Goal: Communication & Community: Answer question/provide support

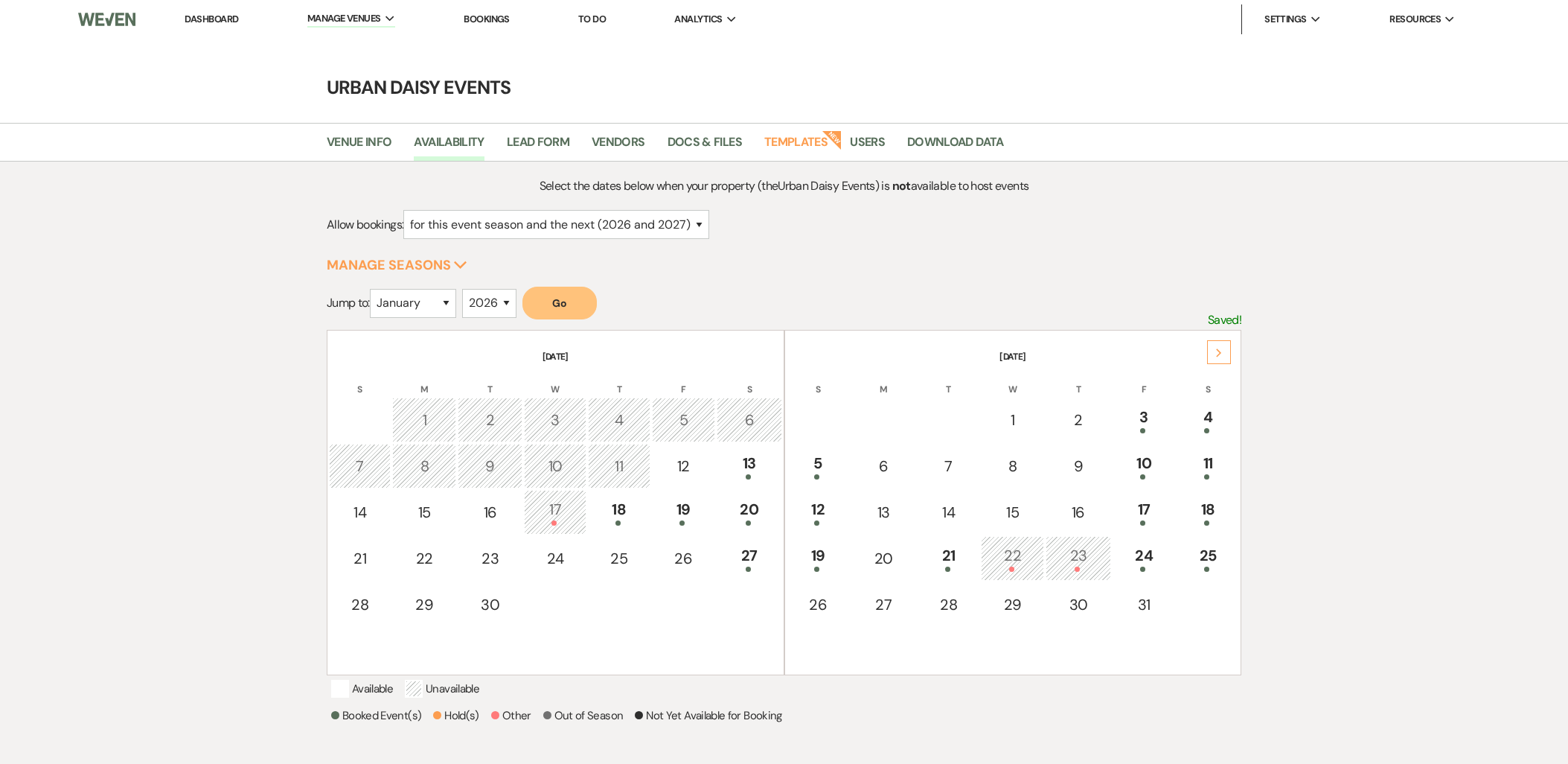
select select "2"
select select "2026"
click at [1210, 349] on div "Next" at bounding box center [1219, 352] width 23 height 23
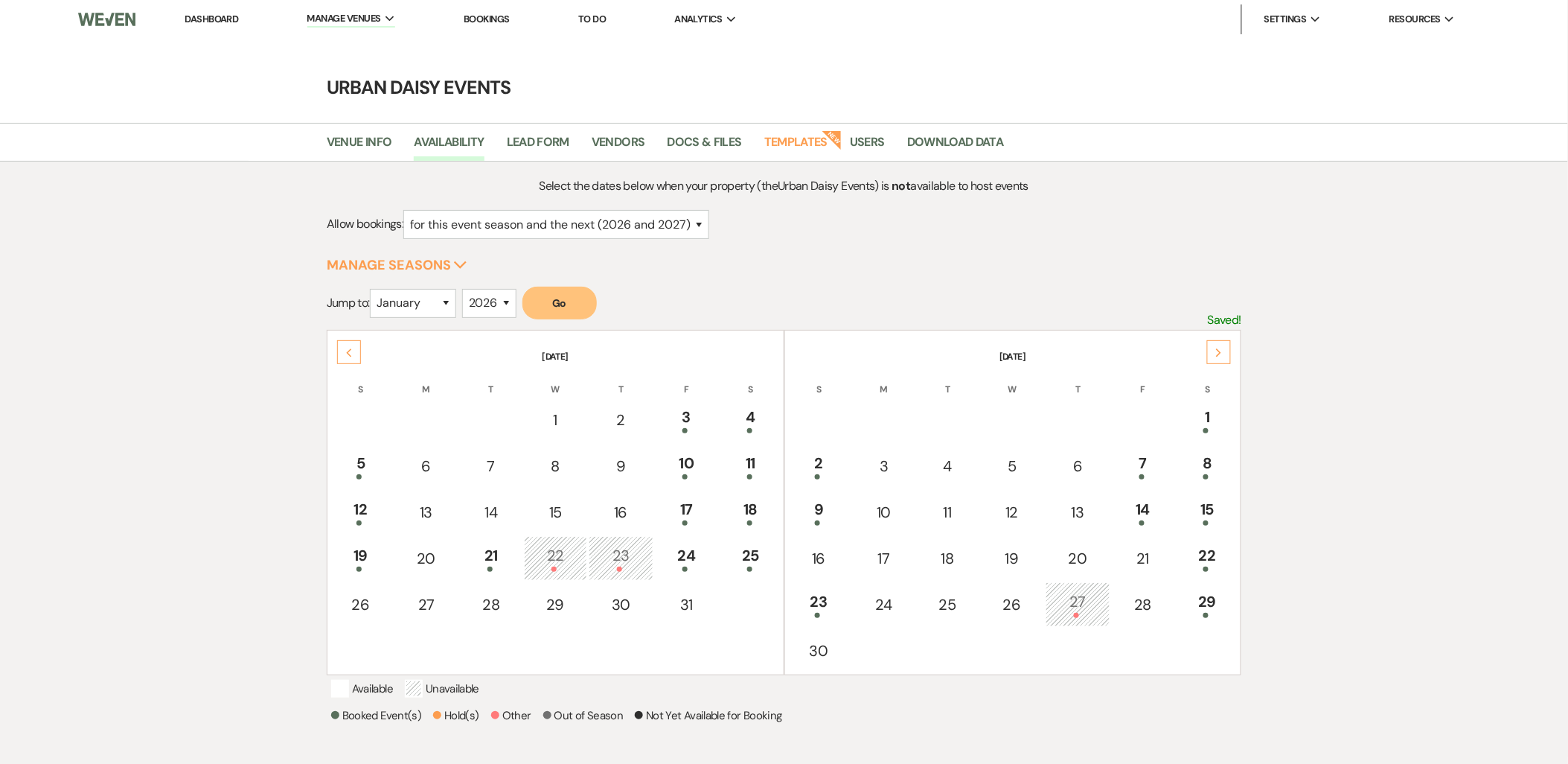
click at [1211, 349] on div "Next" at bounding box center [1219, 352] width 23 height 23
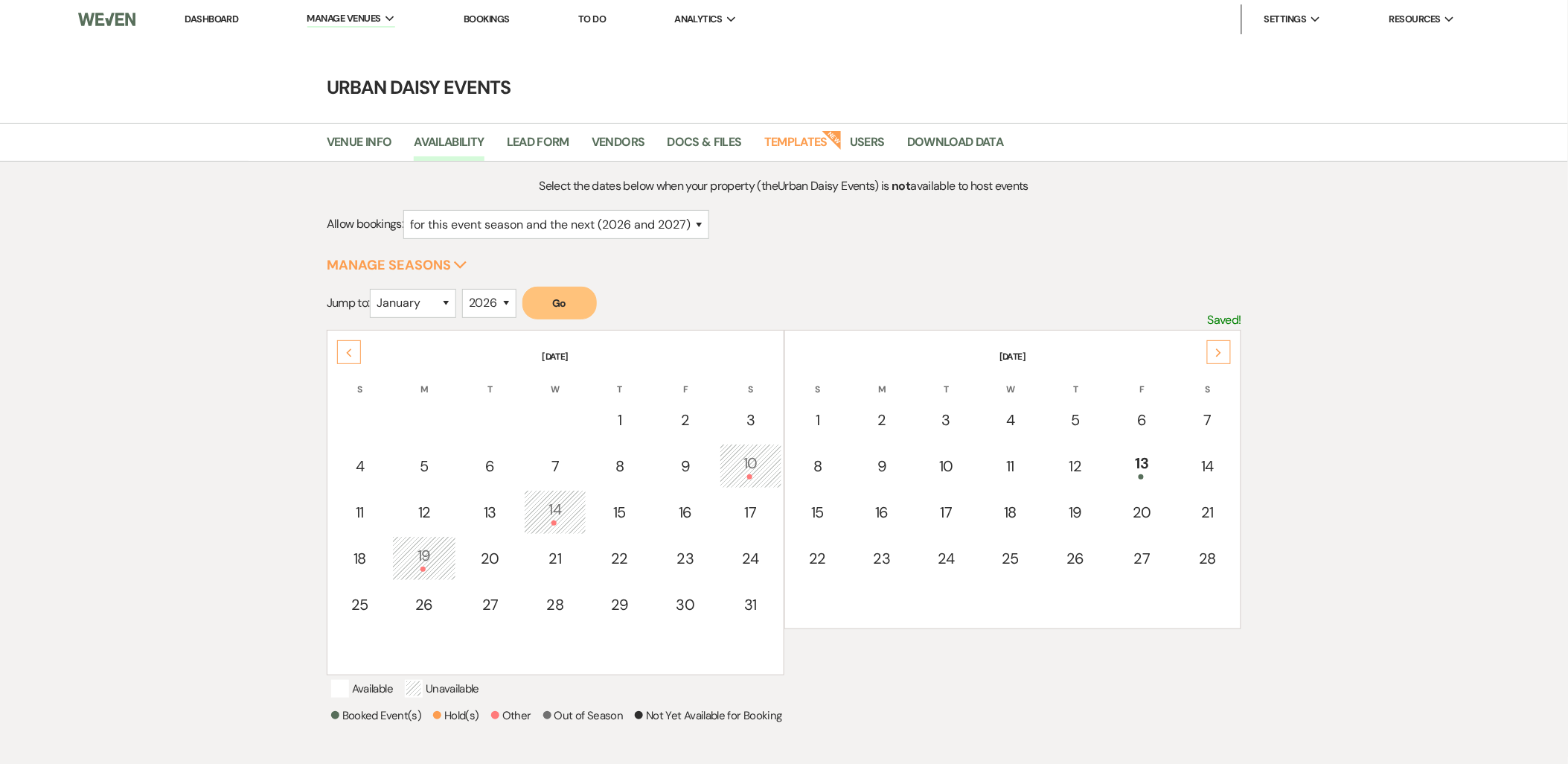
click at [1211, 349] on div "Next" at bounding box center [1219, 352] width 23 height 23
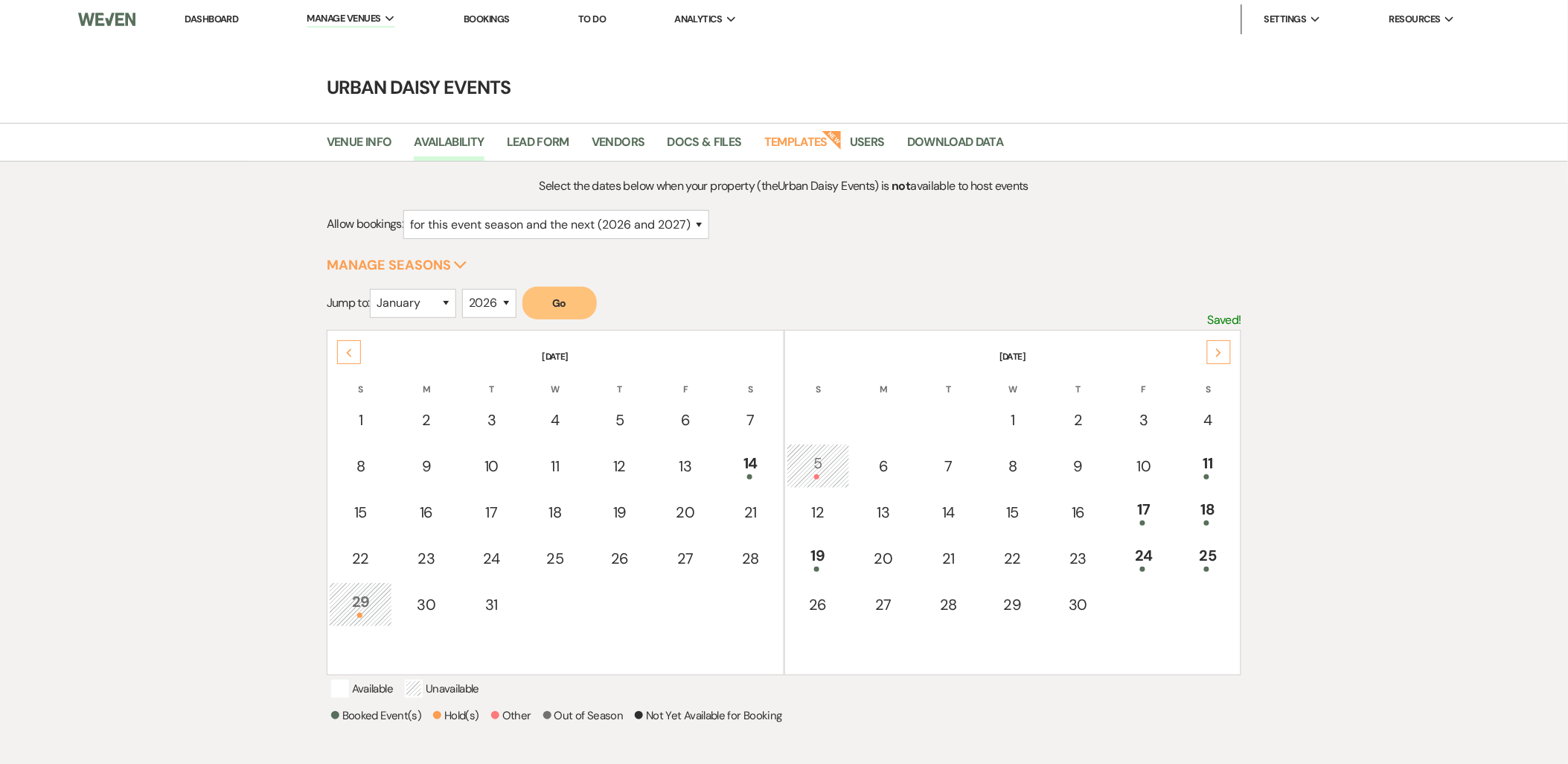
click at [1211, 349] on div "Next" at bounding box center [1219, 352] width 23 height 23
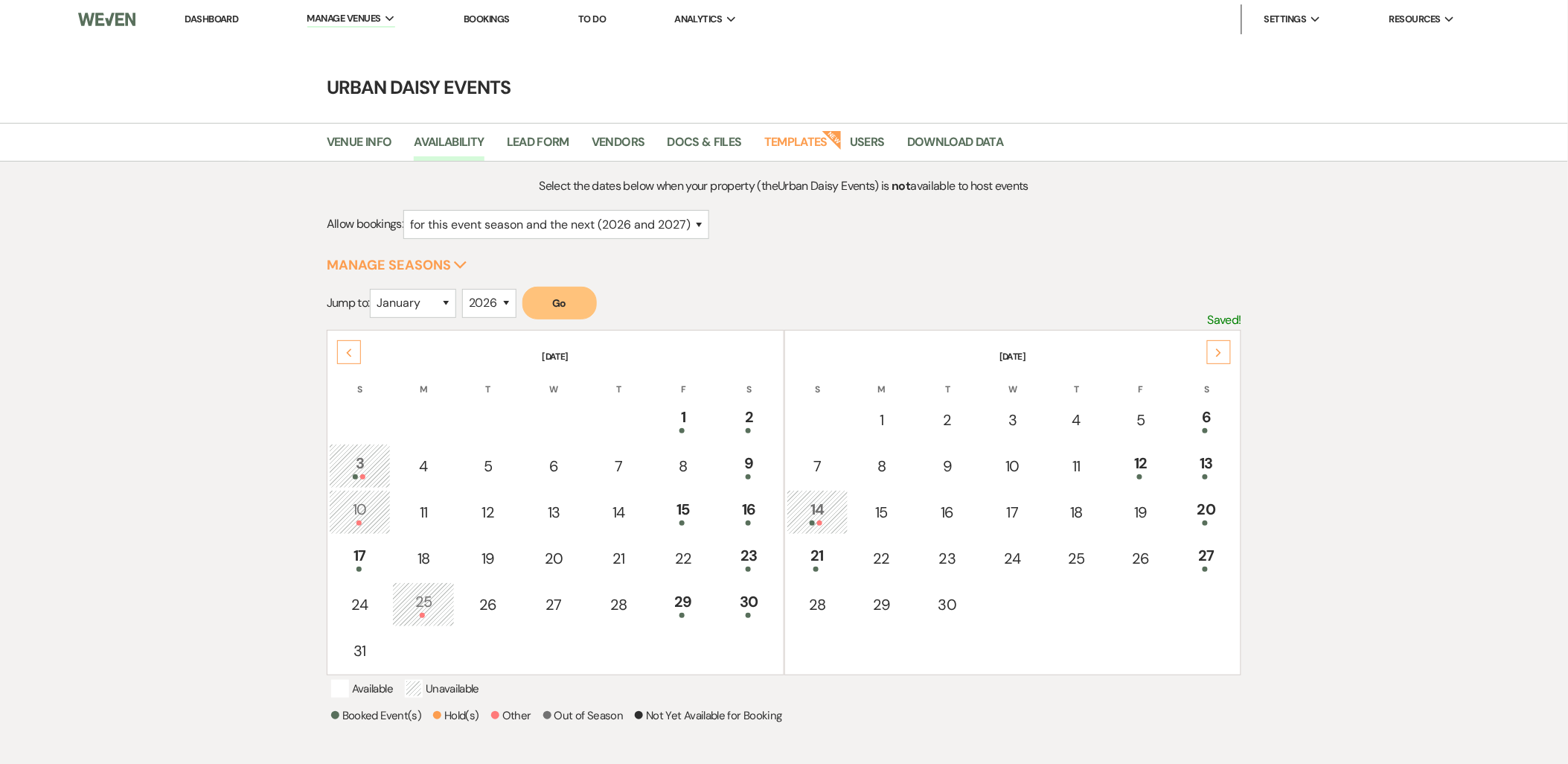
click at [1211, 349] on div "Next" at bounding box center [1219, 352] width 23 height 23
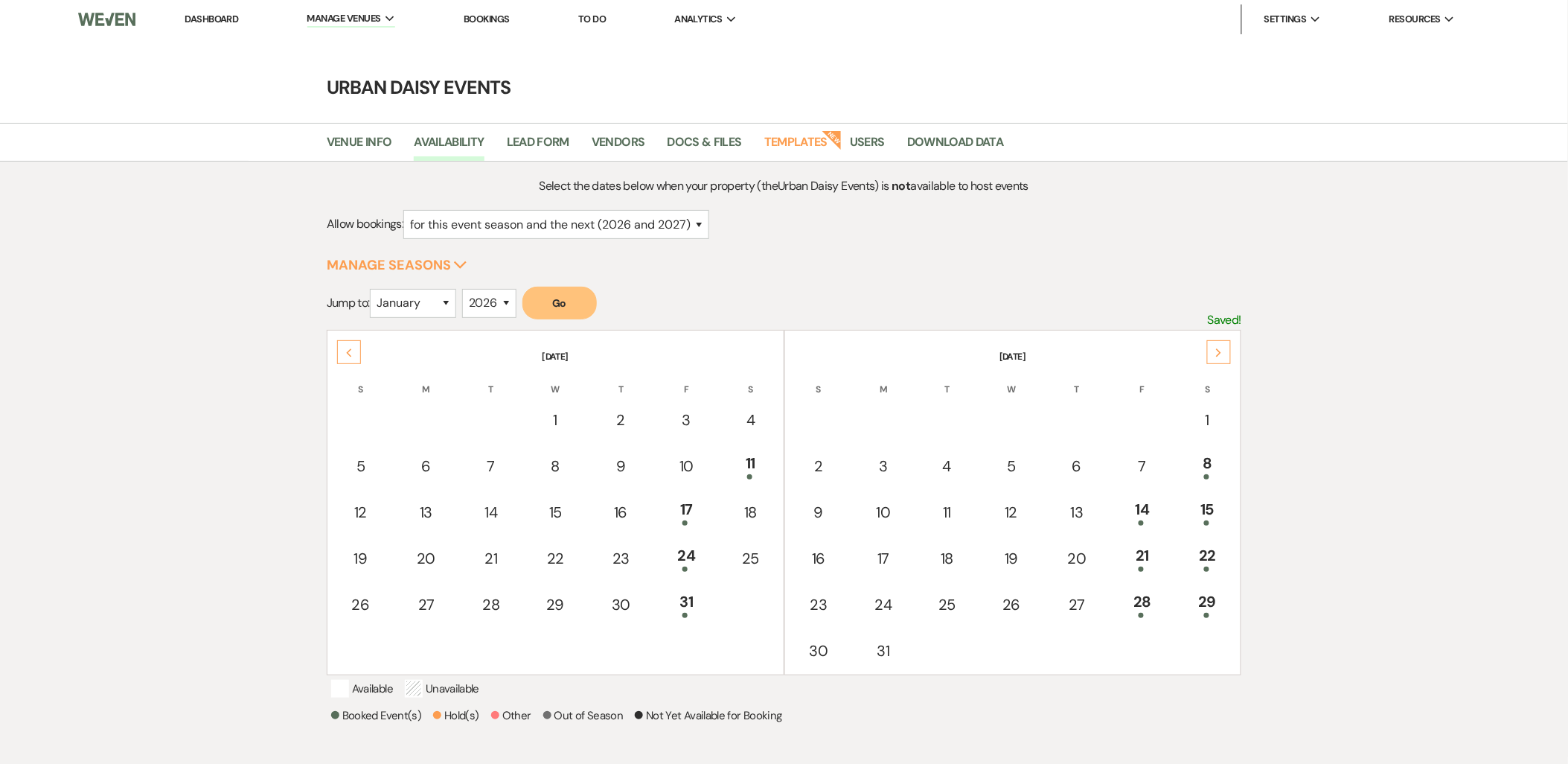
click at [1212, 349] on div "Next" at bounding box center [1219, 352] width 23 height 23
click at [1200, 530] on td "19" at bounding box center [1208, 512] width 64 height 44
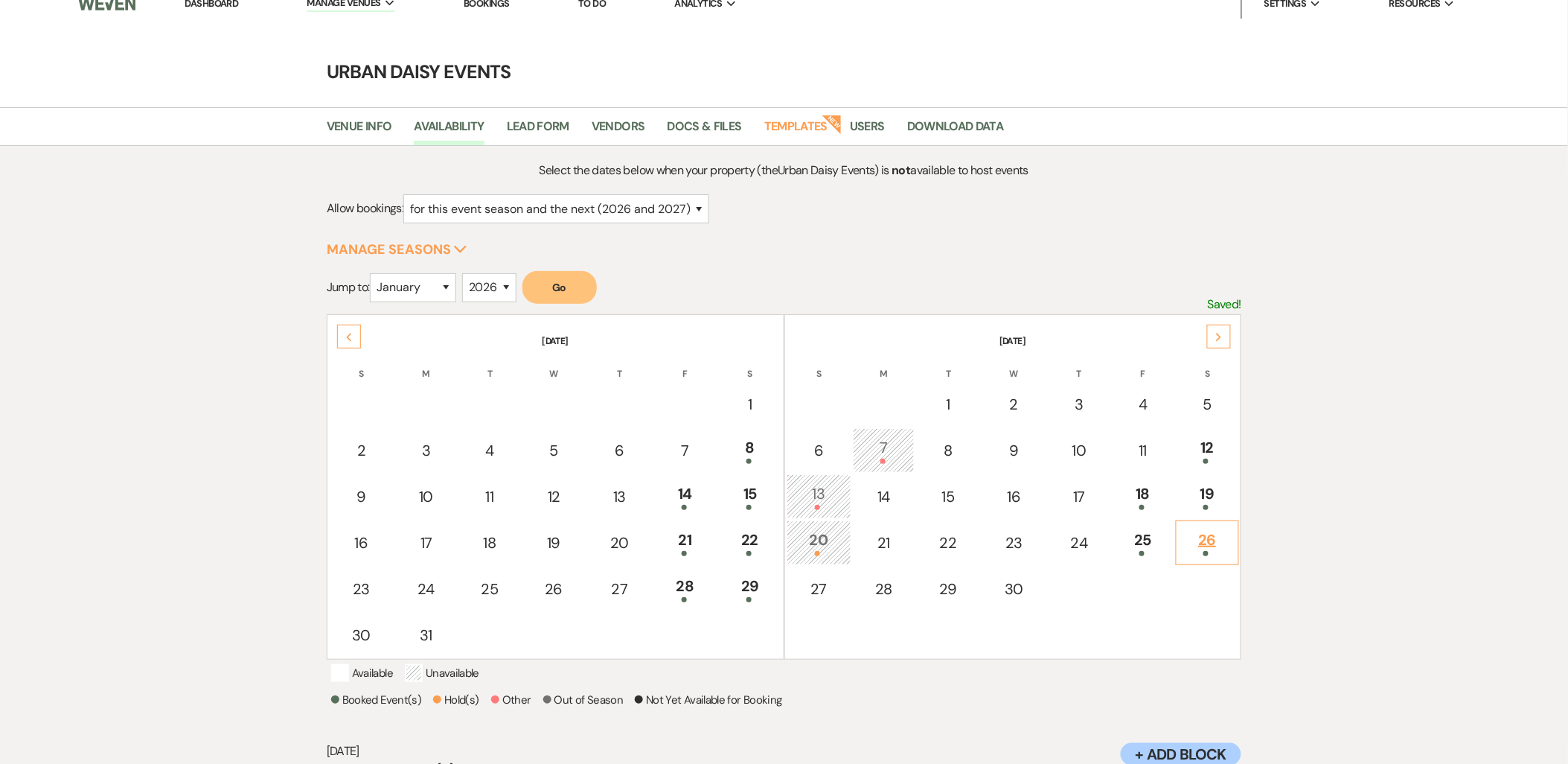
scroll to position [155, 0]
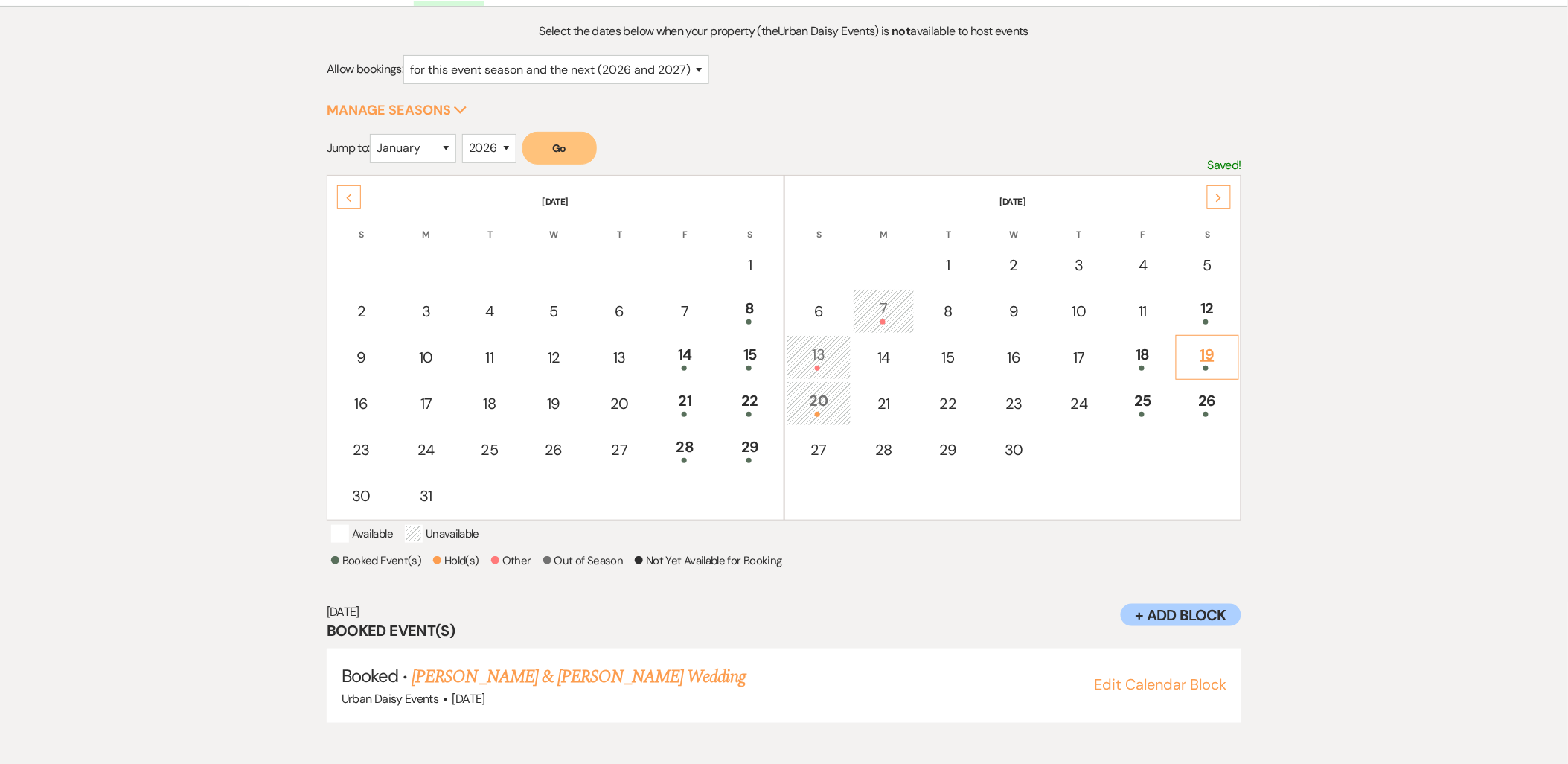
click at [1220, 343] on div "19" at bounding box center [1208, 356] width 48 height 28
click at [1214, 390] on div "26" at bounding box center [1208, 403] width 48 height 28
click at [1192, 359] on div "19" at bounding box center [1208, 356] width 48 height 28
click at [582, 677] on link "[PERSON_NAME] & [PERSON_NAME] Wedding" at bounding box center [578, 676] width 333 height 27
click at [351, 187] on div "Previous" at bounding box center [349, 197] width 23 height 23
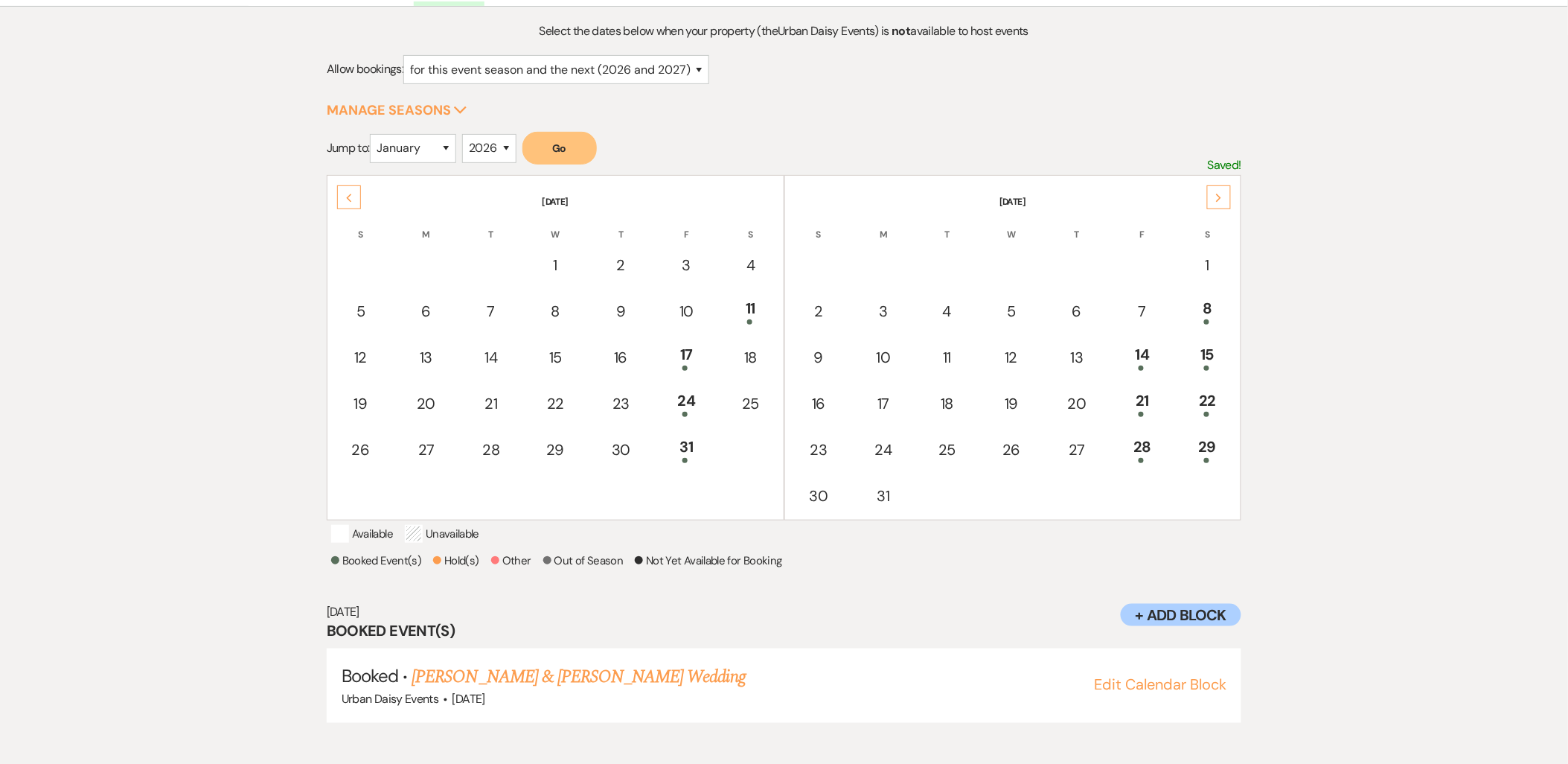
click at [351, 187] on div "Previous" at bounding box center [349, 197] width 23 height 23
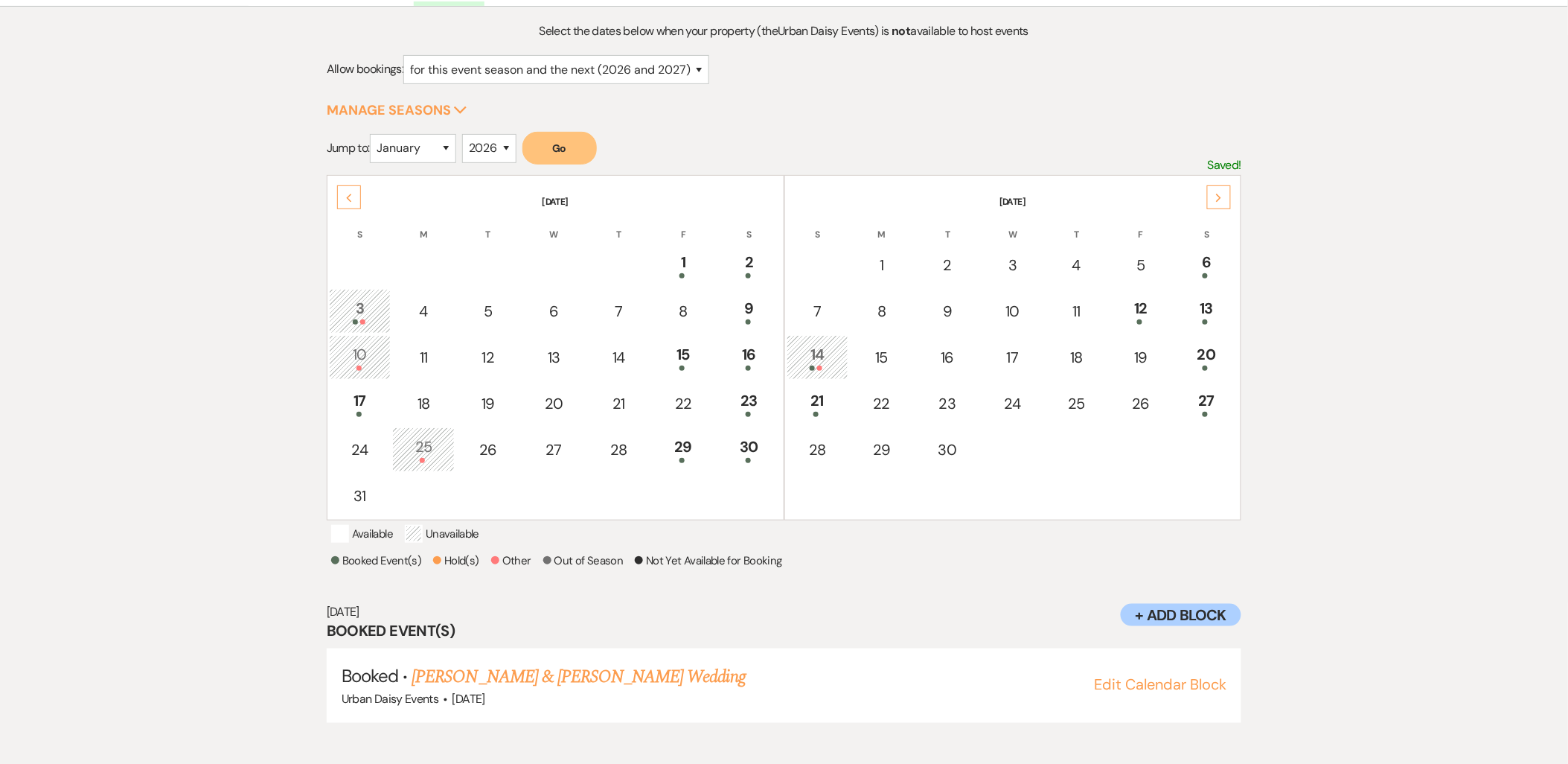
click at [351, 187] on div "Previous" at bounding box center [349, 197] width 23 height 23
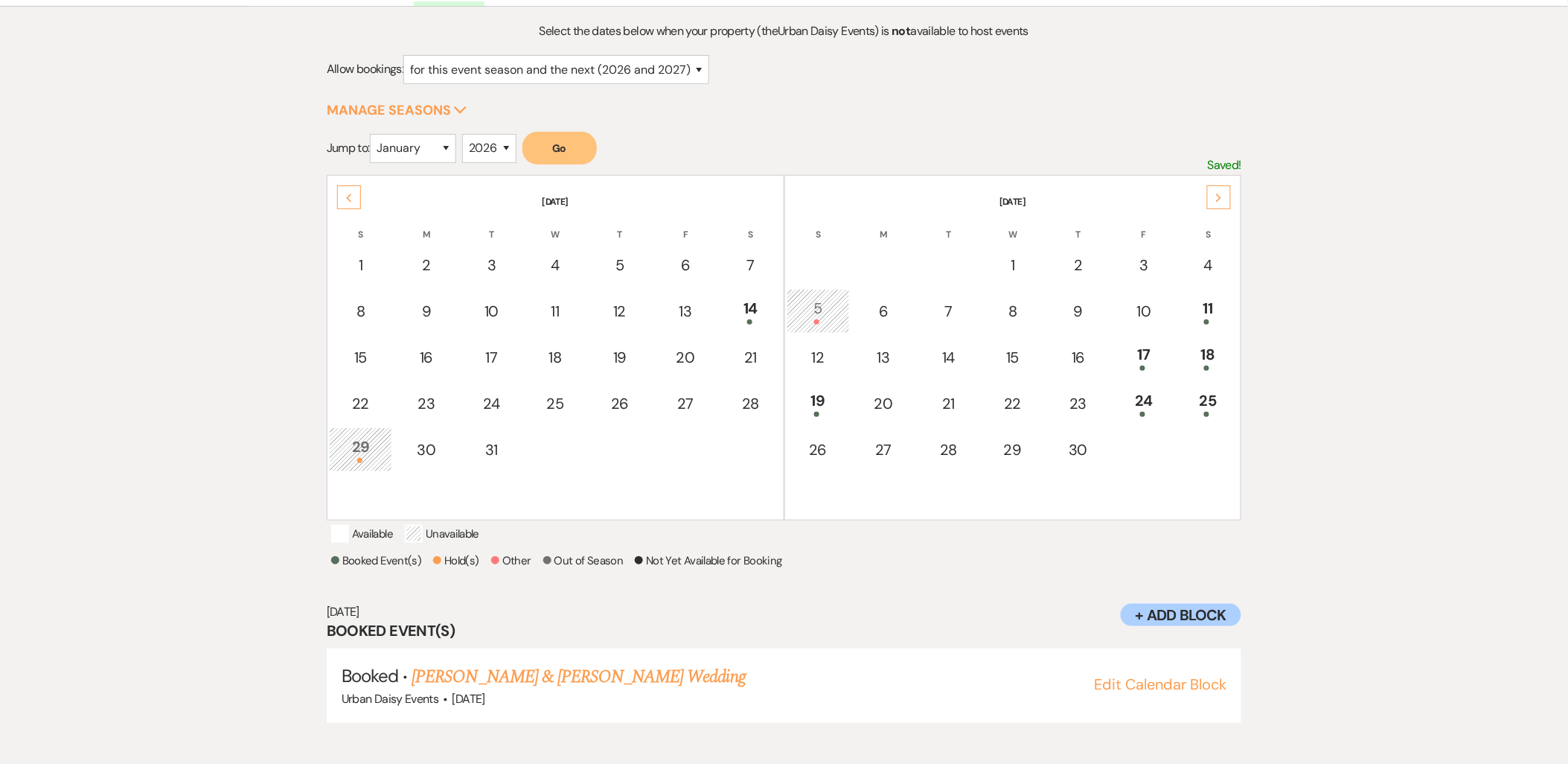
click at [351, 187] on div "Previous" at bounding box center [349, 197] width 23 height 23
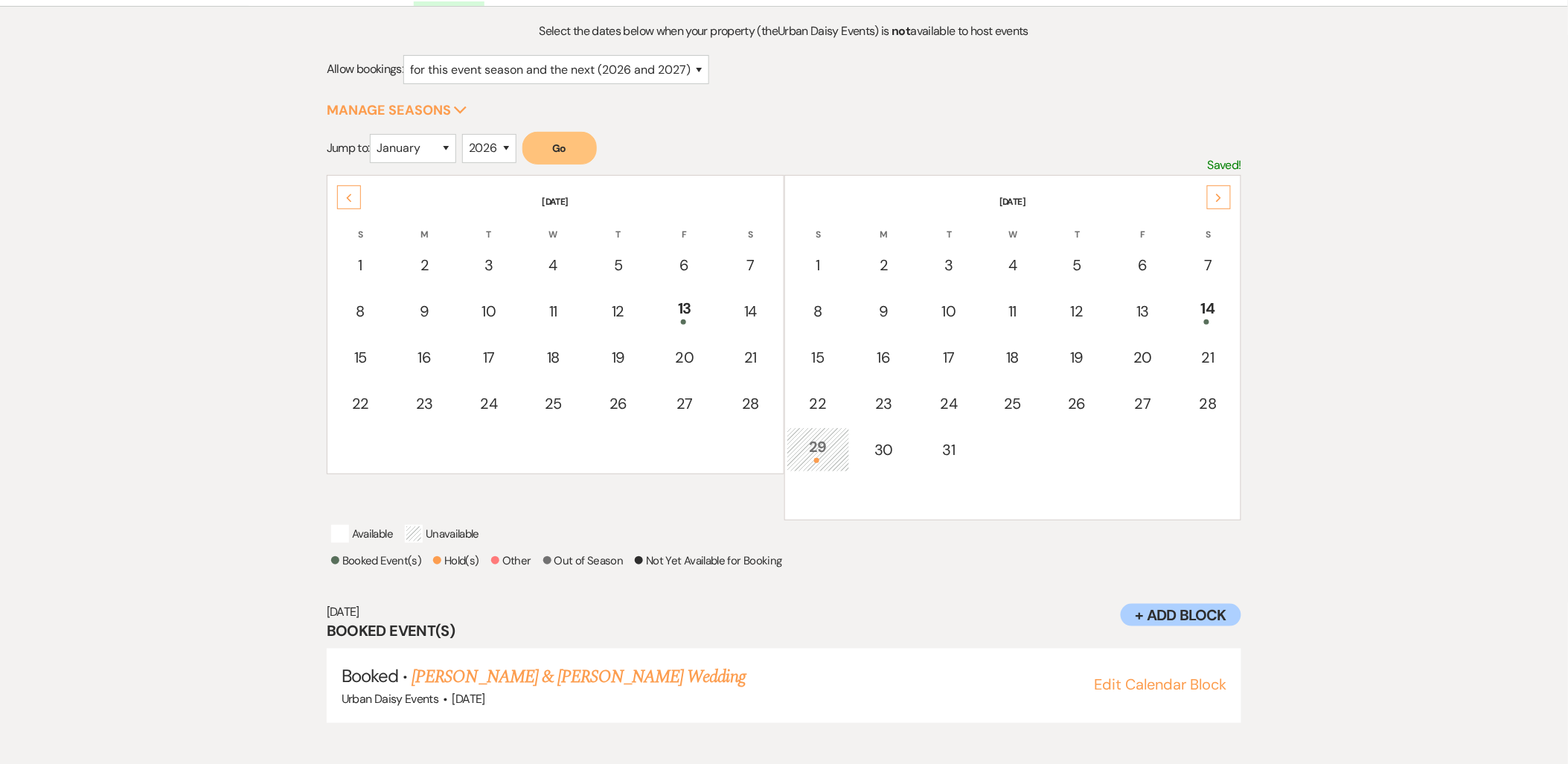
click at [351, 187] on div "Previous" at bounding box center [349, 197] width 23 height 23
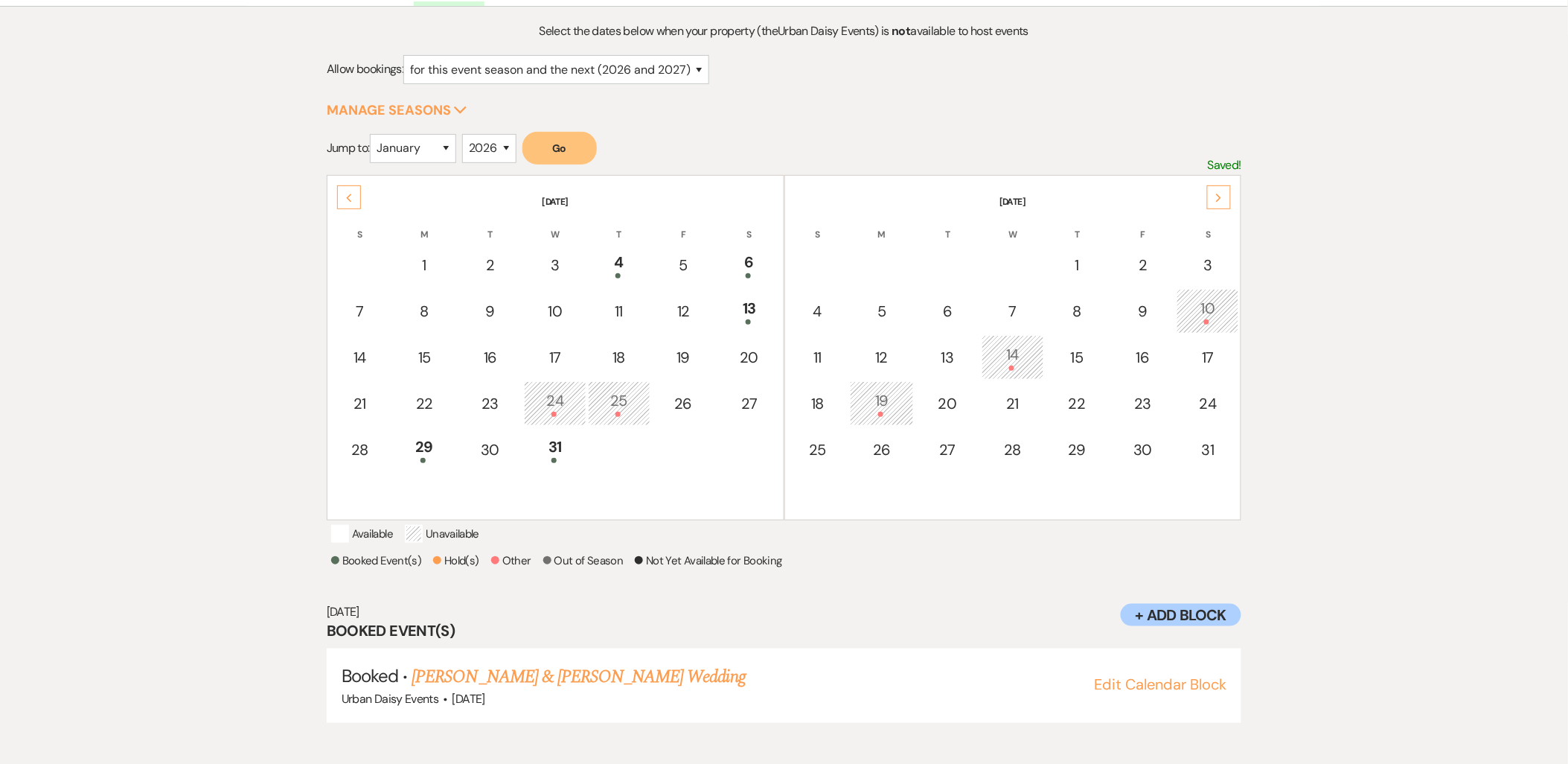
click at [351, 187] on div "Previous" at bounding box center [349, 197] width 23 height 23
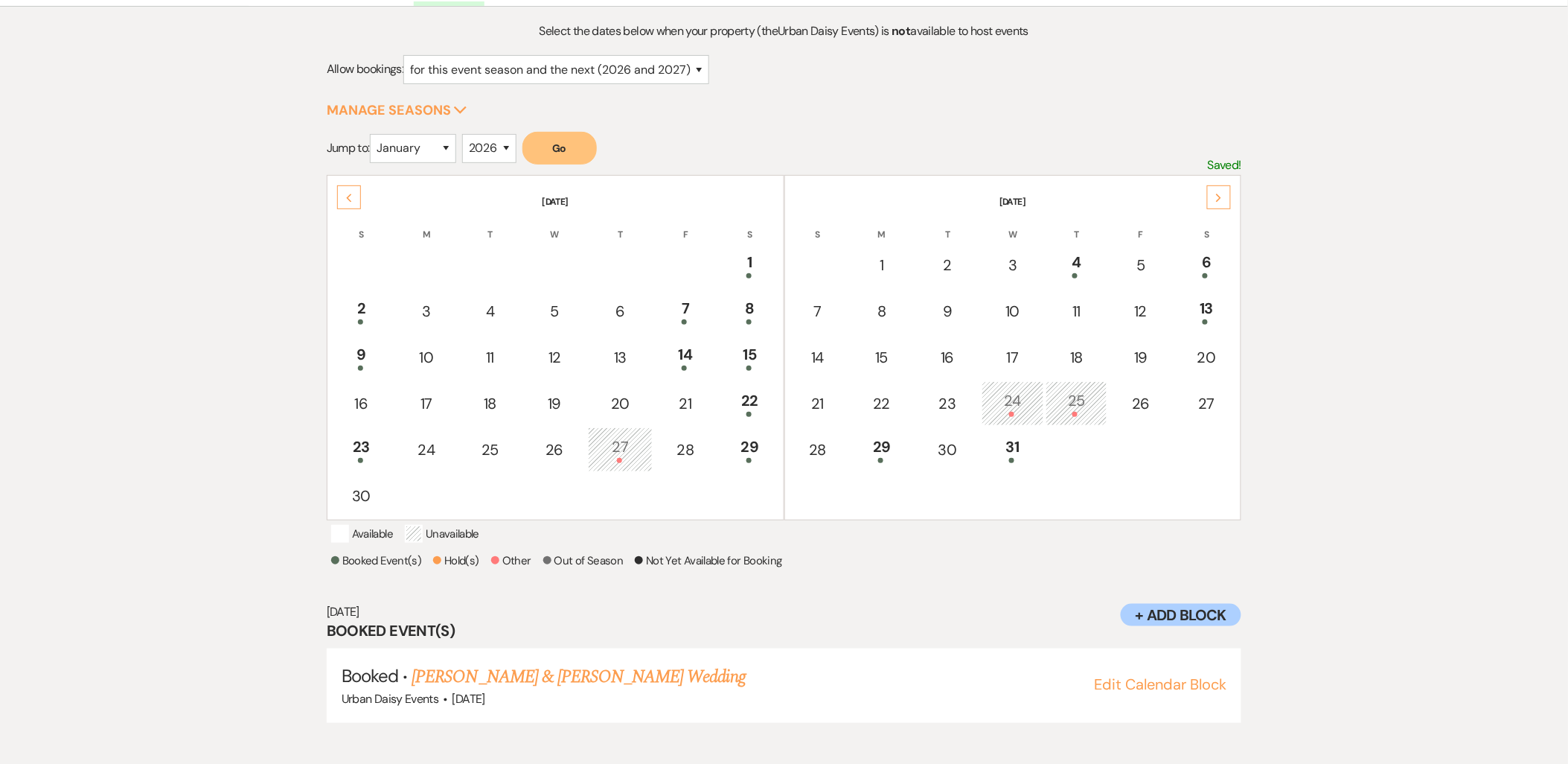
click at [351, 187] on div "Previous" at bounding box center [349, 197] width 23 height 23
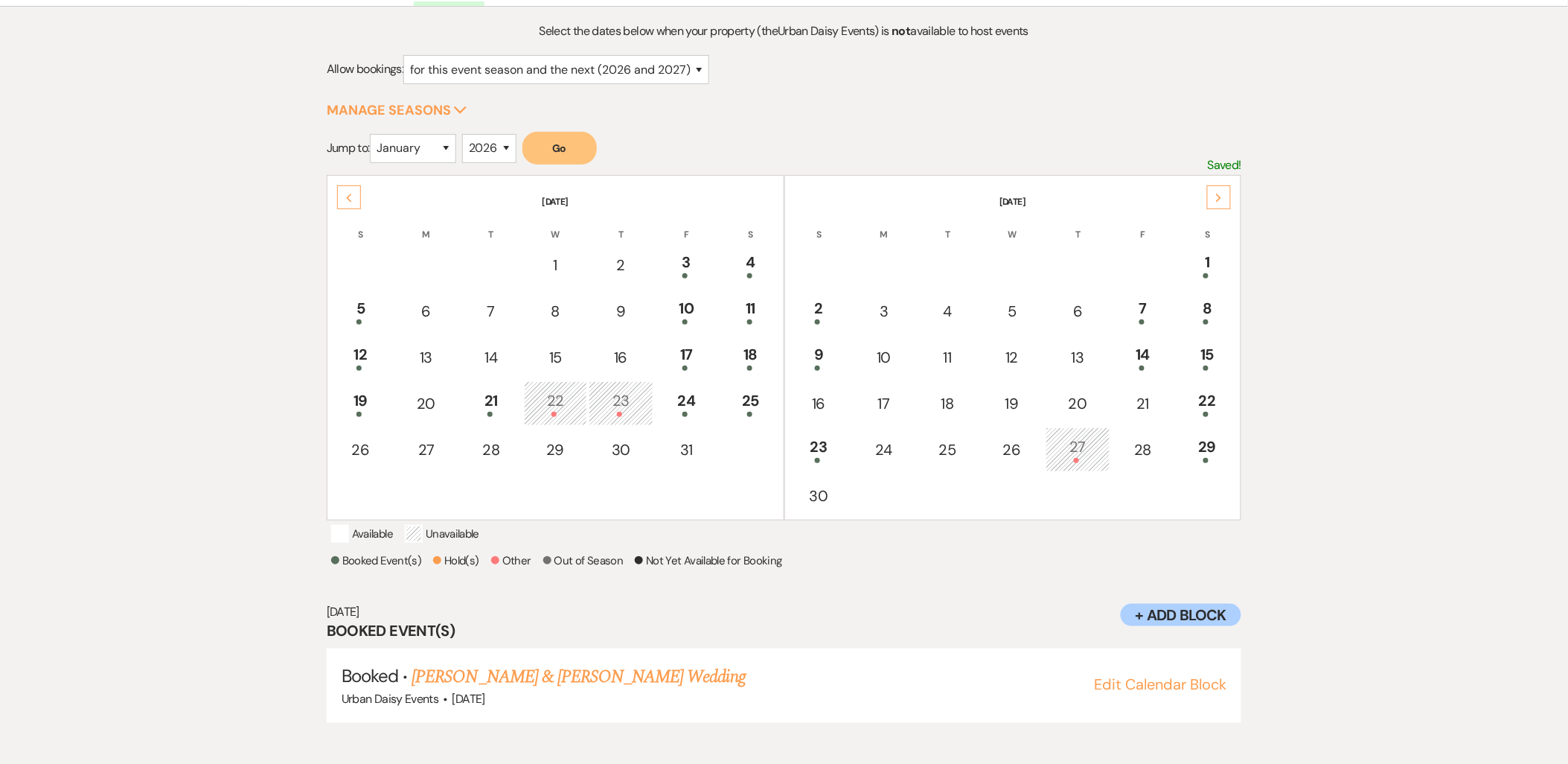
click at [351, 187] on div "Previous" at bounding box center [349, 197] width 23 height 23
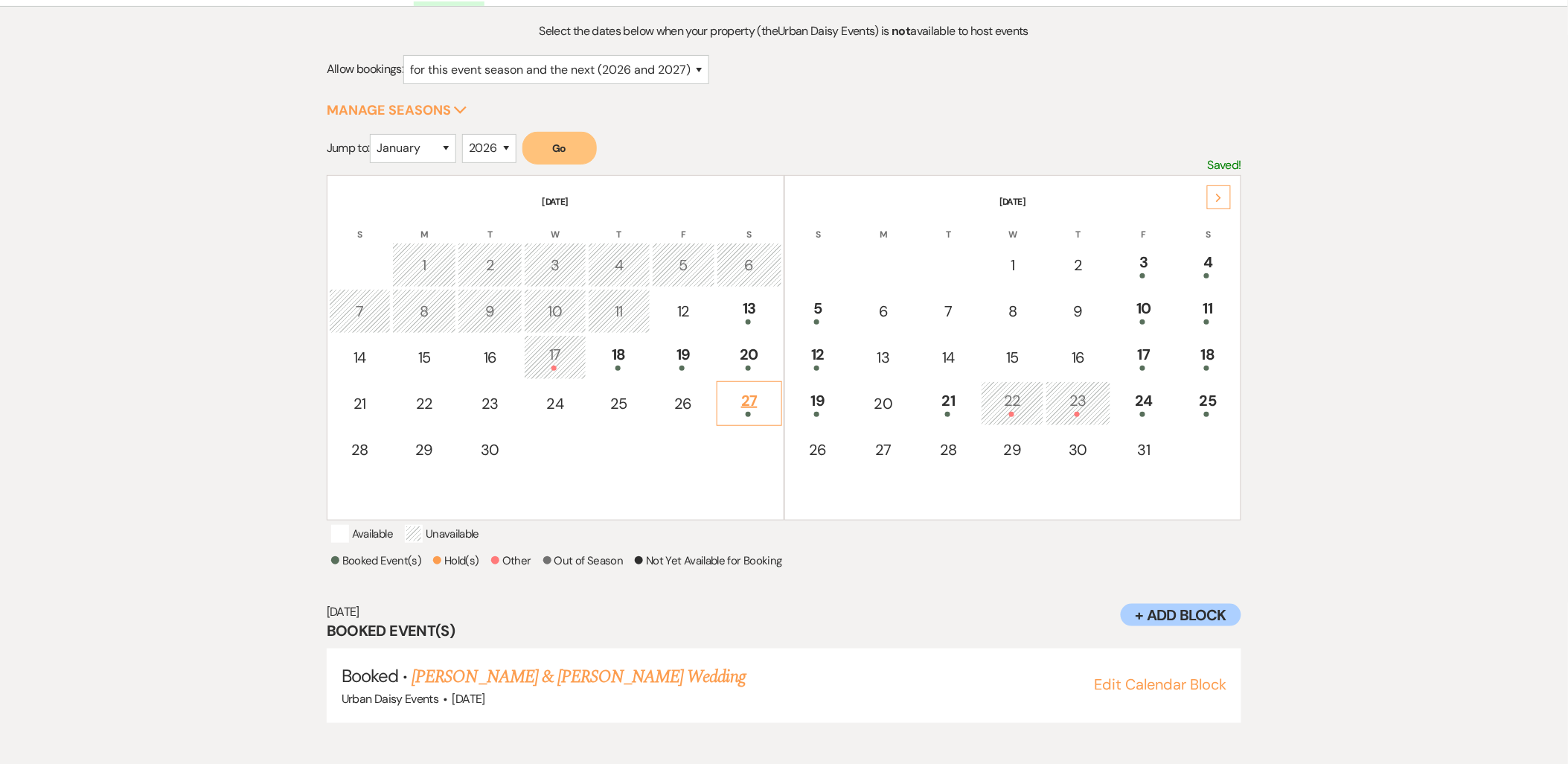
click at [756, 395] on div "27" at bounding box center [749, 403] width 48 height 28
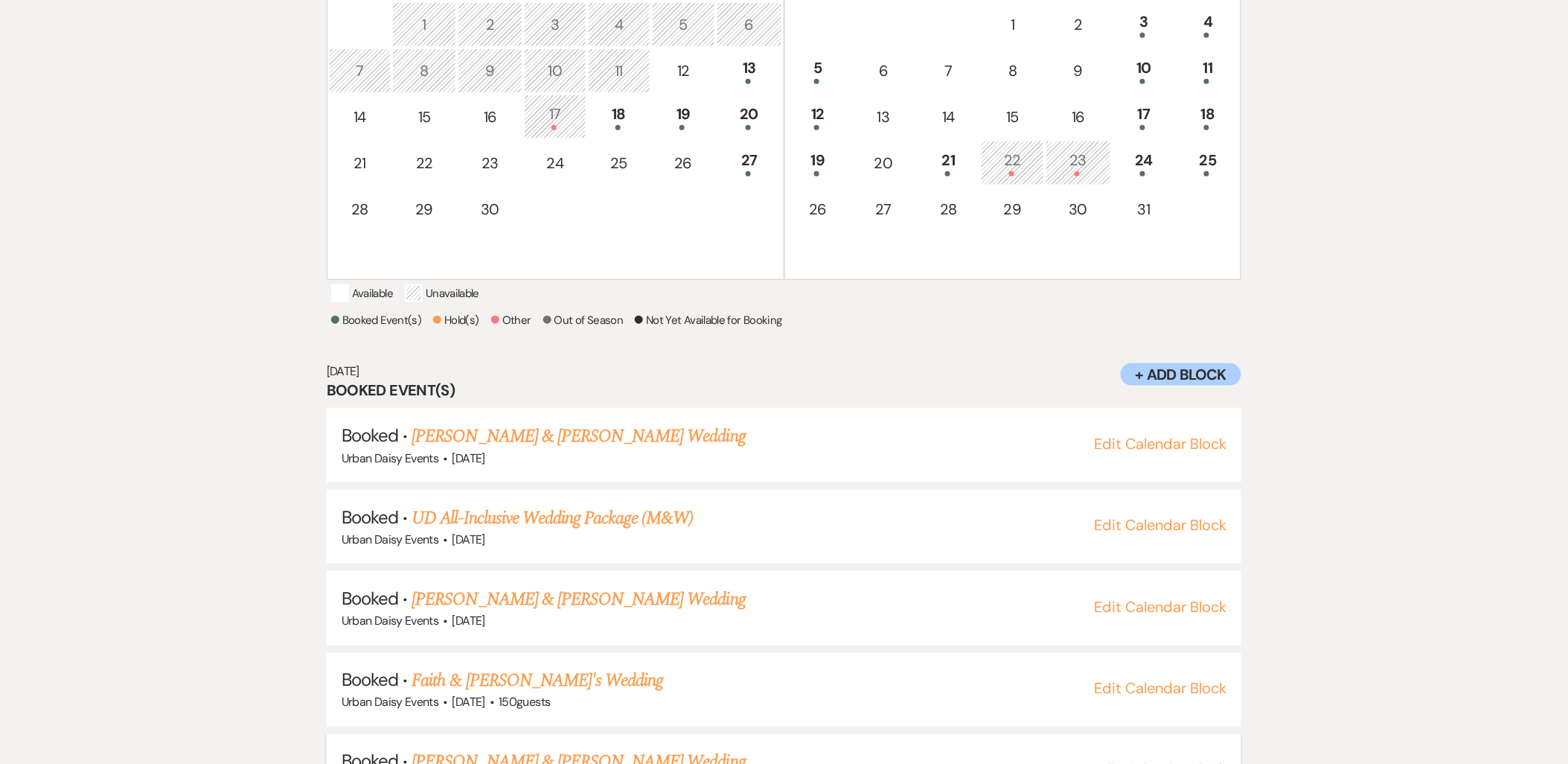
scroll to position [464, 0]
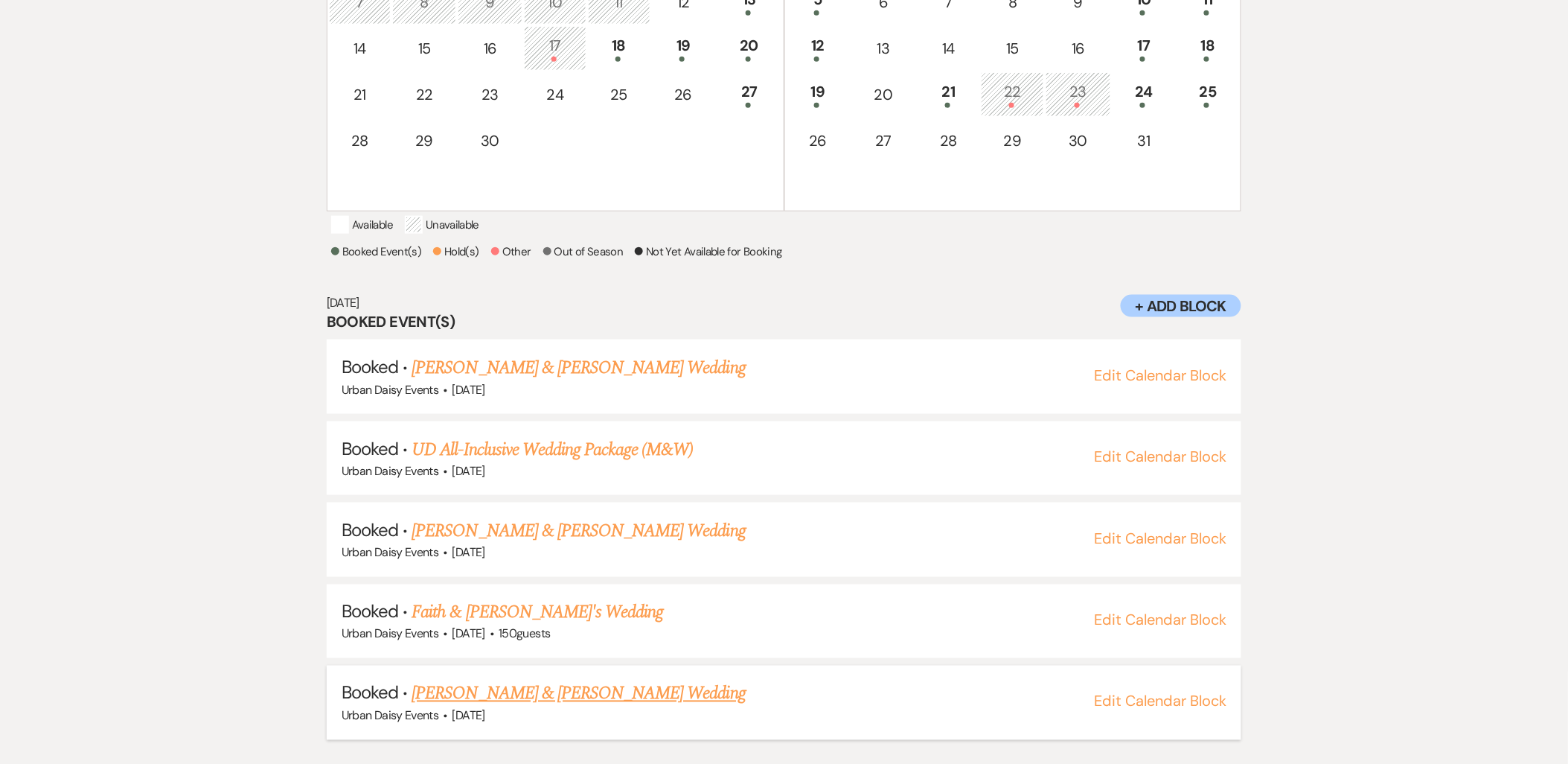
click at [479, 707] on link "Jazmyn & Alex Sharp's Wedding" at bounding box center [578, 694] width 333 height 27
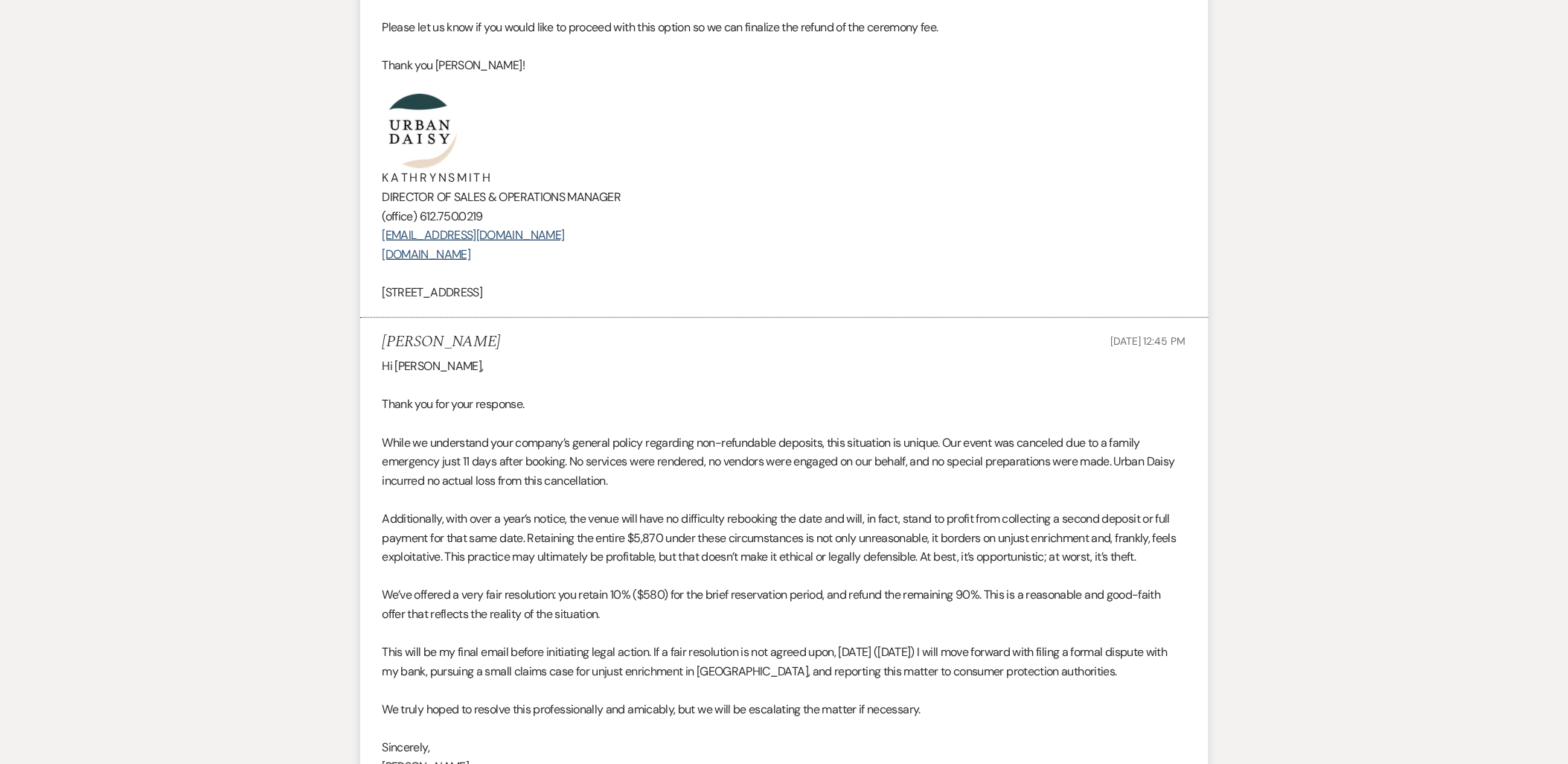
scroll to position [2481, 0]
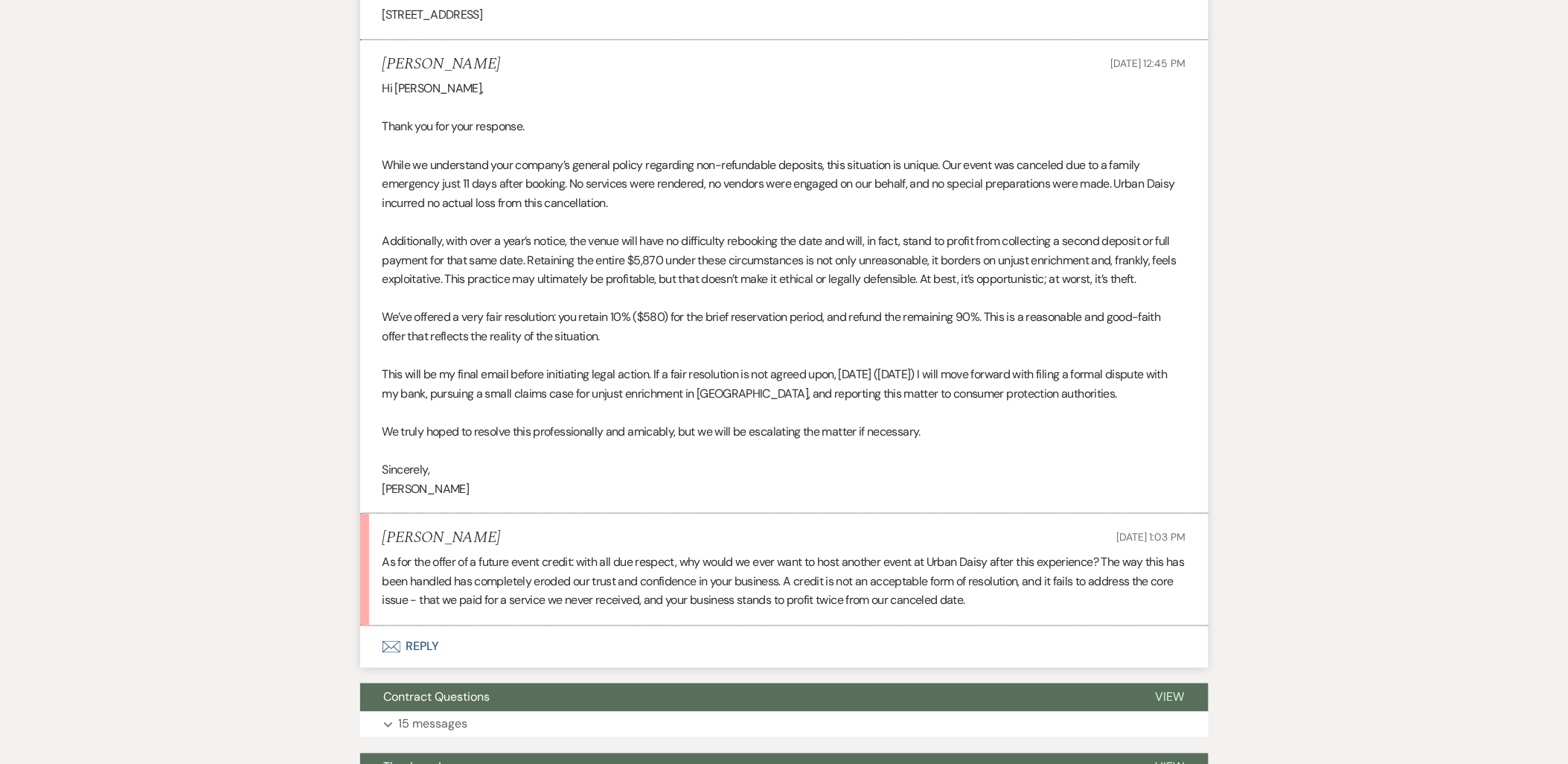
click at [552, 461] on p at bounding box center [785, 451] width 804 height 19
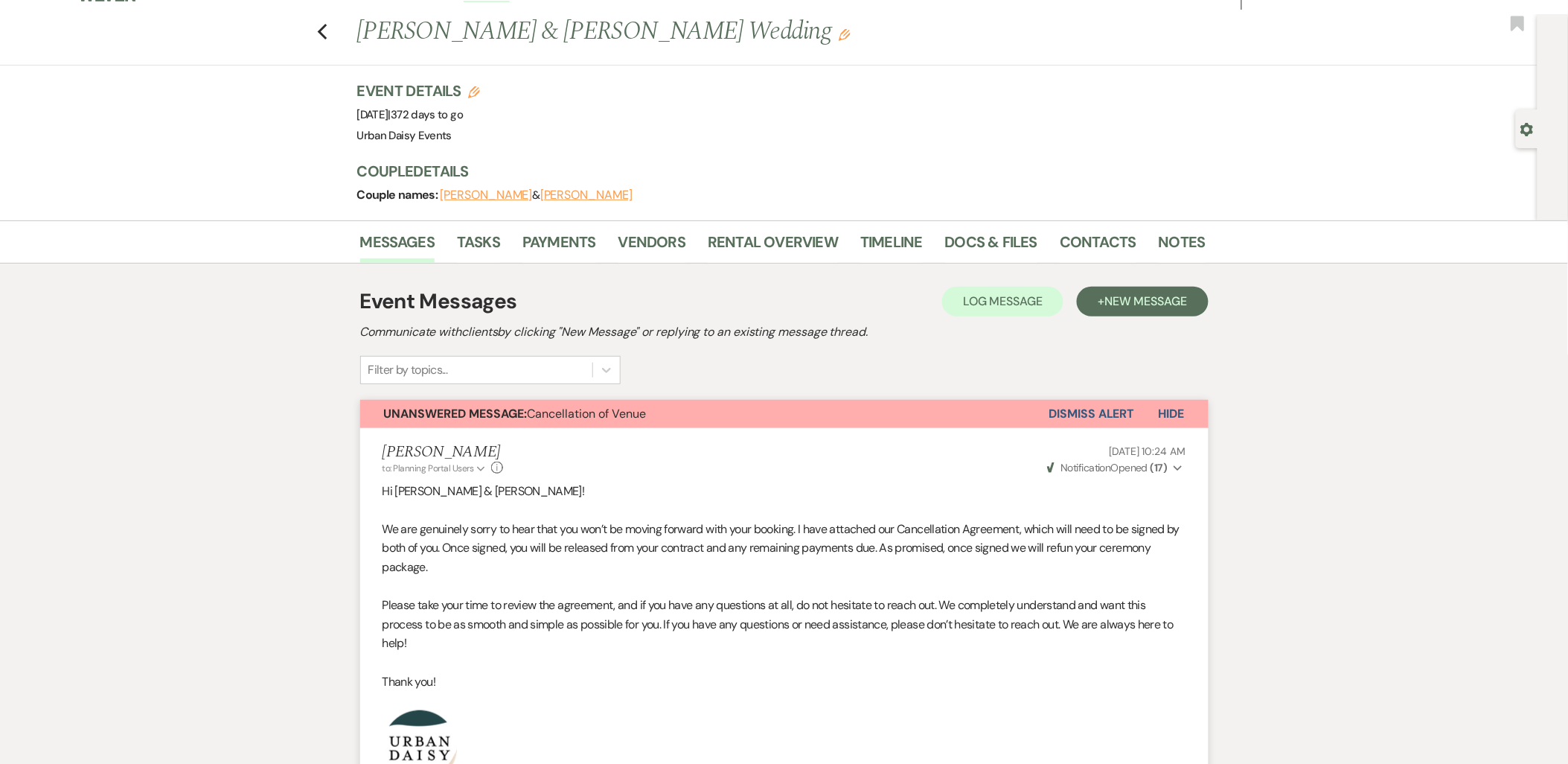
scroll to position [0, 0]
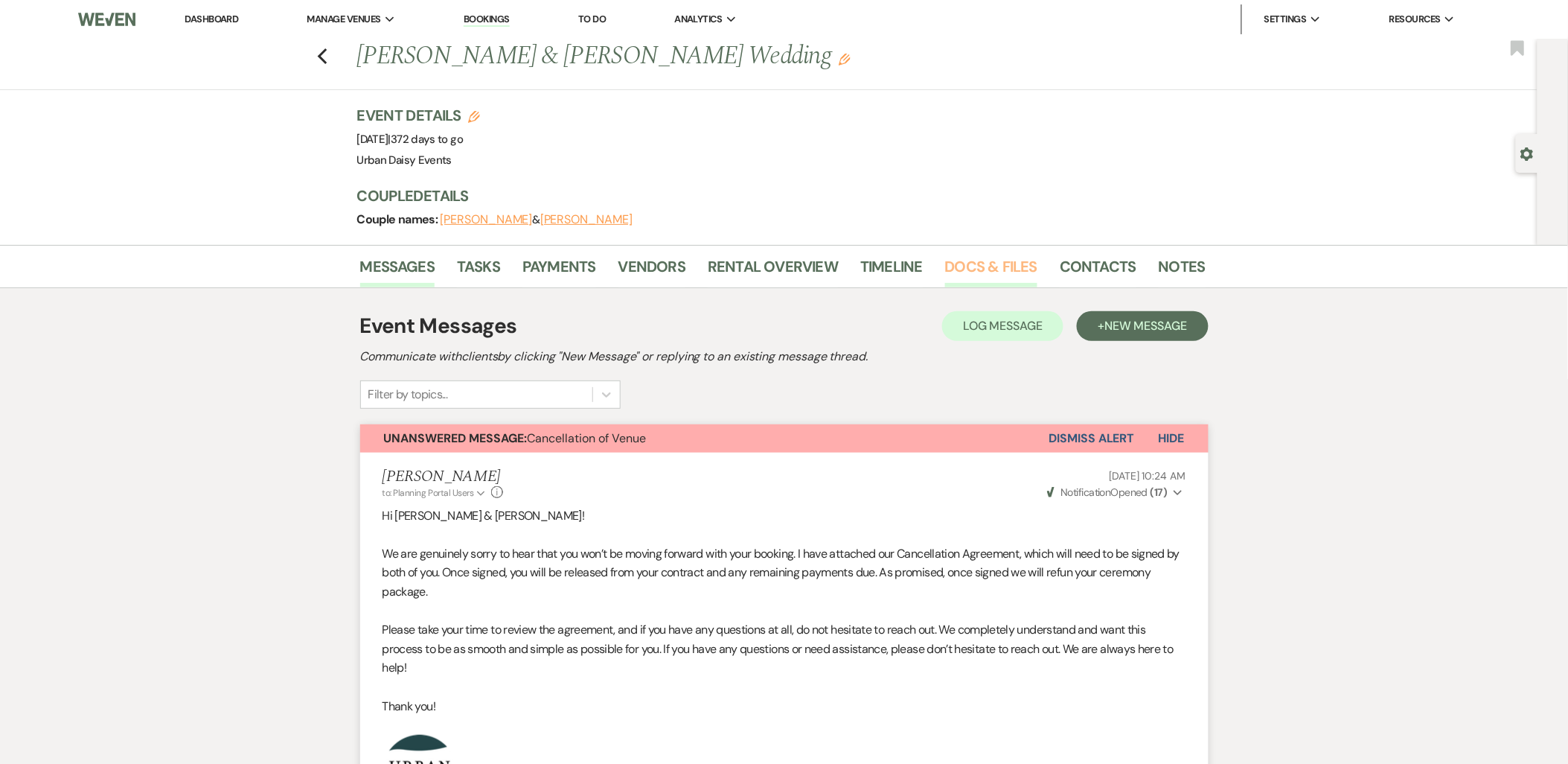
click at [995, 268] on link "Docs & Files" at bounding box center [991, 271] width 92 height 33
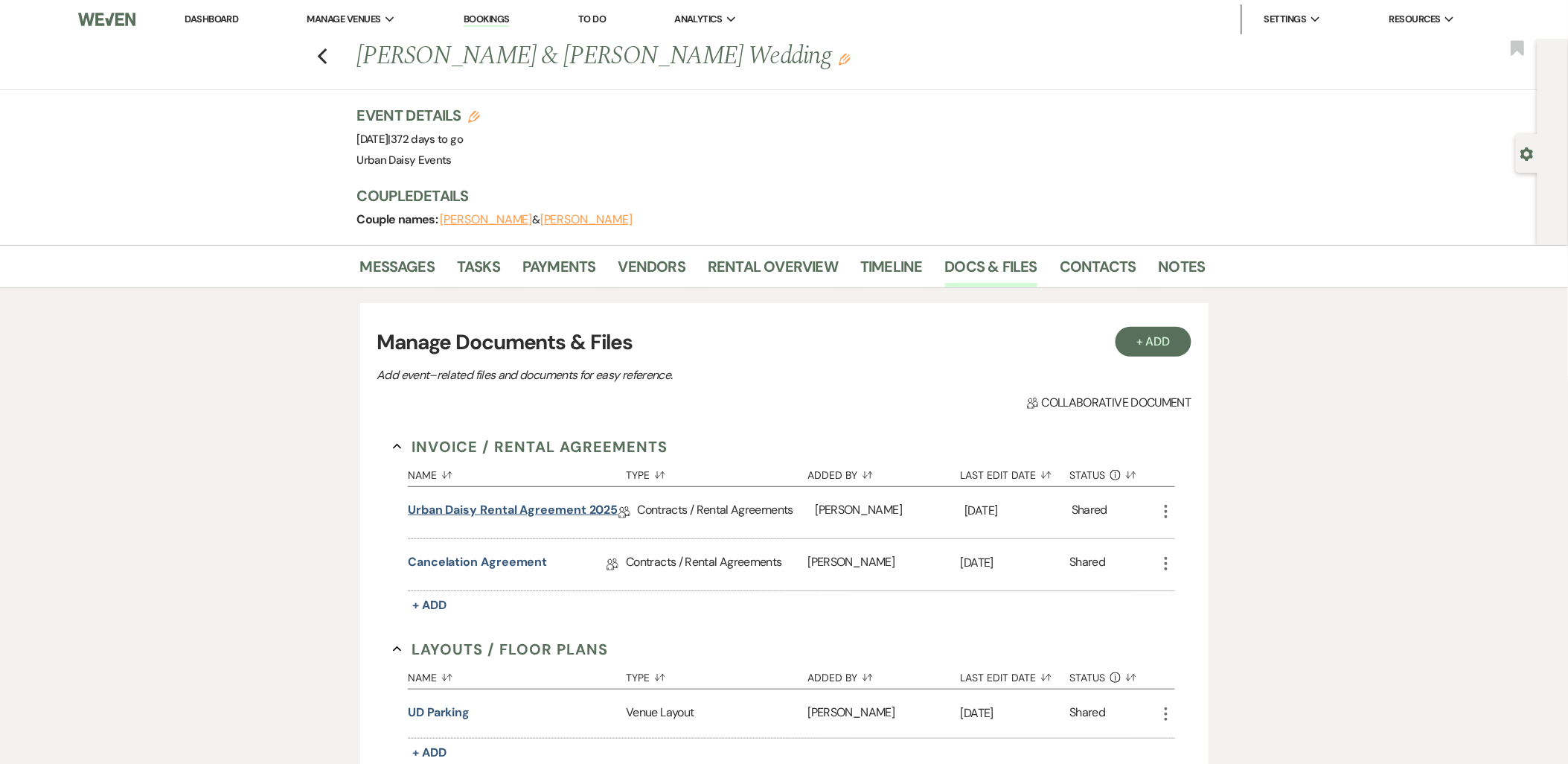
click at [553, 506] on link "Urban Daisy Rental Agreement 2025" at bounding box center [512, 512] width 210 height 23
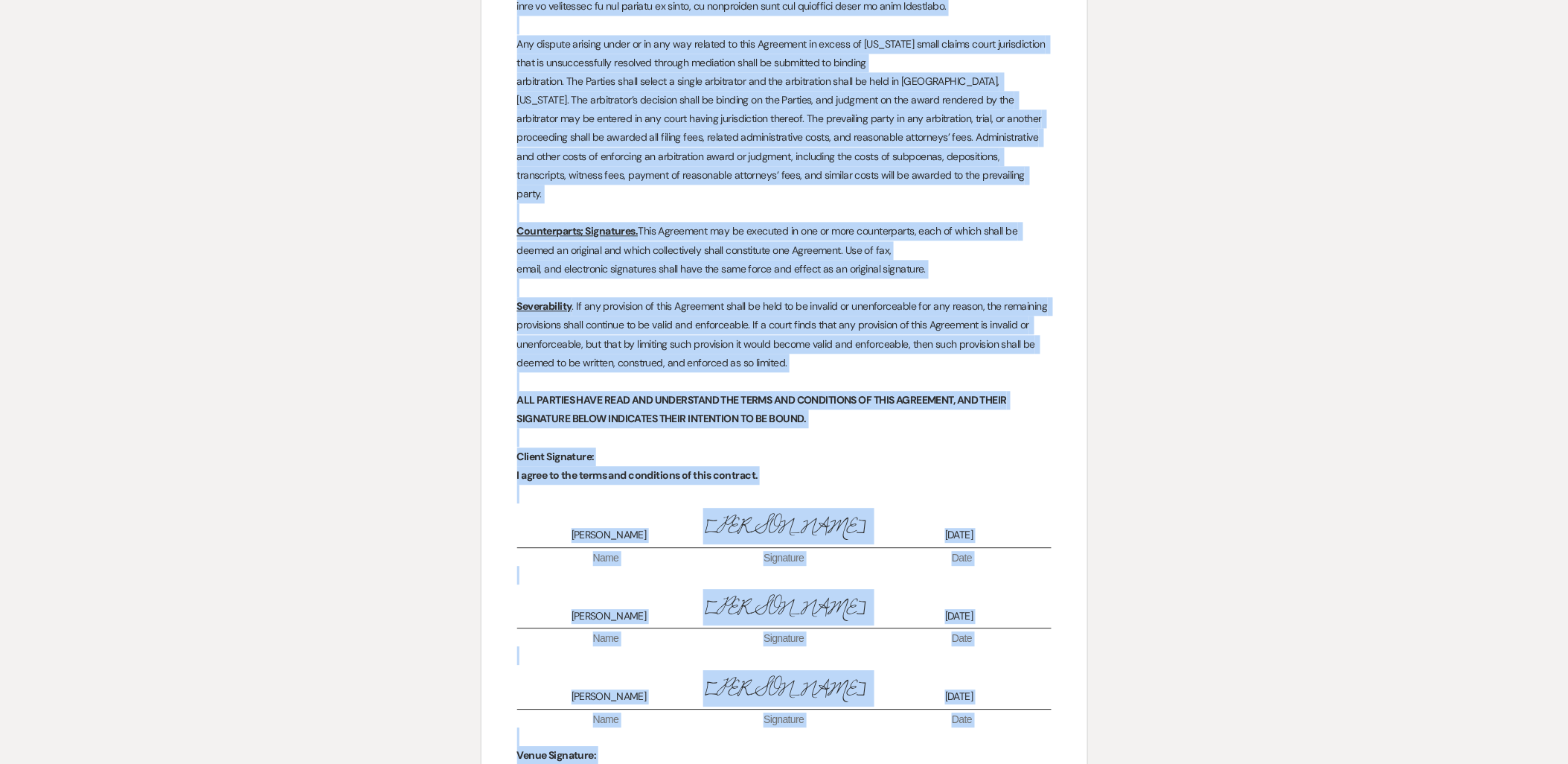
scroll to position [5417, 0]
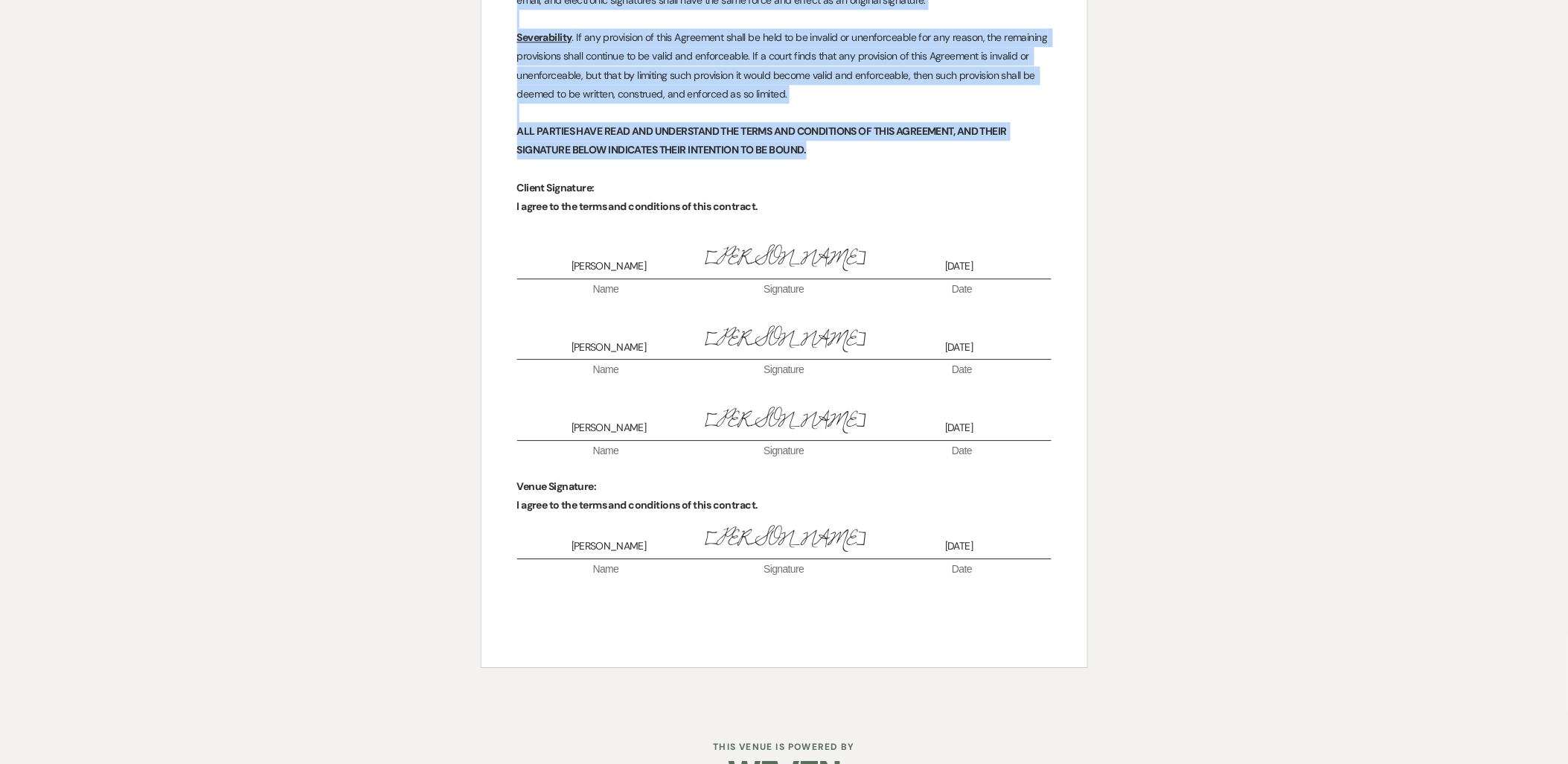
drag, startPoint x: 519, startPoint y: 475, endPoint x: 947, endPoint y: 128, distance: 551.0
copy div "RENTAL AGREEMENT 2025 Urban Daisy LLC 1621 E Hennepin Ave, Minneapolis, MN 5541…"
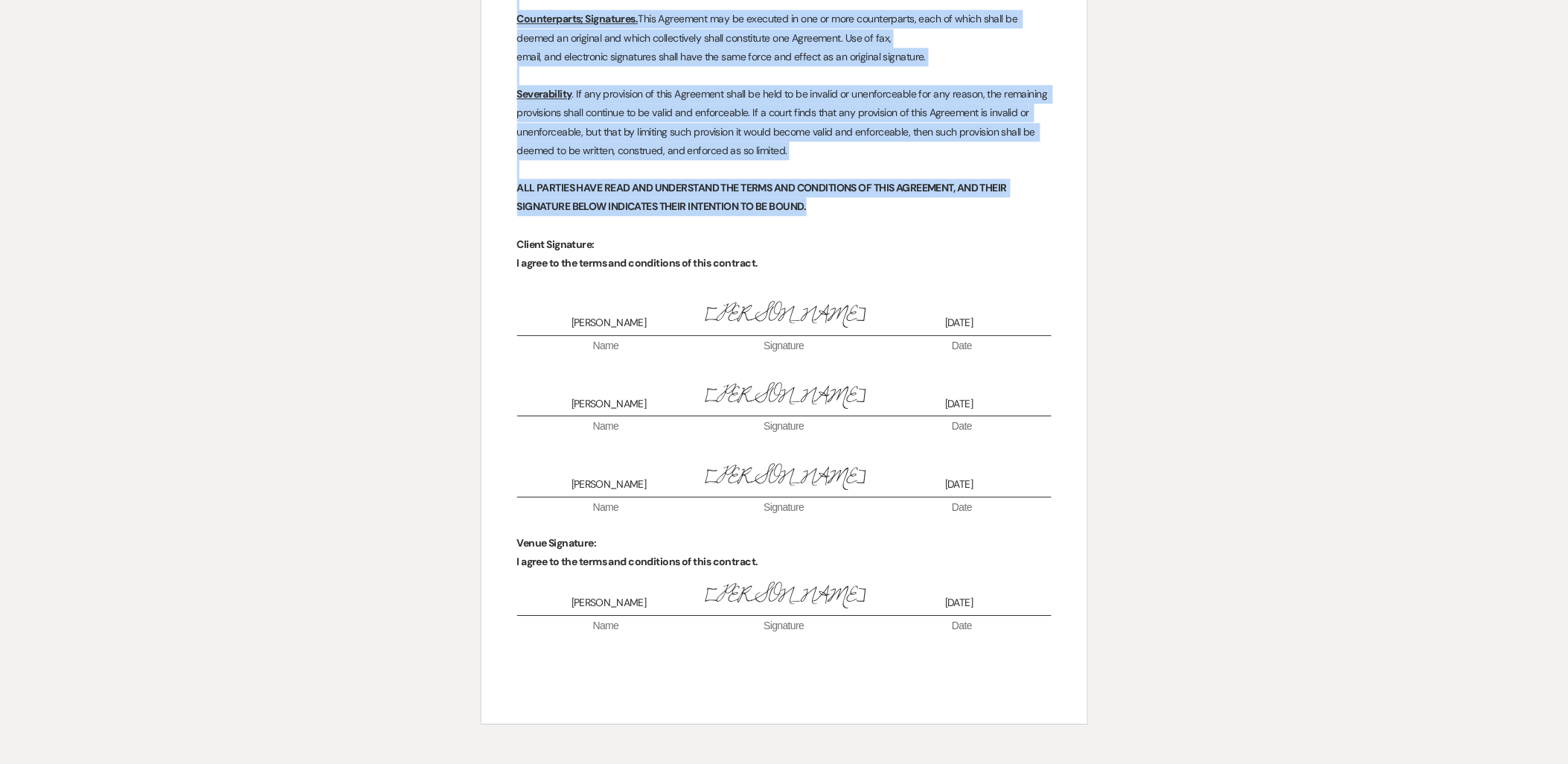
scroll to position [5334, 0]
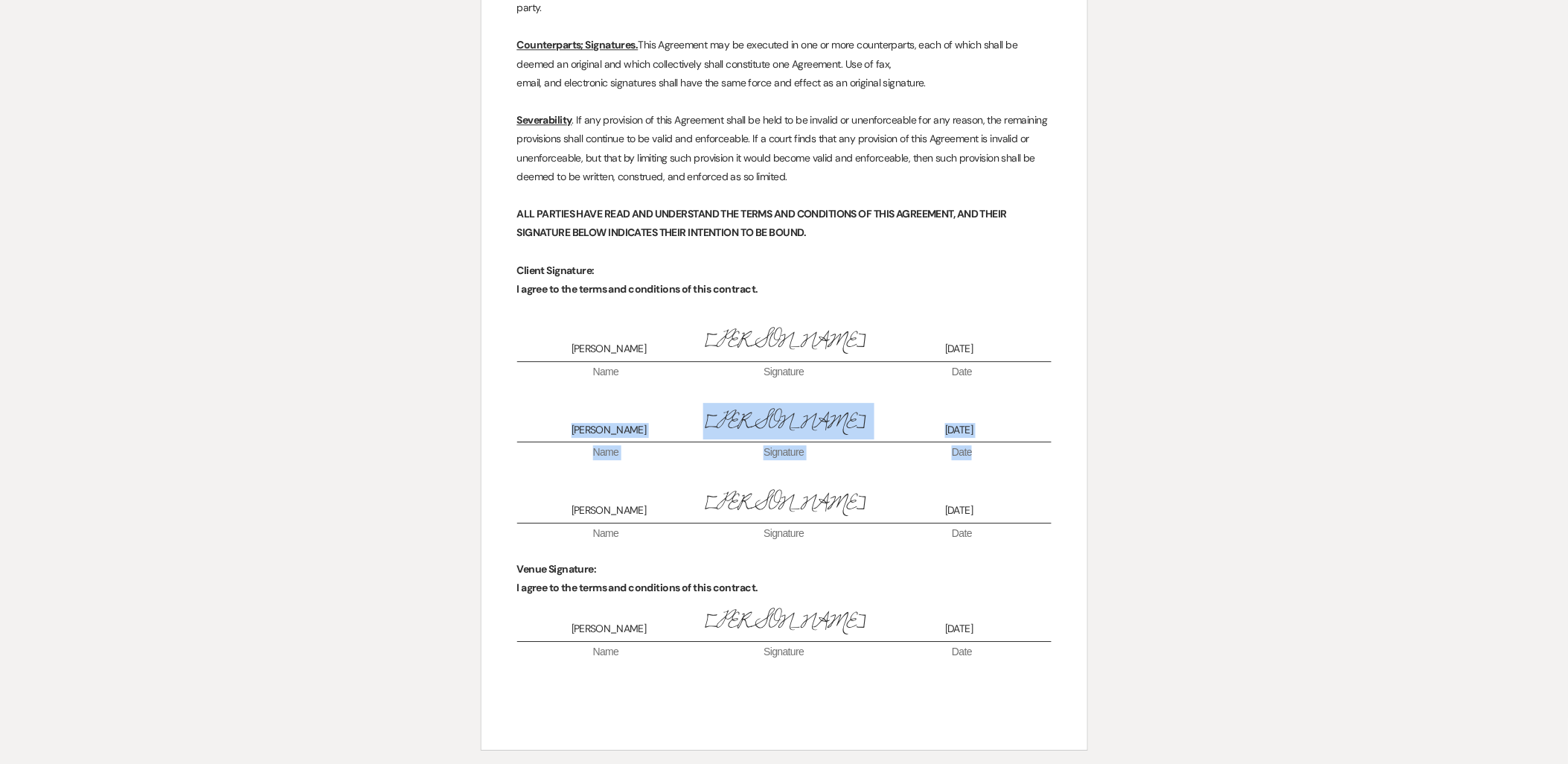
click at [574, 423] on span "[PERSON_NAME]" at bounding box center [608, 430] width 175 height 15
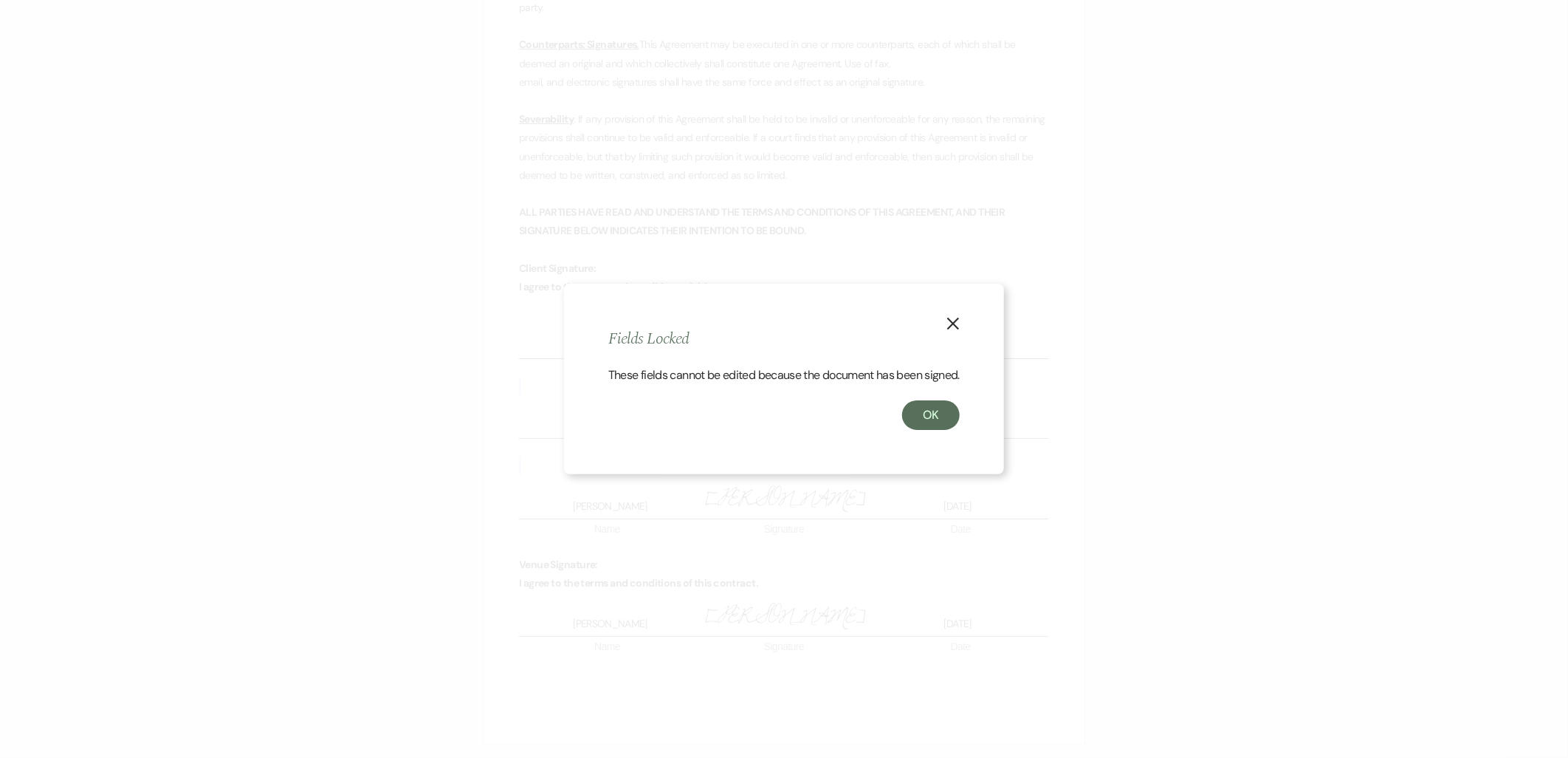
click at [959, 317] on icon "X" at bounding box center [953, 323] width 13 height 13
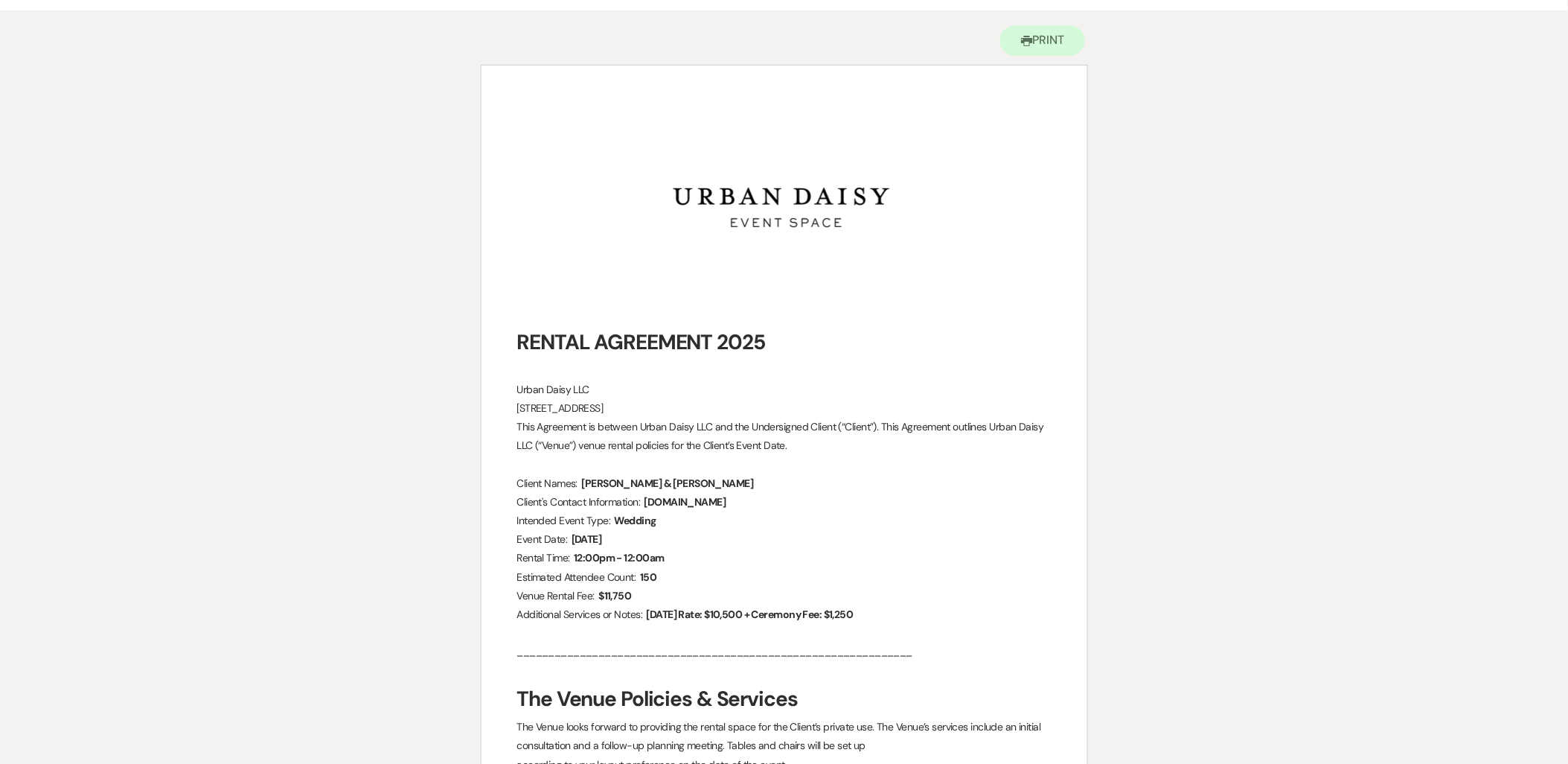
scroll to position [0, 0]
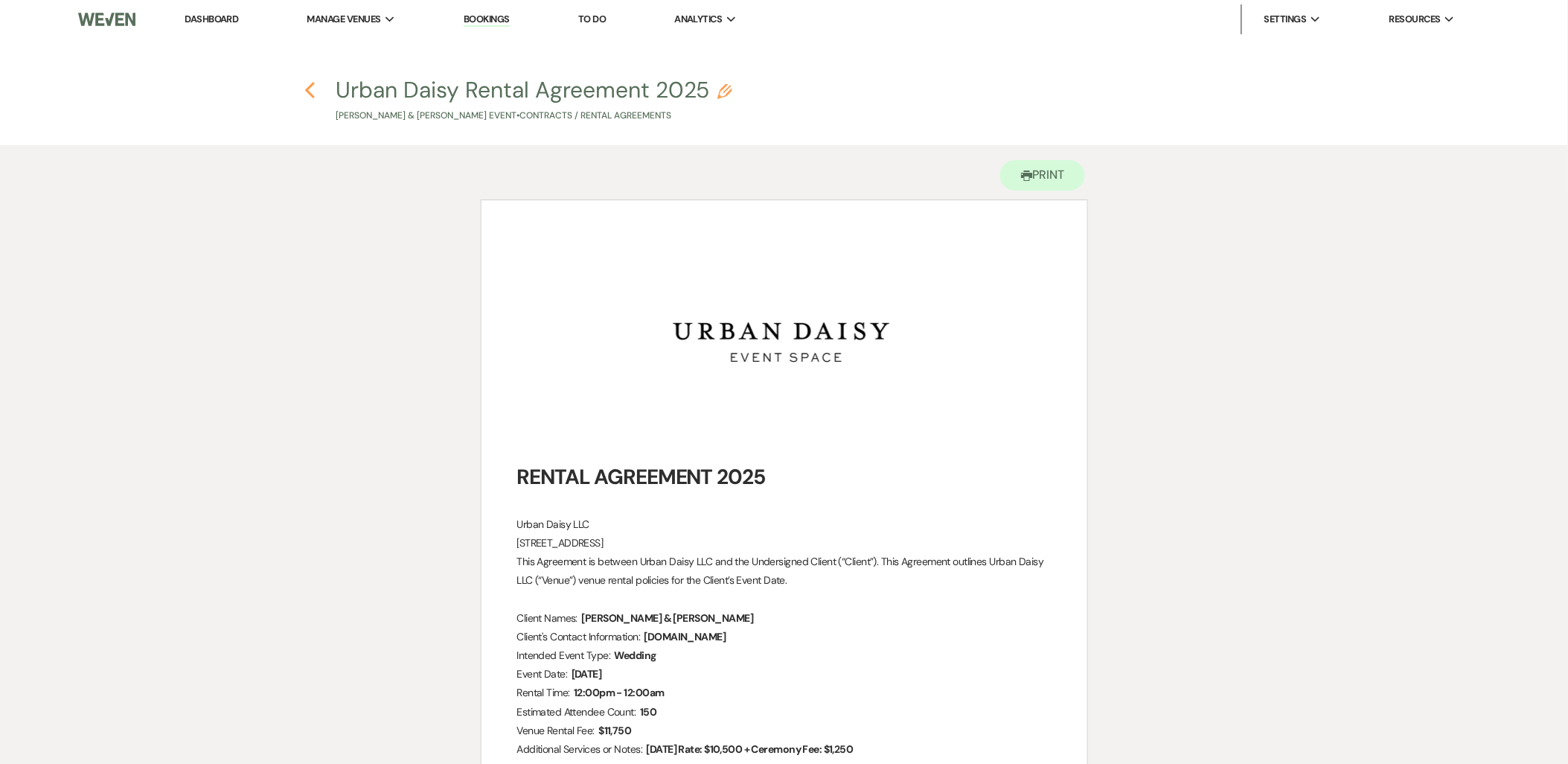
click at [308, 81] on icon "Previous" at bounding box center [309, 89] width 11 height 18
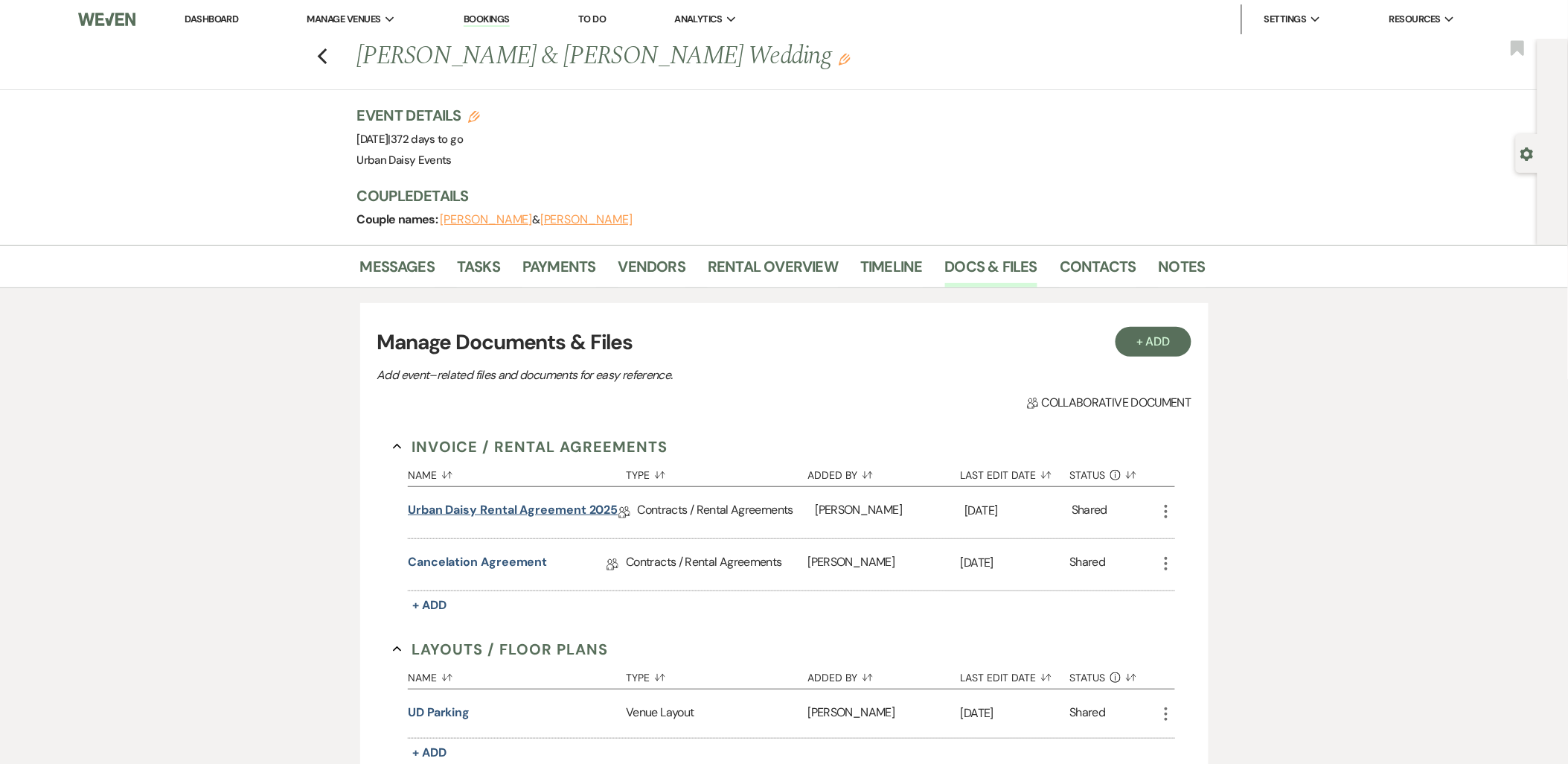
click at [571, 504] on link "Urban Daisy Rental Agreement 2025" at bounding box center [512, 512] width 210 height 23
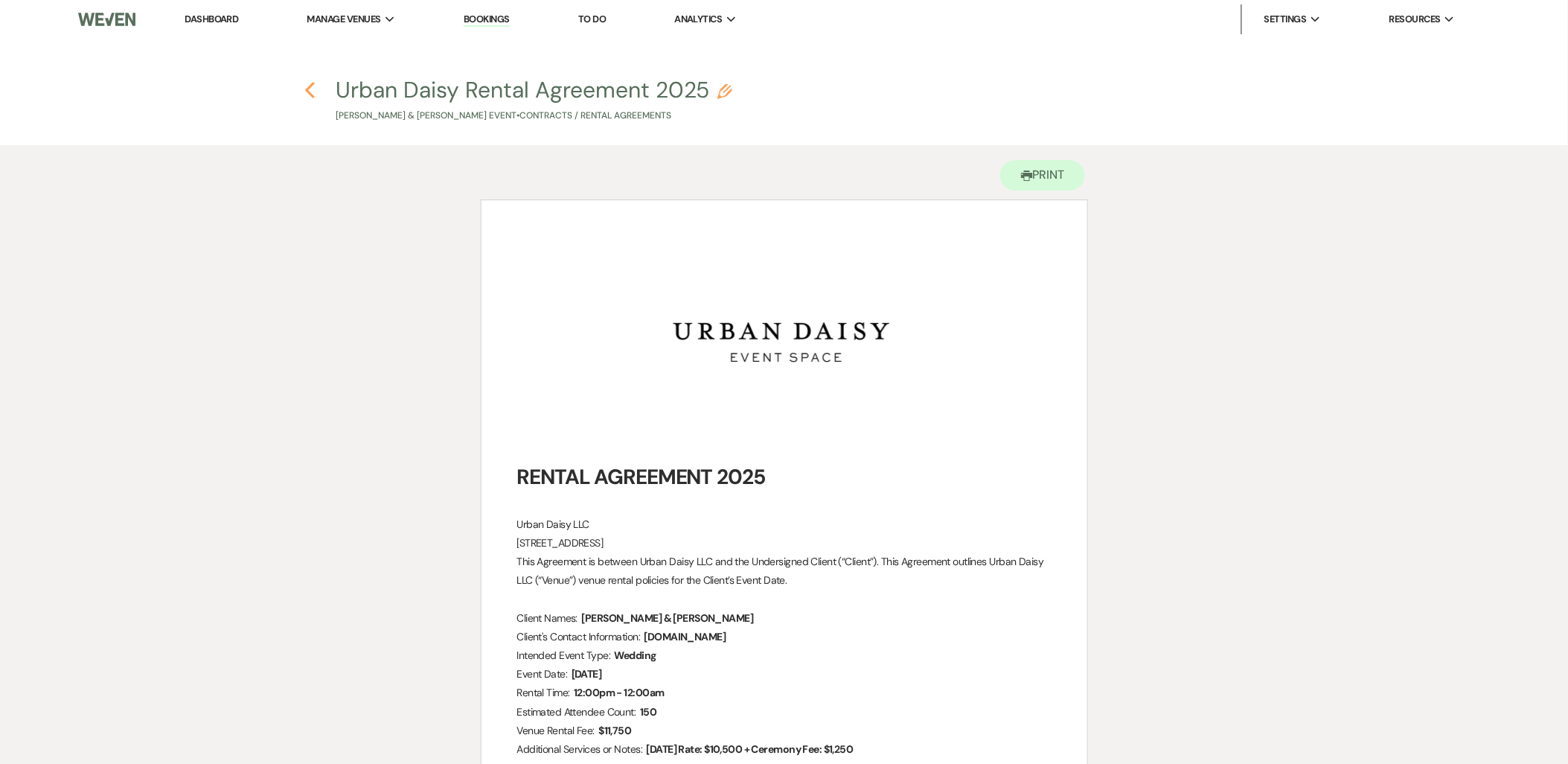
click at [309, 85] on use "button" at bounding box center [310, 90] width 10 height 17
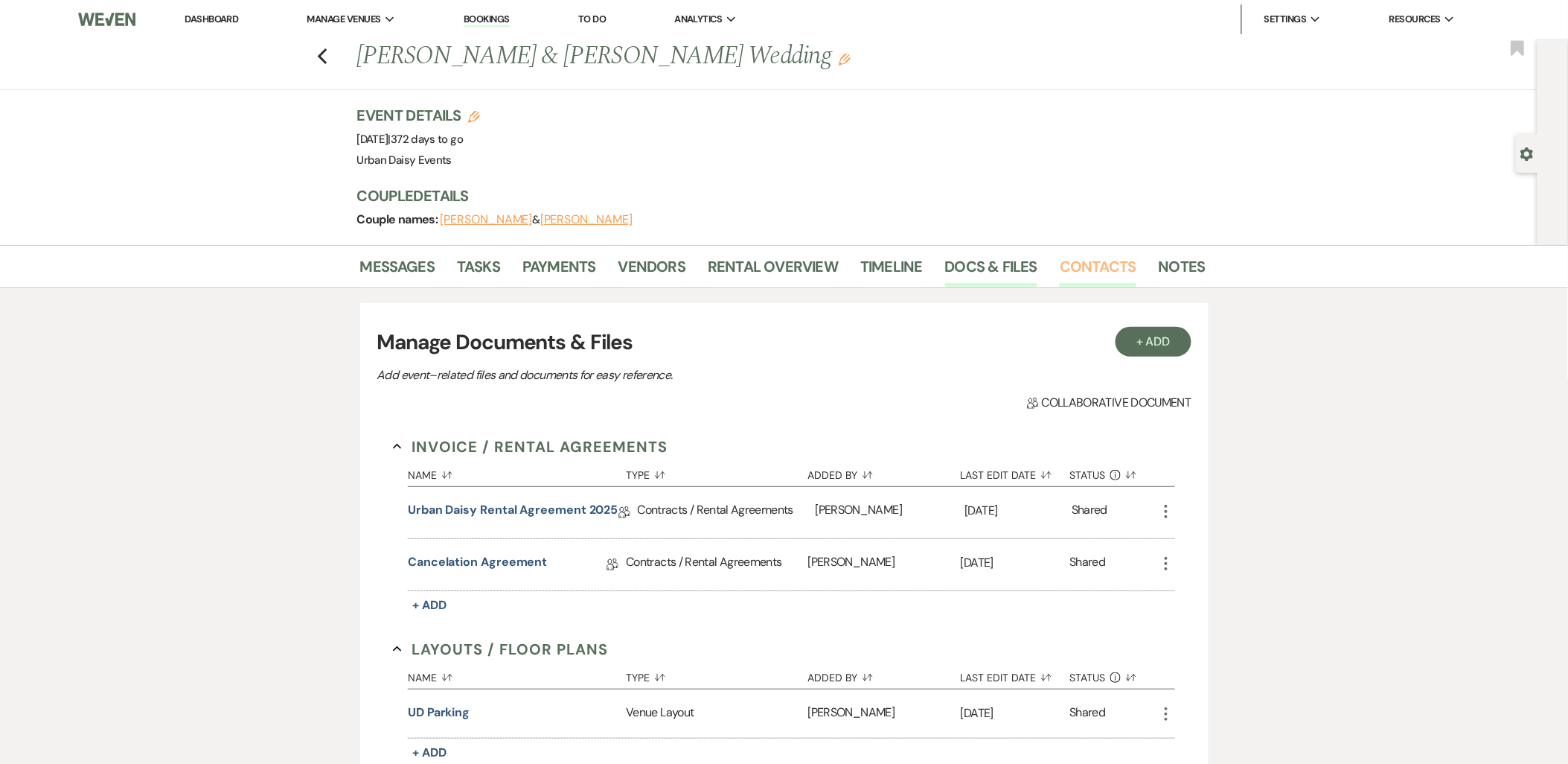
click at [1060, 264] on link "Contacts" at bounding box center [1098, 271] width 77 height 33
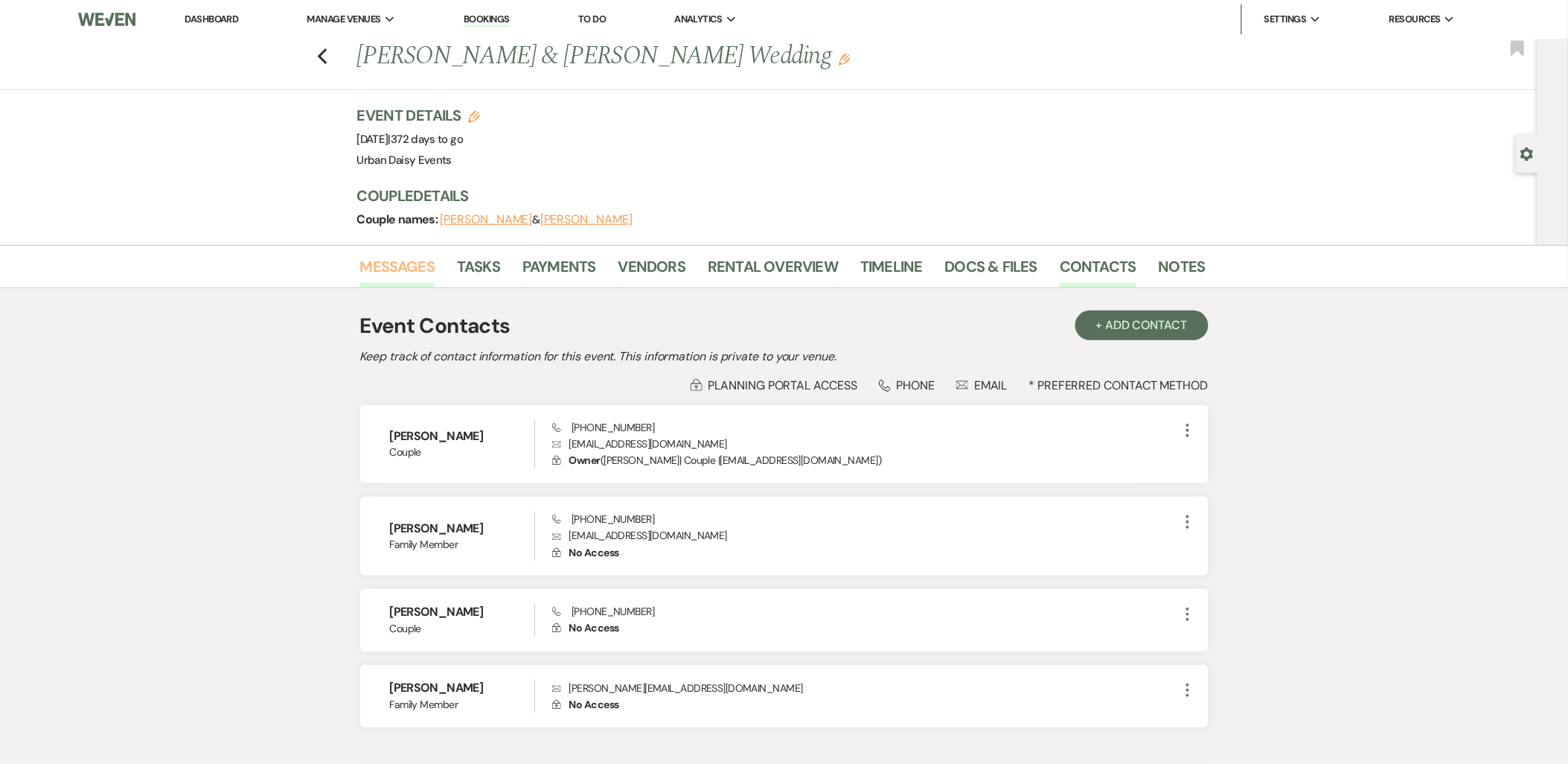
click at [421, 264] on link "Messages" at bounding box center [398, 271] width 75 height 33
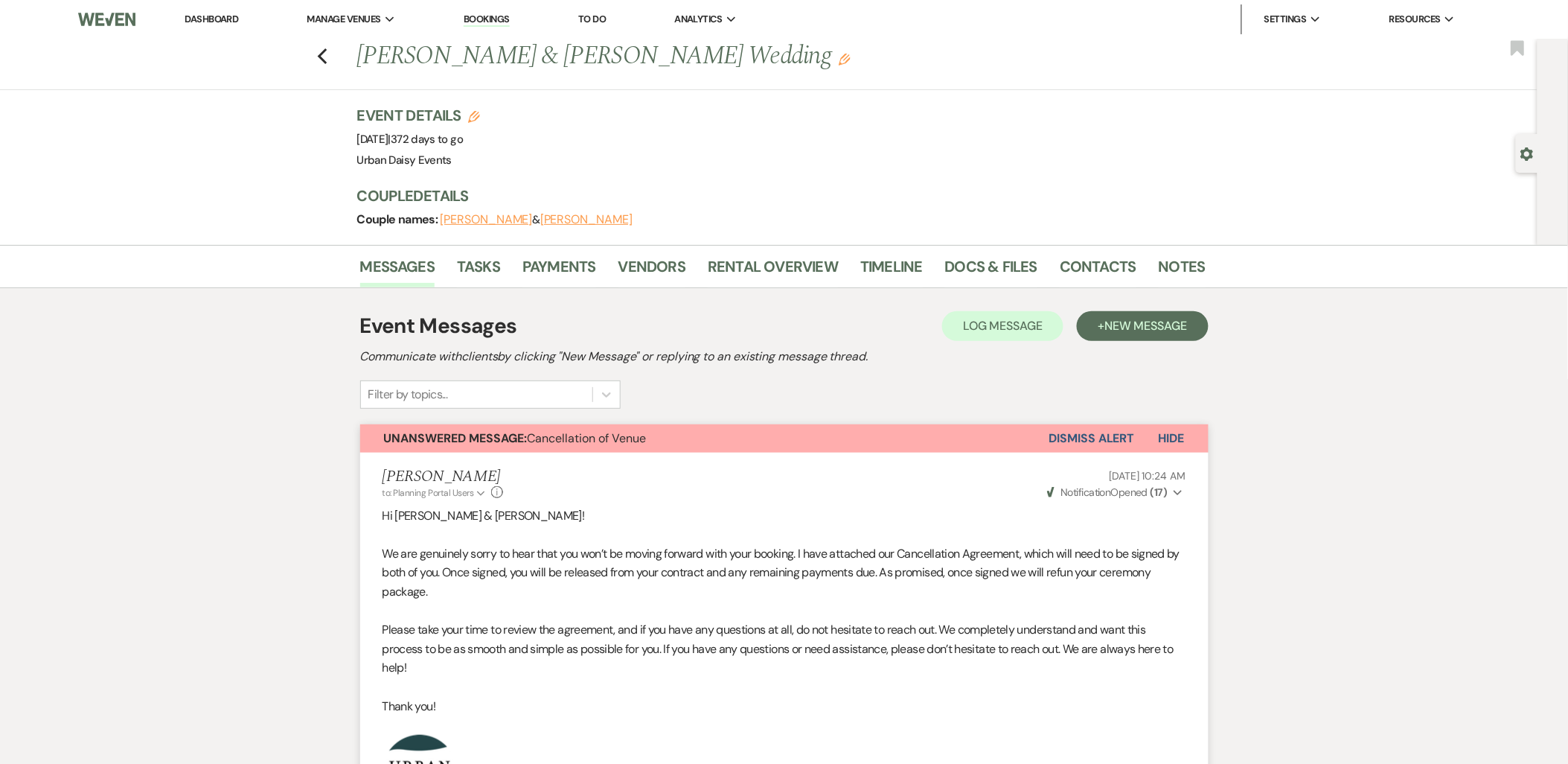
click at [216, 21] on link "Dashboard" at bounding box center [211, 18] width 53 height 13
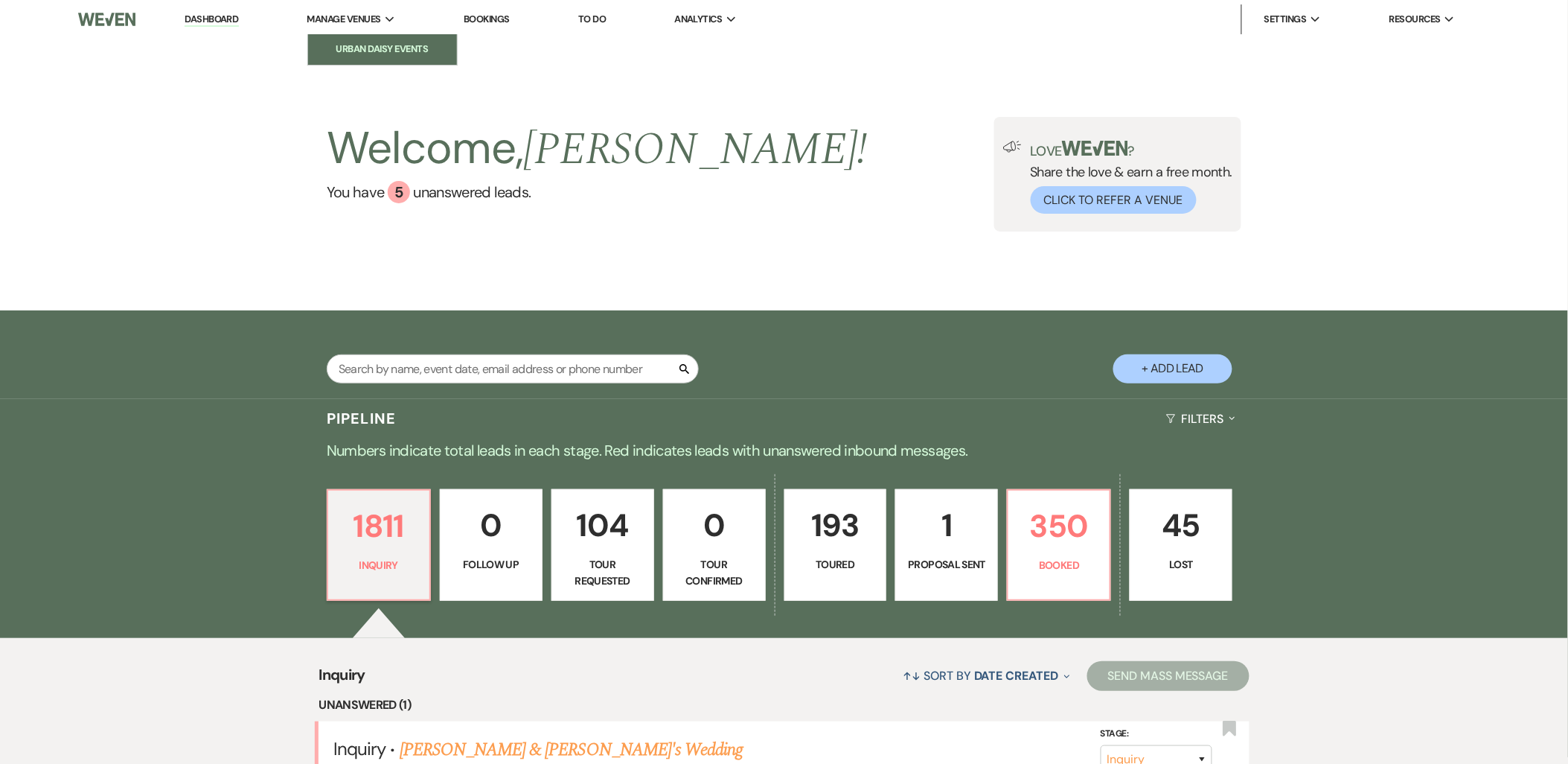
click at [347, 47] on li "Urban Daisy Events" at bounding box center [383, 49] width 134 height 15
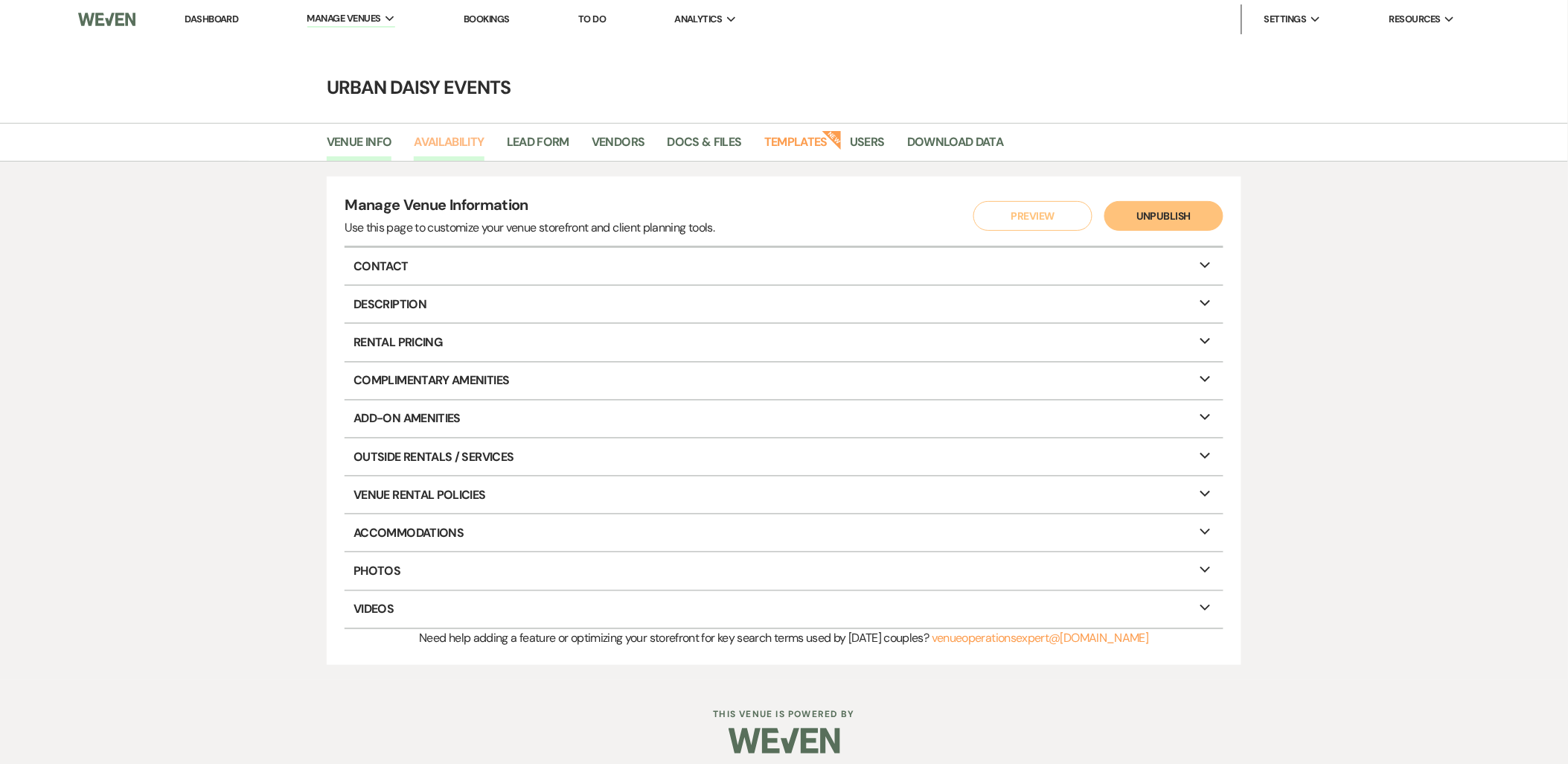
click at [430, 146] on link "Availability" at bounding box center [449, 146] width 70 height 28
select select "2"
select select "2026"
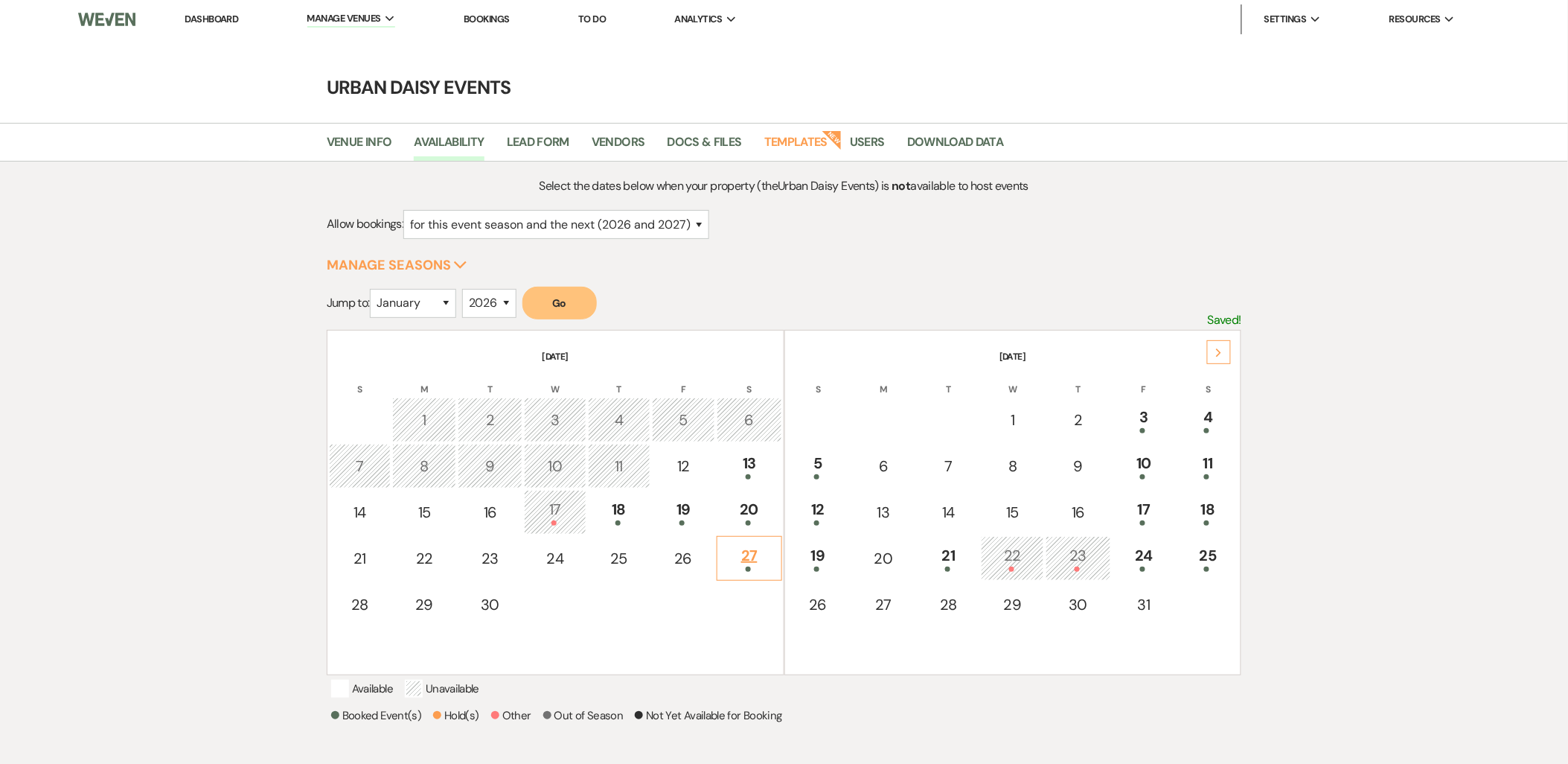
click at [762, 544] on div "27" at bounding box center [749, 558] width 48 height 28
click at [1220, 350] on icon "Next" at bounding box center [1219, 353] width 8 height 9
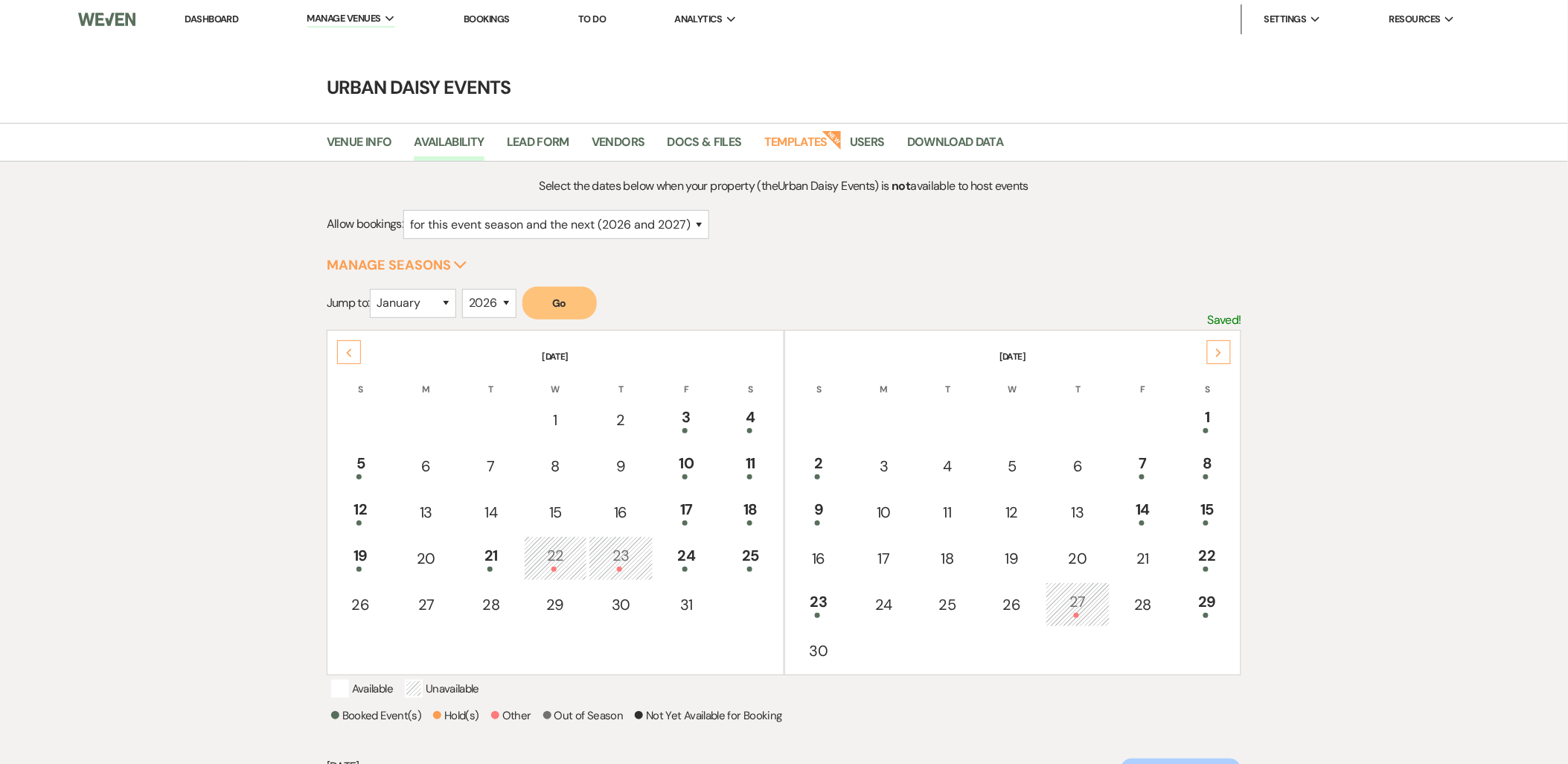
click at [1220, 350] on icon "Next" at bounding box center [1219, 353] width 8 height 9
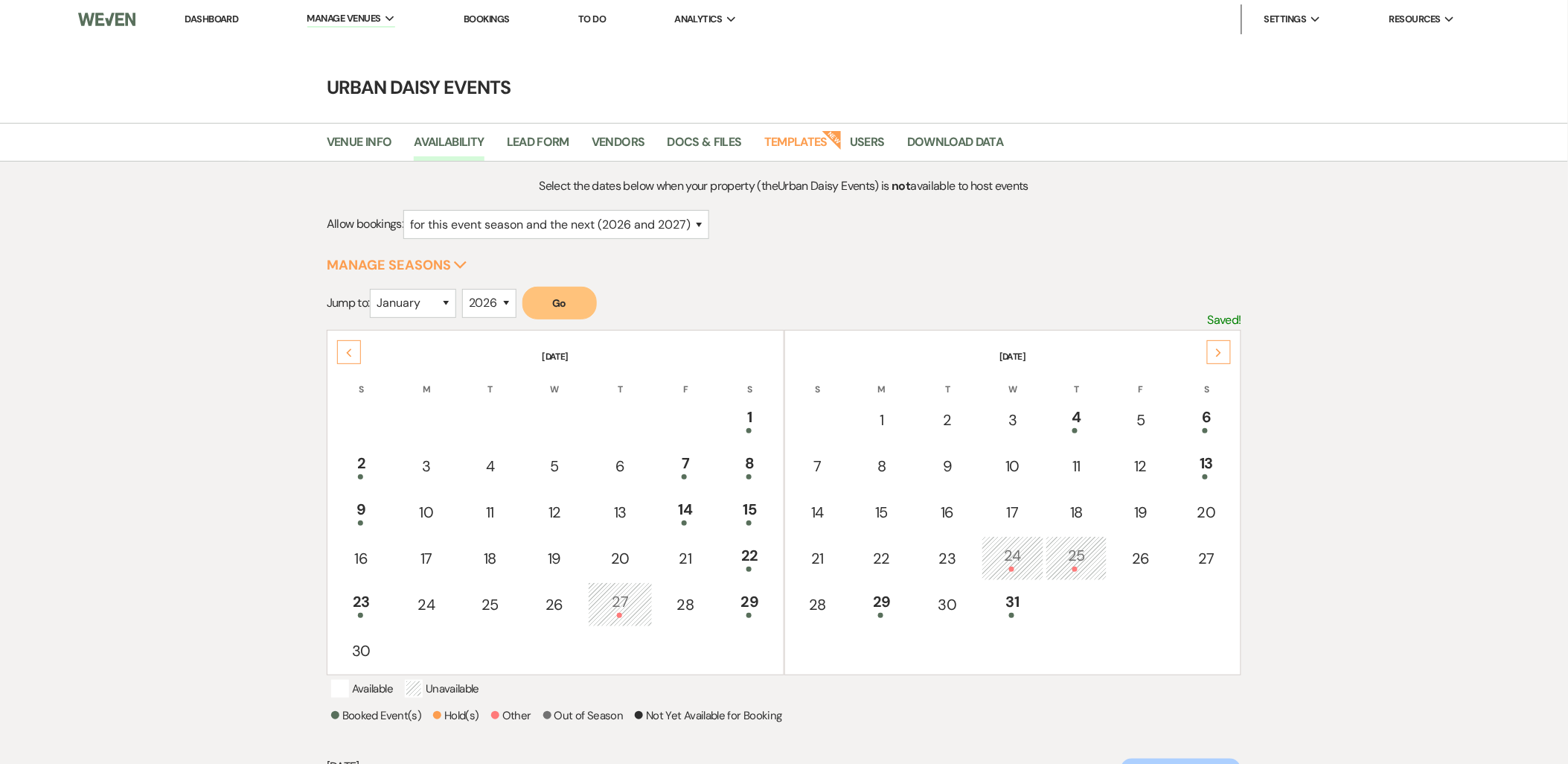
click at [1219, 351] on icon "Next" at bounding box center [1219, 353] width 8 height 9
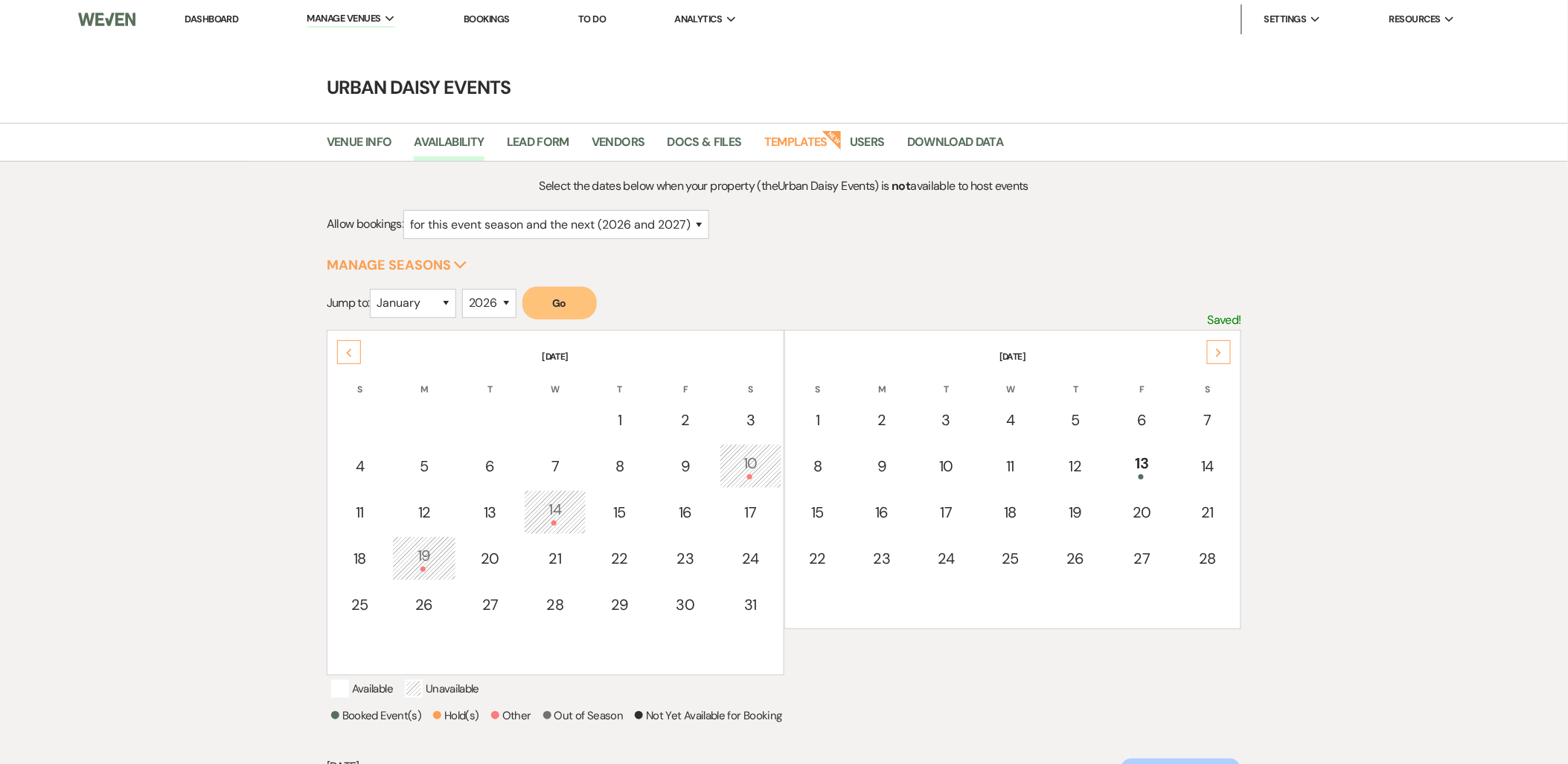
click at [1219, 351] on icon "Next" at bounding box center [1219, 353] width 8 height 9
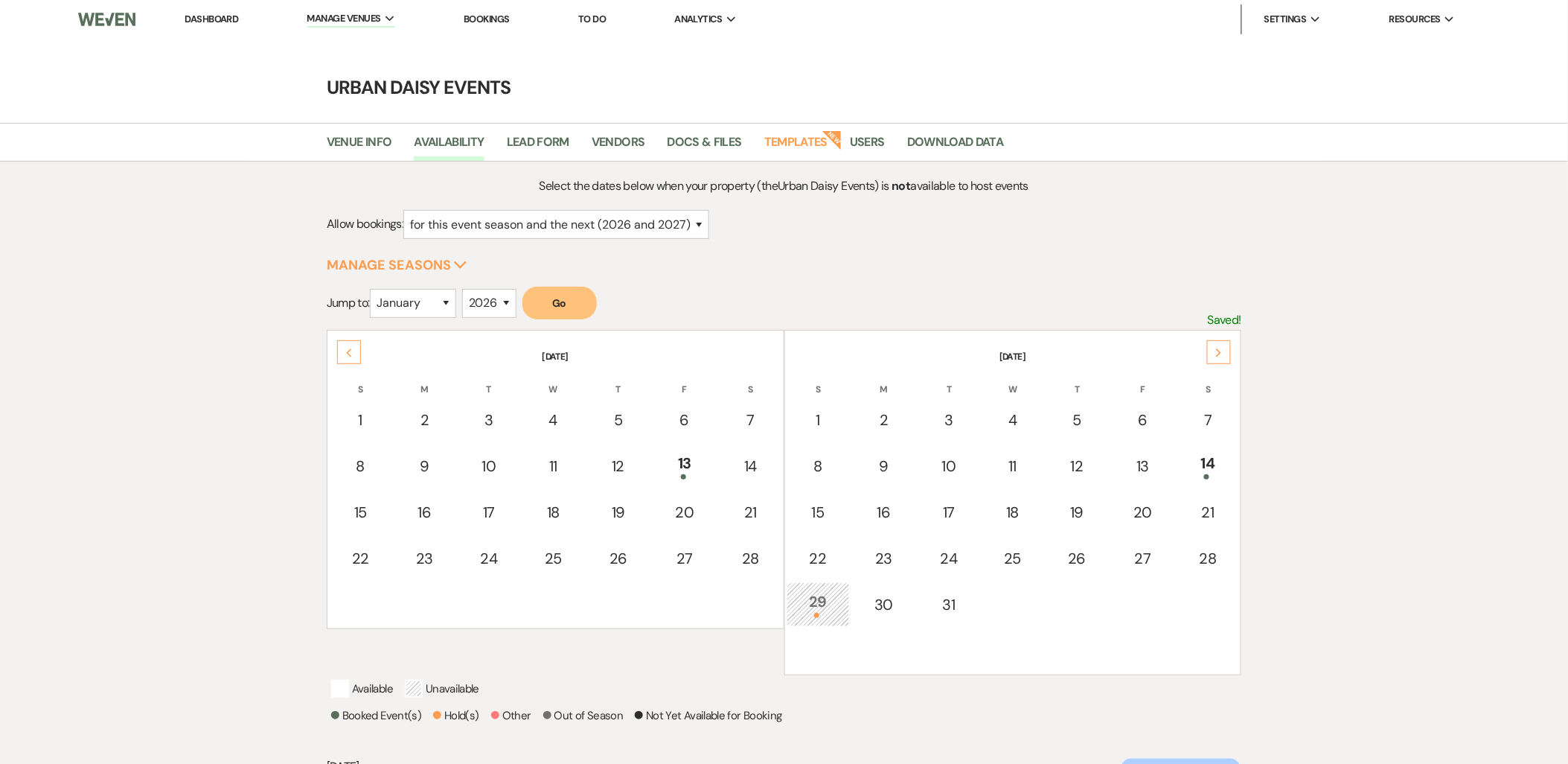
click at [1219, 351] on icon "Next" at bounding box center [1219, 353] width 8 height 9
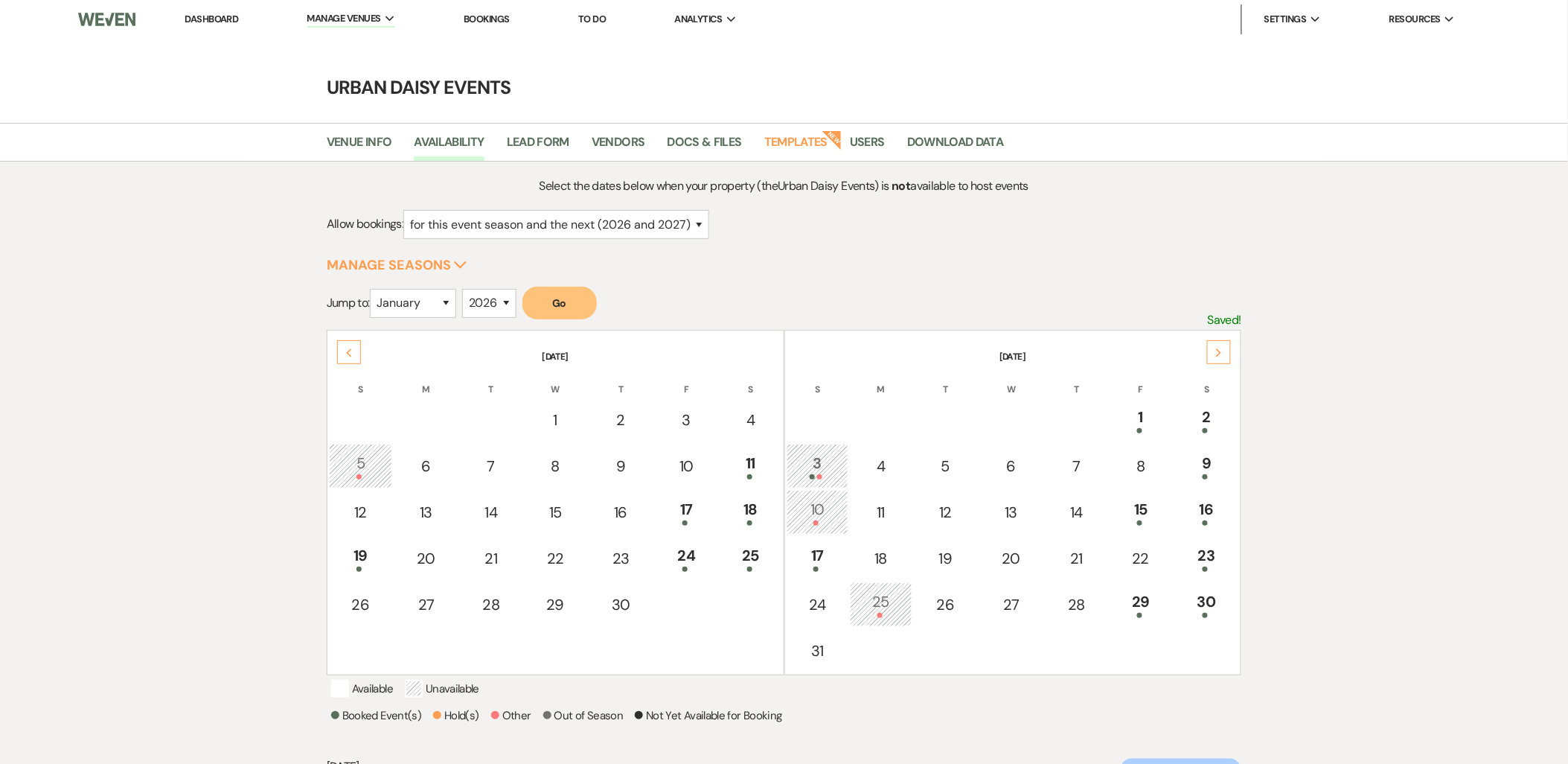
click at [1219, 351] on icon "Next" at bounding box center [1219, 353] width 8 height 9
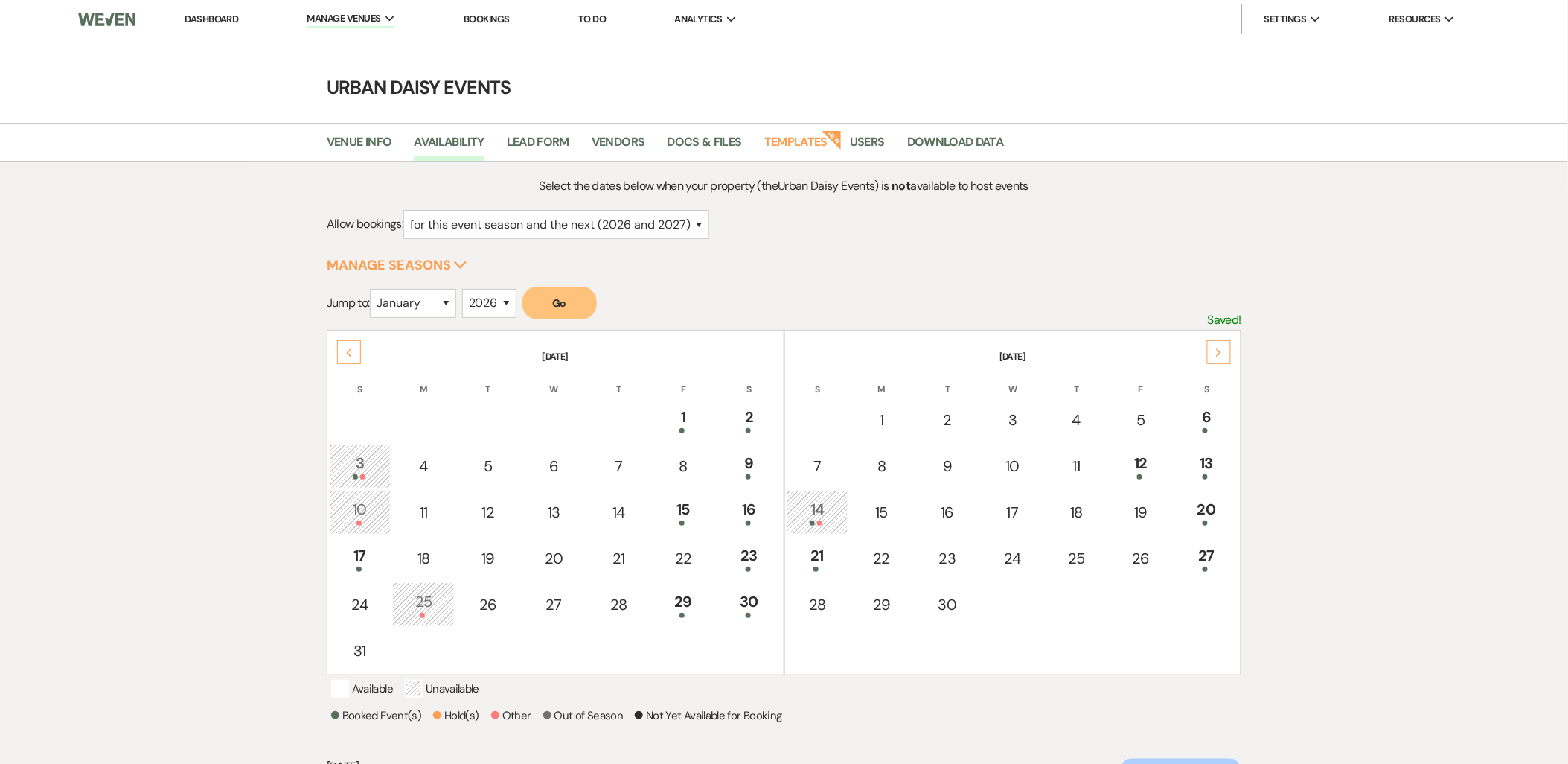
click at [1219, 351] on icon "Next" at bounding box center [1219, 353] width 8 height 9
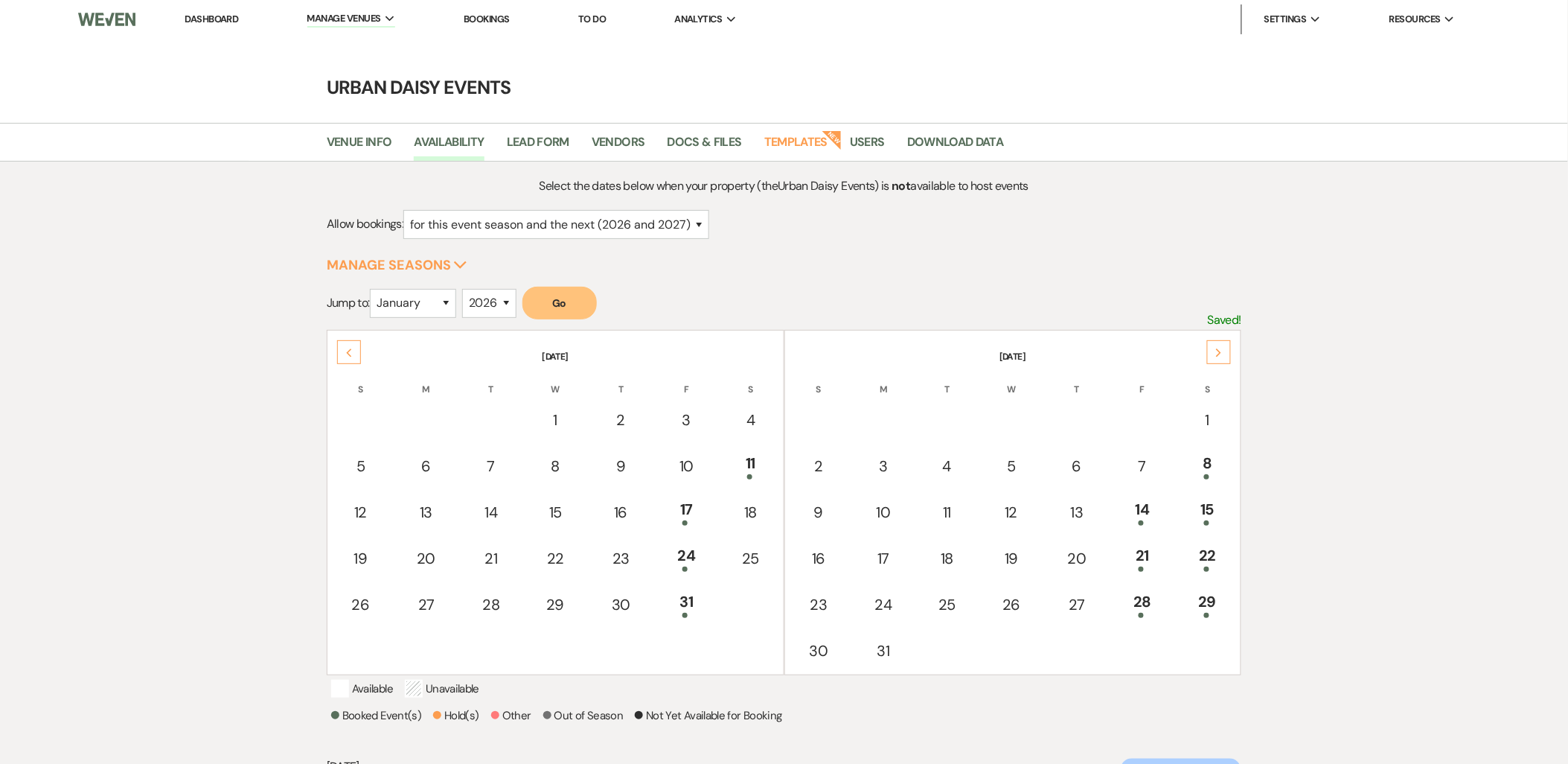
click at [1219, 351] on icon "Next" at bounding box center [1219, 353] width 8 height 9
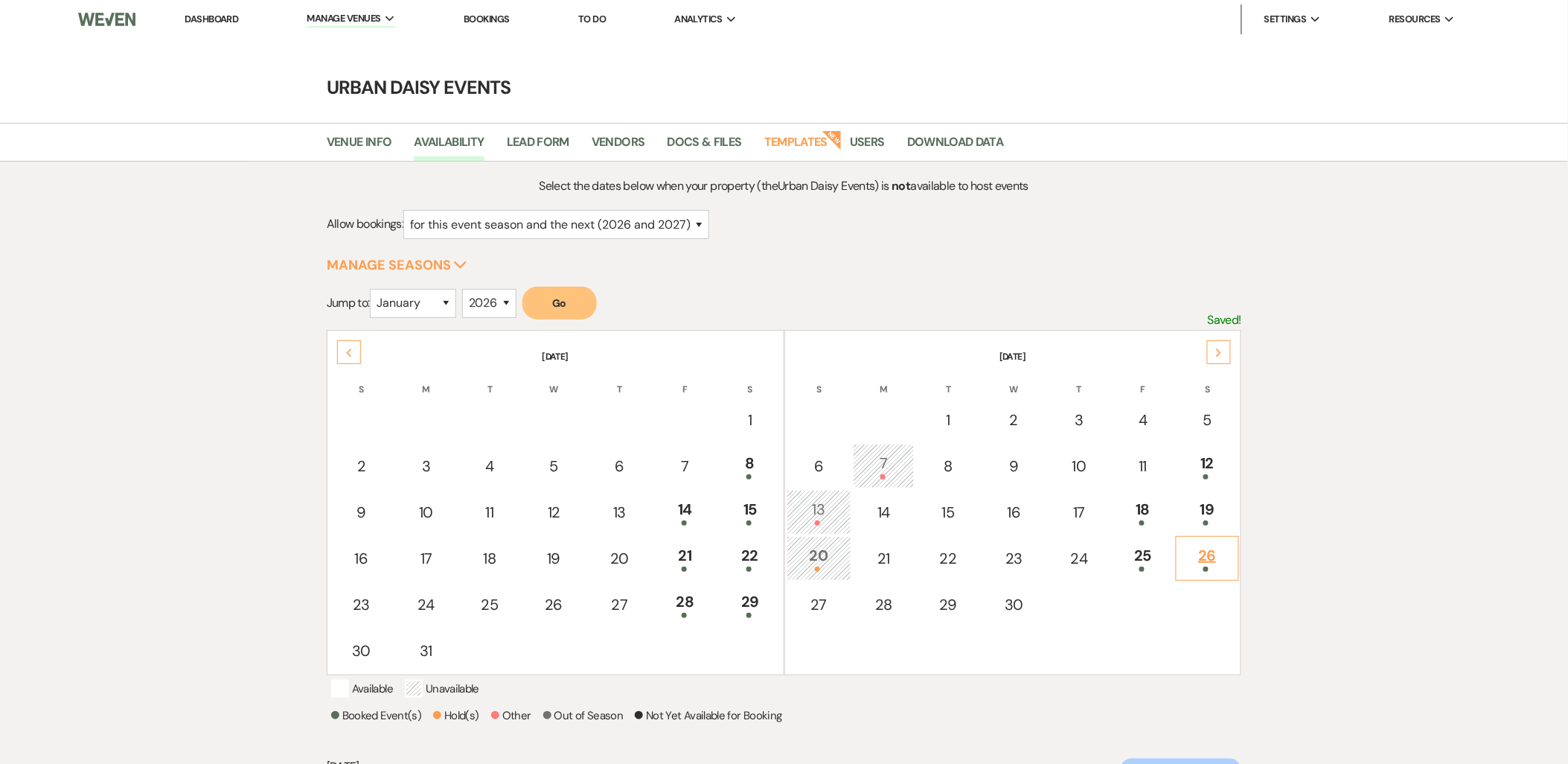
click at [1202, 560] on div "26" at bounding box center [1208, 558] width 48 height 28
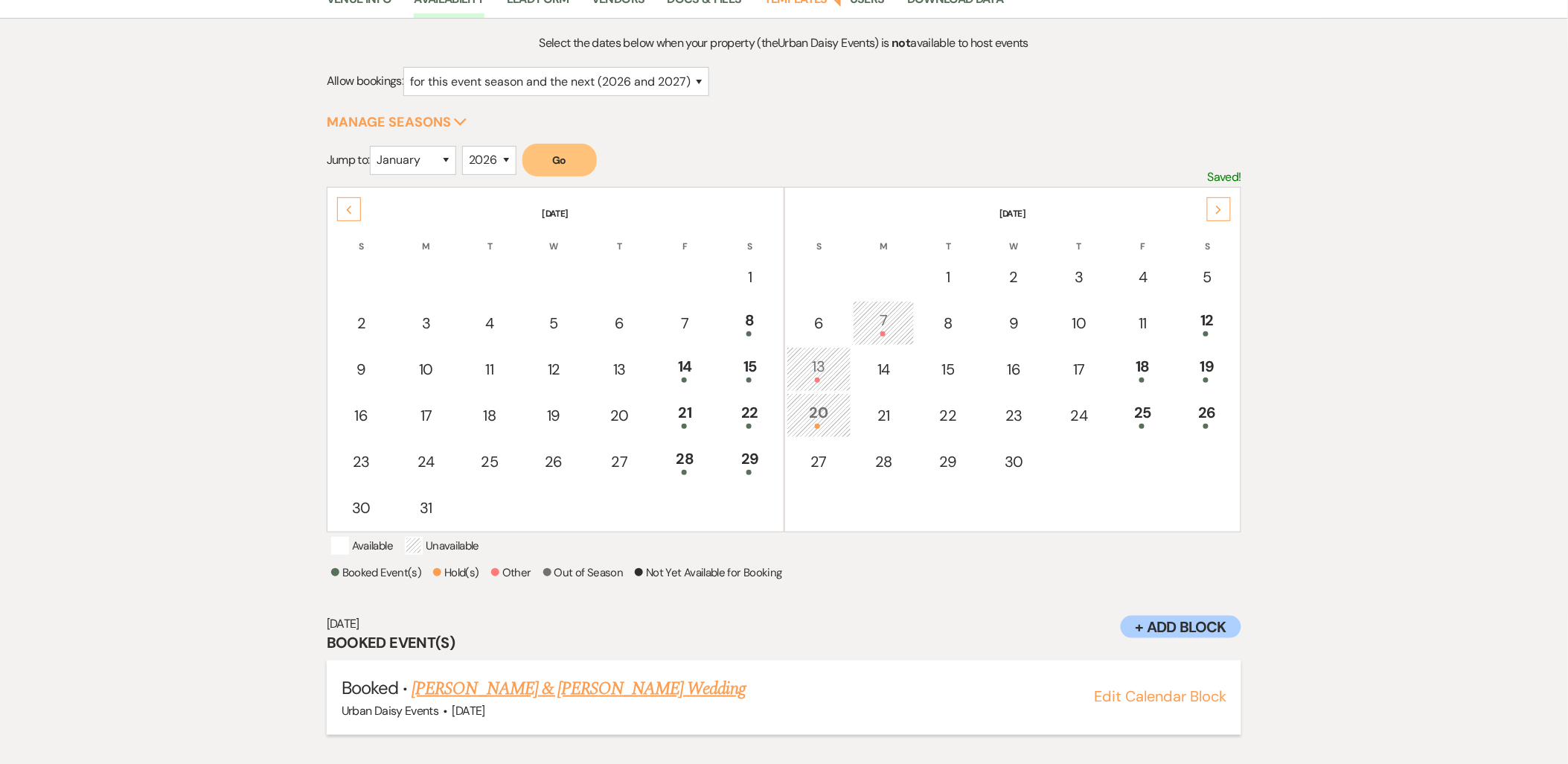
scroll to position [155, 0]
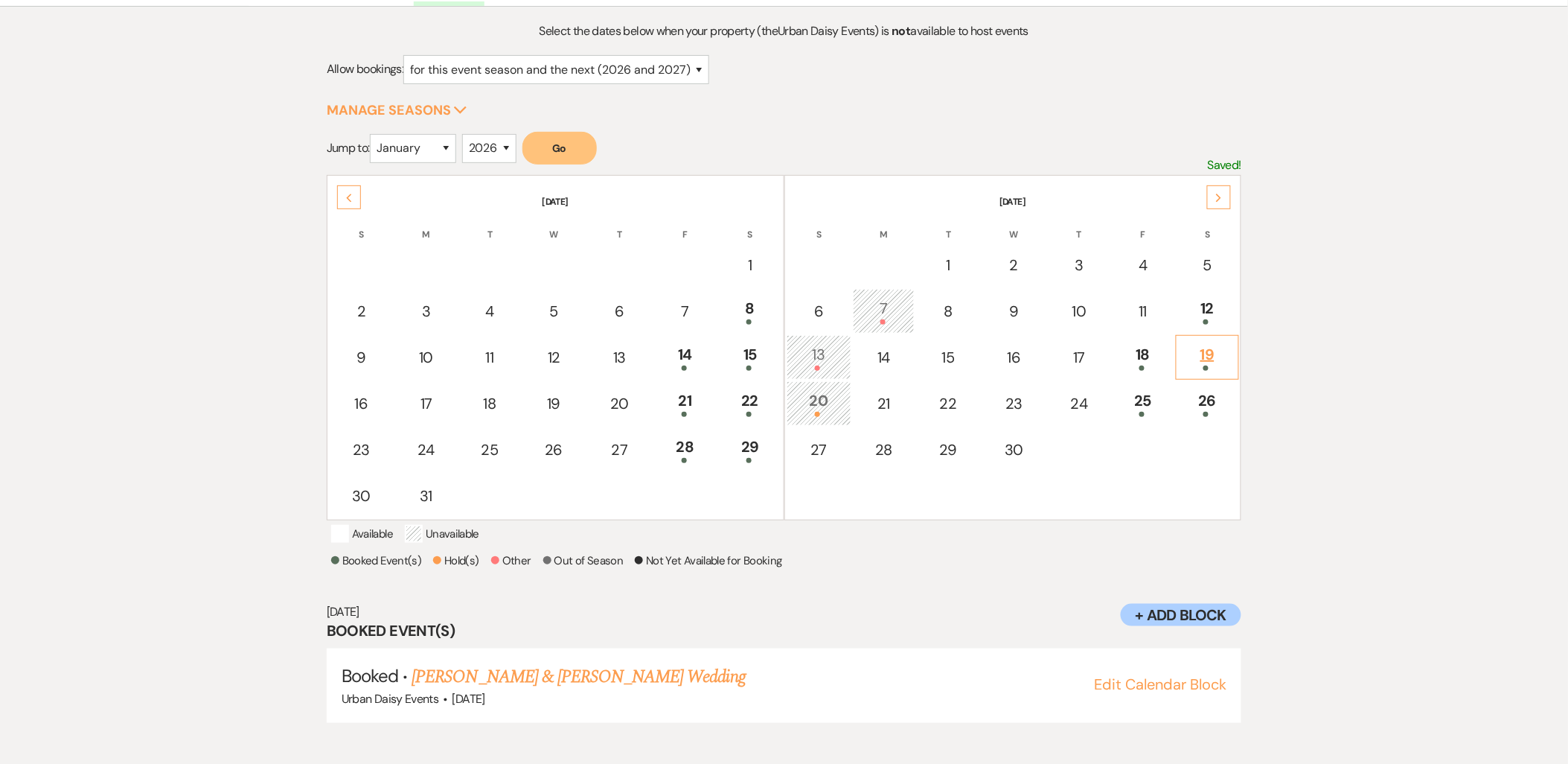
click at [1225, 350] on div "19" at bounding box center [1208, 356] width 48 height 28
click at [570, 690] on link "[PERSON_NAME] & [PERSON_NAME] Wedding" at bounding box center [578, 676] width 333 height 27
click at [350, 198] on icon "Previous" at bounding box center [349, 197] width 8 height 9
click at [354, 200] on div "Previous" at bounding box center [349, 197] width 23 height 23
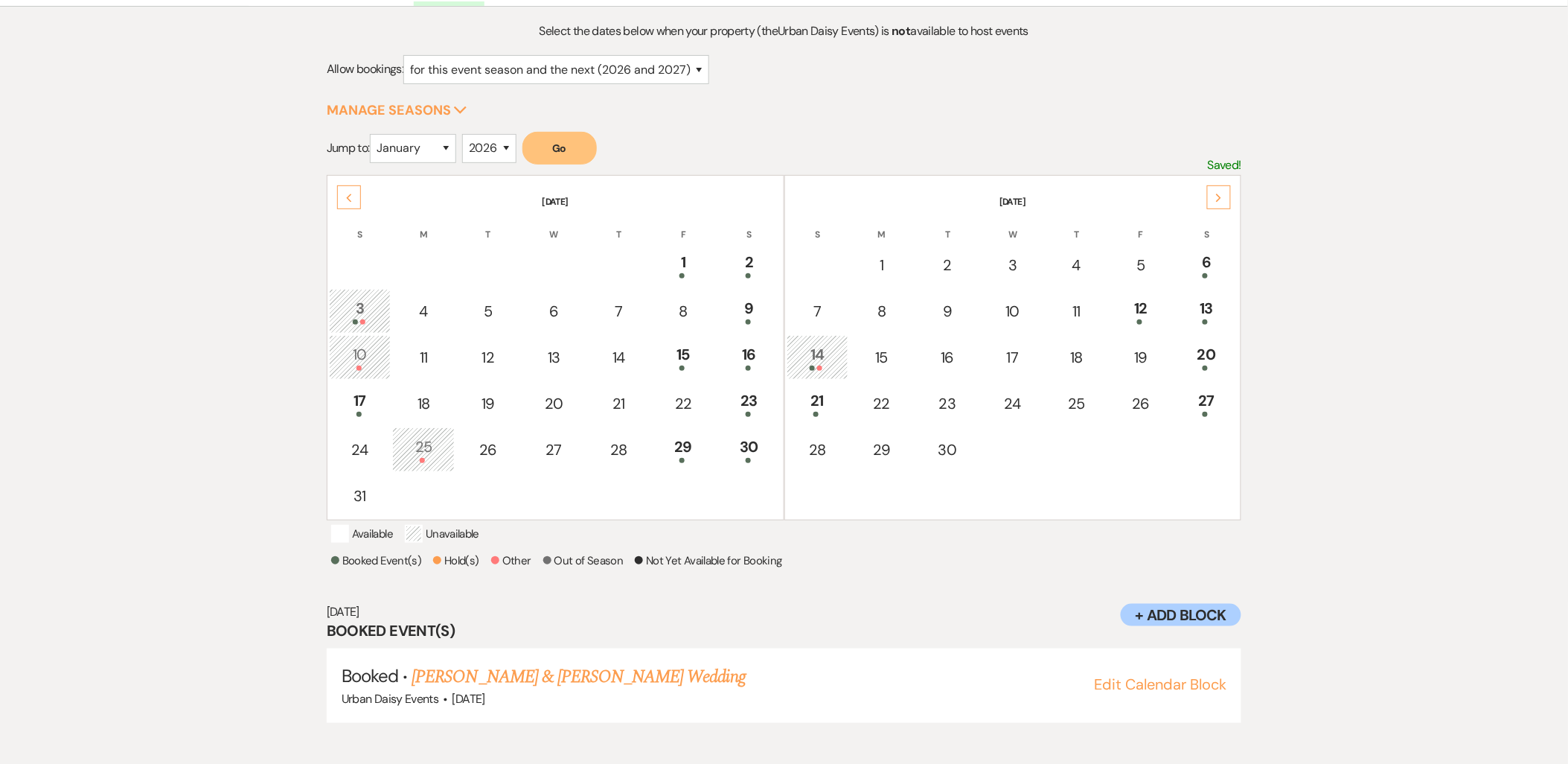
click at [354, 200] on div "Previous" at bounding box center [349, 197] width 23 height 23
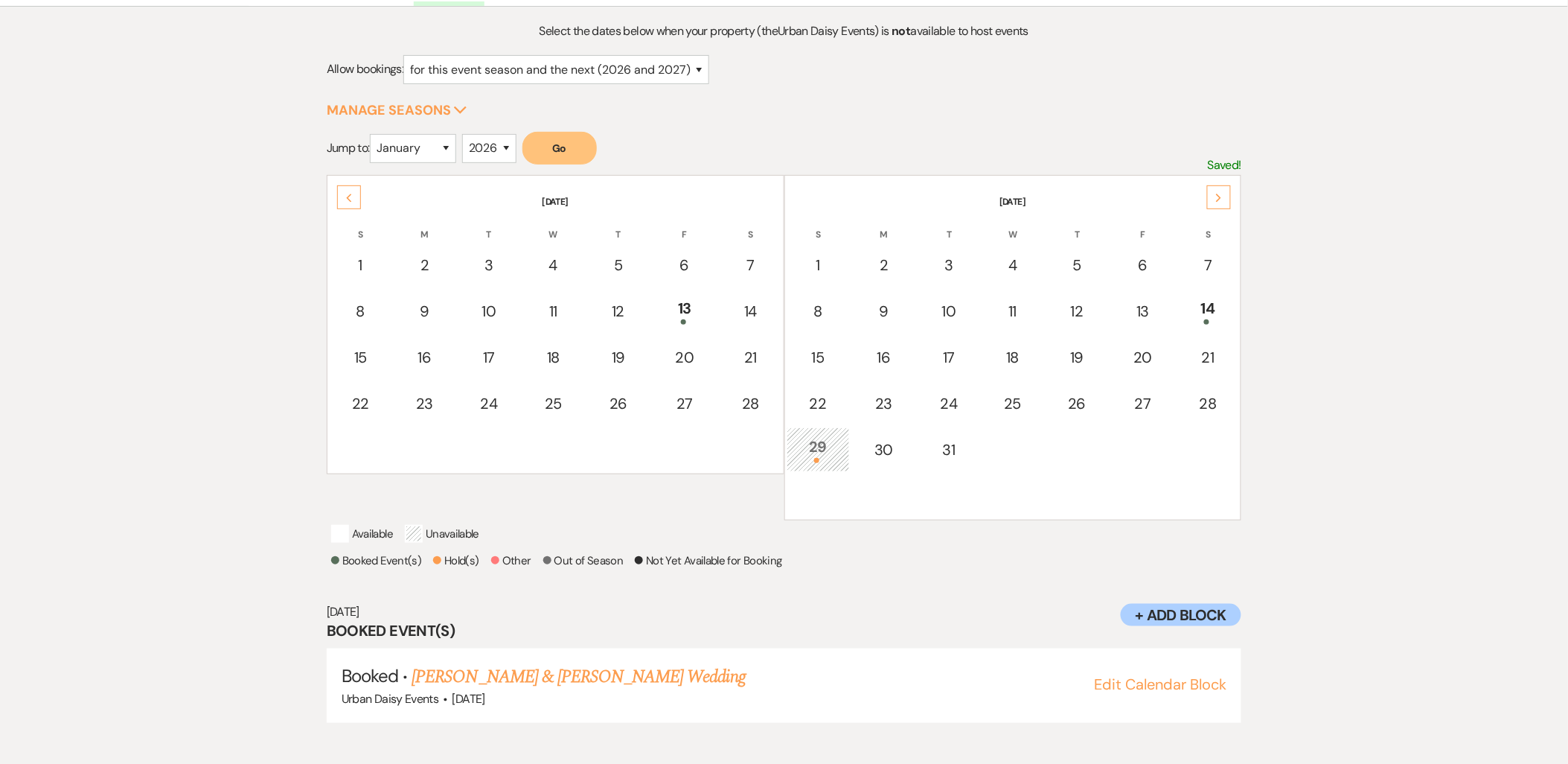
click at [354, 200] on div "Previous" at bounding box center [349, 197] width 23 height 23
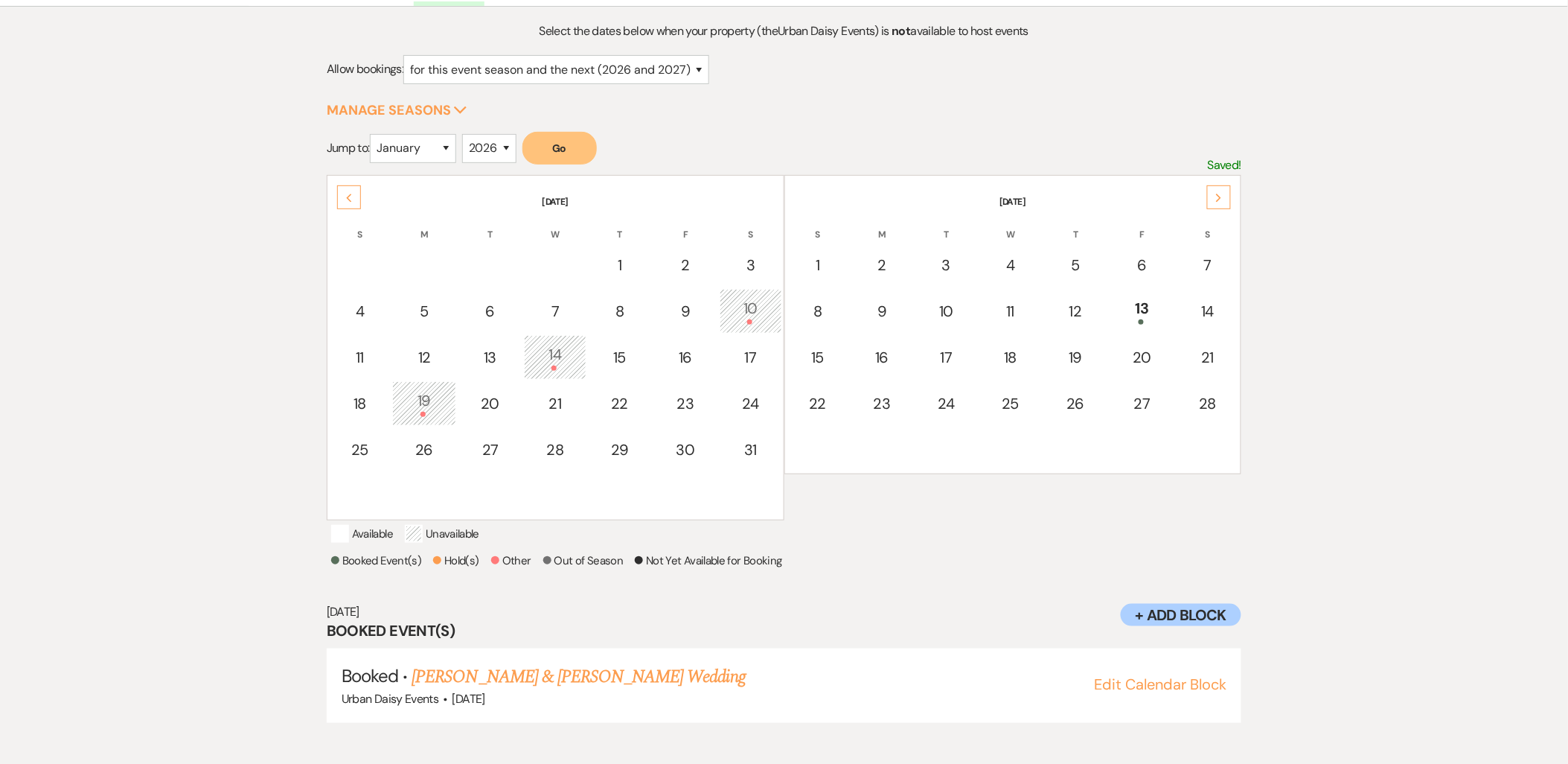
click at [354, 200] on div "Previous" at bounding box center [349, 197] width 23 height 23
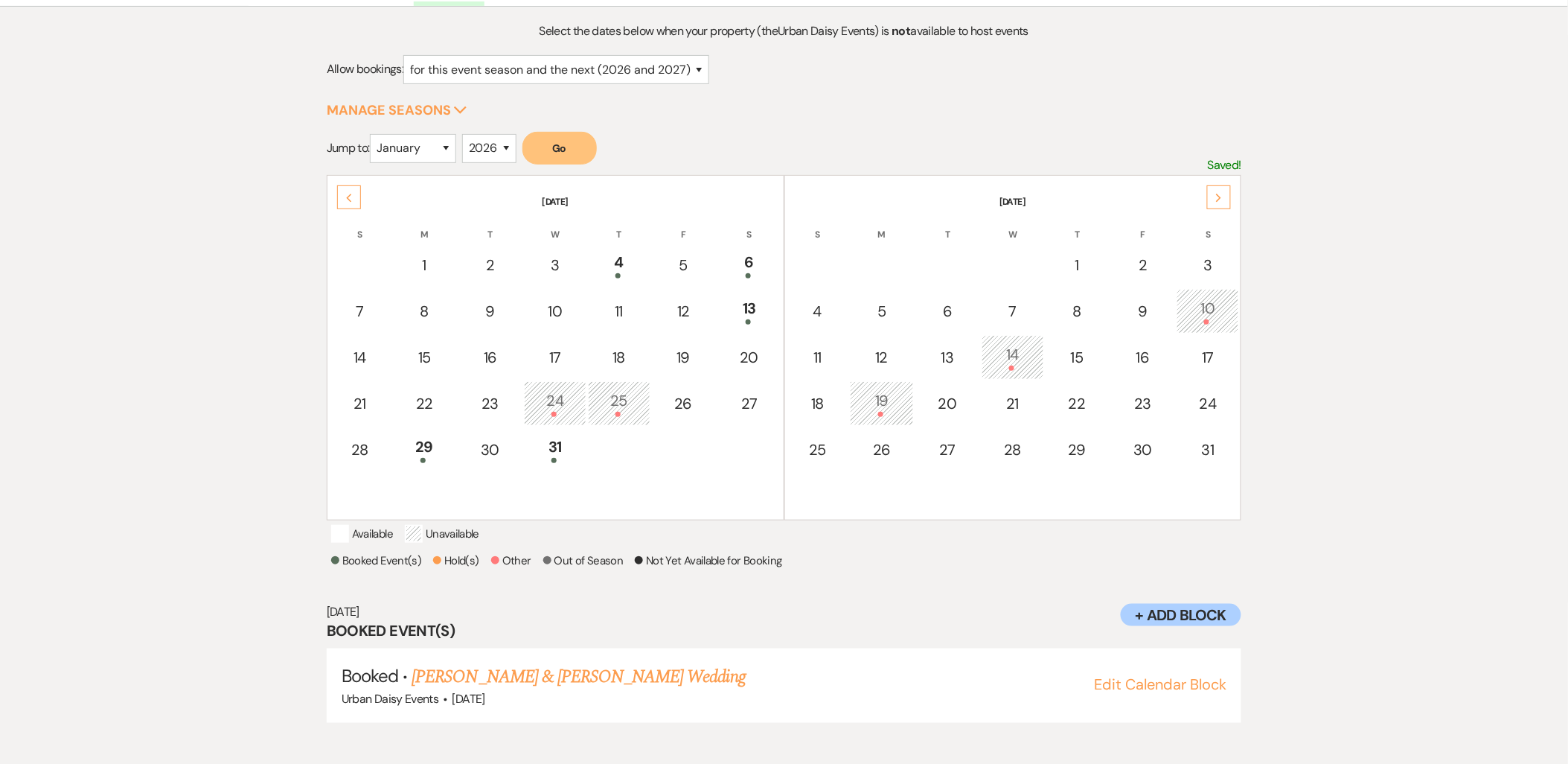
click at [354, 200] on div "Previous" at bounding box center [349, 197] width 23 height 23
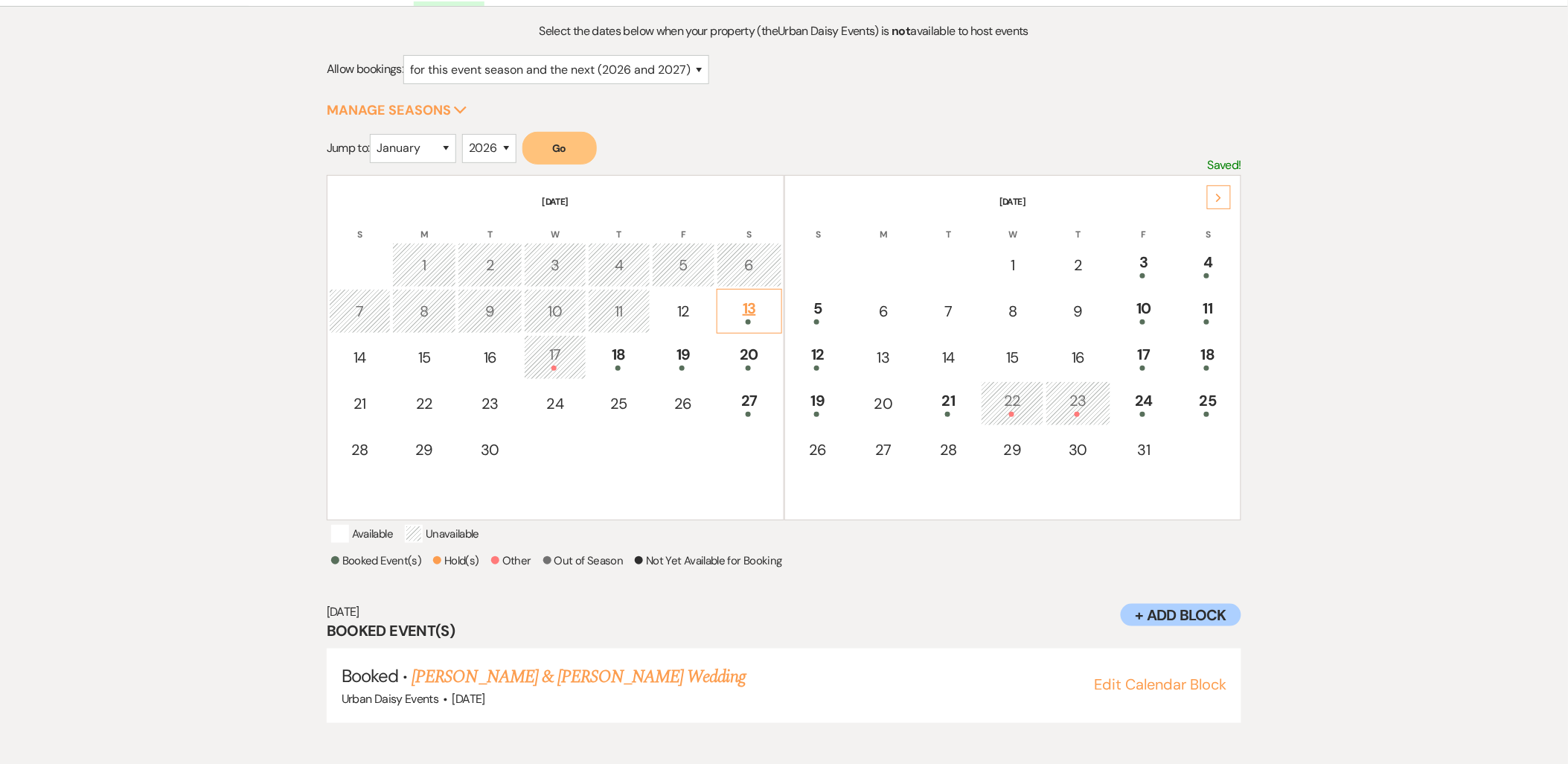
click at [765, 308] on div "13" at bounding box center [749, 310] width 48 height 28
click at [769, 411] on td "27" at bounding box center [748, 403] width 64 height 44
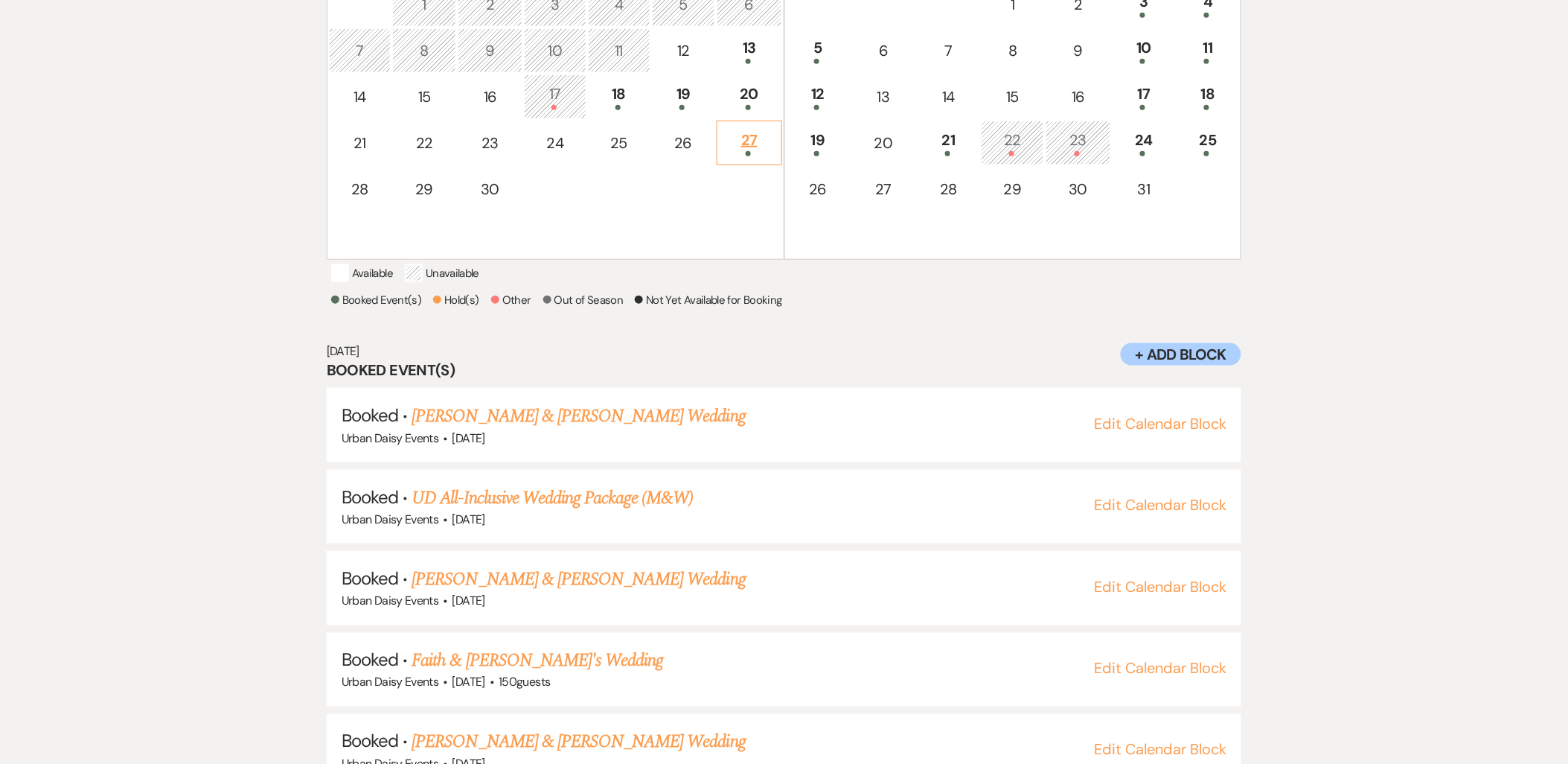
scroll to position [464, 0]
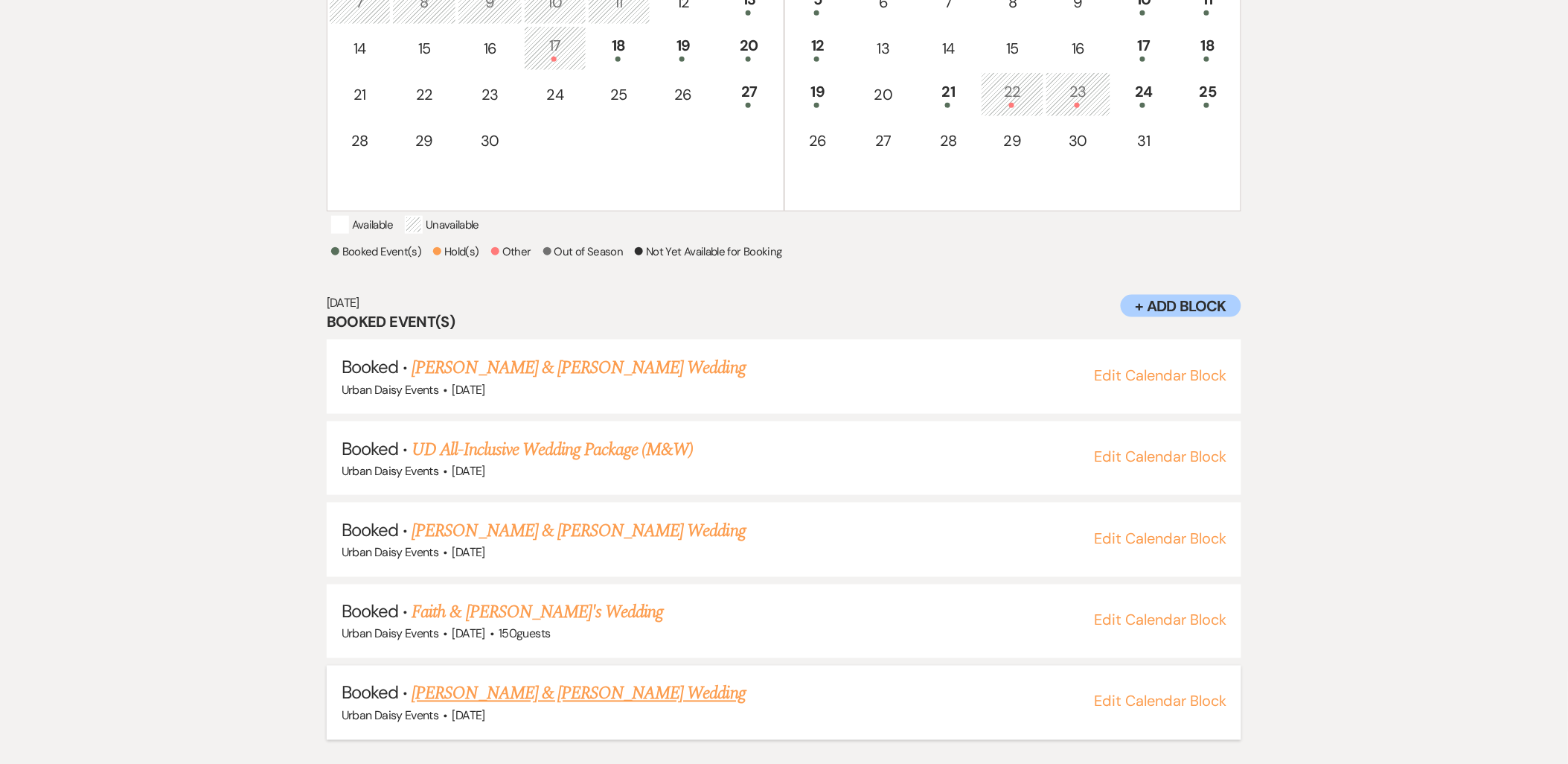
click at [463, 692] on link "[PERSON_NAME] & [PERSON_NAME] Wedding" at bounding box center [578, 694] width 333 height 27
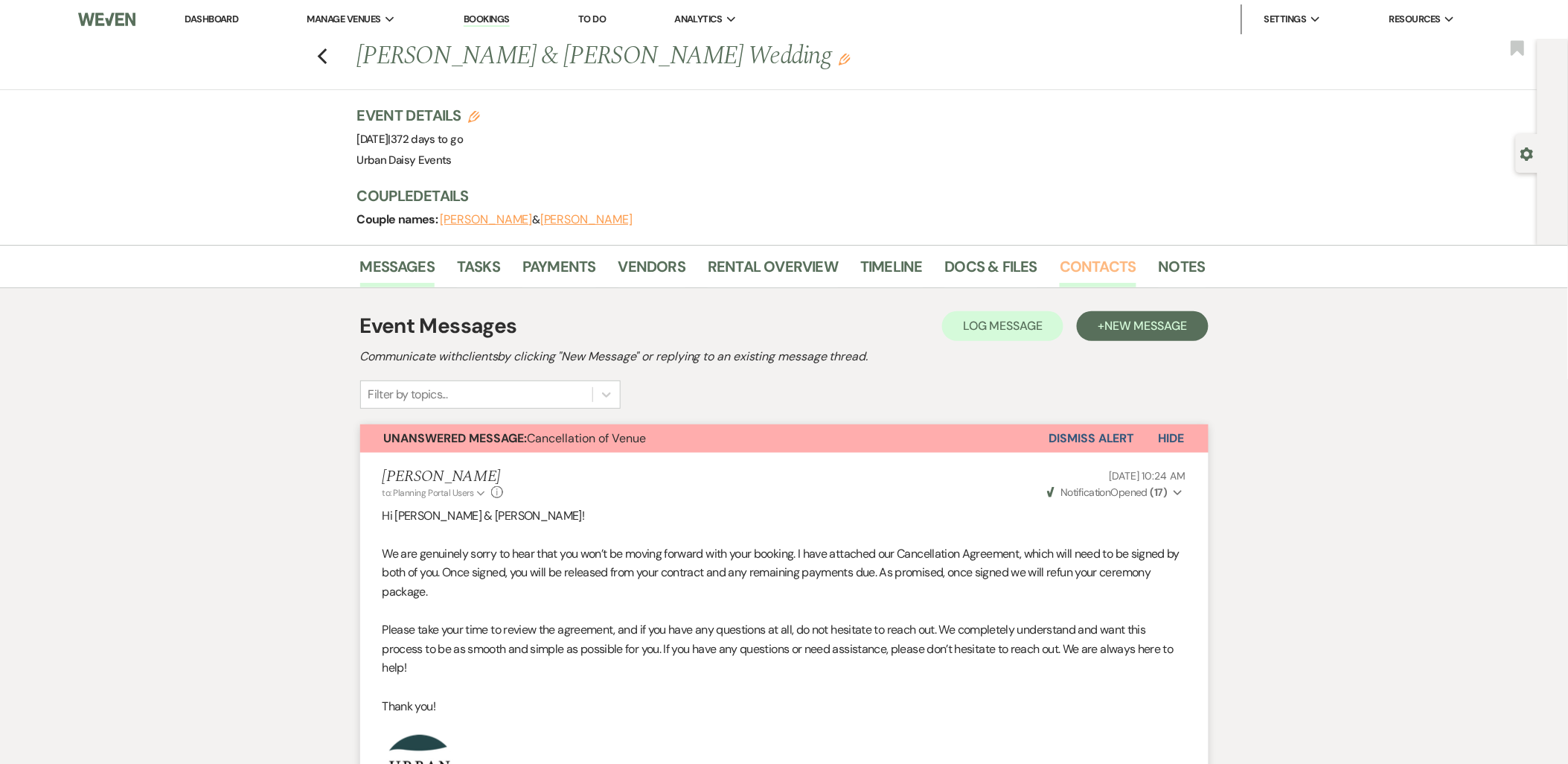
click at [1072, 262] on link "Contacts" at bounding box center [1098, 271] width 77 height 33
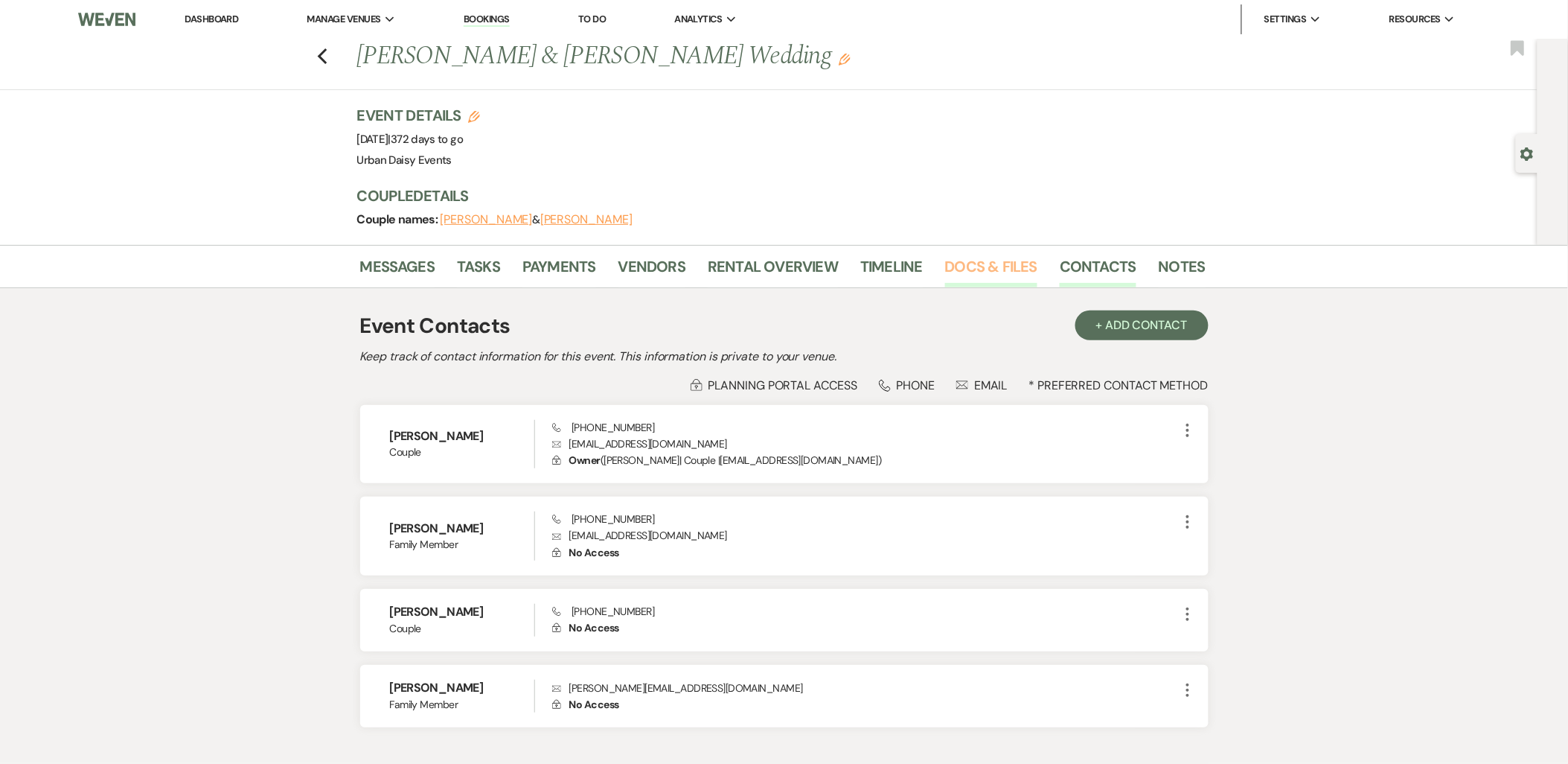
click at [1016, 267] on link "Docs & Files" at bounding box center [991, 271] width 92 height 33
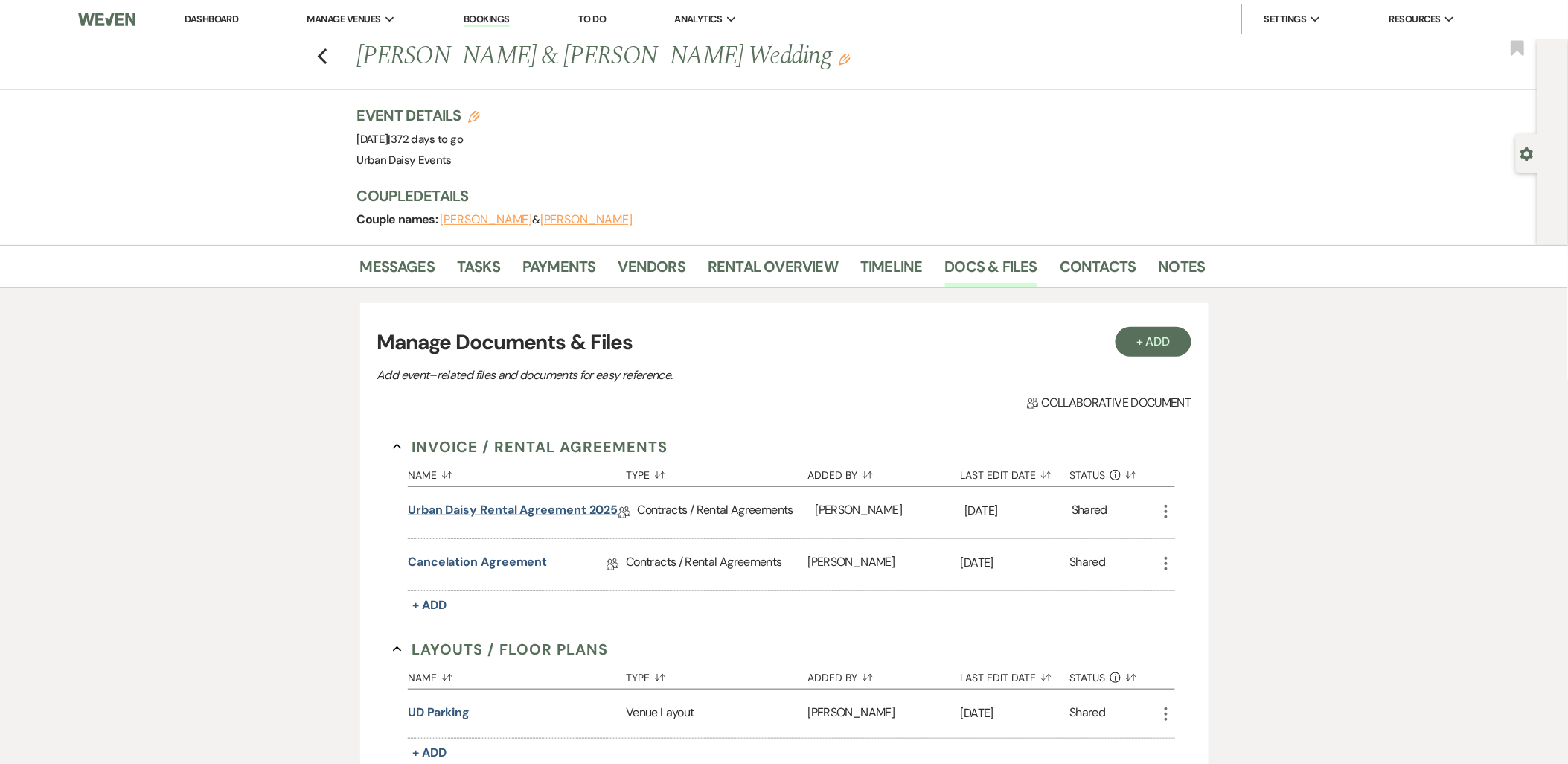
click at [542, 515] on link "Urban Daisy Rental Agreement 2025" at bounding box center [512, 512] width 210 height 23
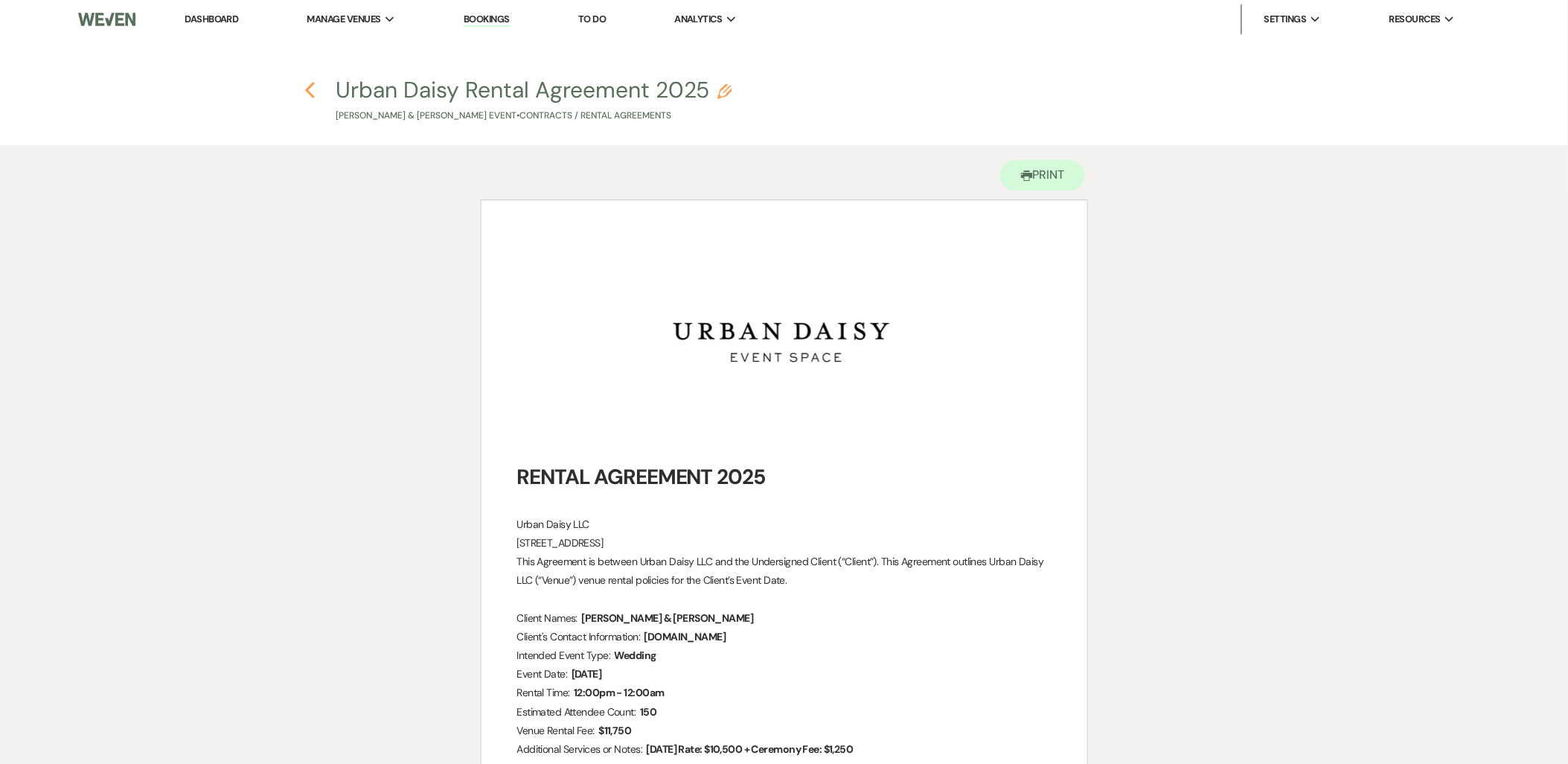
click at [309, 84] on icon "Previous" at bounding box center [309, 89] width 11 height 18
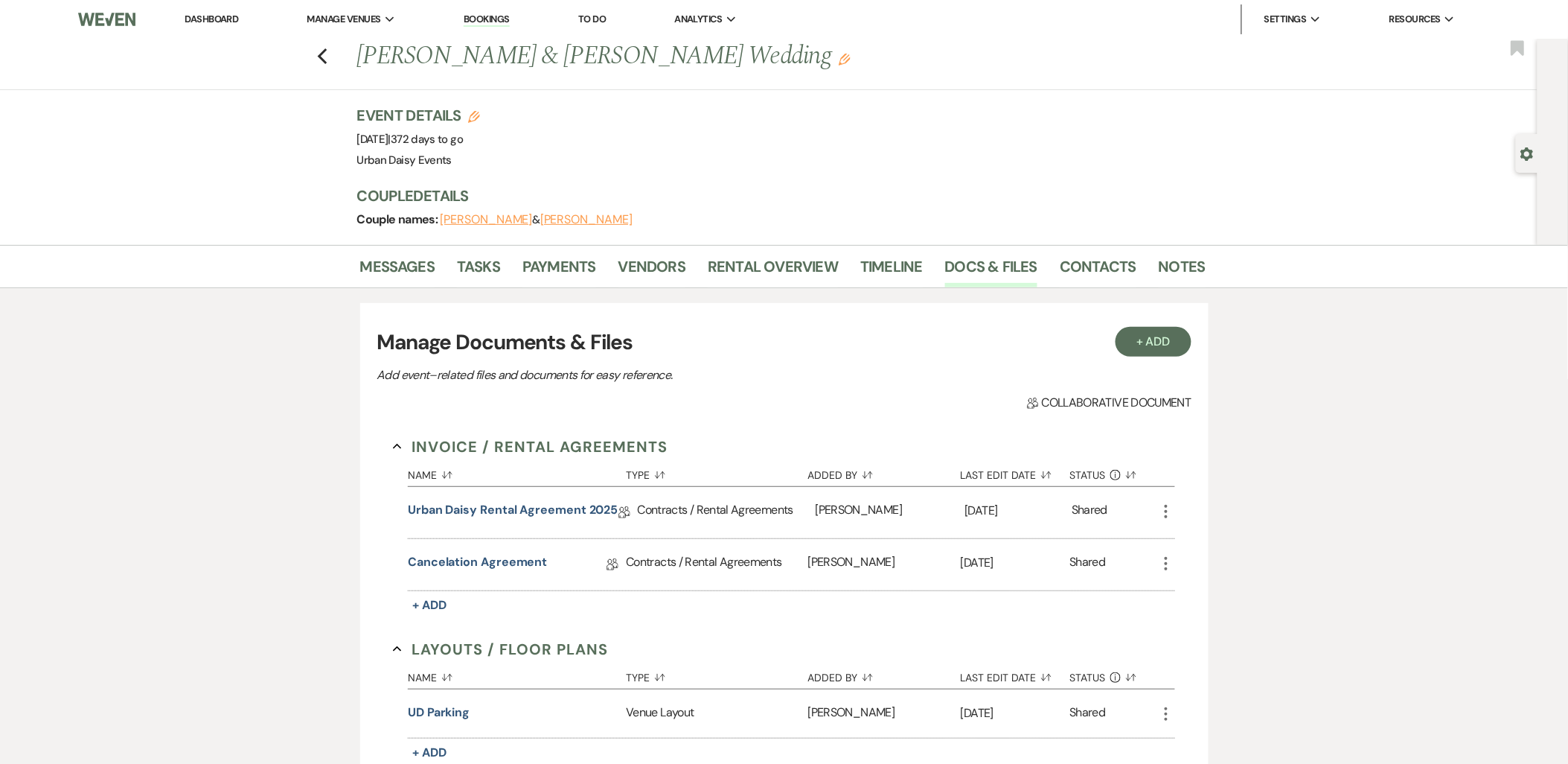
click at [201, 23] on link "Dashboard" at bounding box center [211, 18] width 53 height 13
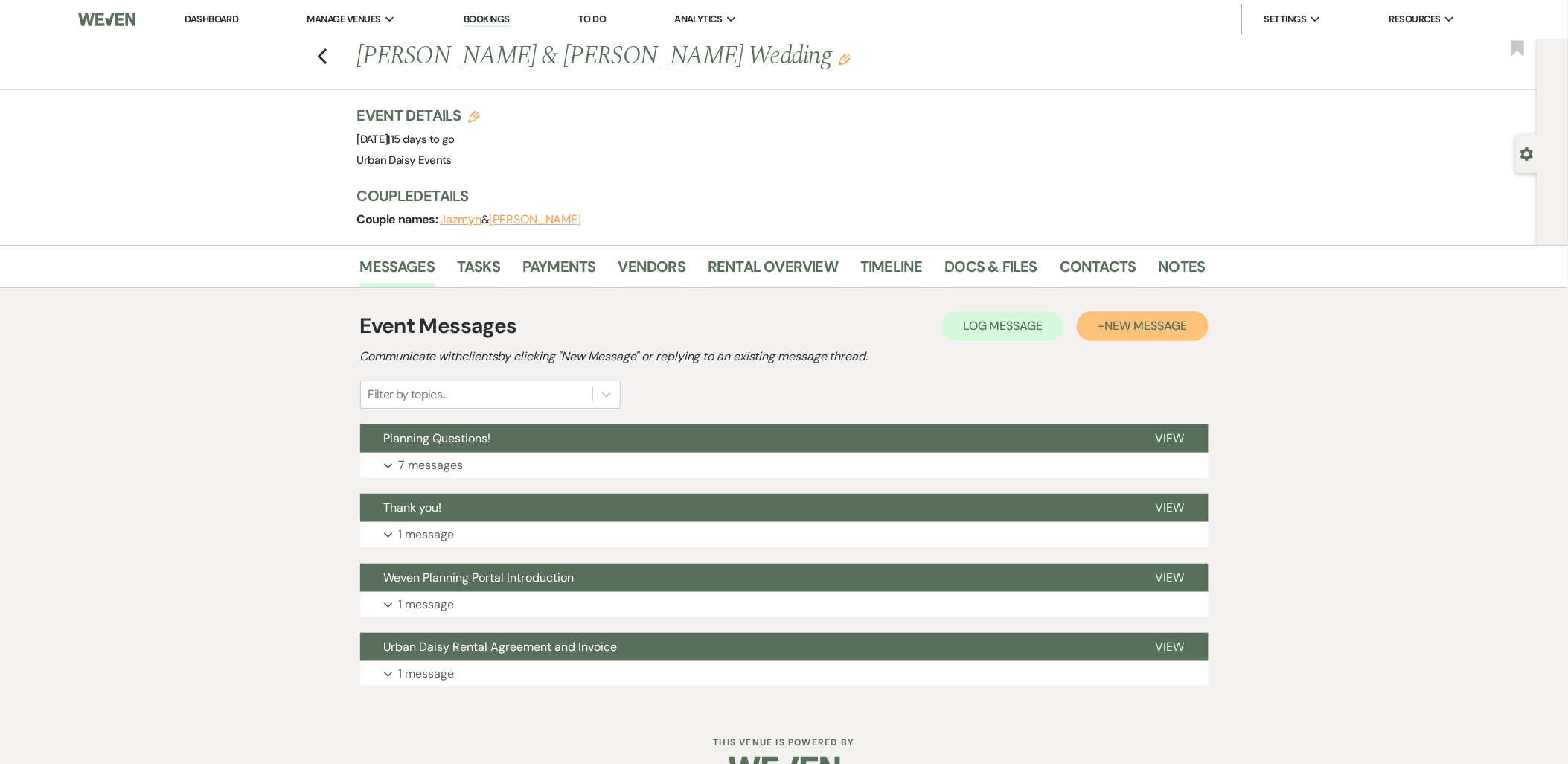
click at [1119, 321] on span "New Message" at bounding box center [1145, 325] width 83 height 16
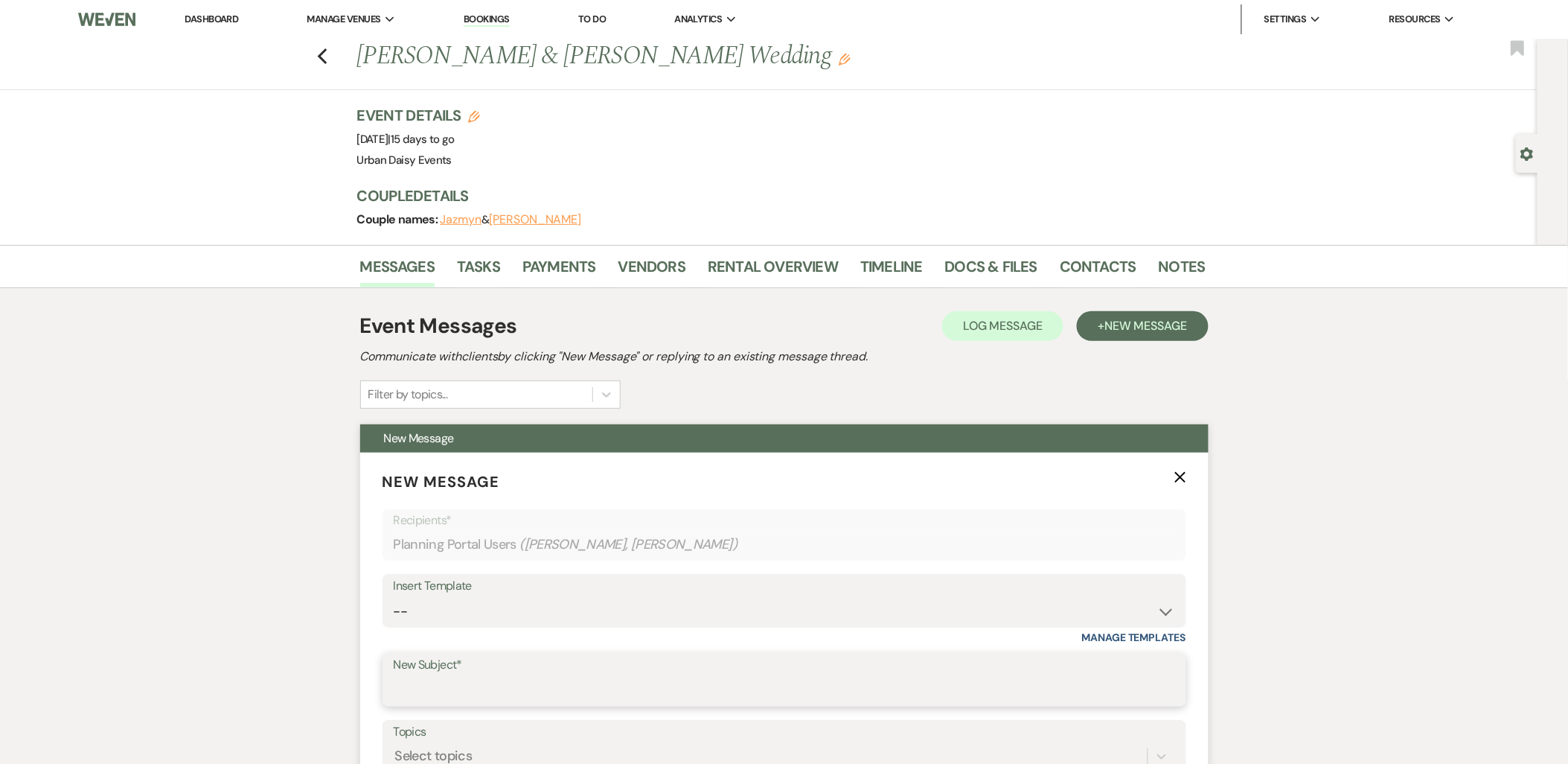
click at [499, 675] on input "New Subject*" at bounding box center [784, 690] width 781 height 29
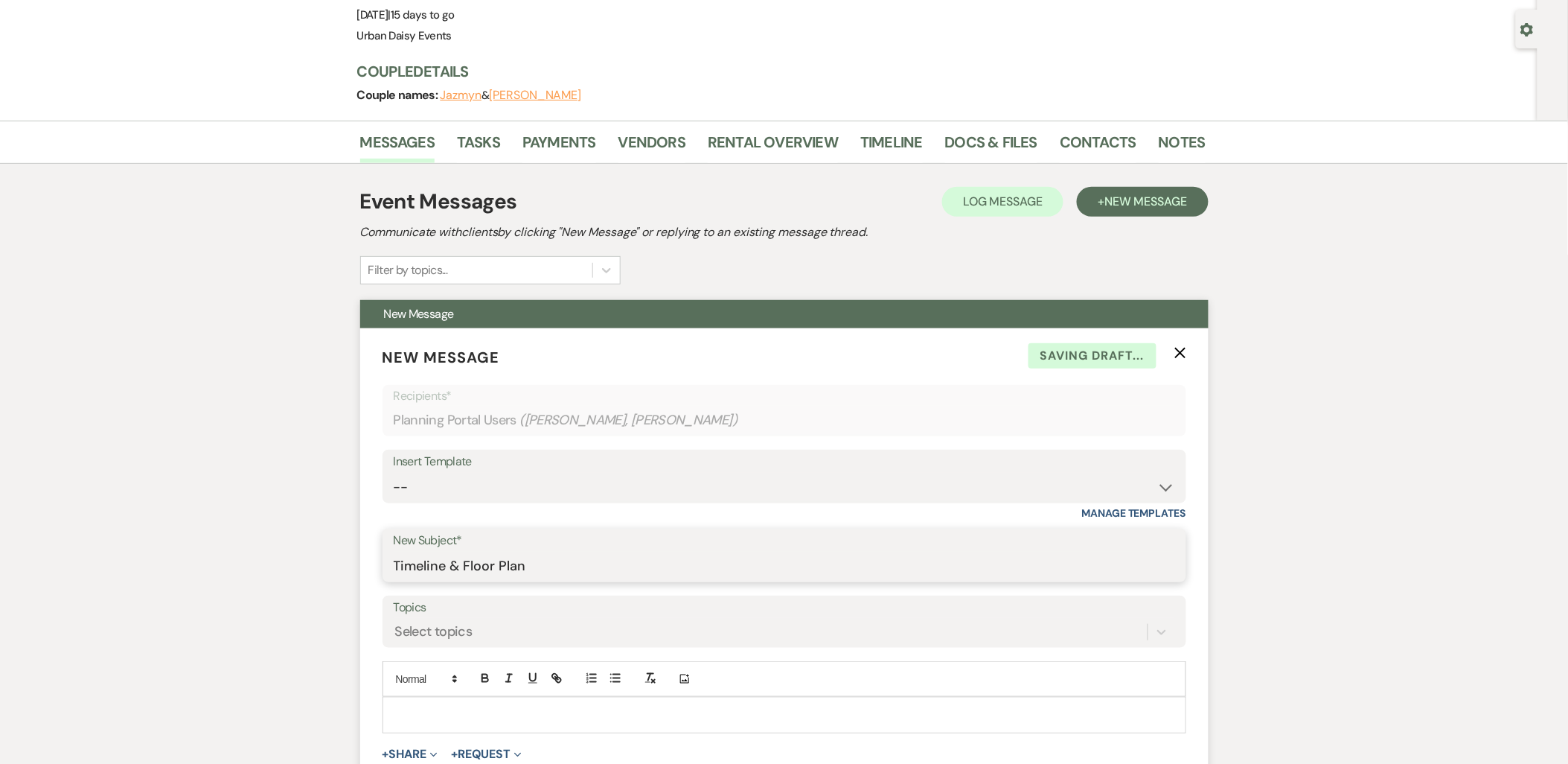
scroll to position [330, 0]
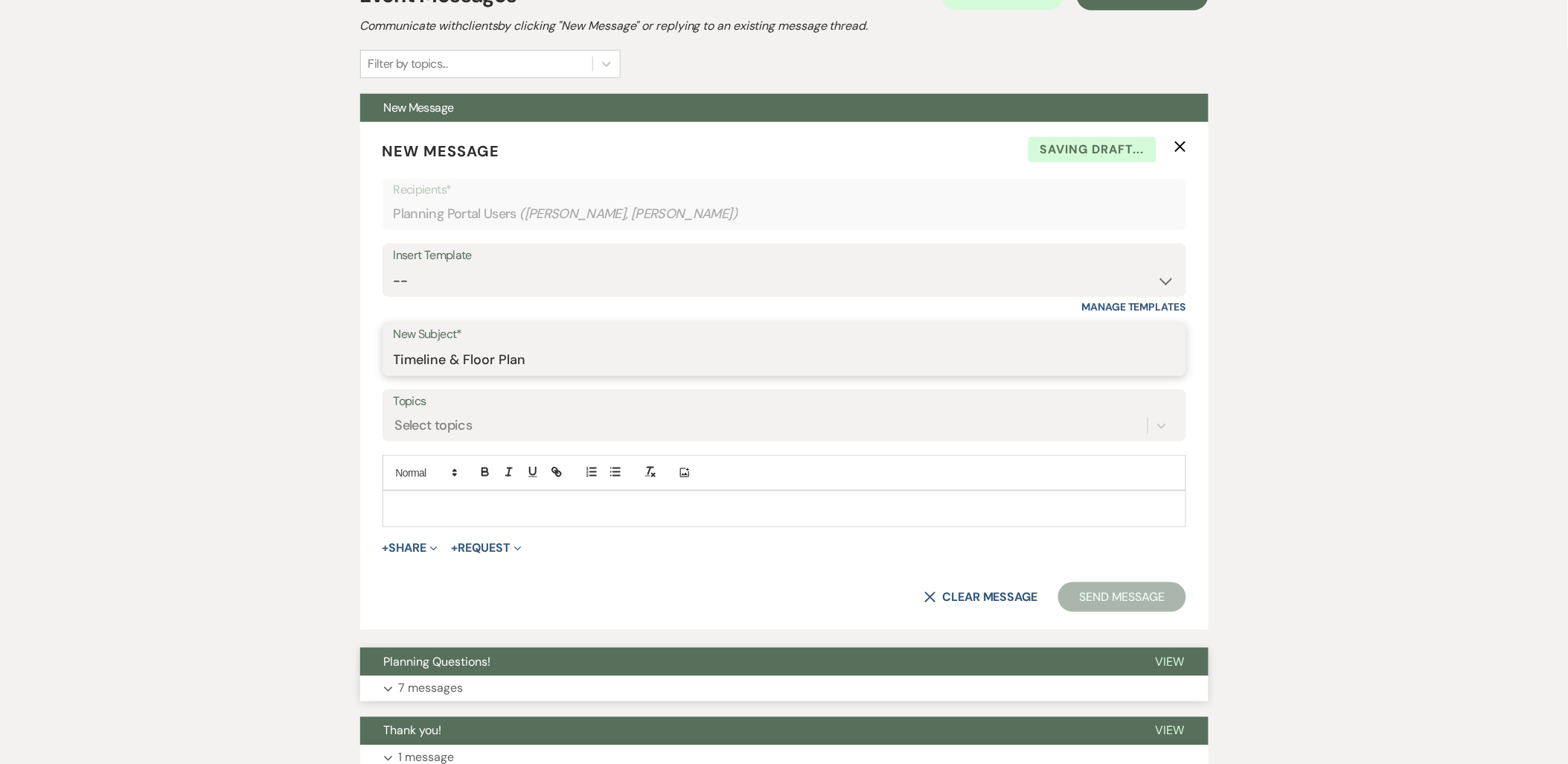
type input "Timeline & Floor Plan"
click at [461, 667] on span "Planning Questions!" at bounding box center [437, 661] width 107 height 16
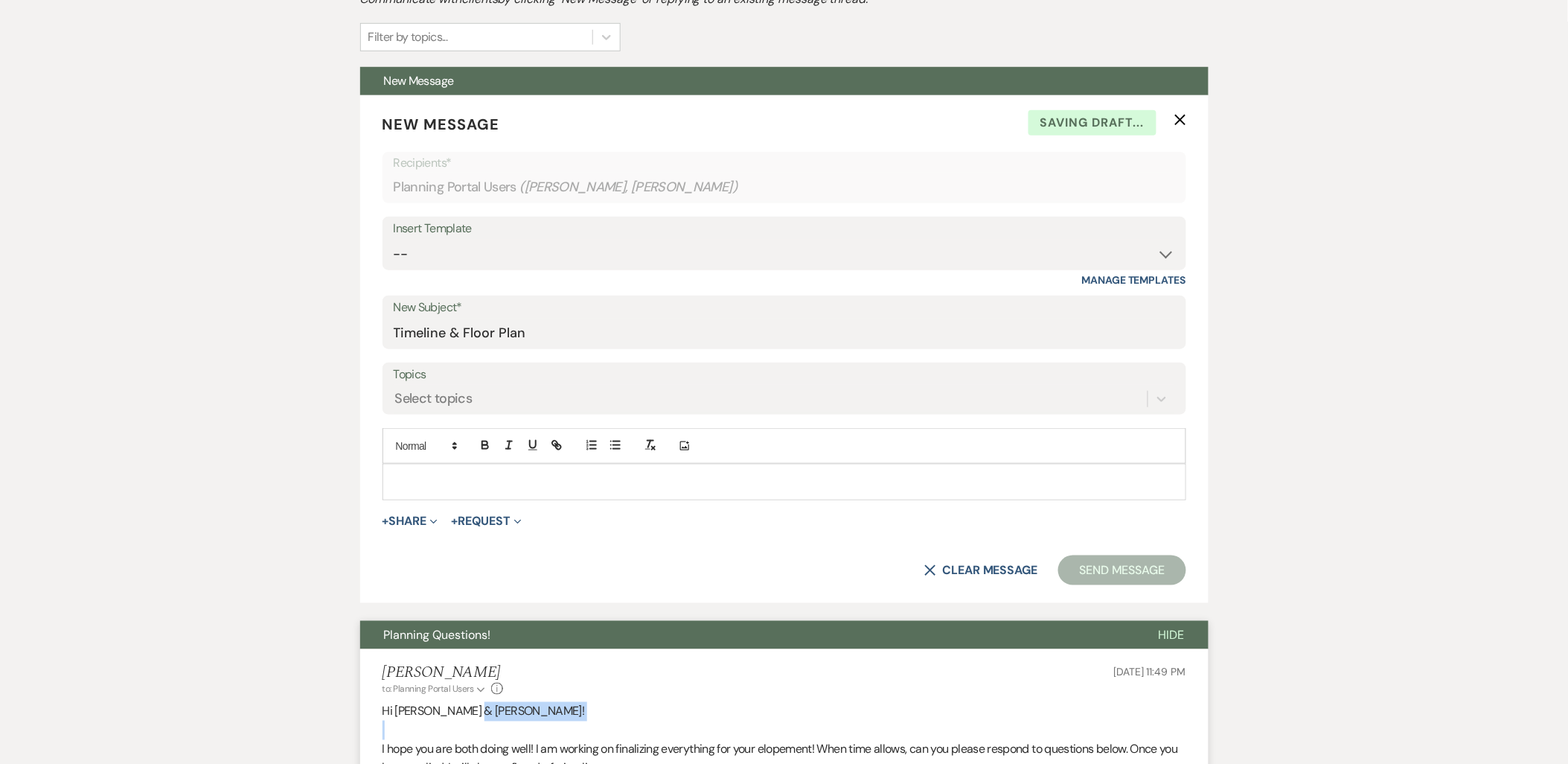
scroll to position [391, 0]
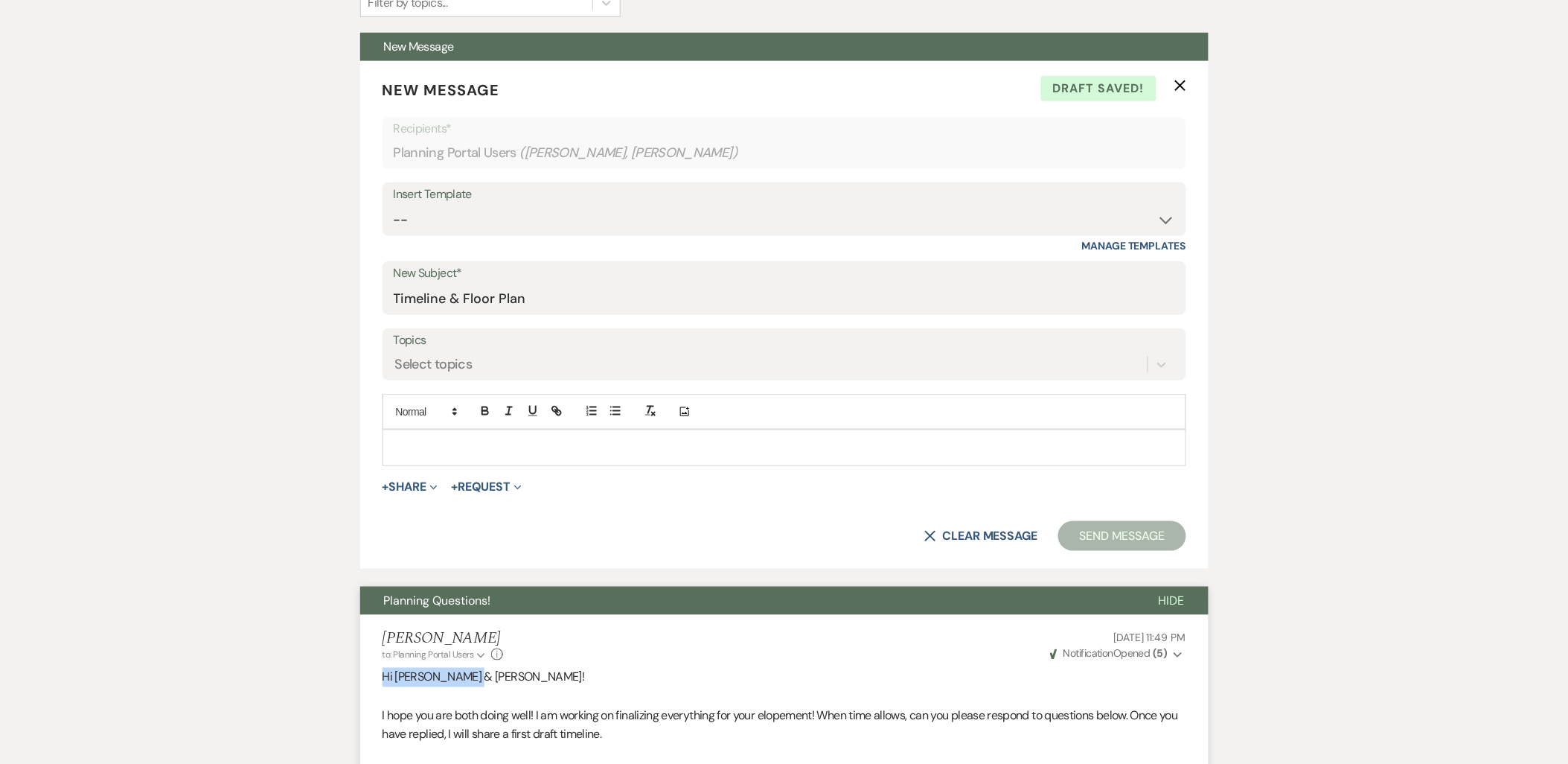
drag, startPoint x: 496, startPoint y: 733, endPoint x: 345, endPoint y: 678, distance: 160.7
copy span "Hi Jazmyn & Alex!"
click at [545, 435] on div at bounding box center [785, 447] width 802 height 34
paste div
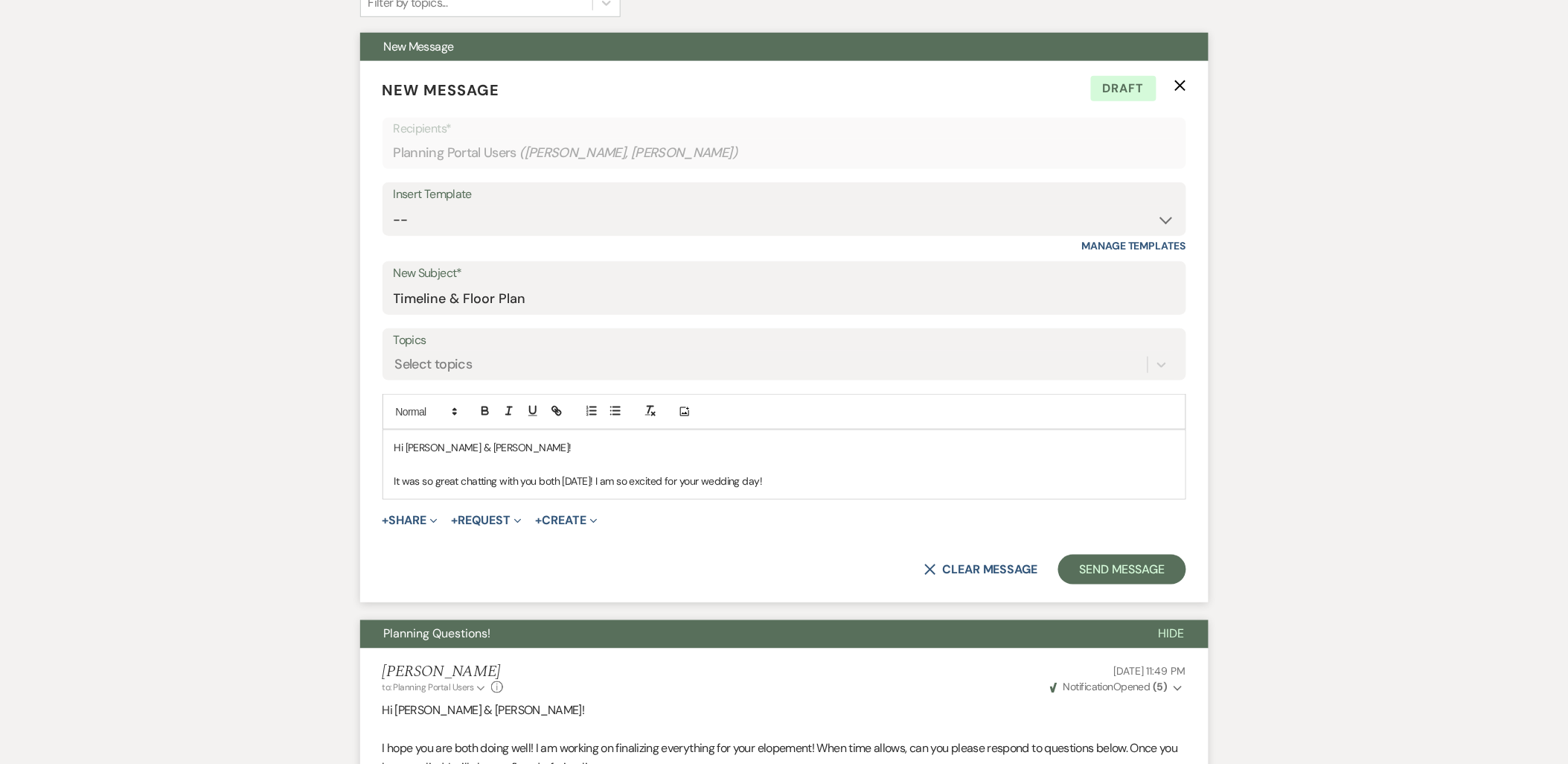
click at [528, 460] on p at bounding box center [784, 465] width 780 height 17
drag, startPoint x: 502, startPoint y: 445, endPoint x: 406, endPoint y: 446, distance: 96.0
click at [406, 446] on p "Hi Jazmyn & Alex!" at bounding box center [784, 447] width 780 height 17
copy span "Jazmyn & Alex!"
click at [406, 516] on button "+ Share Expand" at bounding box center [410, 520] width 56 height 12
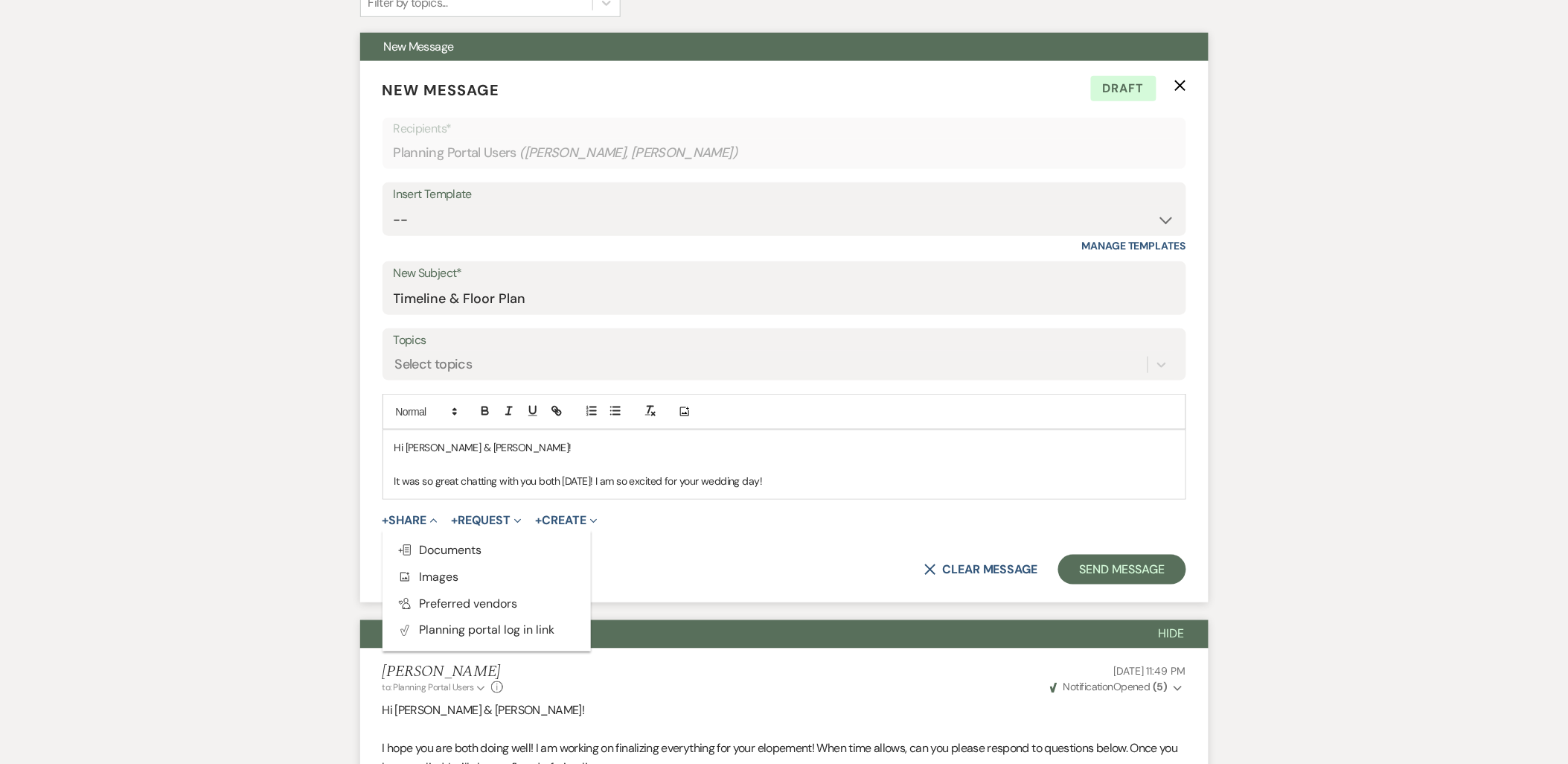
click at [410, 533] on ul "Doc Upload Documents Add Photo Images Pref Vendors Preferred vendors Plan Porta…" at bounding box center [486, 590] width 208 height 122
click at [412, 516] on button "+ Share Expand" at bounding box center [410, 520] width 56 height 12
click at [415, 551] on icon "Doc Upload" at bounding box center [408, 550] width 15 height 12
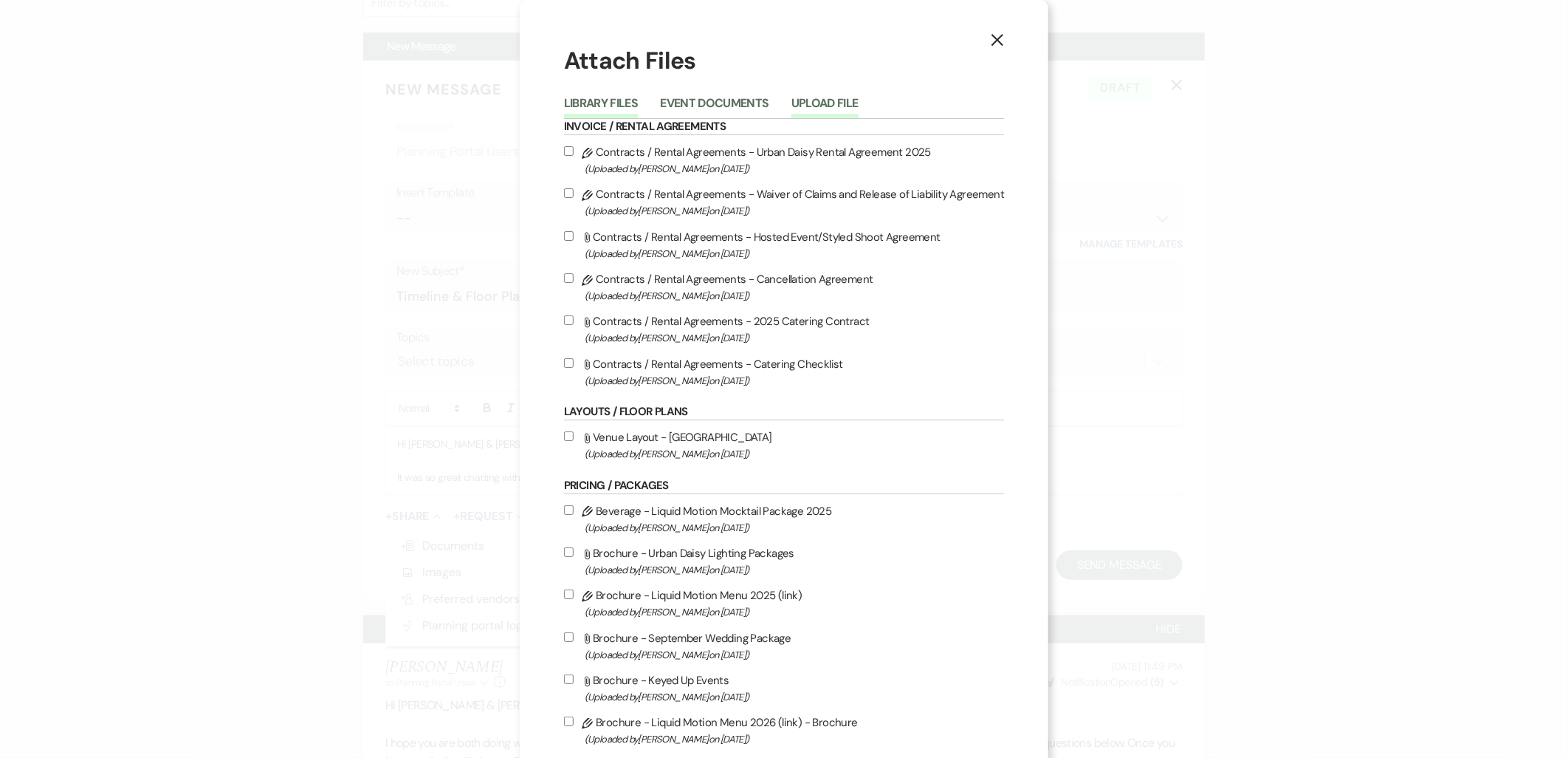
click at [819, 99] on button "Upload File" at bounding box center [824, 108] width 67 height 21
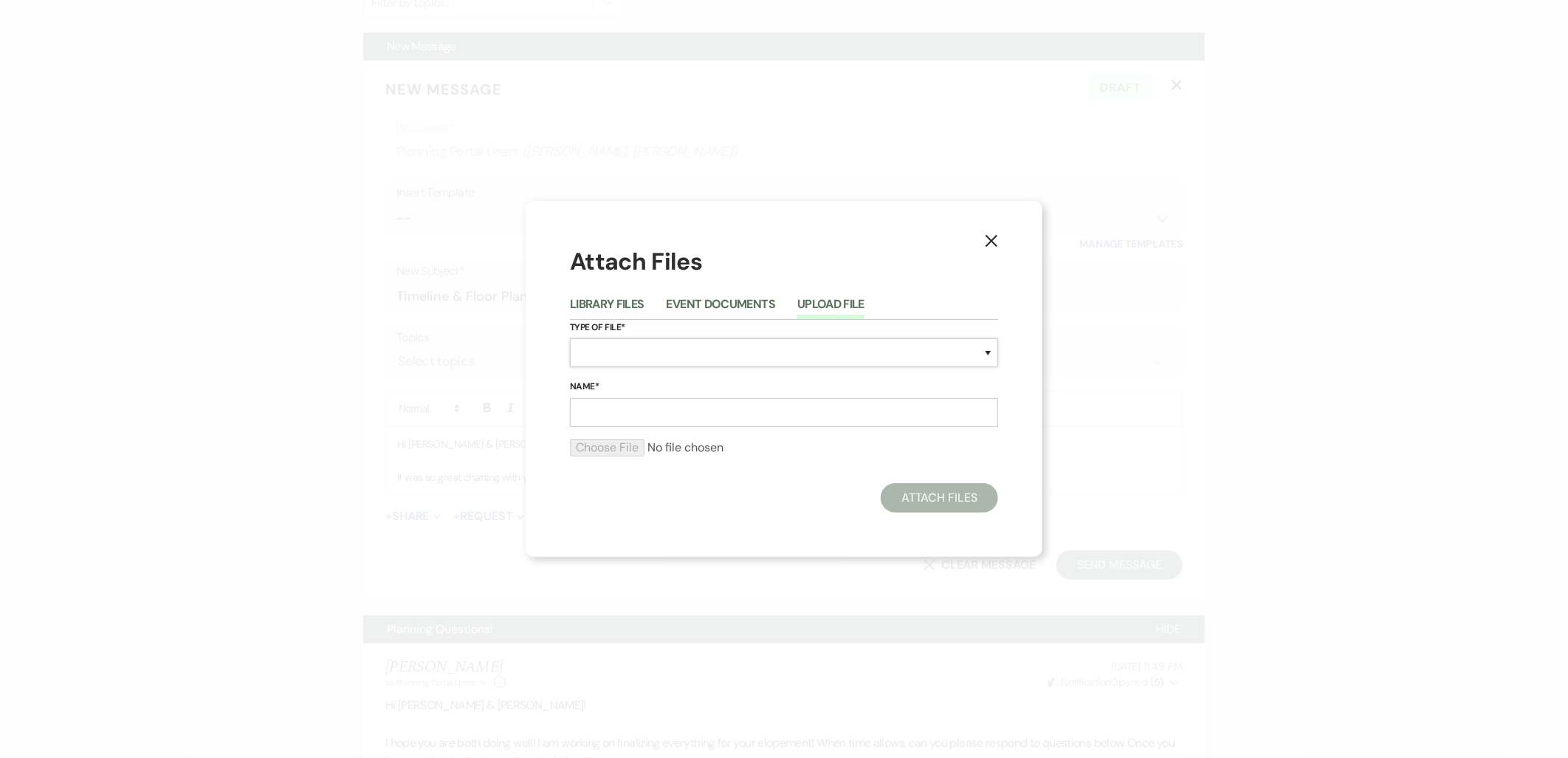
click at [676, 347] on select "Special Event Insurance Vendor Certificate of Insurance Contracts / Rental Agre…" at bounding box center [784, 352] width 428 height 29
select select "30"
click at [570, 338] on select "Special Event Insurance Vendor Certificate of Insurance Contracts / Rental Agre…" at bounding box center [784, 352] width 428 height 29
click at [651, 403] on input "Name*" at bounding box center [784, 412] width 428 height 29
type input "Timeline"
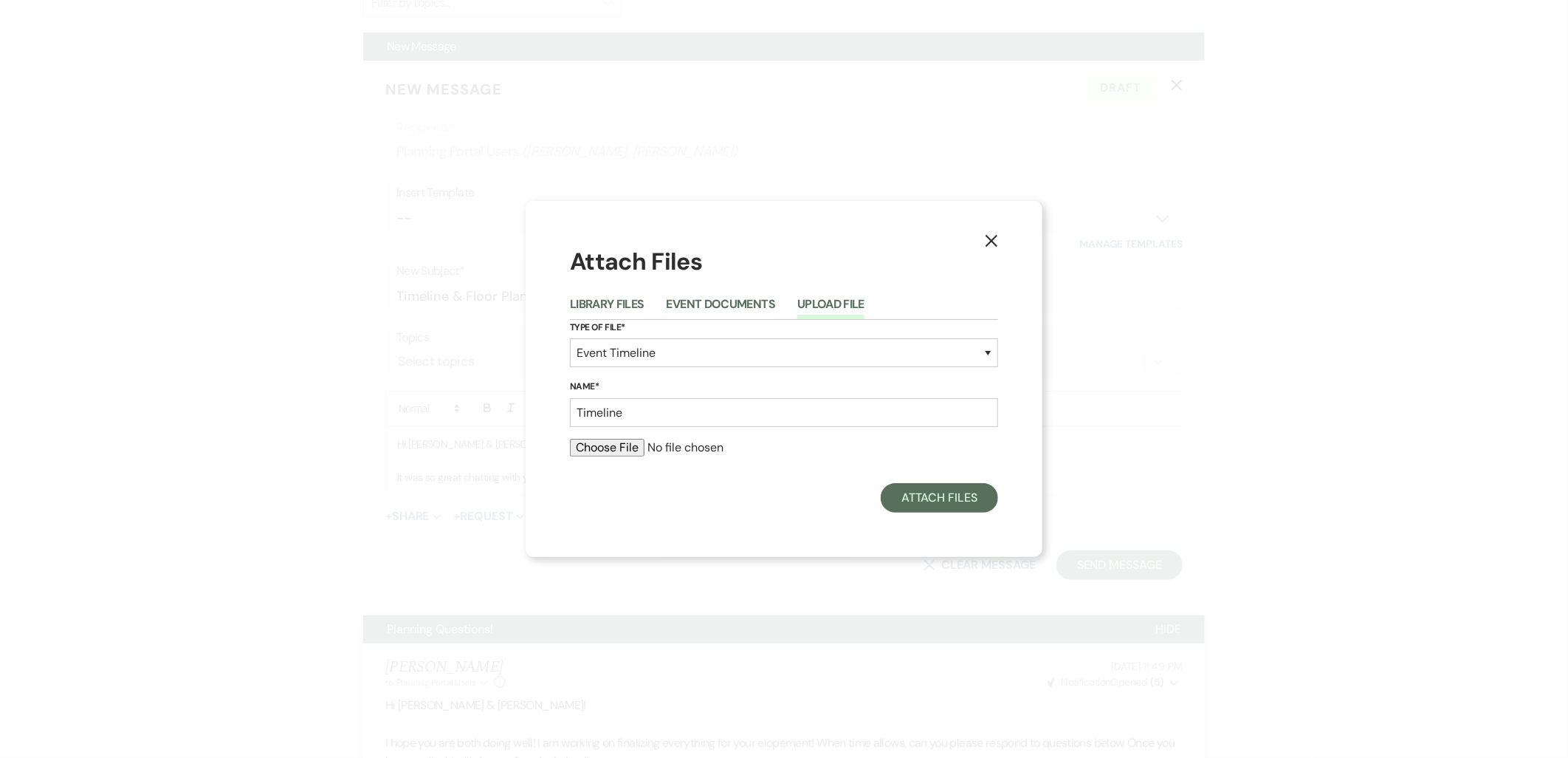
click at [587, 440] on input "file" at bounding box center [784, 447] width 428 height 17
type input "C:\fakepath\Jazmyn & Alex.docx"
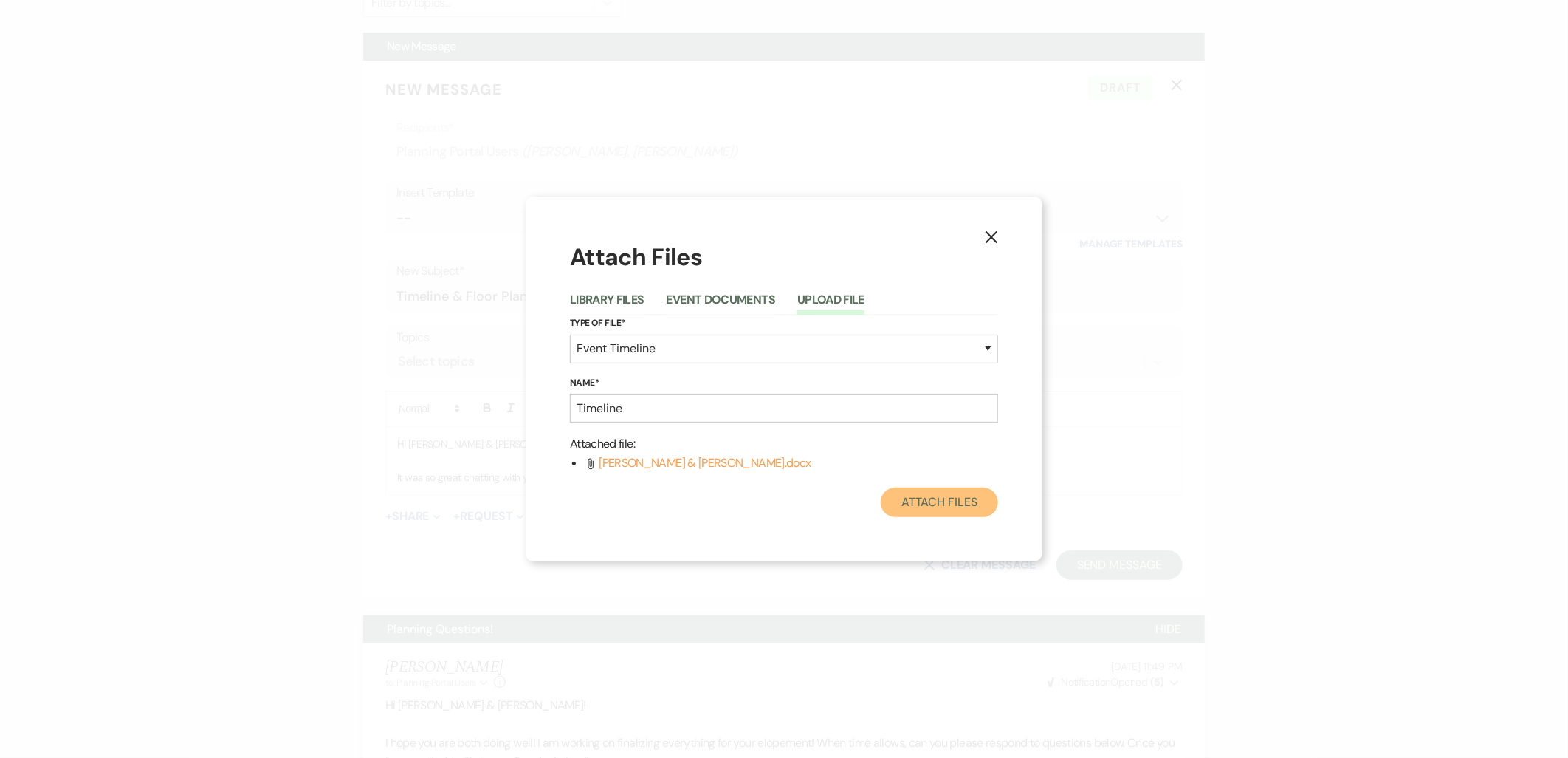
click at [967, 493] on button "Attach Files" at bounding box center [939, 503] width 118 height 30
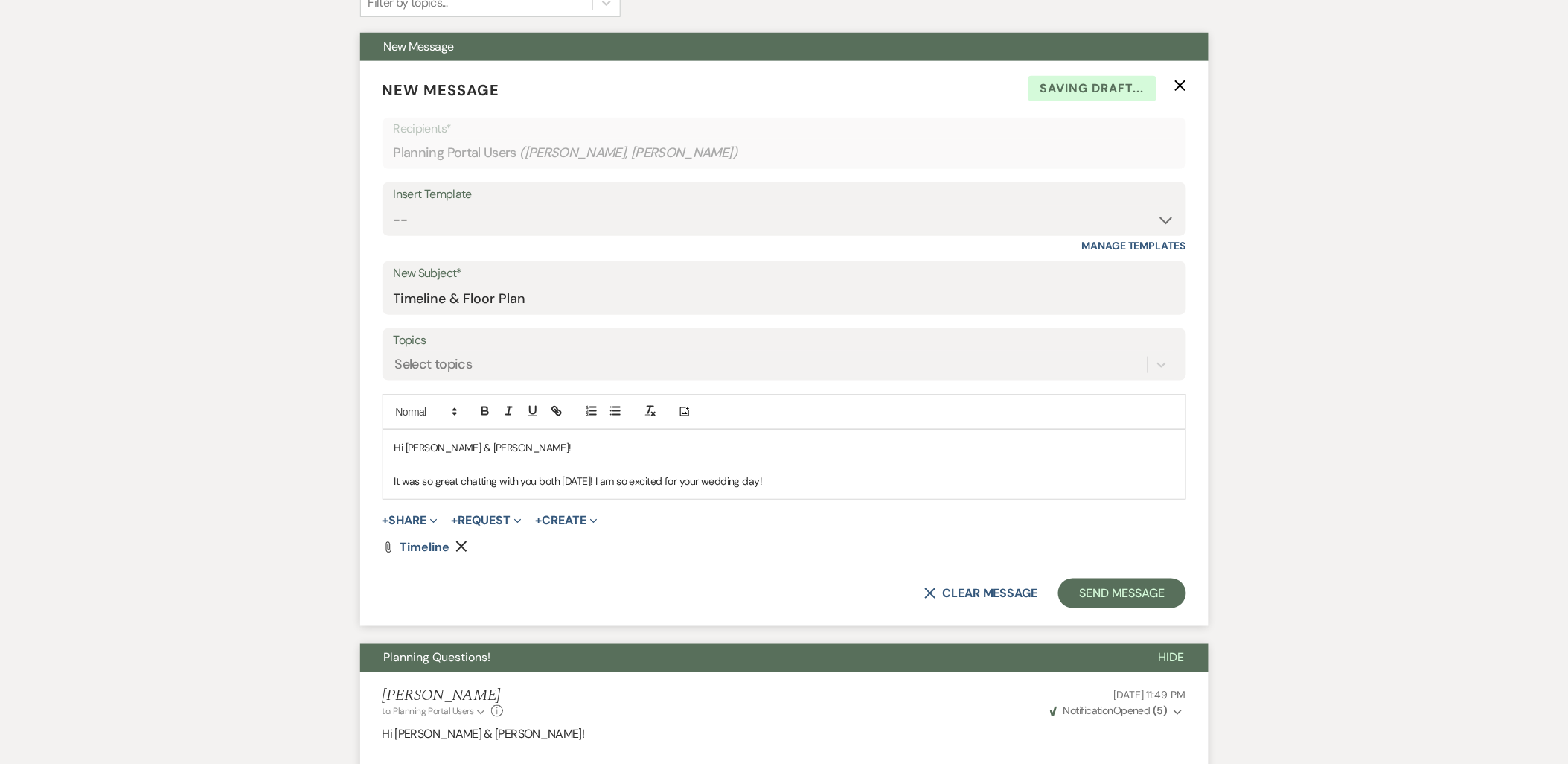
click at [800, 484] on p "It was so great chatting with you both [DATE]! I am so excited for your wedding…" at bounding box center [784, 481] width 780 height 17
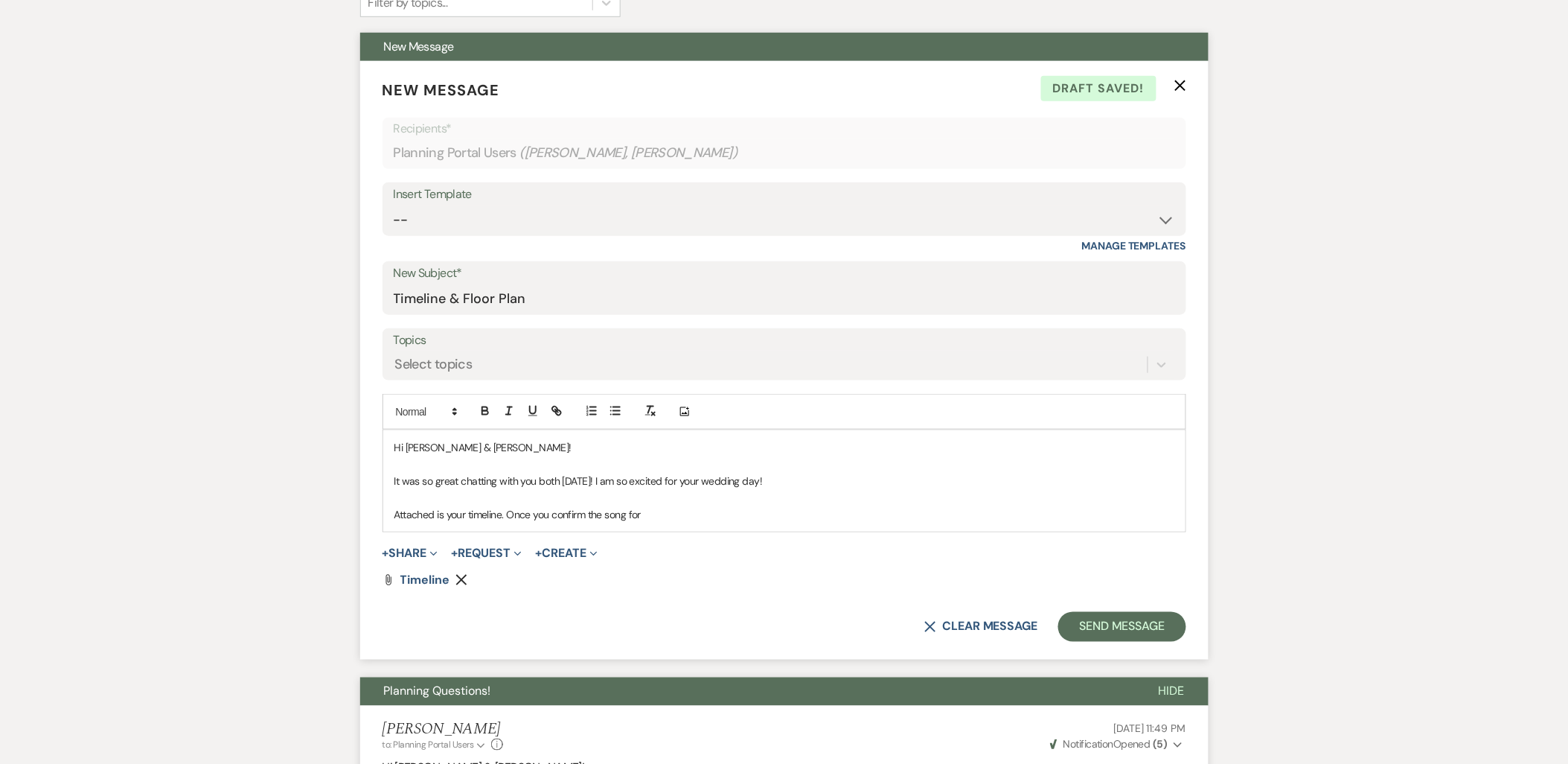
click at [675, 516] on p "Attached is your timeline. Once you confirm the song for" at bounding box center [784, 514] width 780 height 17
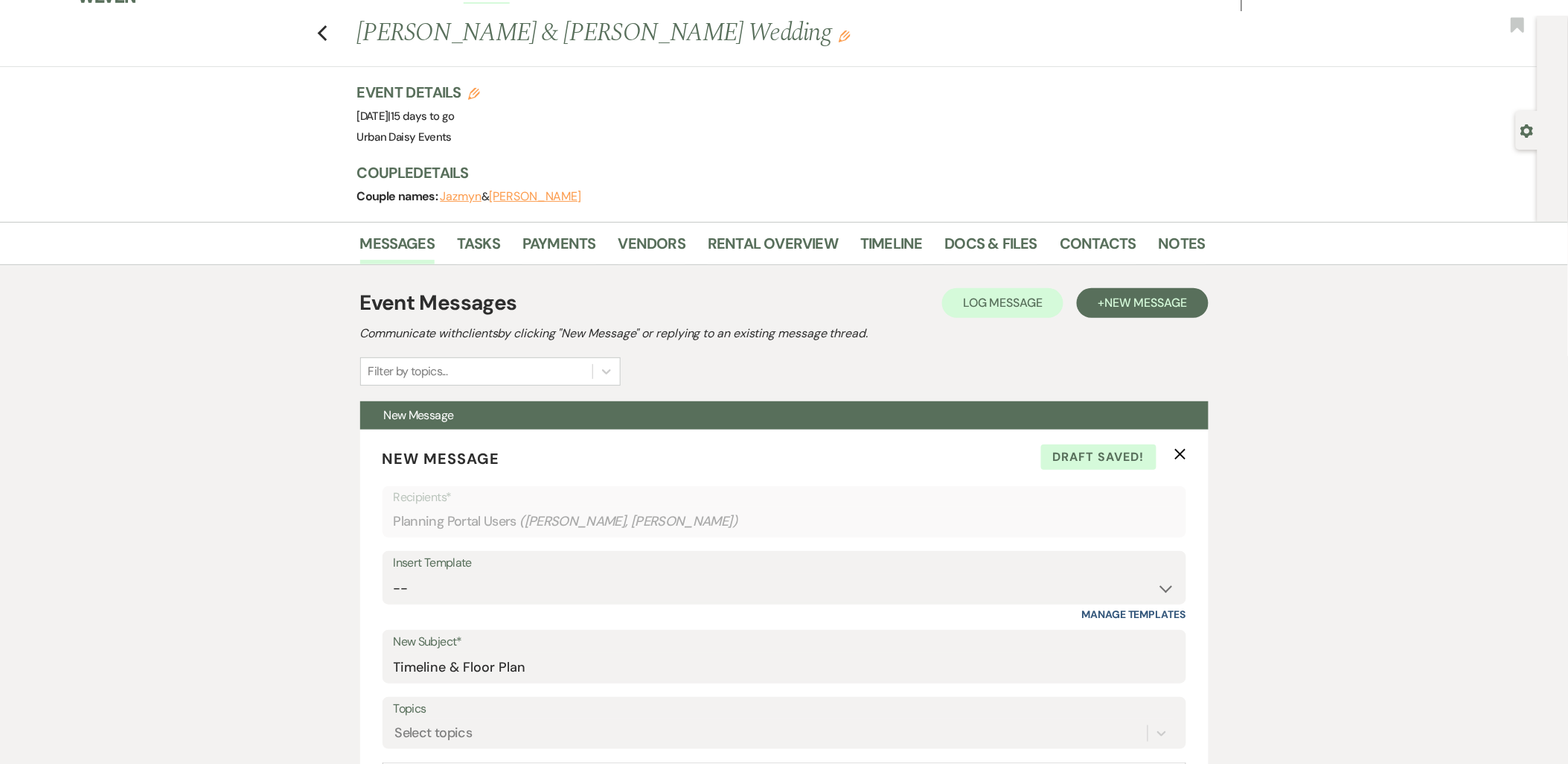
scroll to position [0, 0]
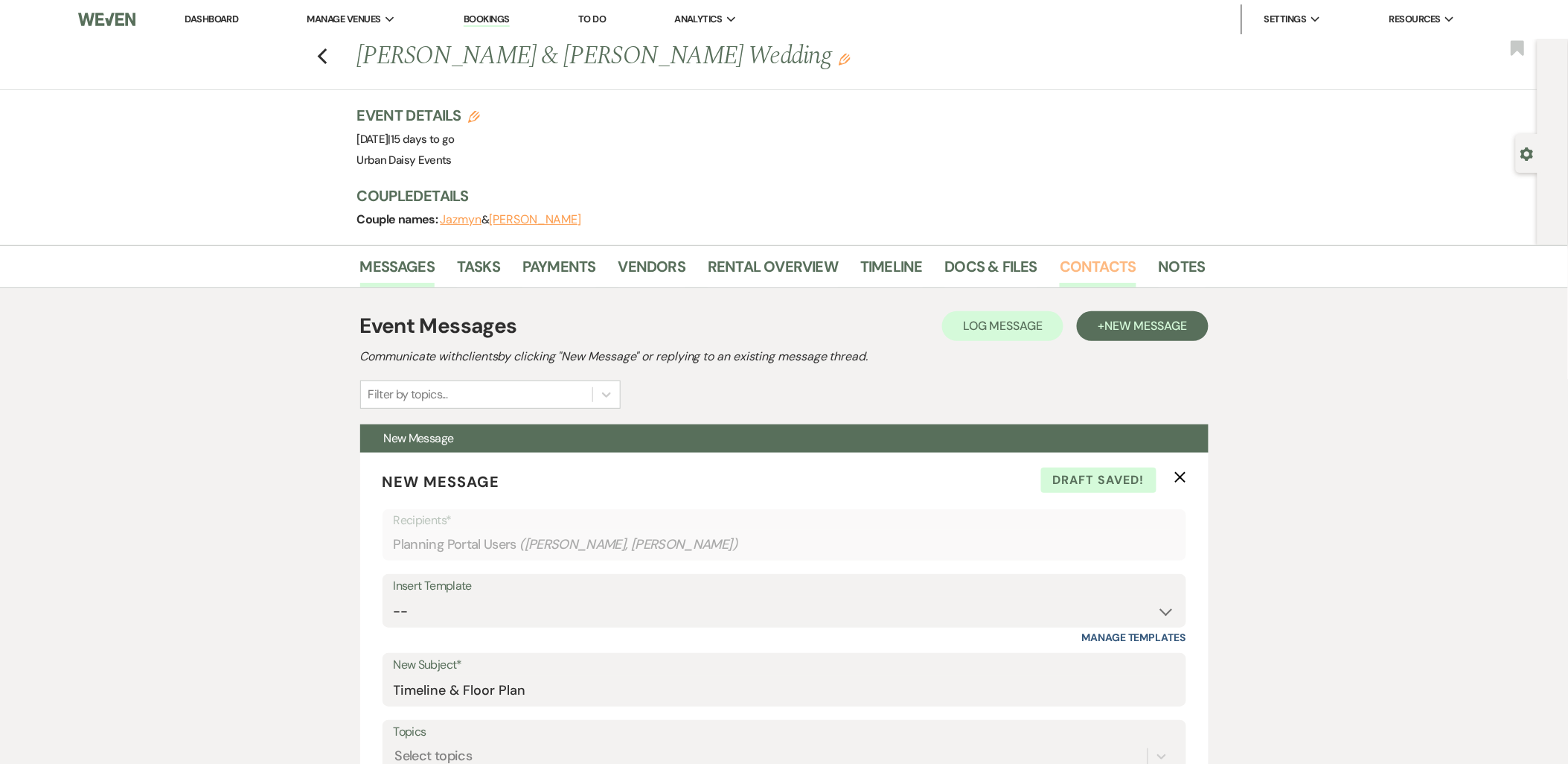
click at [1076, 257] on link "Contacts" at bounding box center [1098, 271] width 77 height 33
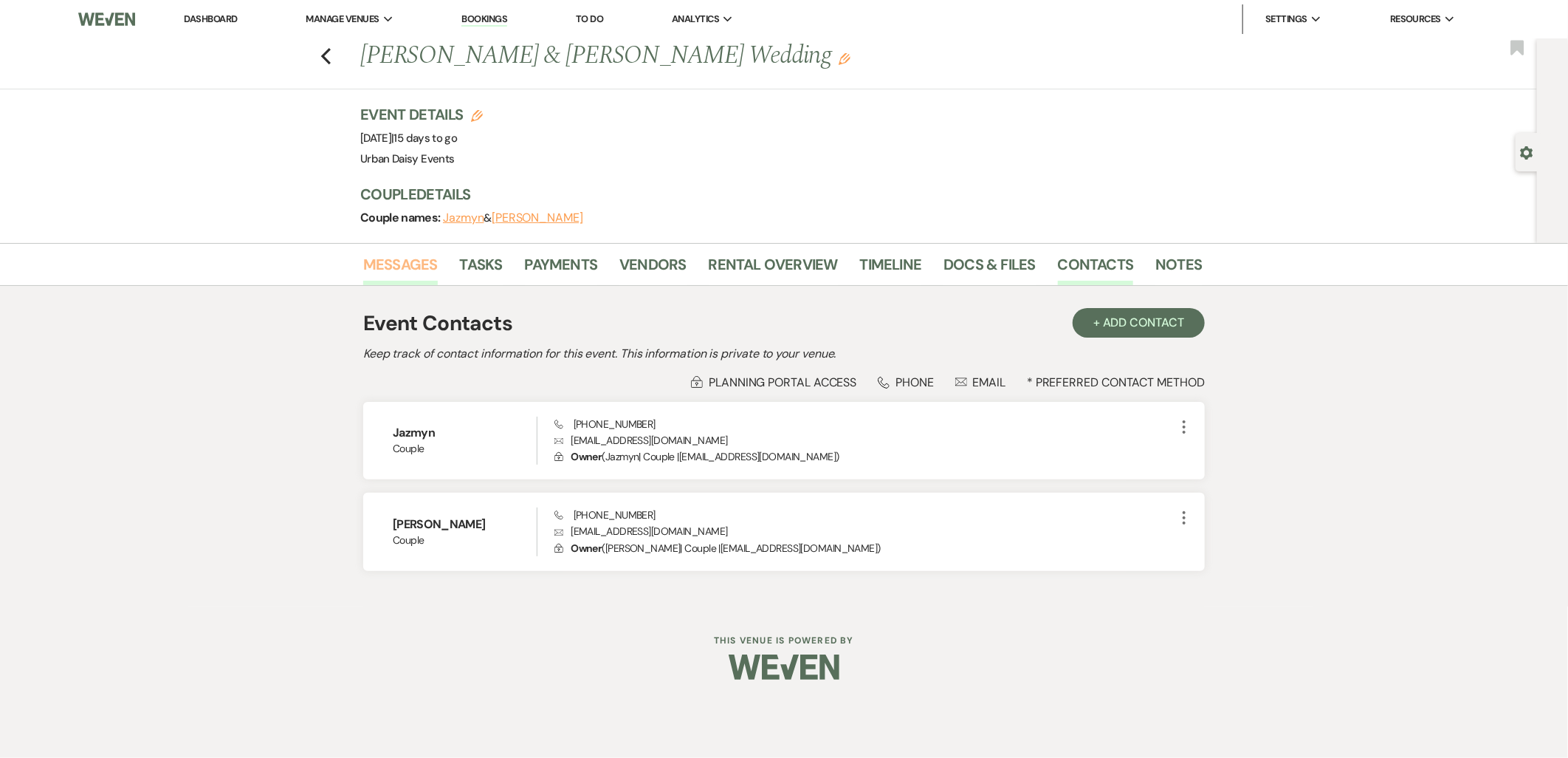
click at [418, 273] on link "Messages" at bounding box center [400, 269] width 75 height 32
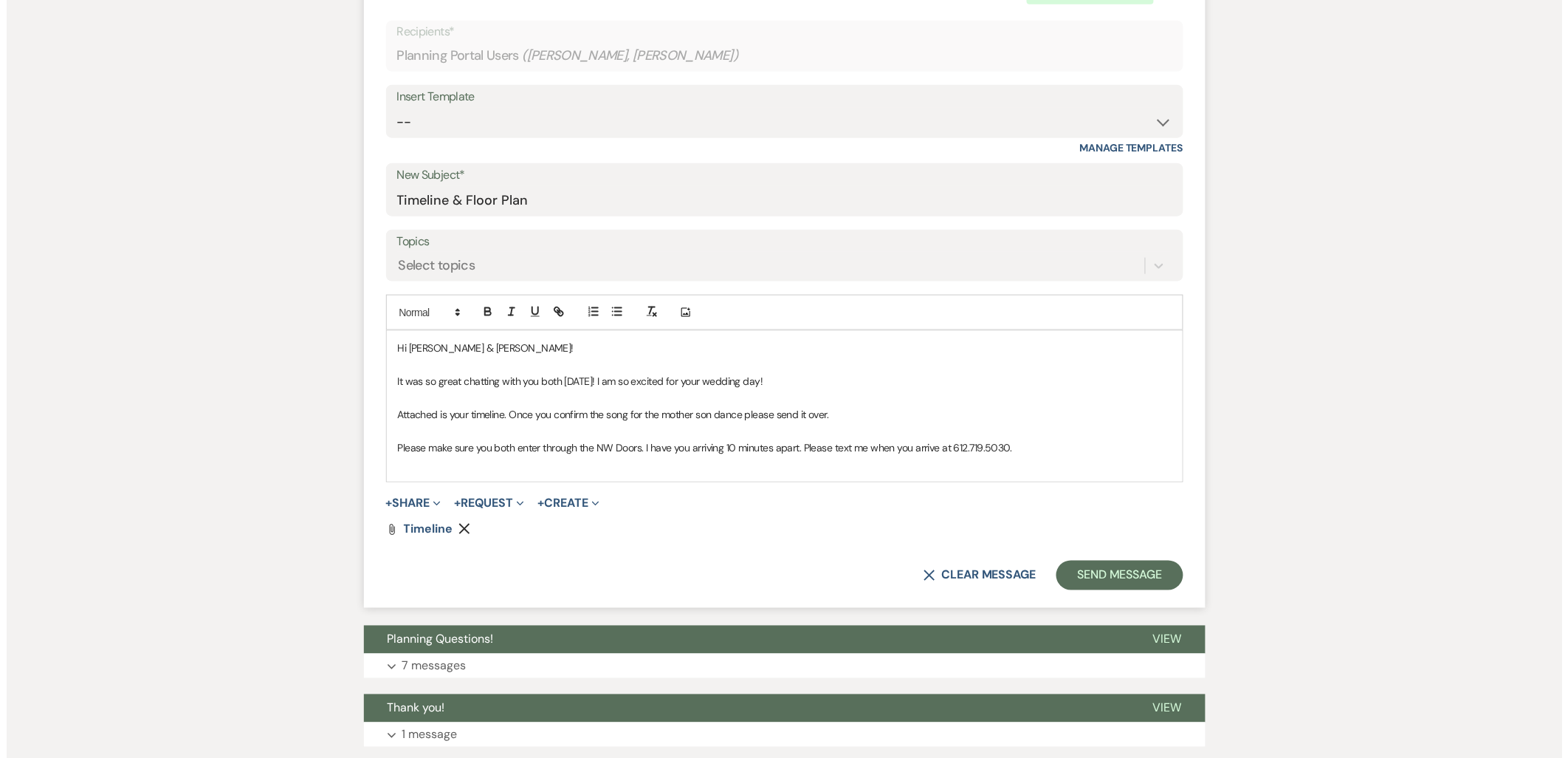
scroll to position [492, 0]
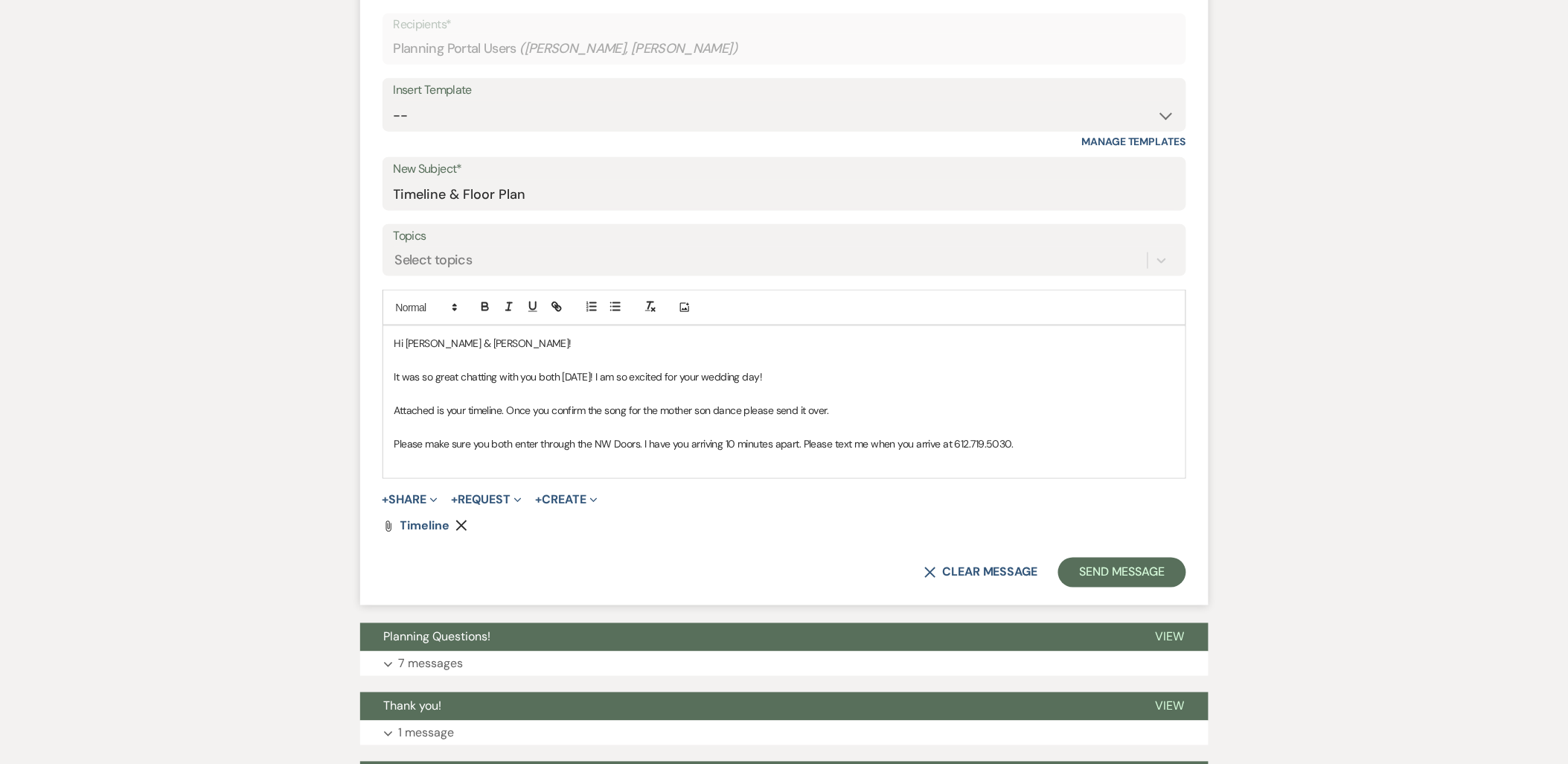
click at [1075, 444] on p "Please make sure you both enter through the NW Doors. I have you arriving 10 mi…" at bounding box center [784, 444] width 780 height 17
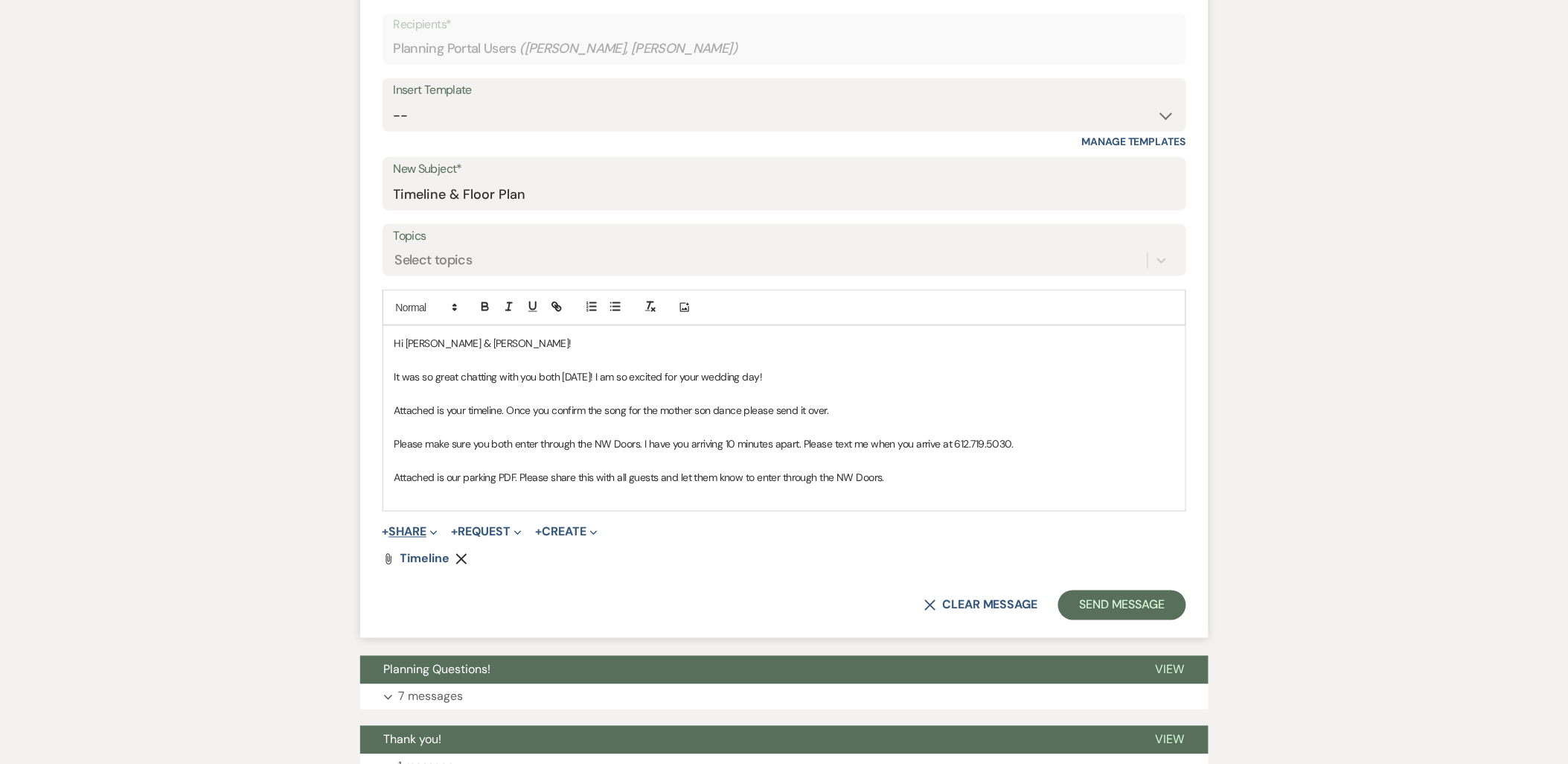
click at [423, 528] on button "+ Share Expand" at bounding box center [410, 532] width 56 height 12
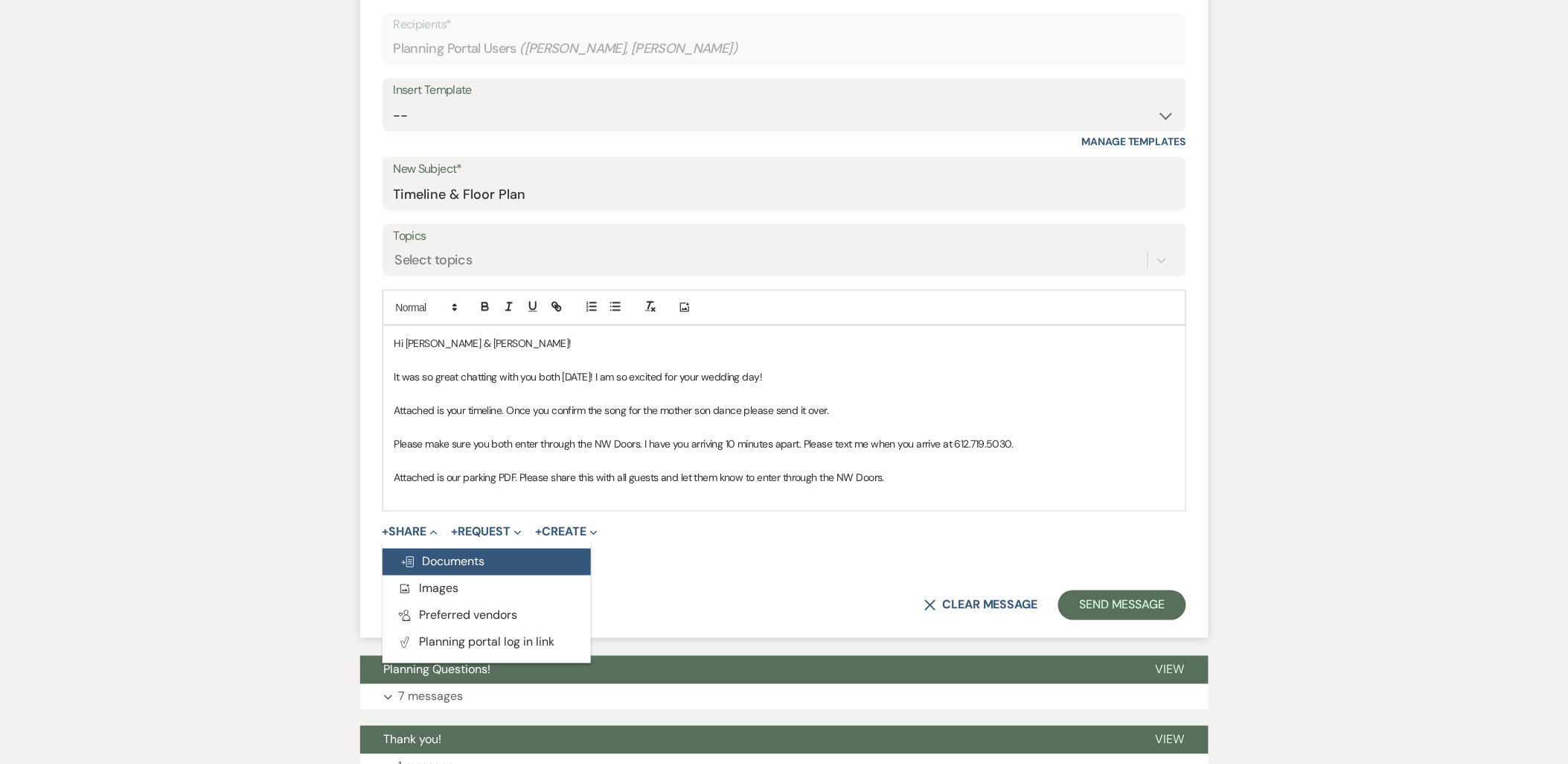
click at [430, 566] on span "Doc Upload Documents" at bounding box center [443, 561] width 85 height 16
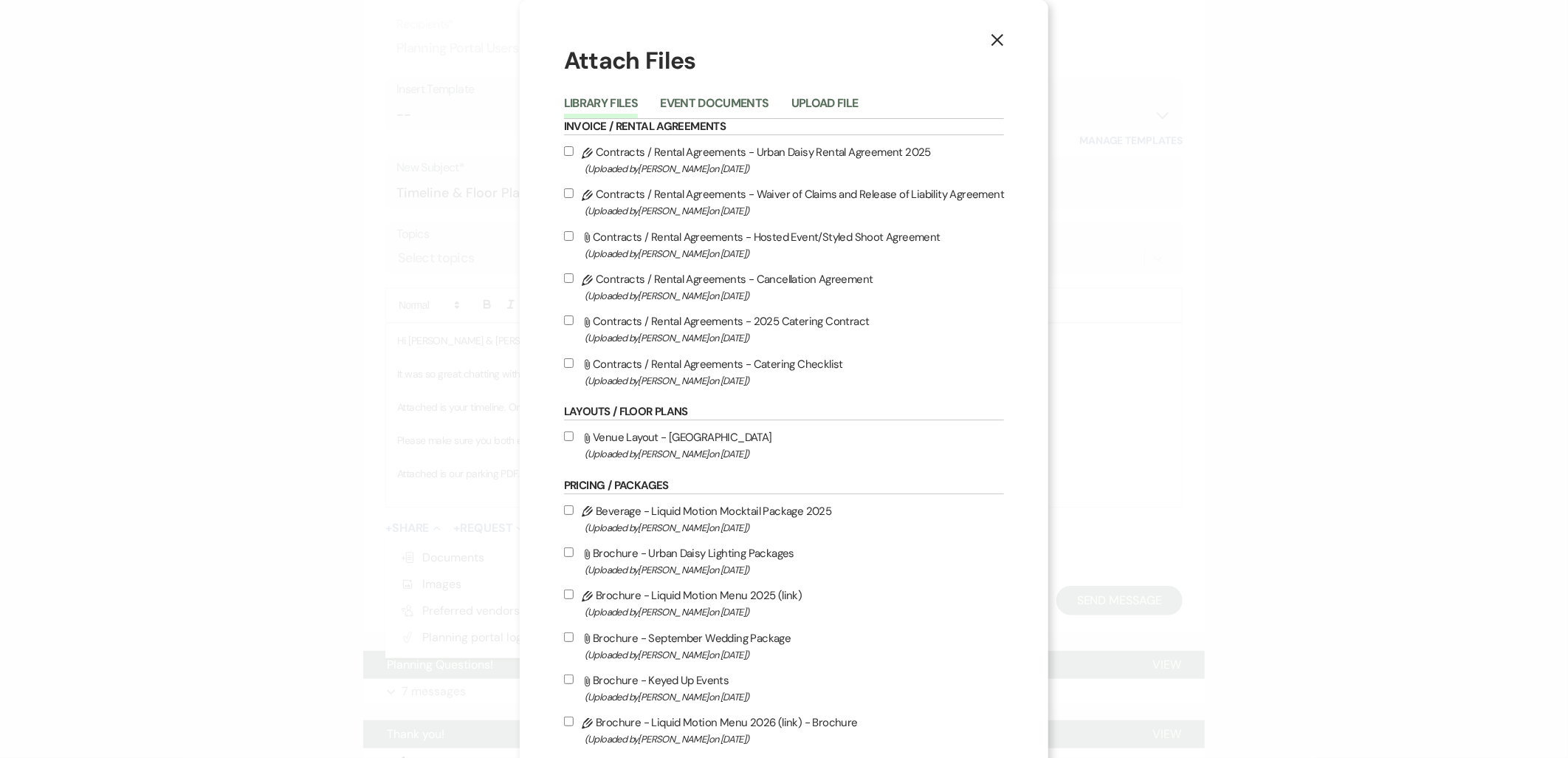
click at [667, 435] on label "Attach File Venue Layout - UD Parking (Uploaded by Amy Knight on Apr 18th, 2024…" at bounding box center [784, 445] width 441 height 35
click at [574, 435] on input "Attach File Venue Layout - UD Parking (Uploaded by Amy Knight on Apr 18th, 2024…" at bounding box center [569, 436] width 10 height 10
checkbox input "true"
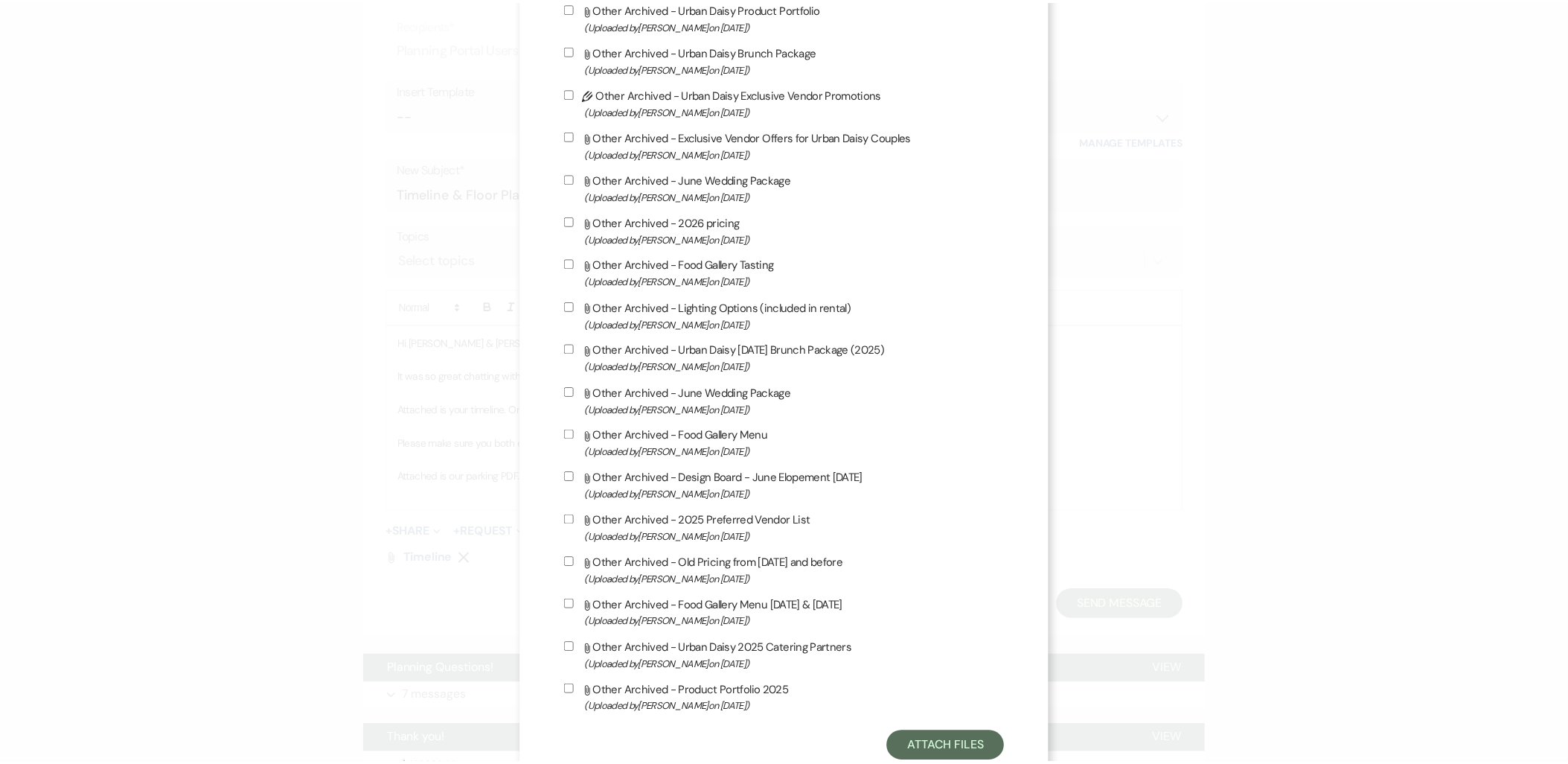
scroll to position [2182, 0]
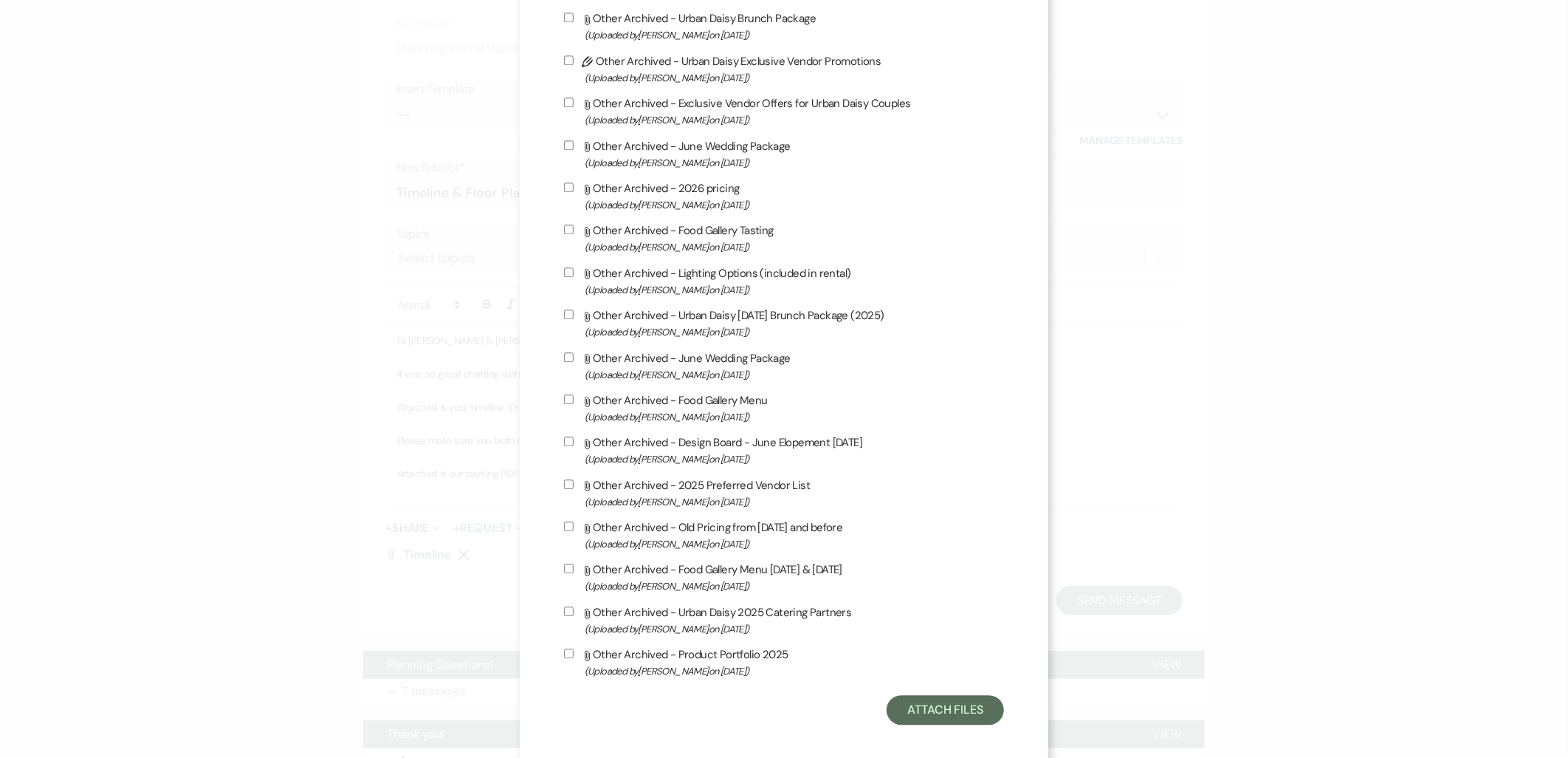
click at [913, 702] on button "Attach Files" at bounding box center [945, 710] width 118 height 30
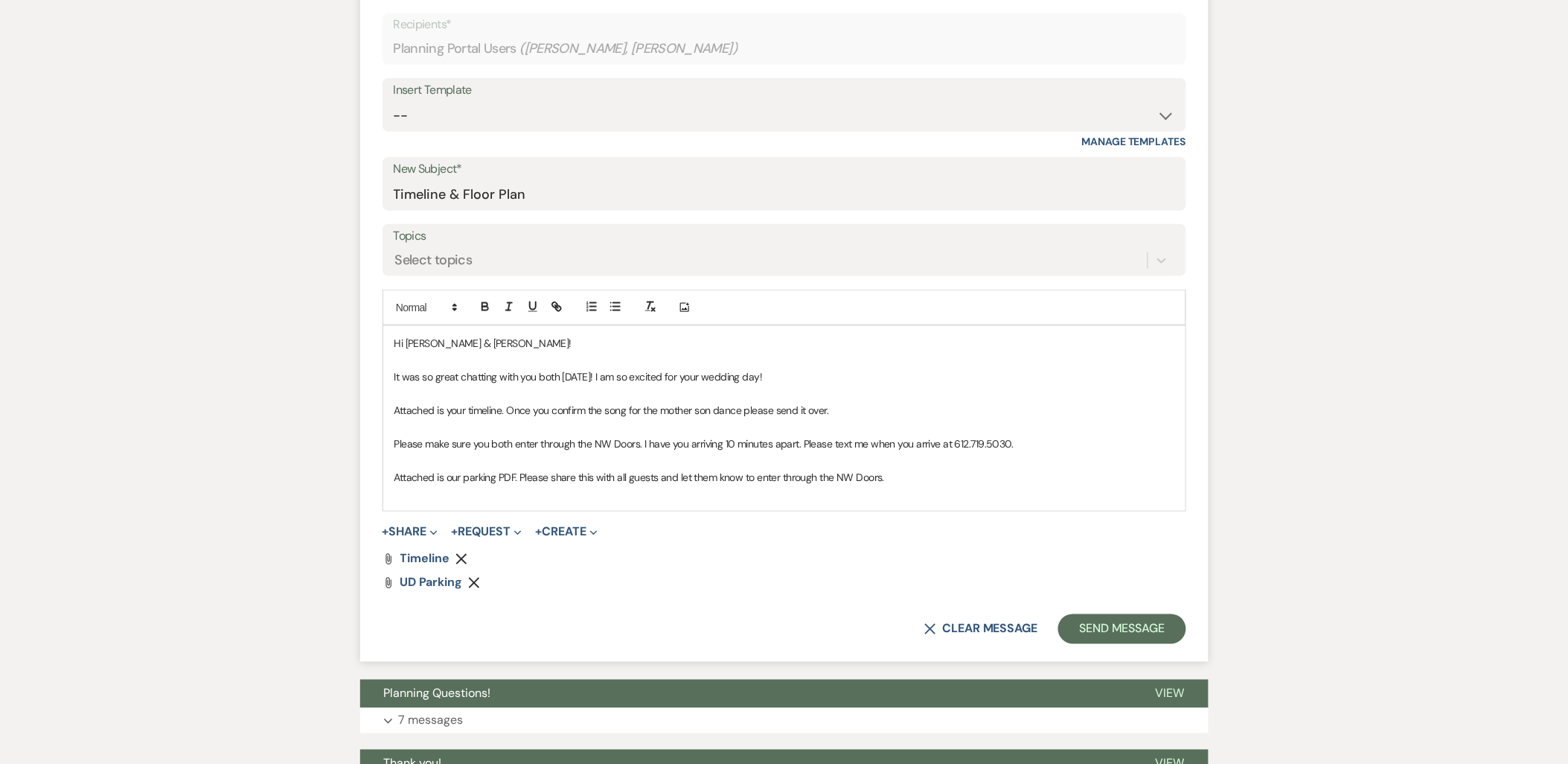
click at [889, 471] on p "Attached is our parking PDF. Please share this with all guests and let them kno…" at bounding box center [784, 477] width 780 height 17
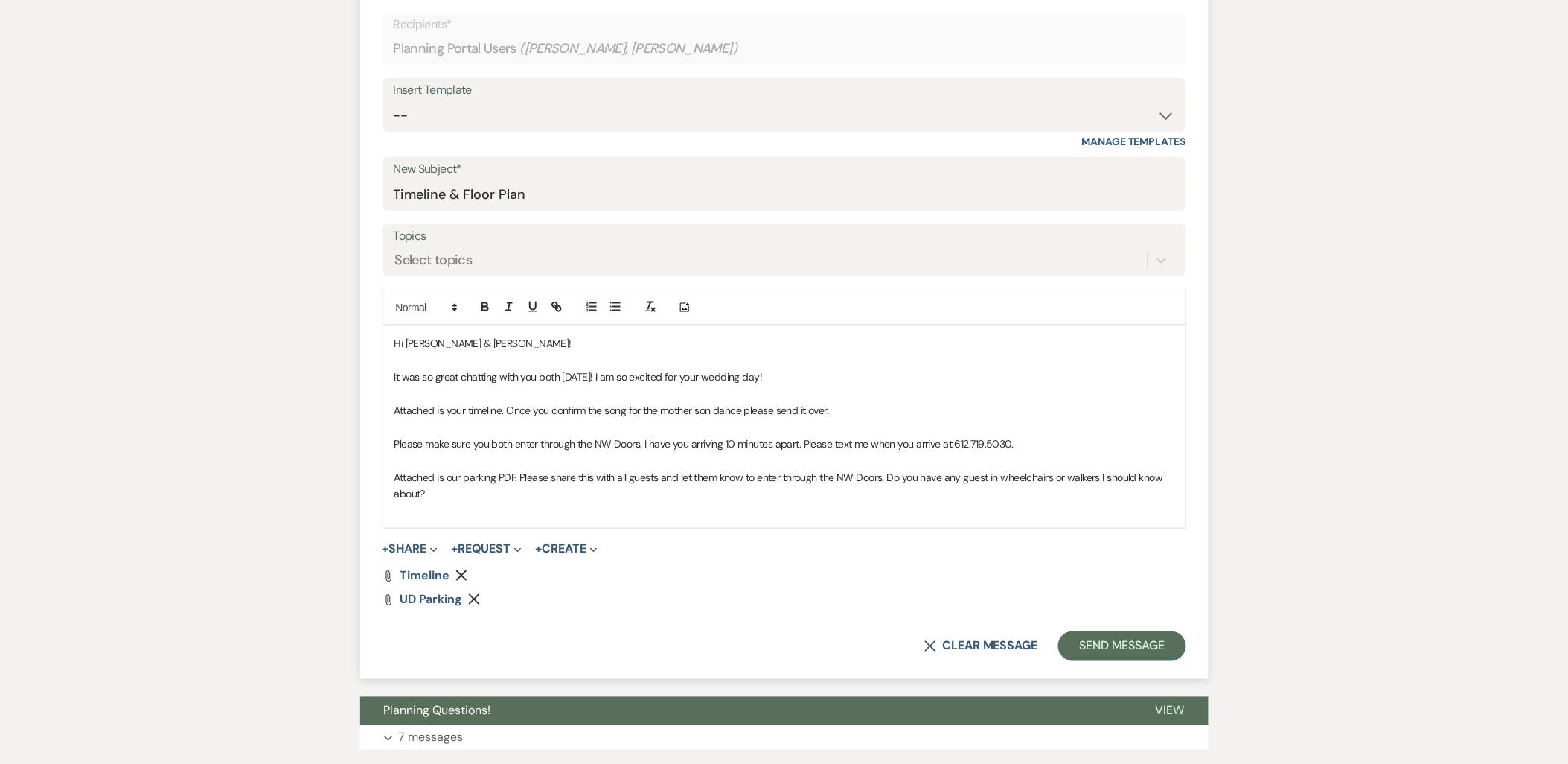
click at [1050, 441] on p "Please make sure you both enter through the NW Doors. I have you arriving 10 mi…" at bounding box center [784, 444] width 780 height 17
click at [390, 471] on div "Hi Jazmyn & Alex! It was so great chatting with you both today! I am so excited…" at bounding box center [785, 426] width 802 height 201
click at [612, 306] on icon "button" at bounding box center [615, 307] width 13 height 13
click at [896, 475] on li "Attached is our parking PDF. Please share this with all guests and let them kno…" at bounding box center [792, 486] width 765 height 33
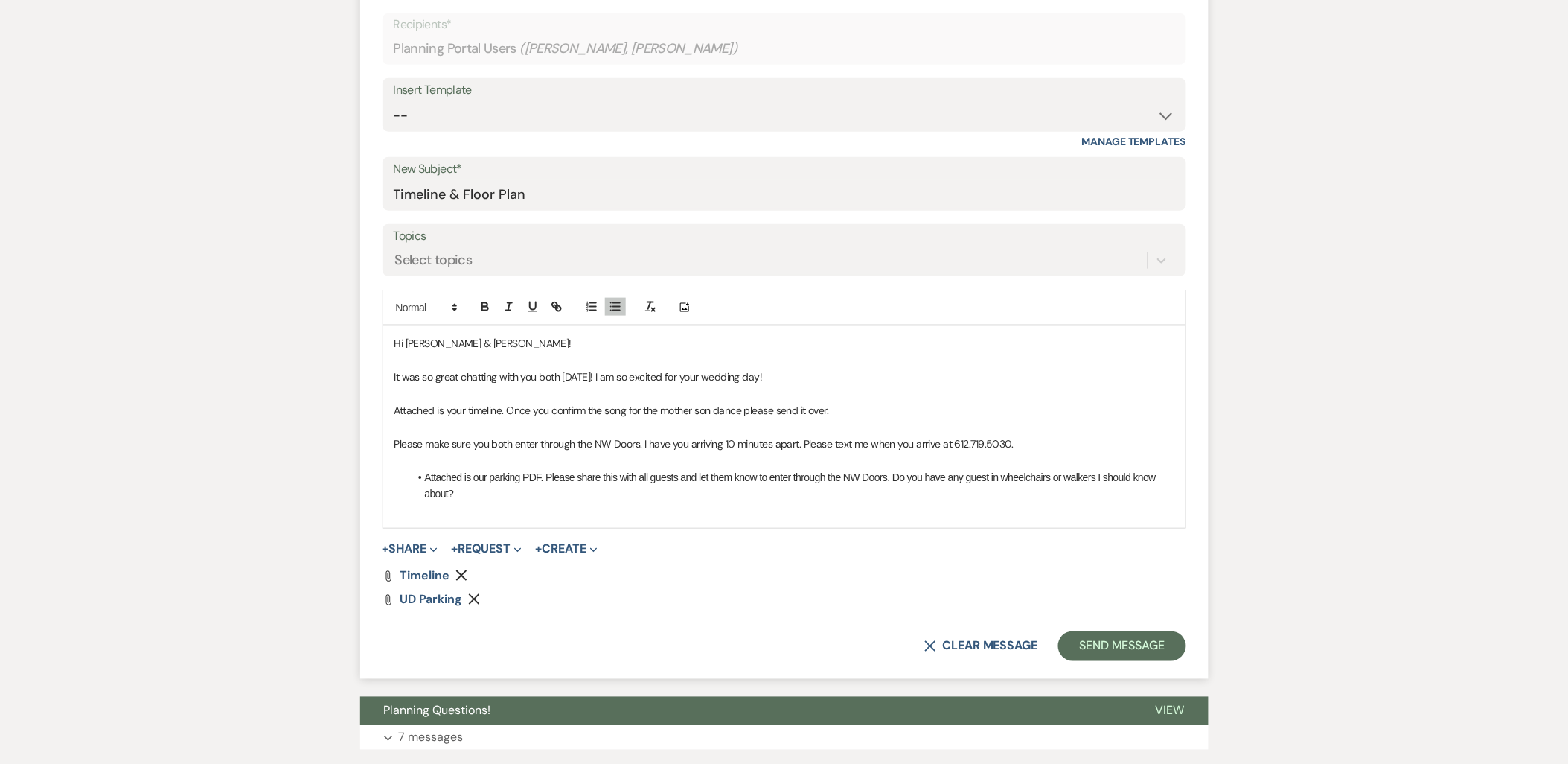
click at [894, 481] on li "Attached is our parking PDF. Please share this with all guests and let them kno…" at bounding box center [792, 486] width 765 height 33
click at [741, 492] on li "Do you have any guest in wheelchairs or walkers I should know about?" at bounding box center [792, 494] width 765 height 17
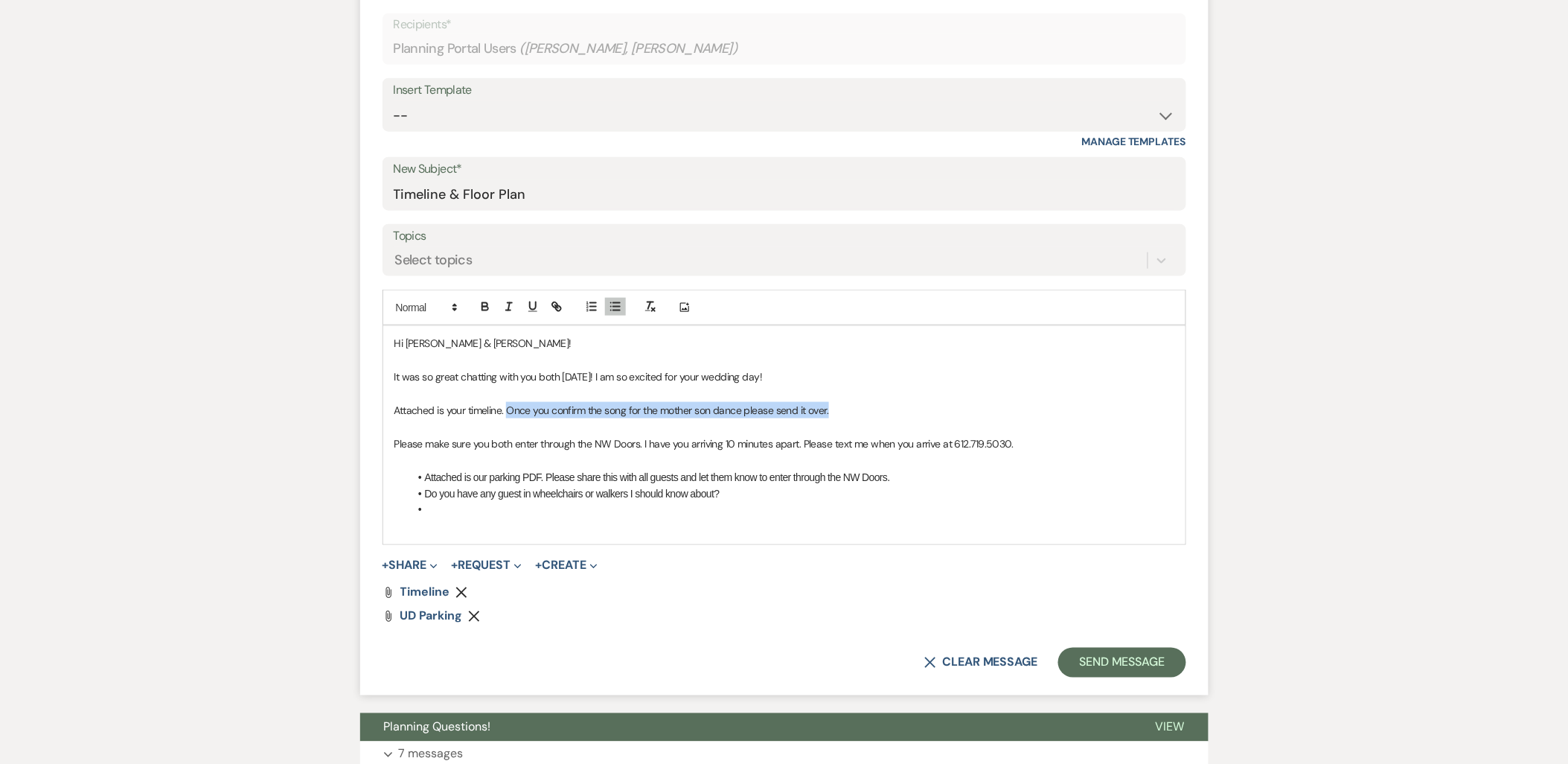
drag, startPoint x: 849, startPoint y: 410, endPoint x: 511, endPoint y: 411, distance: 338.0
click at [511, 411] on p "Attached is your timeline. Once you confirm the song for the mother son dance p…" at bounding box center [784, 410] width 780 height 17
copy p "Once you confirm the song for the mother son dance please send it over."
click at [466, 512] on li at bounding box center [792, 510] width 765 height 17
drag, startPoint x: 879, startPoint y: 400, endPoint x: 611, endPoint y: 406, distance: 268.1
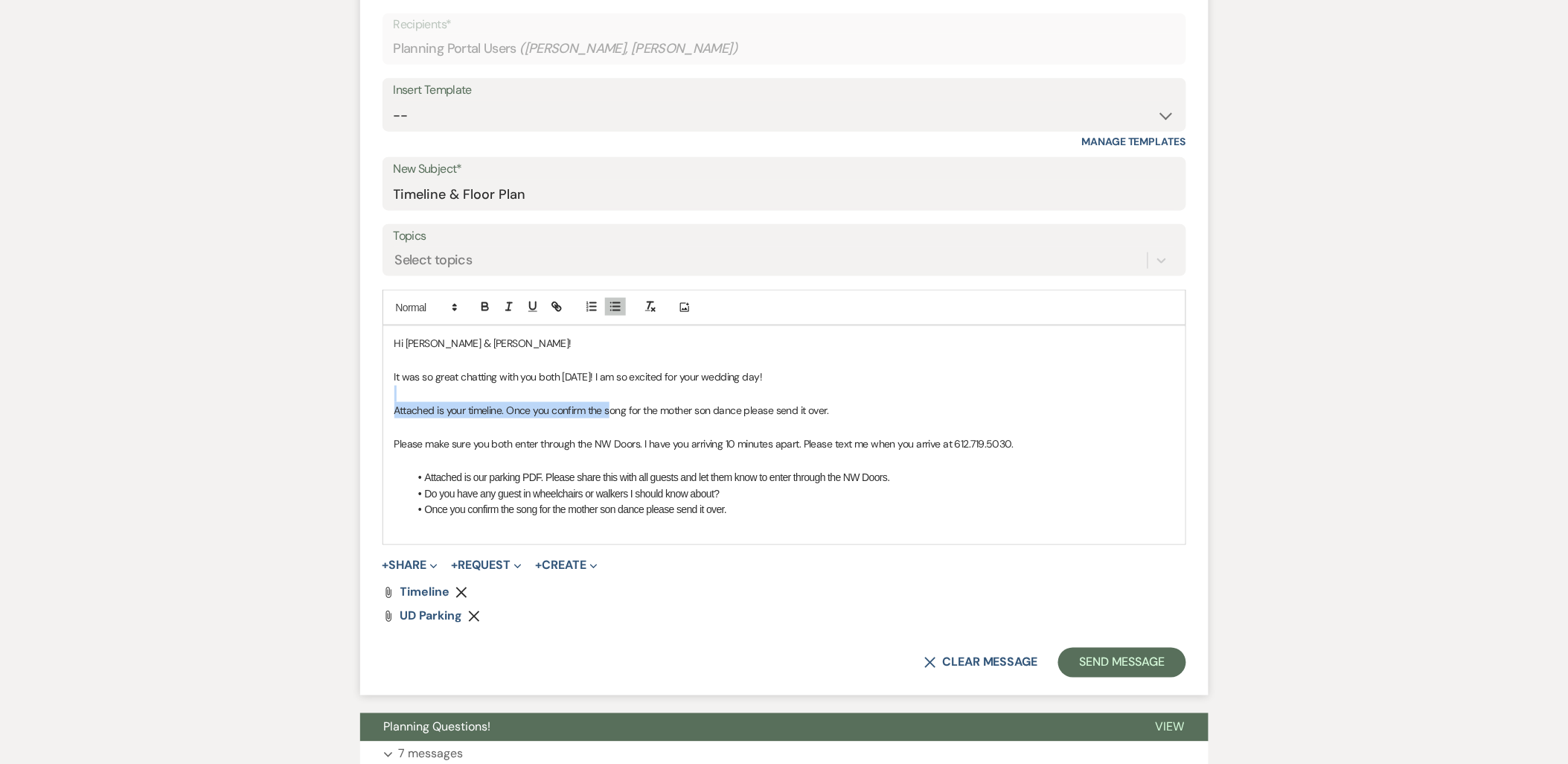
click at [611, 406] on div "Hi Jazmyn & Alex! It was so great chatting with you both today! I am so excited…" at bounding box center [785, 435] width 802 height 218
click at [611, 406] on p "Attached is your timeline. Once you confirm the song for the mother son dance p…" at bounding box center [784, 410] width 780 height 17
drag, startPoint x: 507, startPoint y: 410, endPoint x: 820, endPoint y: 417, distance: 313.1
click at [820, 417] on p "Attached is your timeline. Once you confirm the song for the mother son dance p…" at bounding box center [784, 410] width 780 height 17
click at [822, 417] on p "Attached is your timeline. Once you confirm the song for the mother son dance p…" at bounding box center [784, 410] width 780 height 17
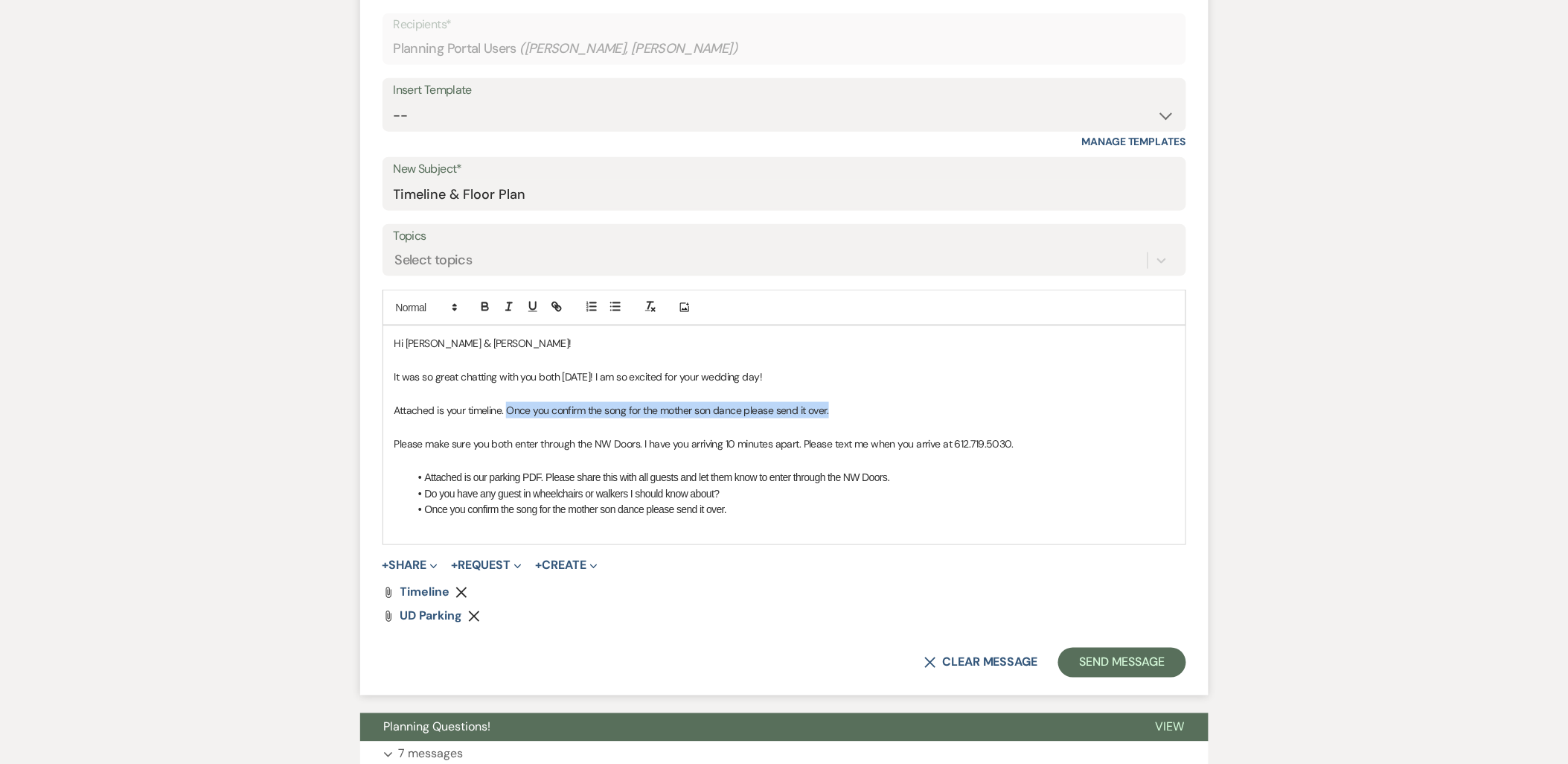
drag, startPoint x: 838, startPoint y: 404, endPoint x: 511, endPoint y: 402, distance: 327.0
click at [511, 402] on p "Attached is your timeline. Once you confirm the song for the mother son dance p…" at bounding box center [784, 410] width 780 height 17
click at [526, 458] on p at bounding box center [784, 460] width 780 height 17
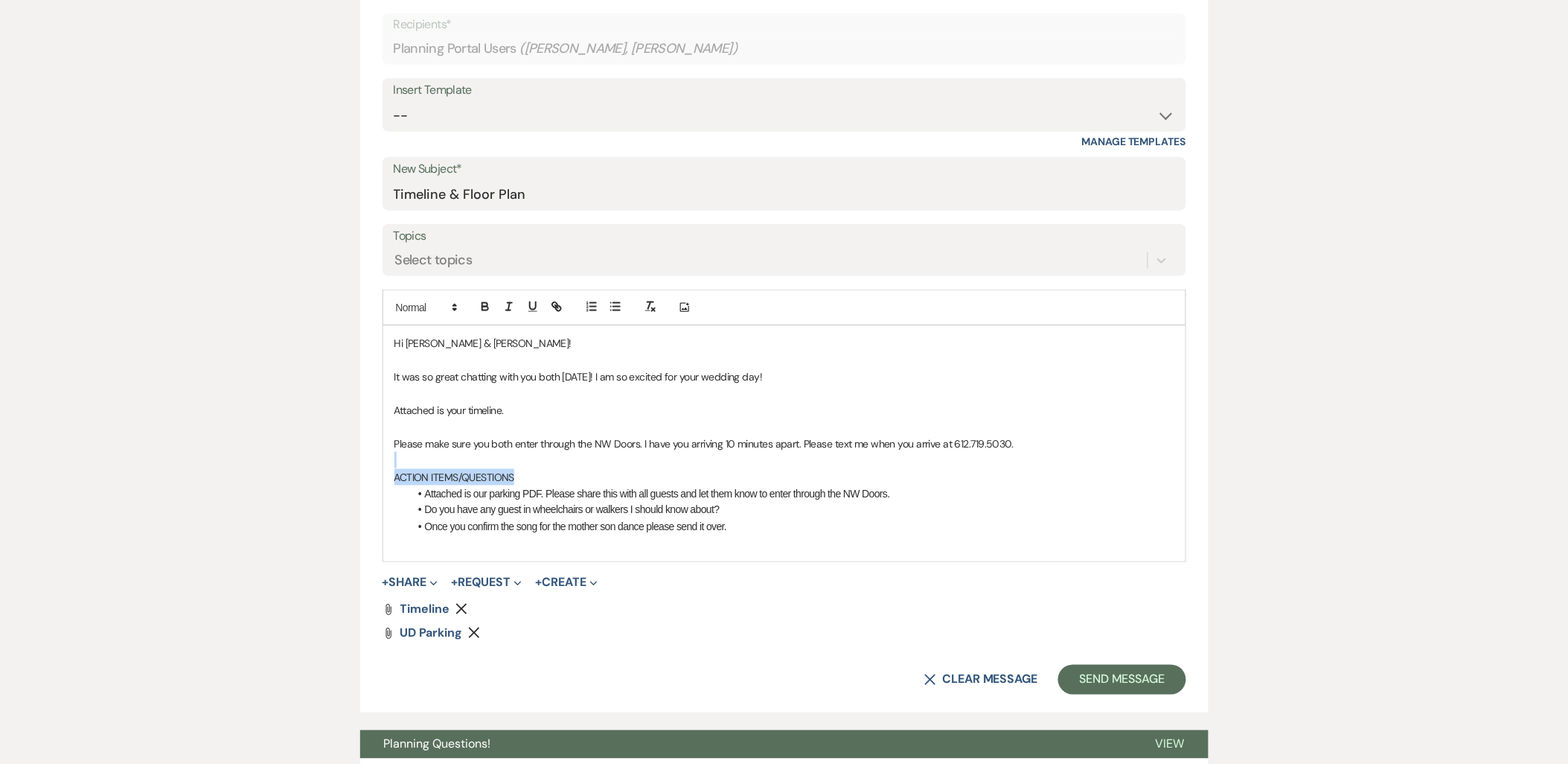
drag, startPoint x: 524, startPoint y: 471, endPoint x: 328, endPoint y: 467, distance: 196.0
click at [328, 467] on div "Messages Tasks Payments Vendors Rental Overview Timeline Docs & Files Contacts …" at bounding box center [784, 381] width 1568 height 1265
click at [482, 317] on div at bounding box center [521, 307] width 95 height 23
drag, startPoint x: 532, startPoint y: 470, endPoint x: 359, endPoint y: 473, distance: 173.0
click at [359, 473] on div "Messages Tasks Payments Vendors Rental Overview Timeline Docs & Files Contacts …" at bounding box center [784, 381] width 1568 height 1265
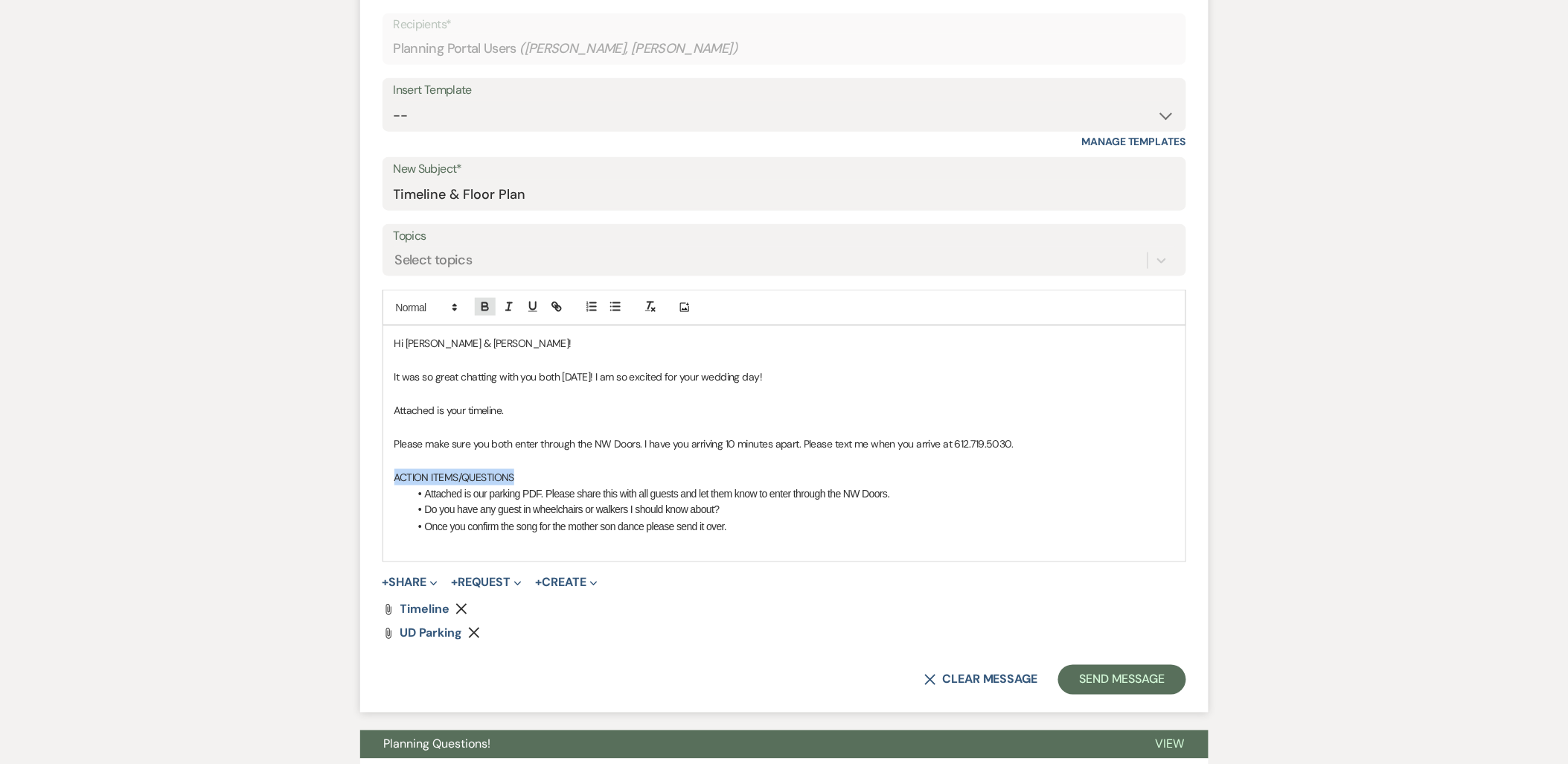
click at [491, 300] on icon "button" at bounding box center [486, 307] width 13 height 13
click at [542, 486] on li "Attached is our parking PDF. Please share this with all guests and let them kno…" at bounding box center [792, 494] width 765 height 17
click at [783, 525] on li "Once you confirm the song for the mother son dance please send it over." at bounding box center [792, 527] width 765 height 17
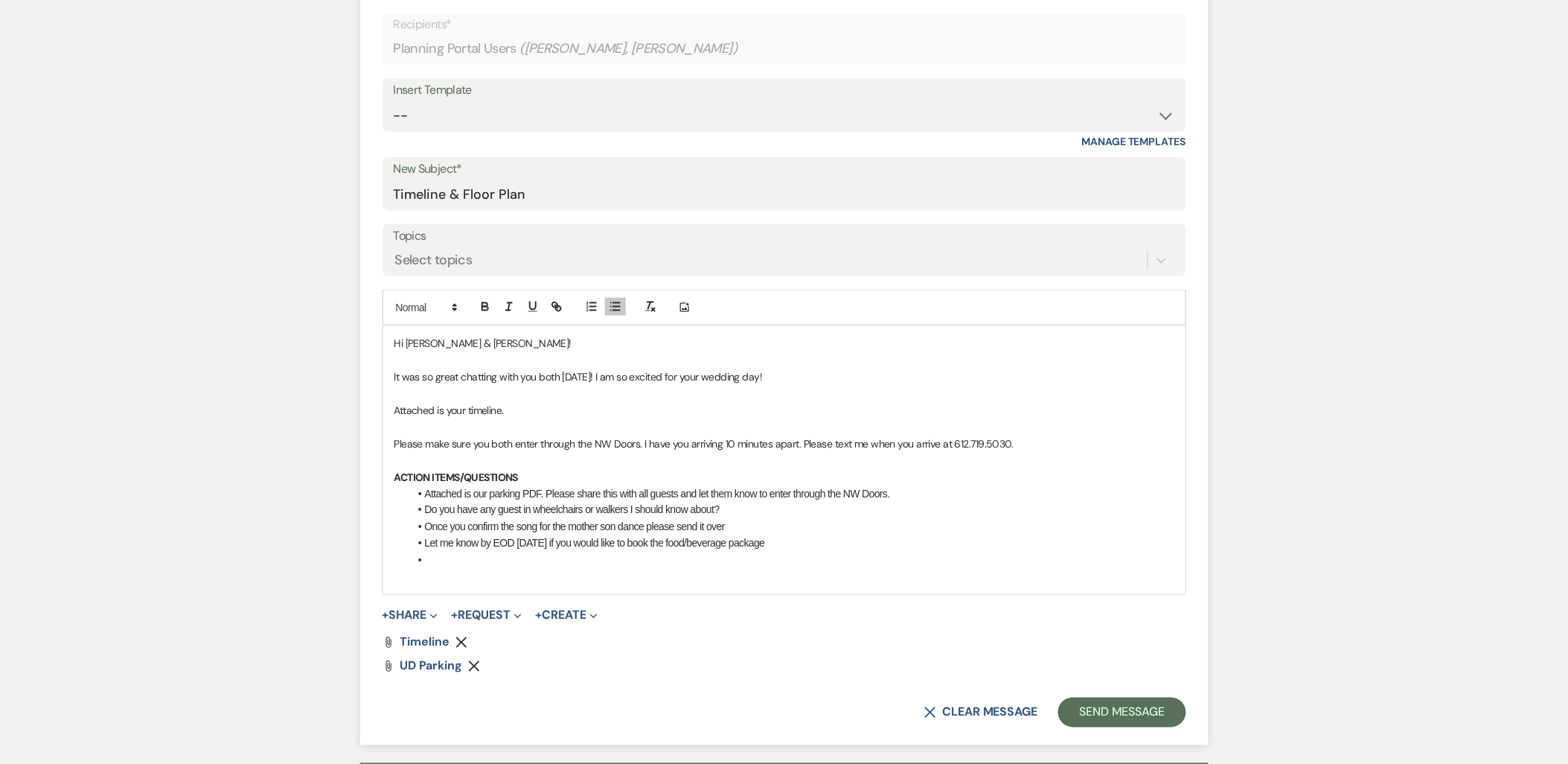
click at [824, 544] on li "Let me know by EOD Friday if you would like to book the food/beverage package" at bounding box center [792, 543] width 765 height 17
click at [792, 561] on li at bounding box center [792, 561] width 765 height 17
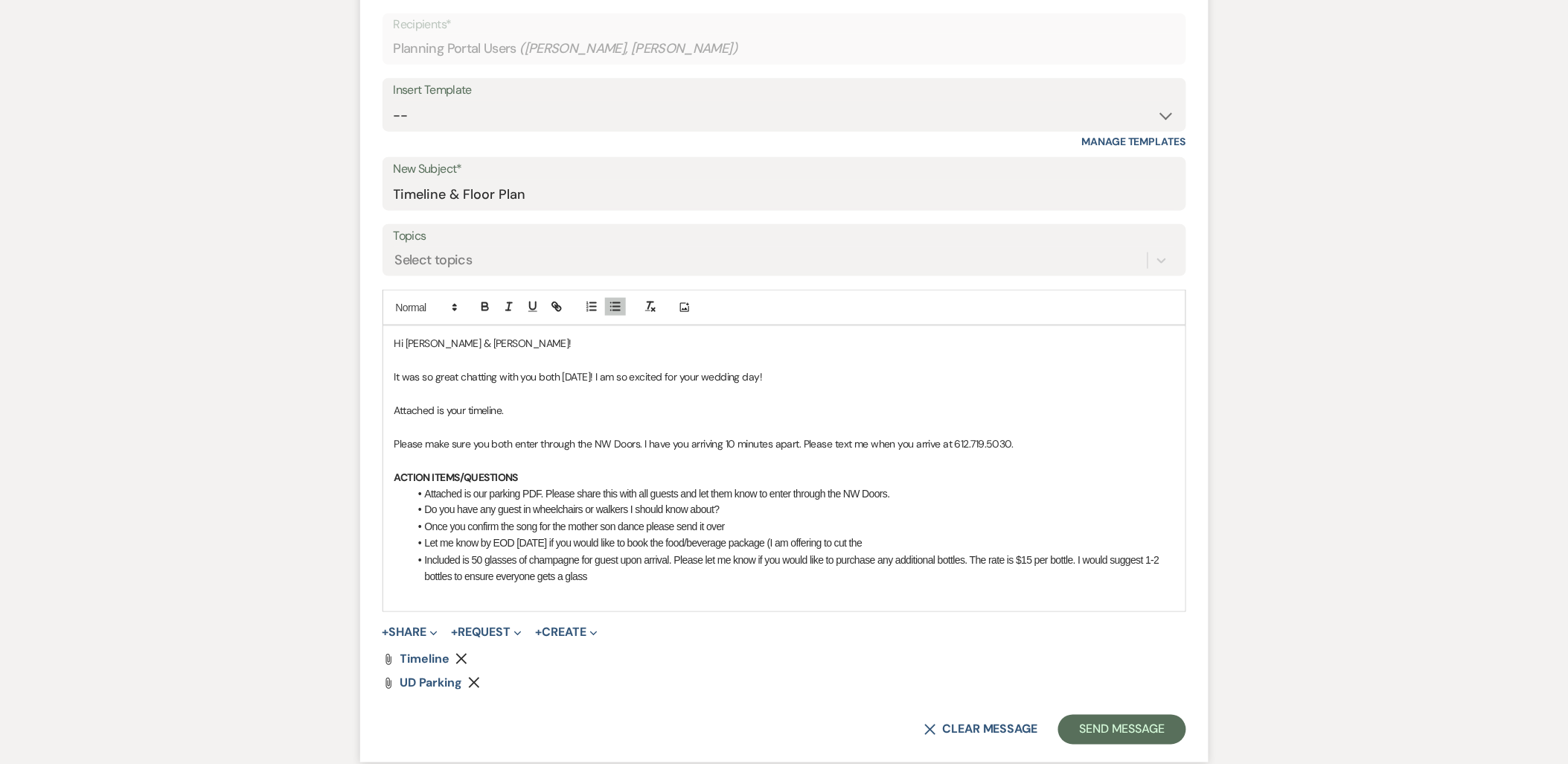
click at [707, 585] on p at bounding box center [784, 593] width 780 height 17
click at [677, 575] on li "Included is 50 glasses of champagne for guest upon arrival. Please let me know …" at bounding box center [792, 569] width 765 height 33
click at [613, 585] on p at bounding box center [784, 593] width 780 height 17
click at [608, 580] on li "Included is 50 glasses of champagne for guest upon arrival. Please let me know …" at bounding box center [792, 569] width 765 height 33
drag, startPoint x: 477, startPoint y: 561, endPoint x: 465, endPoint y: 556, distance: 13.0
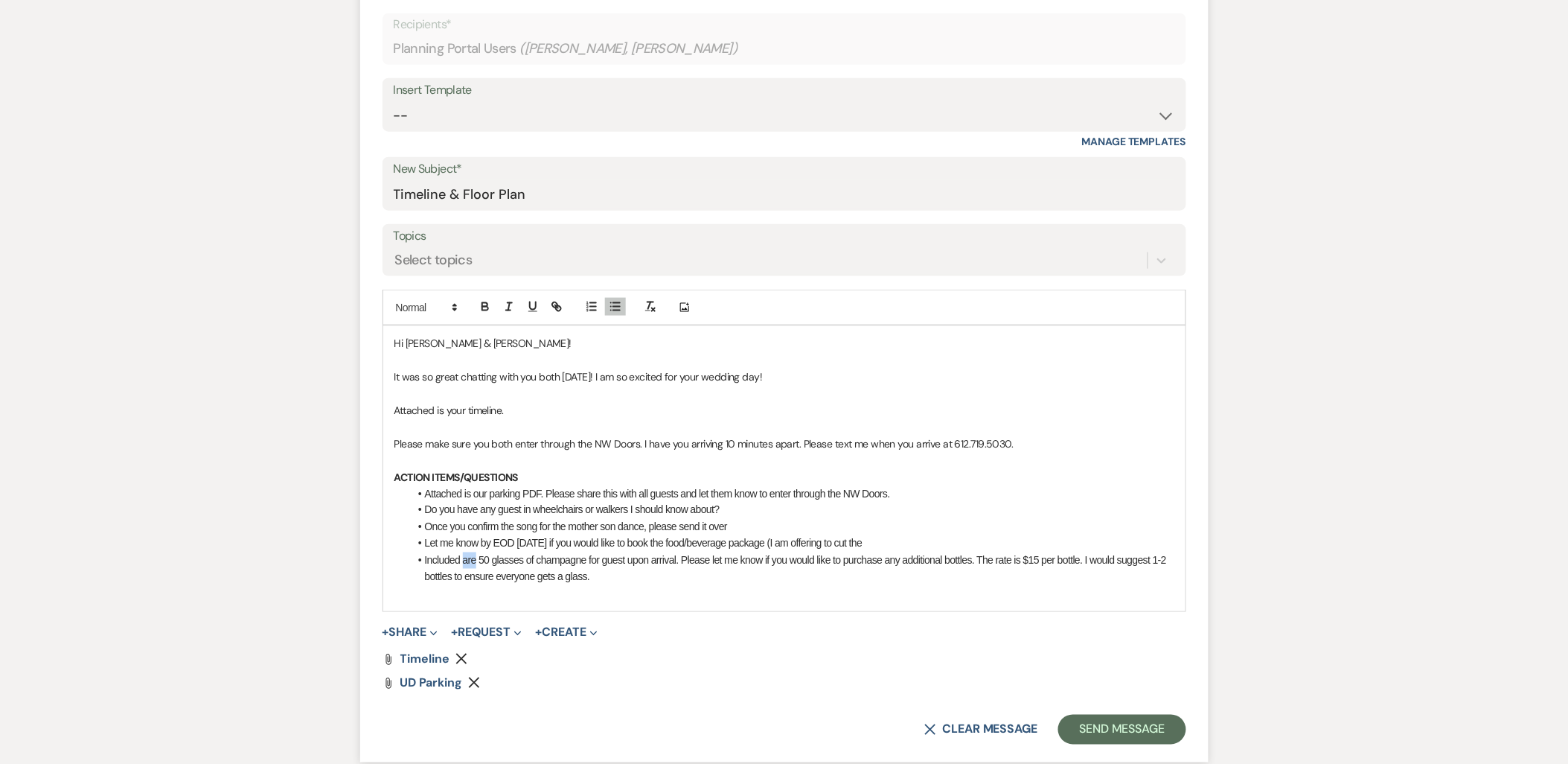
click at [465, 556] on li "Included are 50 glasses of champagne for guest upon arrival. Please let me know…" at bounding box center [792, 569] width 765 height 33
click at [639, 525] on li "Once you confirm the song for the mother son dance, please send it over" at bounding box center [792, 527] width 765 height 17
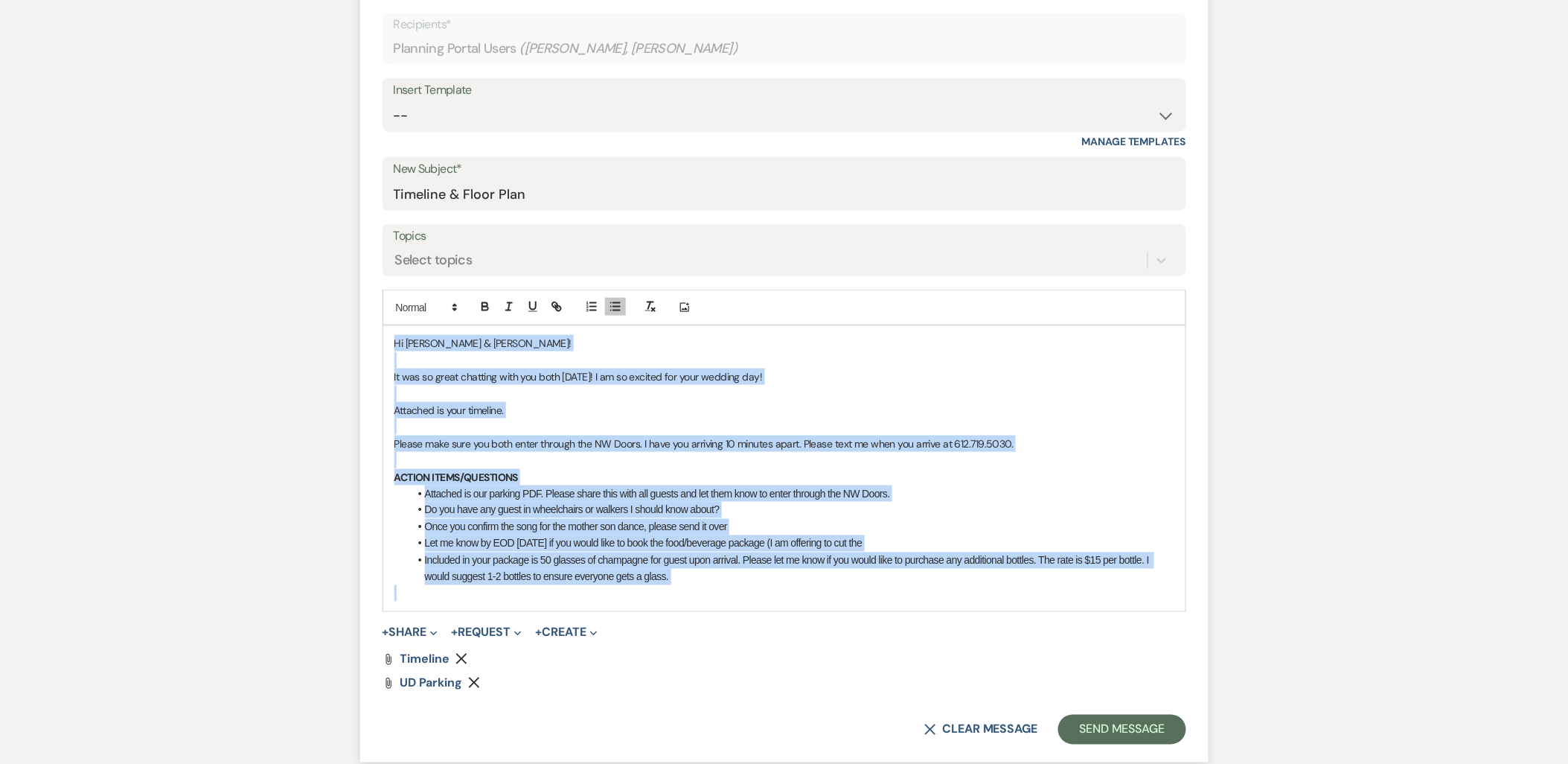
drag, startPoint x: 391, startPoint y: 340, endPoint x: 741, endPoint y: 599, distance: 435.4
click at [741, 599] on div "Hi Jazmyn & Alex! It was so great chatting with you both today! I am so excited…" at bounding box center [785, 468] width 802 height 284
click at [739, 593] on p at bounding box center [784, 593] width 780 height 17
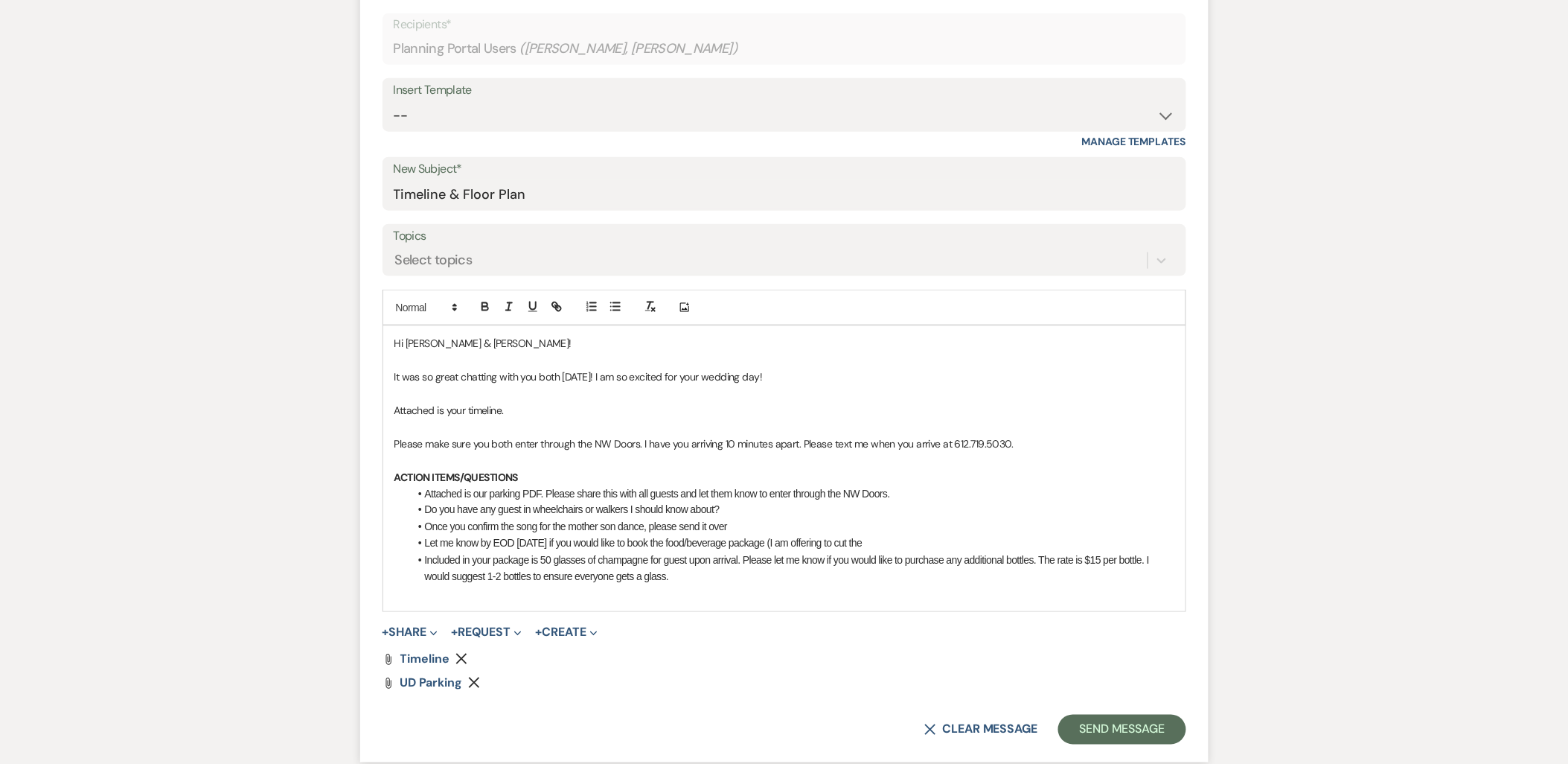
click at [726, 576] on li "Included in your package is 50 glasses of champagne for guest upon arrival. Ple…" at bounding box center [792, 569] width 765 height 33
click at [553, 415] on p "Attached is your timeline." at bounding box center [784, 410] width 780 height 17
click at [510, 396] on p at bounding box center [784, 394] width 780 height 17
click at [531, 444] on p "Please make sure you both enter through the NW Doors. I have you arriving 10 mi…" at bounding box center [784, 444] width 780 height 17
click at [1027, 441] on p "Please make sure you both enter through the NW Doors. I have you arriving 10 mi…" at bounding box center [784, 444] width 780 height 17
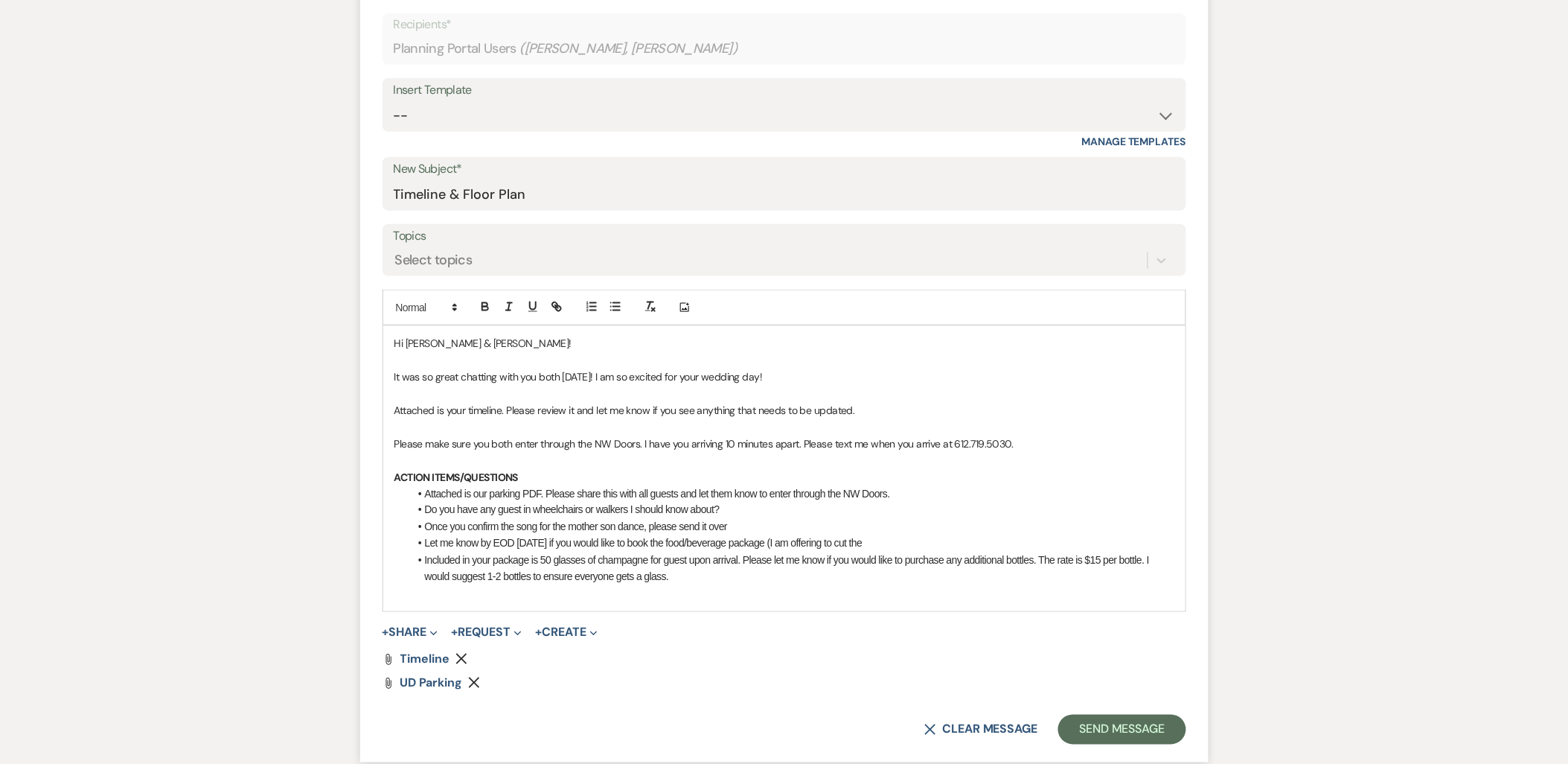
click at [633, 578] on li "Included in your package is 50 glasses of champagne for guest upon arrival. Ple…" at bounding box center [792, 569] width 765 height 33
click at [633, 603] on div "Hi Jazmyn & Alex! It was so great chatting with you both today! I am so excited…" at bounding box center [785, 468] width 802 height 284
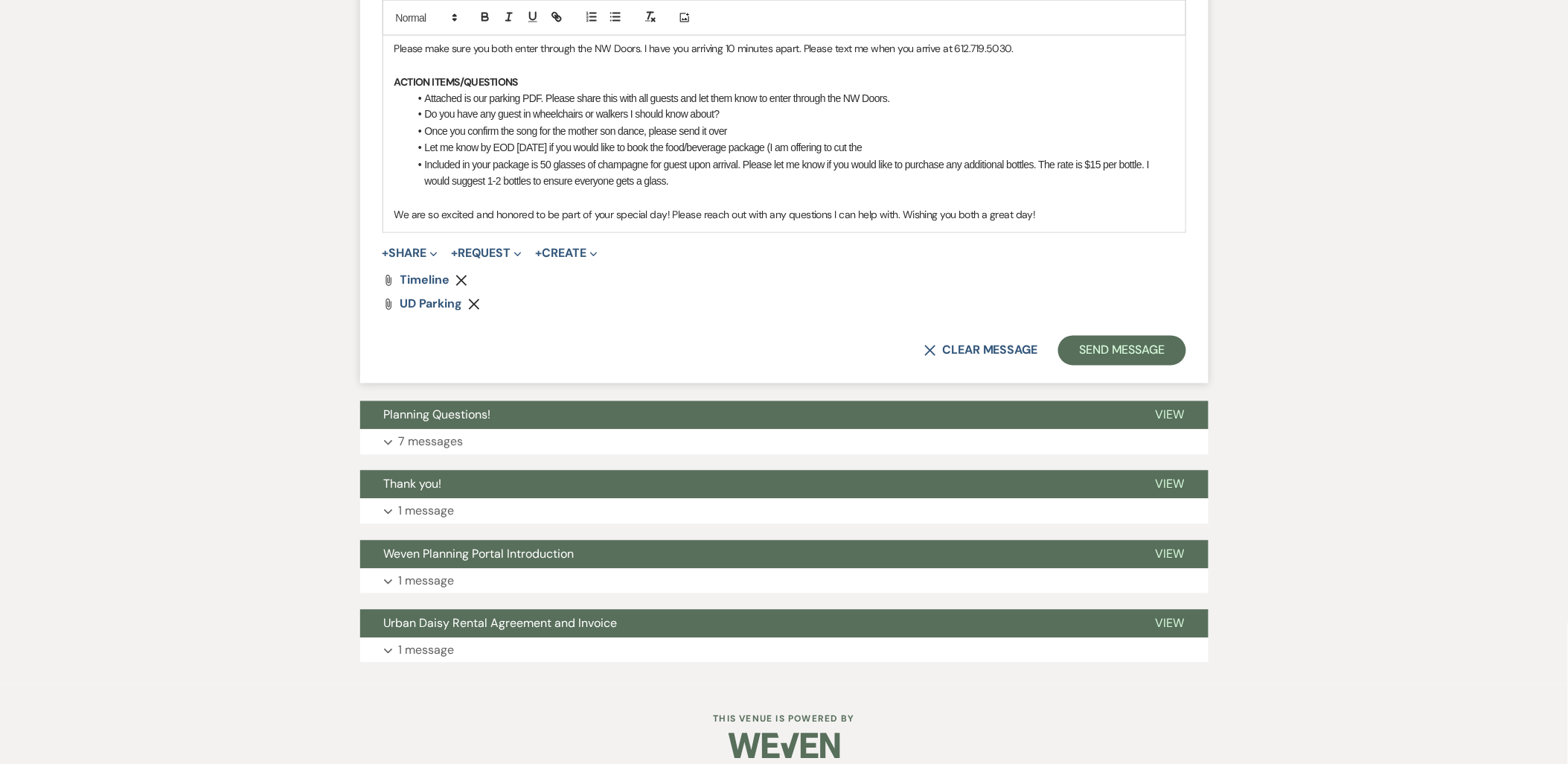
scroll to position [908, 0]
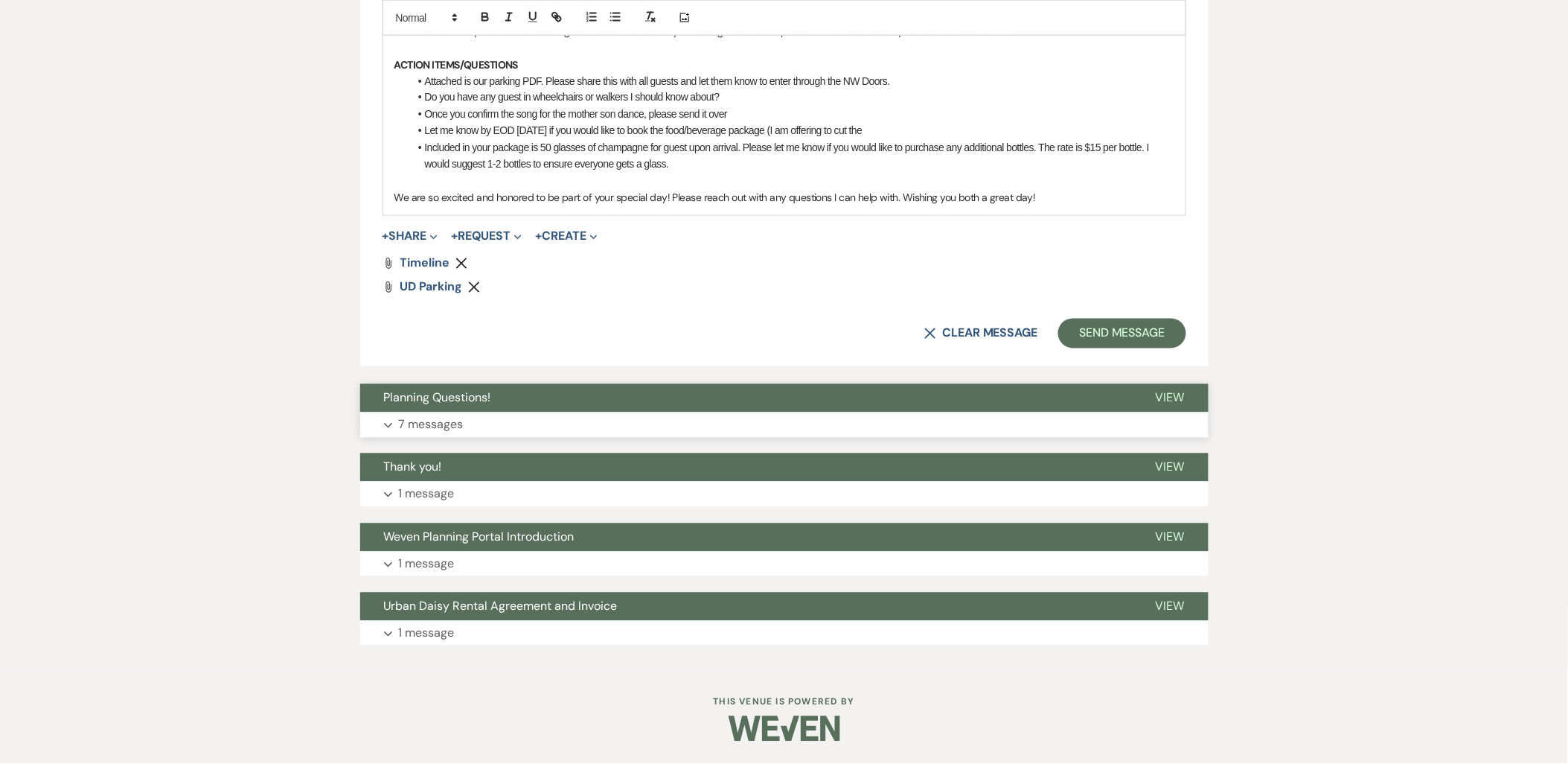
click at [528, 396] on button "Planning Questions!" at bounding box center [746, 398] width 771 height 28
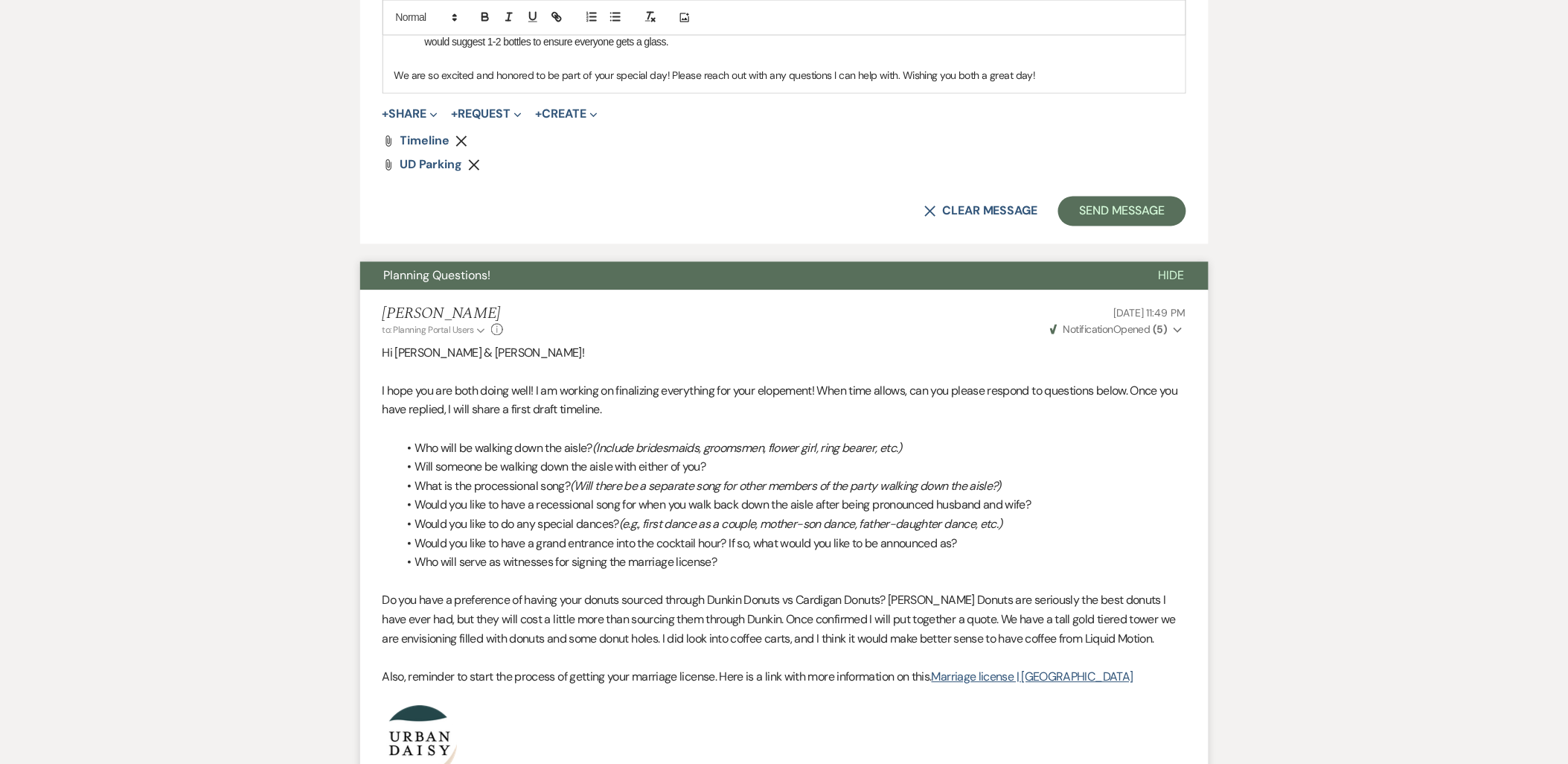
scroll to position [1321, 0]
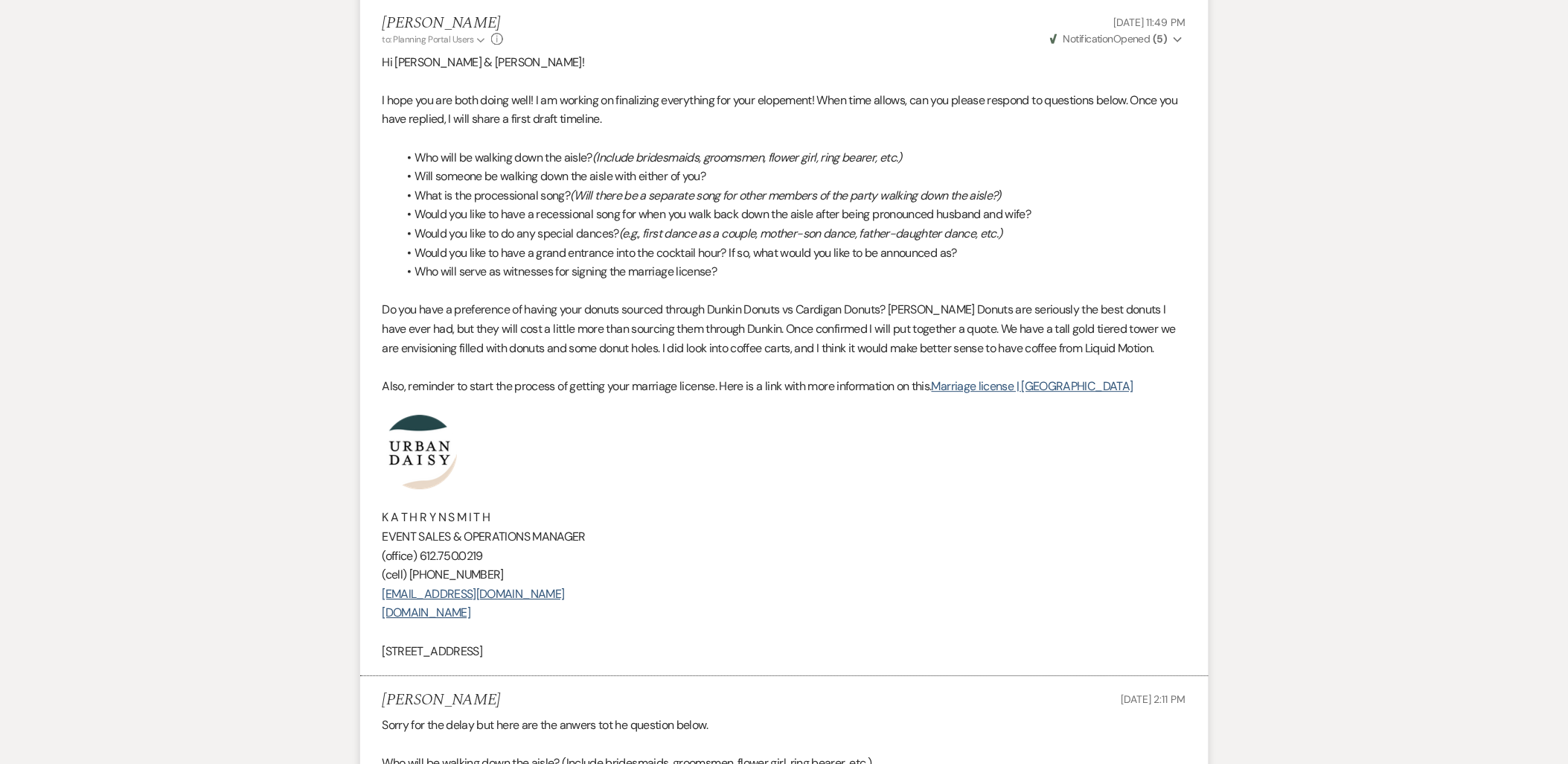
drag, startPoint x: 636, startPoint y: 659, endPoint x: 343, endPoint y: 457, distance: 355.9
copy div "K A T H R Y N S M I T H EVENT SALES & OPERATIONS MANAGER (office) 612.750.0219 …"
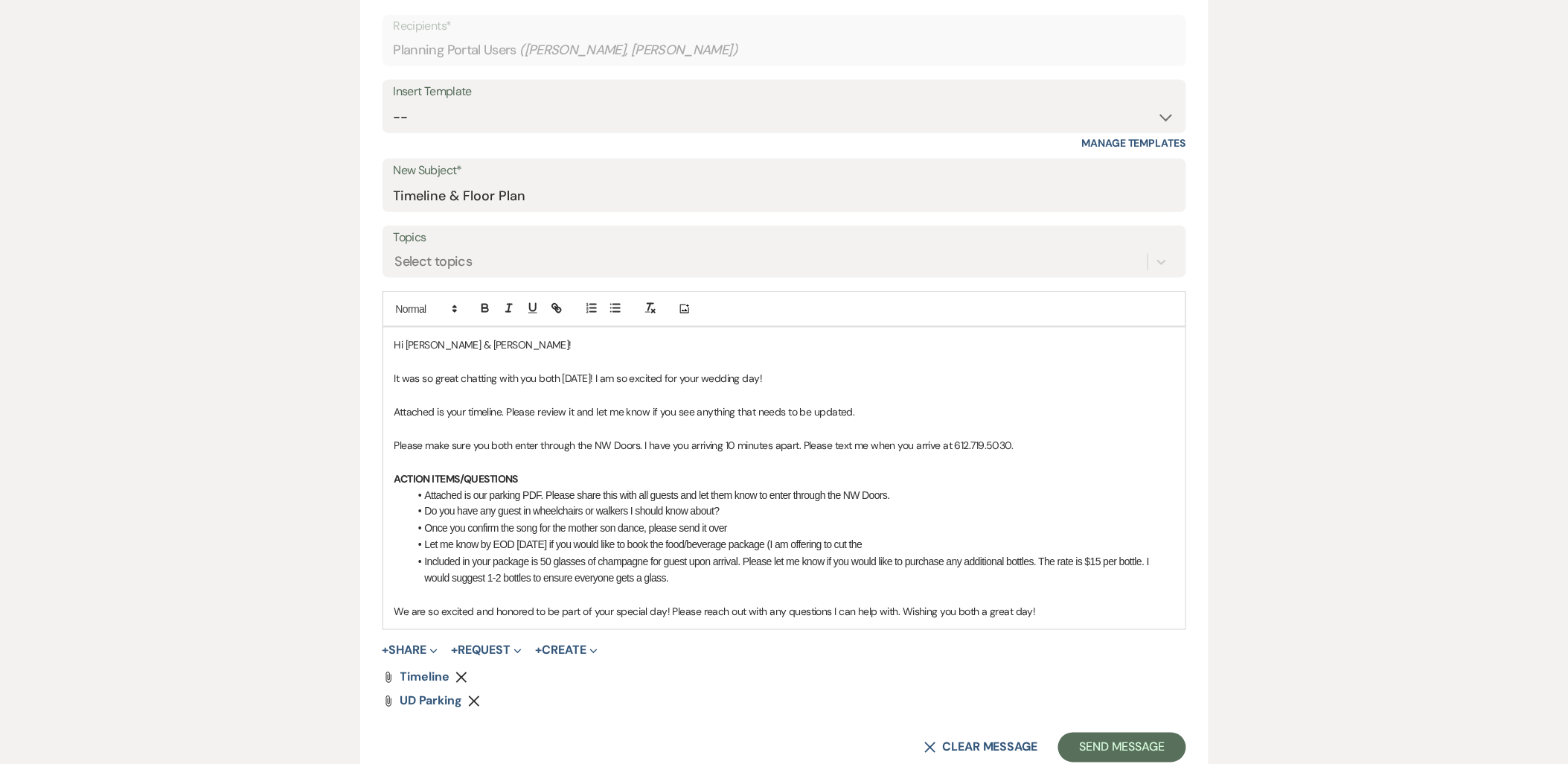
scroll to position [742, 0]
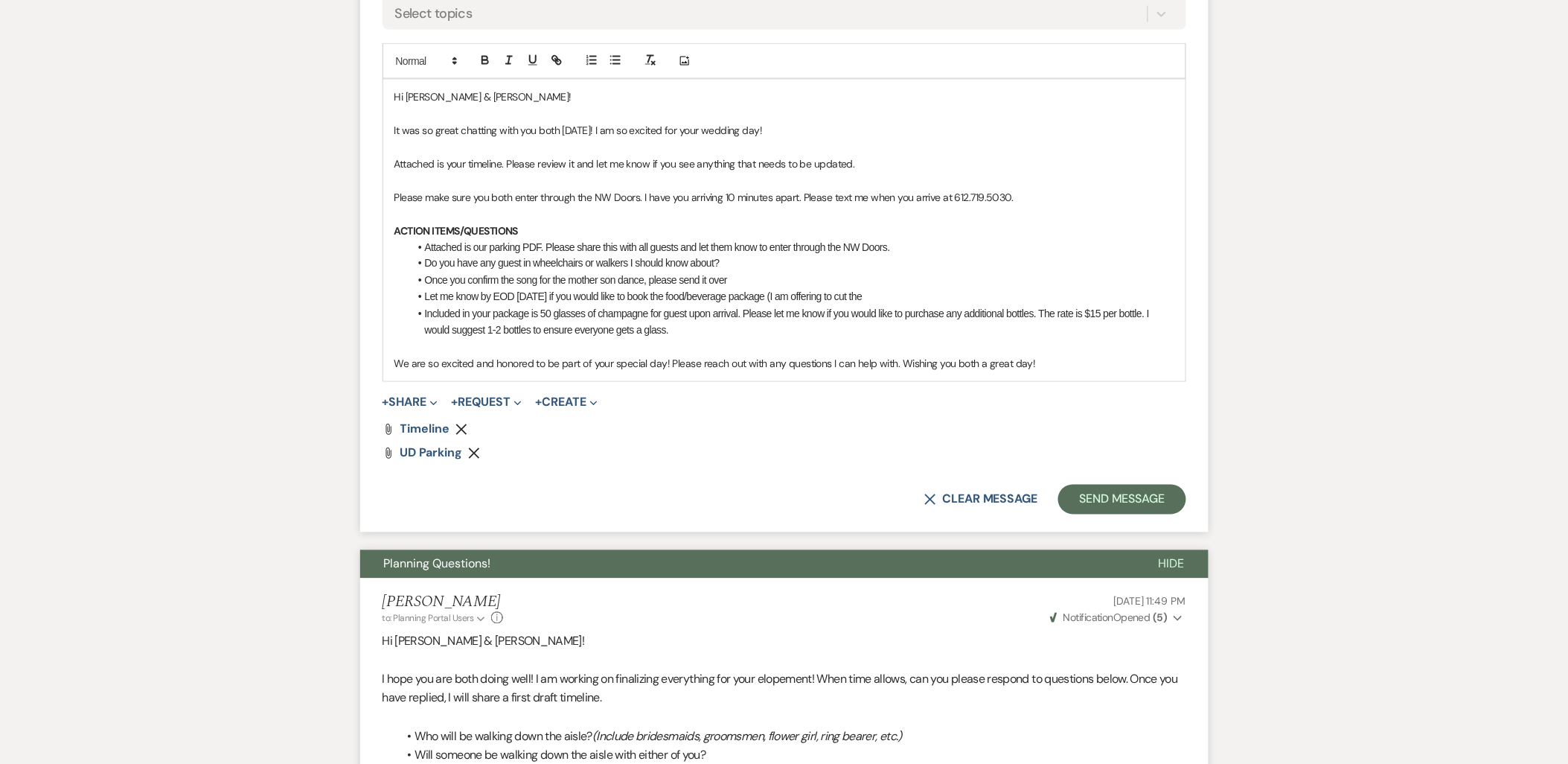
click at [1087, 360] on p "We are so excited and honored to be part of your special day! Please reach out …" at bounding box center [784, 364] width 780 height 17
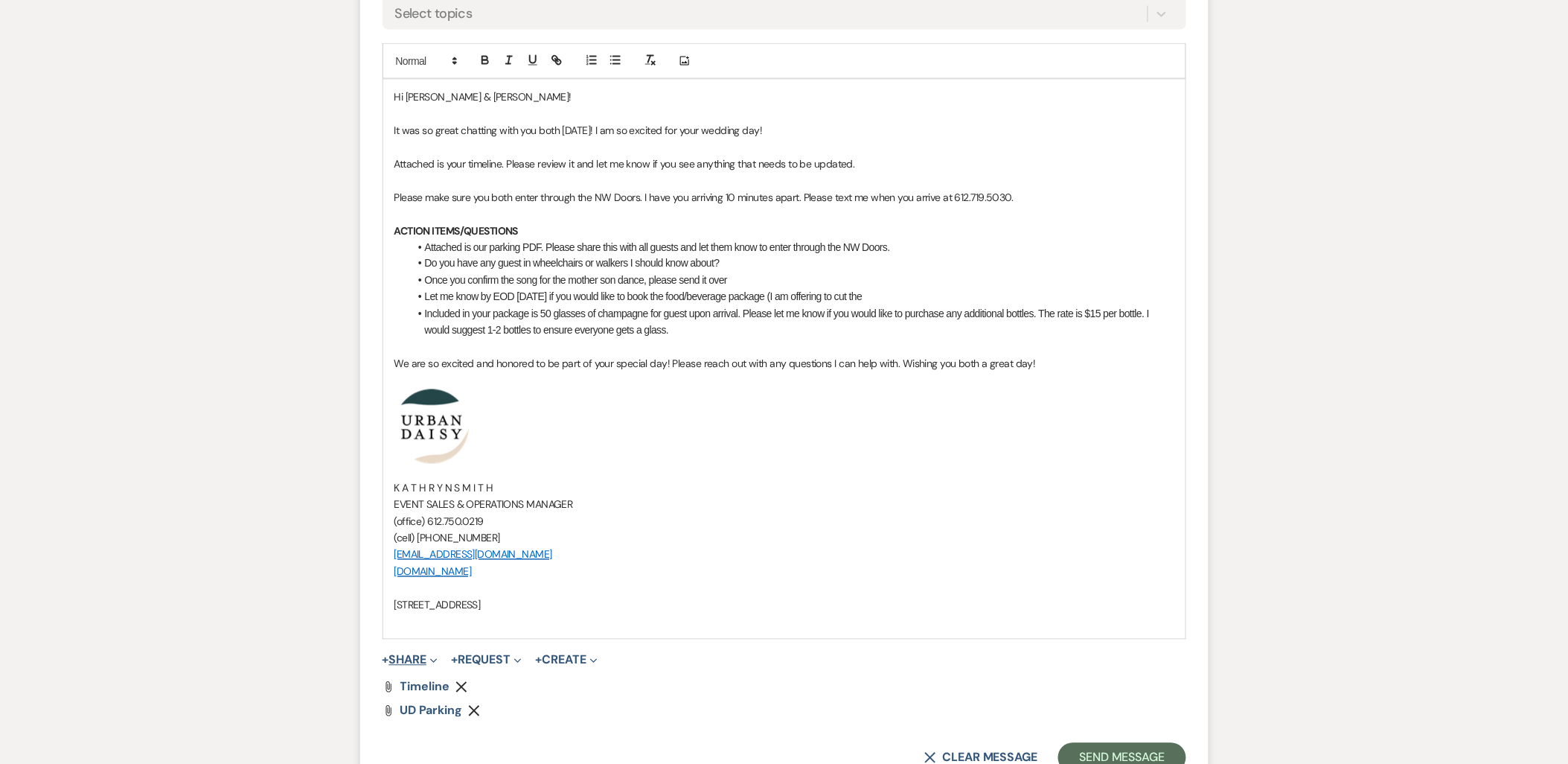
click at [405, 654] on button "+ Share Expand" at bounding box center [410, 660] width 56 height 12
click at [466, 680] on button "Doc Upload Documents" at bounding box center [486, 690] width 208 height 27
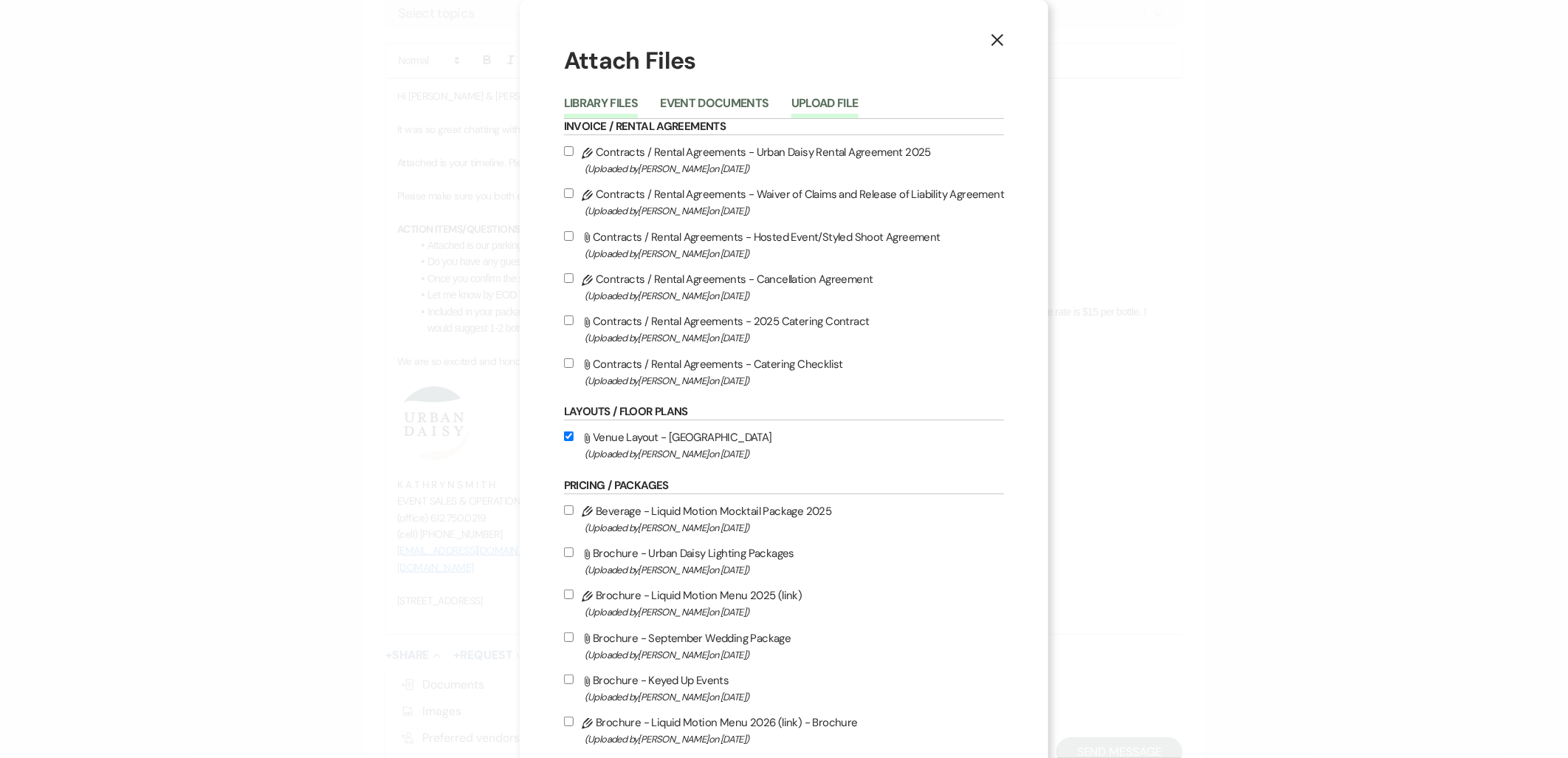
click at [834, 98] on button "Upload File" at bounding box center [824, 108] width 67 height 21
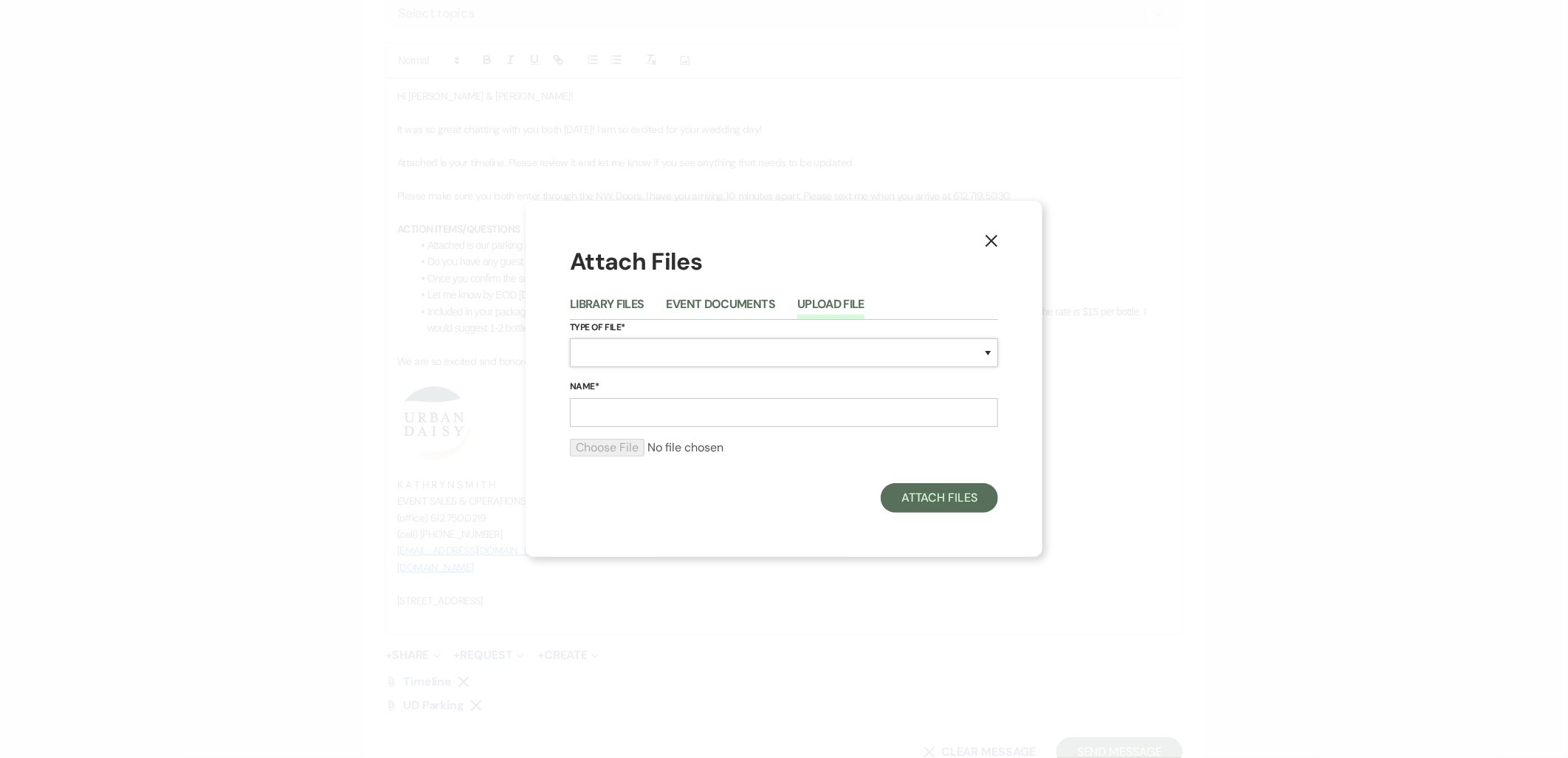
click at [685, 353] on select "Special Event Insurance Vendor Certificate of Insurance Contracts / Rental Agre…" at bounding box center [784, 352] width 428 height 29
select select "24"
click at [570, 338] on select "Special Event Insurance Vendor Certificate of Insurance Contracts / Rental Agre…" at bounding box center [784, 352] width 428 height 29
click at [697, 411] on input "Name*" at bounding box center [784, 412] width 428 height 29
type input "Floor Plan"
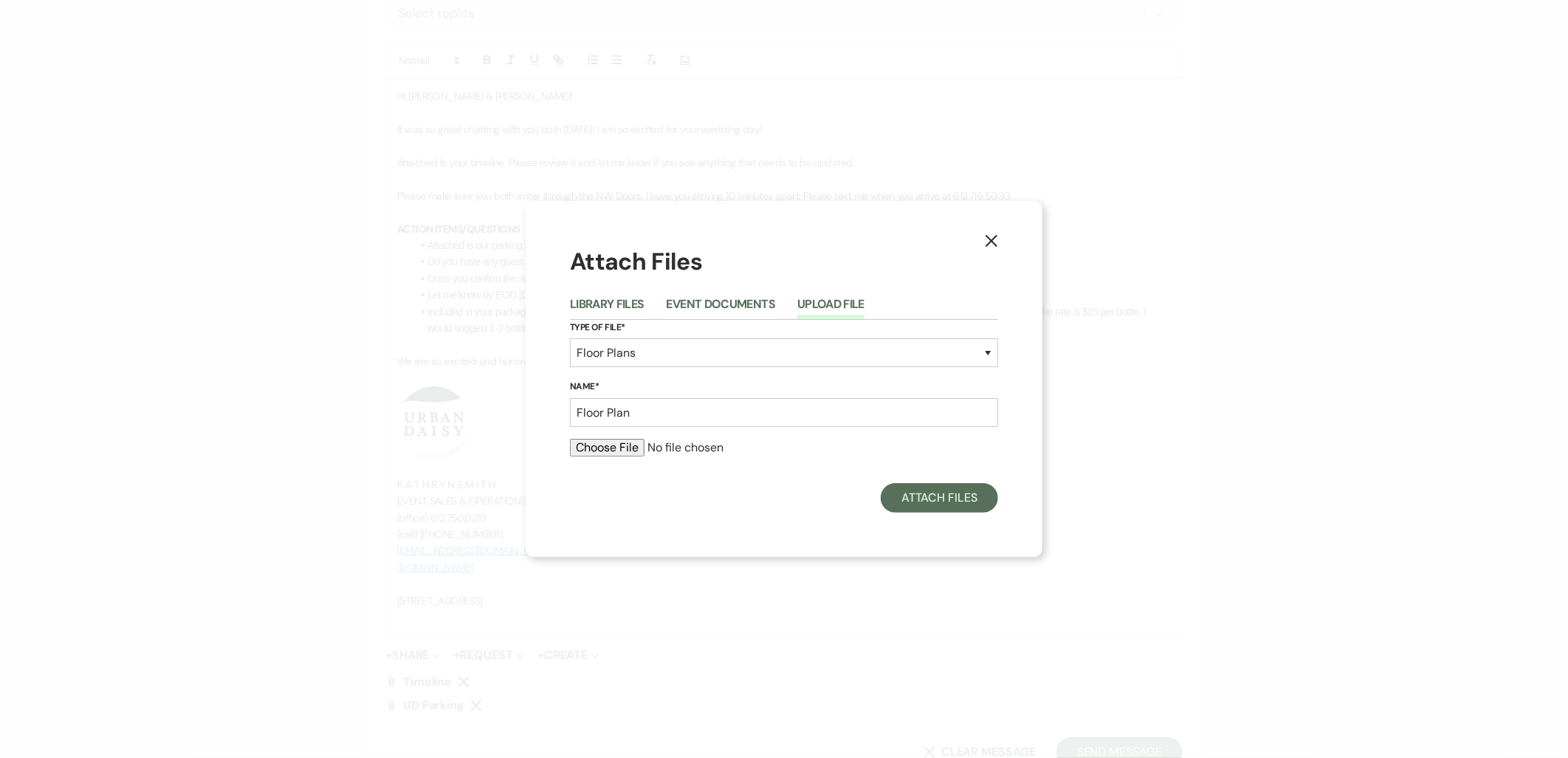
click at [582, 443] on input "file" at bounding box center [784, 447] width 428 height 17
type input "C:\fakepath\floor plan (13).pdf"
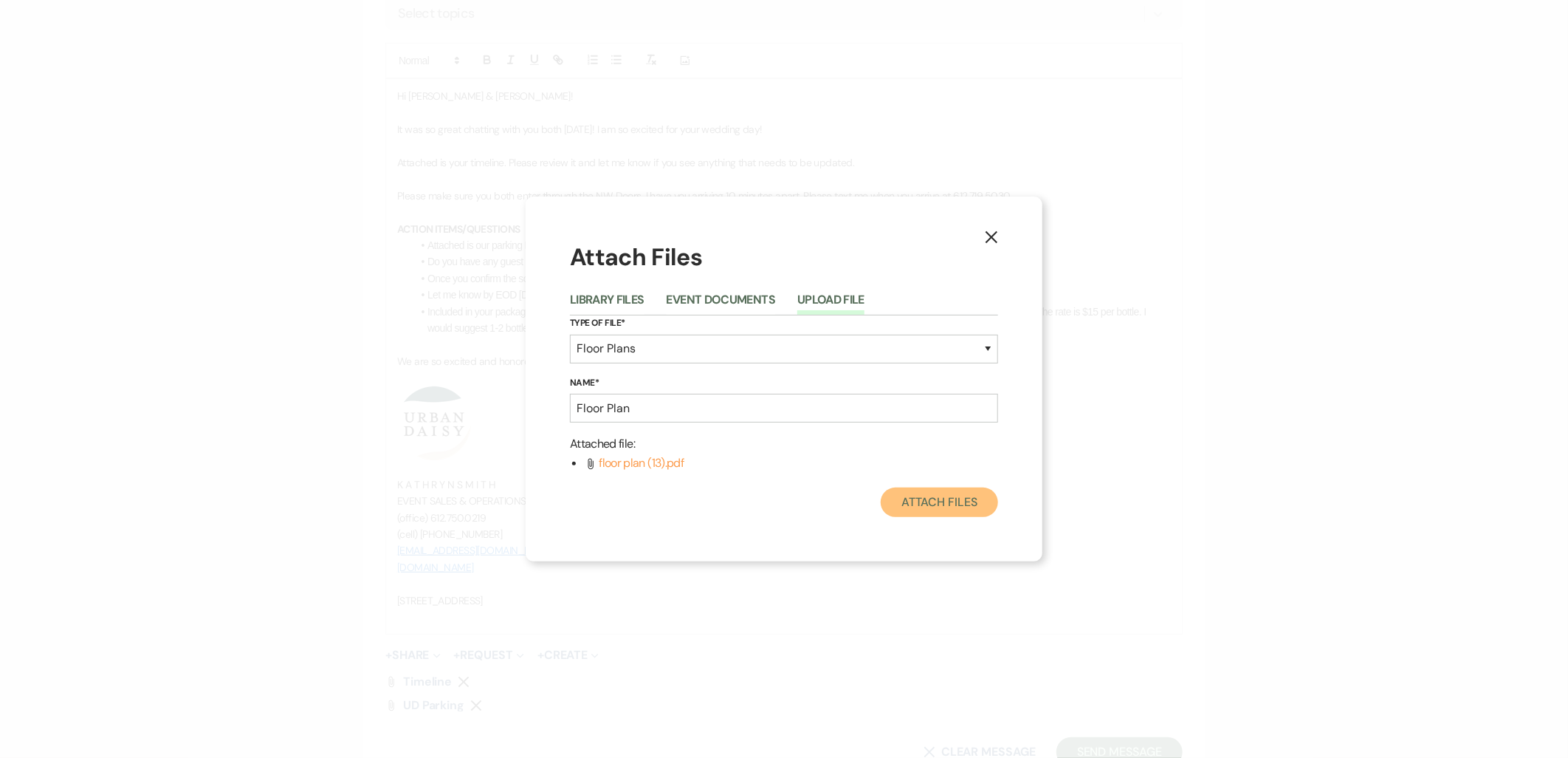
click at [910, 514] on button "Attach Files" at bounding box center [939, 503] width 118 height 30
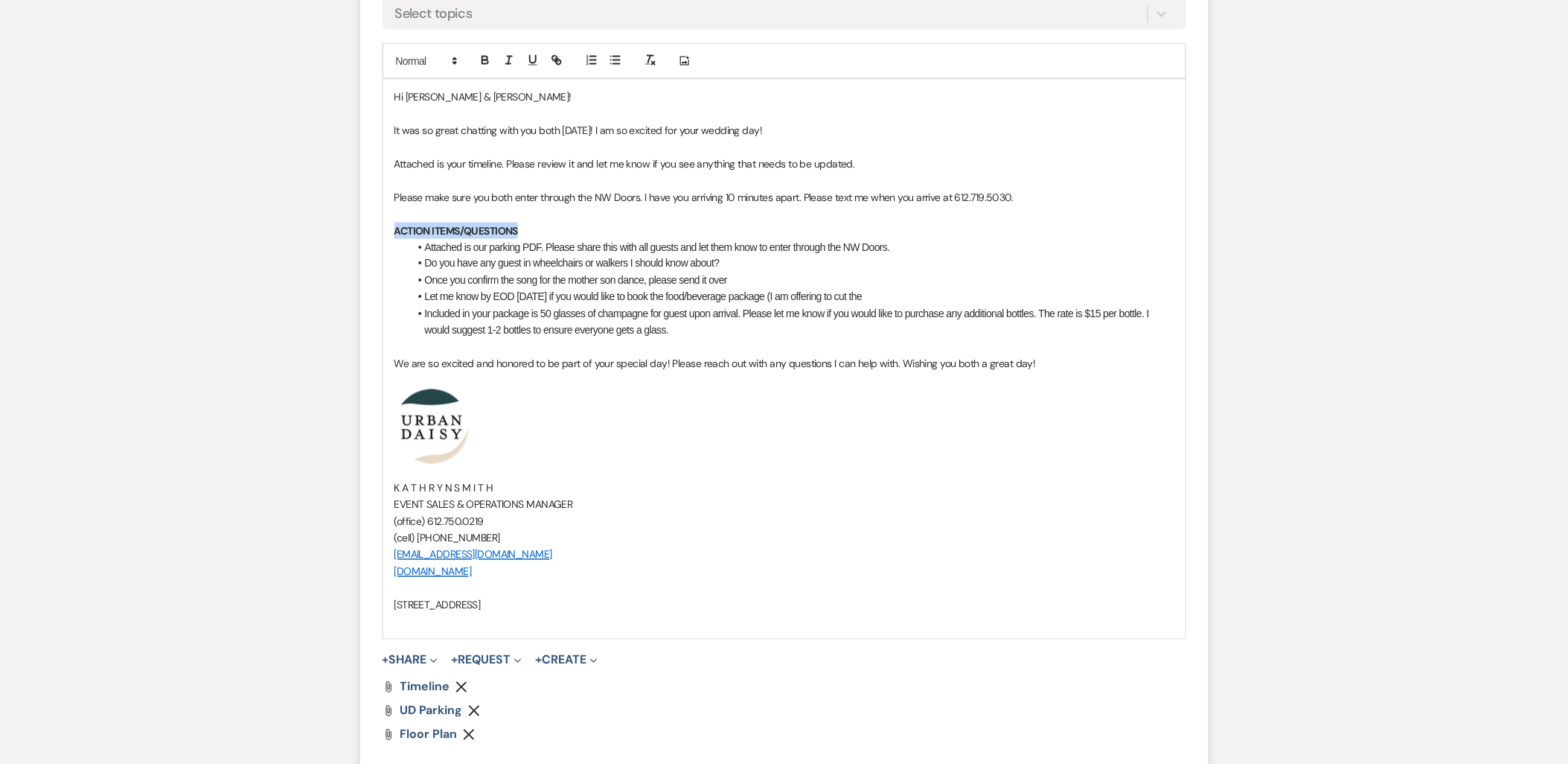
drag, startPoint x: 548, startPoint y: 225, endPoint x: 395, endPoint y: 225, distance: 153.0
click at [395, 225] on p "ACTION ITEMS/QUESTIONS" at bounding box center [784, 231] width 780 height 17
click at [525, 60] on button "button" at bounding box center [532, 59] width 21 height 18
click at [519, 160] on p "Attached is your timeline. Please review it and let me know if you see anything…" at bounding box center [784, 164] width 780 height 17
click at [590, 348] on p at bounding box center [784, 347] width 780 height 17
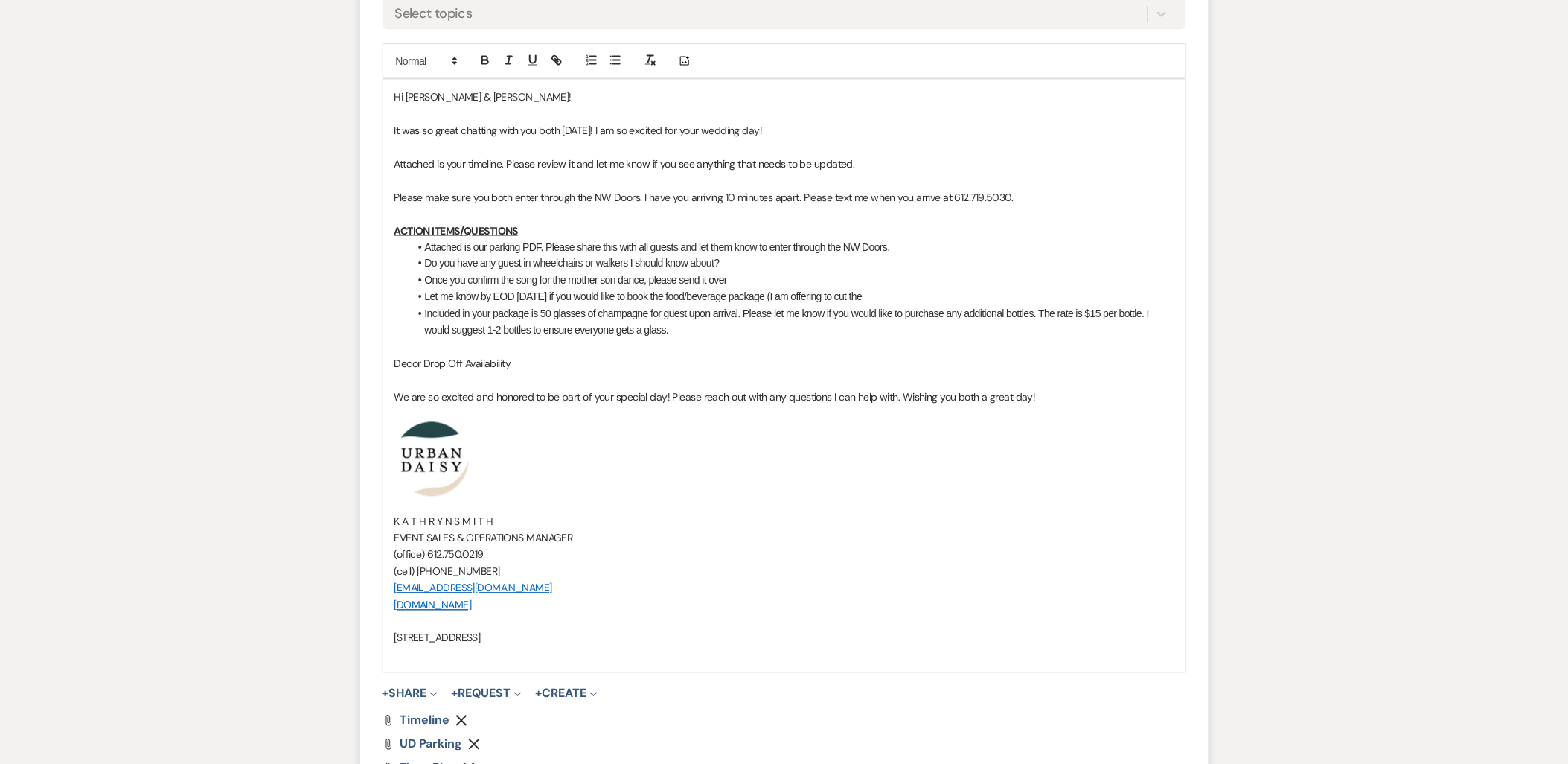
drag, startPoint x: 519, startPoint y: 367, endPoint x: 365, endPoint y: 354, distance: 154.5
click at [365, 354] on form "New Message X Saving draft... Recipients* Planning Portal Users ( Jazmyn, Alex …" at bounding box center [784, 279] width 848 height 1137
click at [489, 59] on icon "button" at bounding box center [486, 60] width 13 height 13
click at [531, 57] on icon "button" at bounding box center [532, 60] width 13 height 13
click at [479, 374] on p at bounding box center [784, 380] width 780 height 17
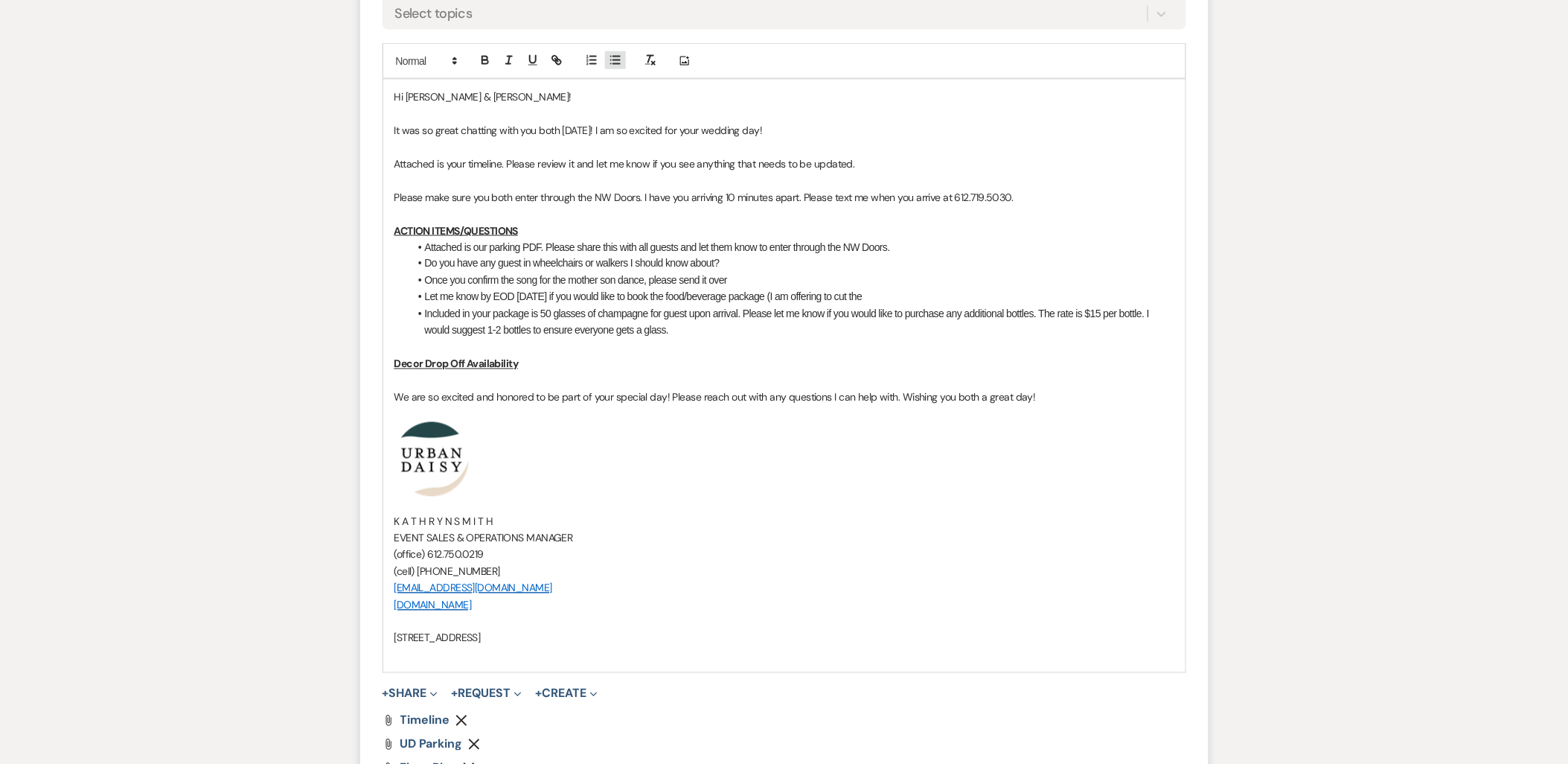
click at [611, 57] on icon "button" at bounding box center [615, 60] width 13 height 13
click at [454, 384] on li at bounding box center [792, 379] width 765 height 17
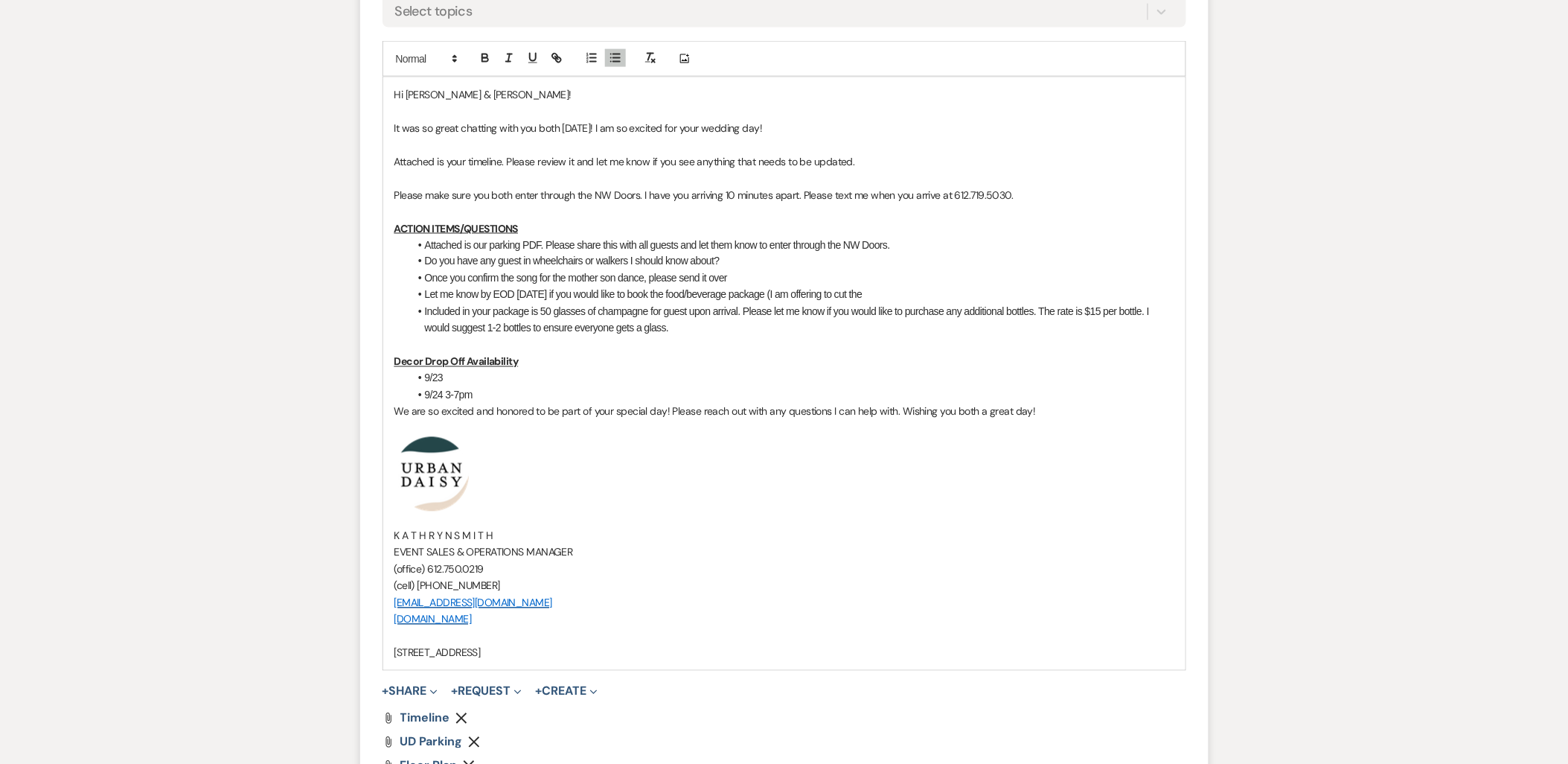
drag, startPoint x: 474, startPoint y: 395, endPoint x: 446, endPoint y: 400, distance: 28.4
click at [446, 400] on li "9/24 3-7pm" at bounding box center [792, 395] width 765 height 17
copy li "3-7pm"
click at [452, 376] on li "9/23" at bounding box center [792, 379] width 765 height 17
click at [445, 379] on li "9/233-7pm" at bounding box center [792, 379] width 765 height 17
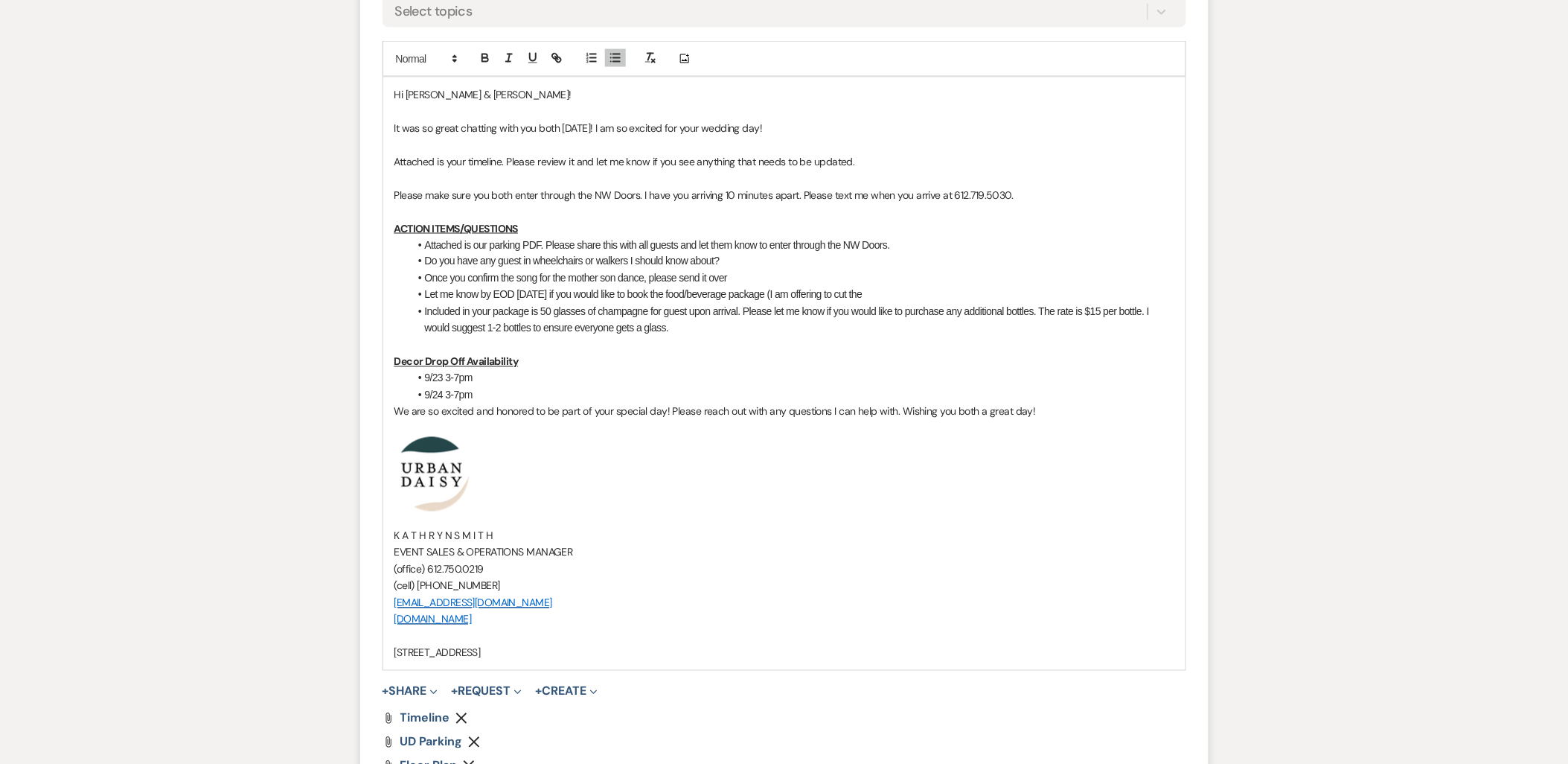
click at [543, 354] on p "Decor Drop Off Availability" at bounding box center [784, 362] width 780 height 17
click at [506, 397] on li "9/24 3-7pm" at bounding box center [792, 395] width 765 height 17
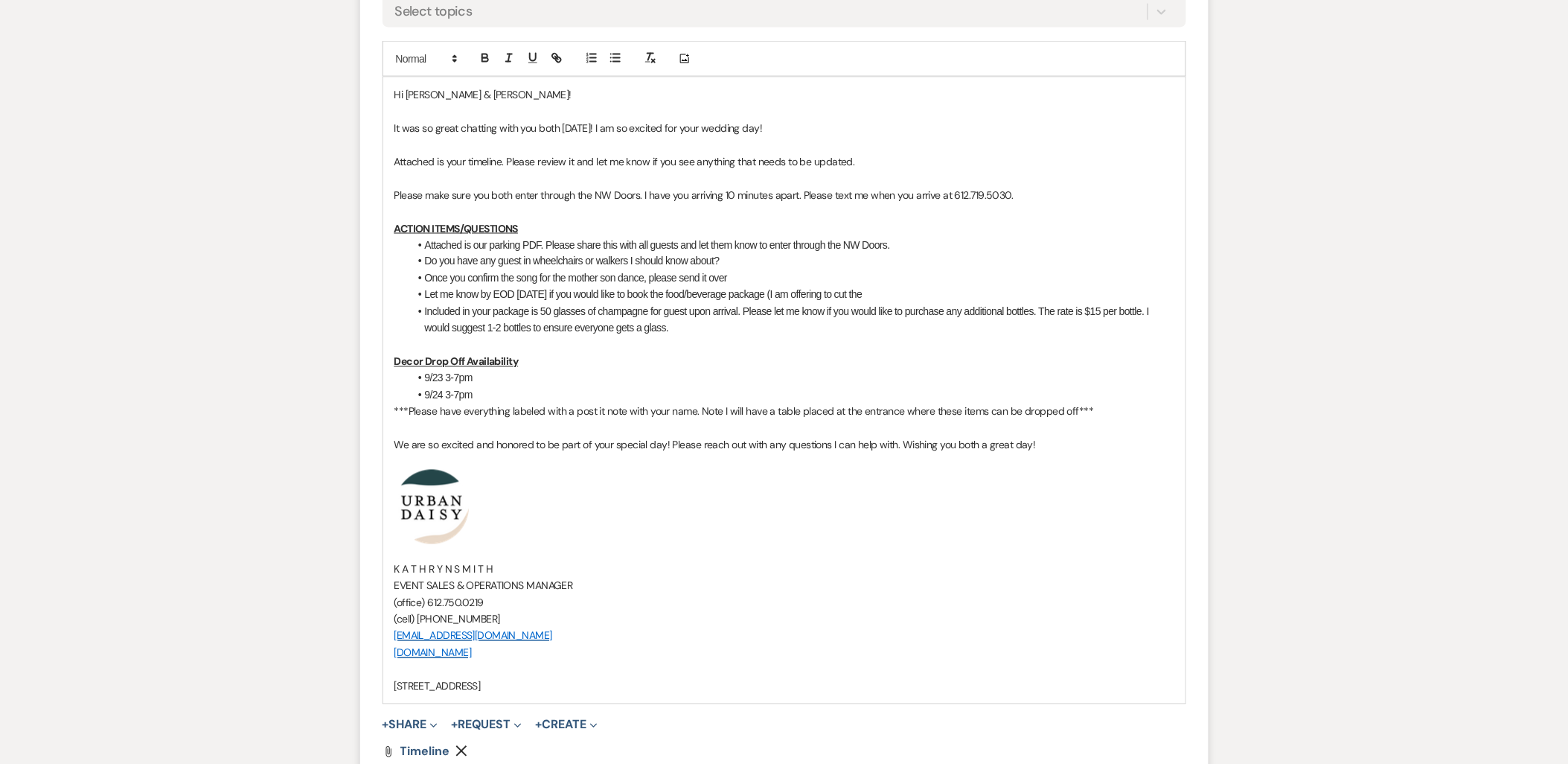
click at [644, 357] on p "Decor Drop Off Availability" at bounding box center [784, 362] width 780 height 17
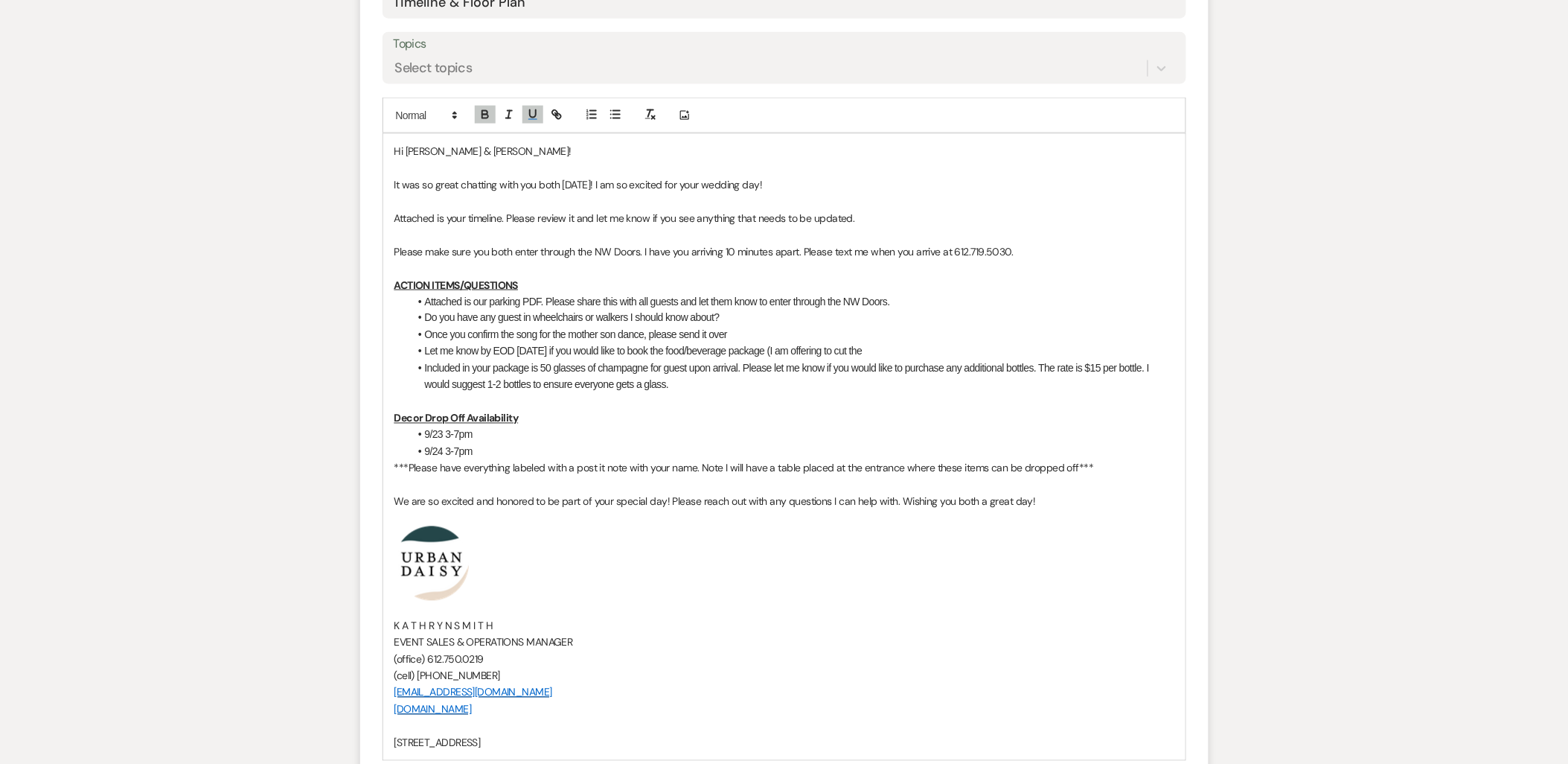
scroll to position [661, 0]
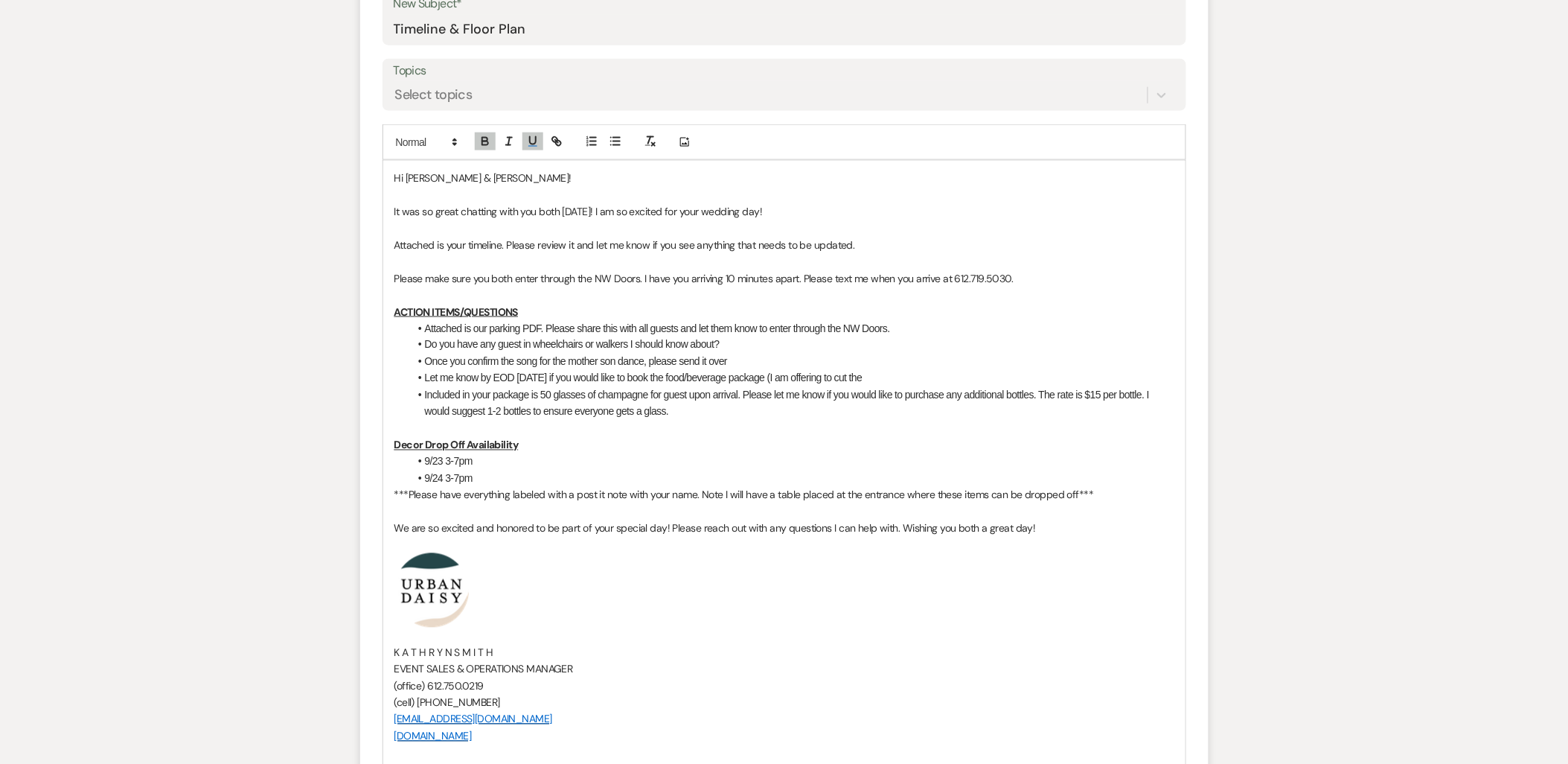
click at [865, 380] on li "Let me know by EOD [DATE] if you would like to book the food/beverage package (…" at bounding box center [792, 379] width 765 height 17
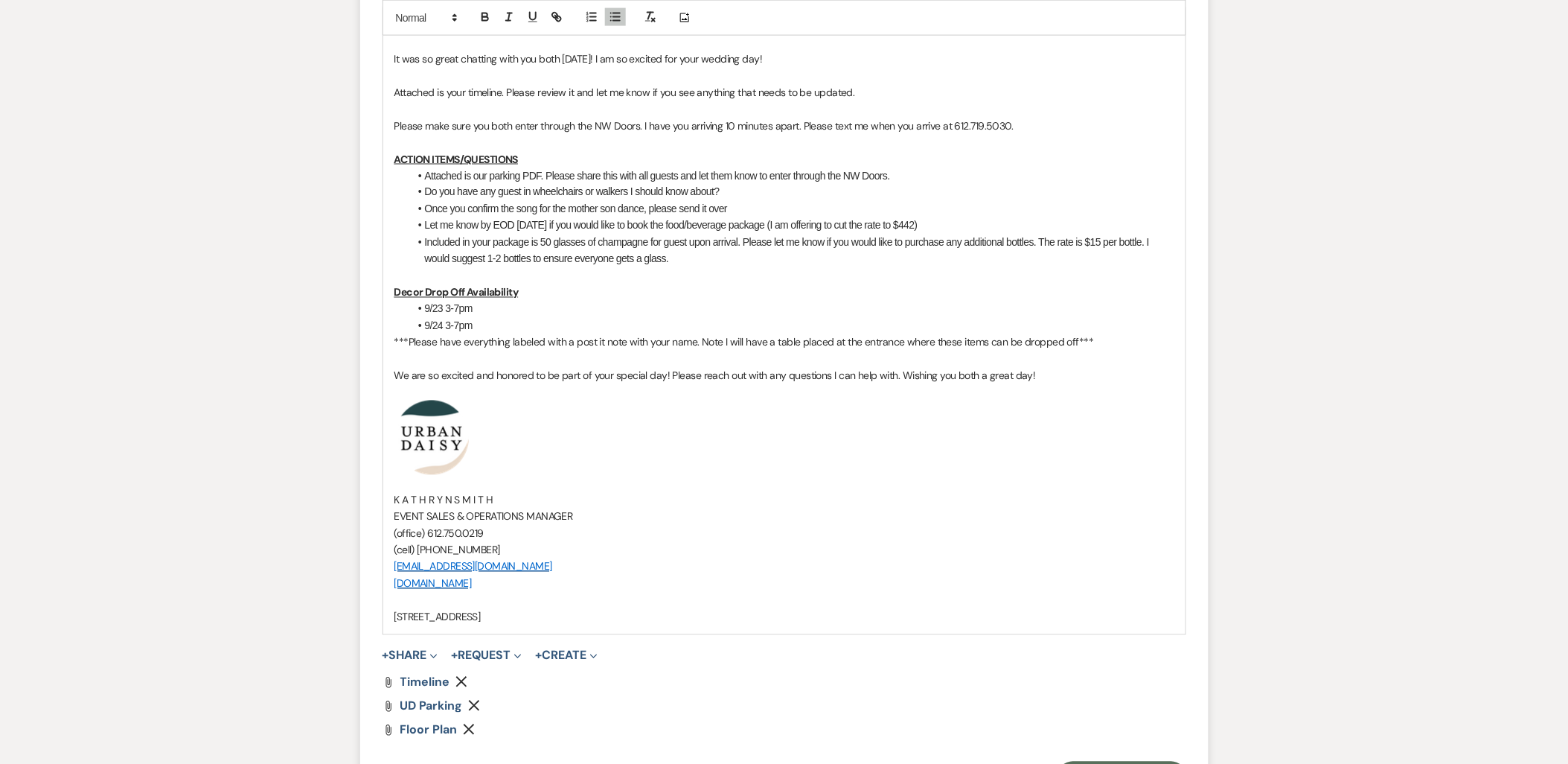
scroll to position [909, 0]
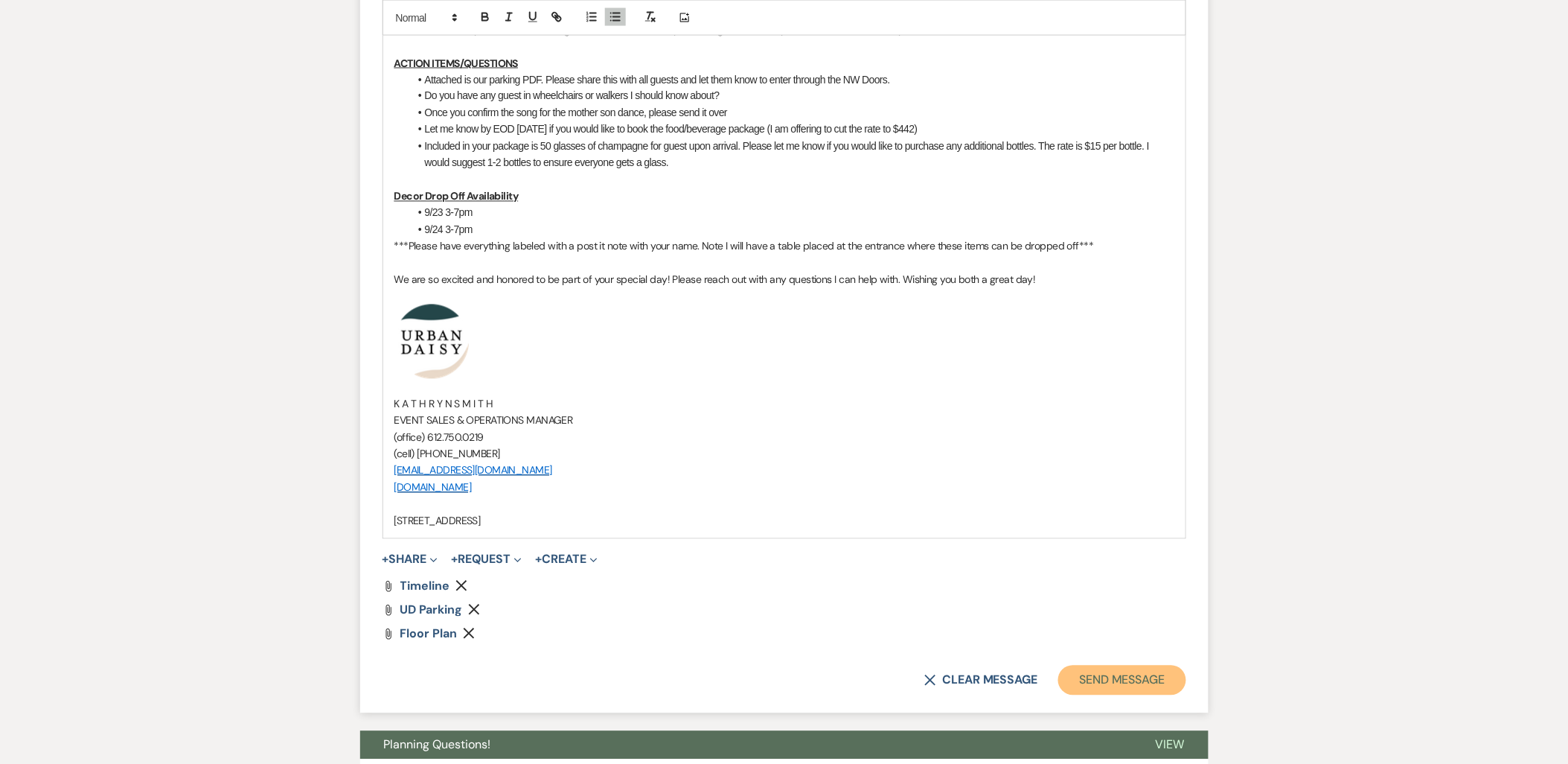
click at [1070, 685] on button "Send Message" at bounding box center [1122, 680] width 127 height 30
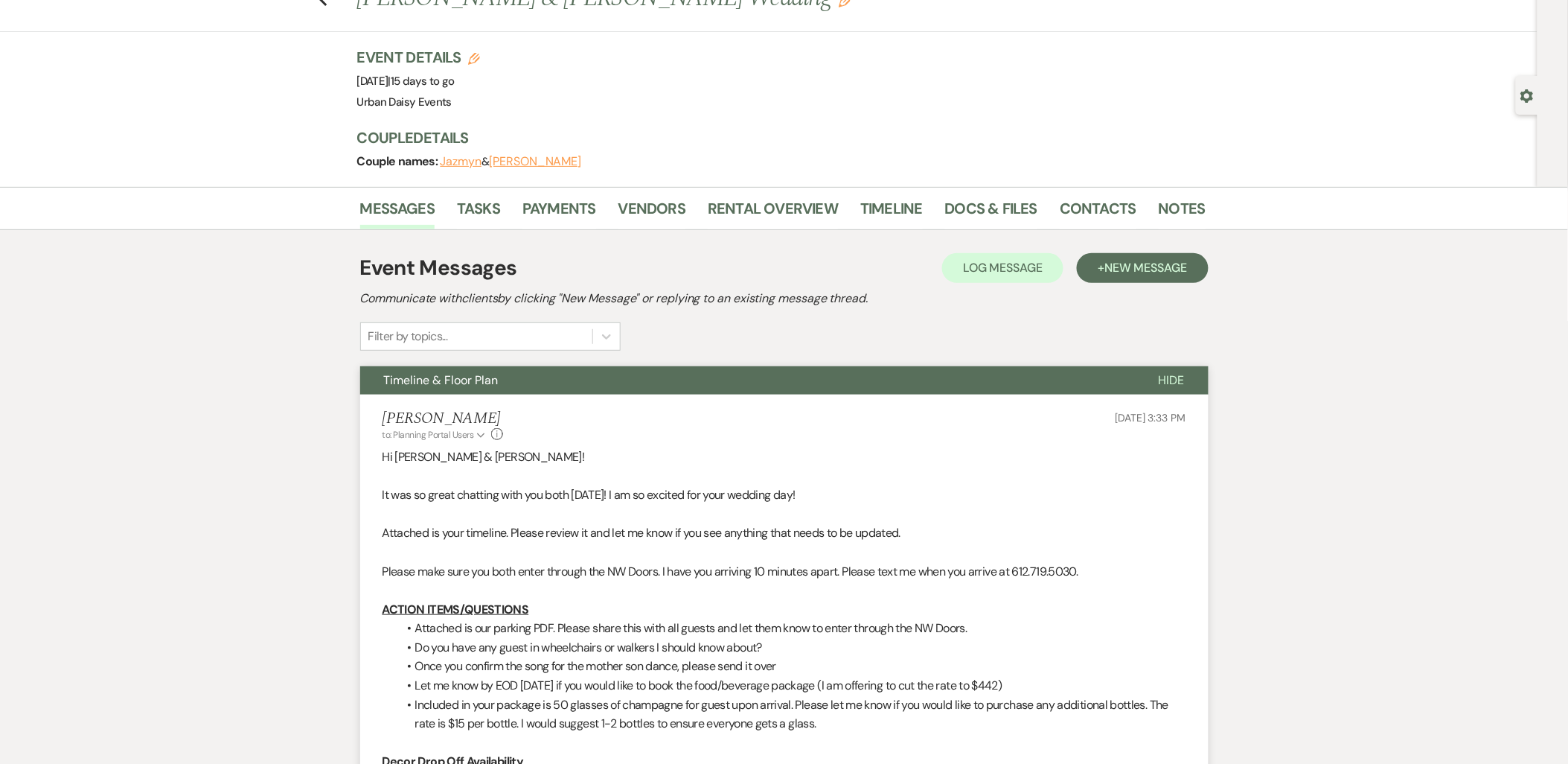
scroll to position [24, 0]
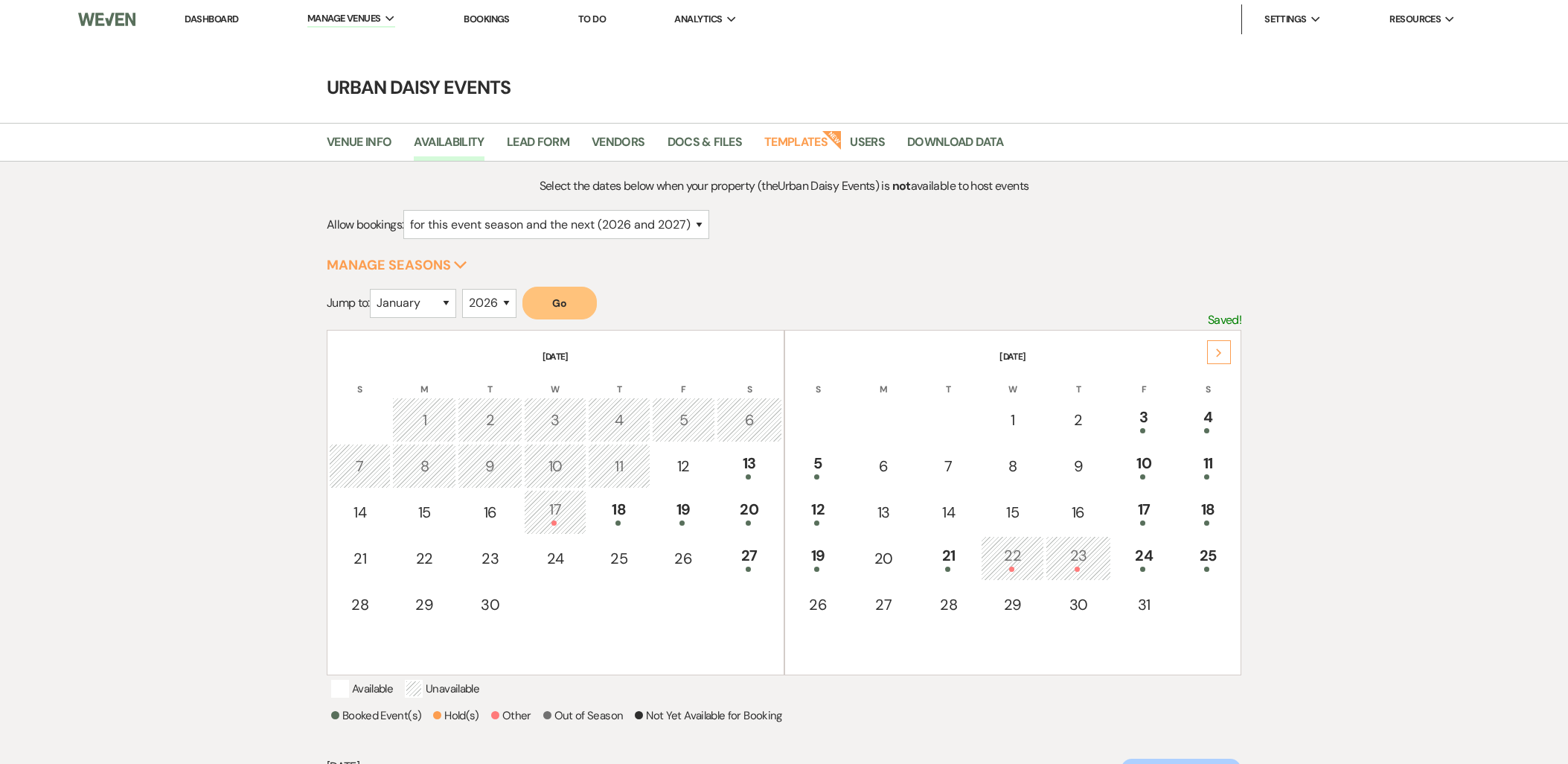
select select "2"
select select "2026"
click at [429, 145] on link "Availability" at bounding box center [449, 146] width 70 height 28
click at [1225, 355] on div "Next" at bounding box center [1219, 352] width 23 height 23
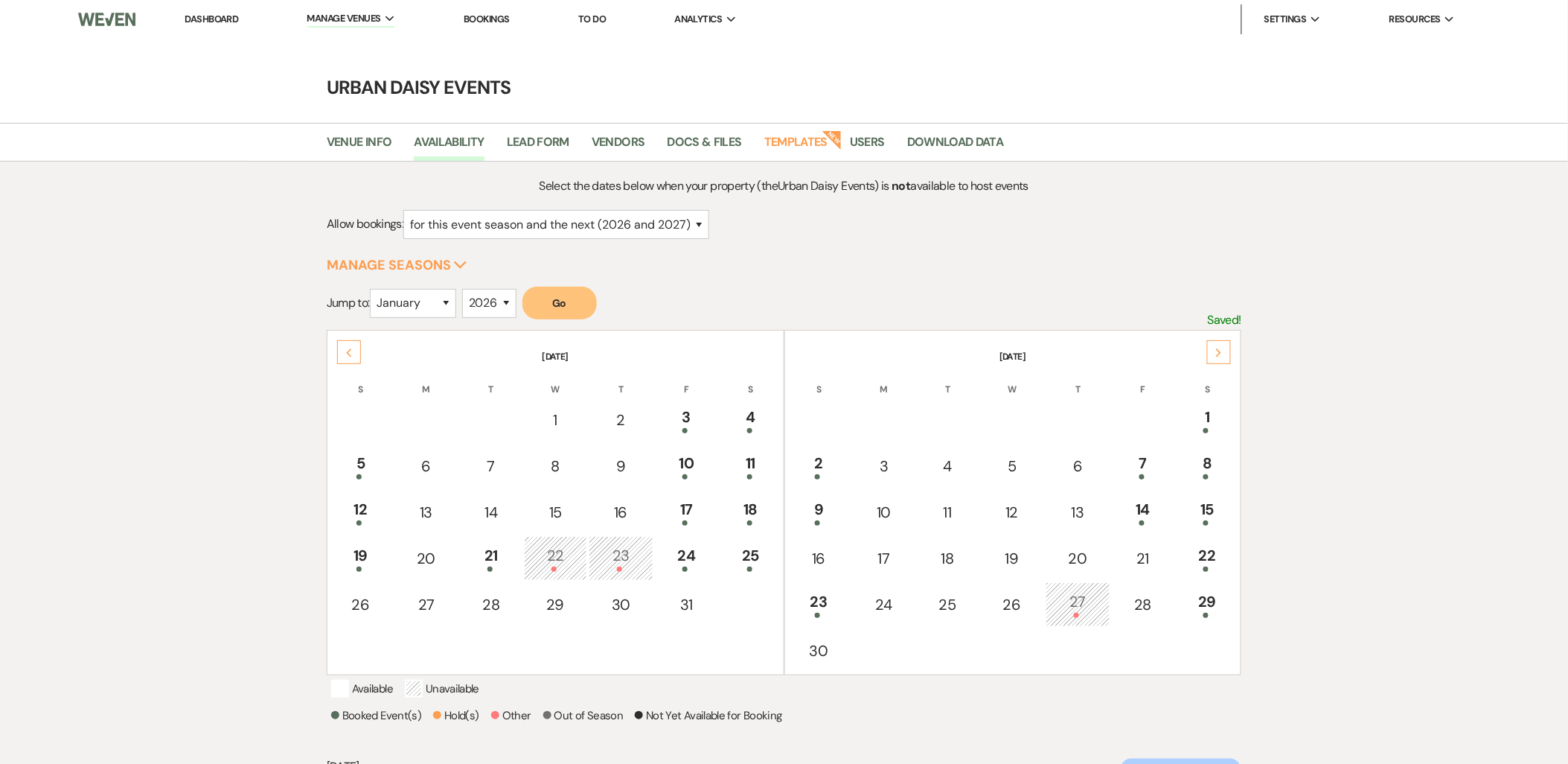
click at [1225, 355] on div "Next" at bounding box center [1219, 352] width 23 height 23
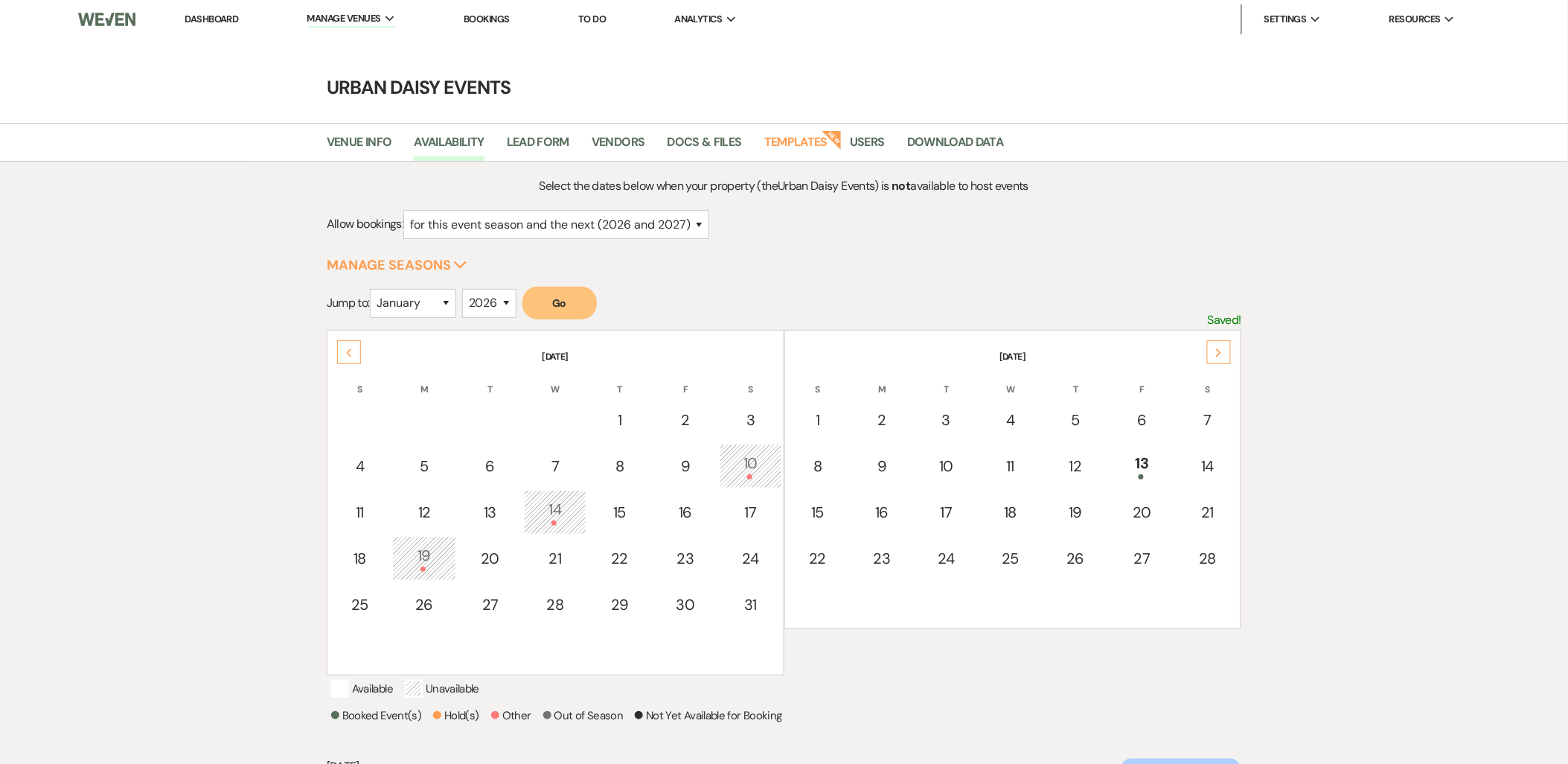
click at [1225, 355] on div "Next" at bounding box center [1219, 352] width 23 height 23
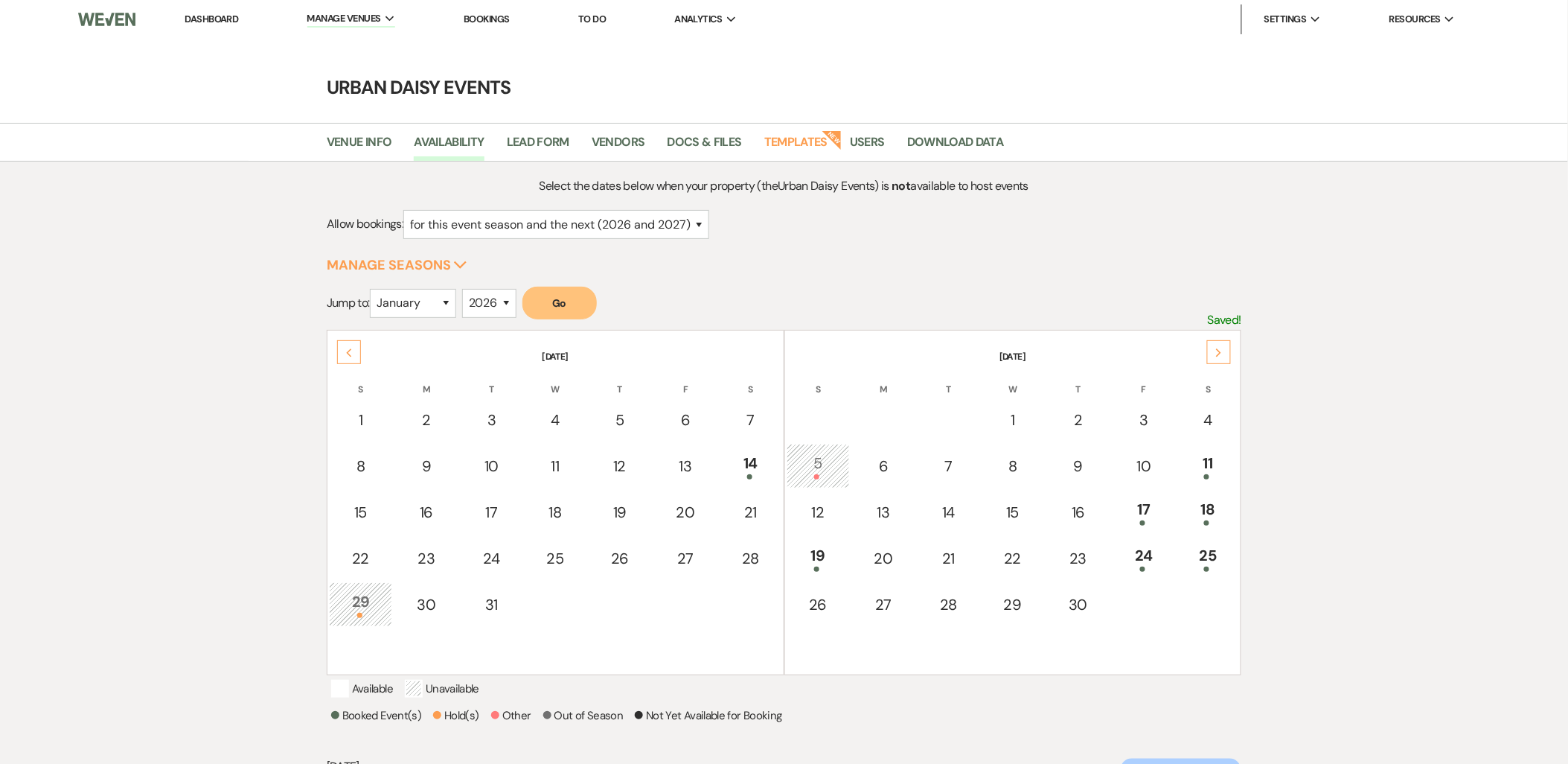
click at [1225, 355] on div "Next" at bounding box center [1219, 352] width 23 height 23
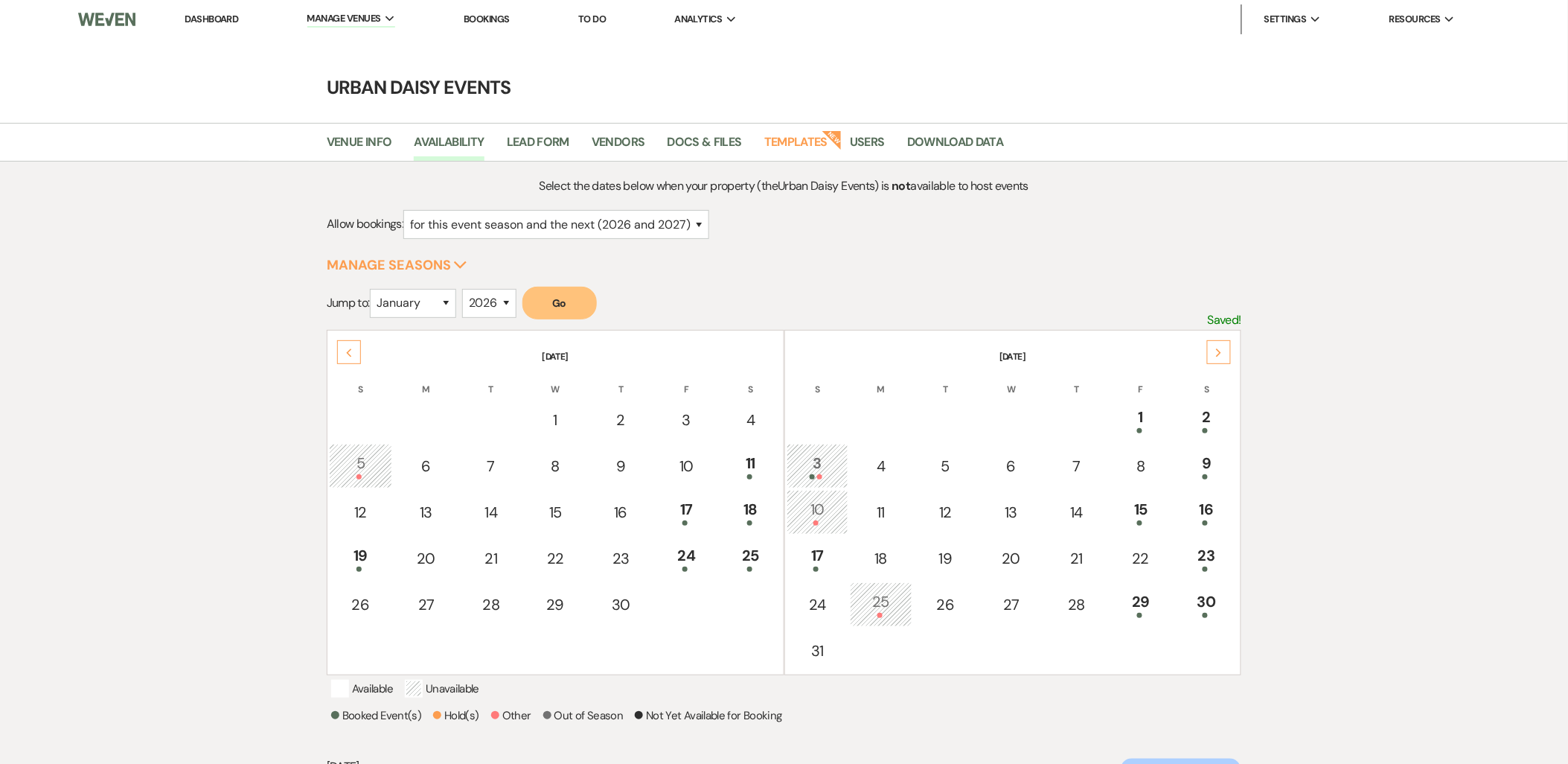
click at [1225, 355] on div "Next" at bounding box center [1219, 352] width 23 height 23
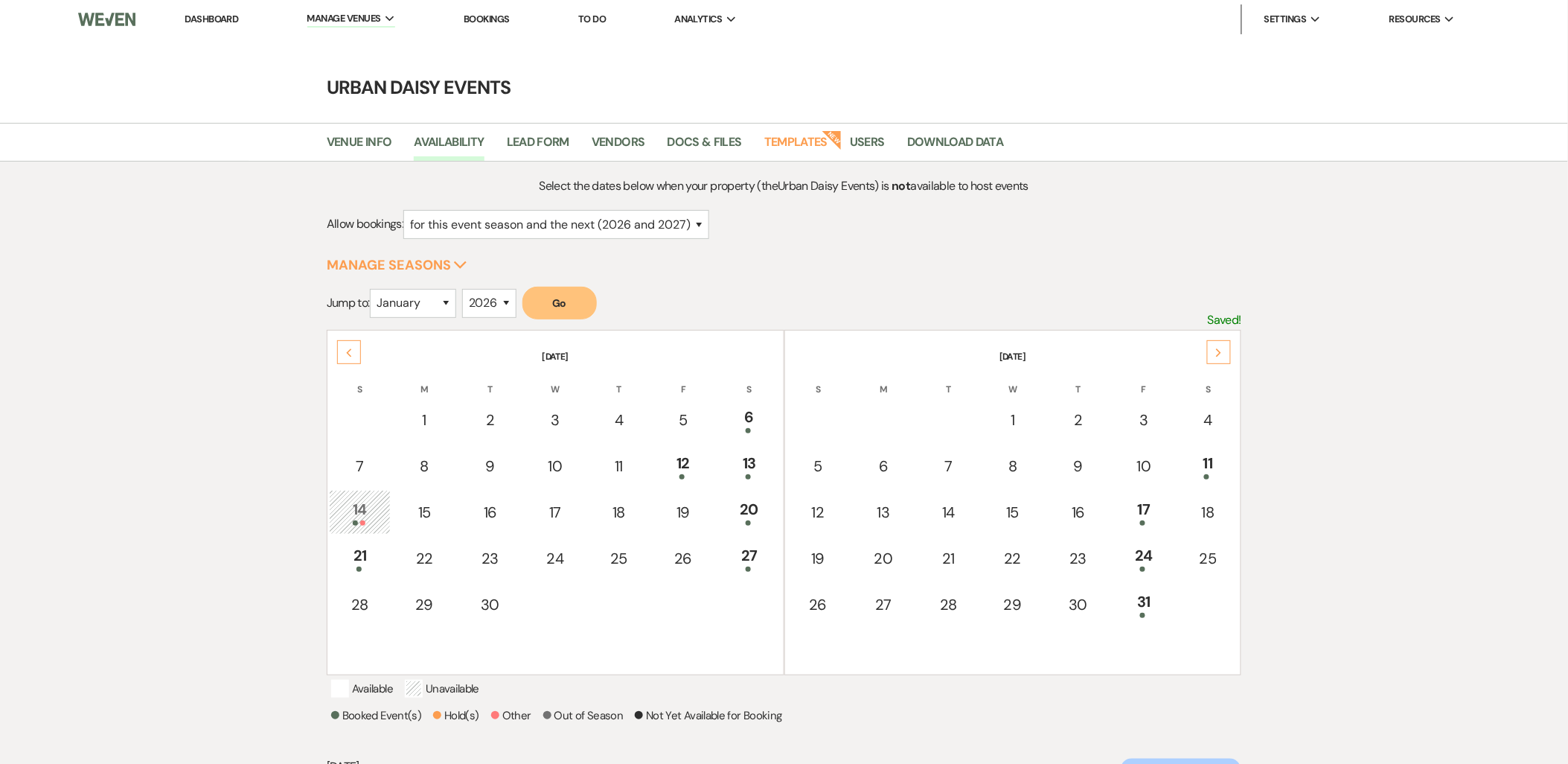
click at [1225, 355] on div "Next" at bounding box center [1219, 352] width 23 height 23
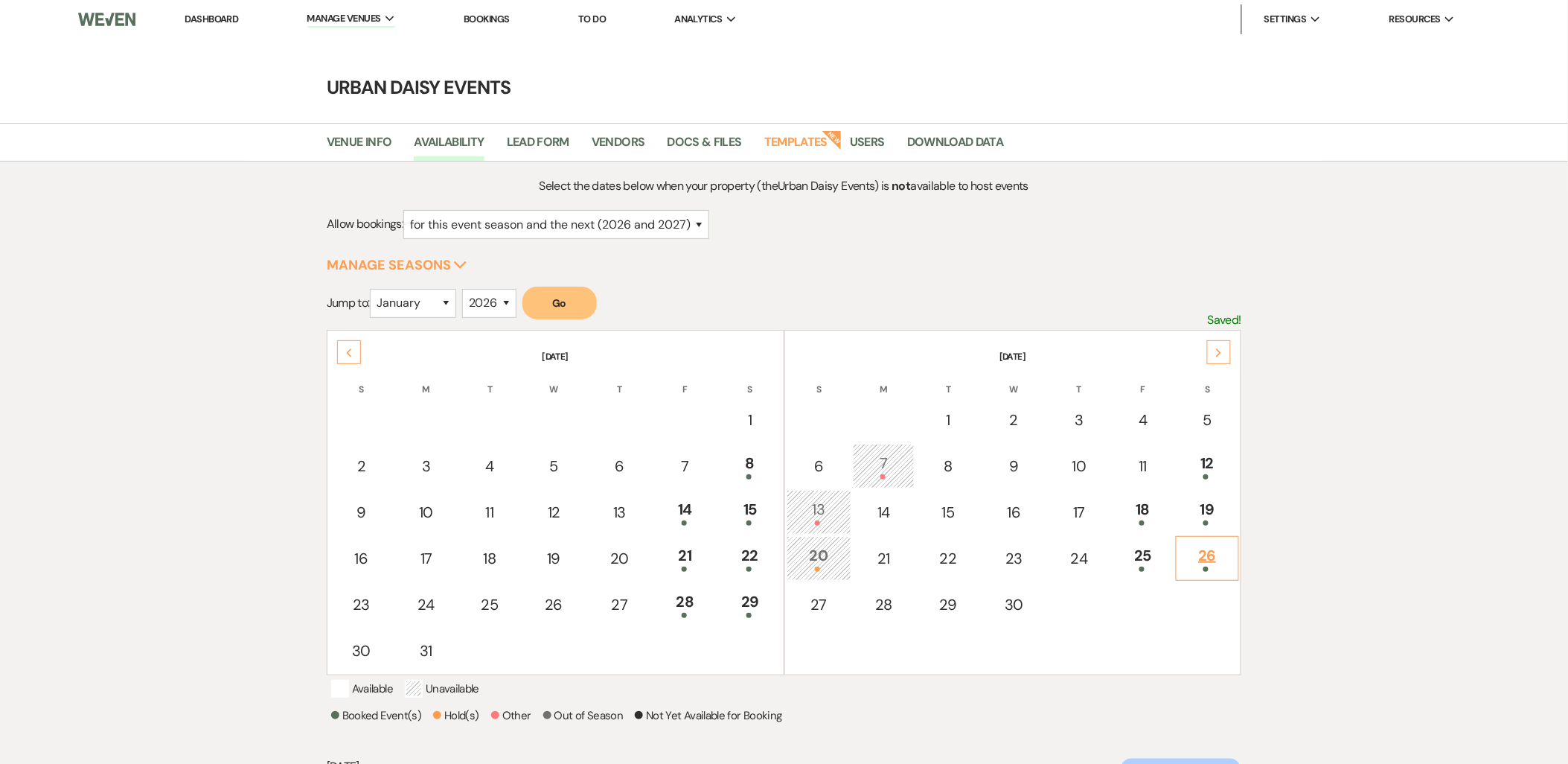
click at [1199, 558] on div "26" at bounding box center [1208, 558] width 48 height 28
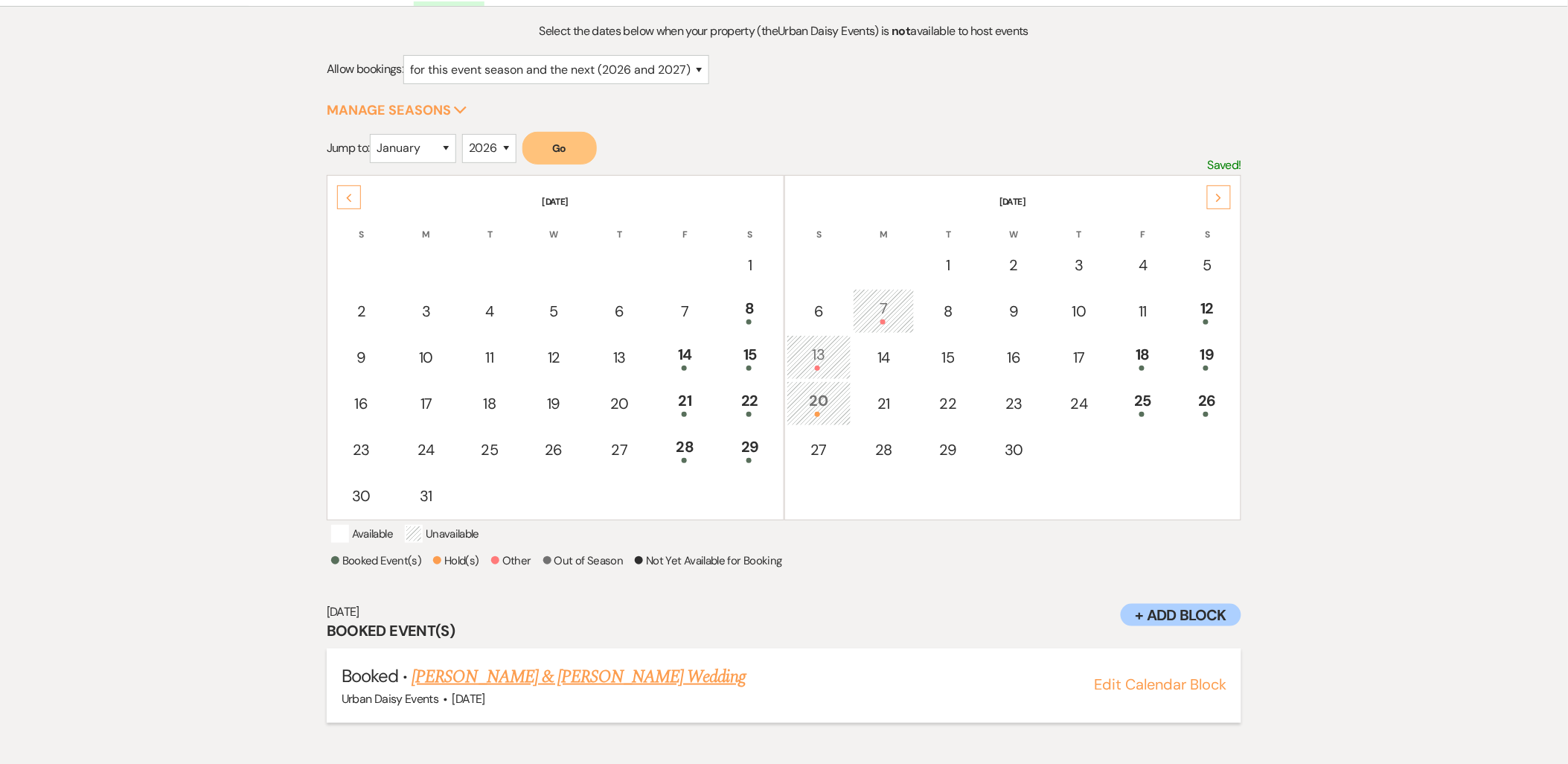
click at [619, 689] on link "[PERSON_NAME] & [PERSON_NAME] Wedding" at bounding box center [578, 676] width 333 height 27
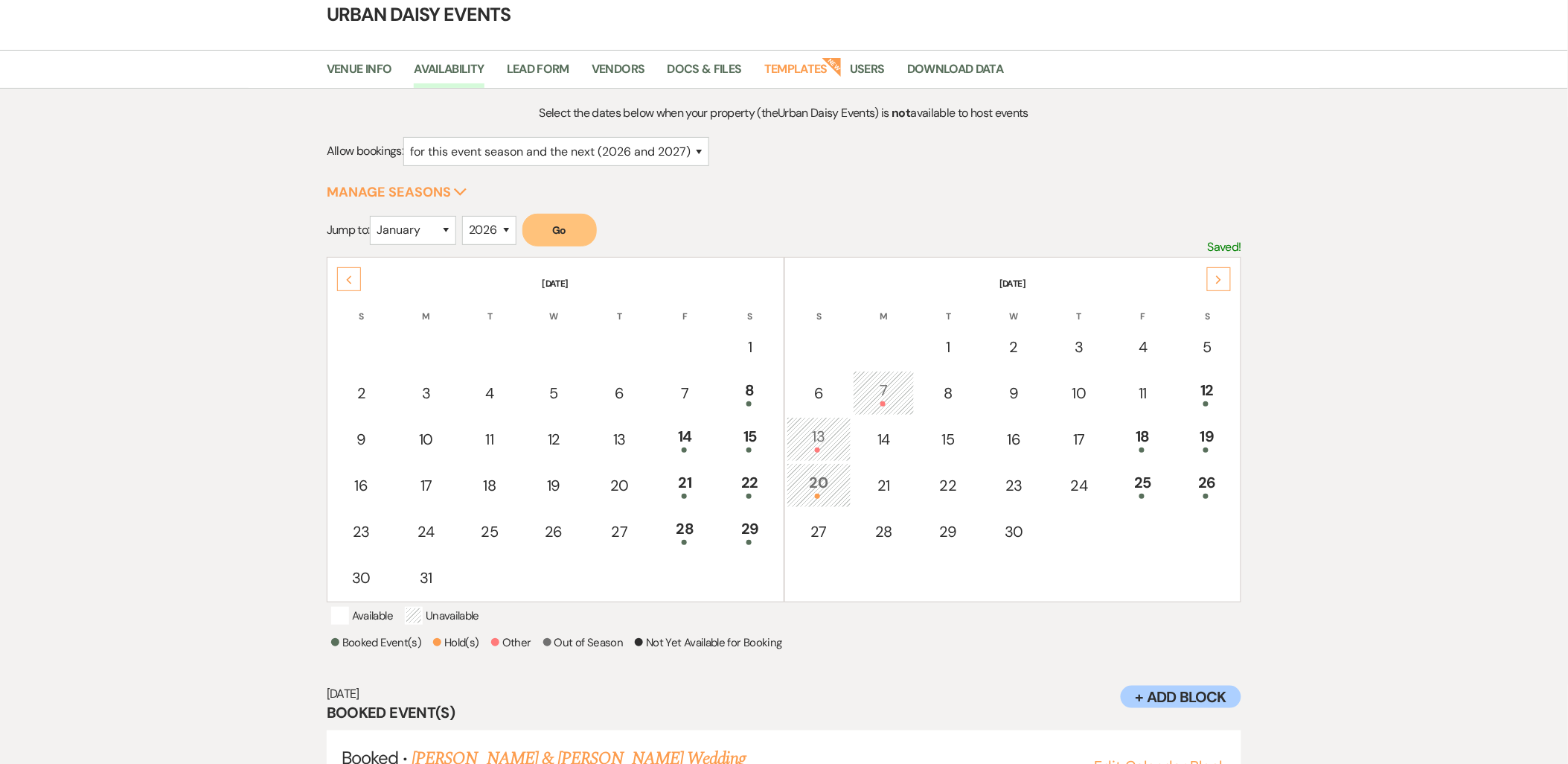
scroll to position [0, 0]
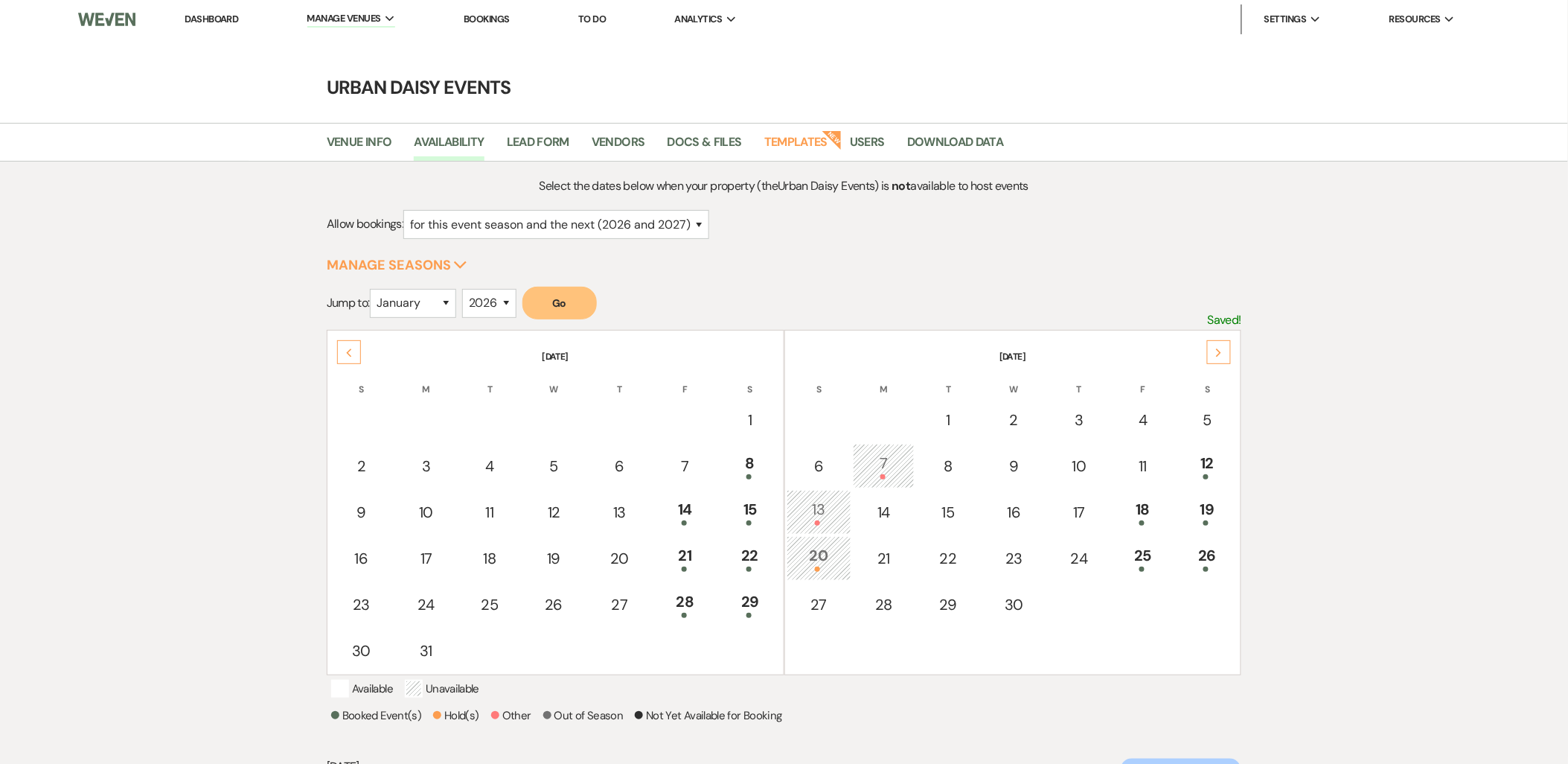
click at [226, 18] on link "Dashboard" at bounding box center [211, 18] width 53 height 13
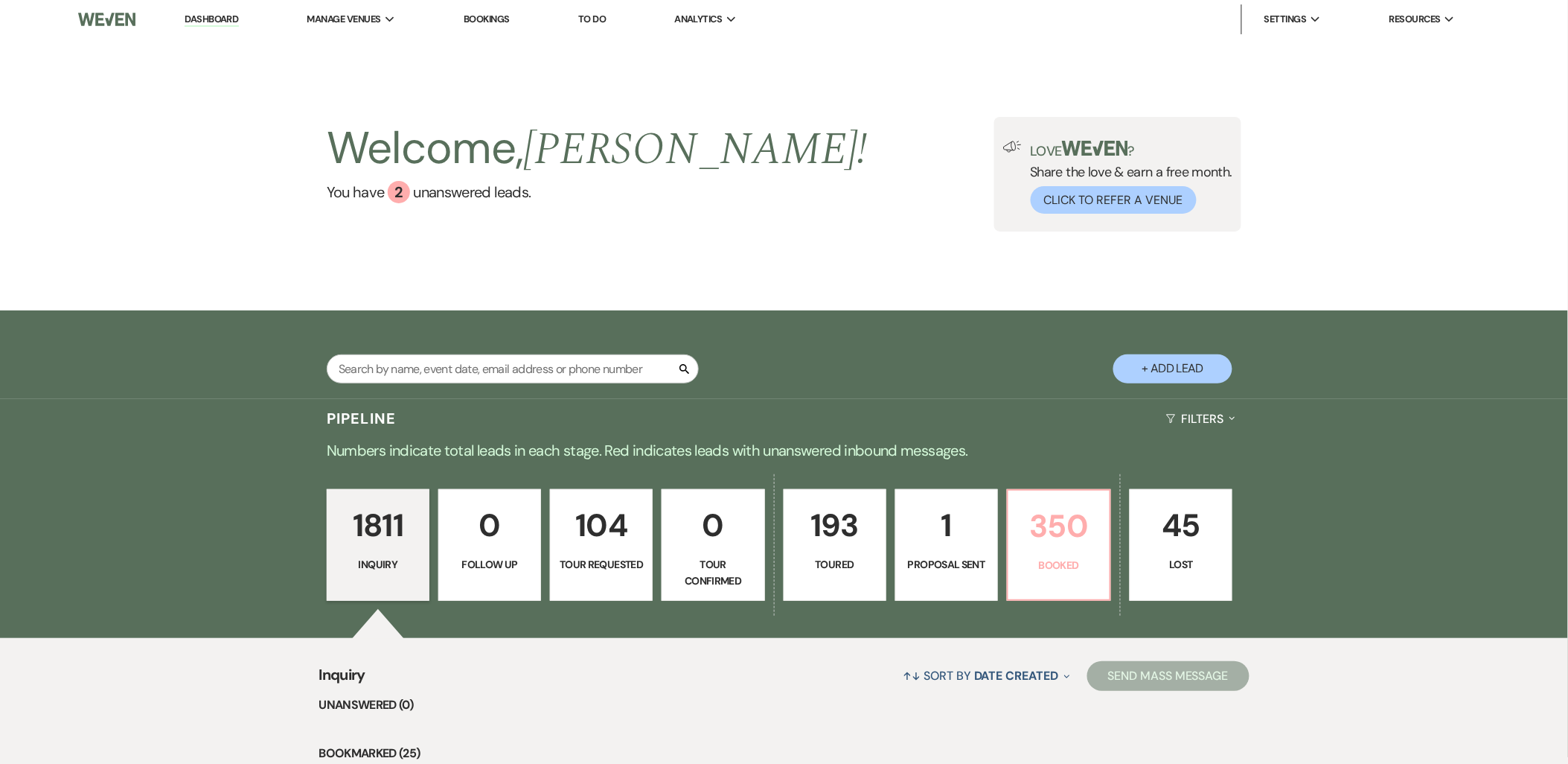
click at [1018, 522] on p "350" at bounding box center [1059, 526] width 84 height 50
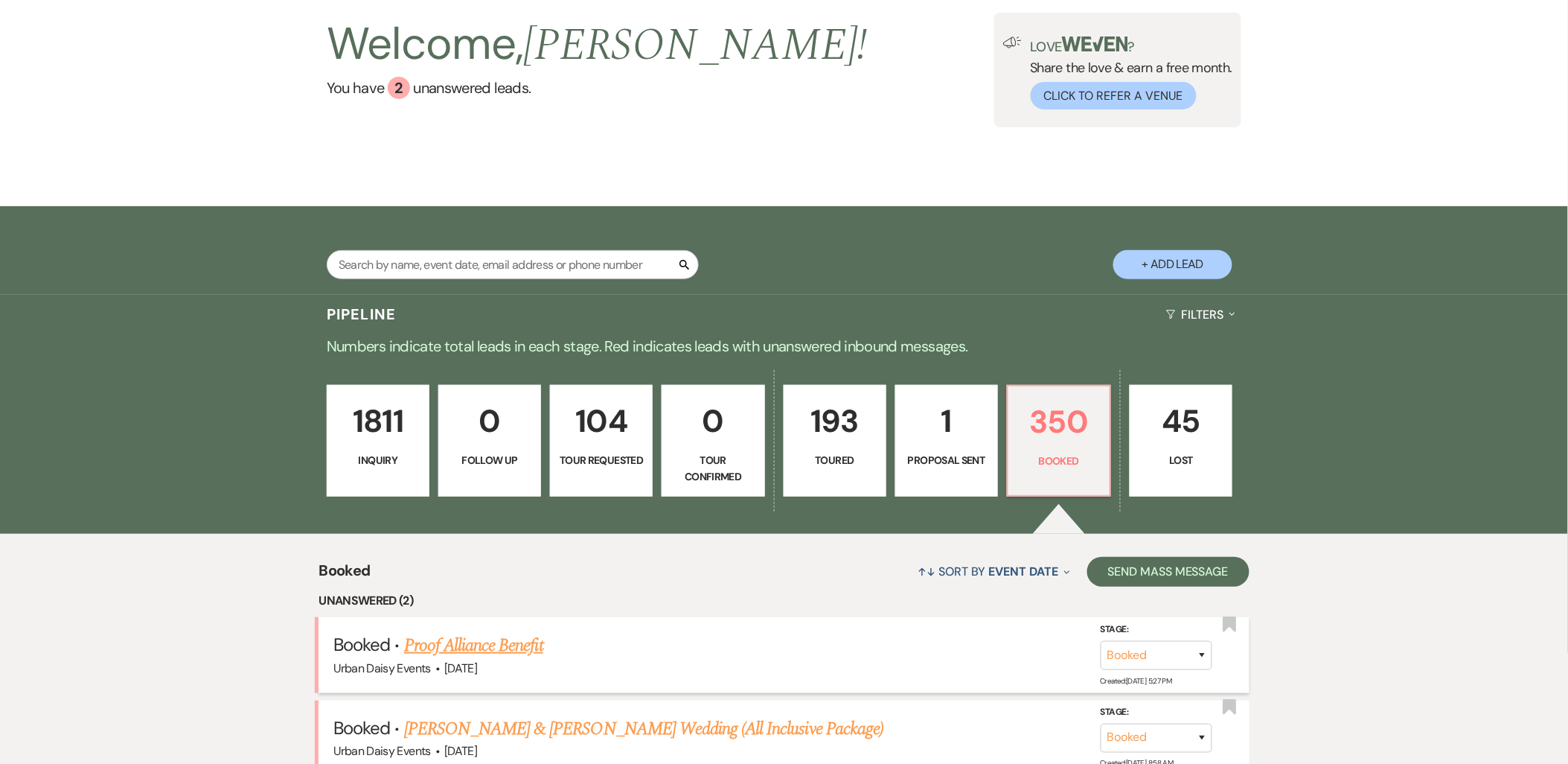
scroll to position [247, 0]
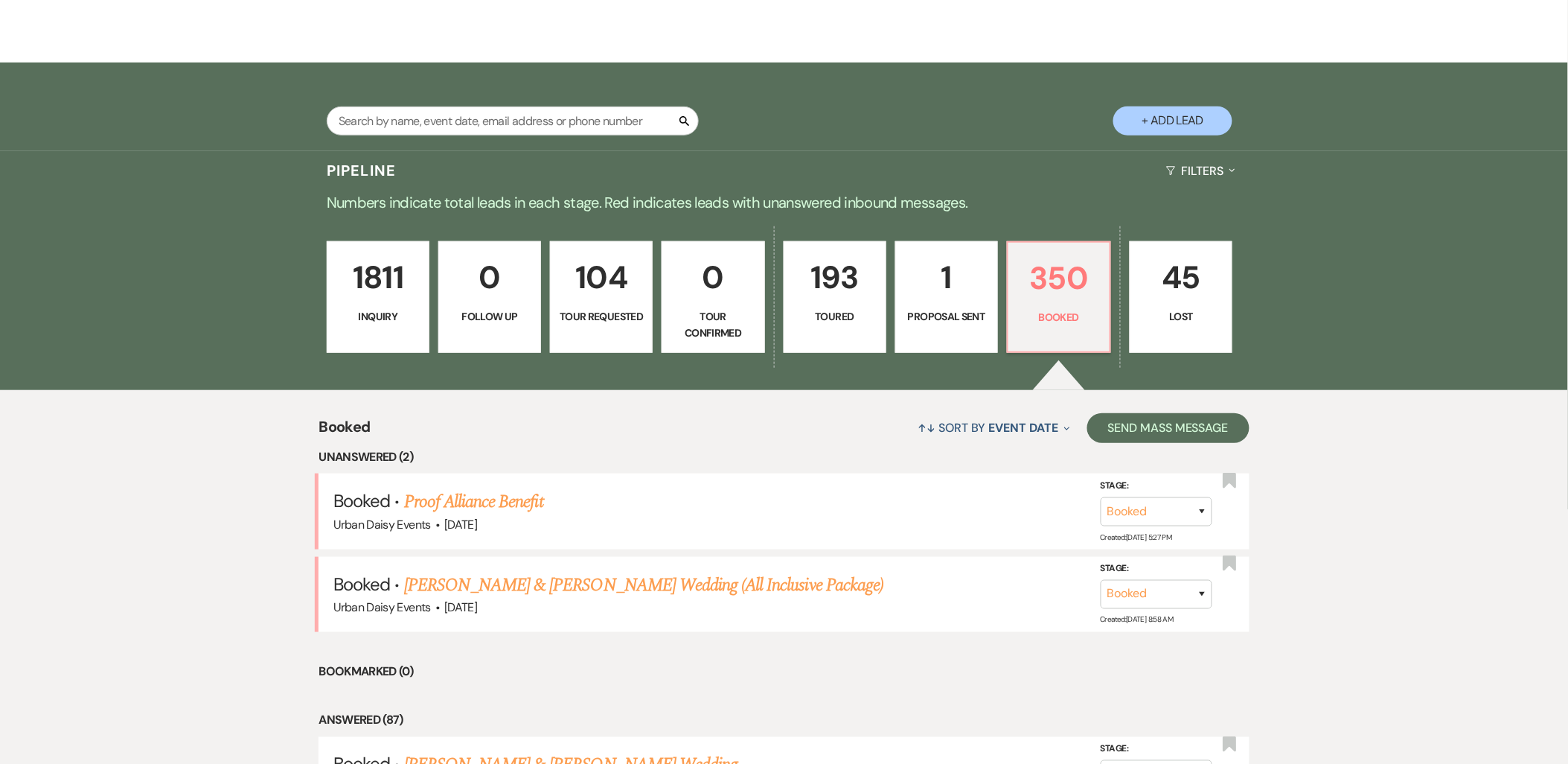
click at [516, 502] on link "Proof Alliance Benefit" at bounding box center [473, 502] width 139 height 27
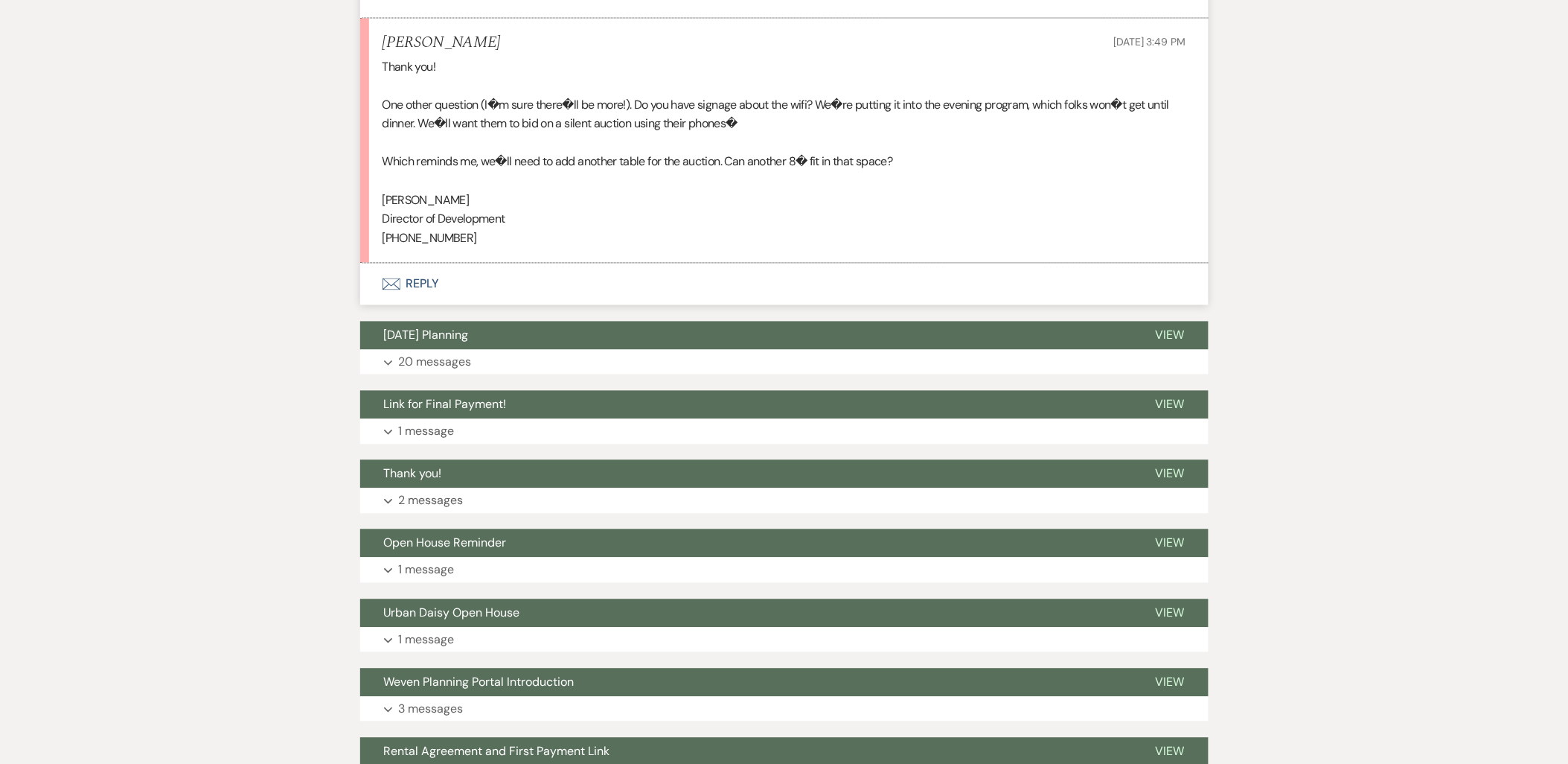
scroll to position [6821, 0]
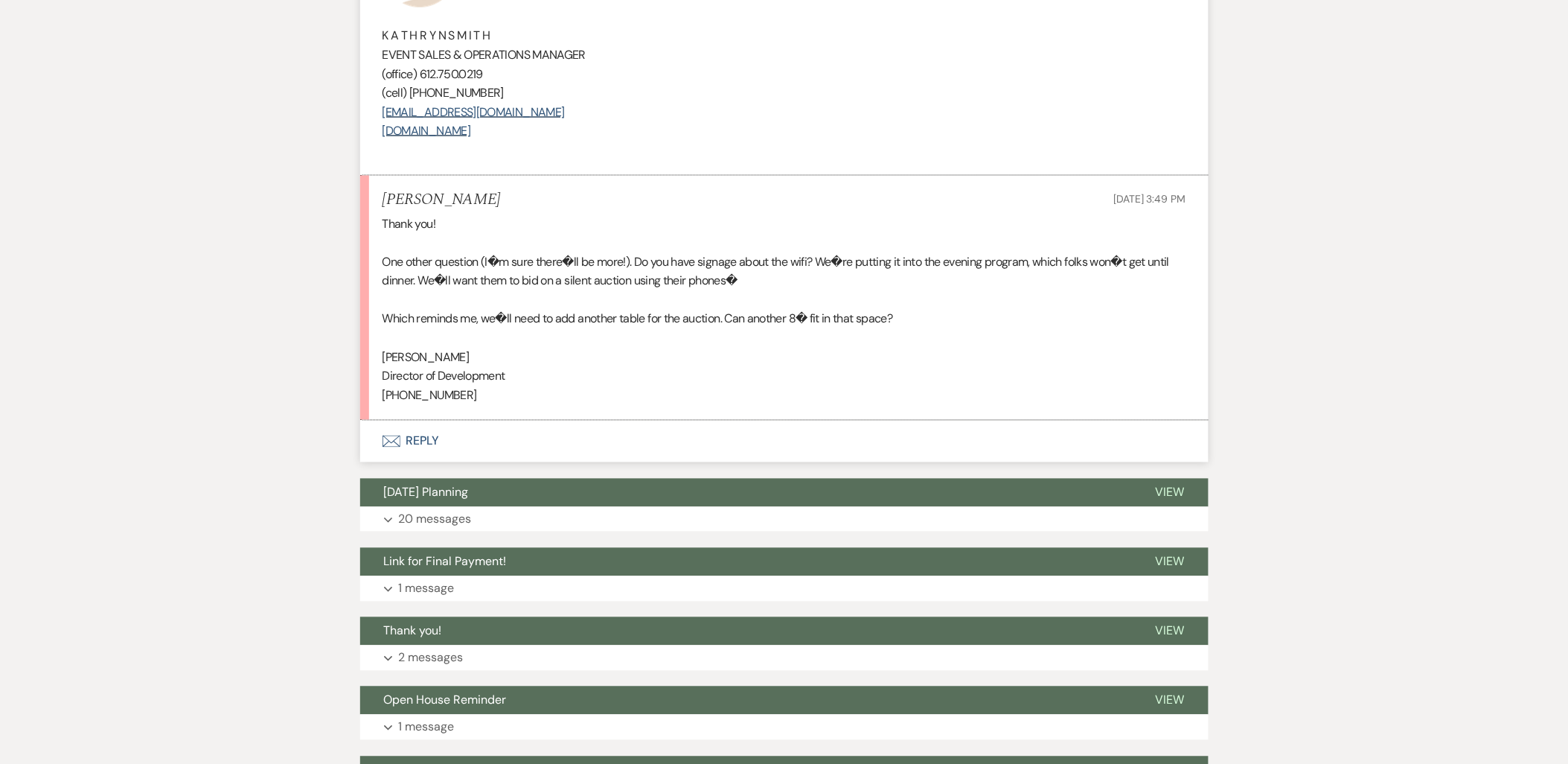
click at [417, 420] on button "Envelope Reply" at bounding box center [784, 441] width 848 height 42
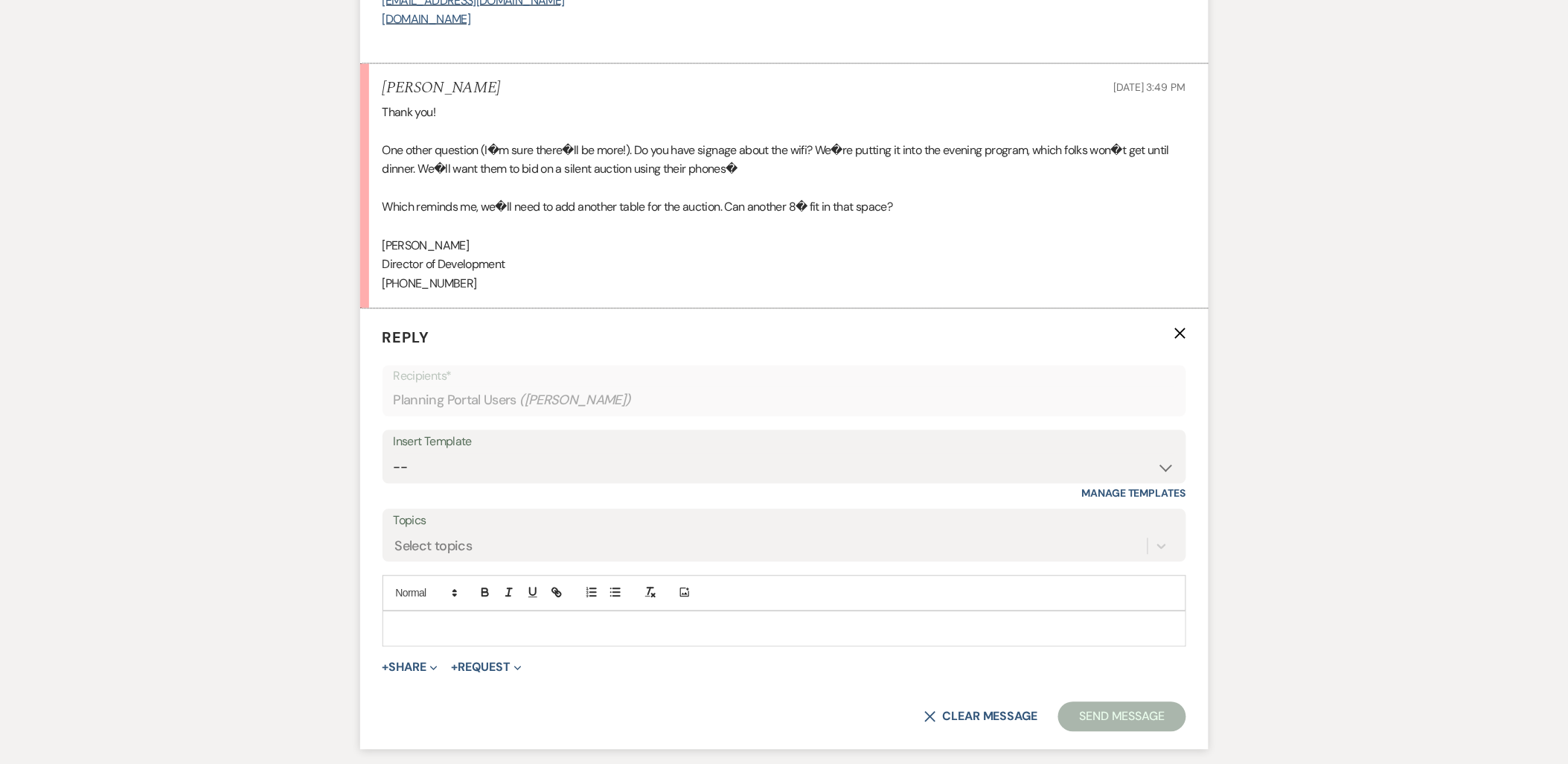
scroll to position [6960, 0]
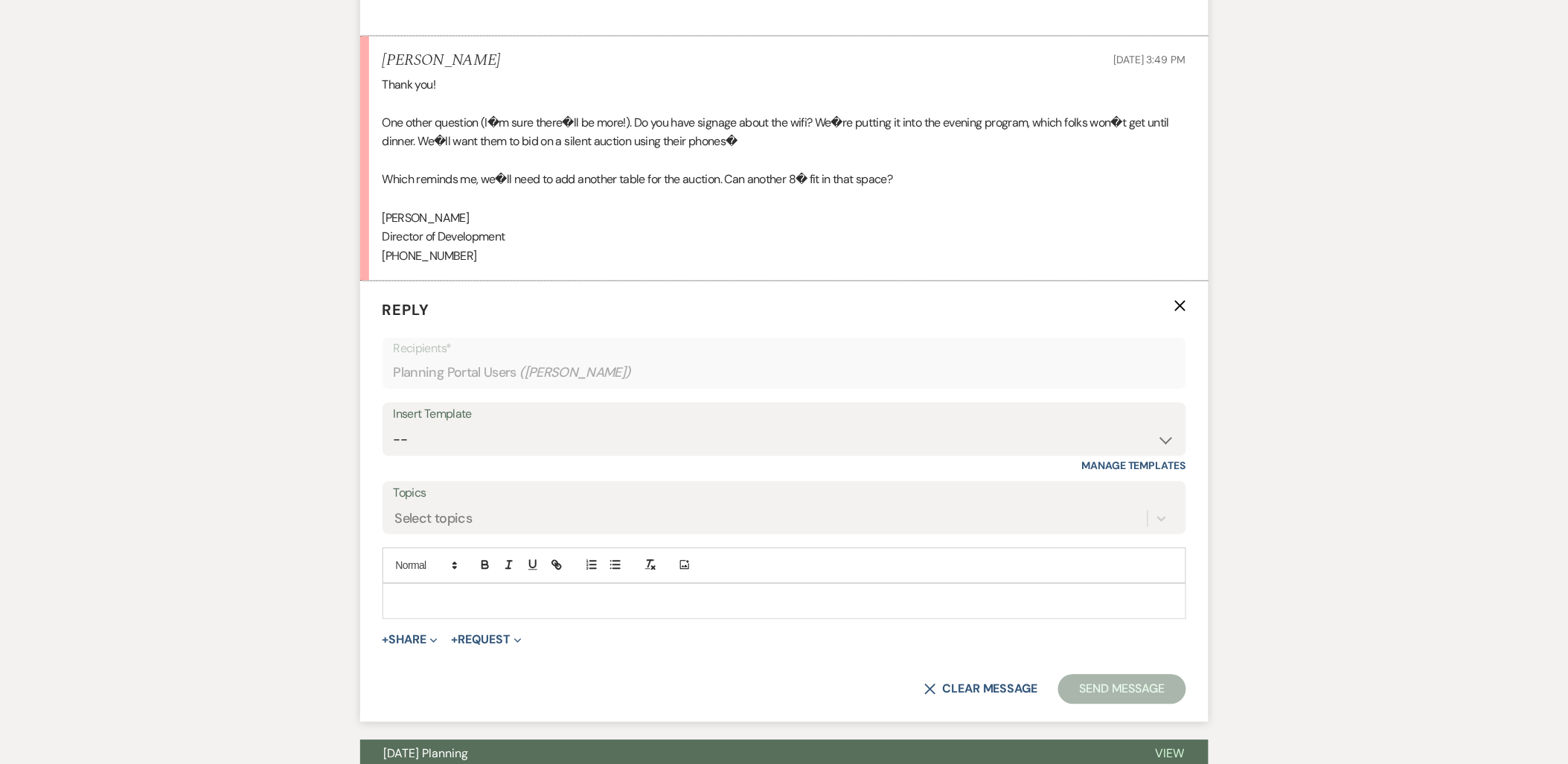
click at [460, 584] on div at bounding box center [785, 601] width 802 height 34
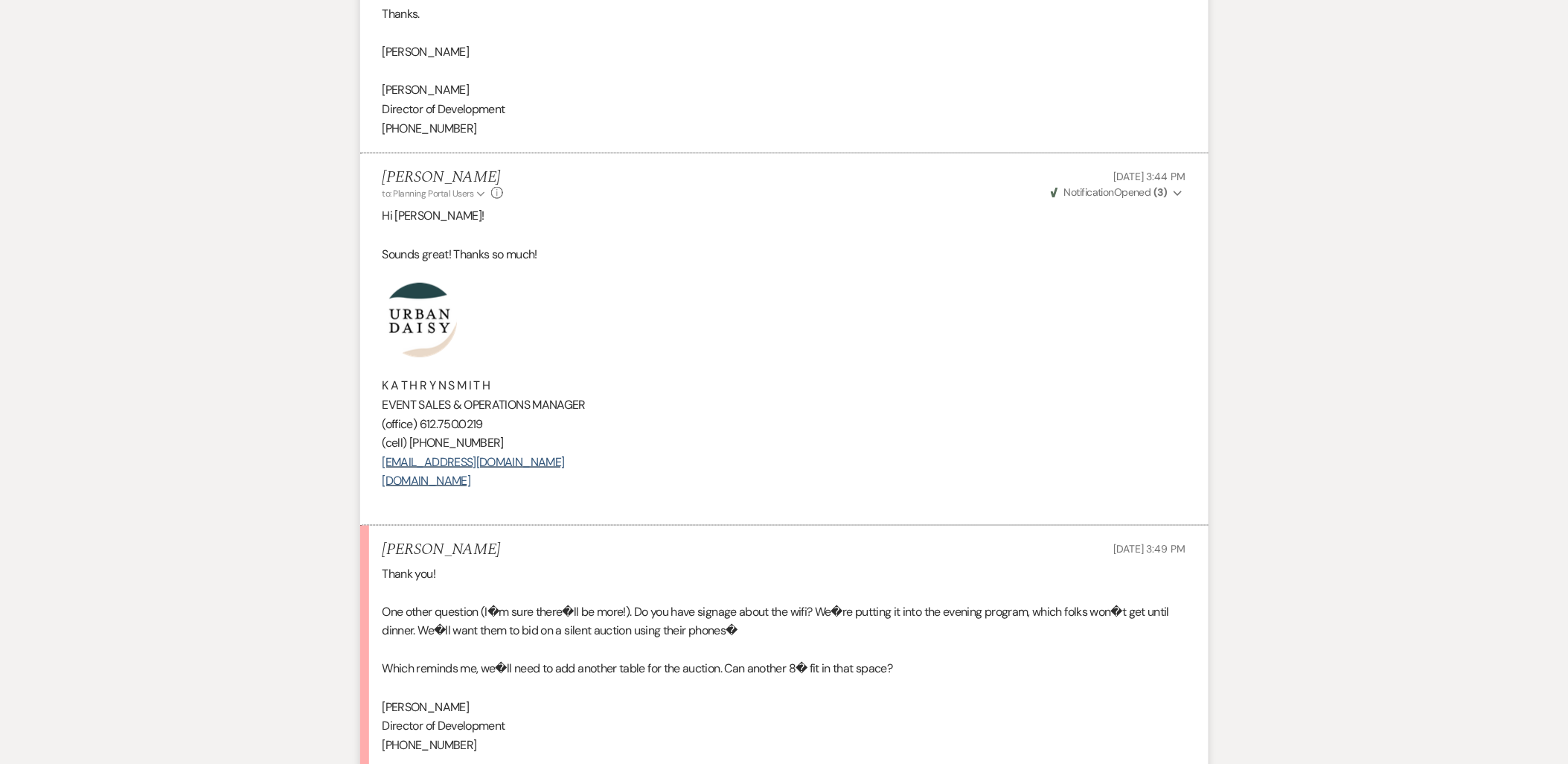
scroll to position [6464, 0]
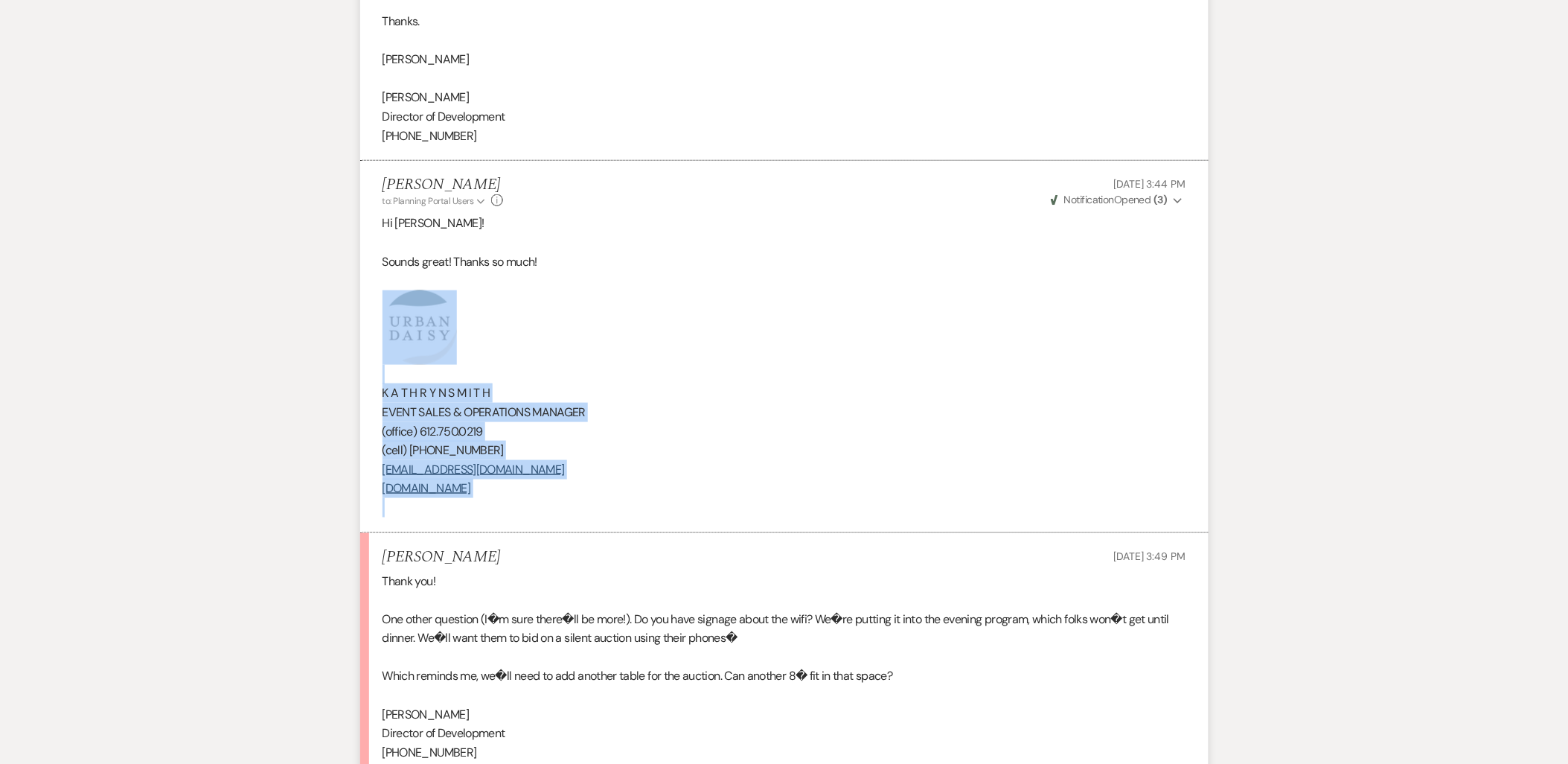
drag, startPoint x: 570, startPoint y: 450, endPoint x: 308, endPoint y: 290, distance: 307.0
copy div "K A T H R Y N S M I T H EVENT SALES & OPERATIONS MANAGER (office) 612.750.0219 …"
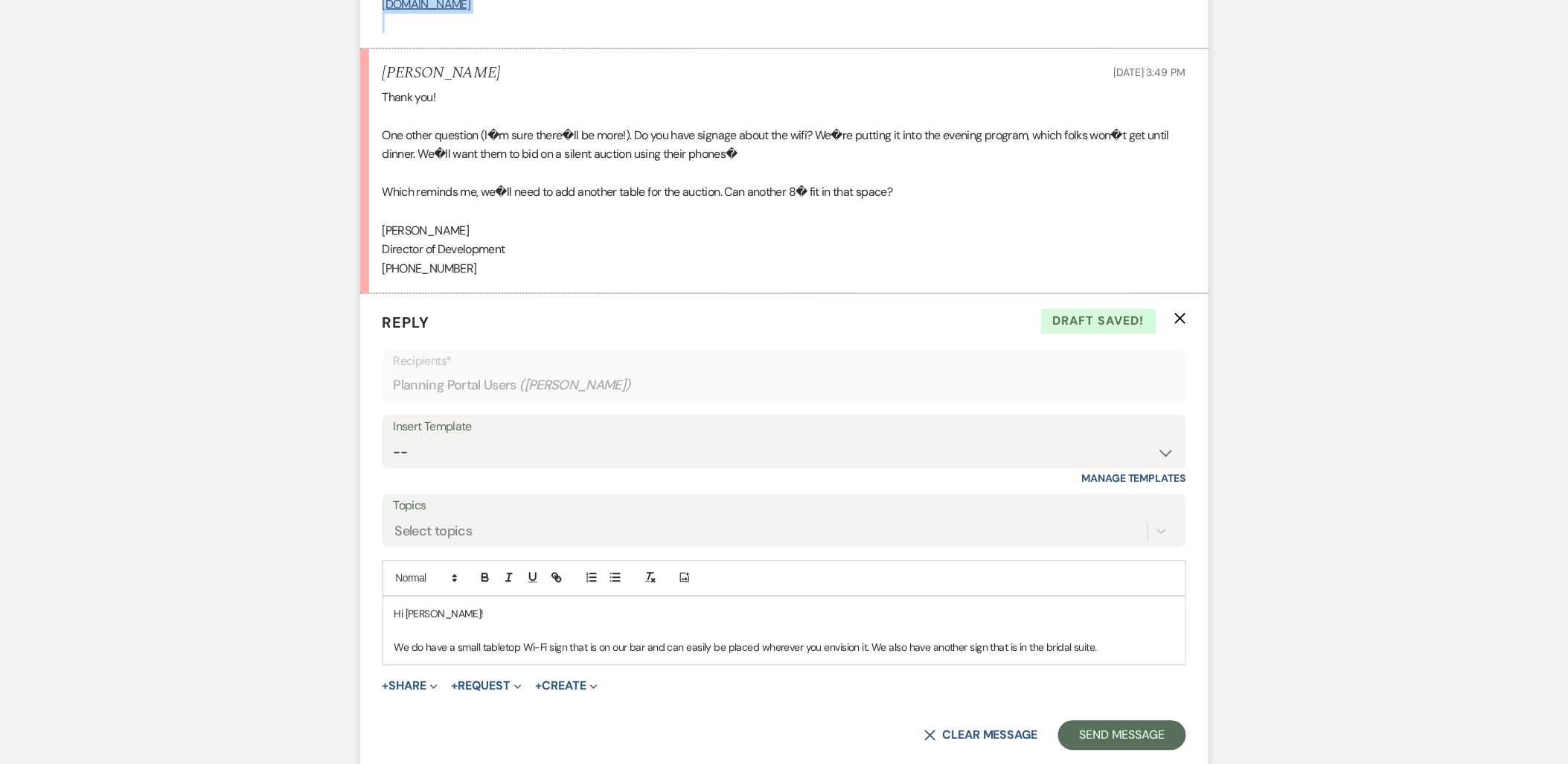
scroll to position [6960, 0]
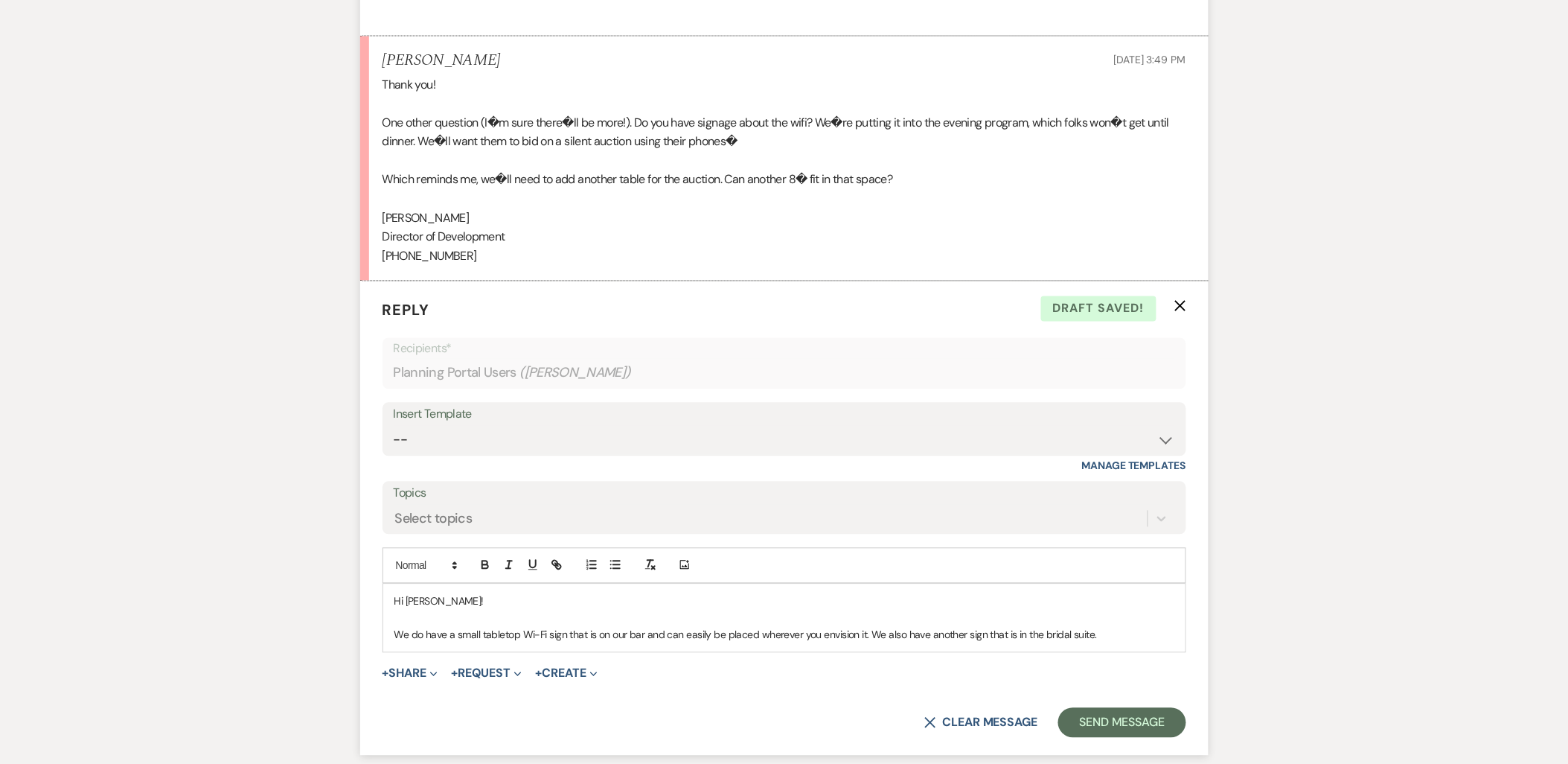
click at [1107, 627] on p "We do have a small tabletop Wi-Fi sign that is on our bar and can easily be pla…" at bounding box center [784, 635] width 780 height 17
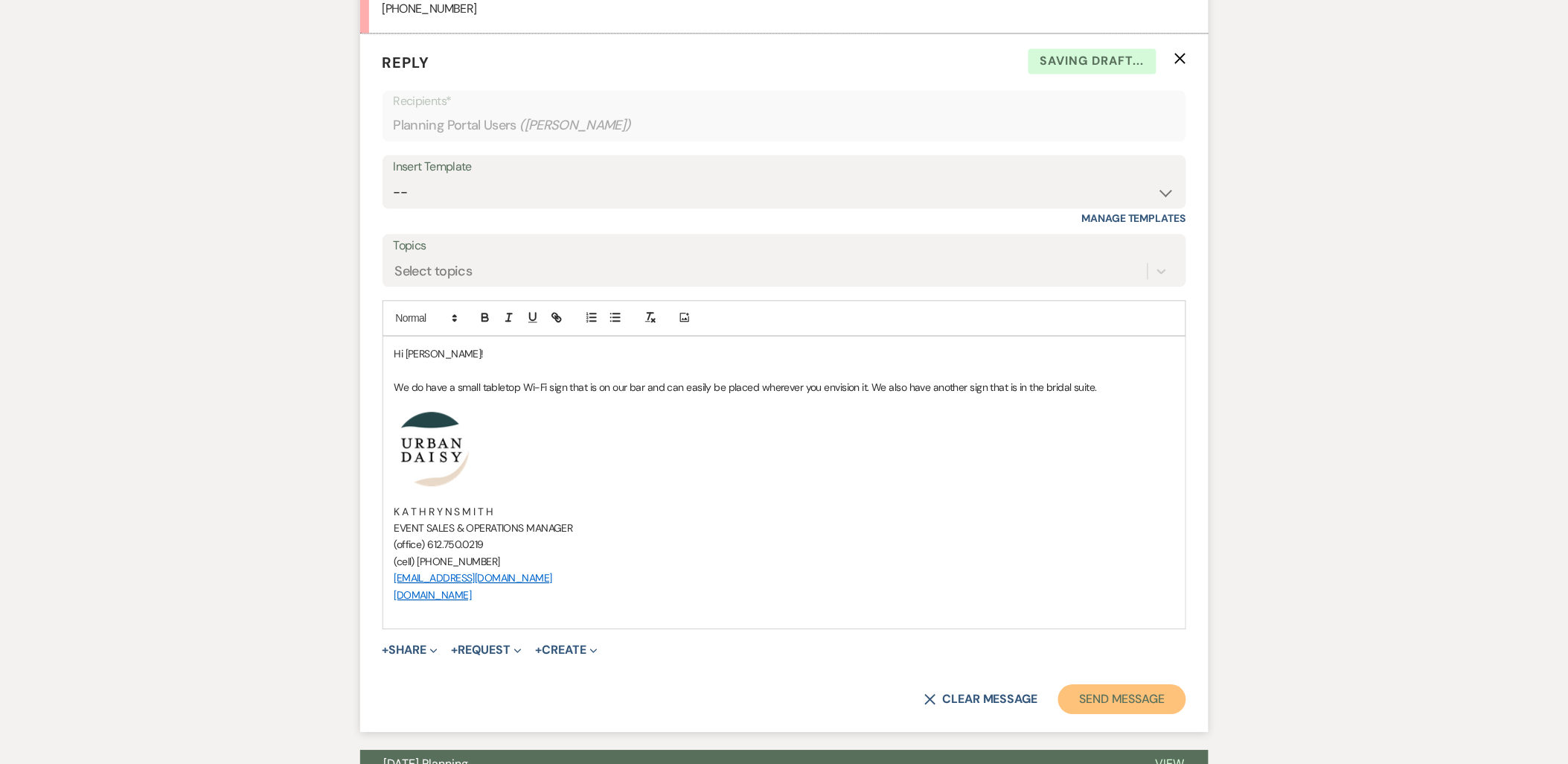
click at [1166, 684] on button "Send Message" at bounding box center [1122, 699] width 127 height 30
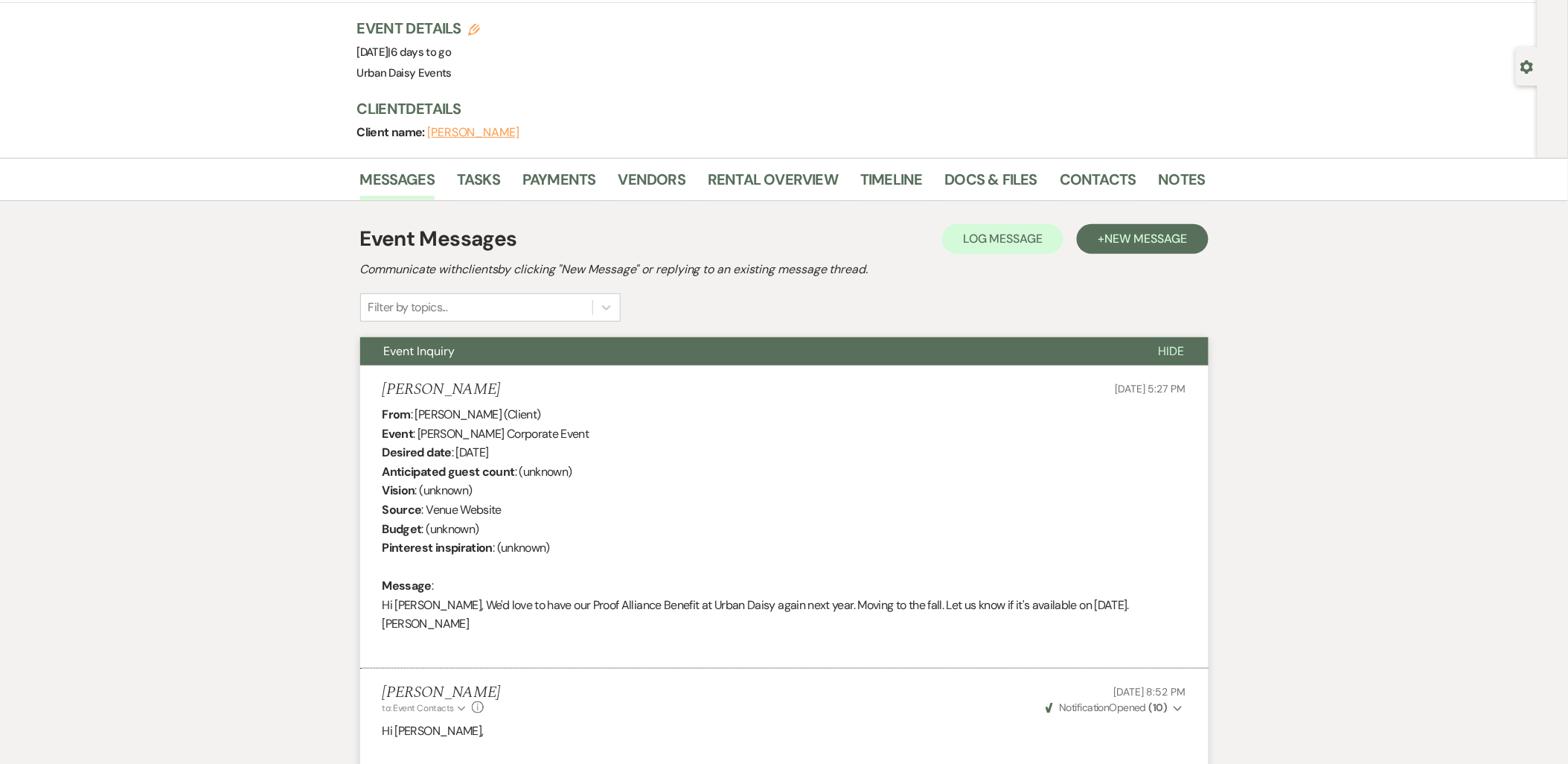
scroll to position [0, 0]
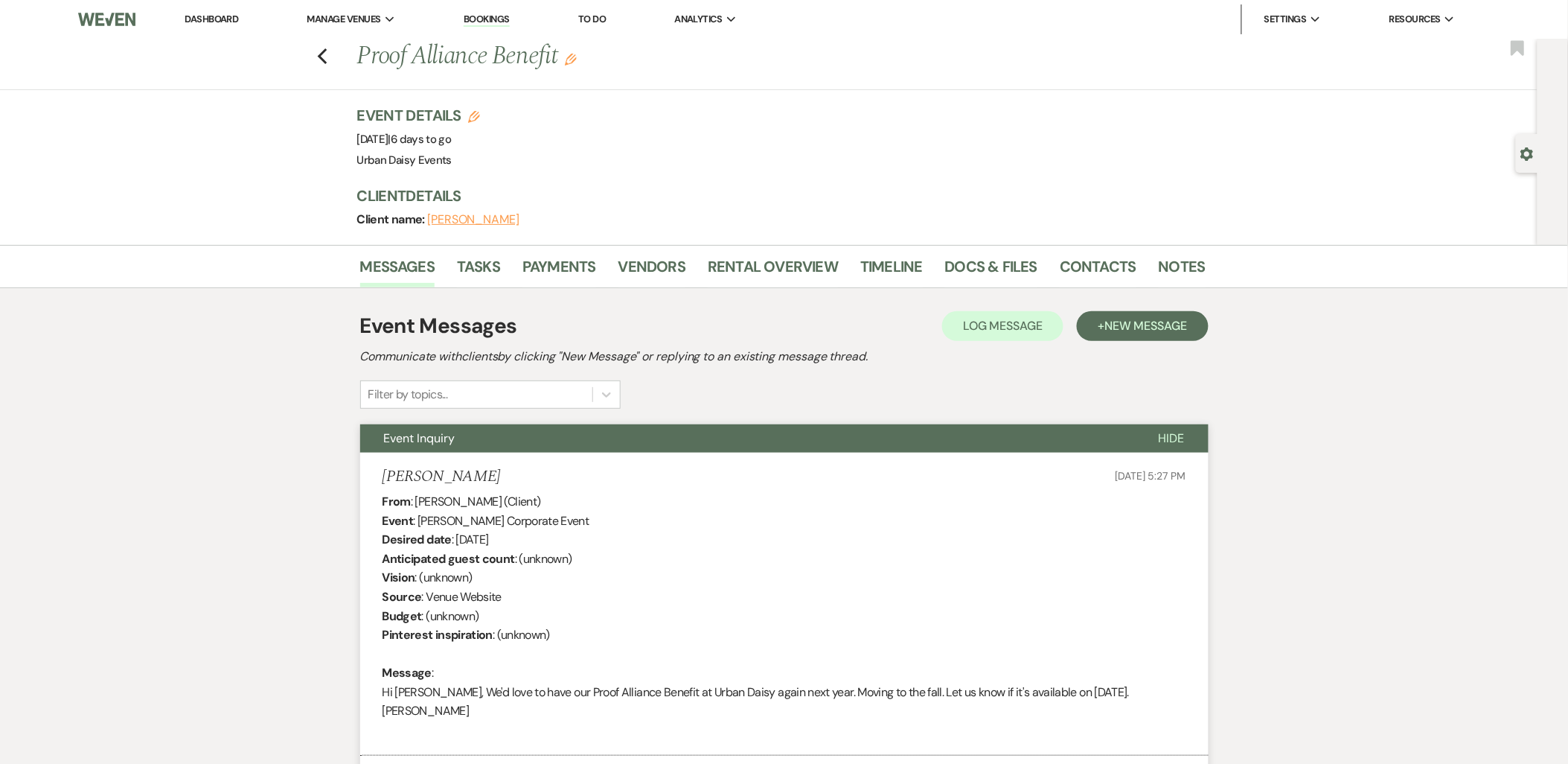
click at [196, 18] on link "Dashboard" at bounding box center [211, 18] width 53 height 13
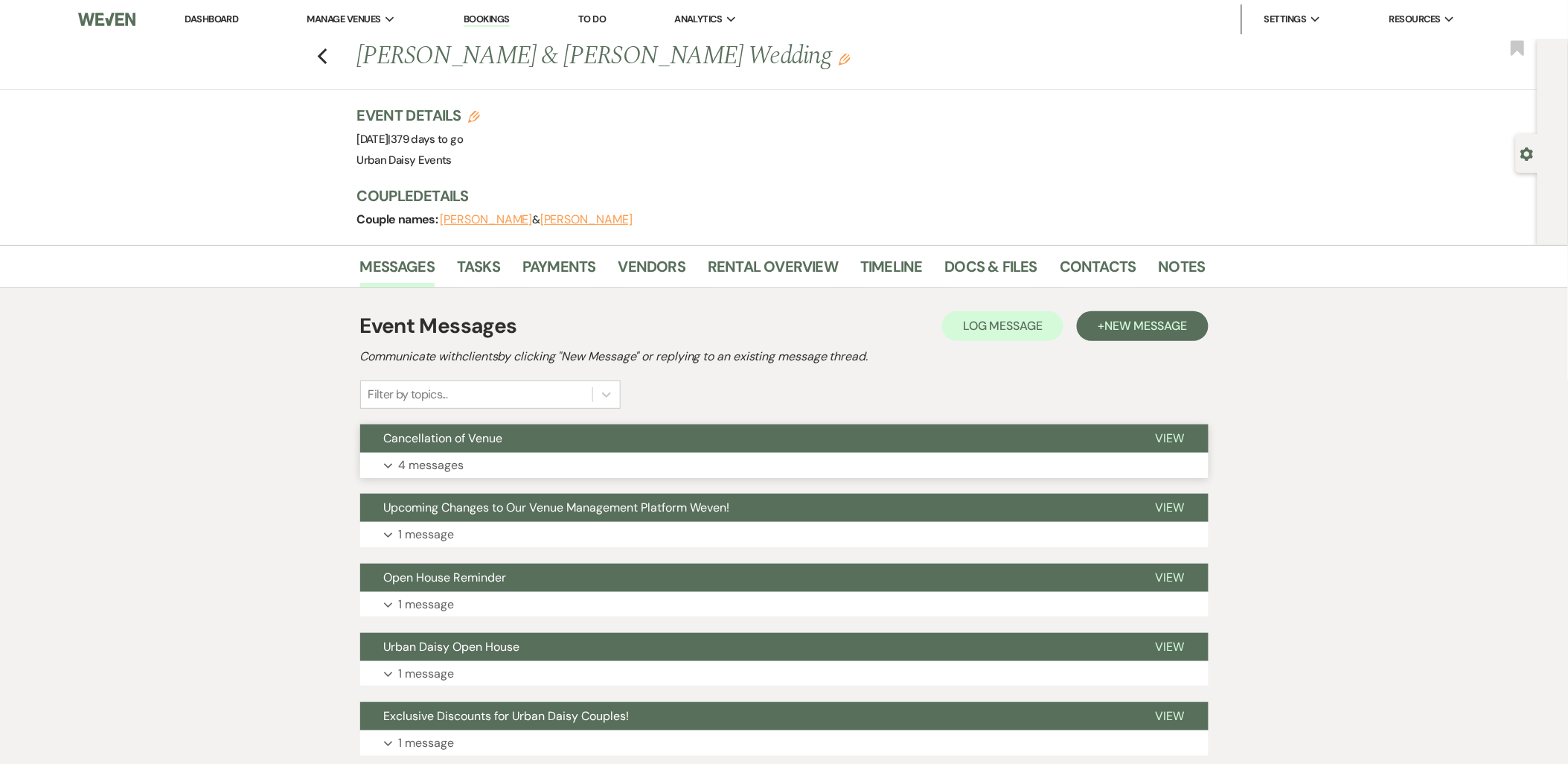
click at [514, 441] on button "Cancellation of Venue" at bounding box center [746, 439] width 771 height 28
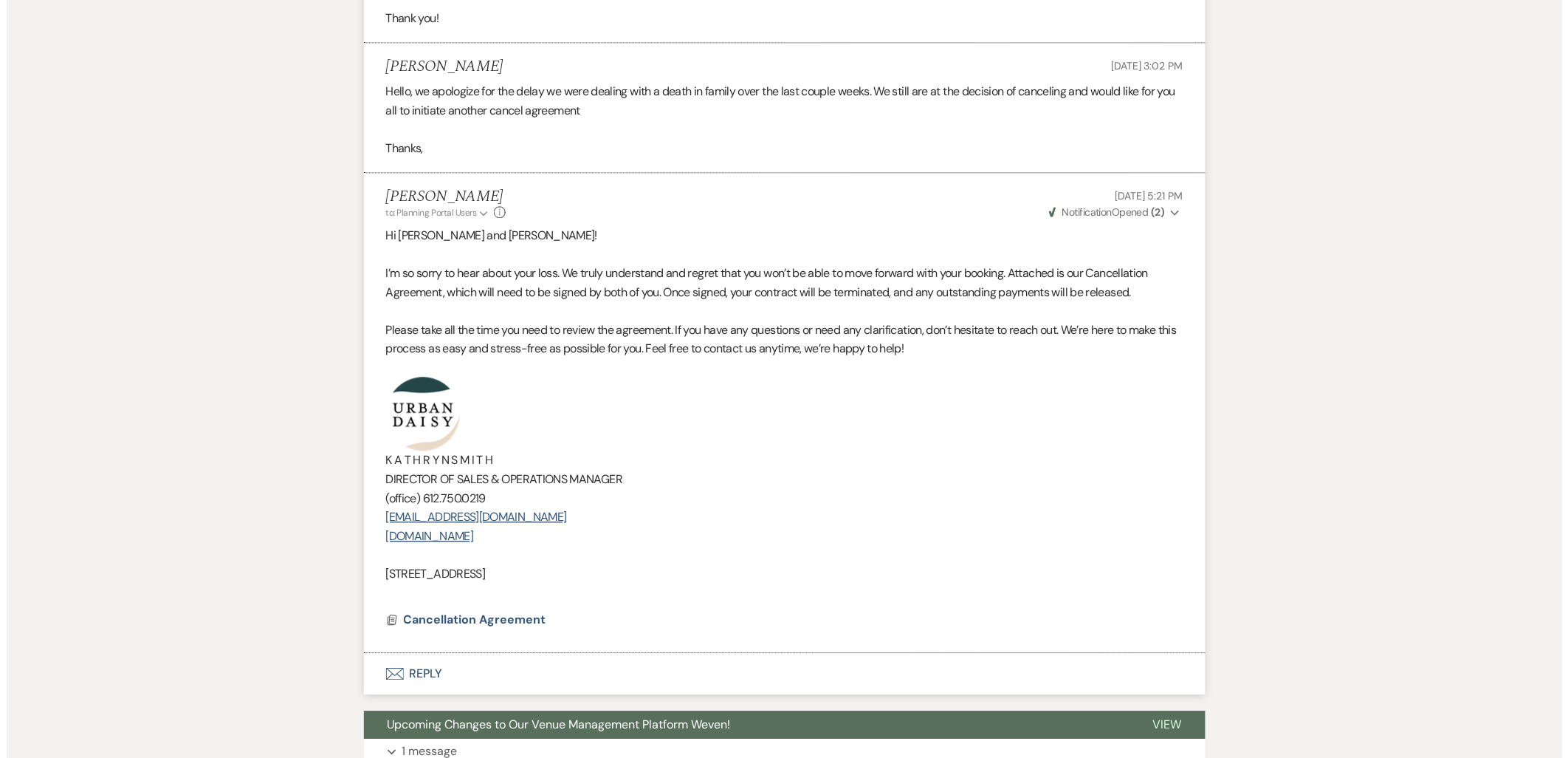
scroll to position [1231, 0]
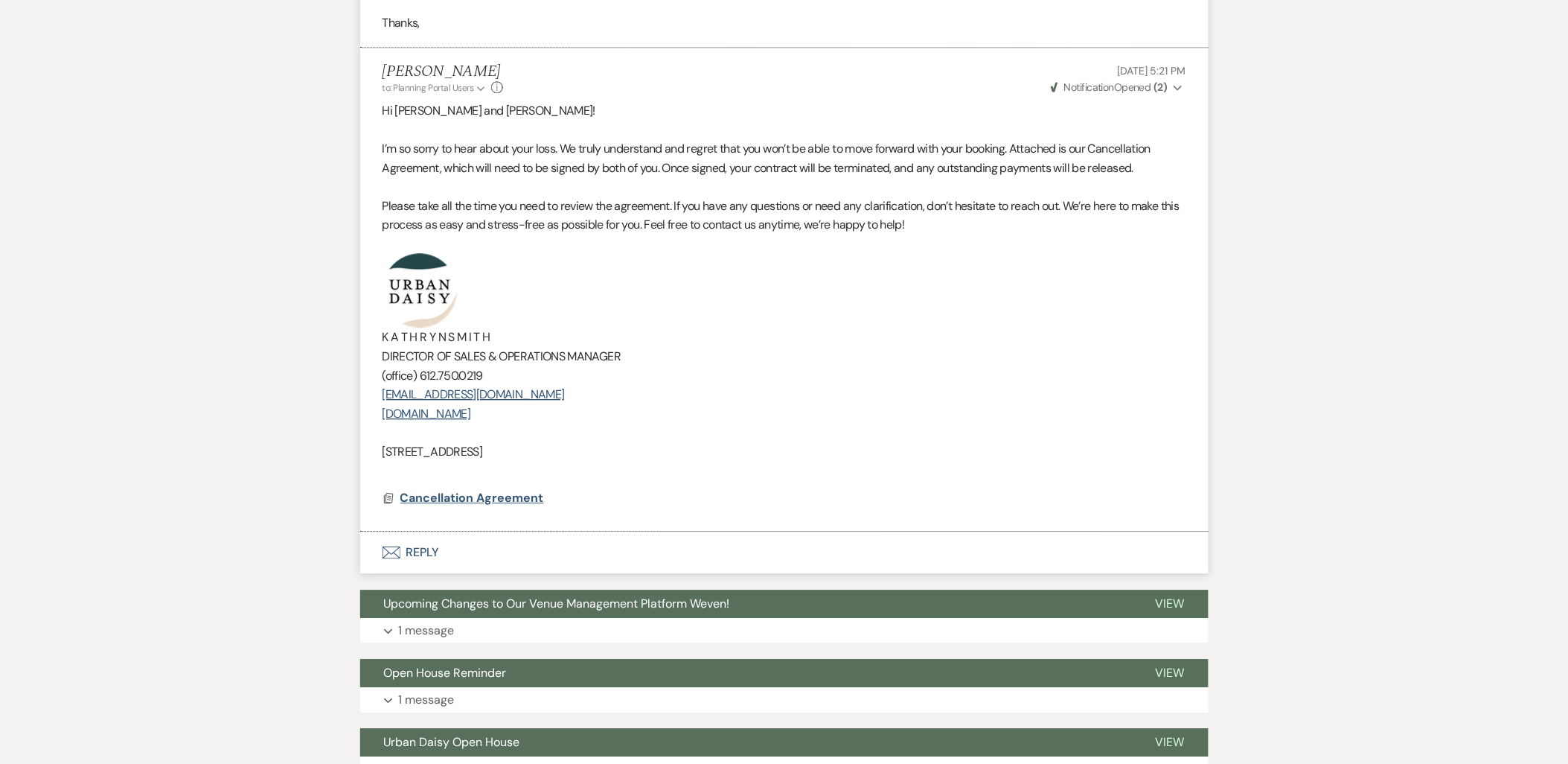
click at [438, 495] on span "Cancellation Agreement" at bounding box center [472, 497] width 144 height 16
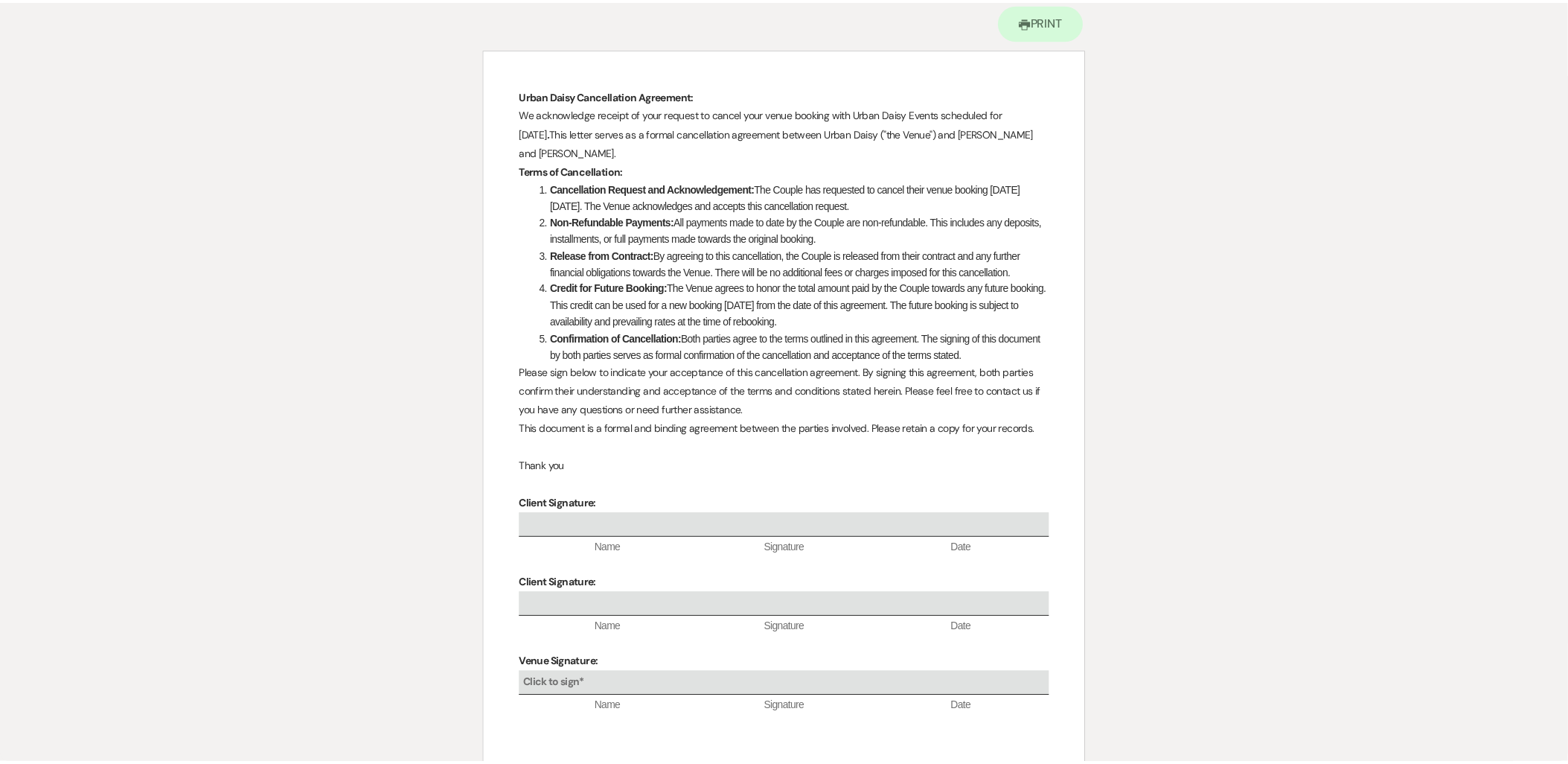
scroll to position [0, 0]
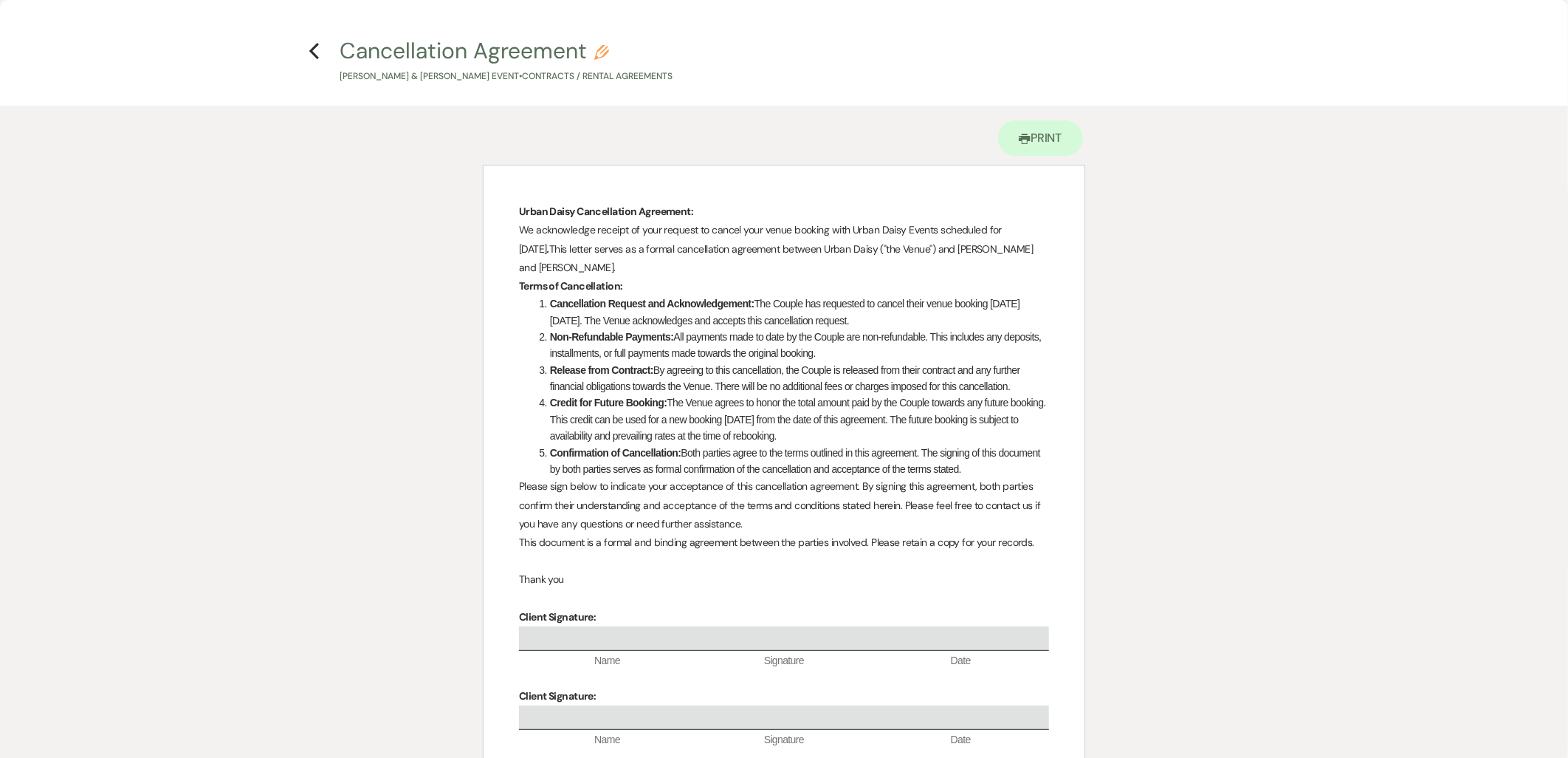
click at [307, 46] on h4 "Previous Cancellation Agreement Pencil [PERSON_NAME] & [PERSON_NAME] Event • Co…" at bounding box center [784, 60] width 1063 height 48
click at [316, 48] on icon "Previous" at bounding box center [313, 51] width 11 height 17
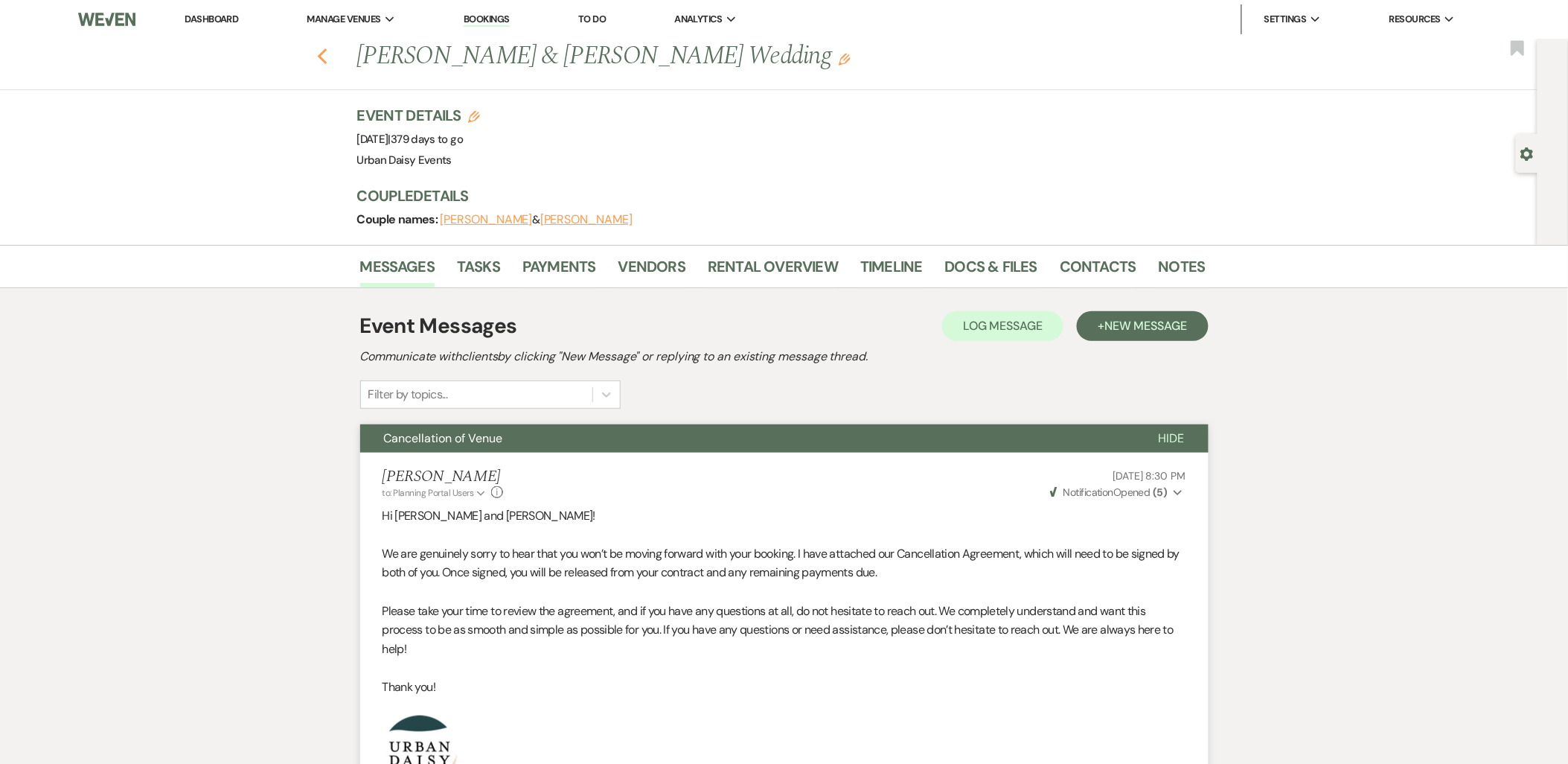
click at [328, 55] on icon "Previous" at bounding box center [322, 56] width 11 height 18
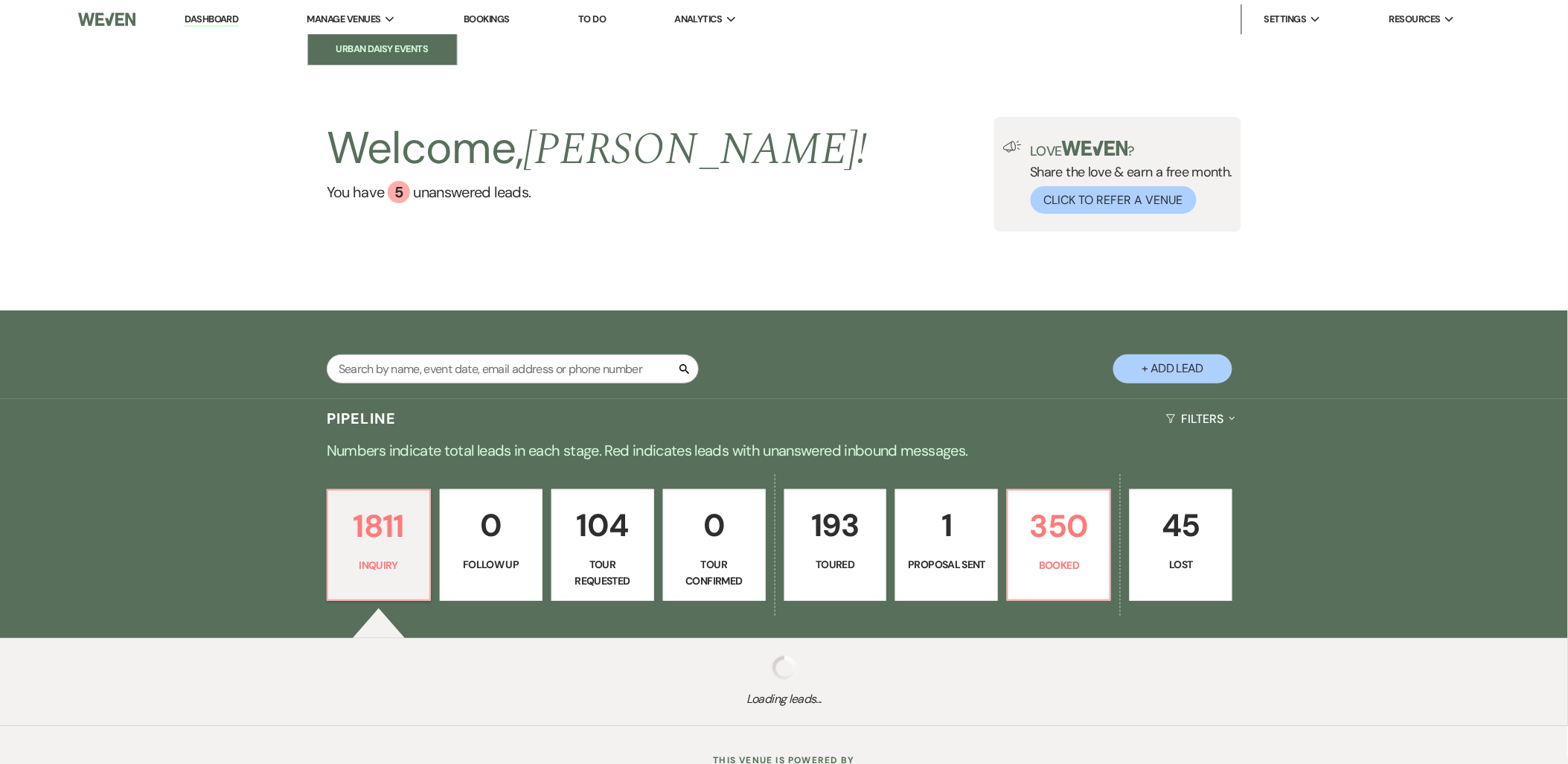
click at [345, 42] on li "Urban Daisy Events" at bounding box center [383, 49] width 134 height 15
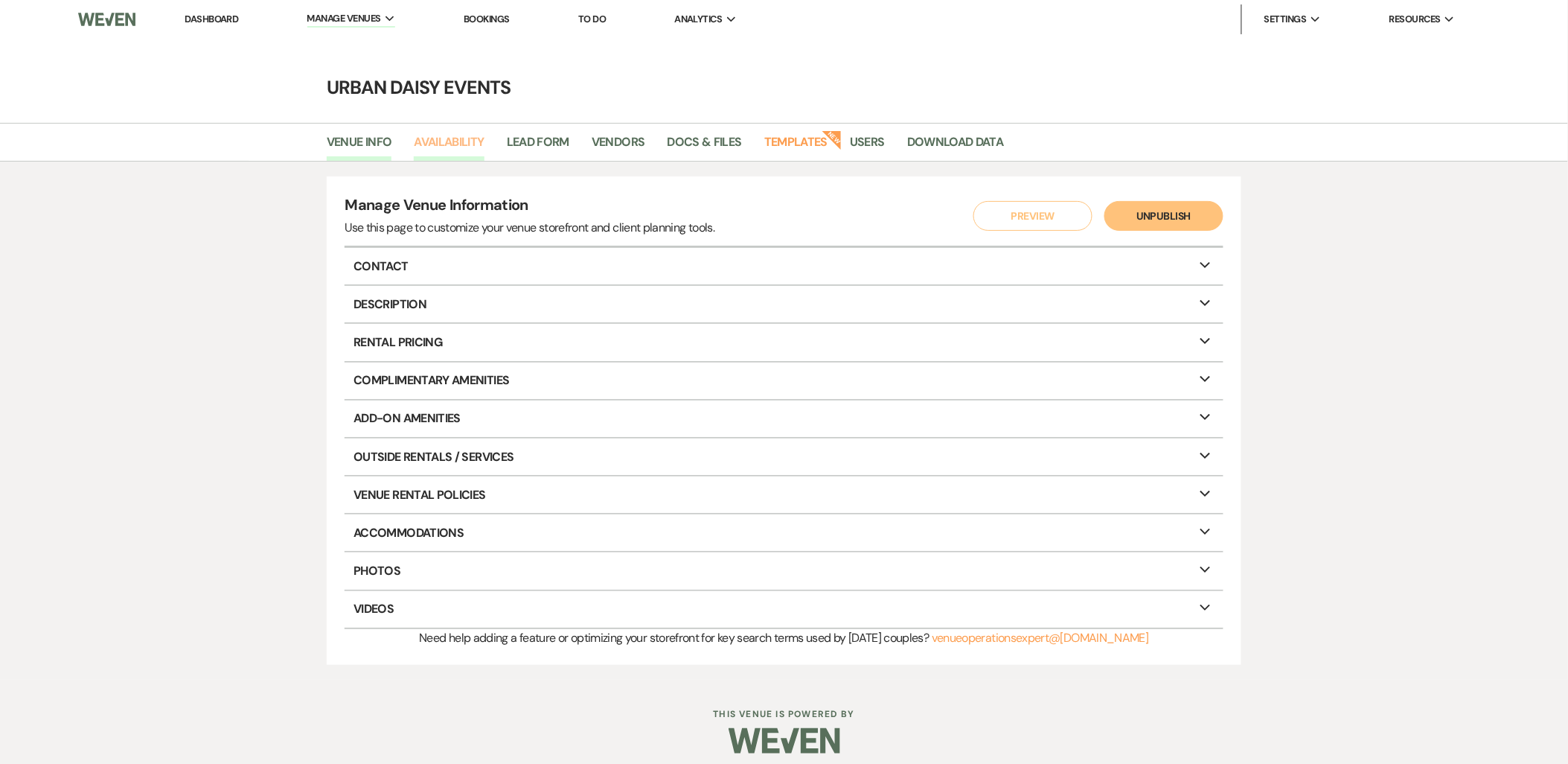
click at [440, 140] on link "Availability" at bounding box center [449, 146] width 70 height 28
select select "2"
select select "2026"
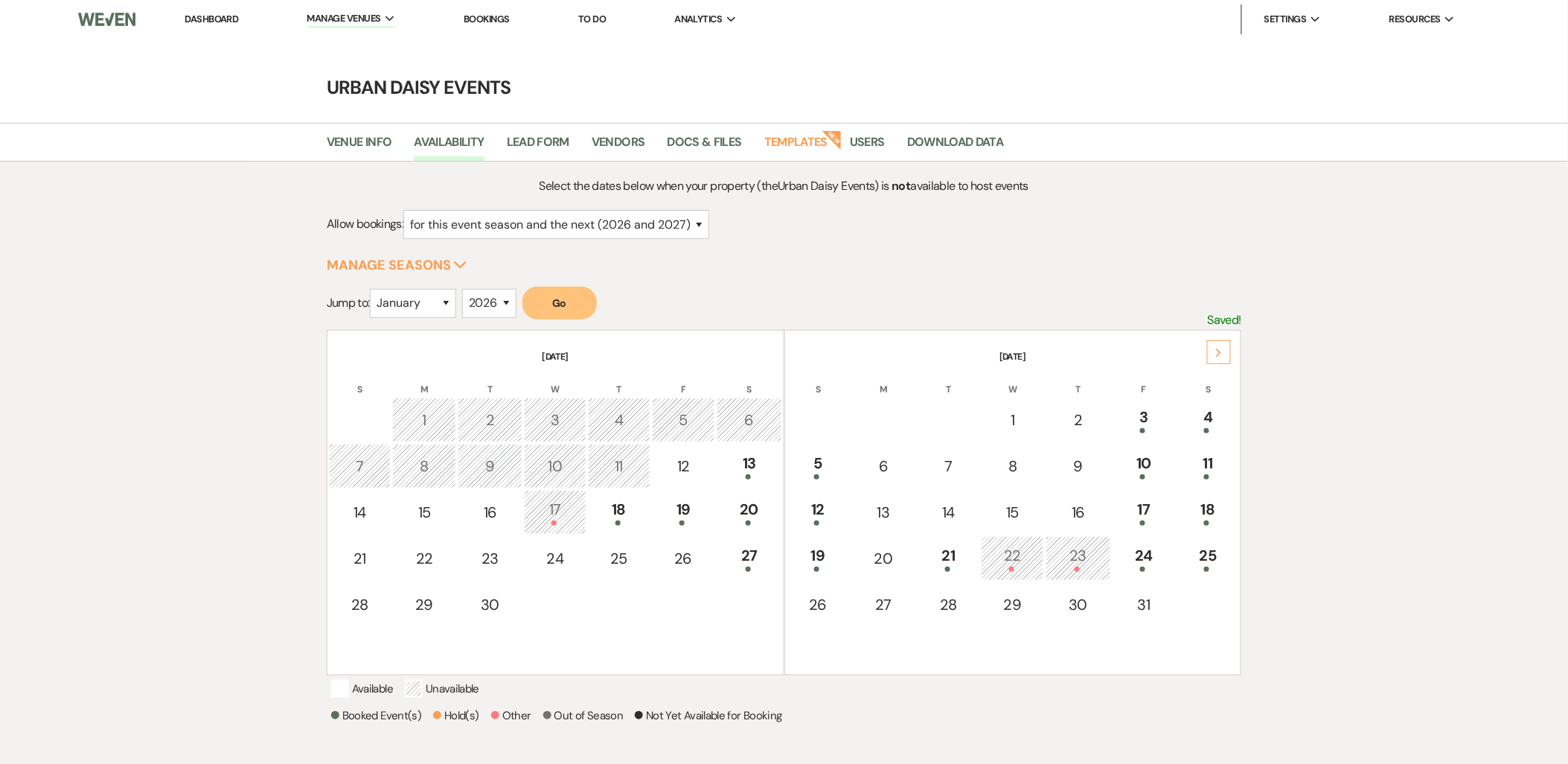
click at [1219, 350] on use at bounding box center [1219, 353] width 5 height 8
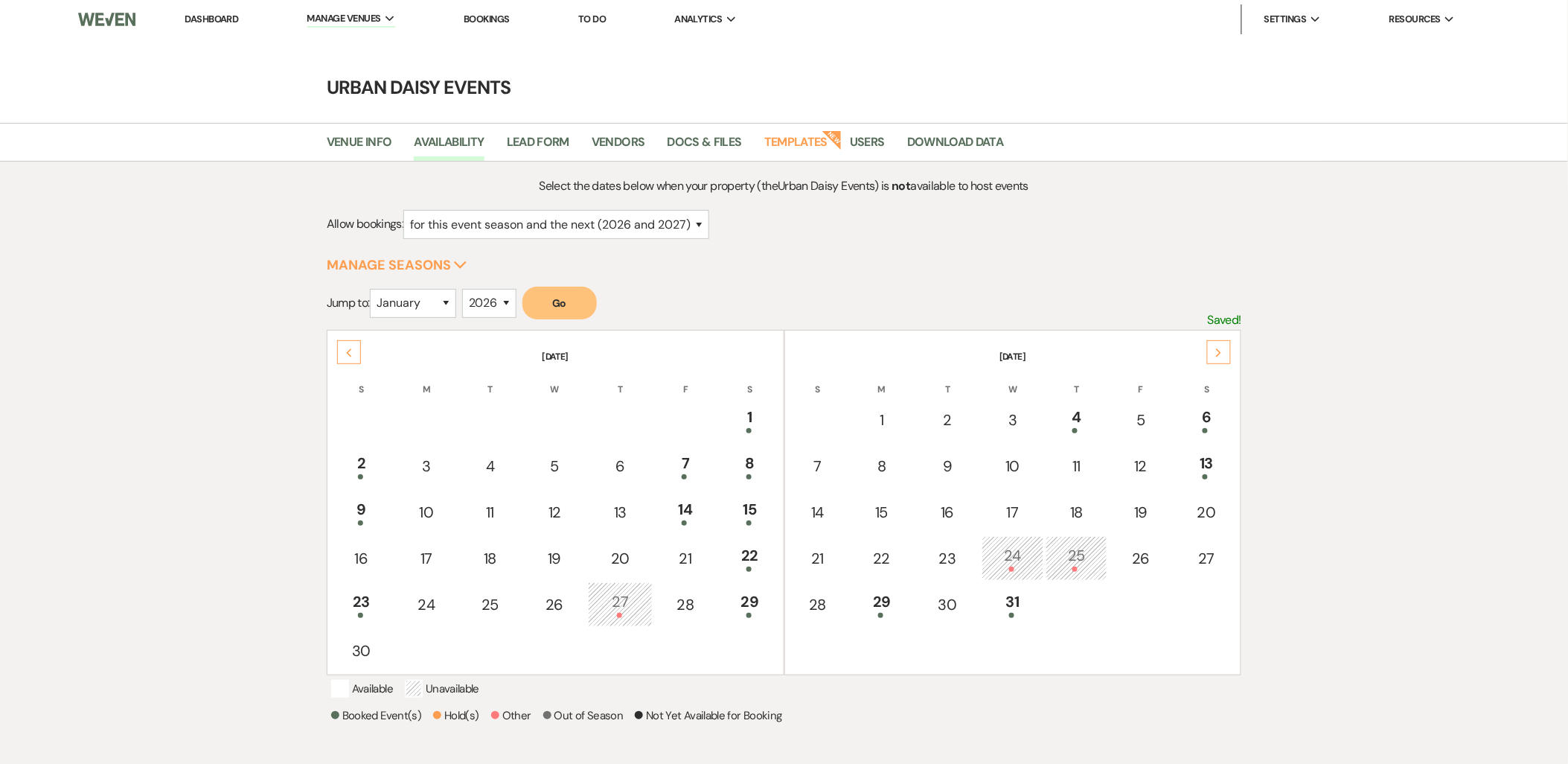
click at [1219, 350] on use at bounding box center [1219, 353] width 5 height 8
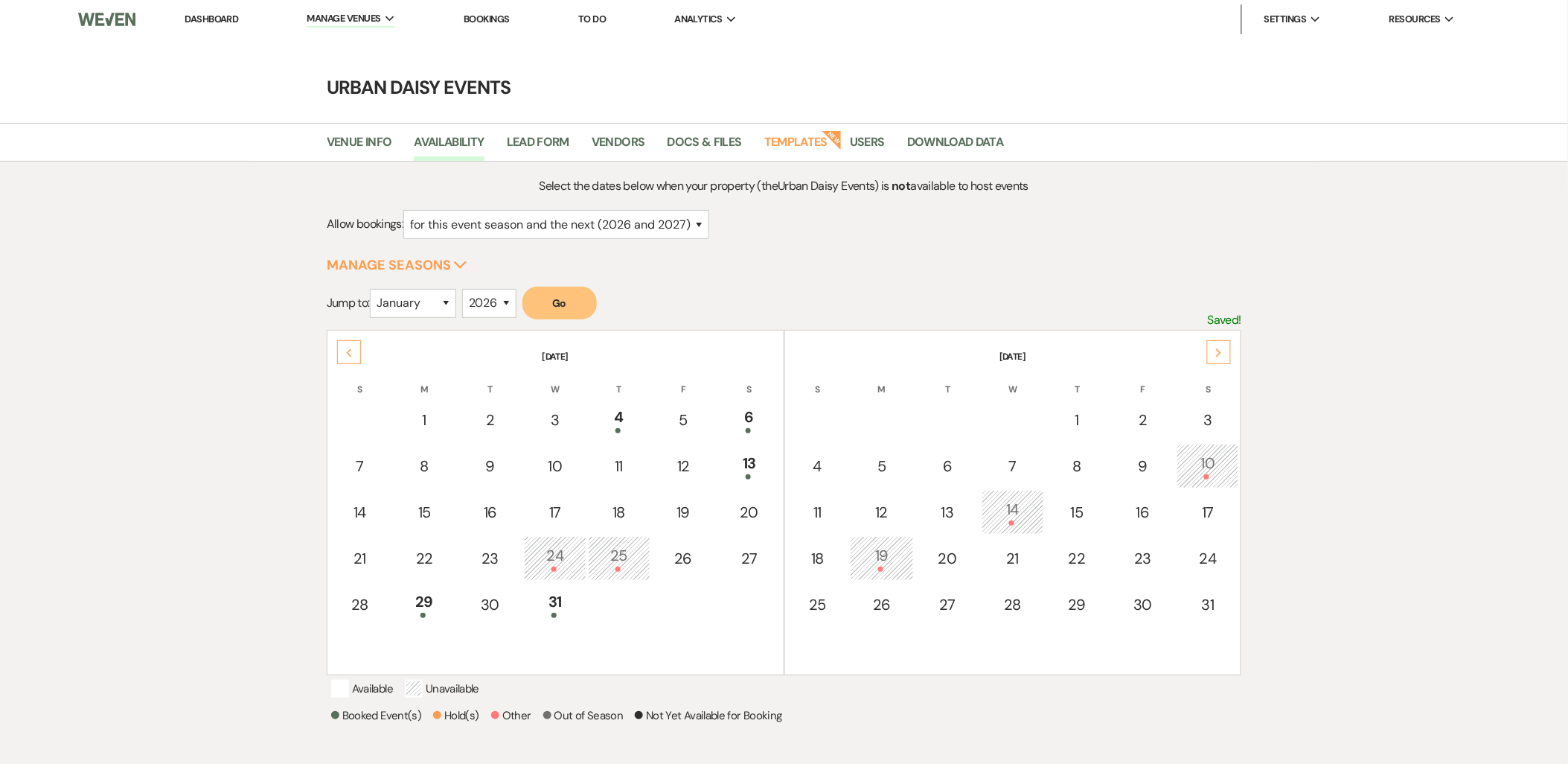
click at [1219, 350] on use at bounding box center [1219, 353] width 5 height 8
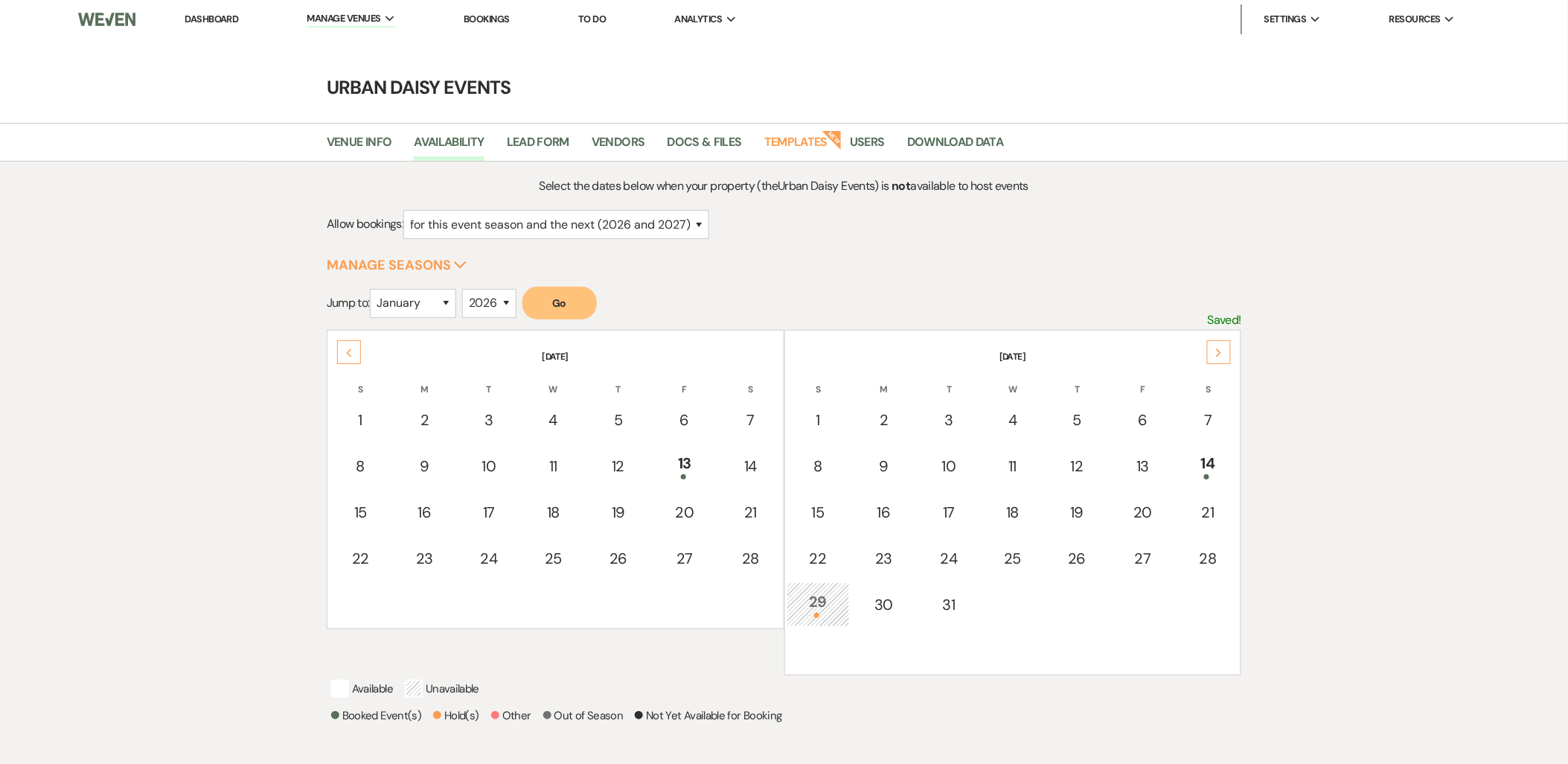
click at [1219, 350] on use at bounding box center [1219, 353] width 5 height 8
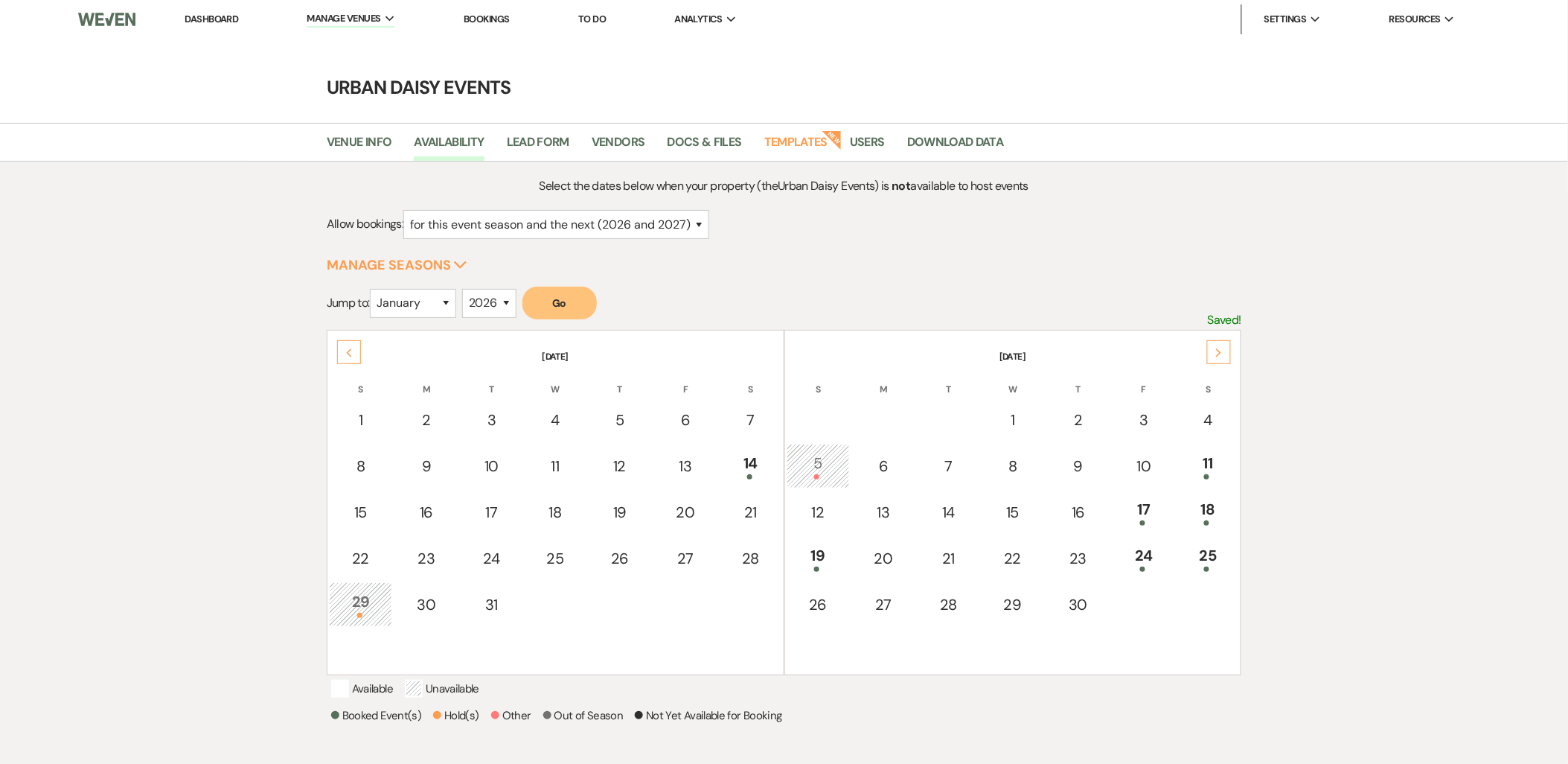
click at [1219, 350] on use at bounding box center [1219, 353] width 5 height 8
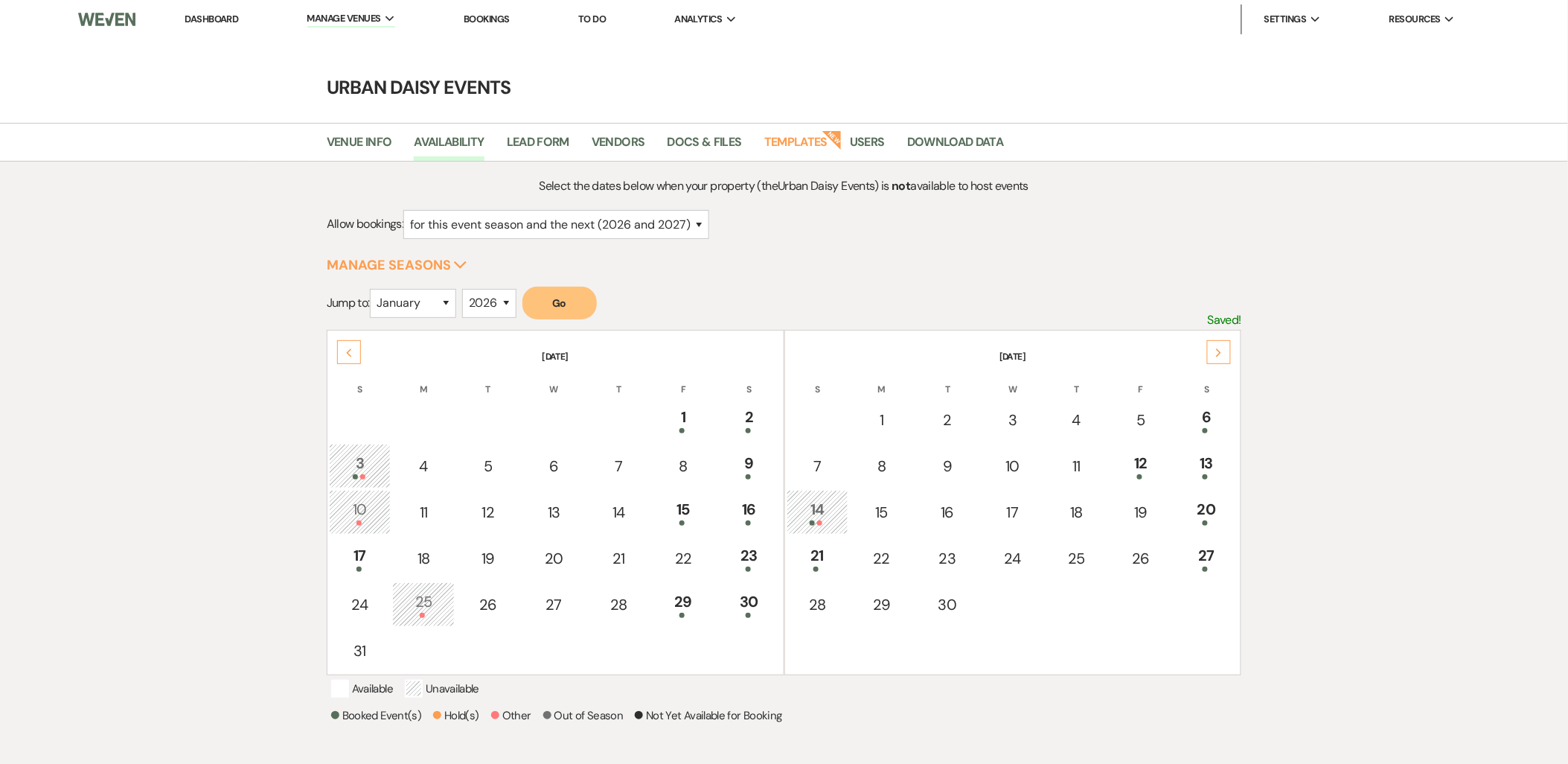
click at [1219, 350] on use at bounding box center [1219, 353] width 5 height 8
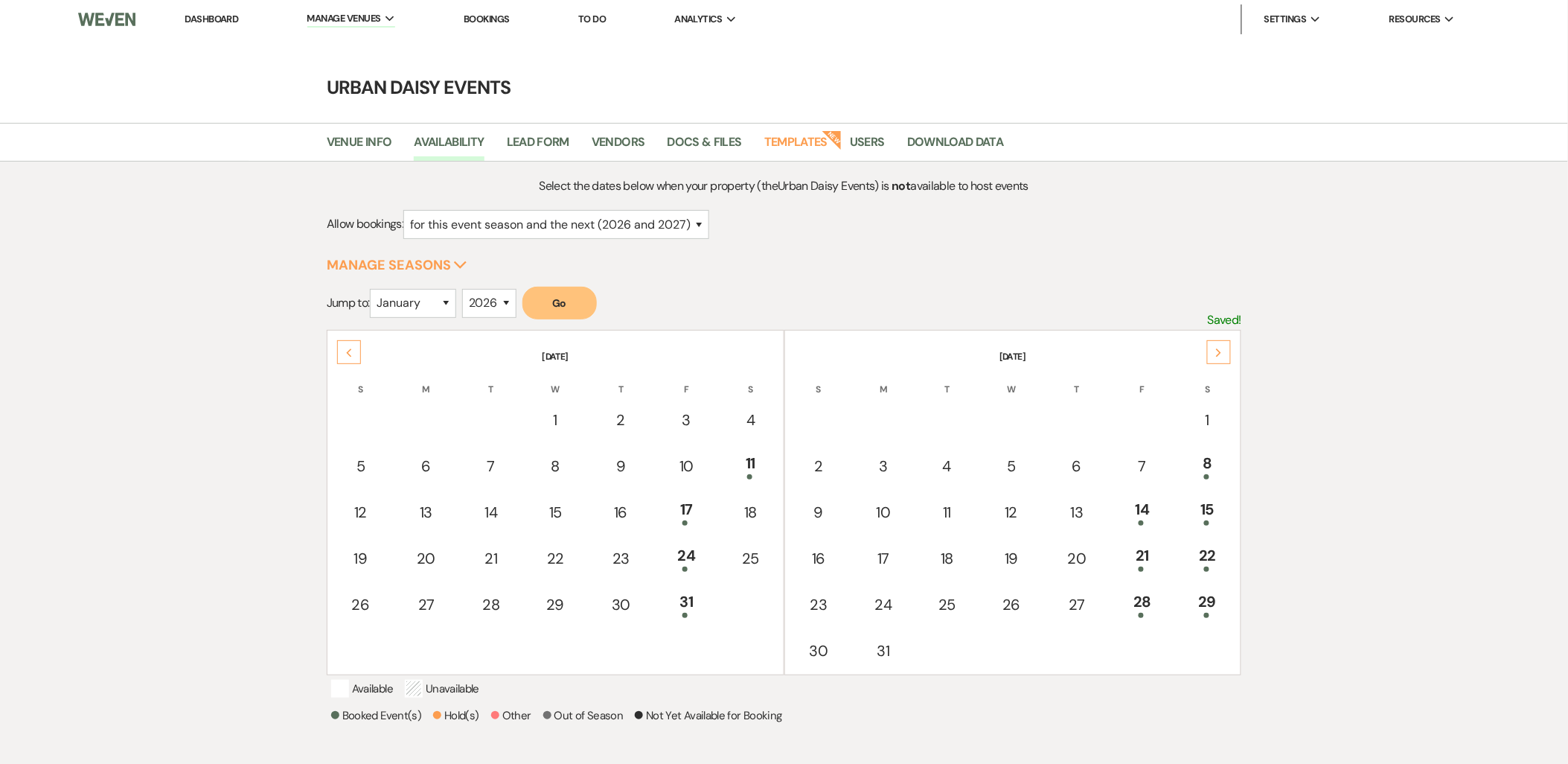
click at [1216, 345] on div "Next" at bounding box center [1219, 352] width 23 height 23
click at [1195, 474] on div at bounding box center [1208, 476] width 48 height 5
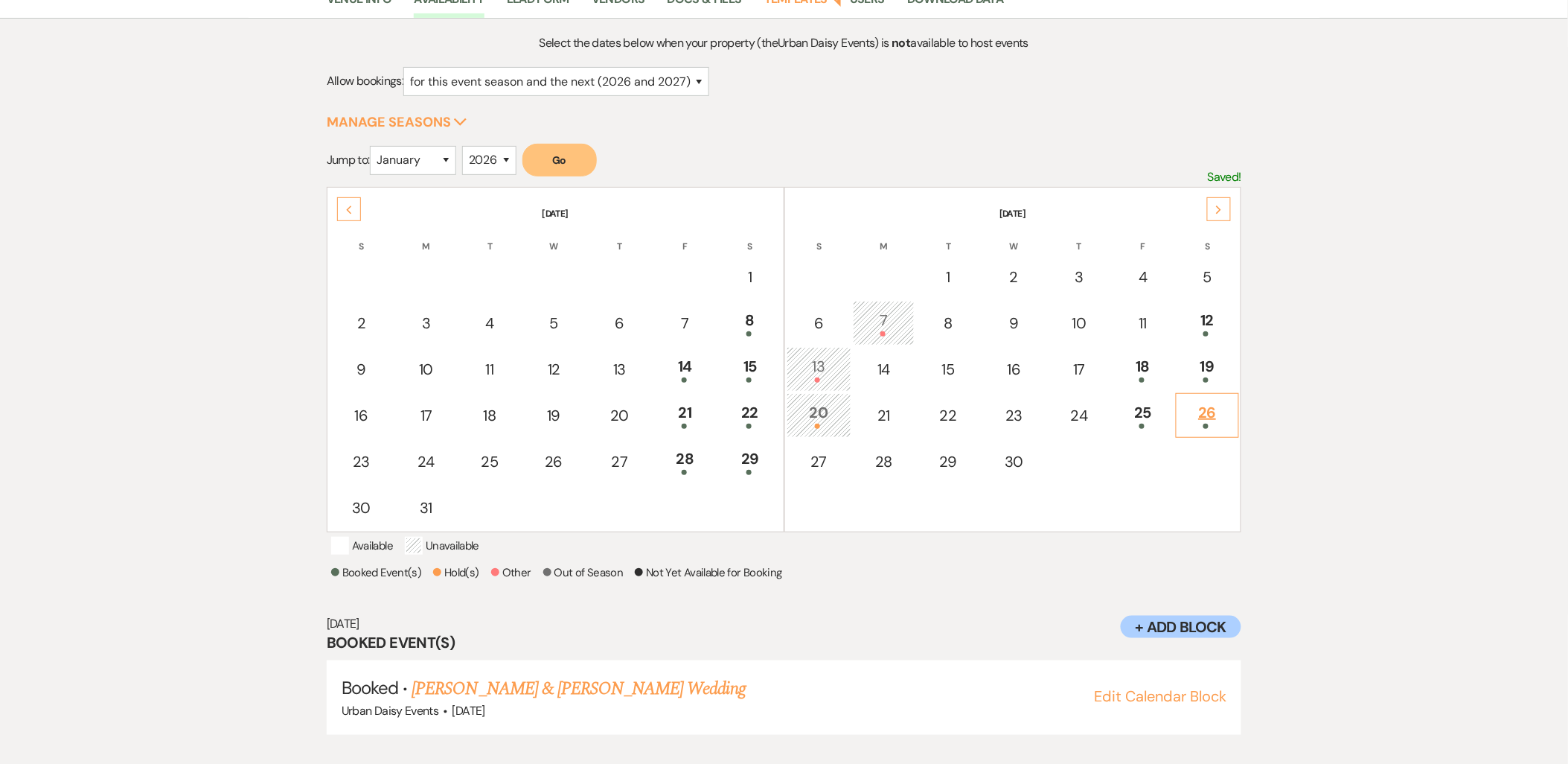
scroll to position [155, 0]
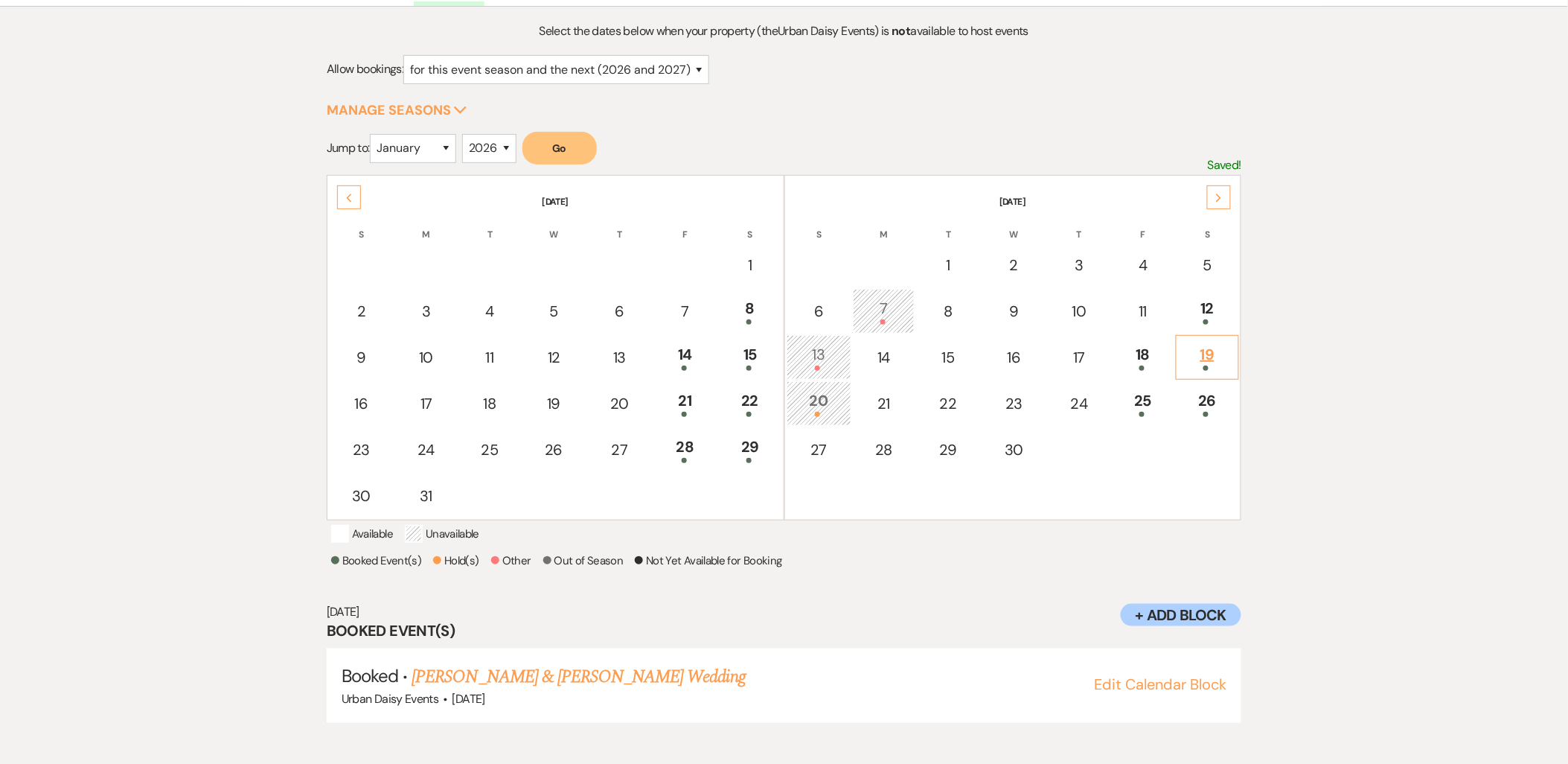
click at [1195, 345] on div "19" at bounding box center [1208, 356] width 48 height 28
click at [601, 690] on link "[PERSON_NAME] & [PERSON_NAME] Wedding" at bounding box center [578, 676] width 333 height 27
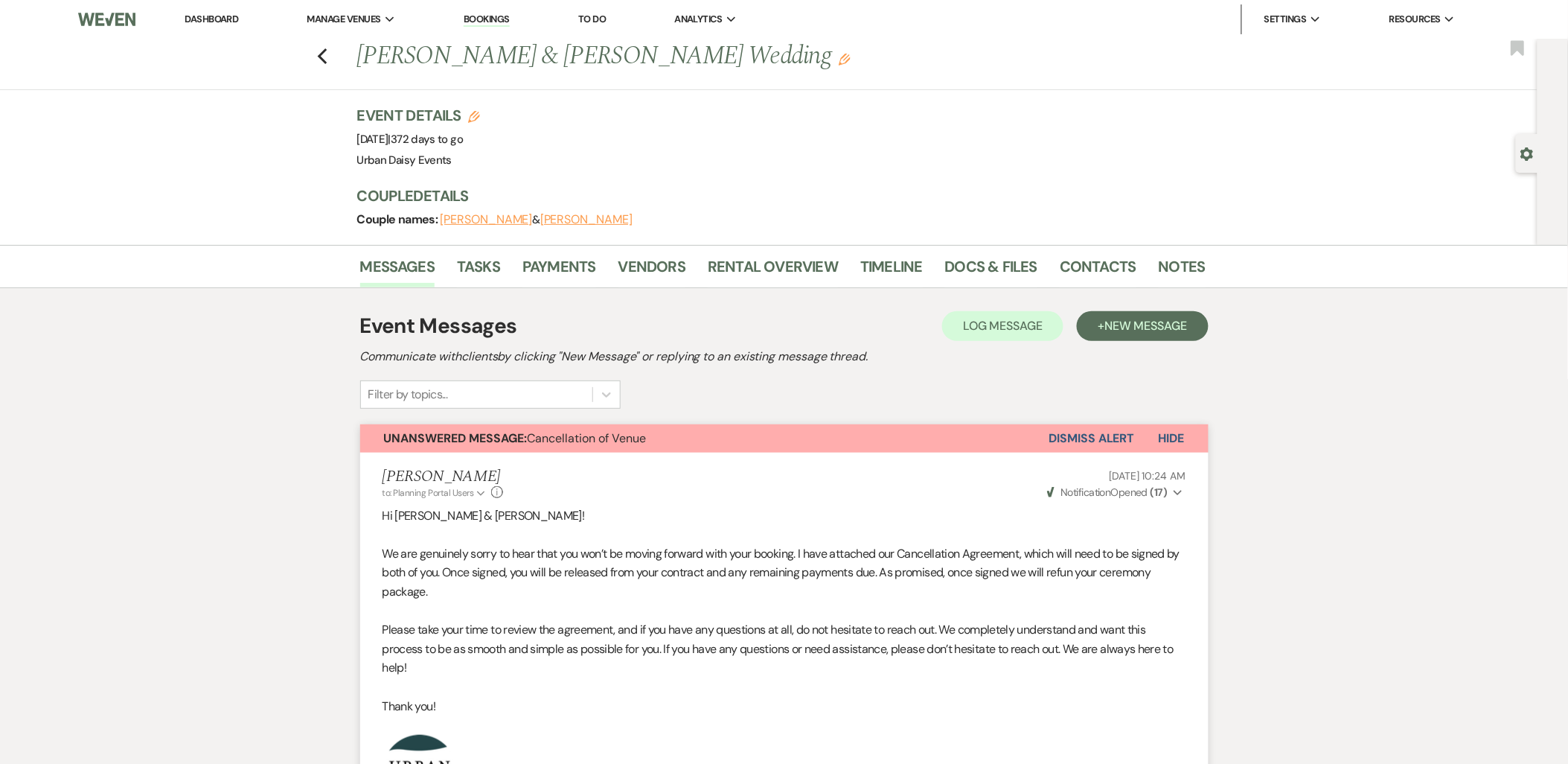
click at [1111, 440] on button "Dismiss Alert" at bounding box center [1092, 439] width 85 height 28
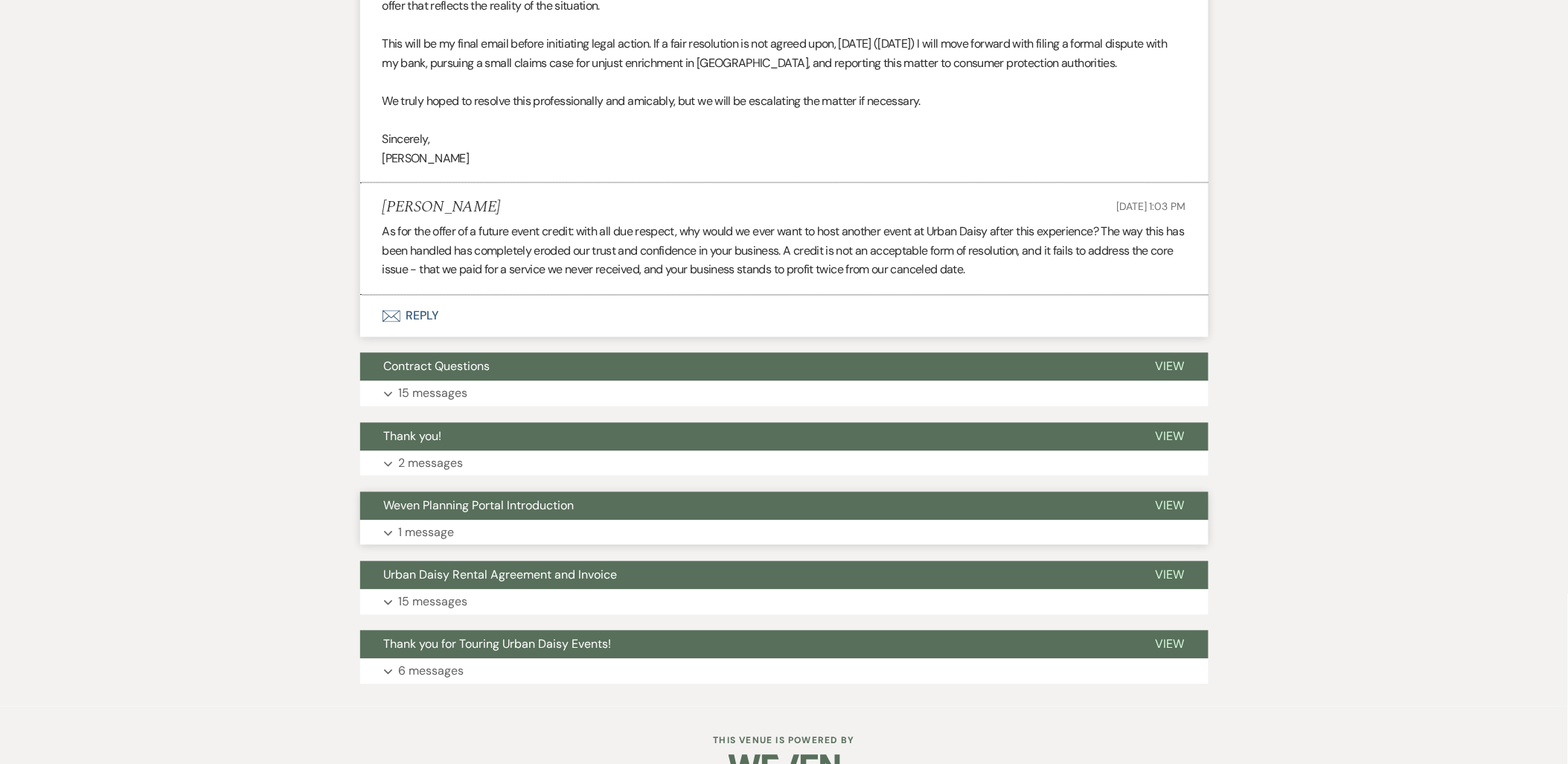
scroll to position [2869, 0]
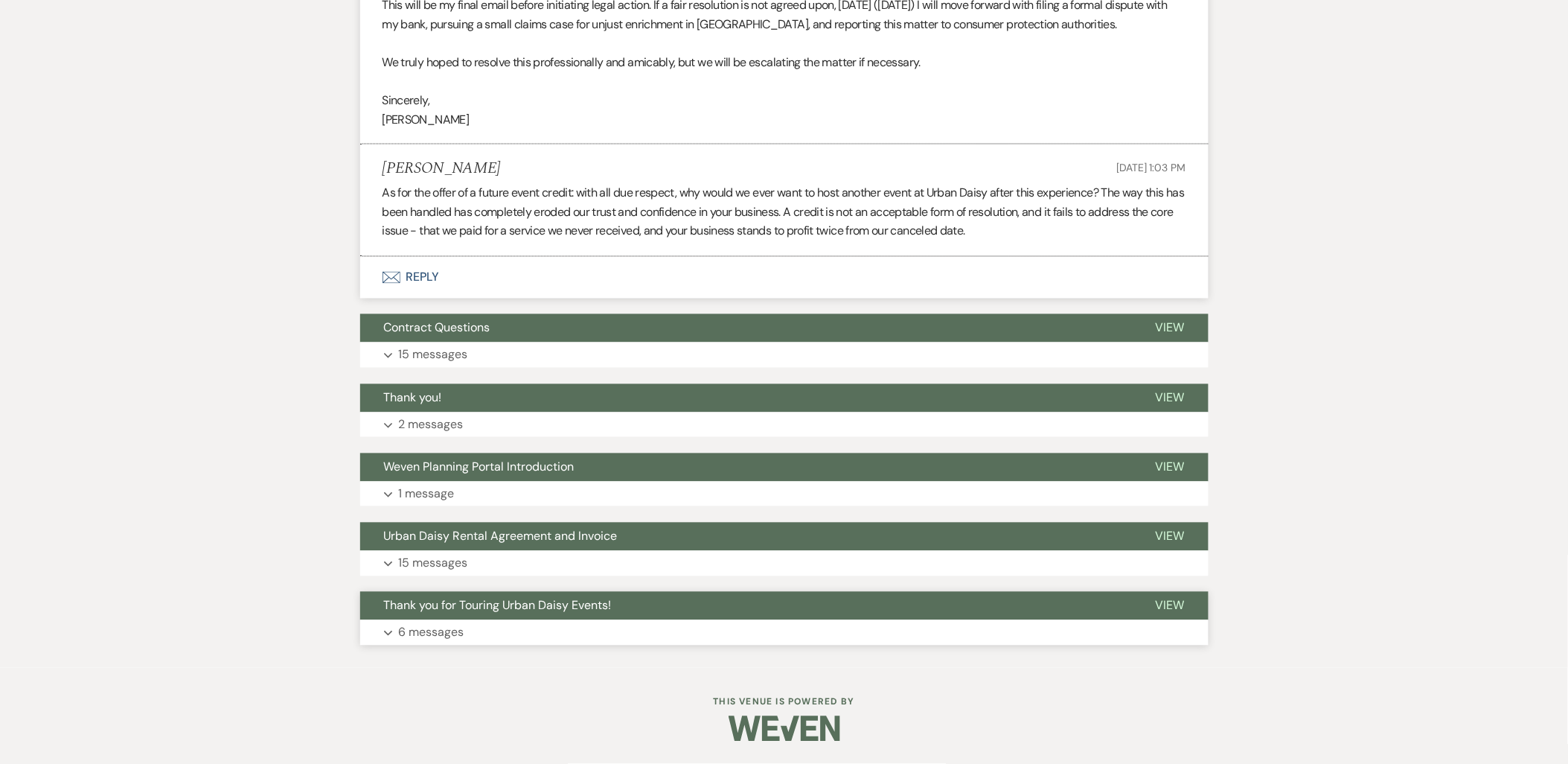
click at [554, 616] on button "Thank you for Touring Urban Daisy Events!" at bounding box center [746, 606] width 771 height 28
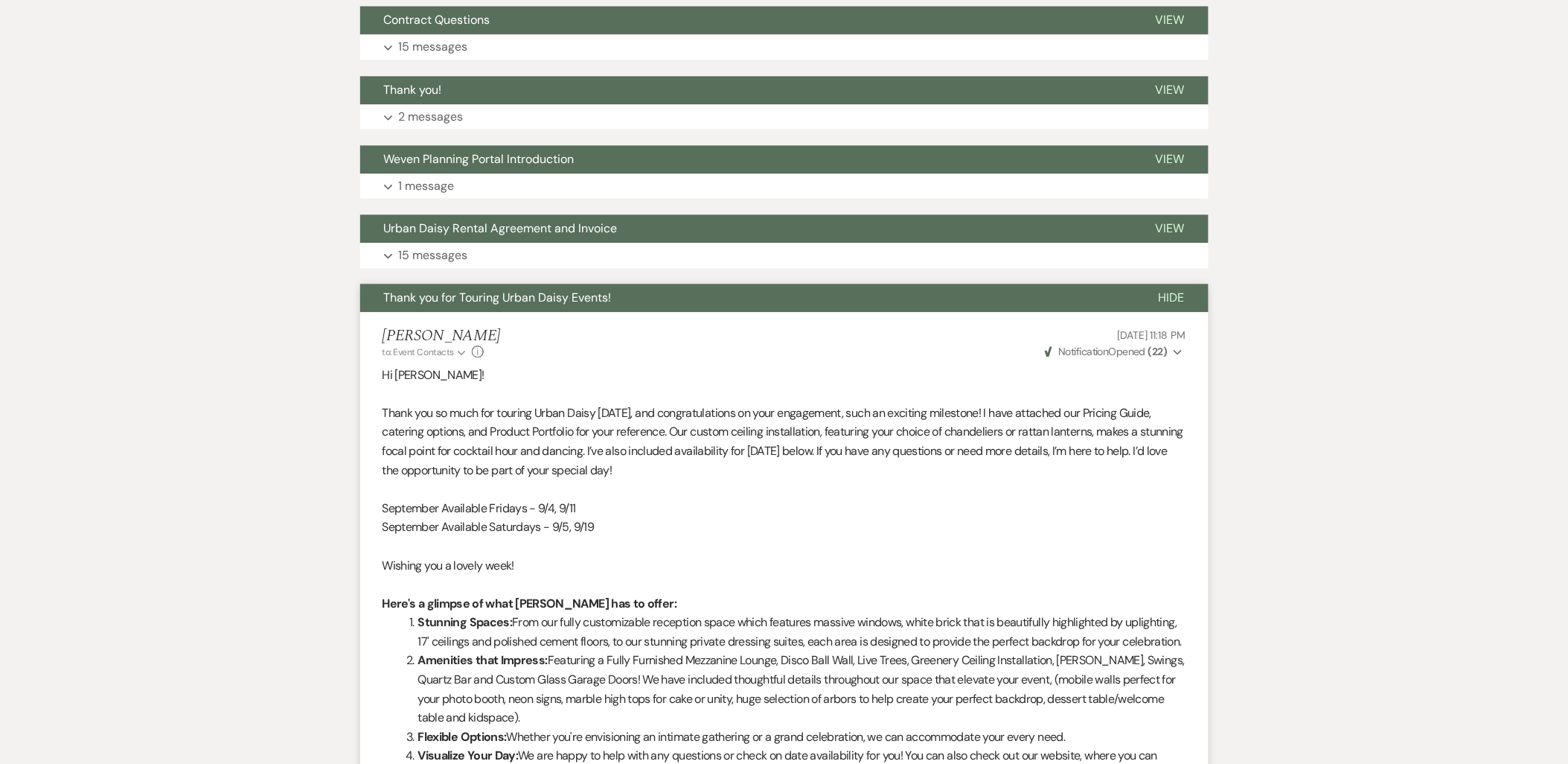
scroll to position [3117, 0]
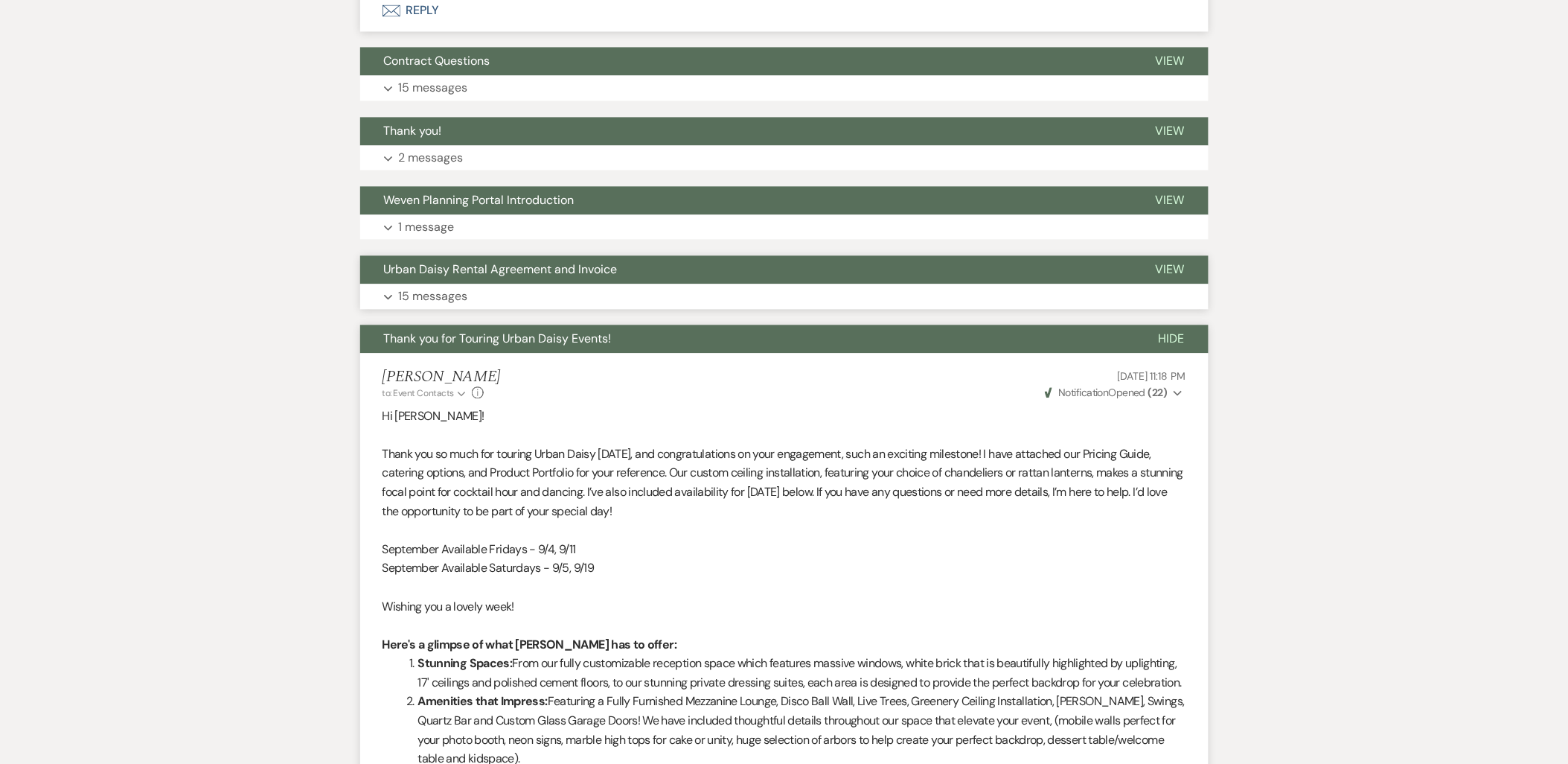
click at [486, 309] on button "Expand 15 messages" at bounding box center [784, 296] width 848 height 25
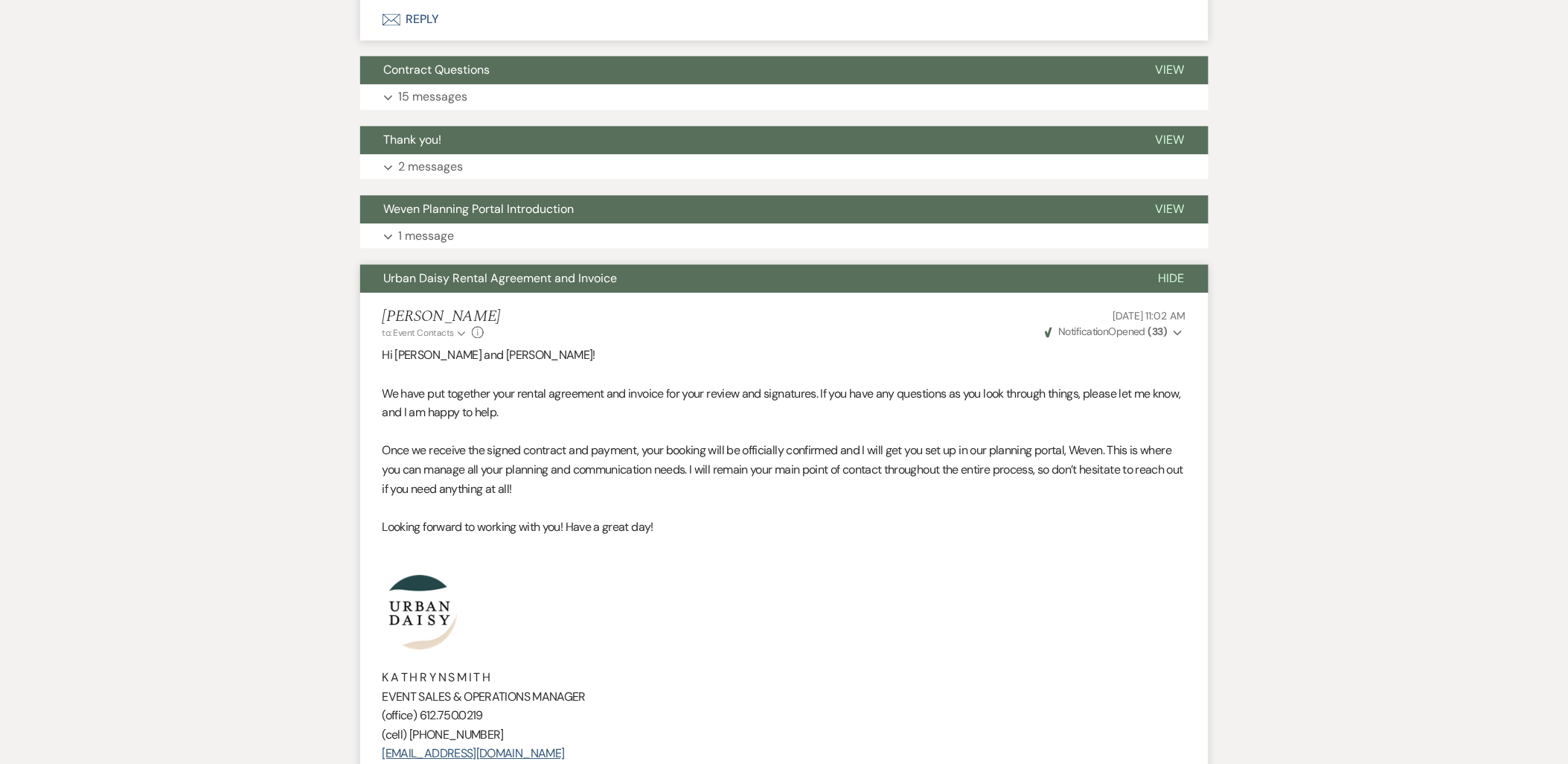
scroll to position [2952, 0]
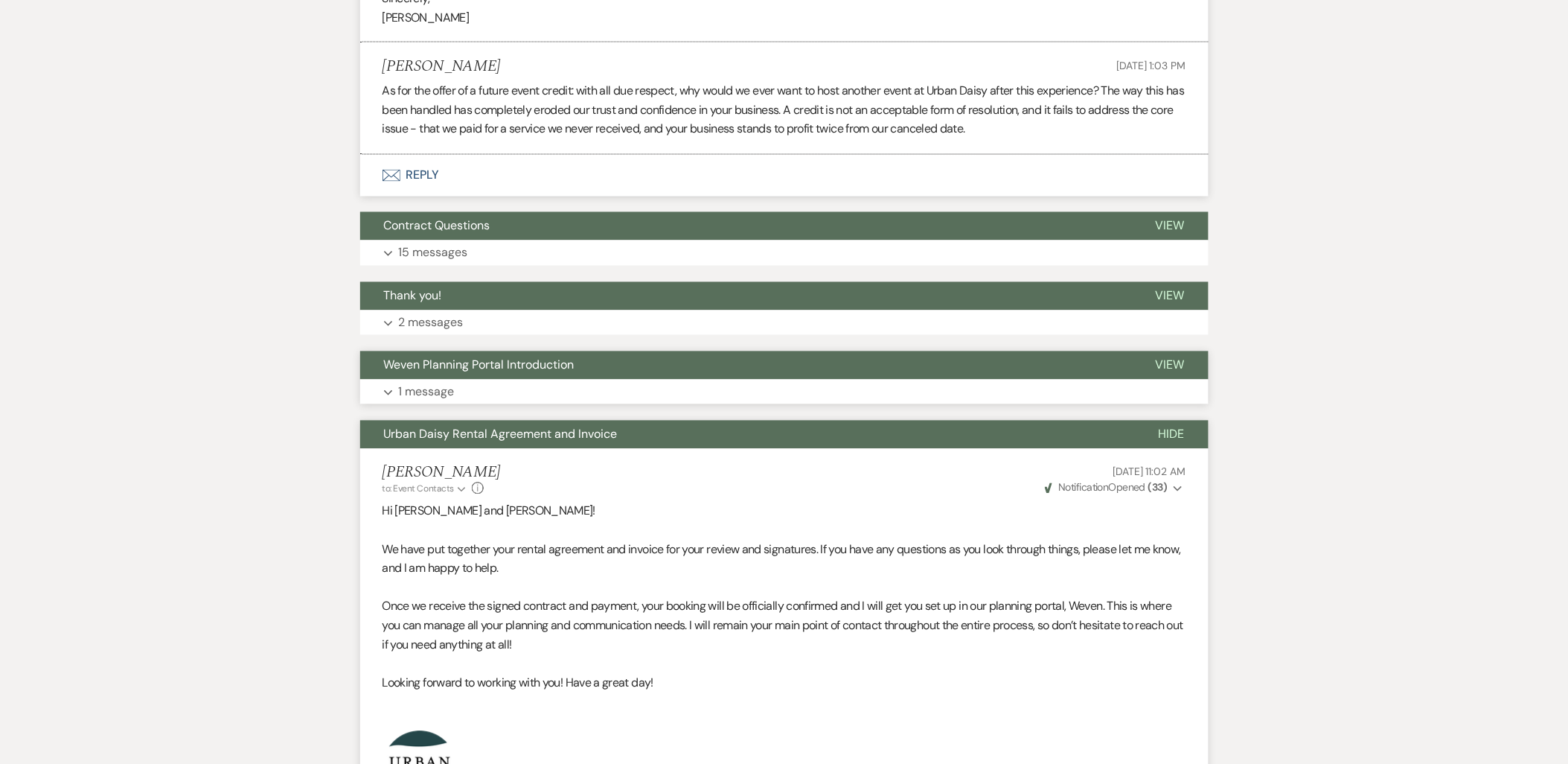
click at [456, 373] on span "Weven Planning Portal Introduction" at bounding box center [479, 364] width 191 height 16
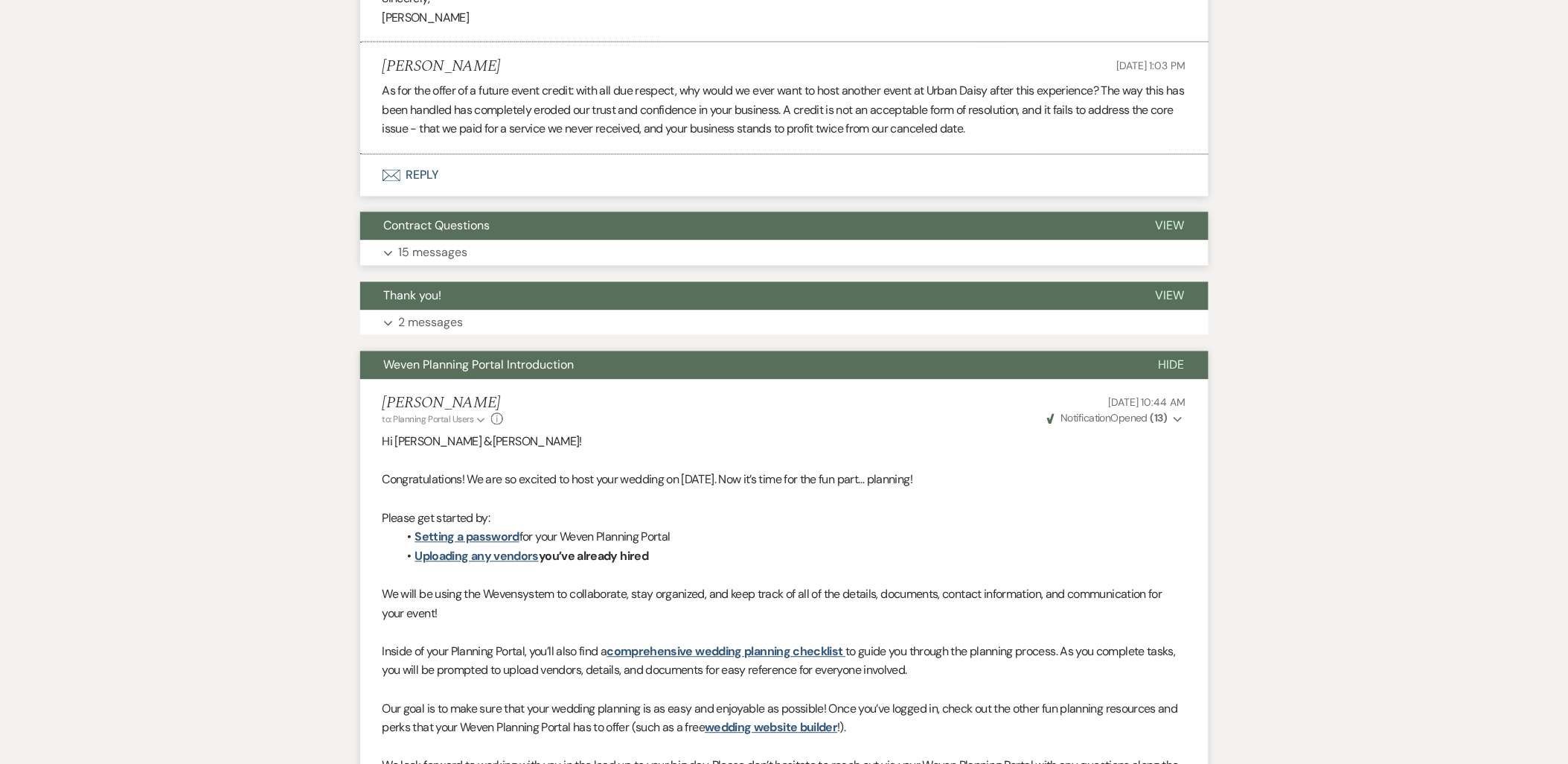
click at [435, 262] on p "15 messages" at bounding box center [433, 252] width 69 height 19
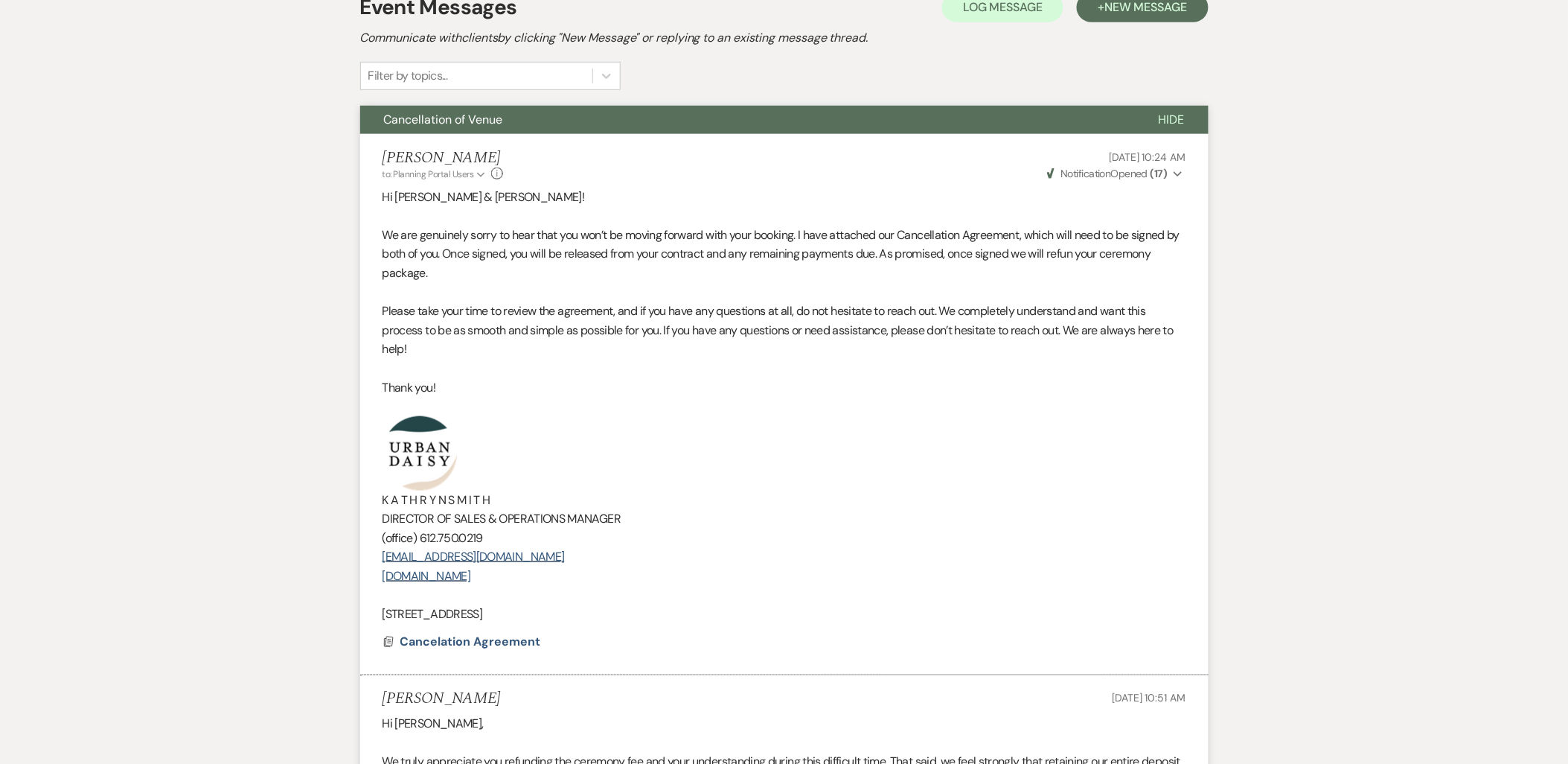
scroll to position [0, 0]
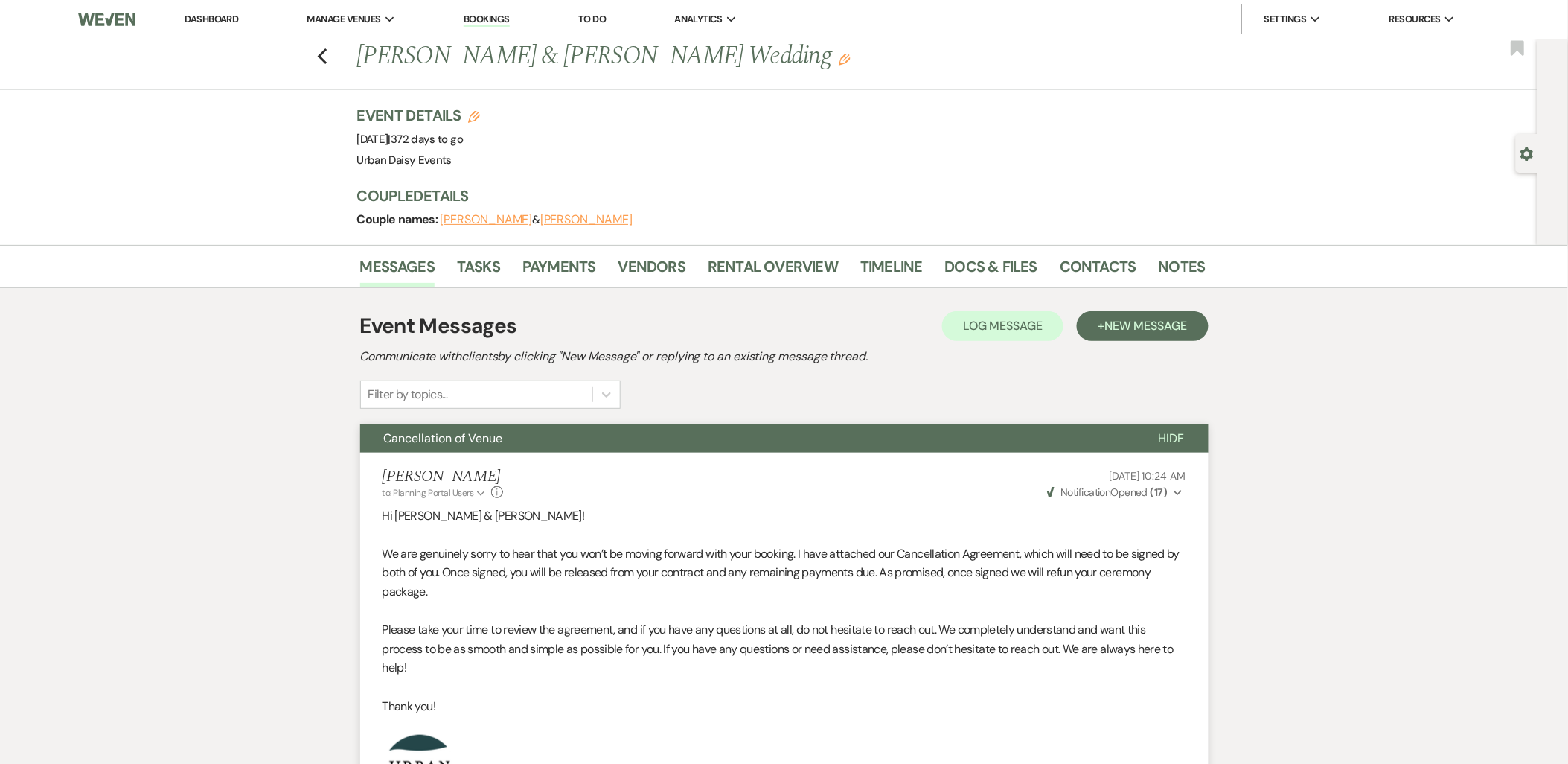
click at [197, 11] on li "Dashboard" at bounding box center [211, 19] width 69 height 30
click at [195, 19] on link "Dashboard" at bounding box center [211, 18] width 53 height 13
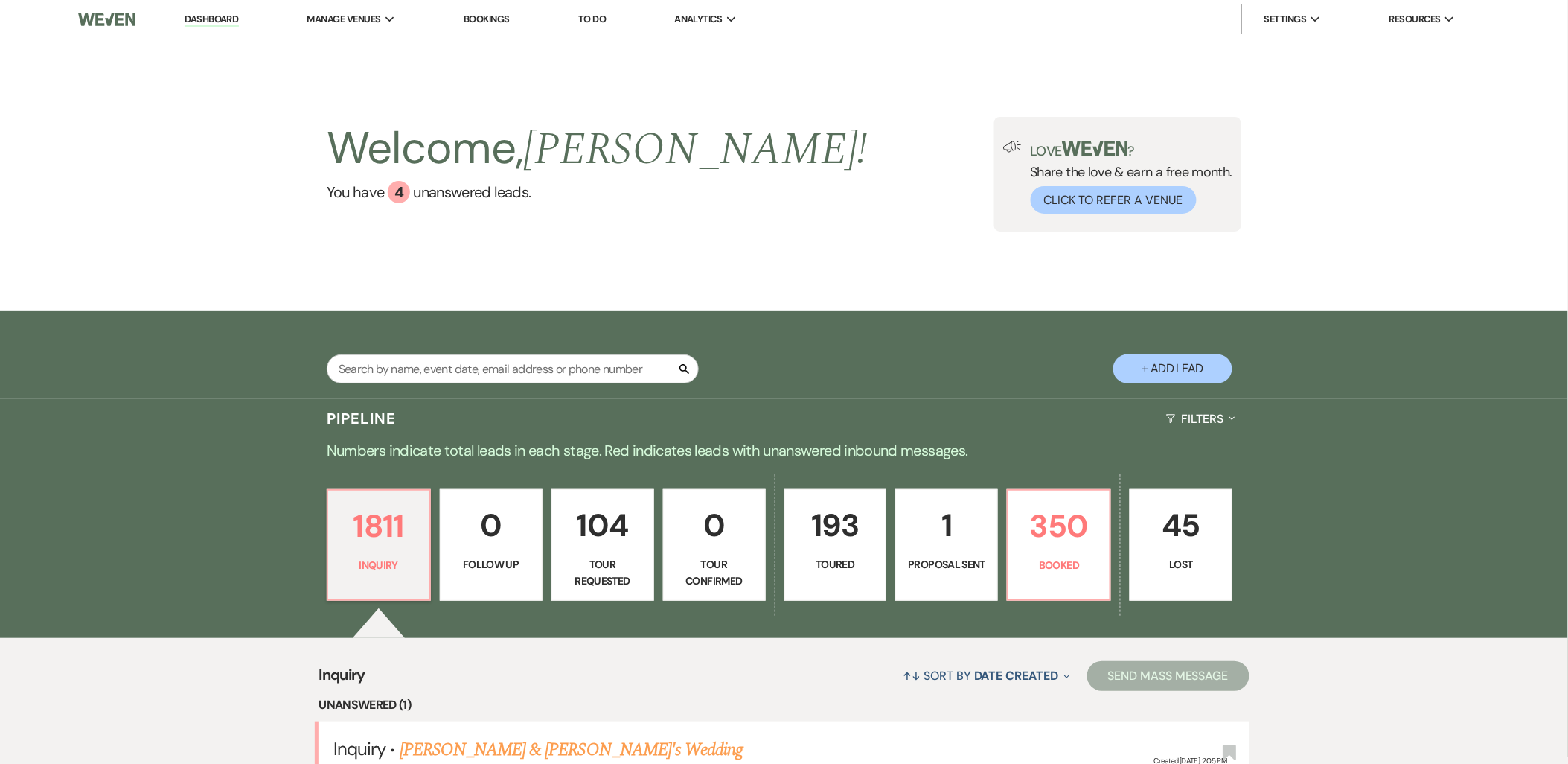
click at [573, 501] on p "104" at bounding box center [603, 525] width 84 height 50
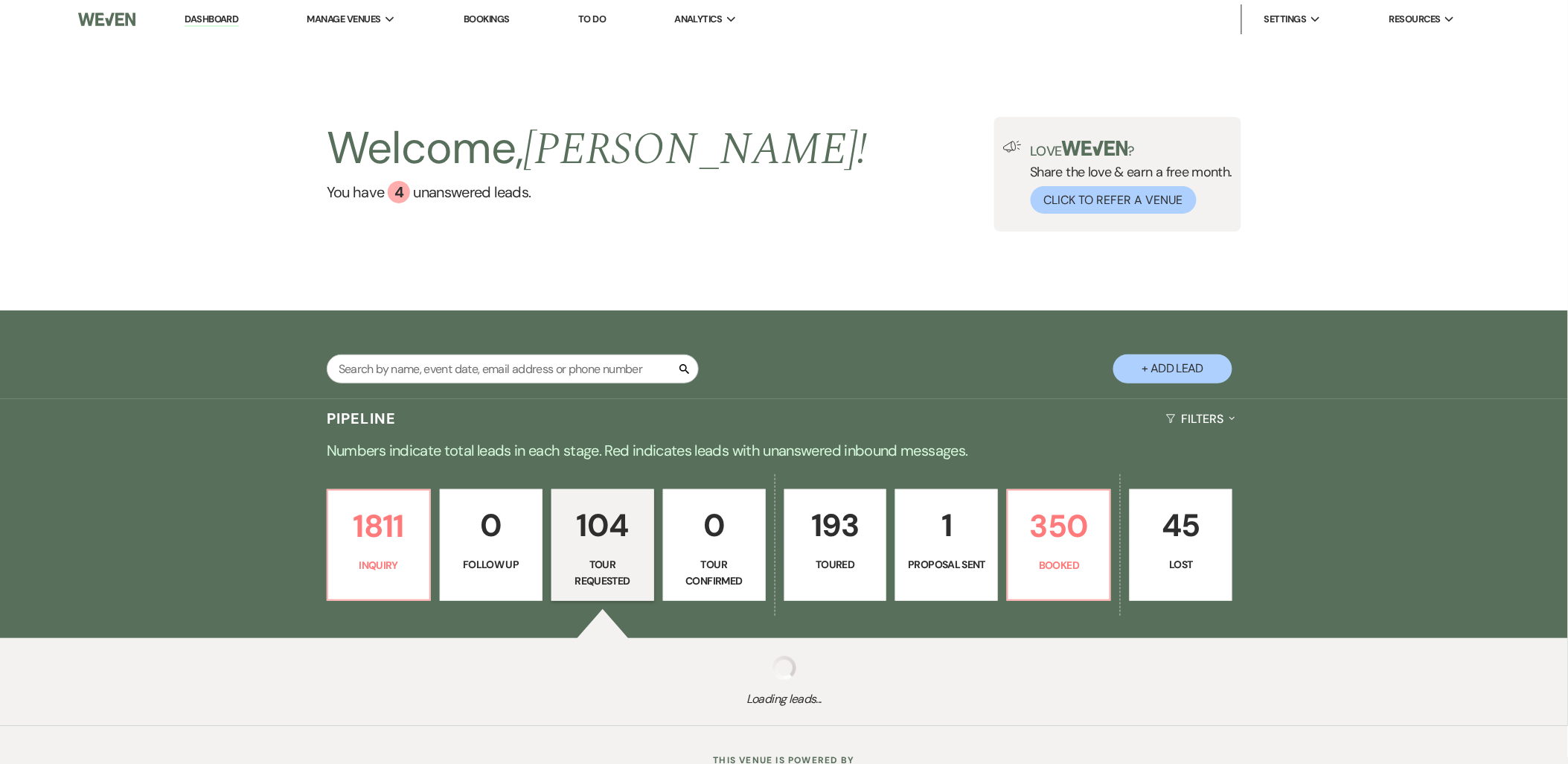
select select "2"
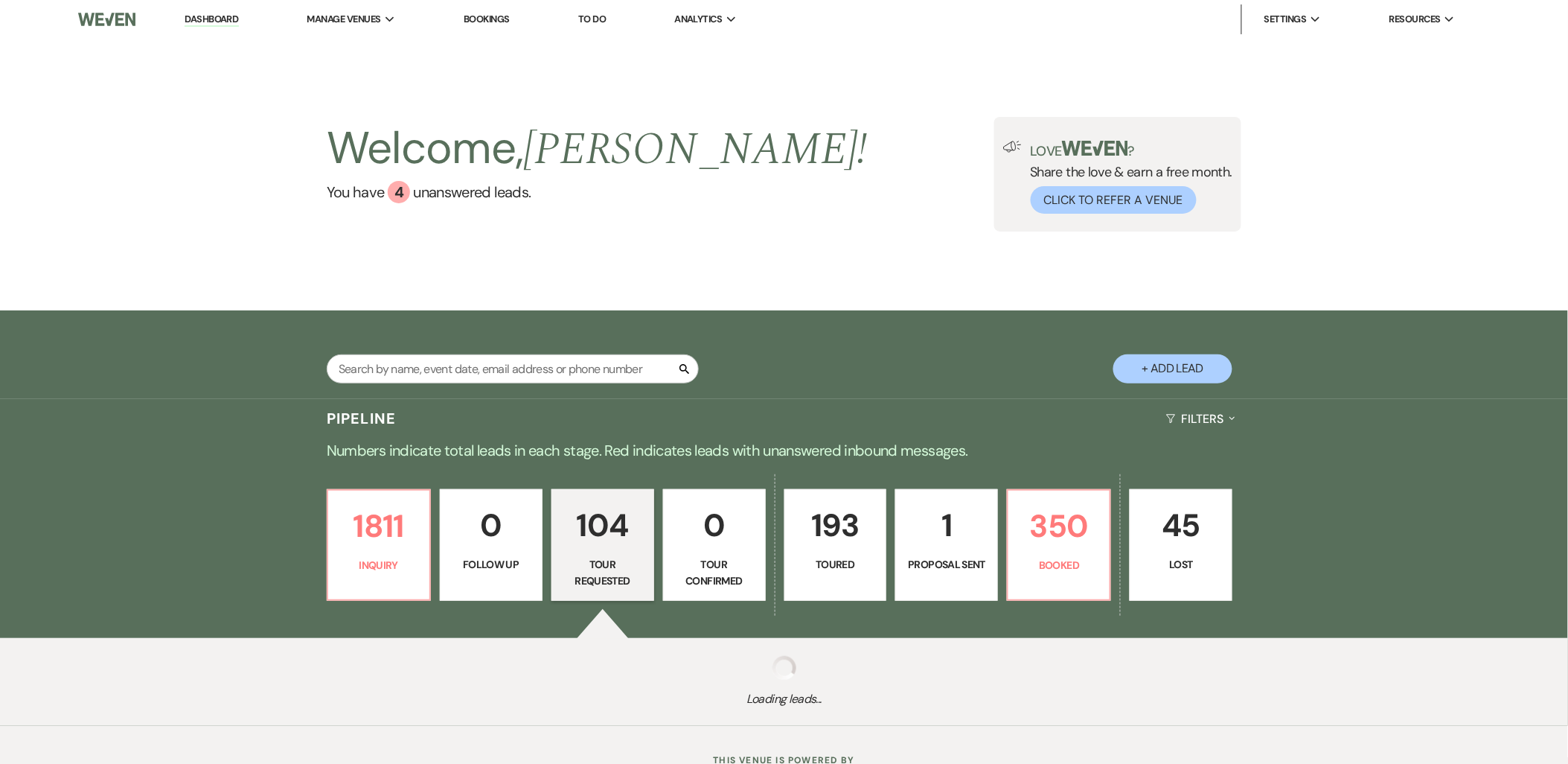
select select "2"
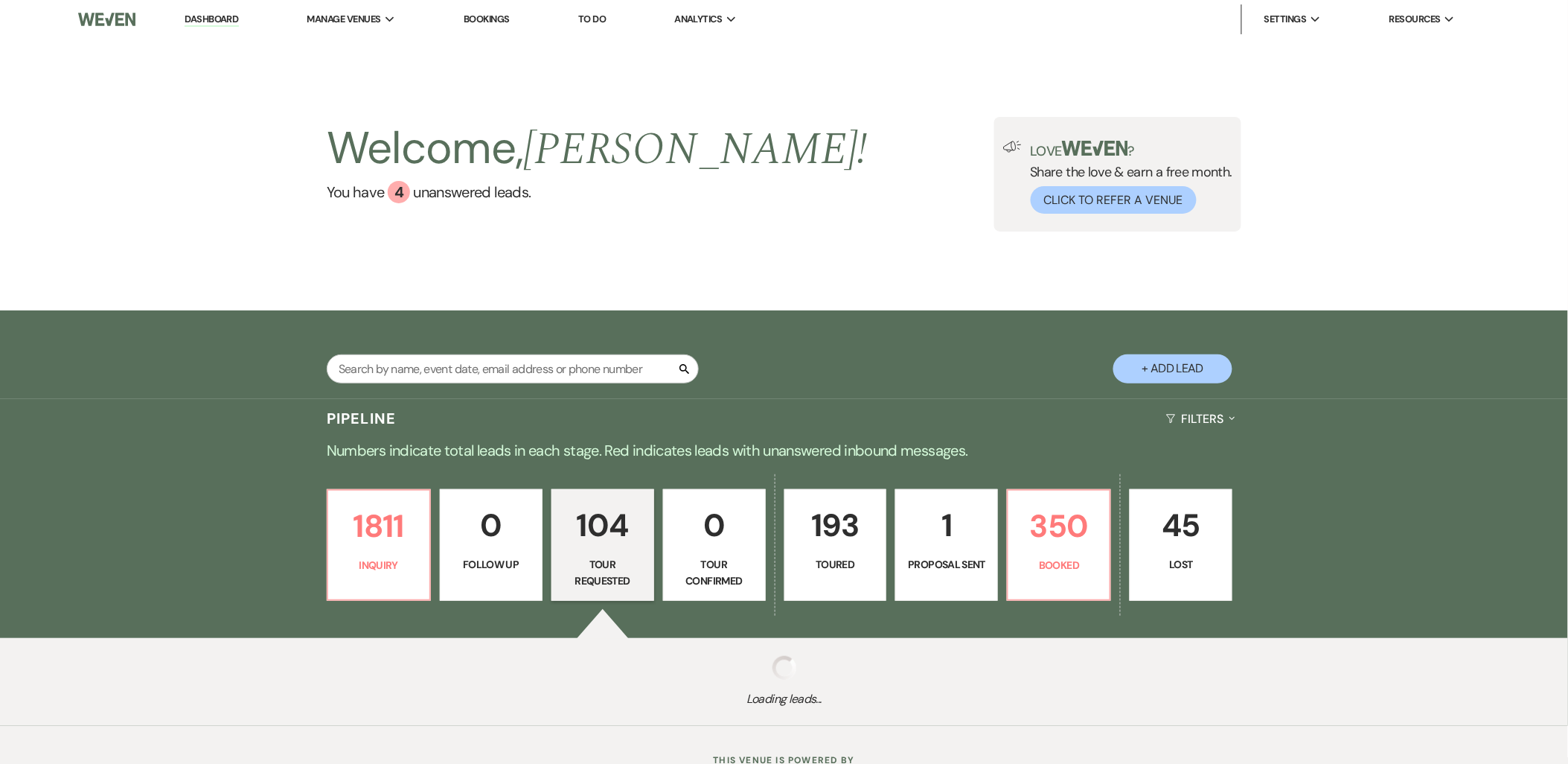
select select "2"
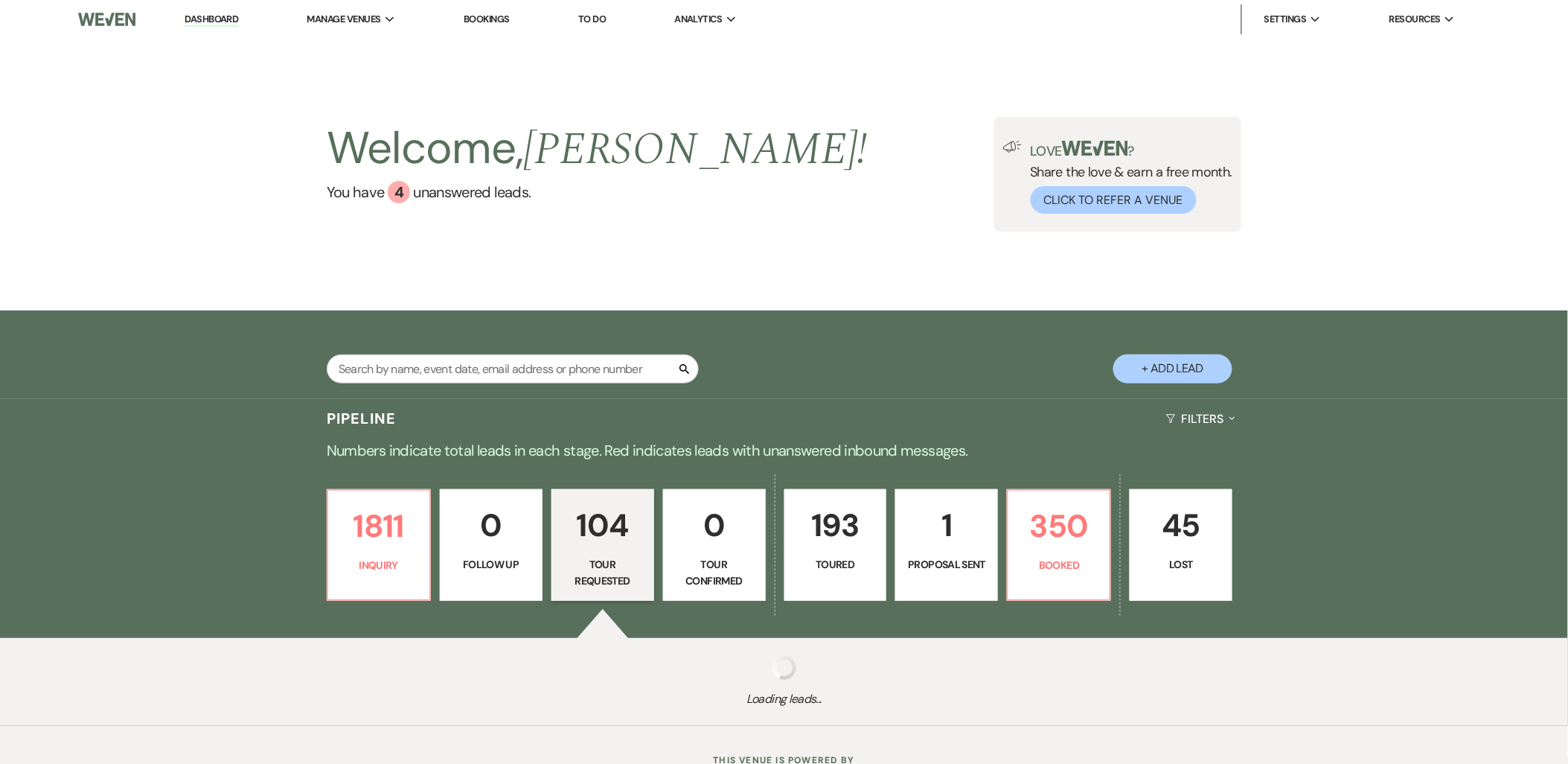
select select "2"
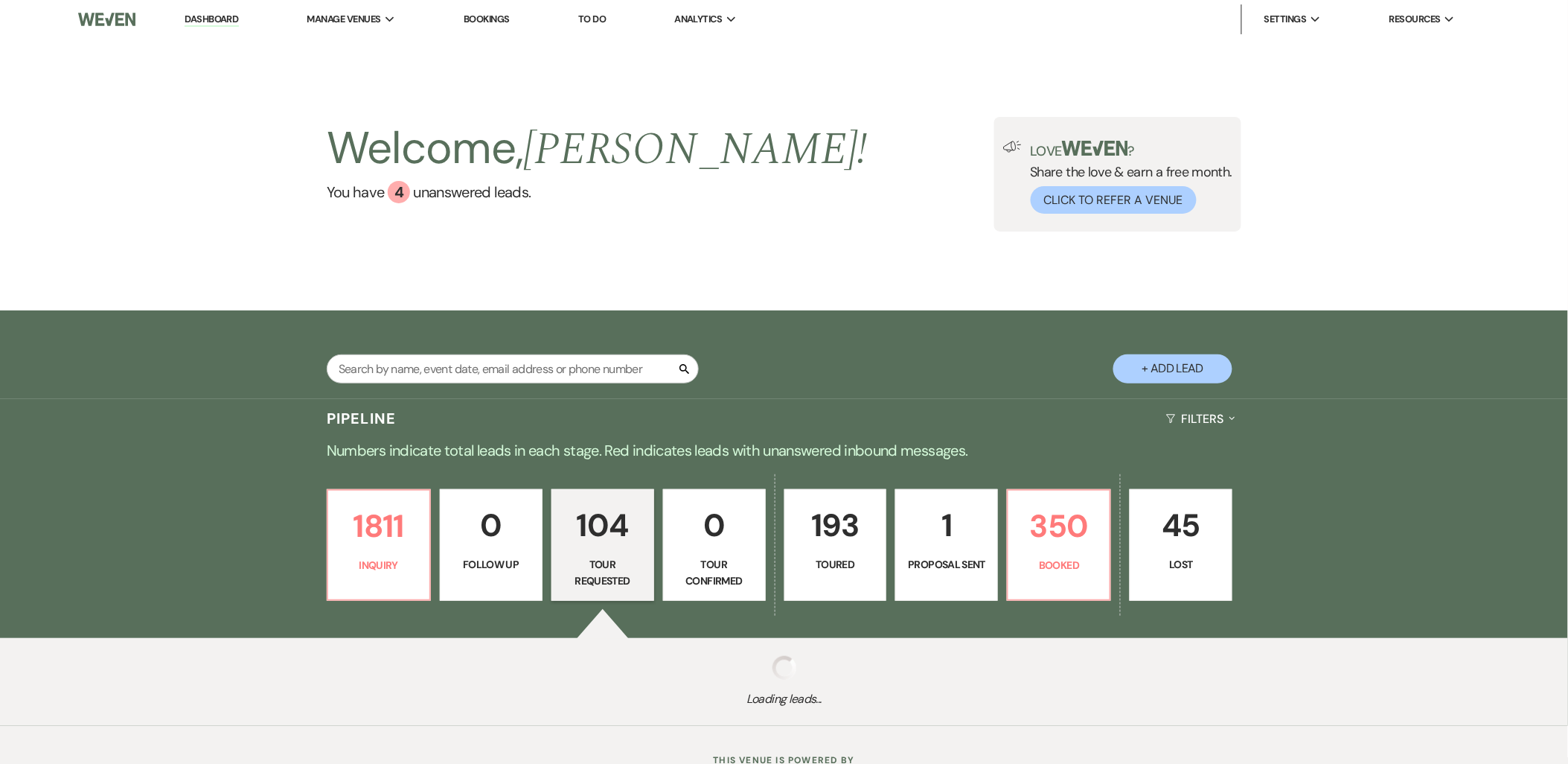
select select "2"
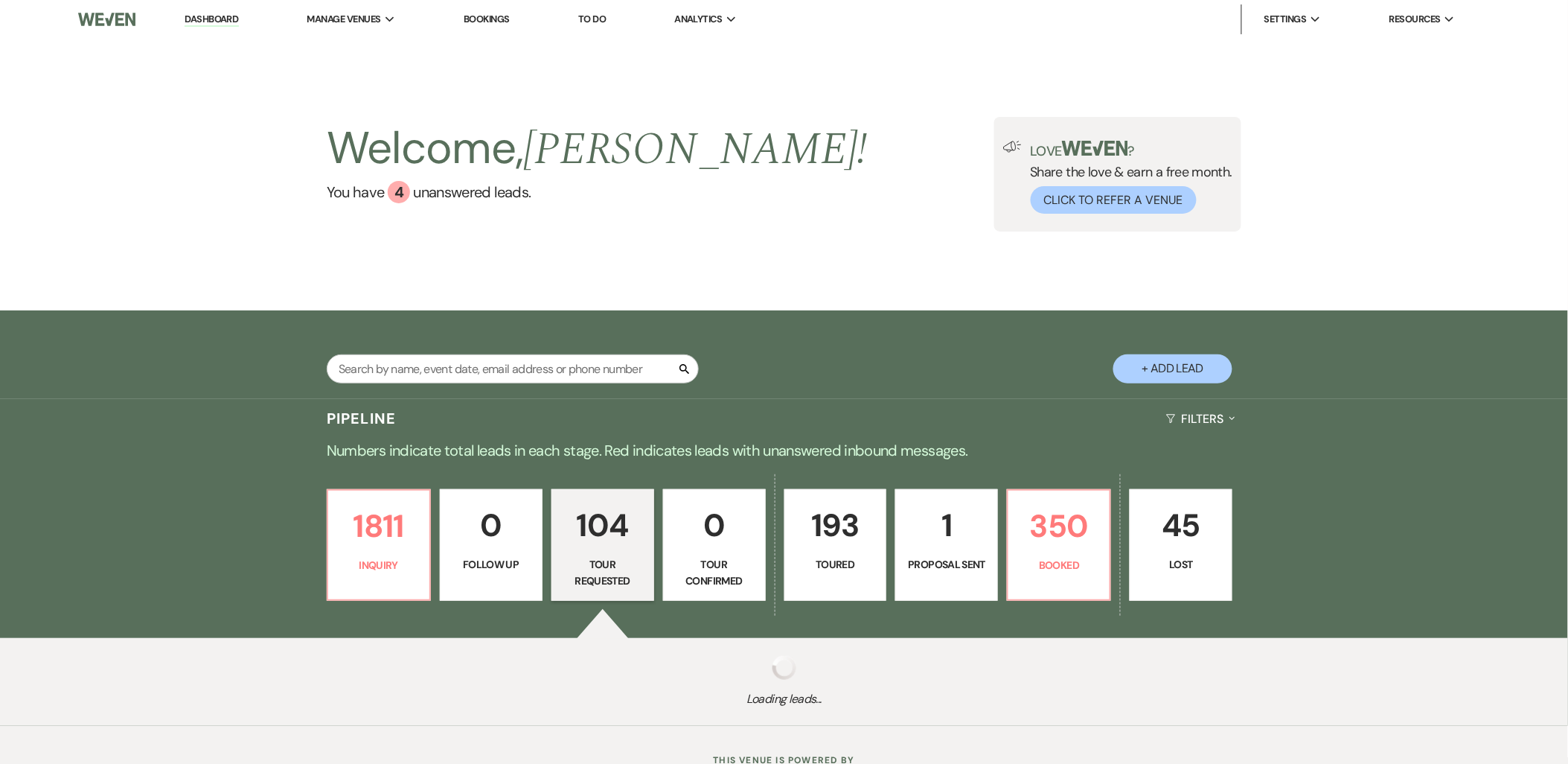
select select "2"
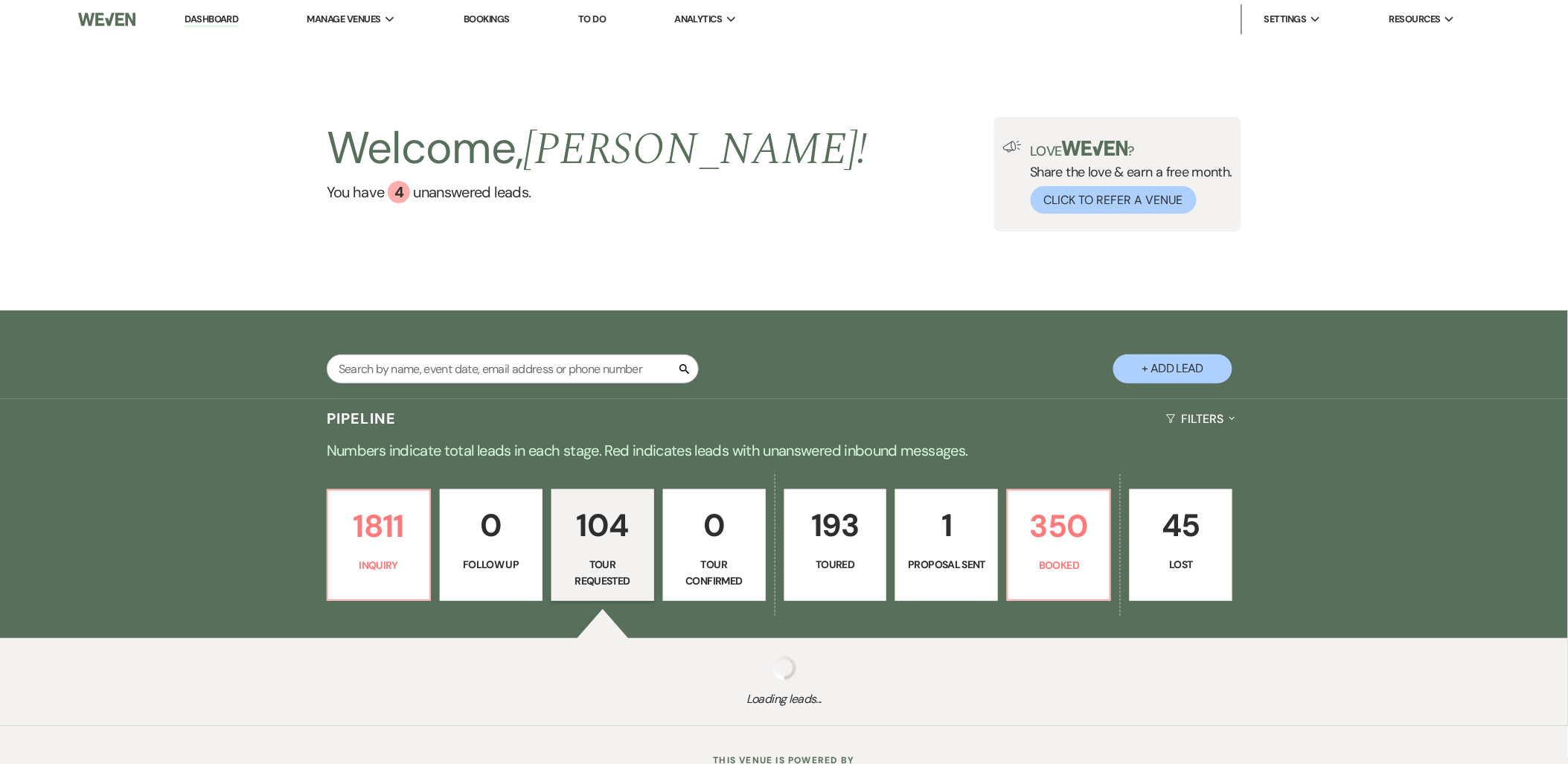
select select "2"
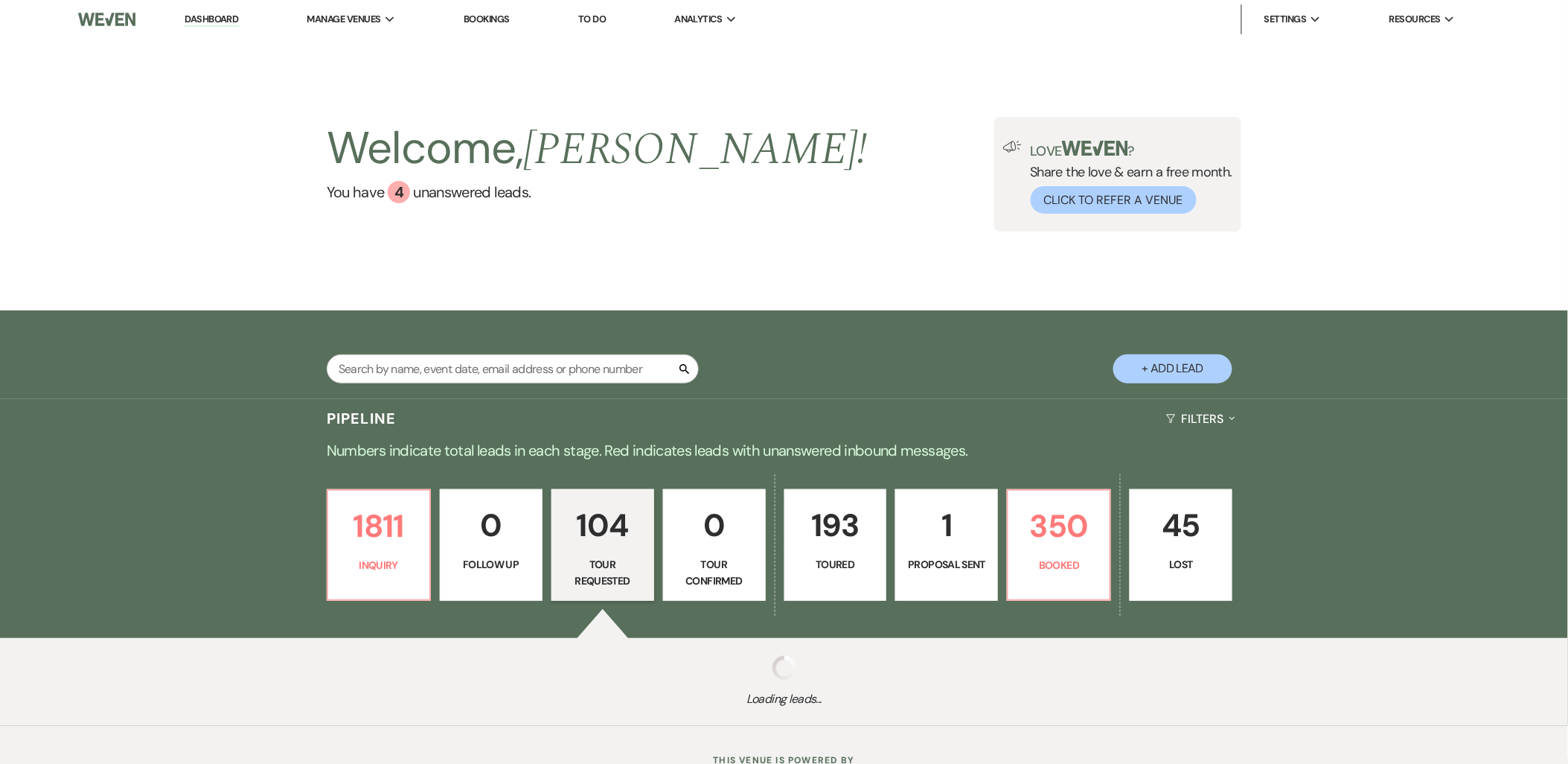
select select "2"
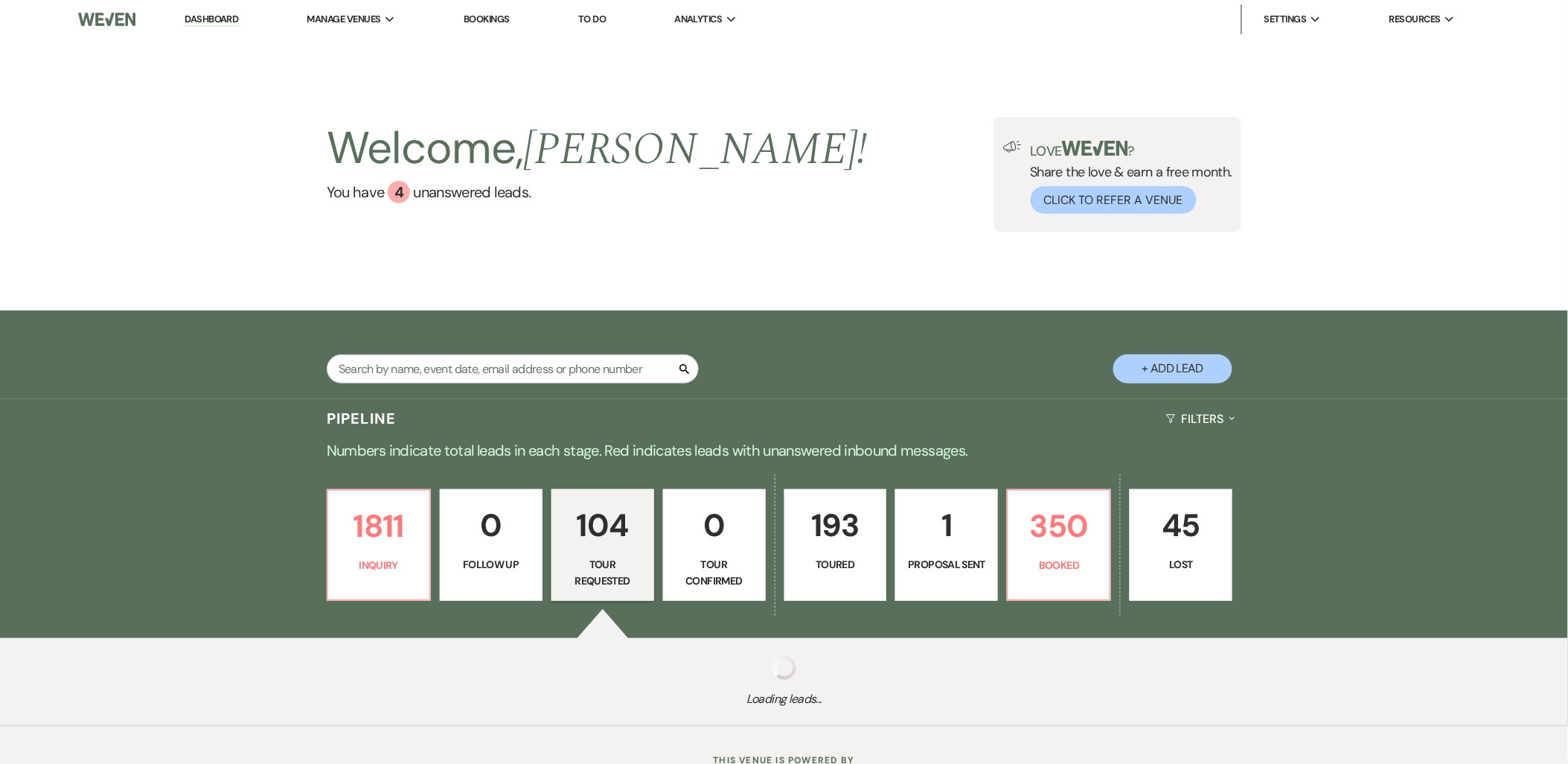
select select "2"
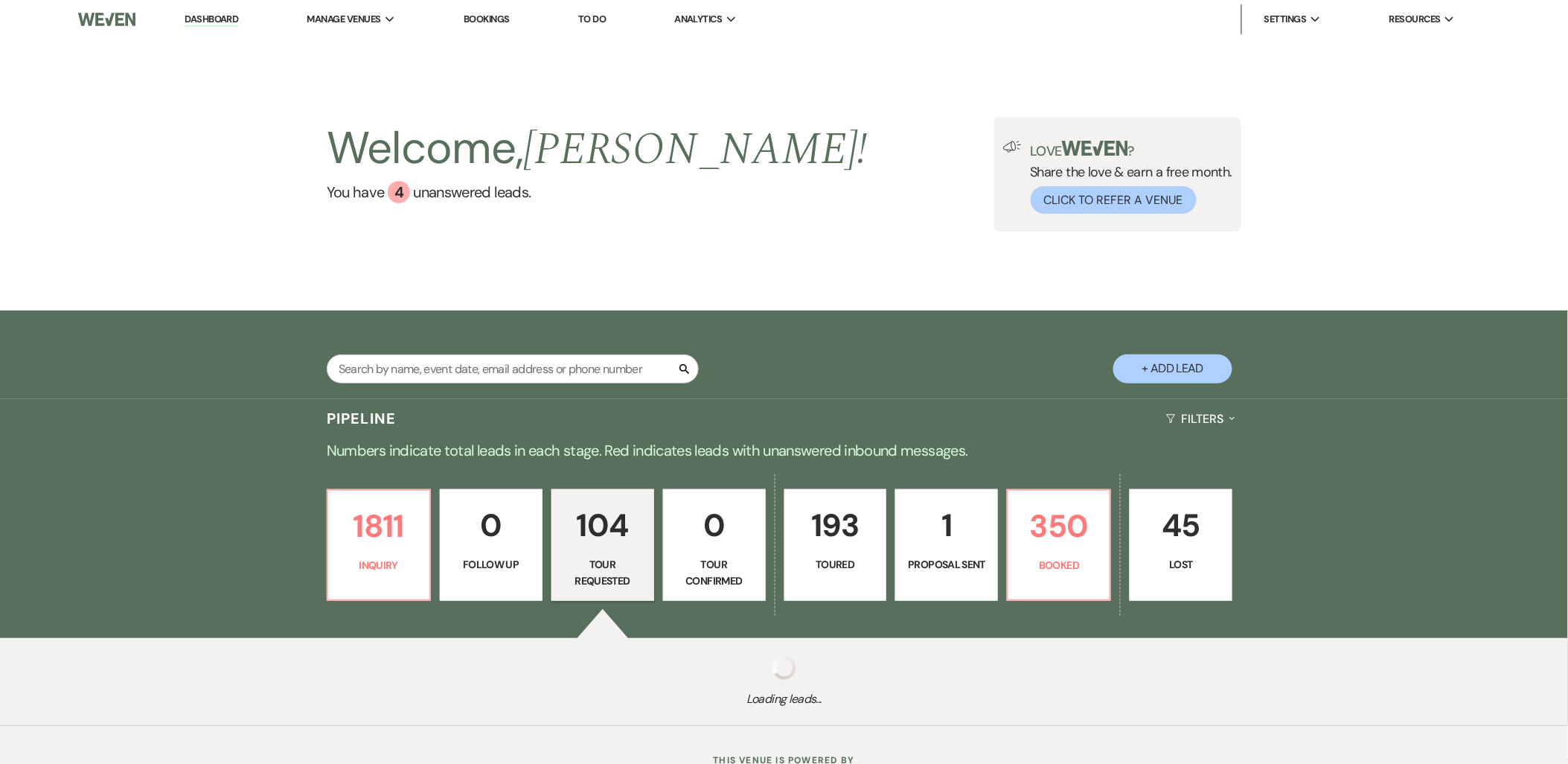
select select "2"
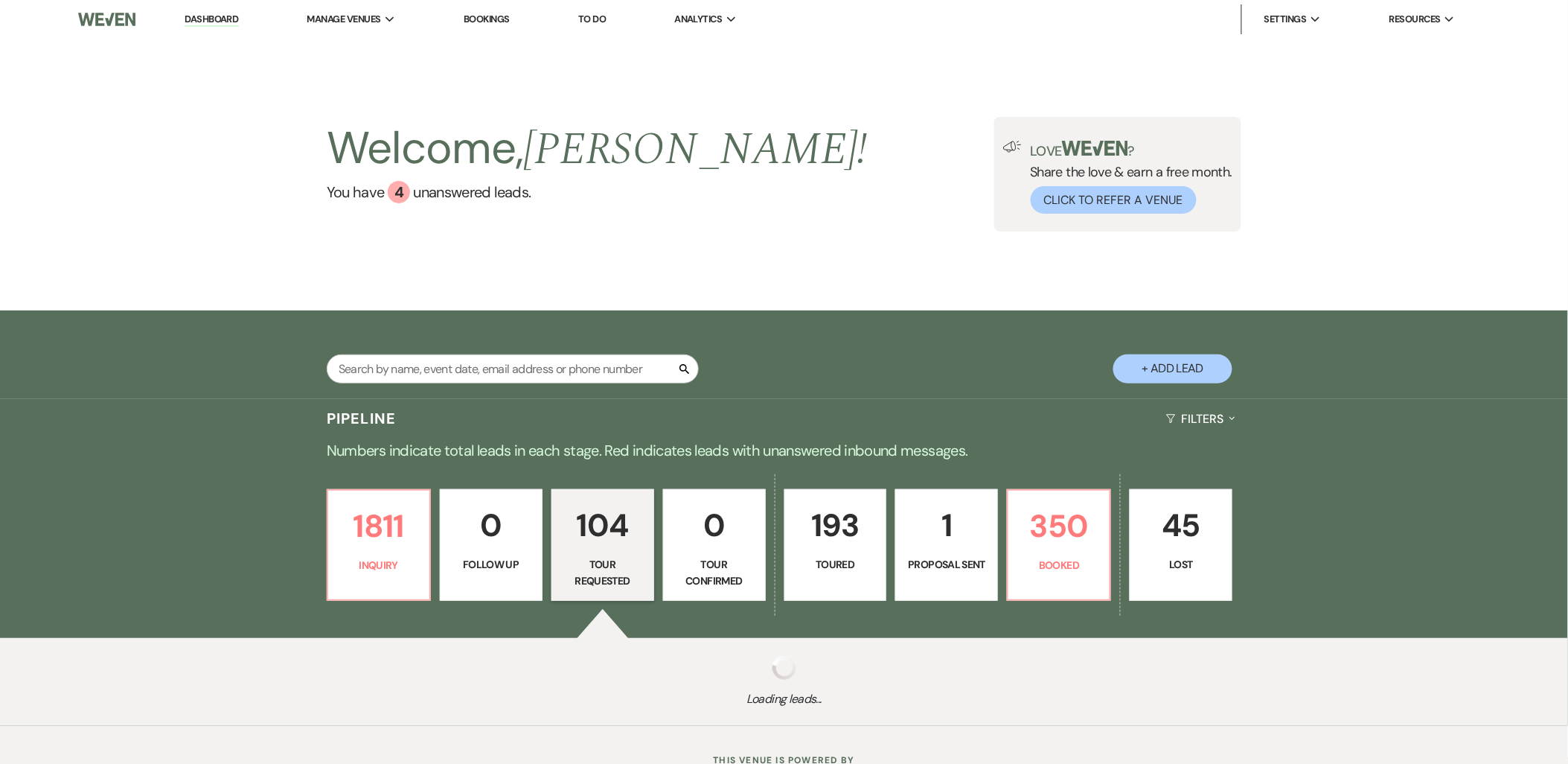
select select "2"
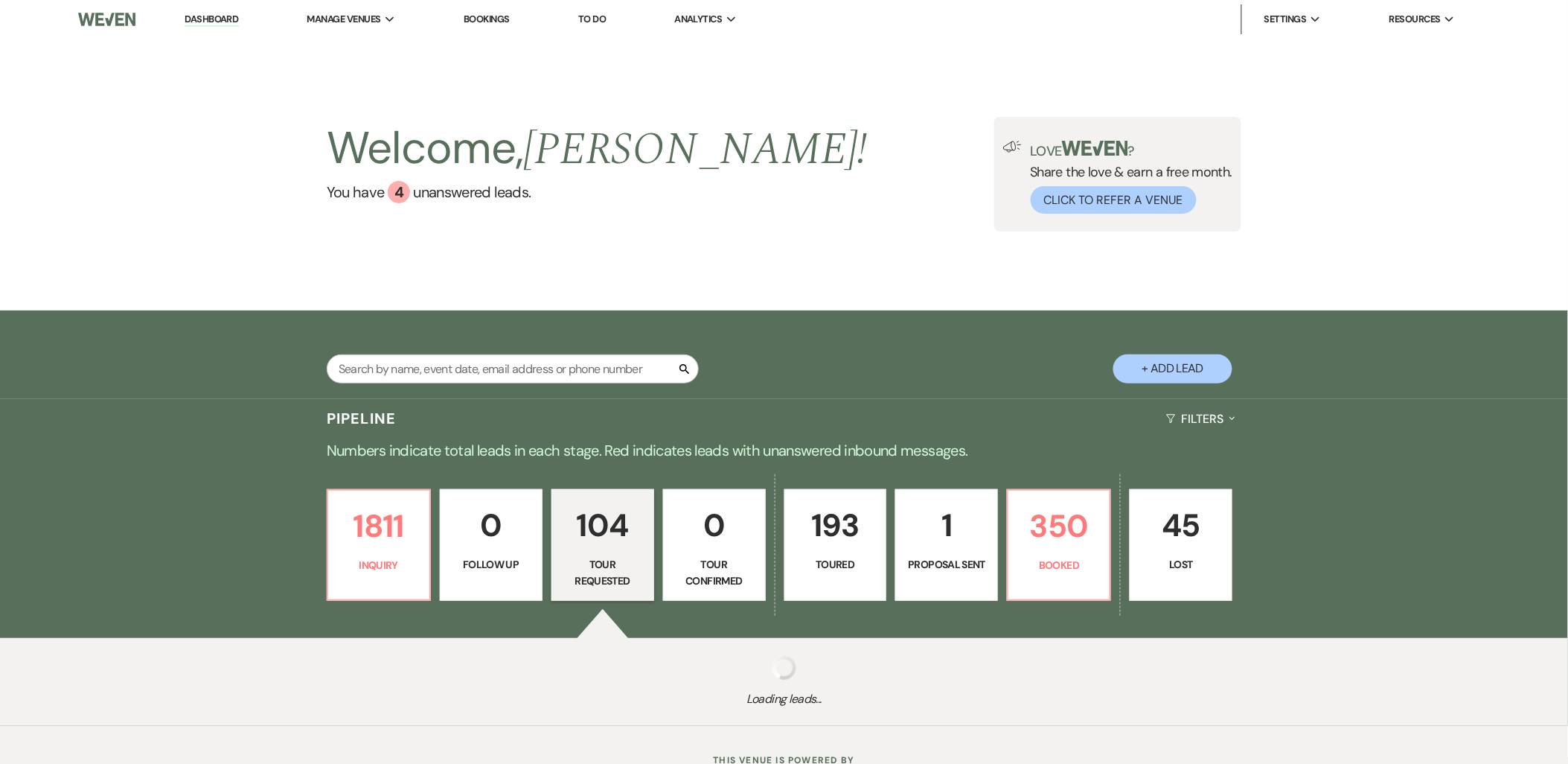
select select "2"
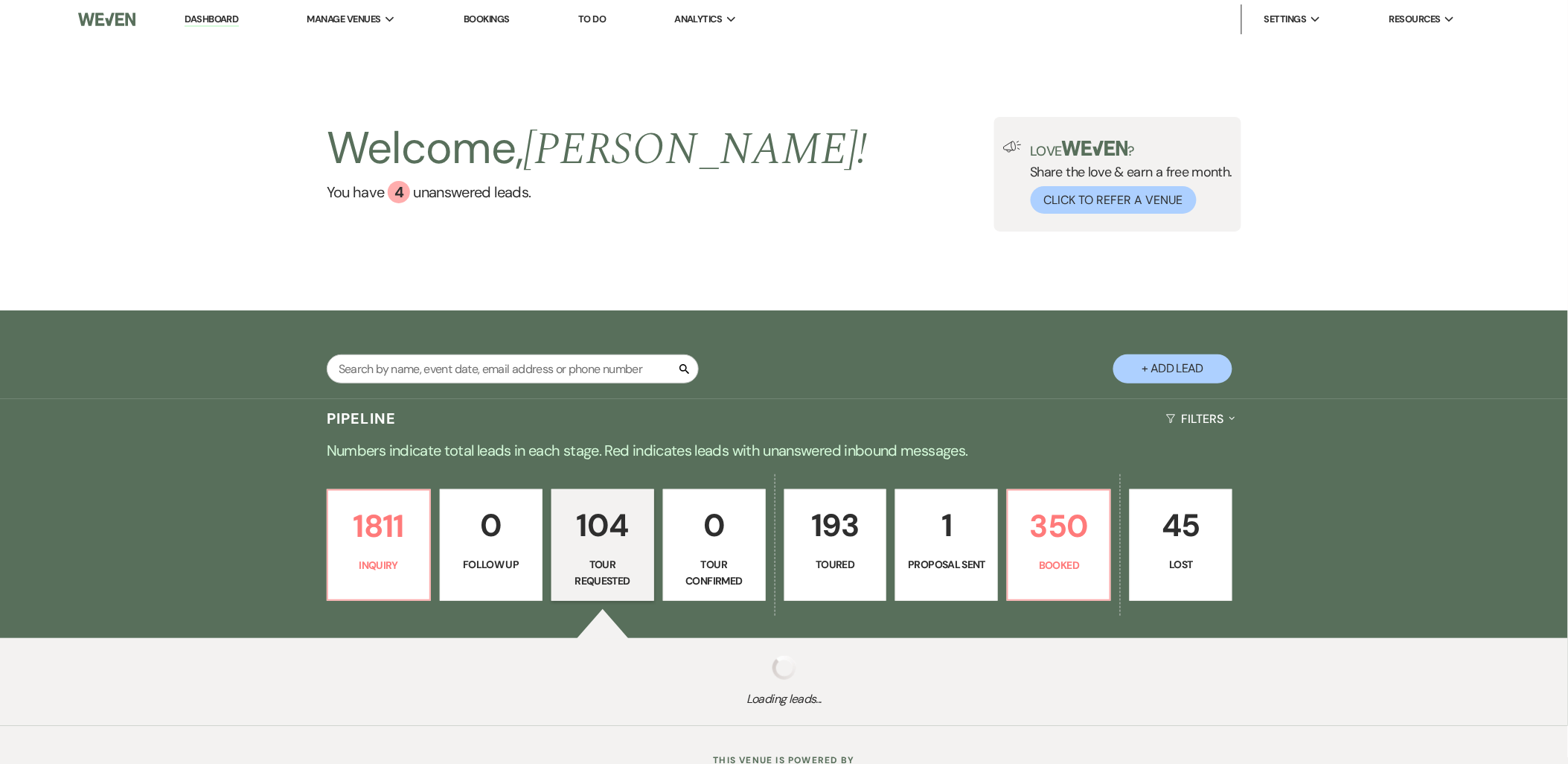
select select "2"
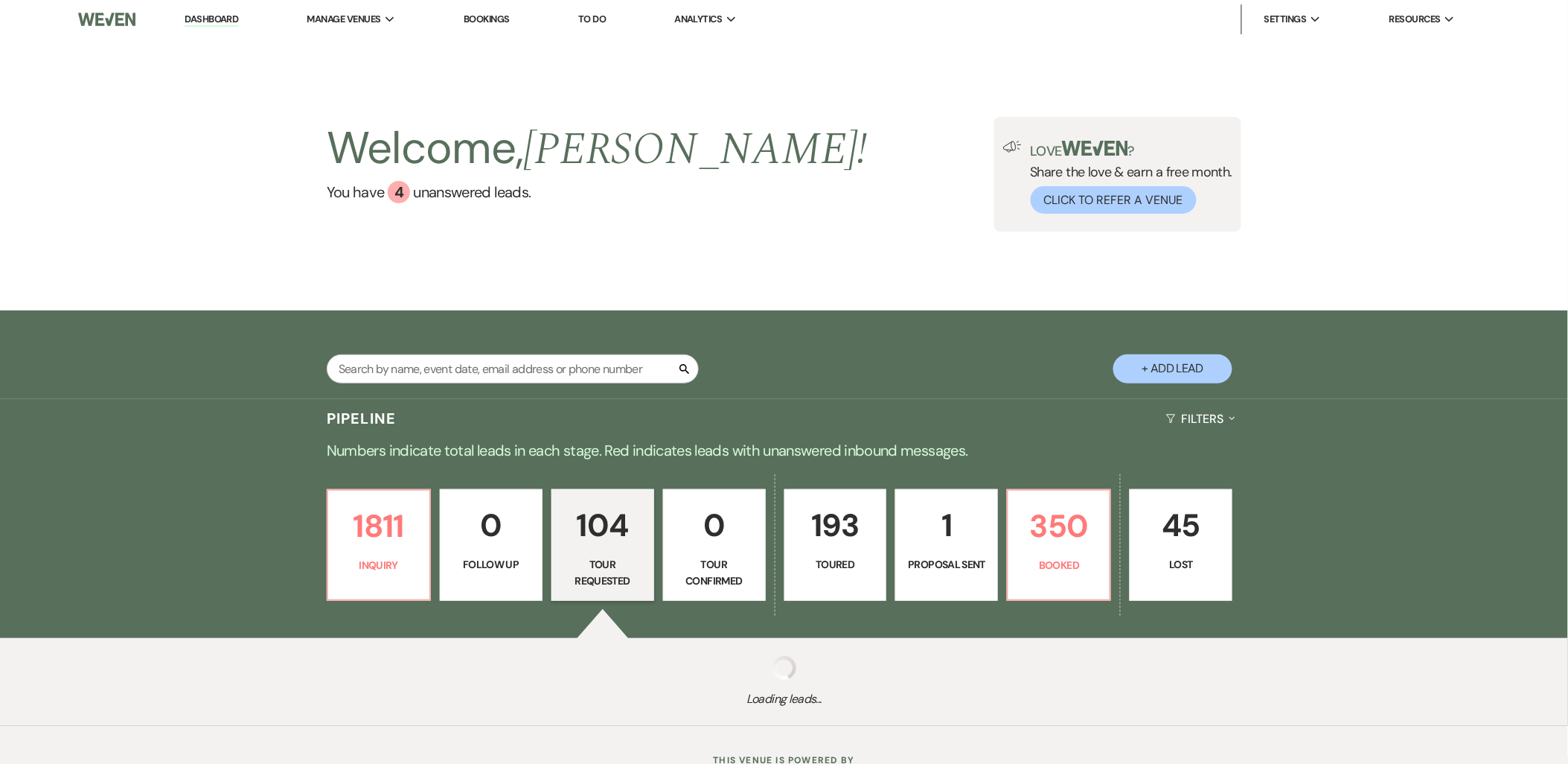
select select "2"
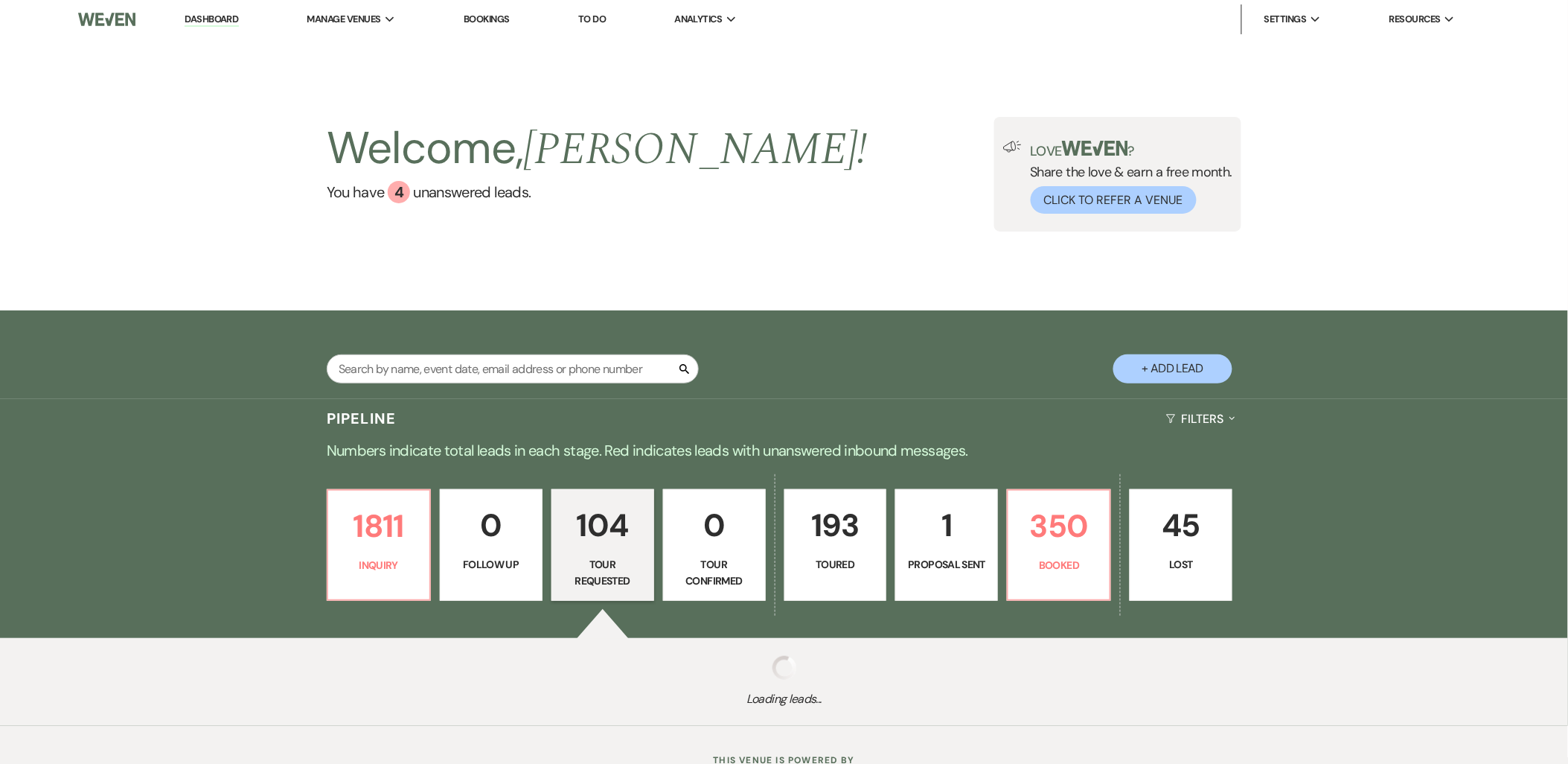
select select "2"
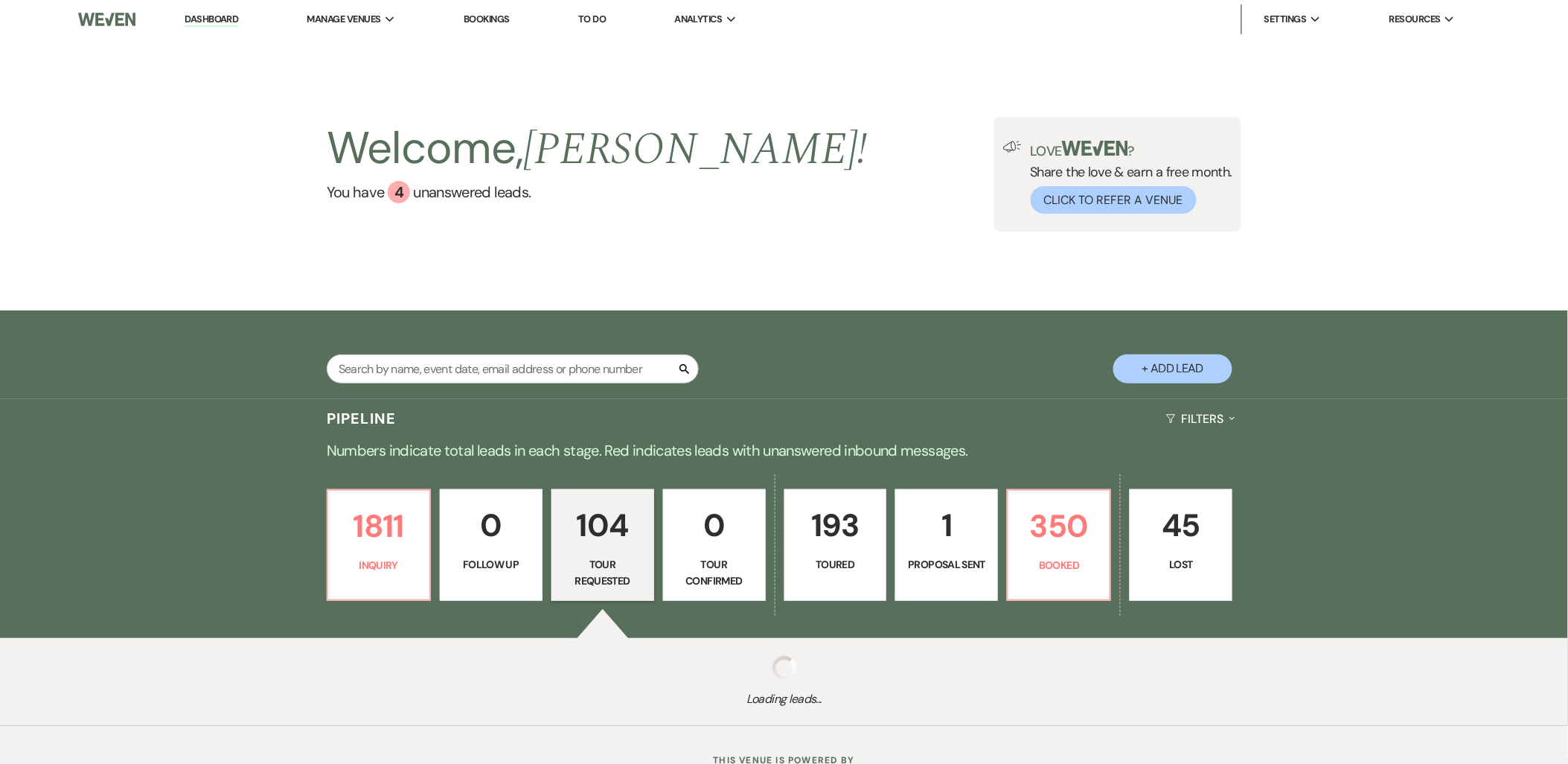
select select "2"
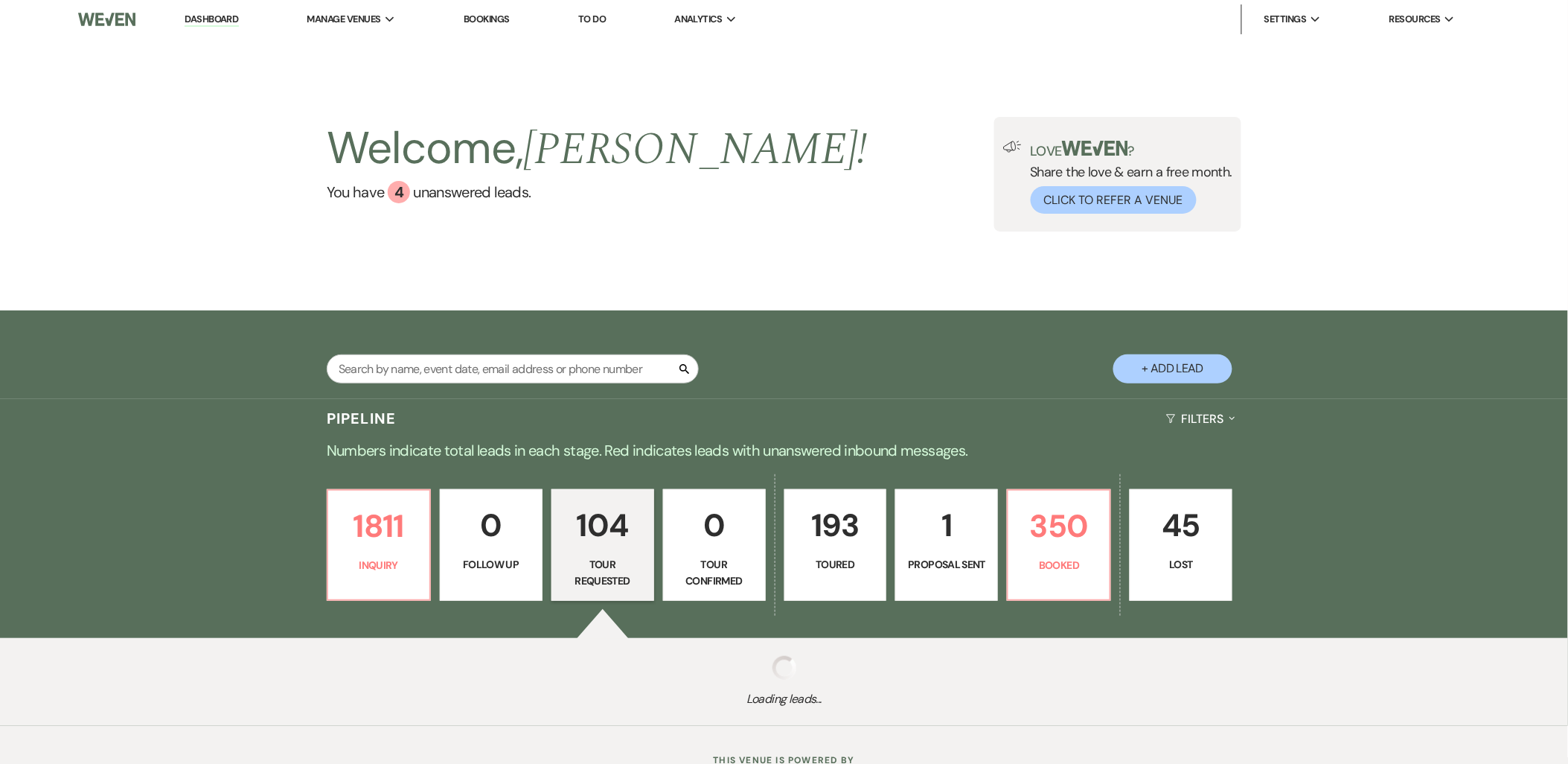
select select "2"
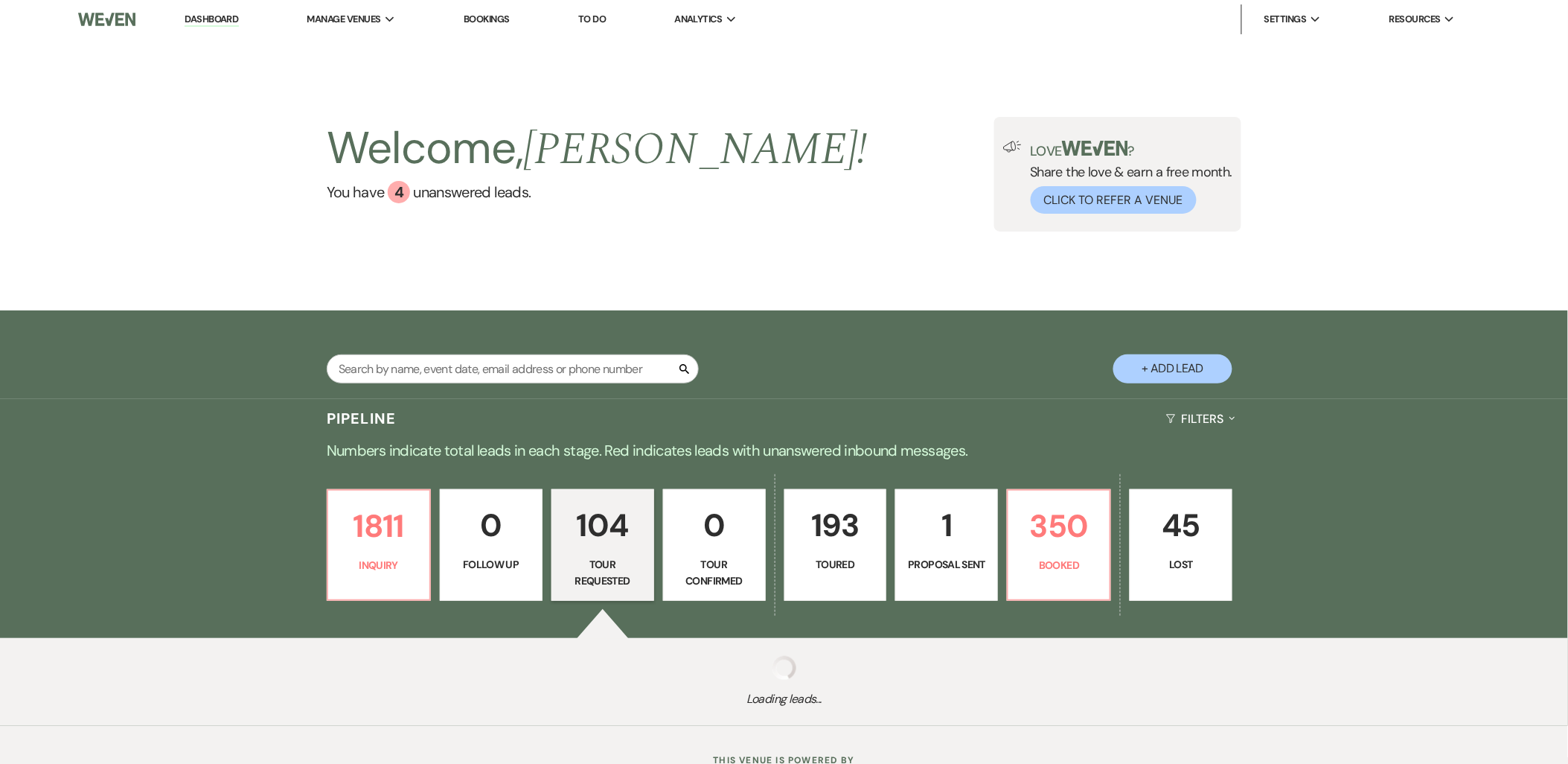
select select "2"
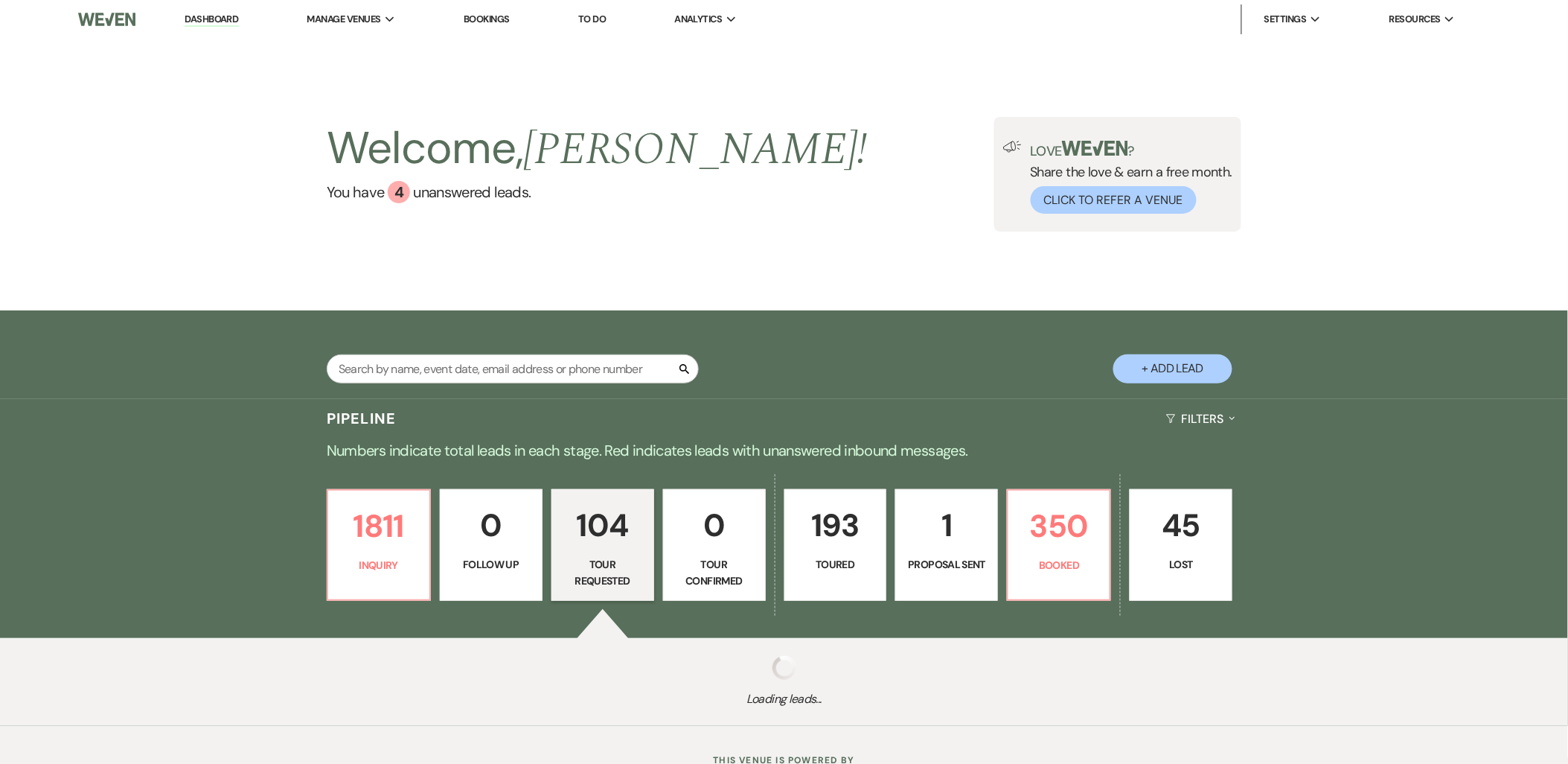
select select "2"
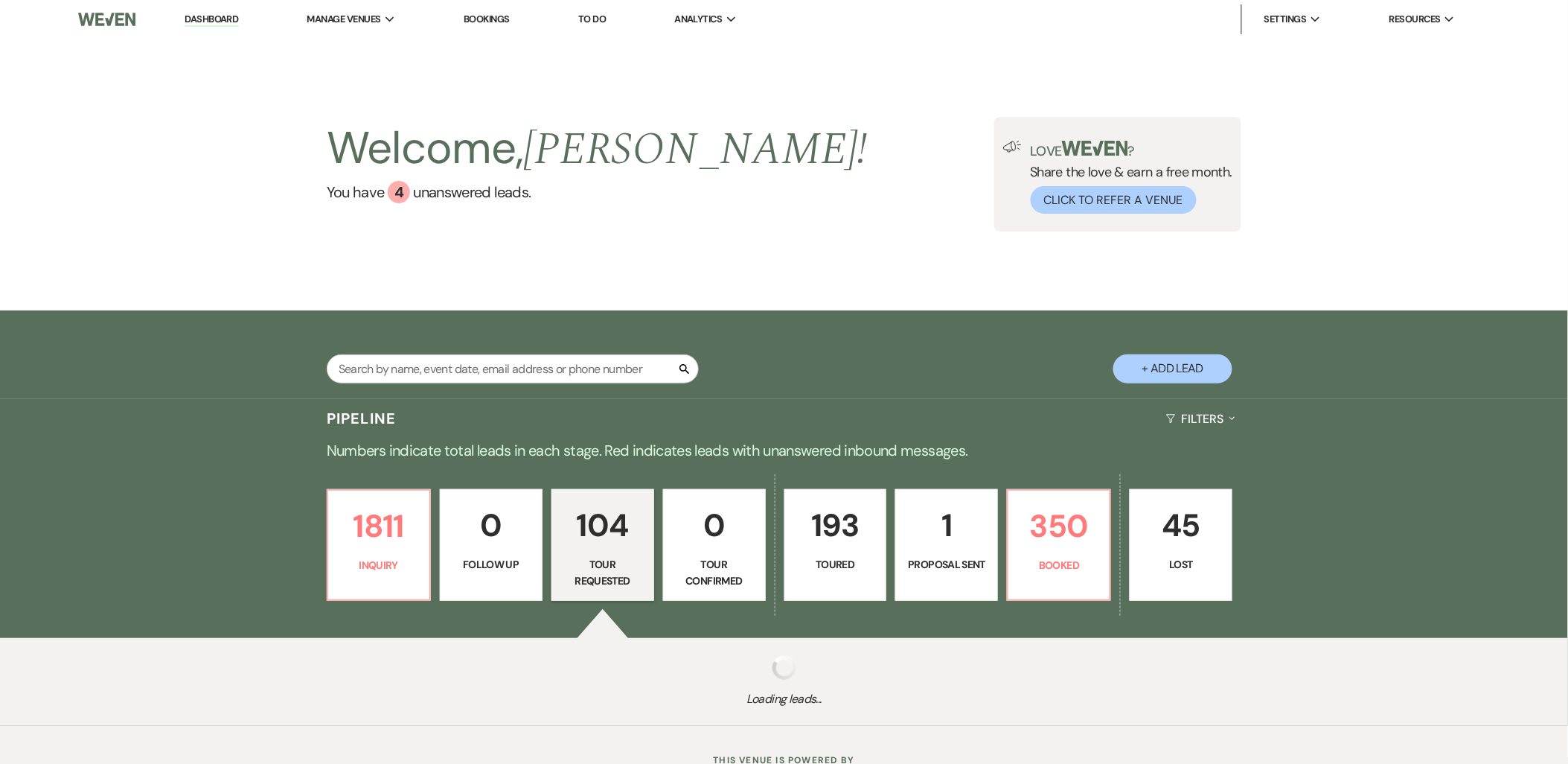
select select "2"
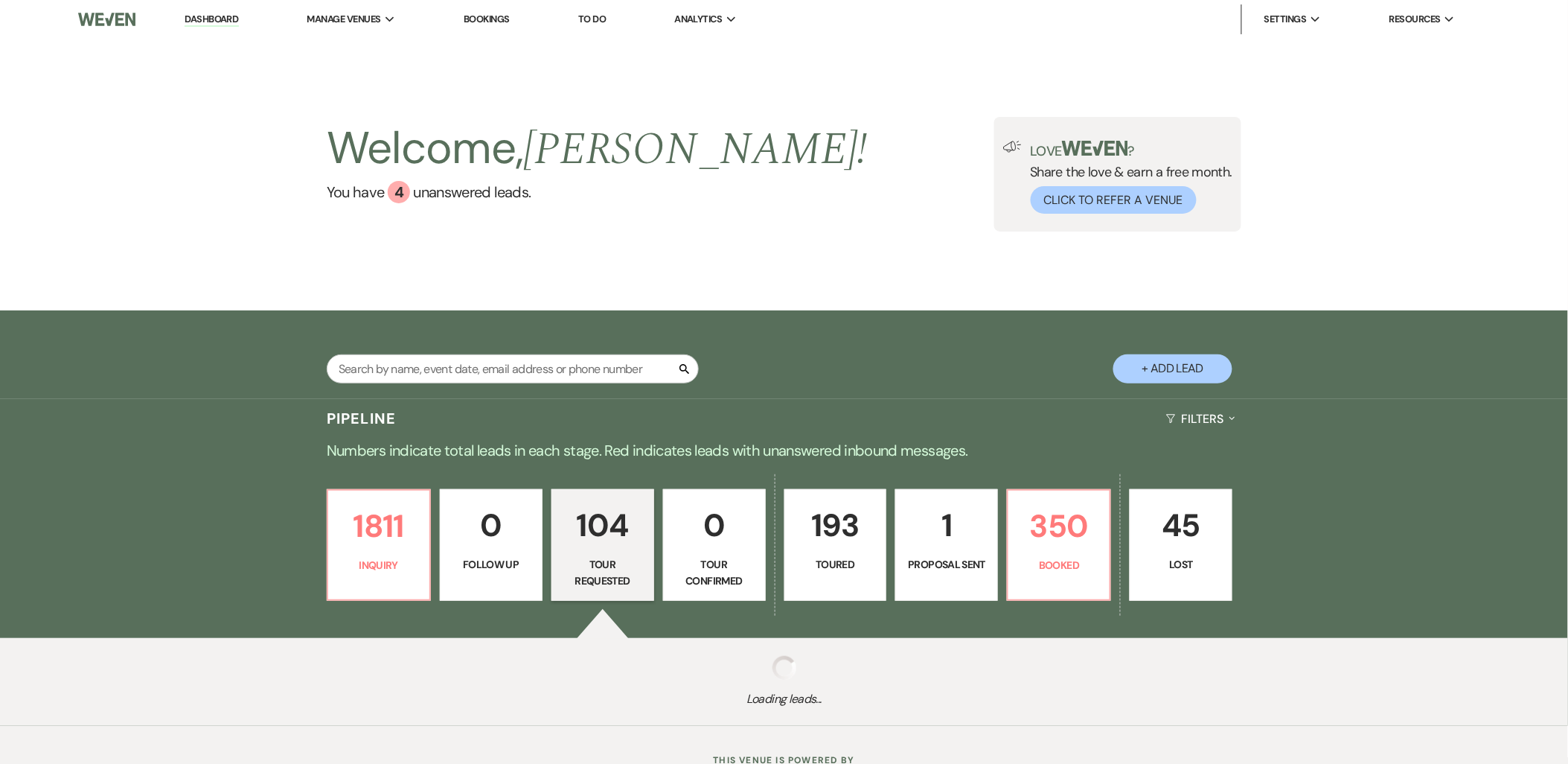
select select "2"
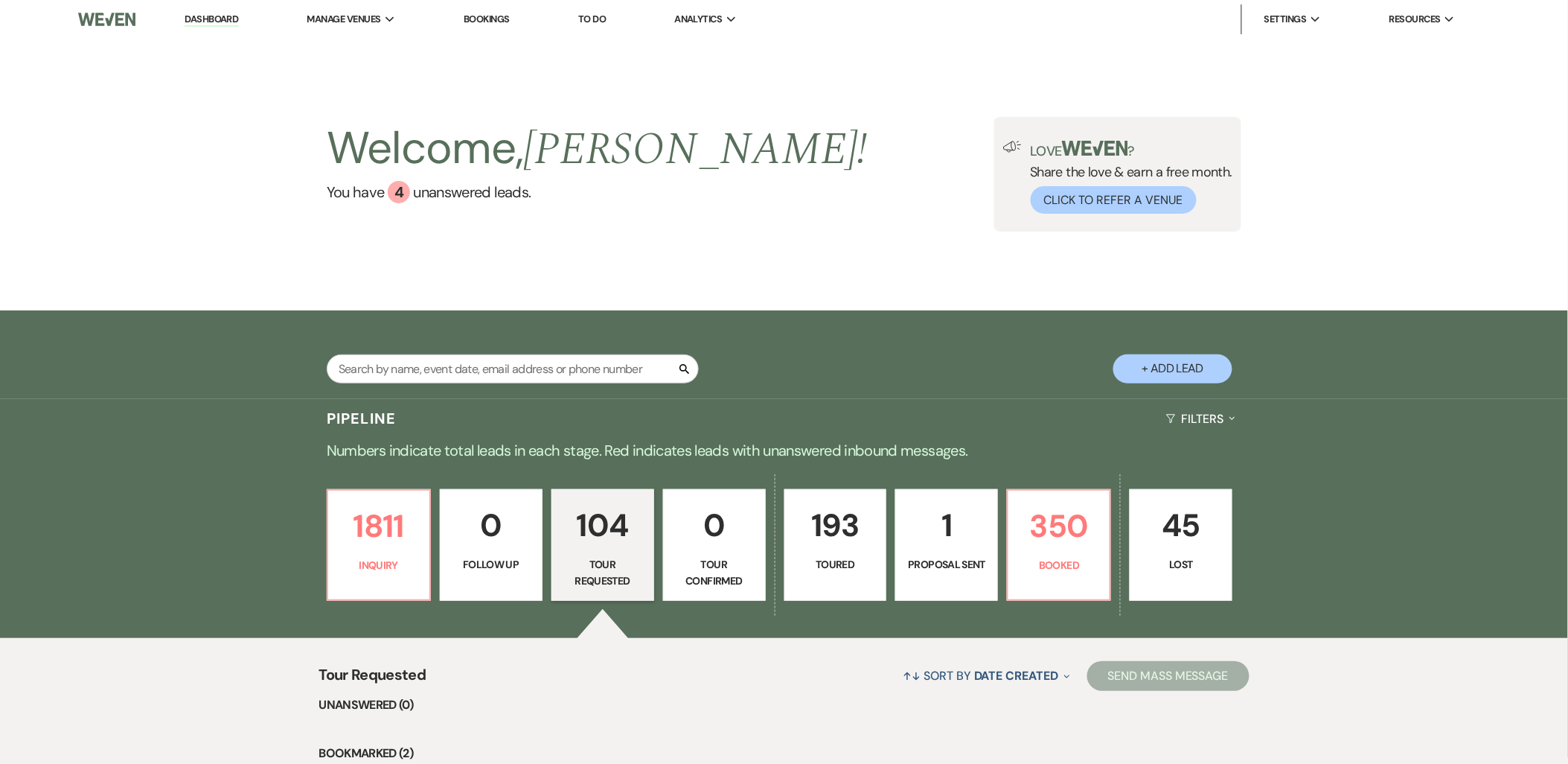
scroll to position [58, 0]
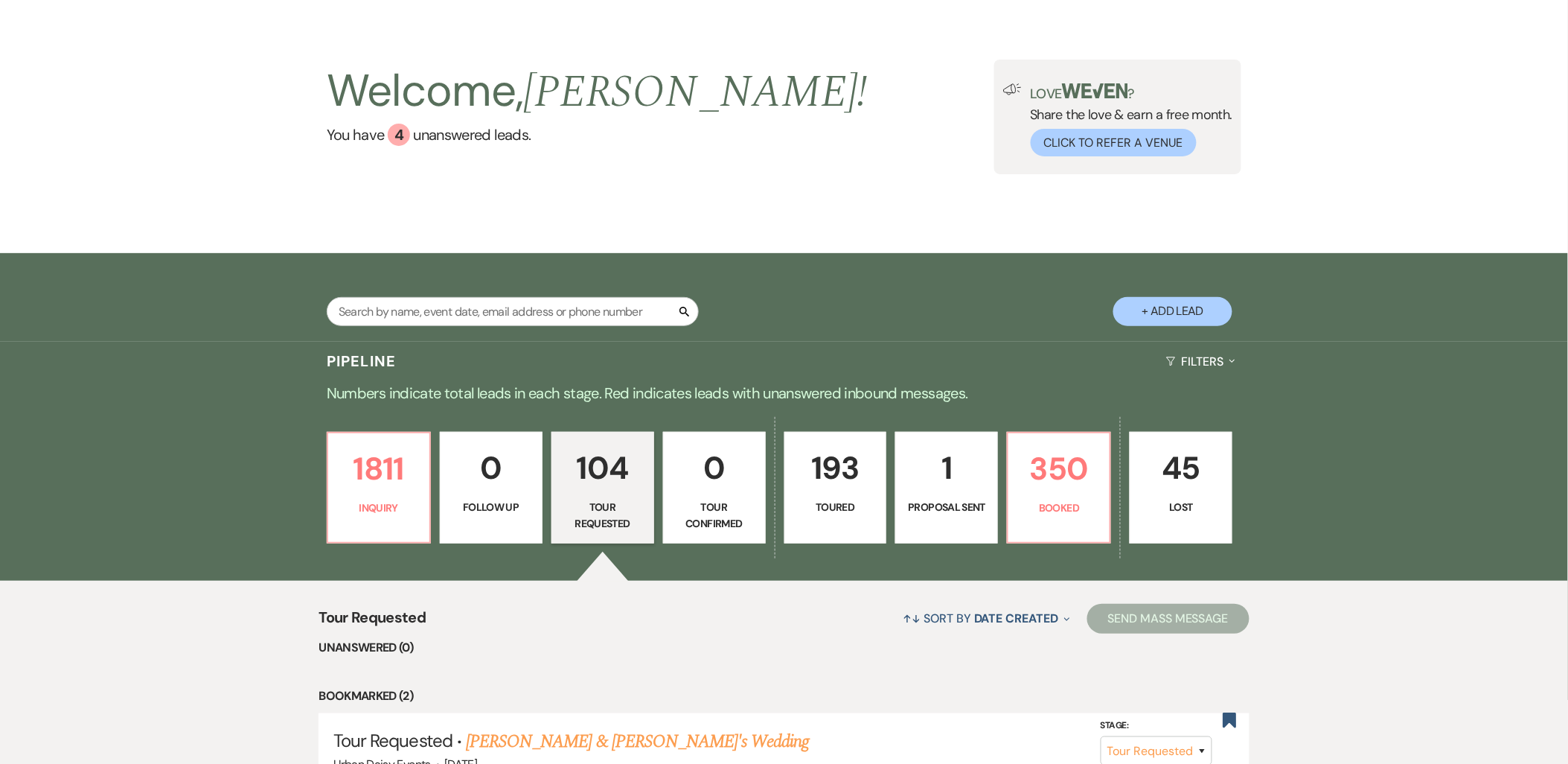
drag, startPoint x: 573, startPoint y: 501, endPoint x: 467, endPoint y: 497, distance: 106.1
click at [467, 499] on p "Follow Up" at bounding box center [491, 507] width 84 height 17
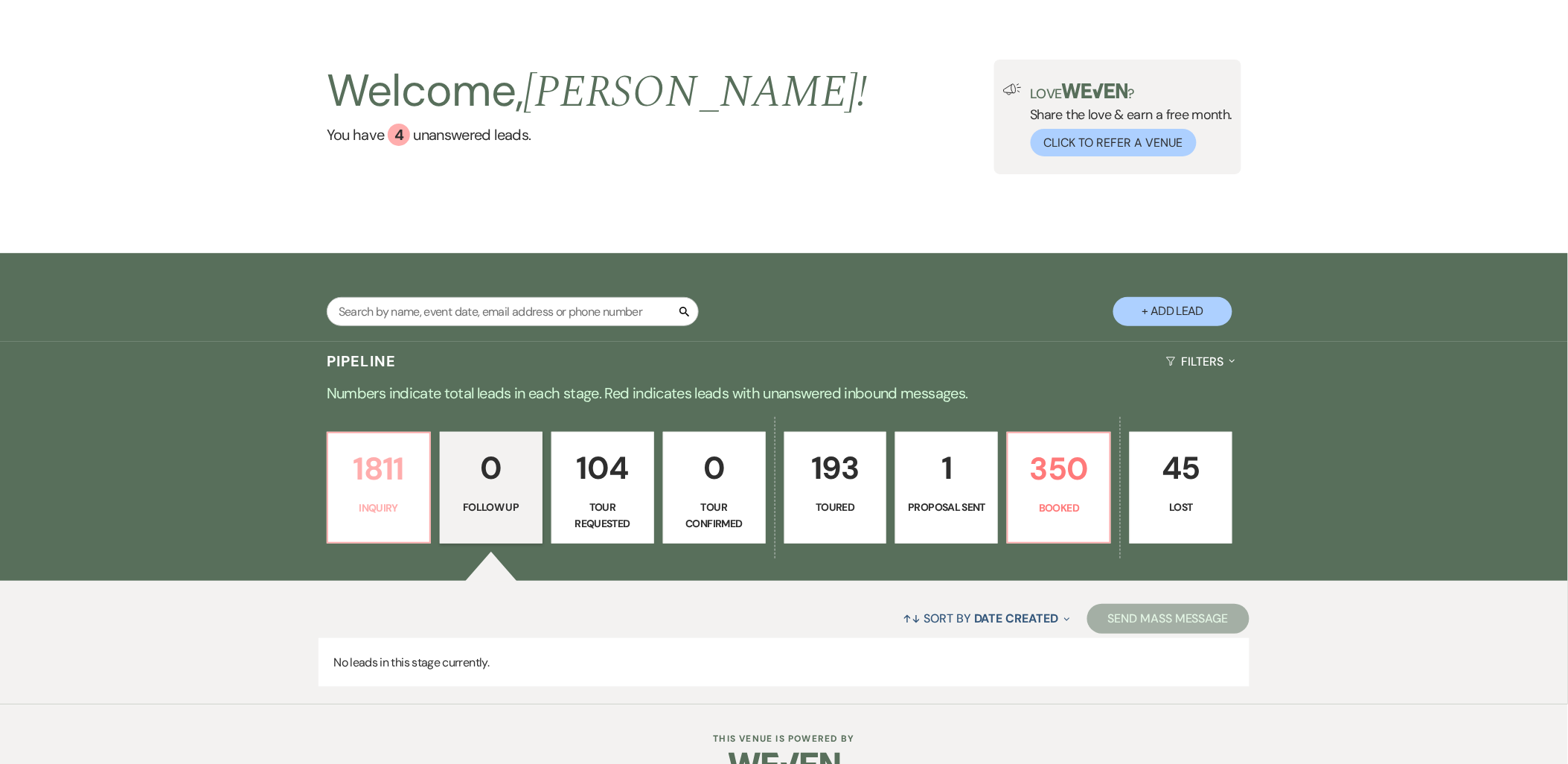
click at [389, 499] on p "Inquiry" at bounding box center [379, 507] width 84 height 17
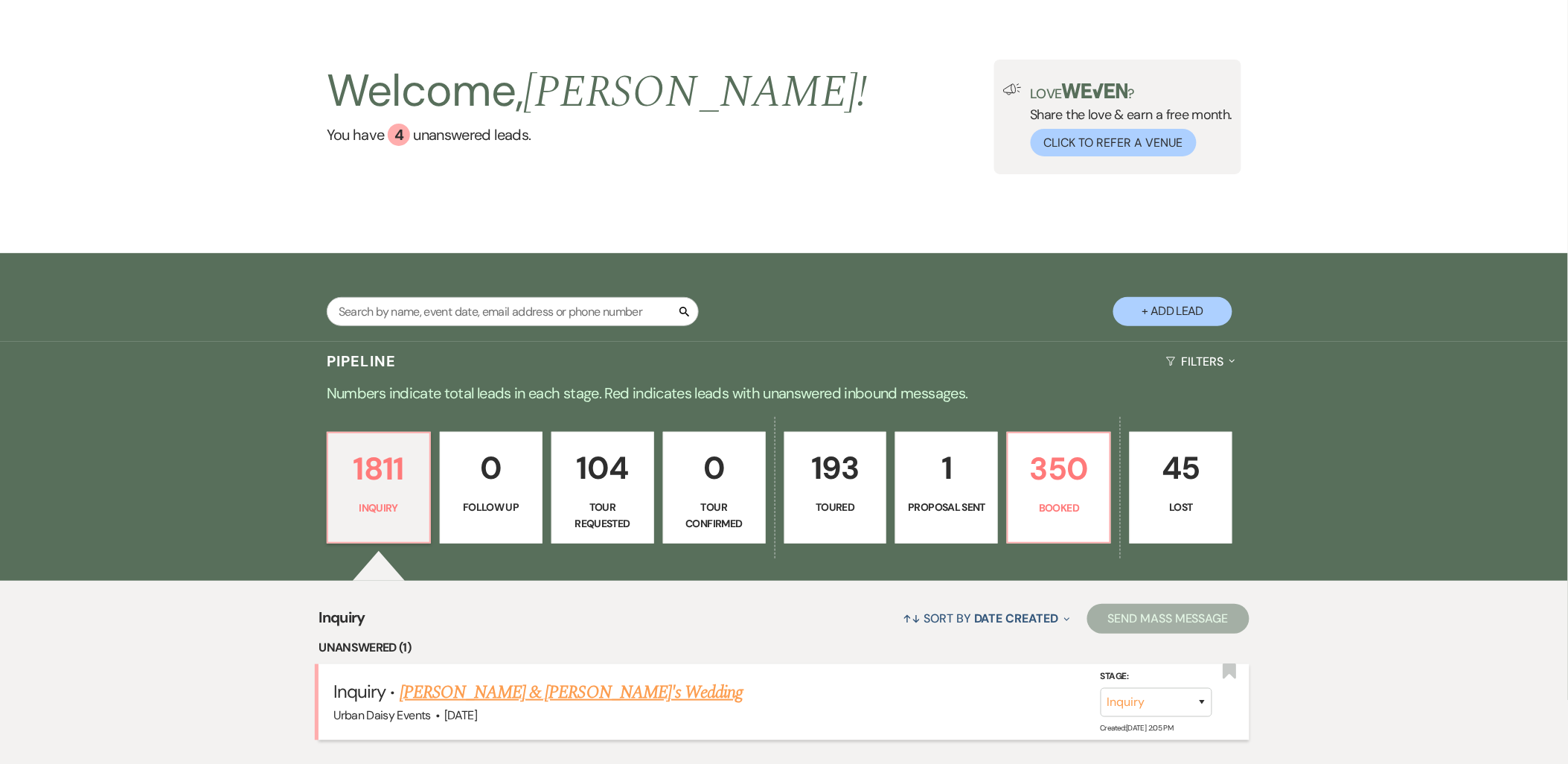
click at [435, 698] on link "[PERSON_NAME] & [PERSON_NAME]'s Wedding" at bounding box center [571, 692] width 344 height 27
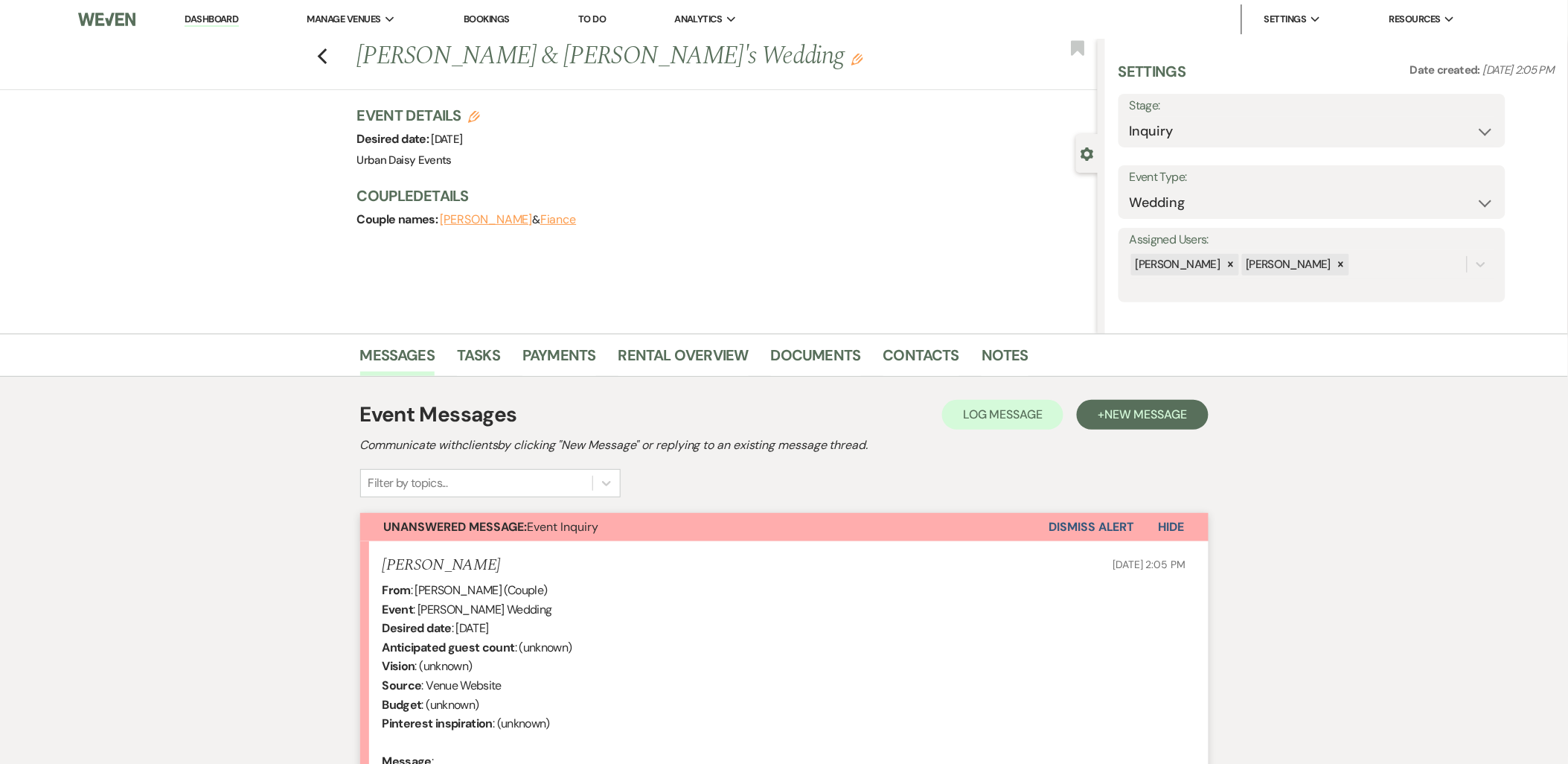
click at [410, 627] on div "From : Britt Cavanor (Couple) Event : Britt Cavanor's Wedding Desired date : Ma…" at bounding box center [785, 694] width 804 height 228
select select "5"
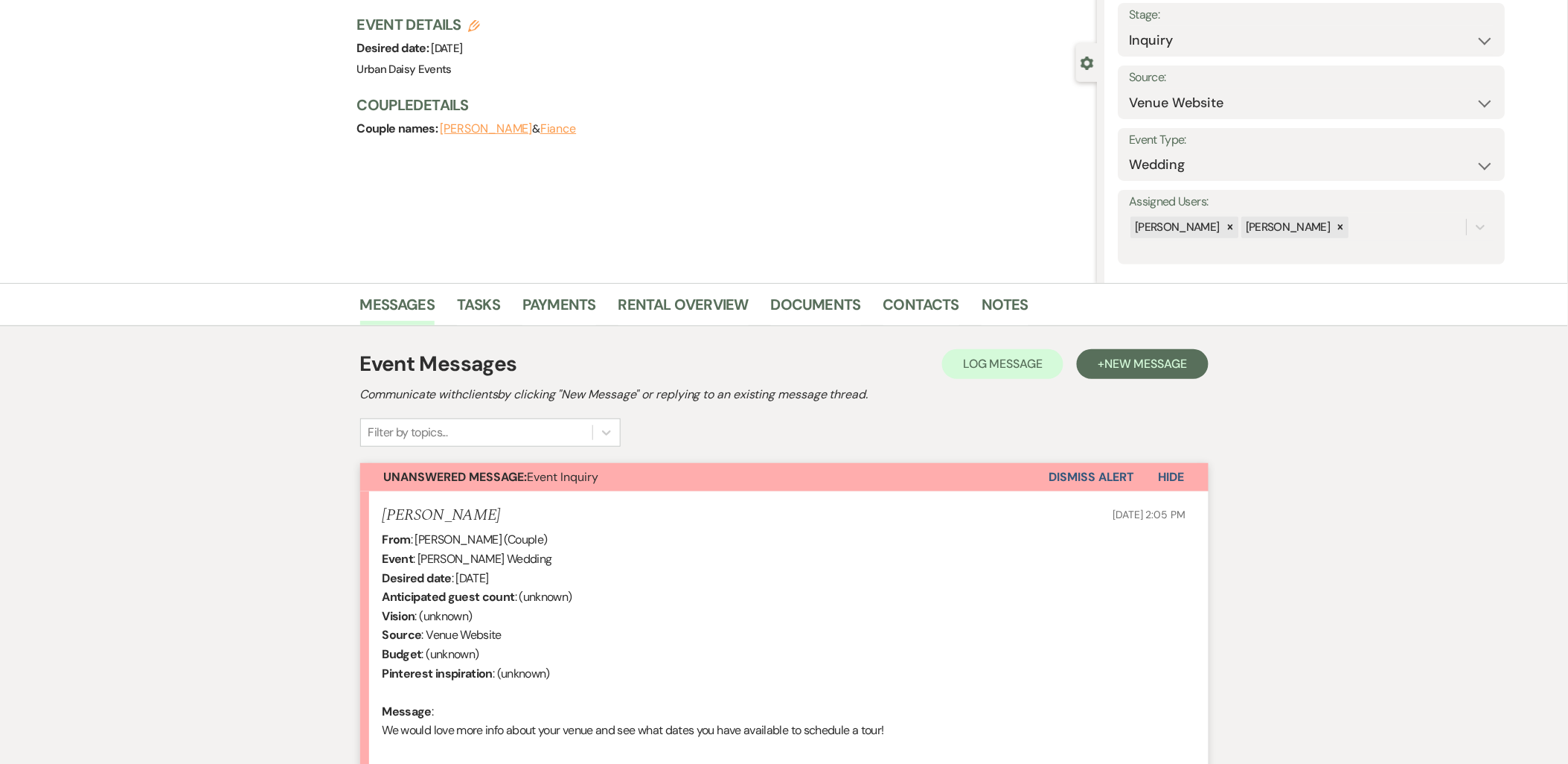
scroll to position [247, 0]
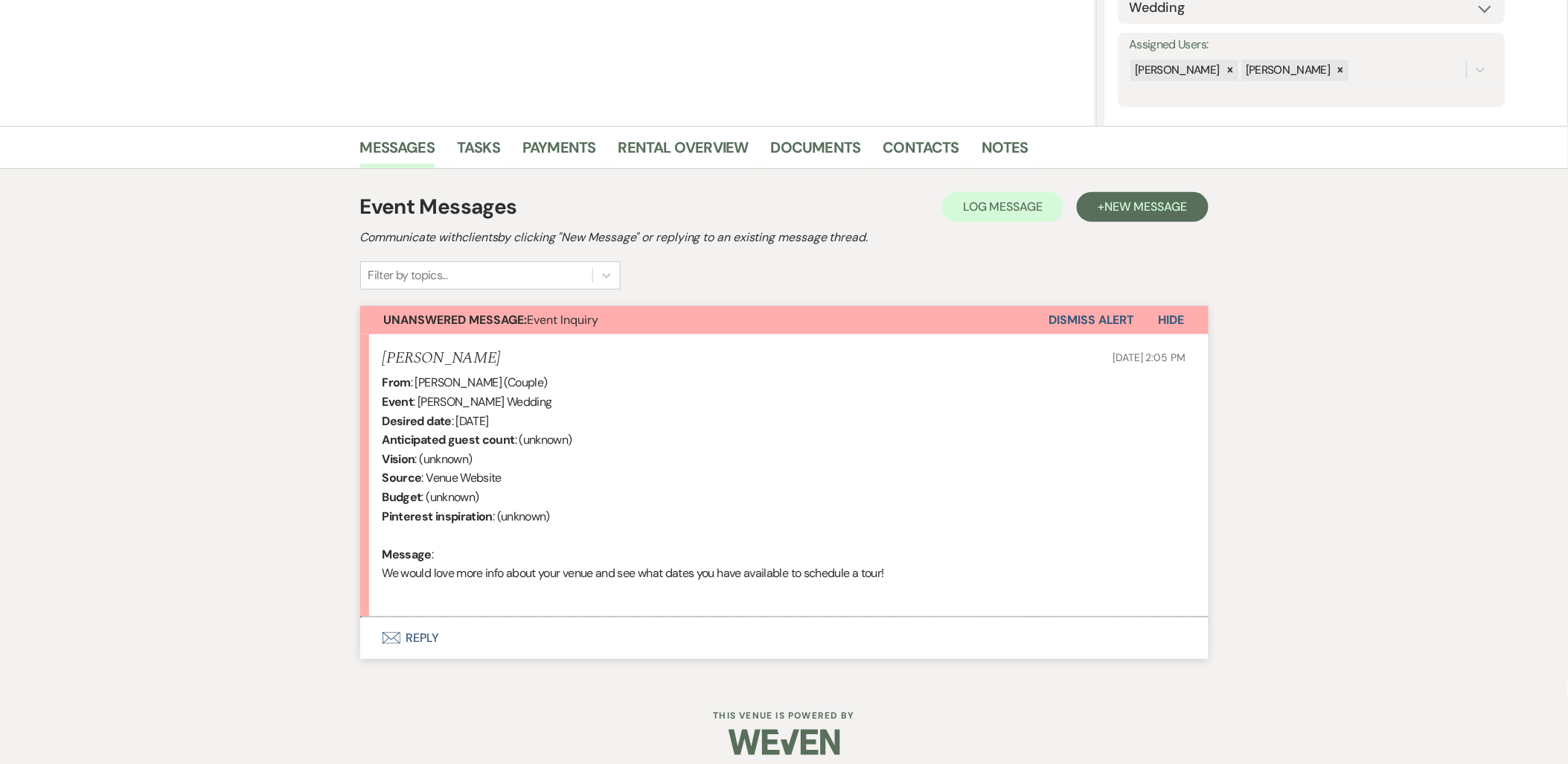
click at [404, 637] on button "Envelope Reply" at bounding box center [784, 638] width 848 height 42
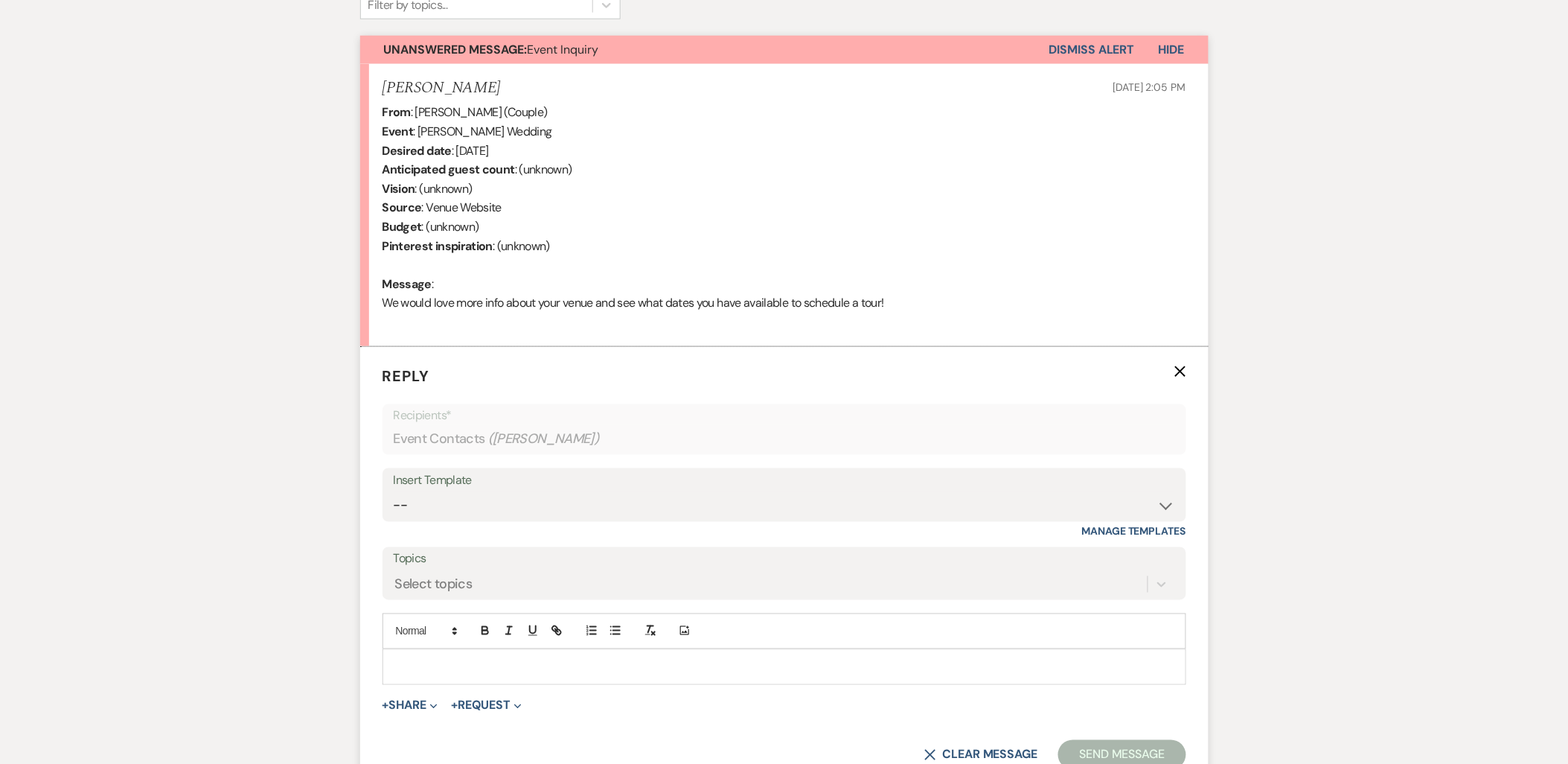
scroll to position [545, 0]
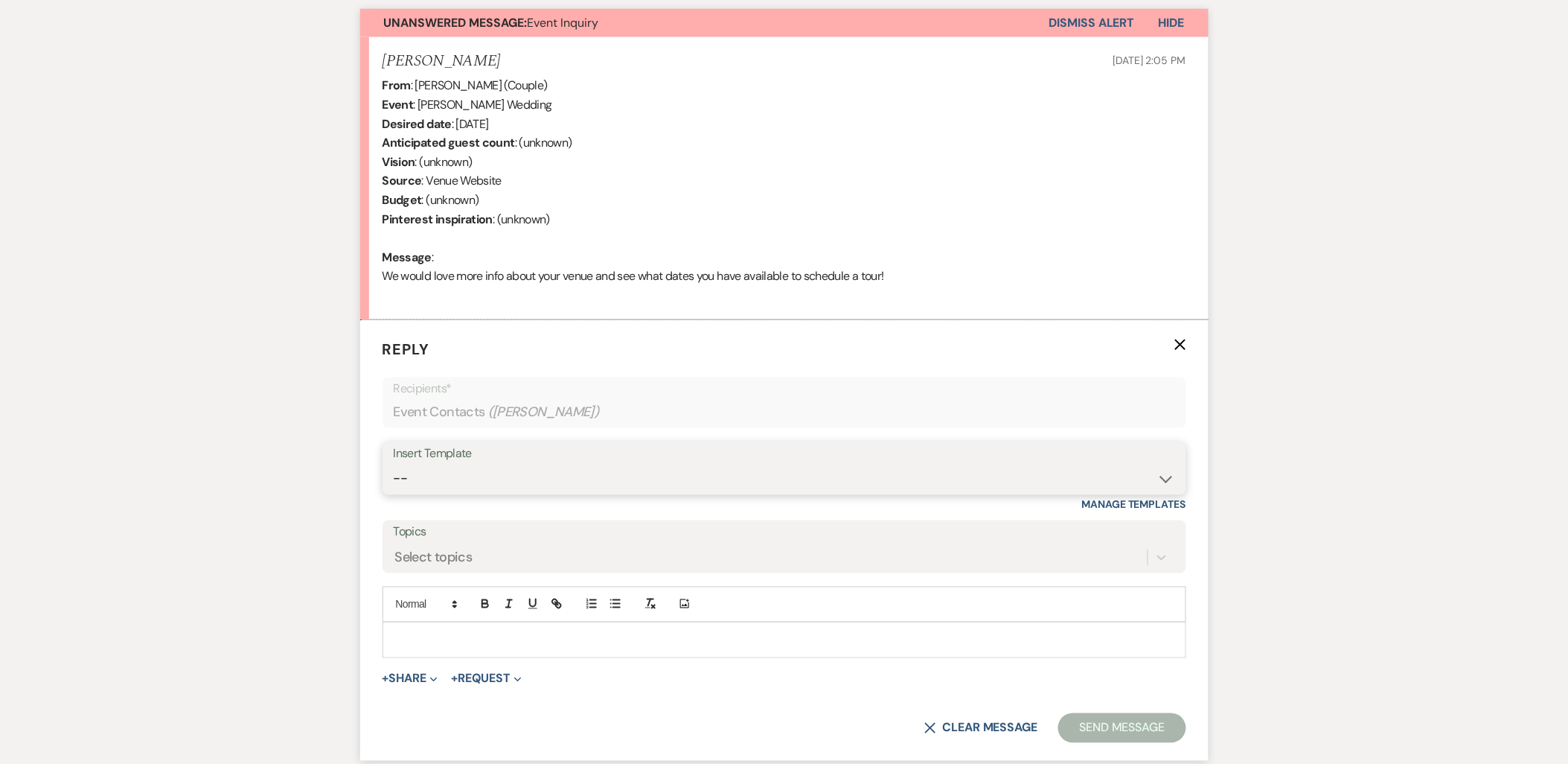
click at [417, 492] on select "-- Payment Past Due Rental Agreement and First Payment Urban Daisy Initial Resp…" at bounding box center [784, 479] width 781 height 29
select select "1243"
click at [394, 465] on select "-- Payment Past Due Rental Agreement and First Payment Urban Daisy Initial Resp…" at bounding box center [784, 479] width 781 height 29
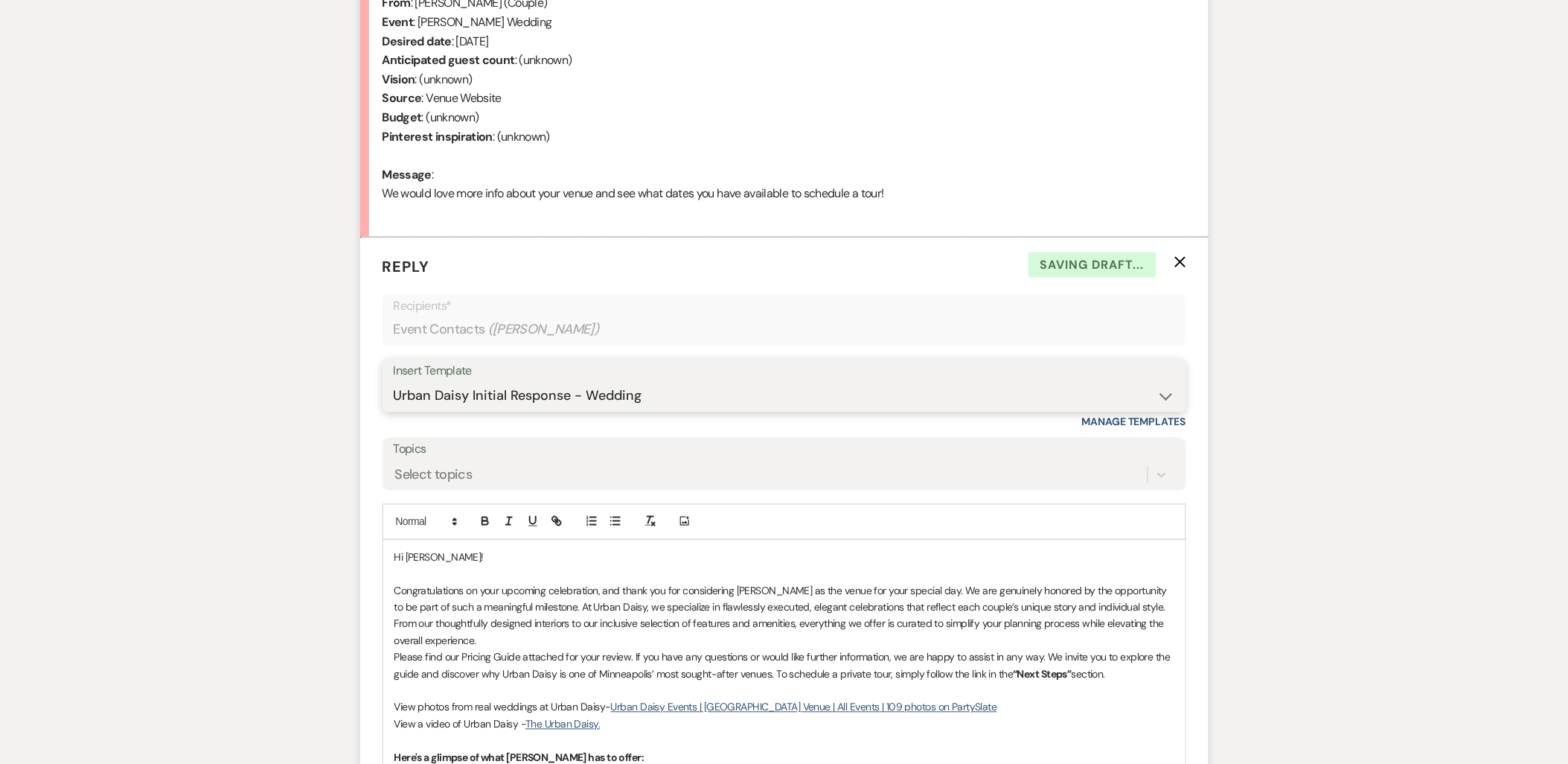
scroll to position [792, 0]
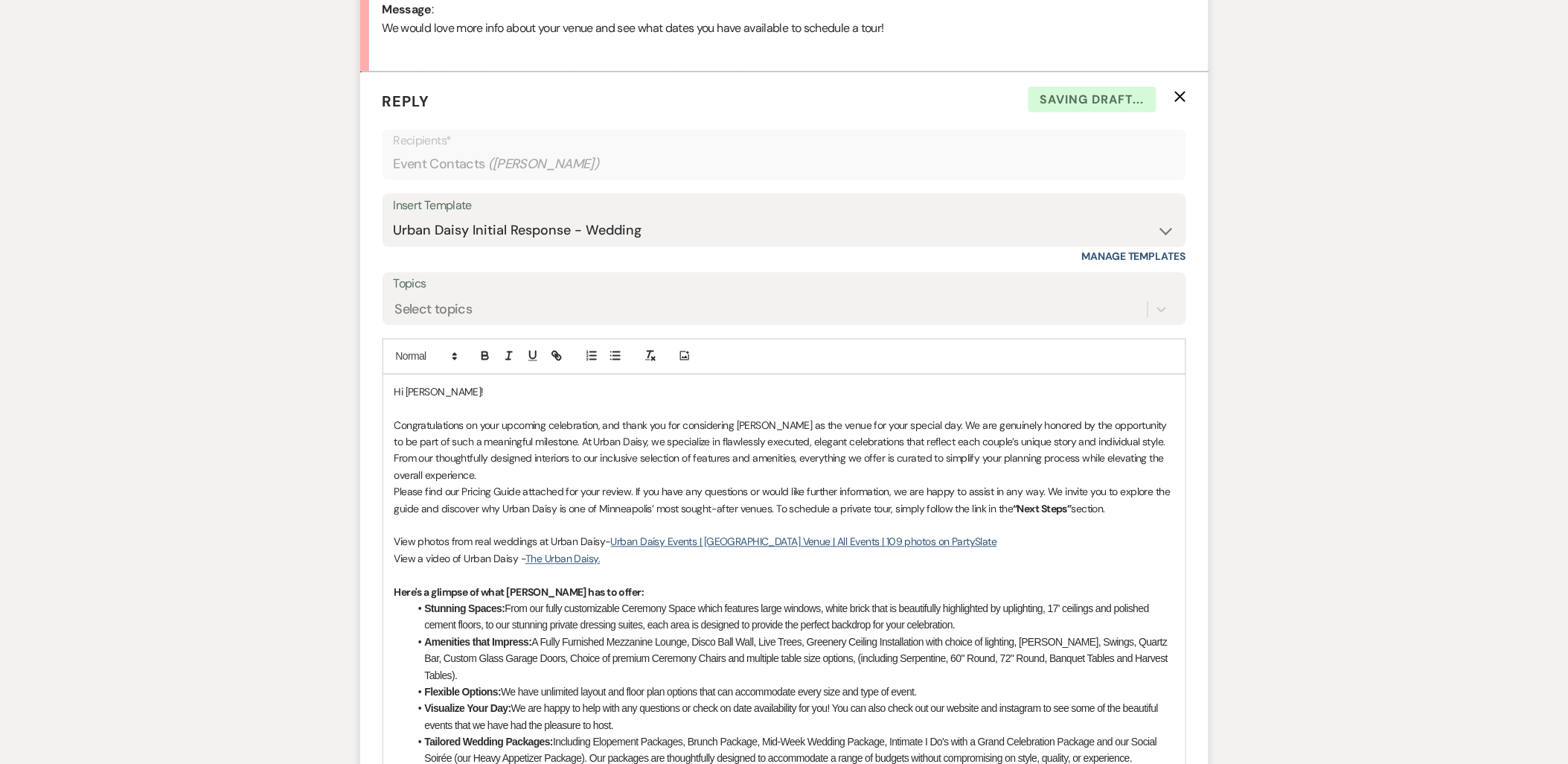
click at [465, 473] on p "Congratulations on your upcoming celebration, and thank you for considering Urb…" at bounding box center [784, 451] width 780 height 67
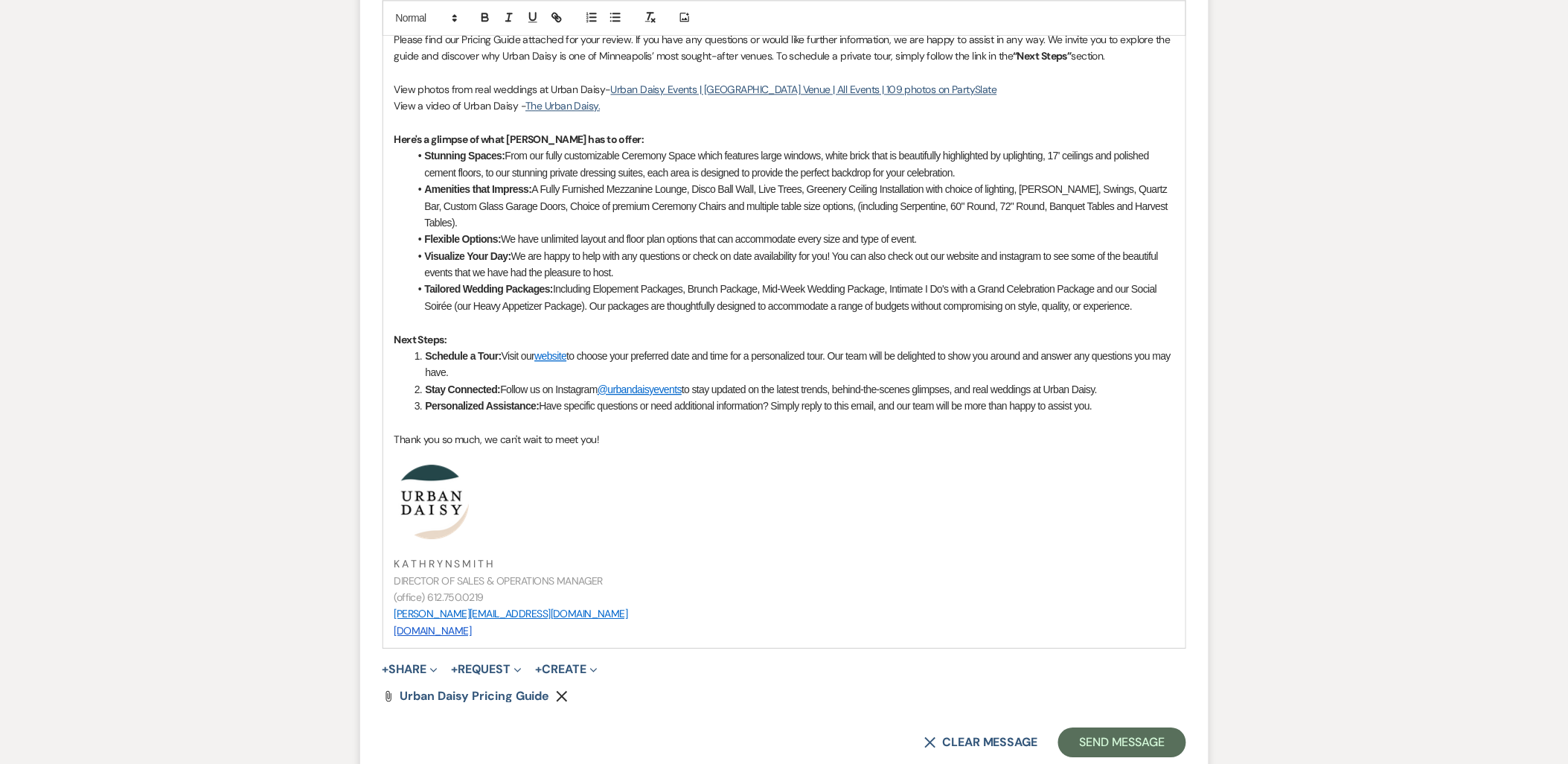
scroll to position [1408, 0]
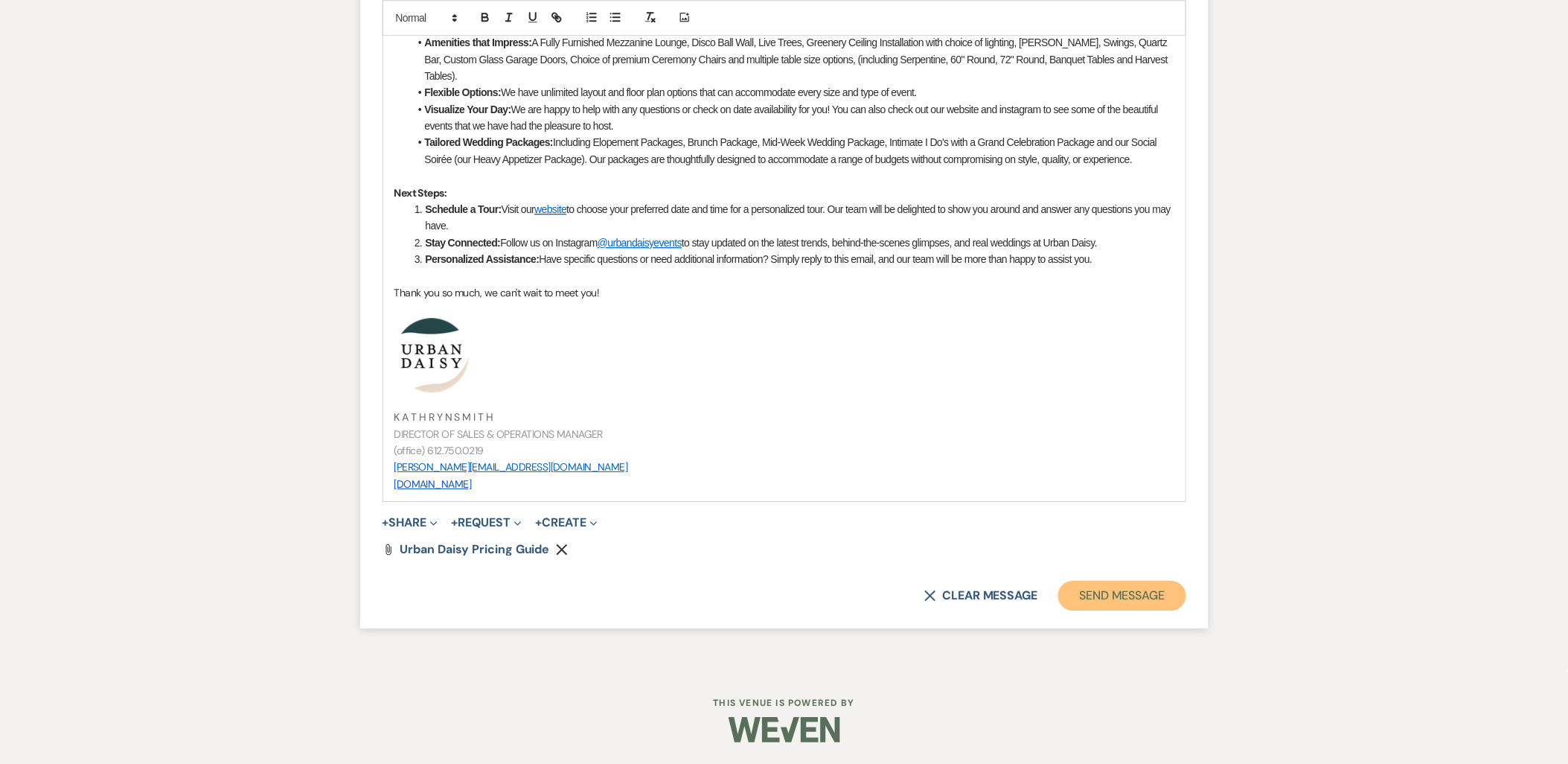
click at [1164, 601] on button "Send Message" at bounding box center [1122, 595] width 127 height 30
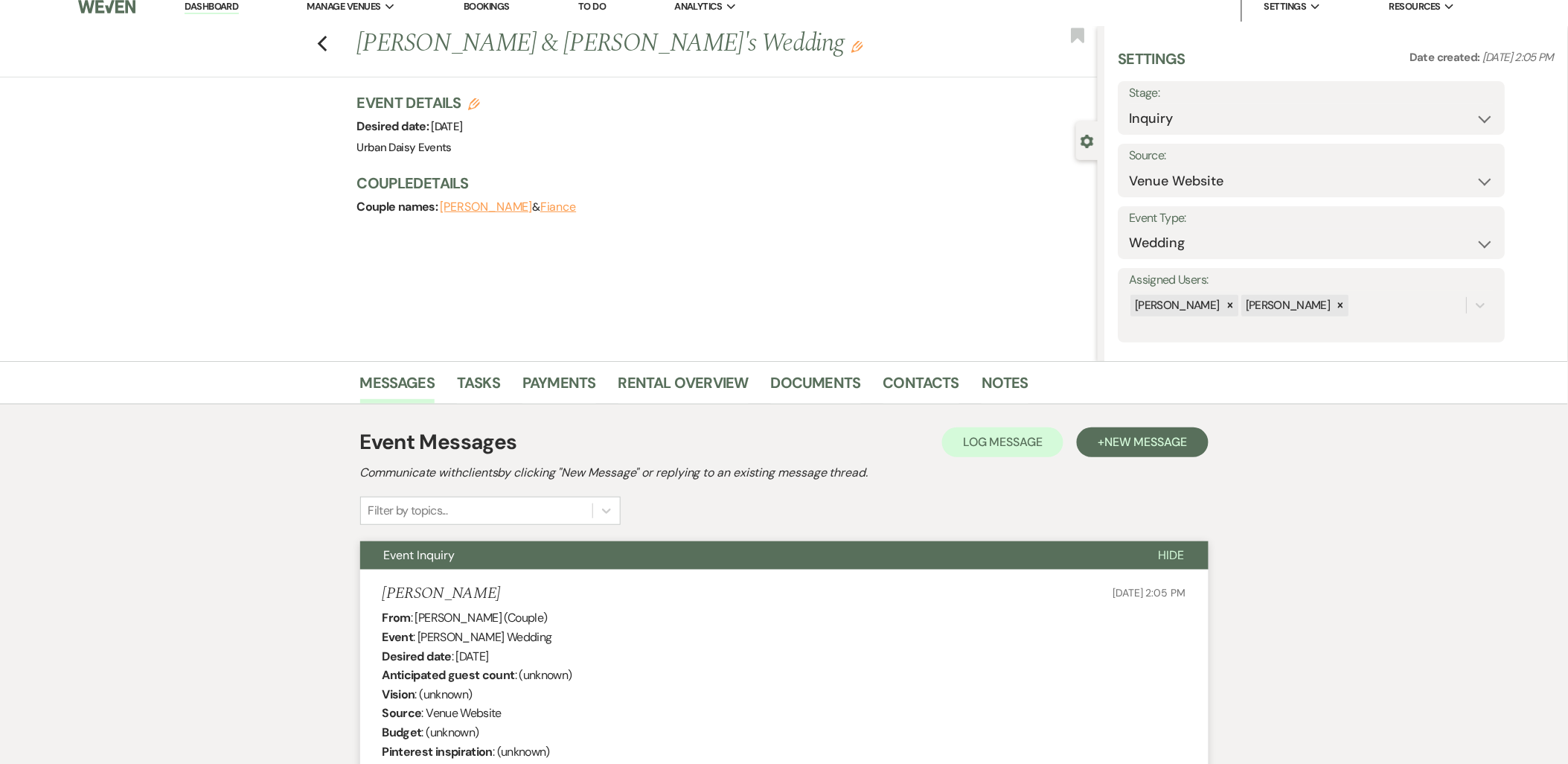
scroll to position [0, 0]
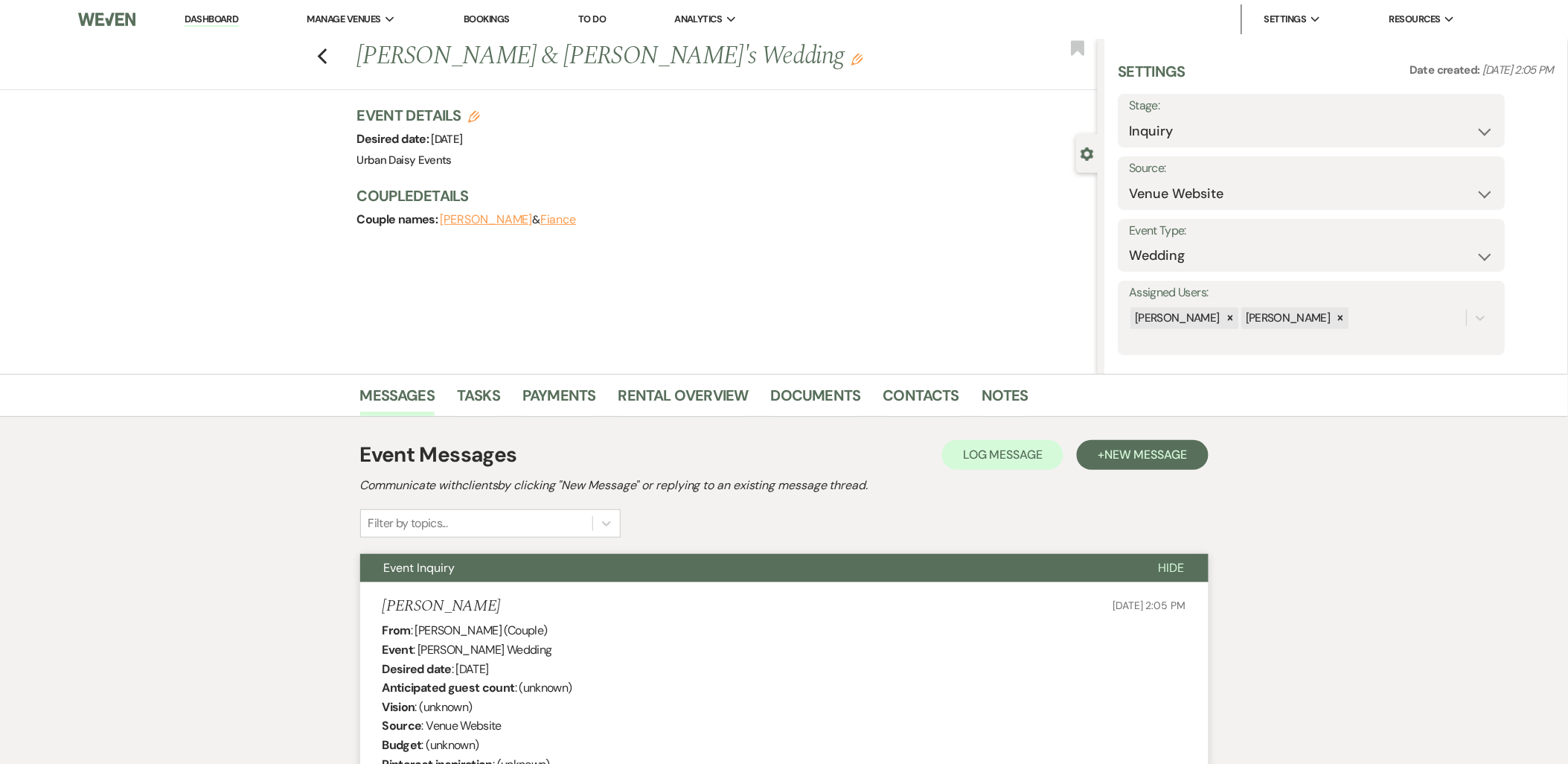
click at [231, 15] on link "Dashboard" at bounding box center [211, 19] width 53 height 14
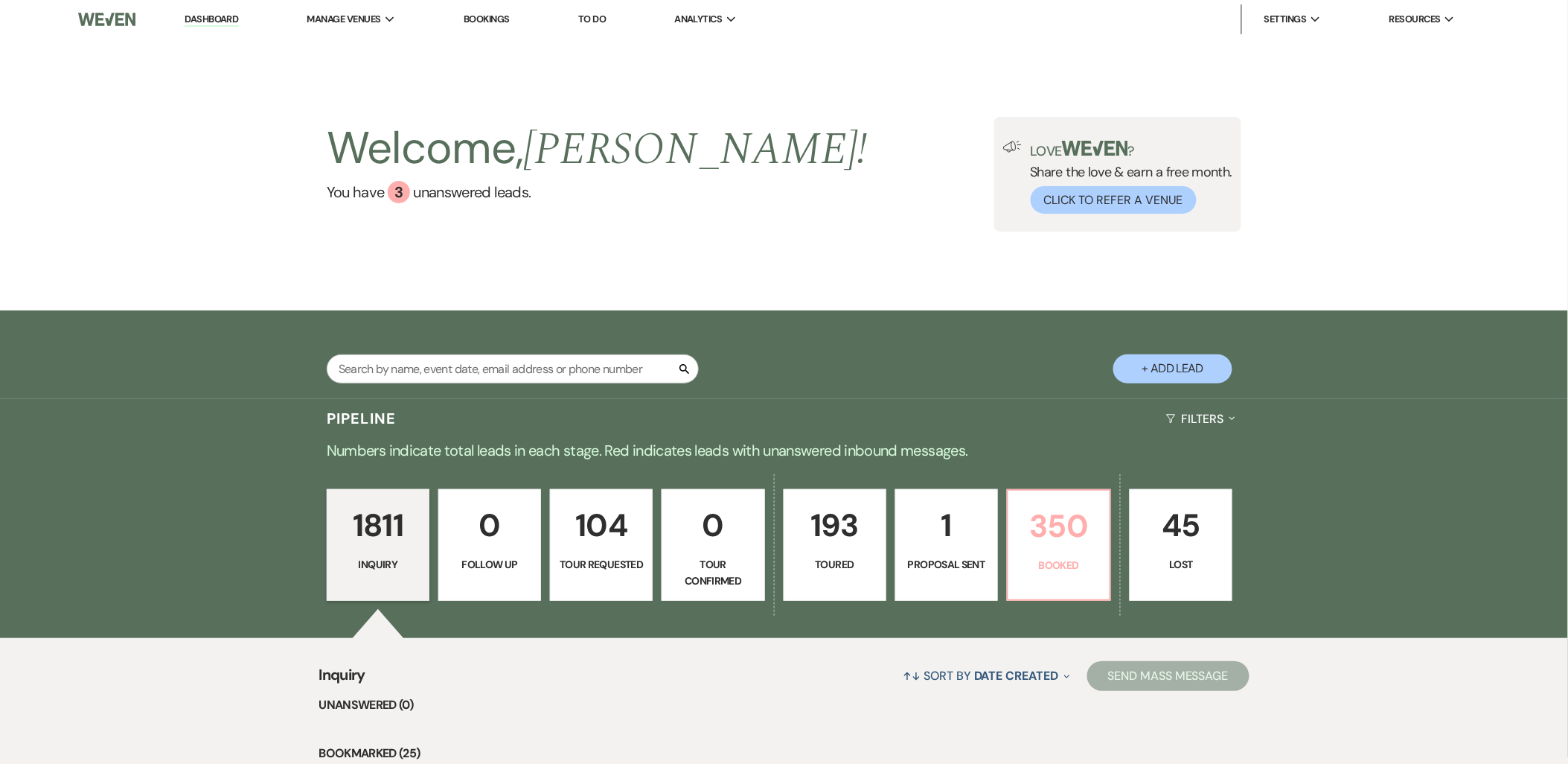
click at [1046, 557] on p "Booked" at bounding box center [1059, 565] width 84 height 17
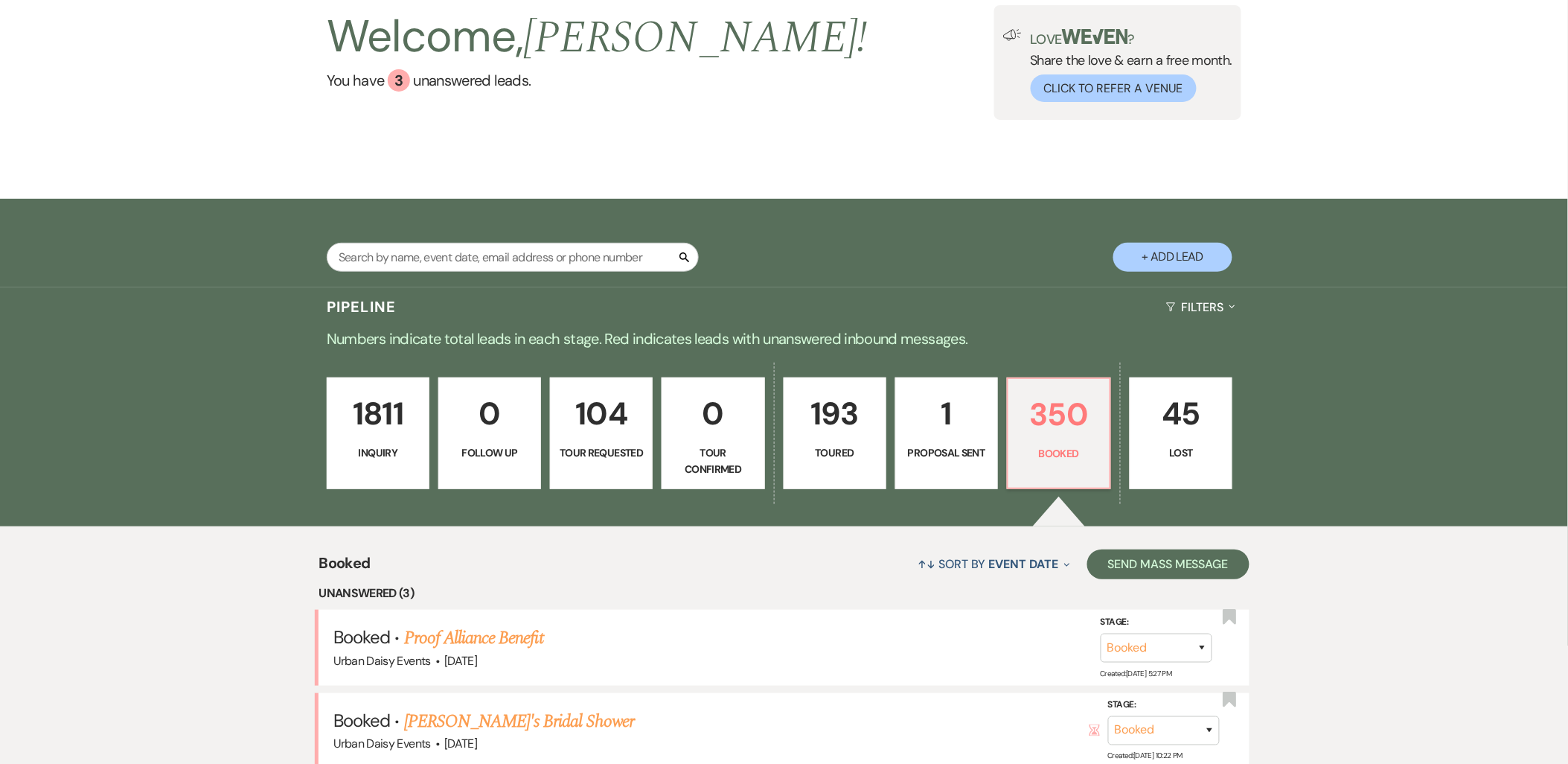
scroll to position [330, 0]
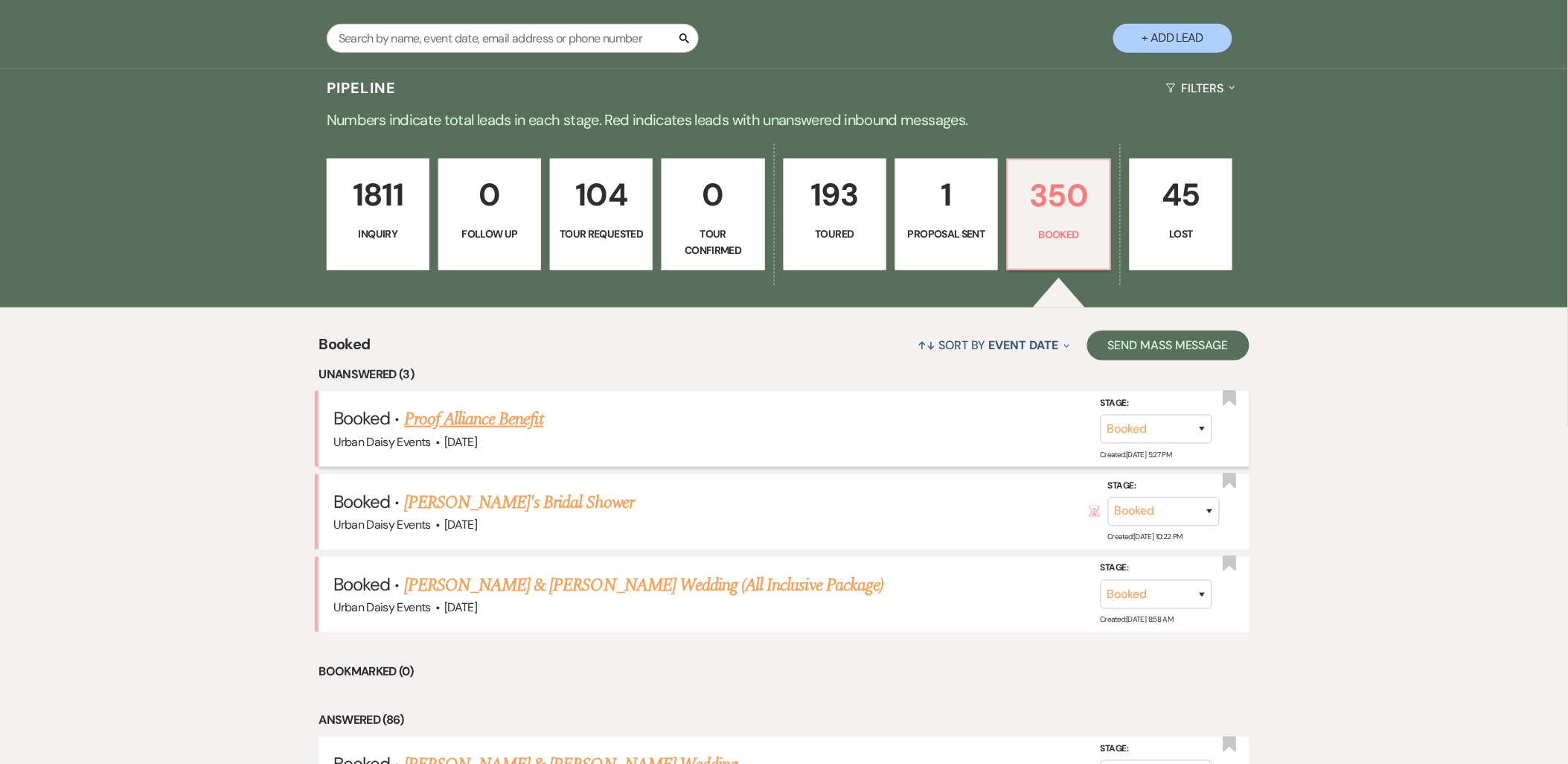
click at [447, 419] on link "Proof Alliance Benefit" at bounding box center [473, 419] width 139 height 27
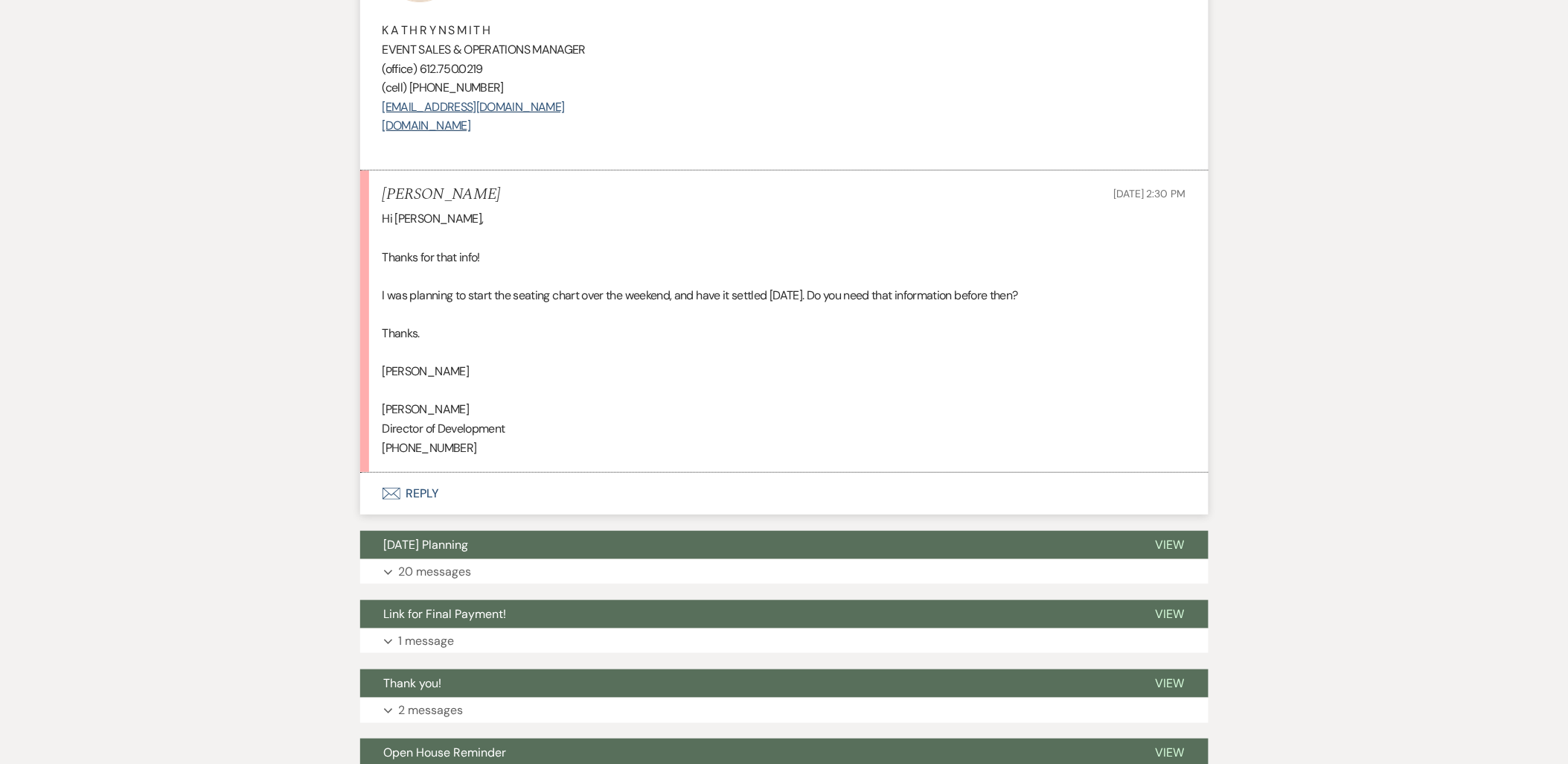
scroll to position [6120, 0]
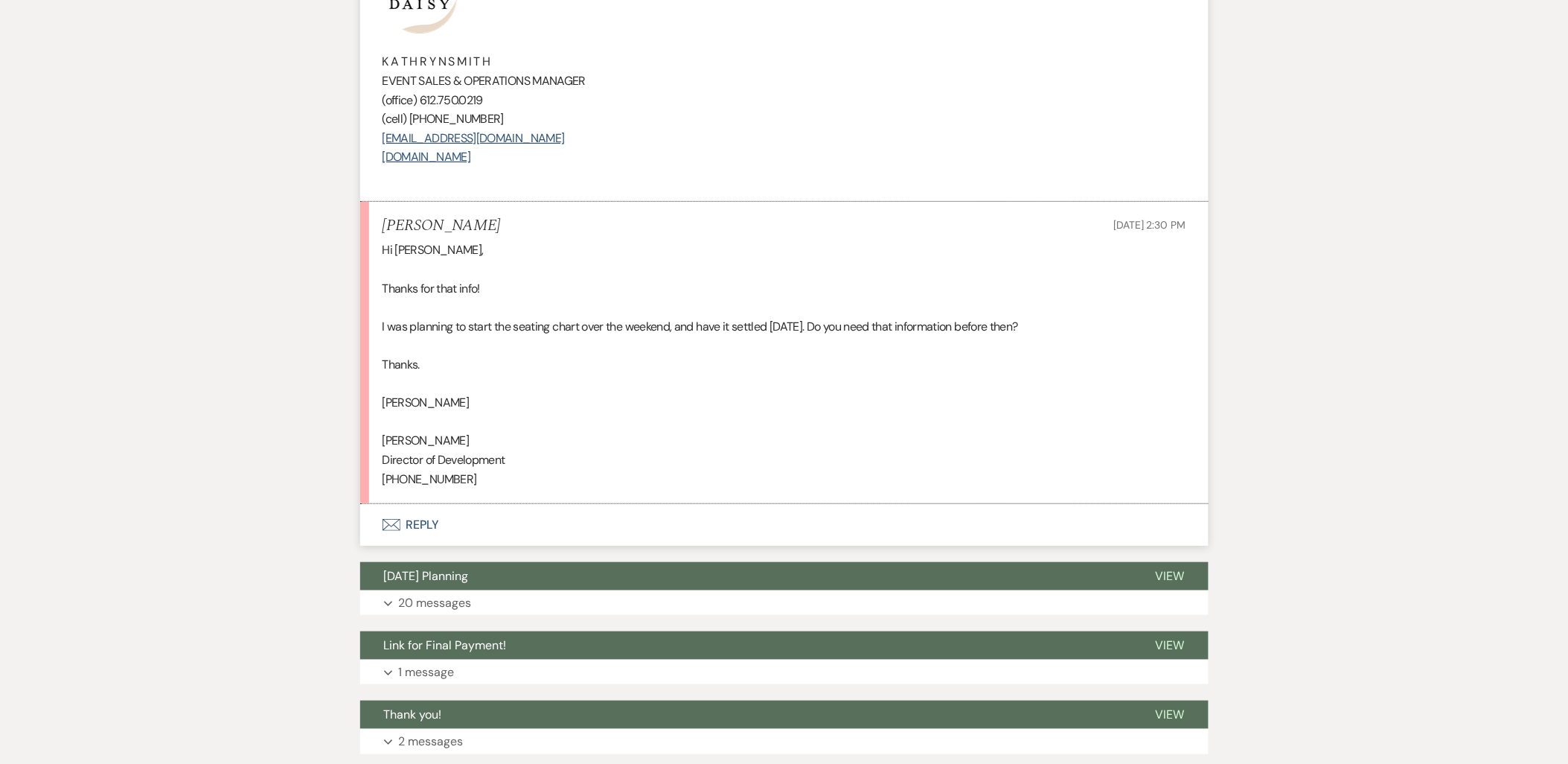
click at [415, 504] on button "Envelope Reply" at bounding box center [784, 525] width 848 height 42
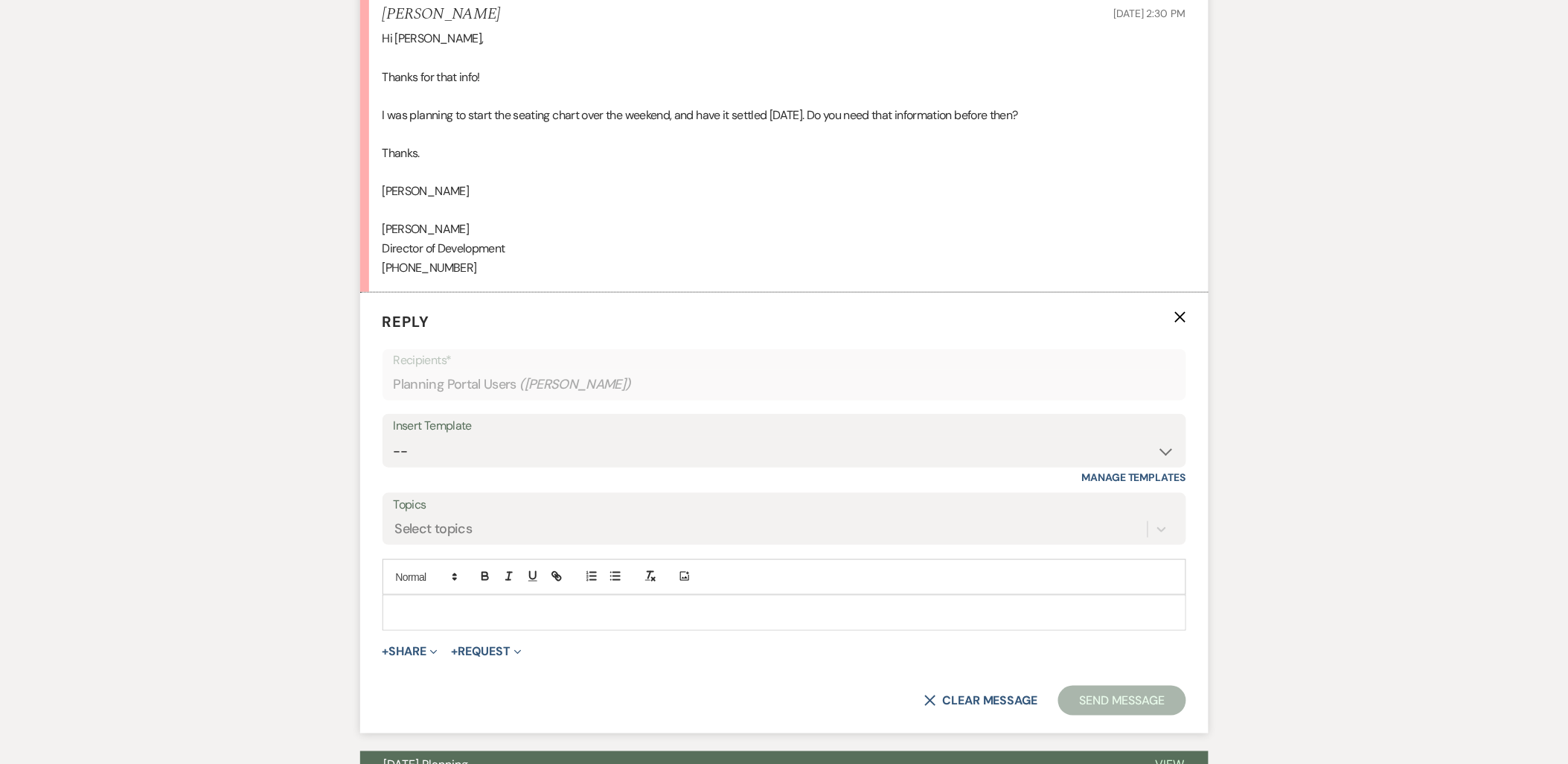
scroll to position [6410, 0]
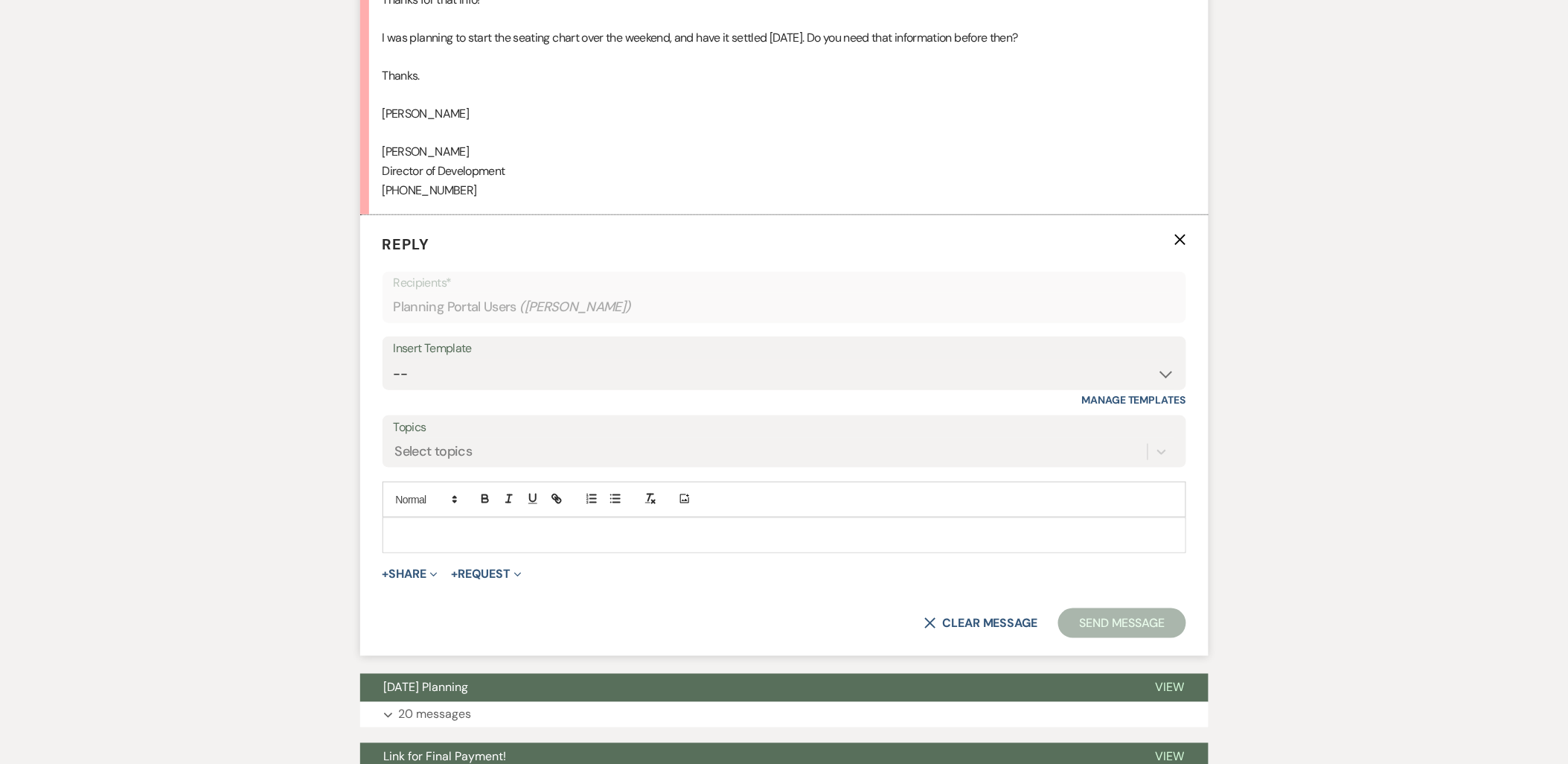
click at [419, 527] on p at bounding box center [784, 535] width 780 height 17
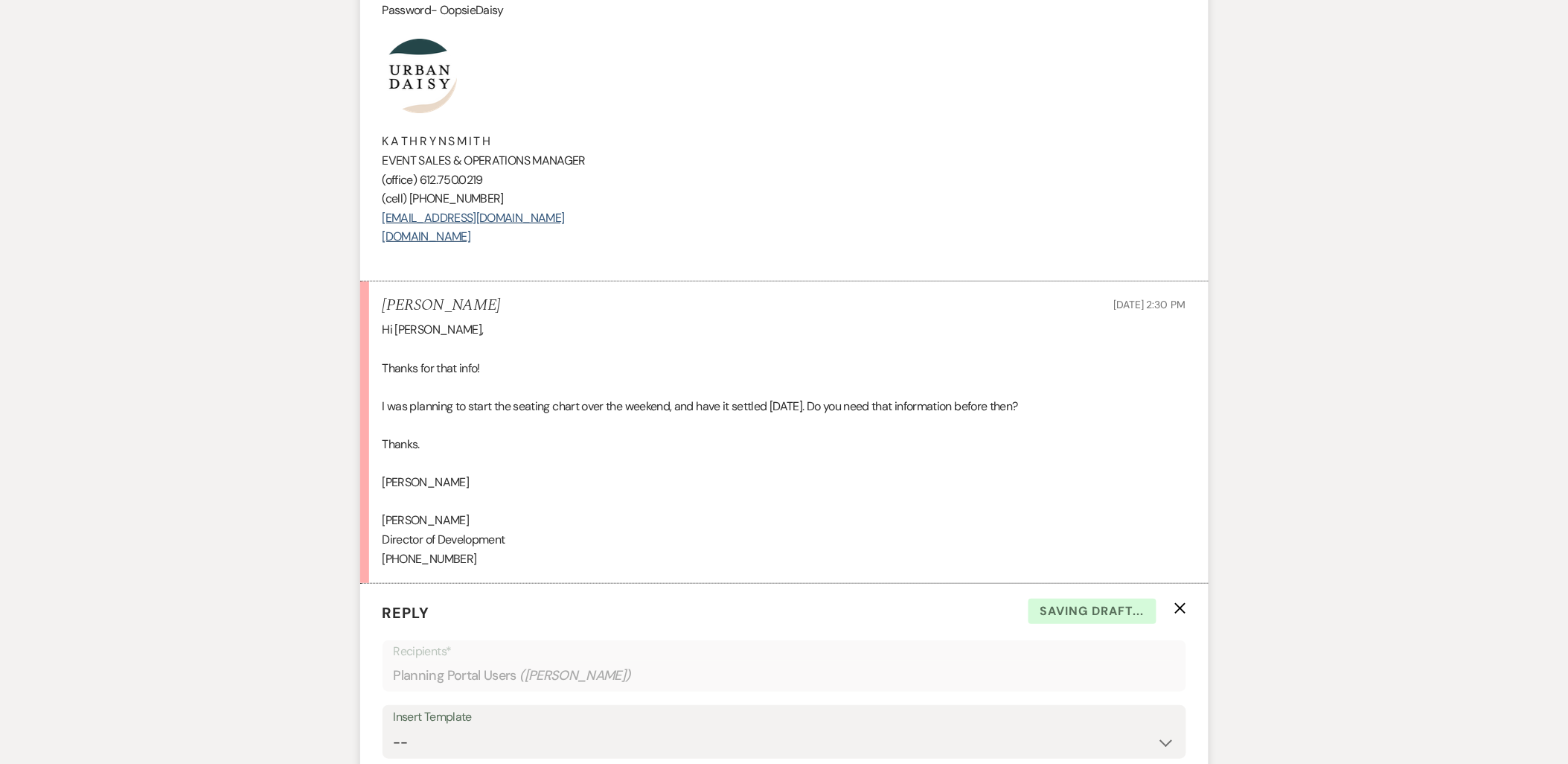
scroll to position [5913, 0]
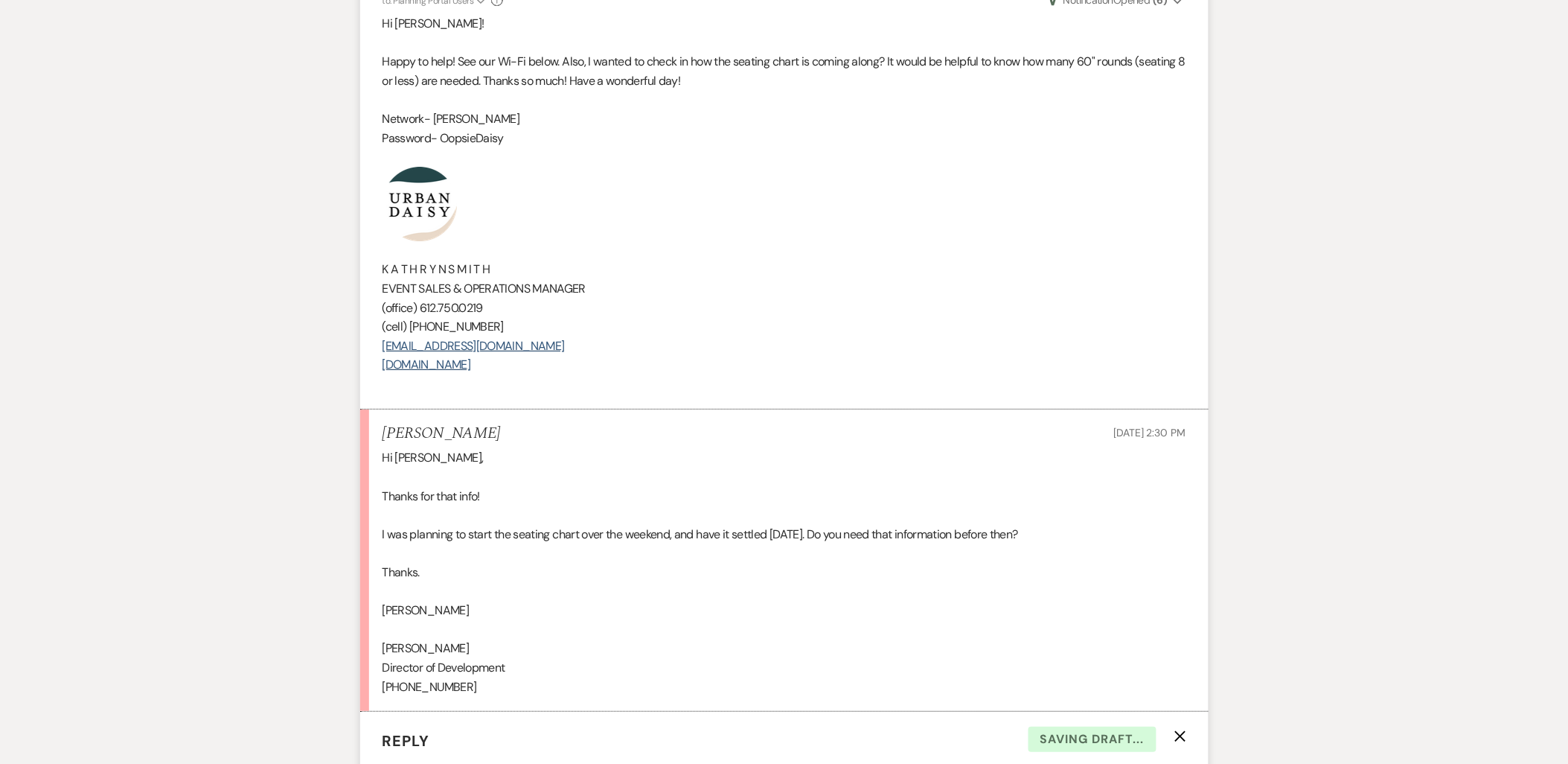
drag, startPoint x: 577, startPoint y: 308, endPoint x: 367, endPoint y: 158, distance: 258.1
click at [367, 158] on li "Kathryn Beckett to: Planning Portal Users Expand Info Sep 11, 2025, 12:30 PM We…" at bounding box center [784, 186] width 848 height 448
copy div "K A T H R Y N S M I T H EVENT SALES & OPERATIONS MANAGER (office) 612.750.0219 …"
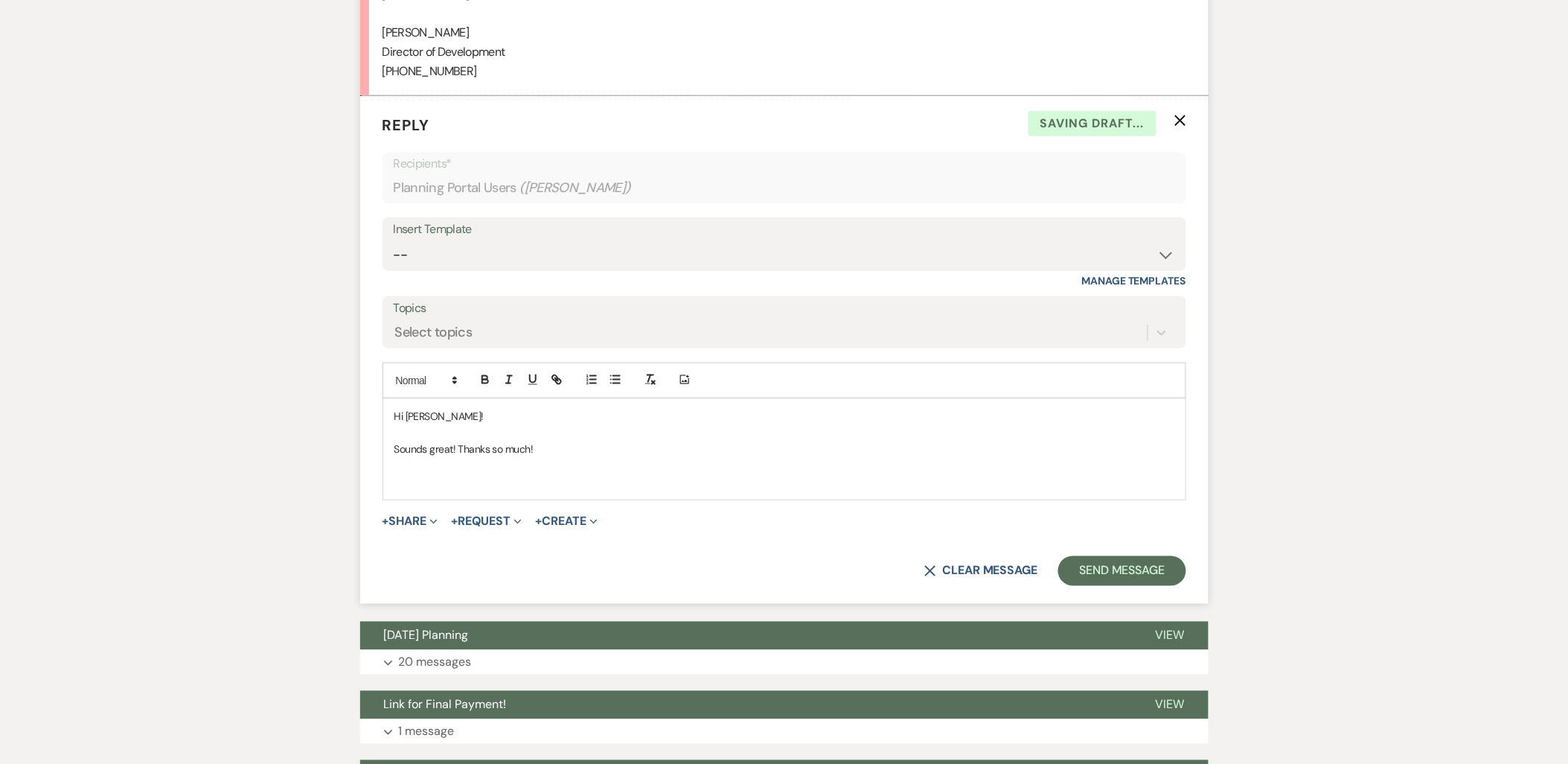
scroll to position [6657, 0]
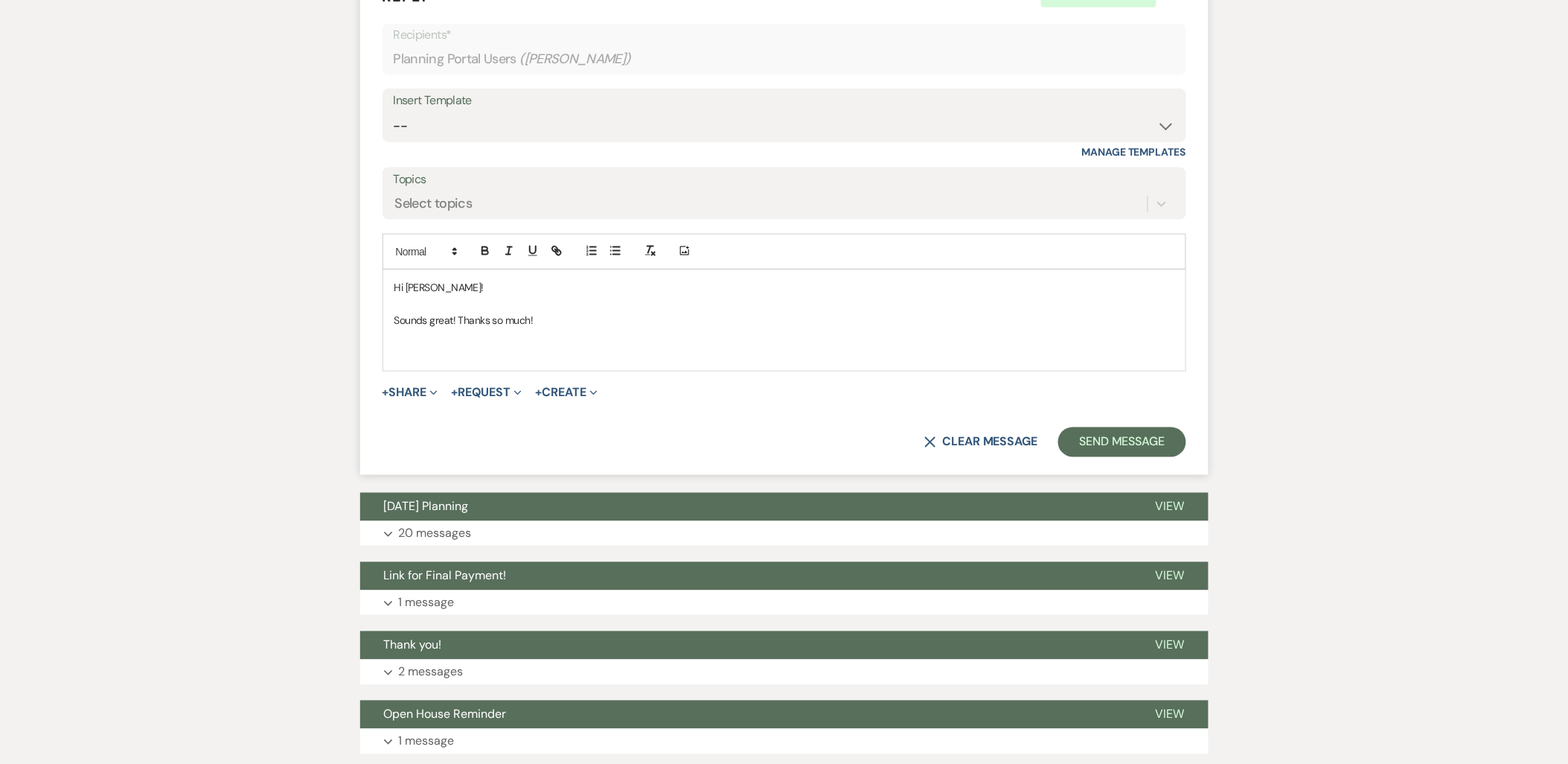
click at [429, 345] on p at bounding box center [784, 354] width 780 height 17
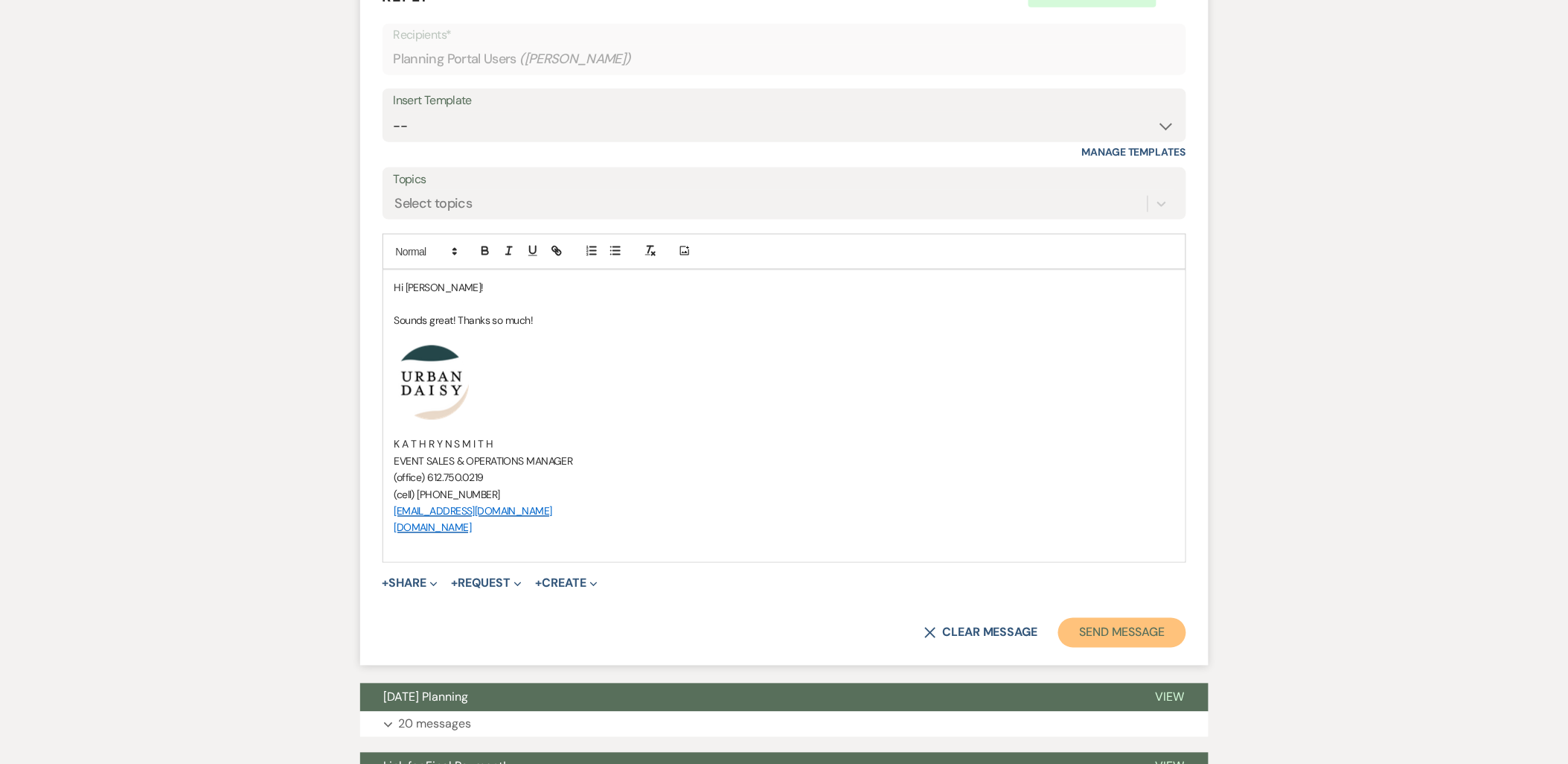
click at [1100, 618] on button "Send Message" at bounding box center [1122, 633] width 127 height 30
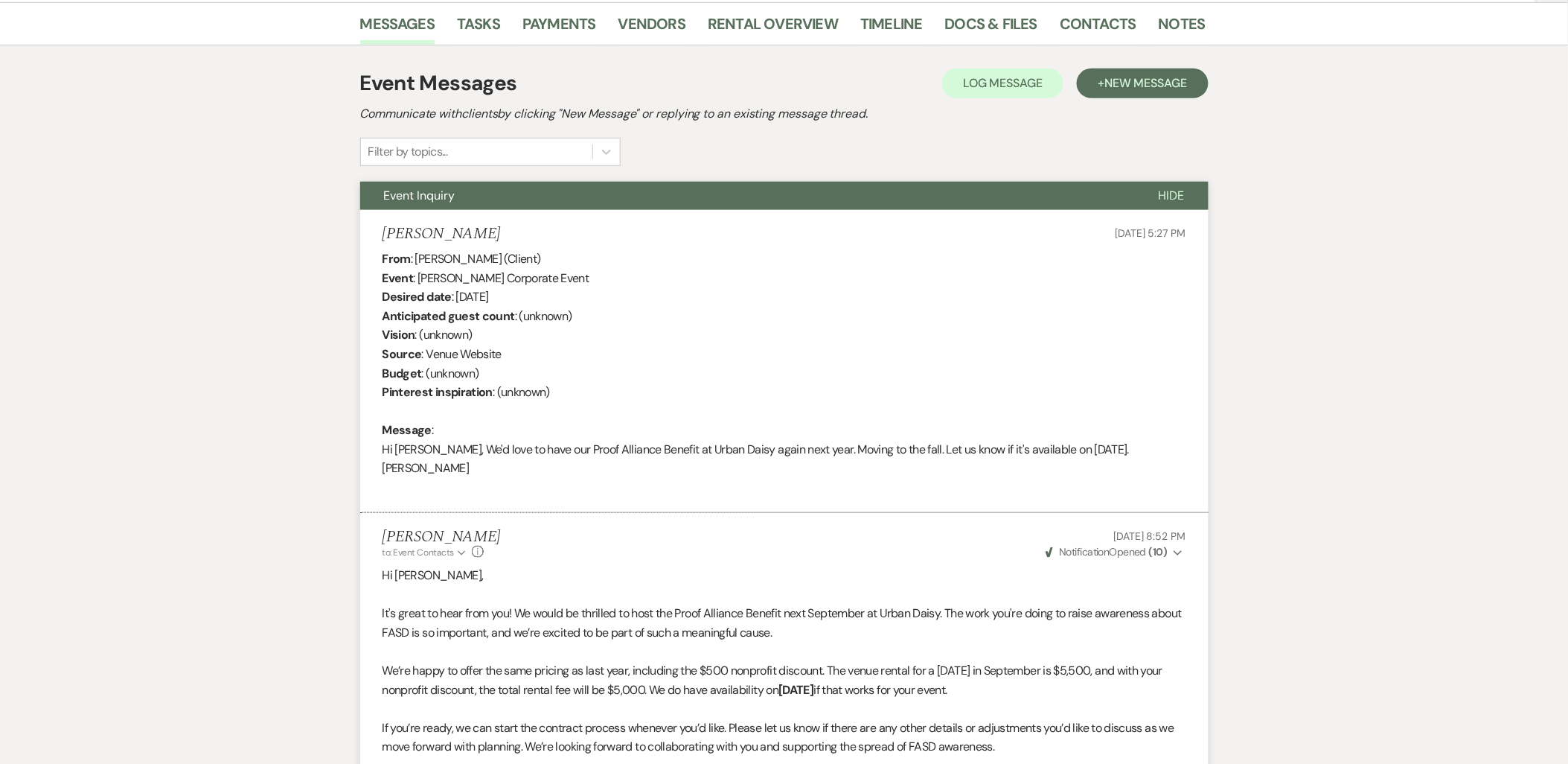
scroll to position [0, 0]
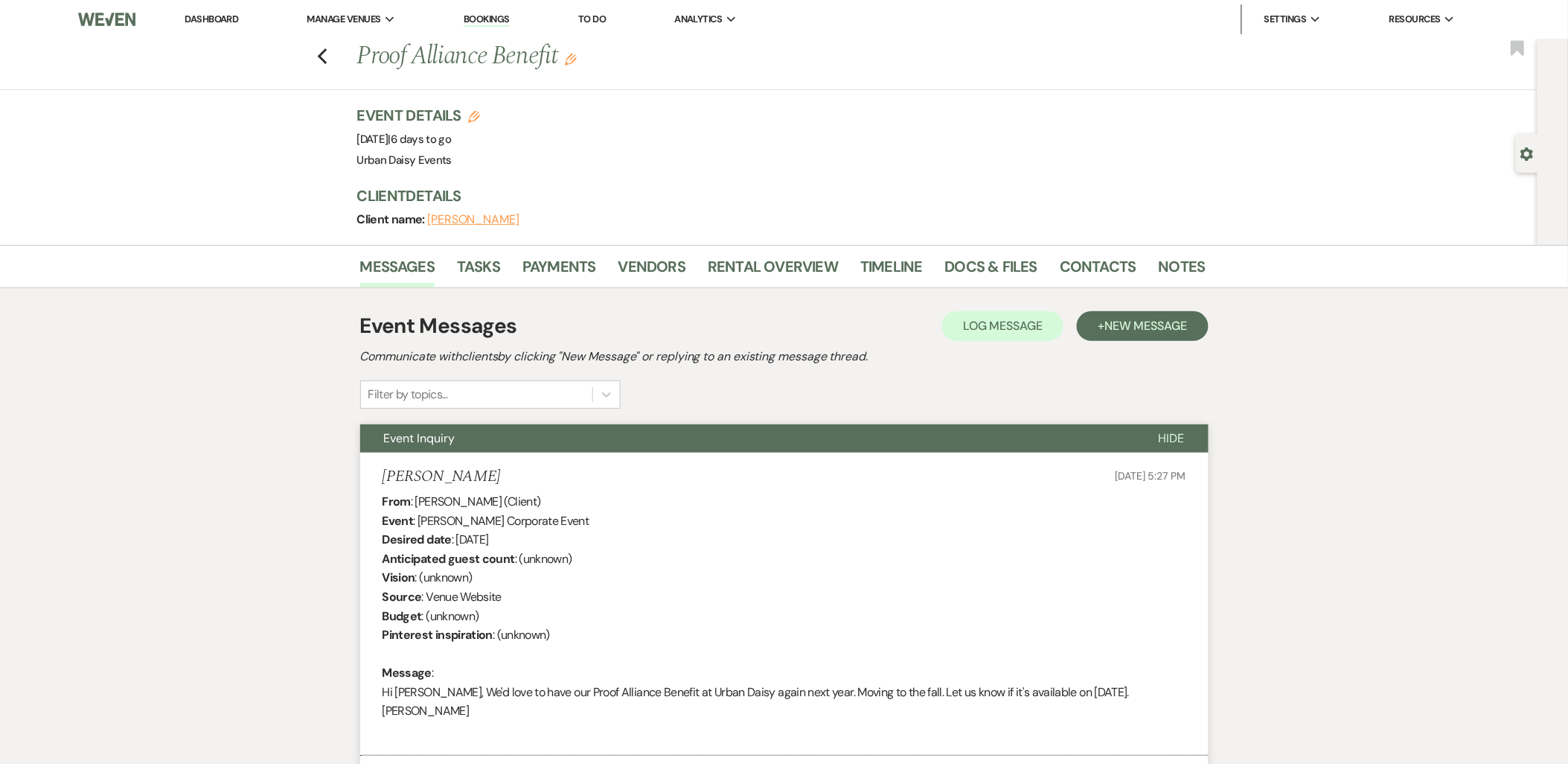
click at [189, 15] on link "Dashboard" at bounding box center [211, 18] width 53 height 13
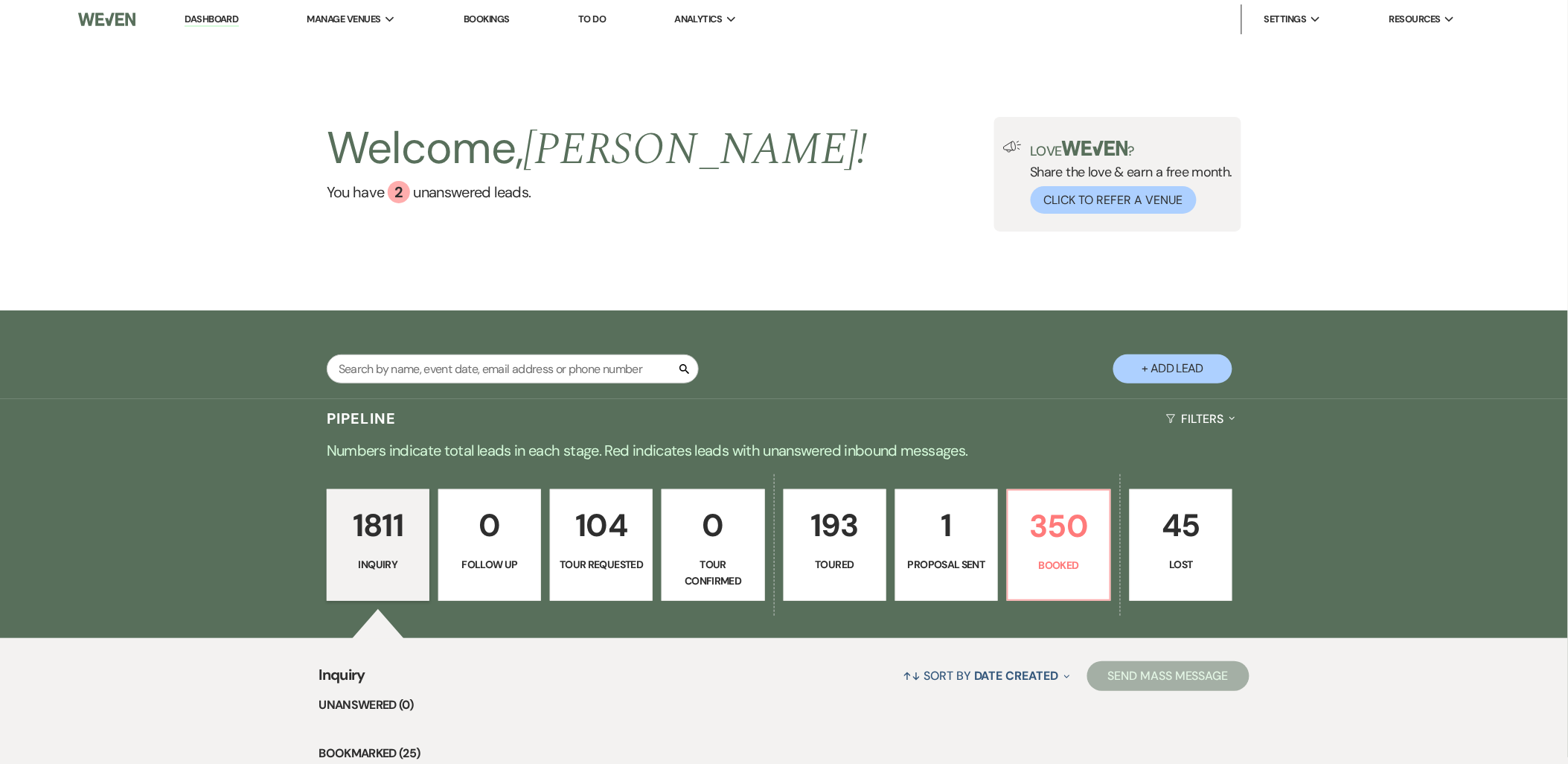
click at [936, 560] on p "Proposal Sent" at bounding box center [947, 564] width 84 height 17
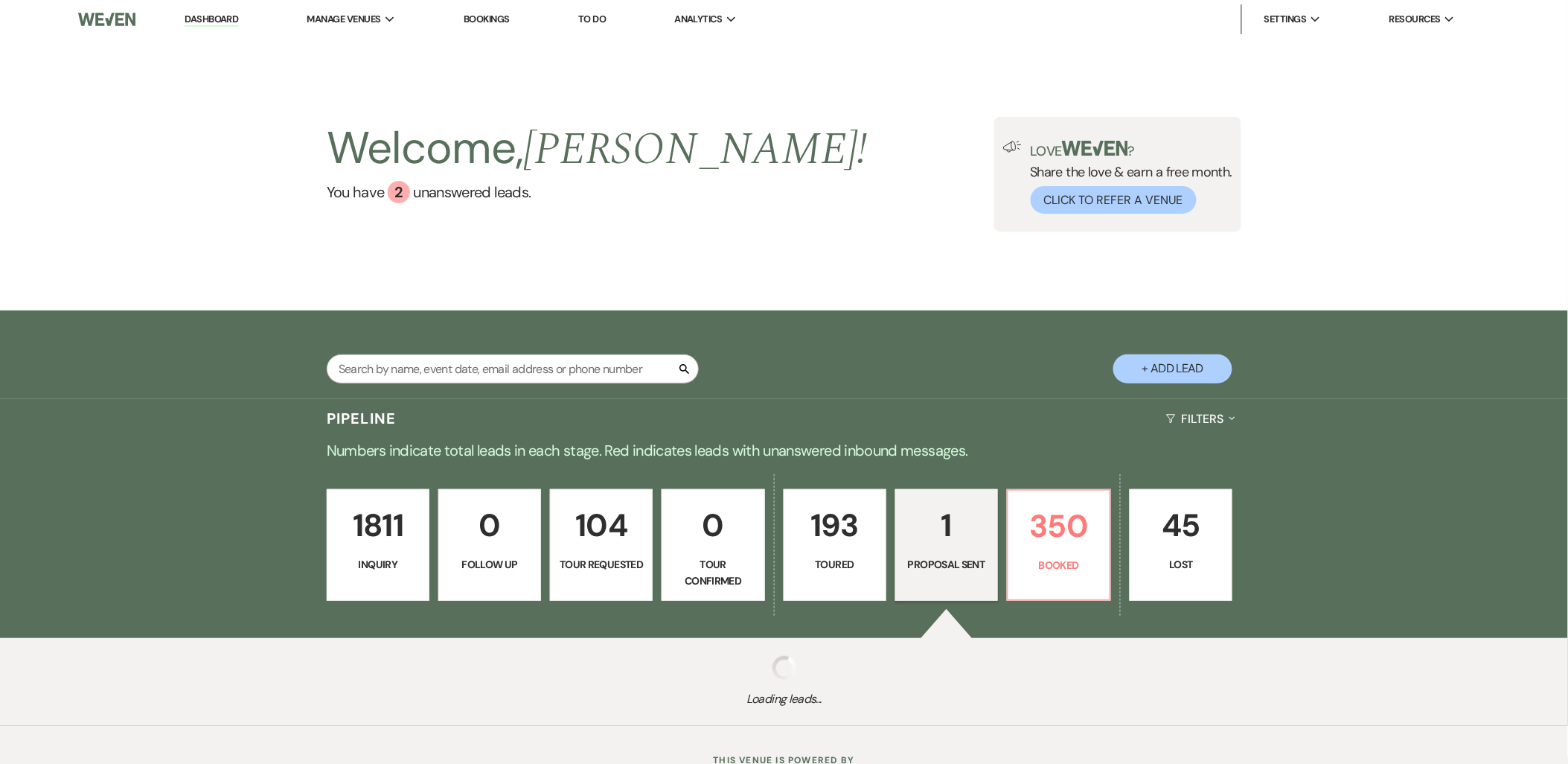
select select "6"
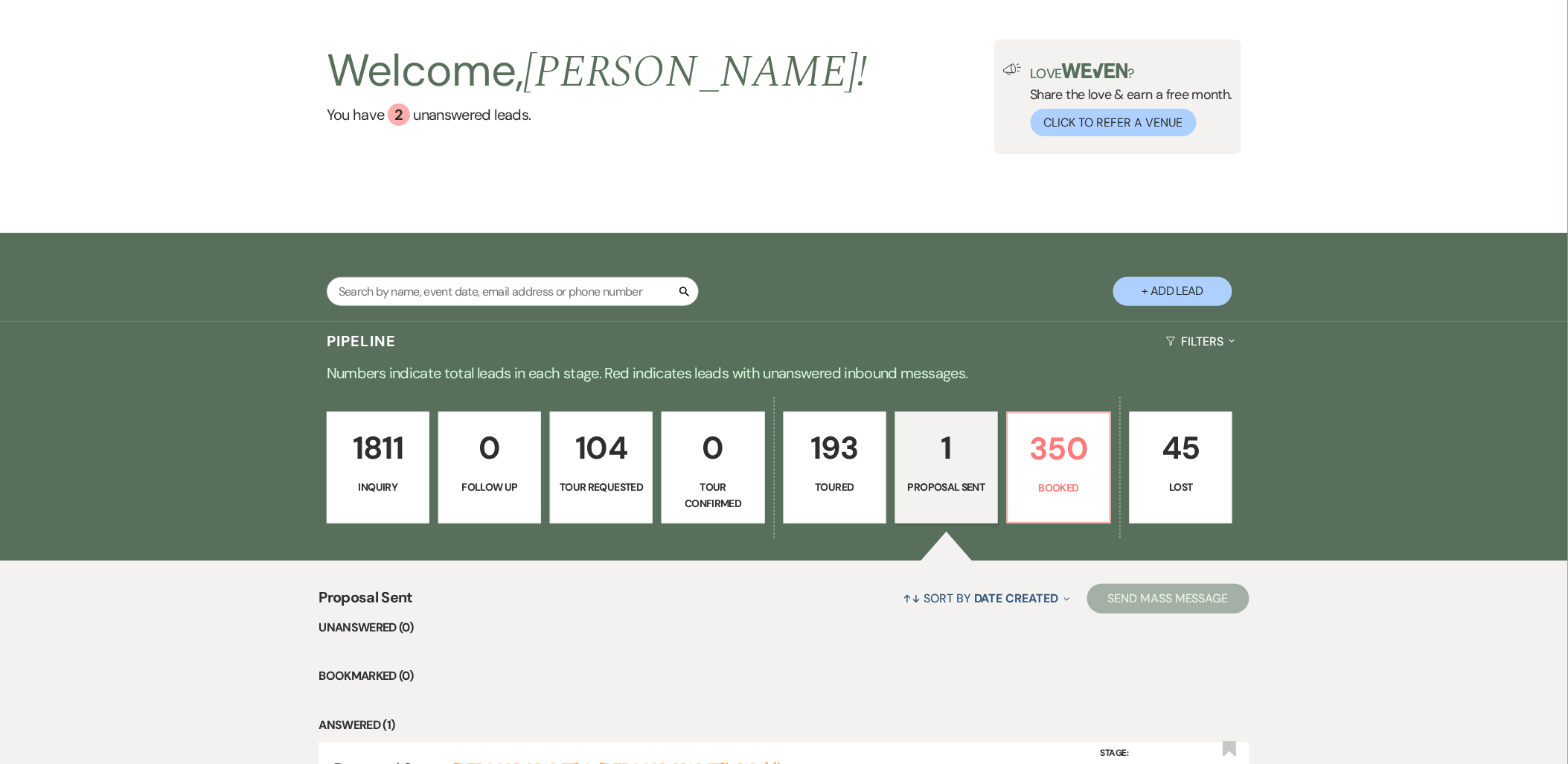
scroll to position [166, 0]
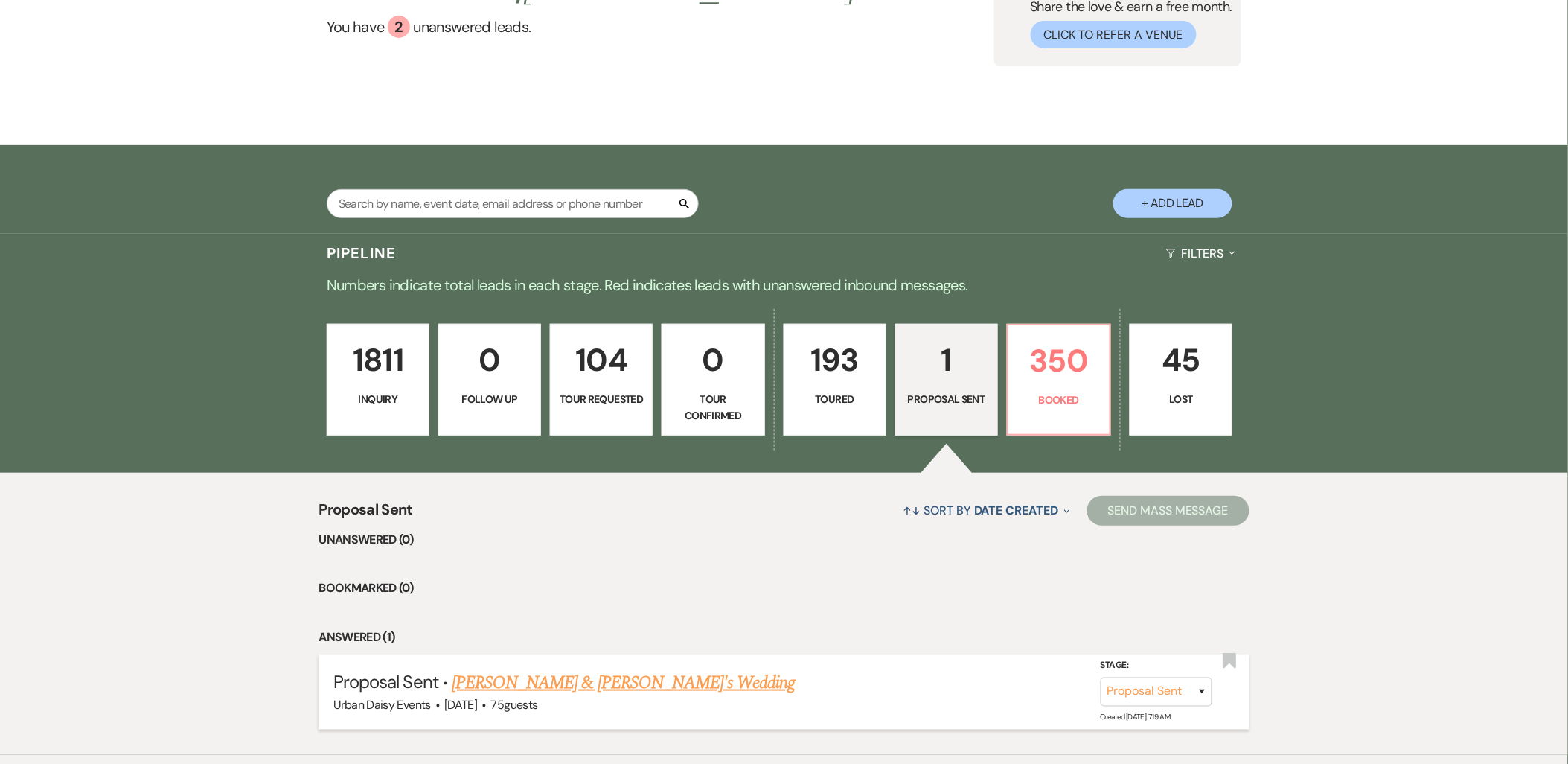
click at [487, 675] on link "Lashaye Walton & Fiance's Wedding" at bounding box center [623, 682] width 344 height 27
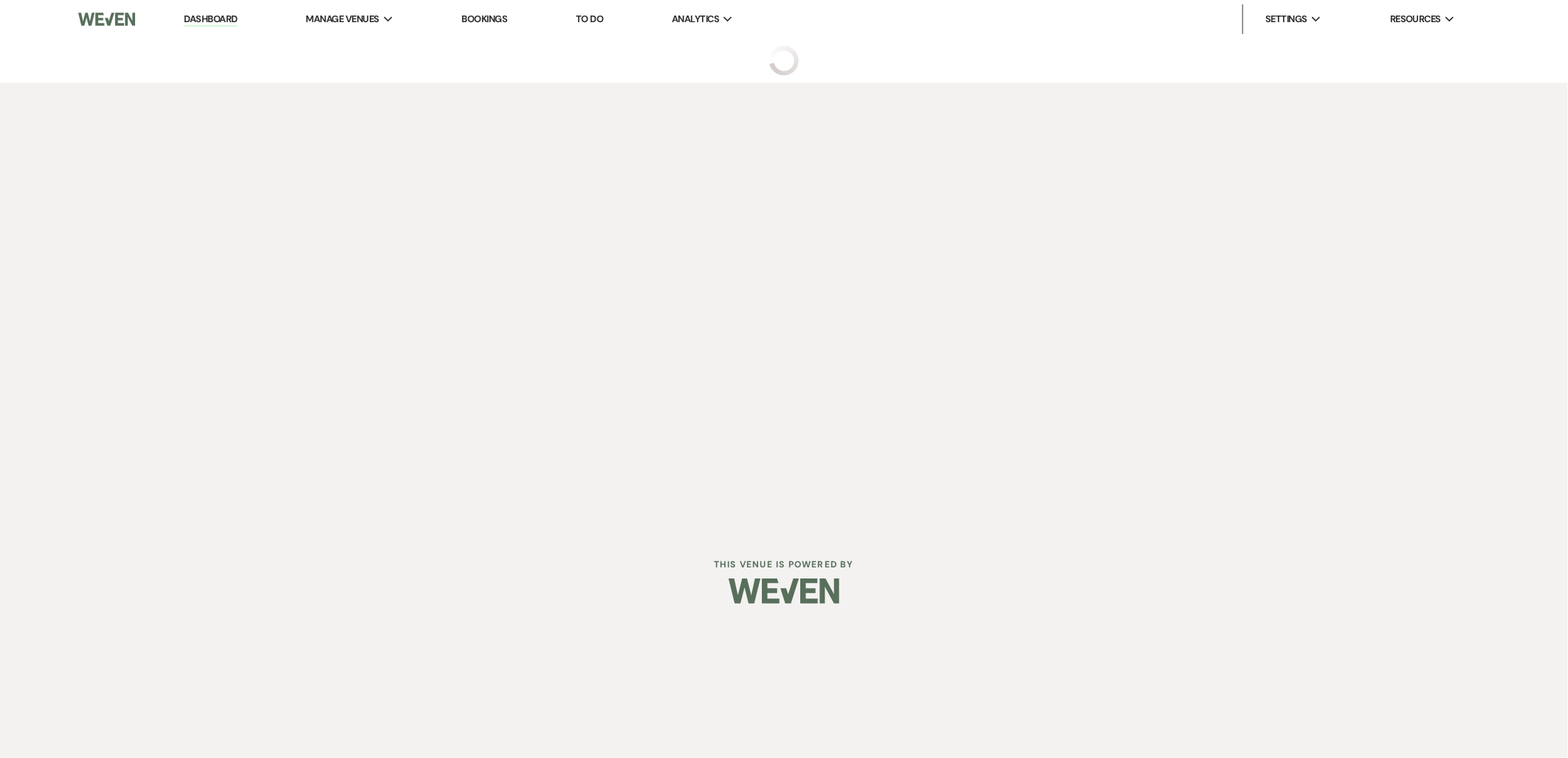
select select "6"
select select "5"
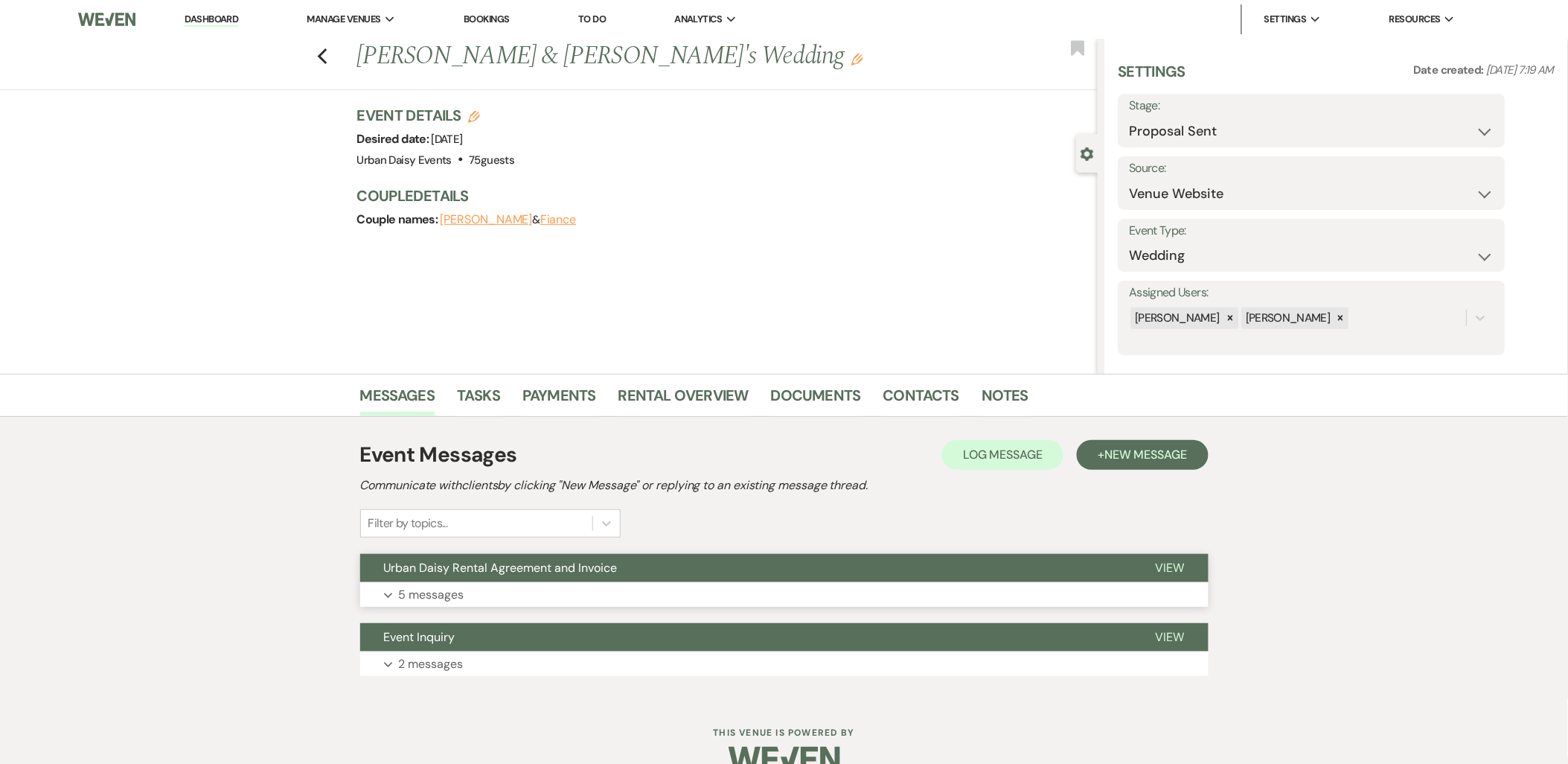
click at [471, 593] on button "Expand 5 messages" at bounding box center [784, 594] width 848 height 25
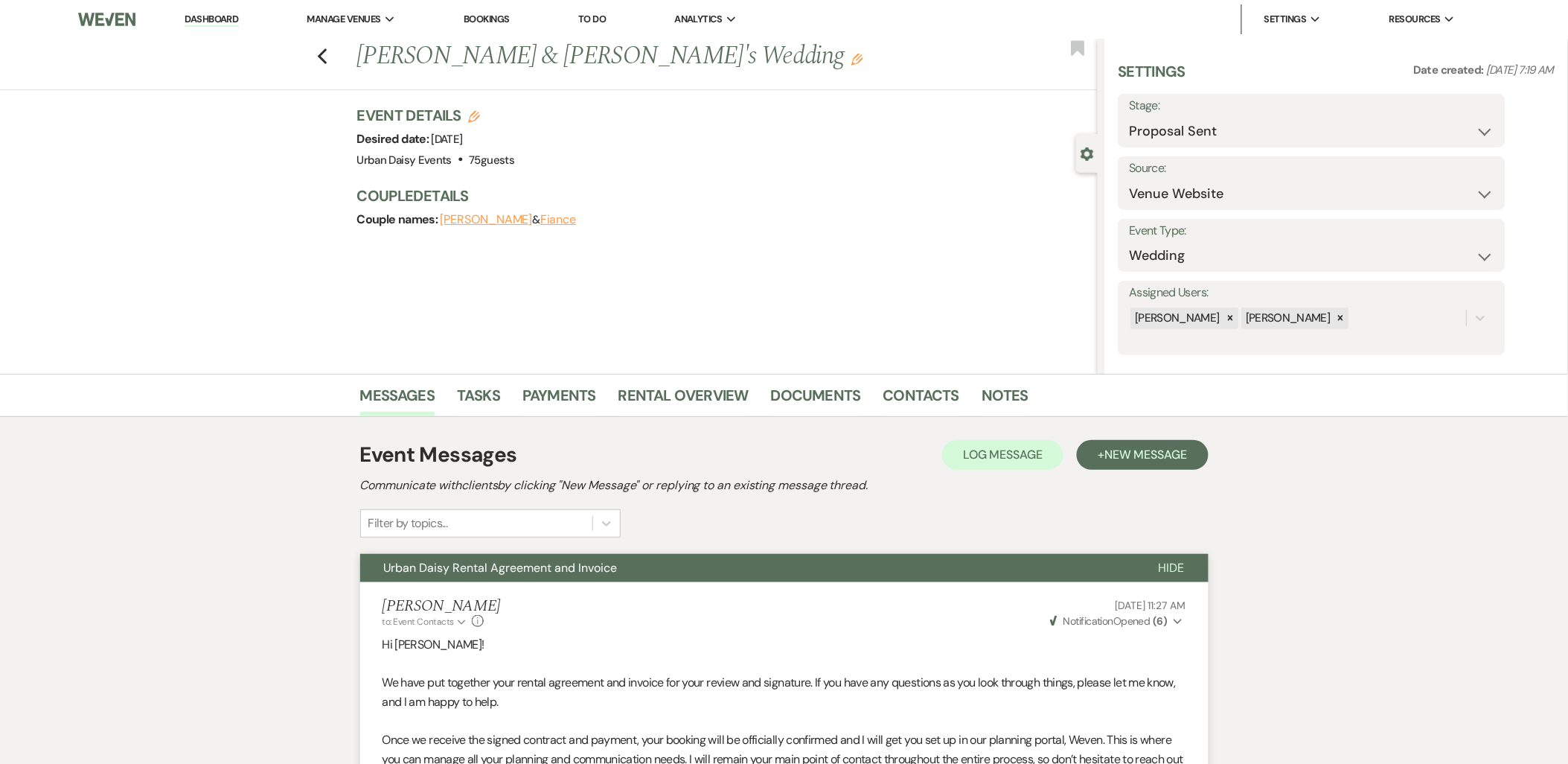
click at [221, 15] on link "Dashboard" at bounding box center [211, 19] width 53 height 14
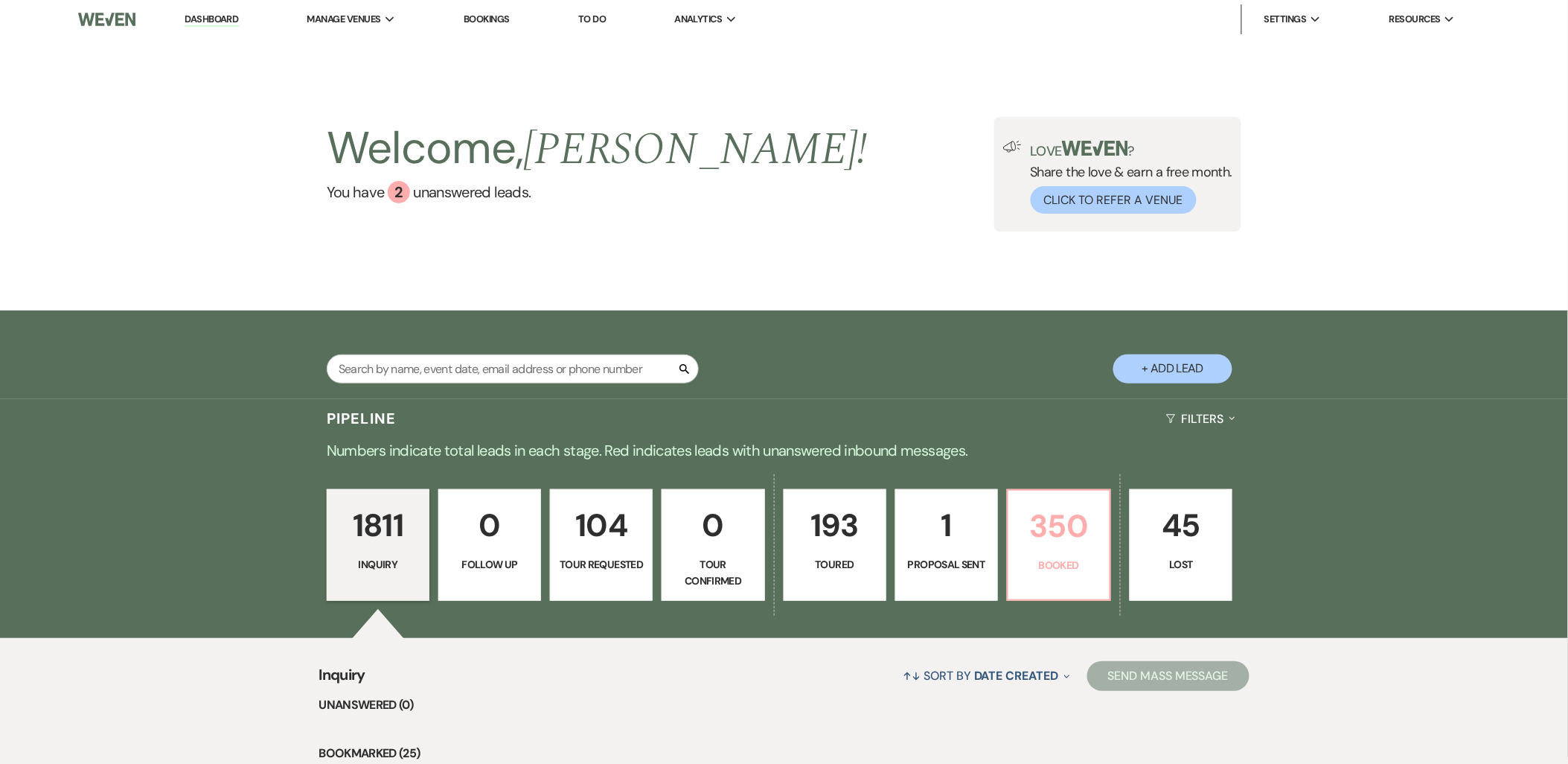
click at [1035, 558] on p "Booked" at bounding box center [1059, 565] width 84 height 17
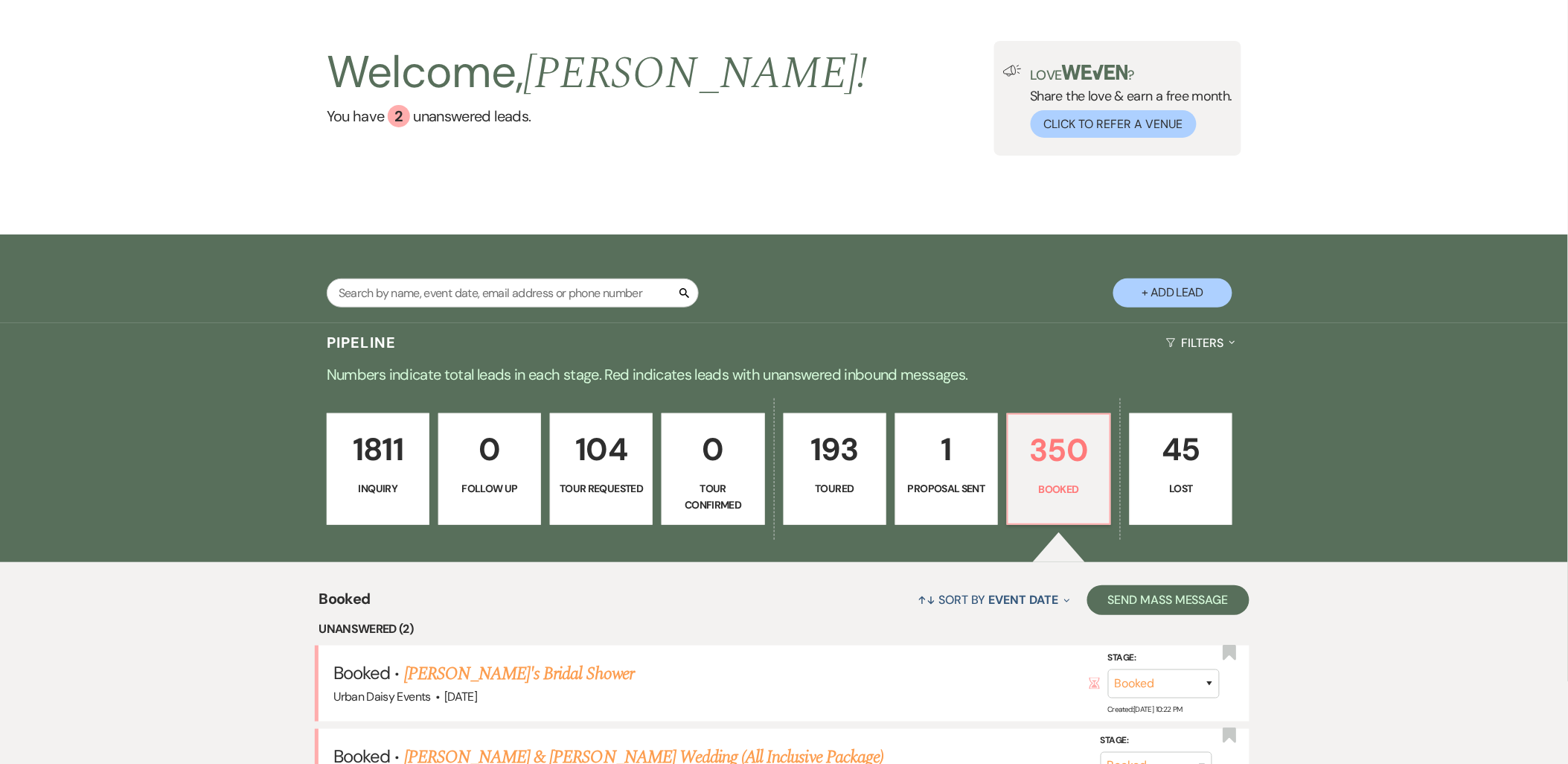
scroll to position [166, 0]
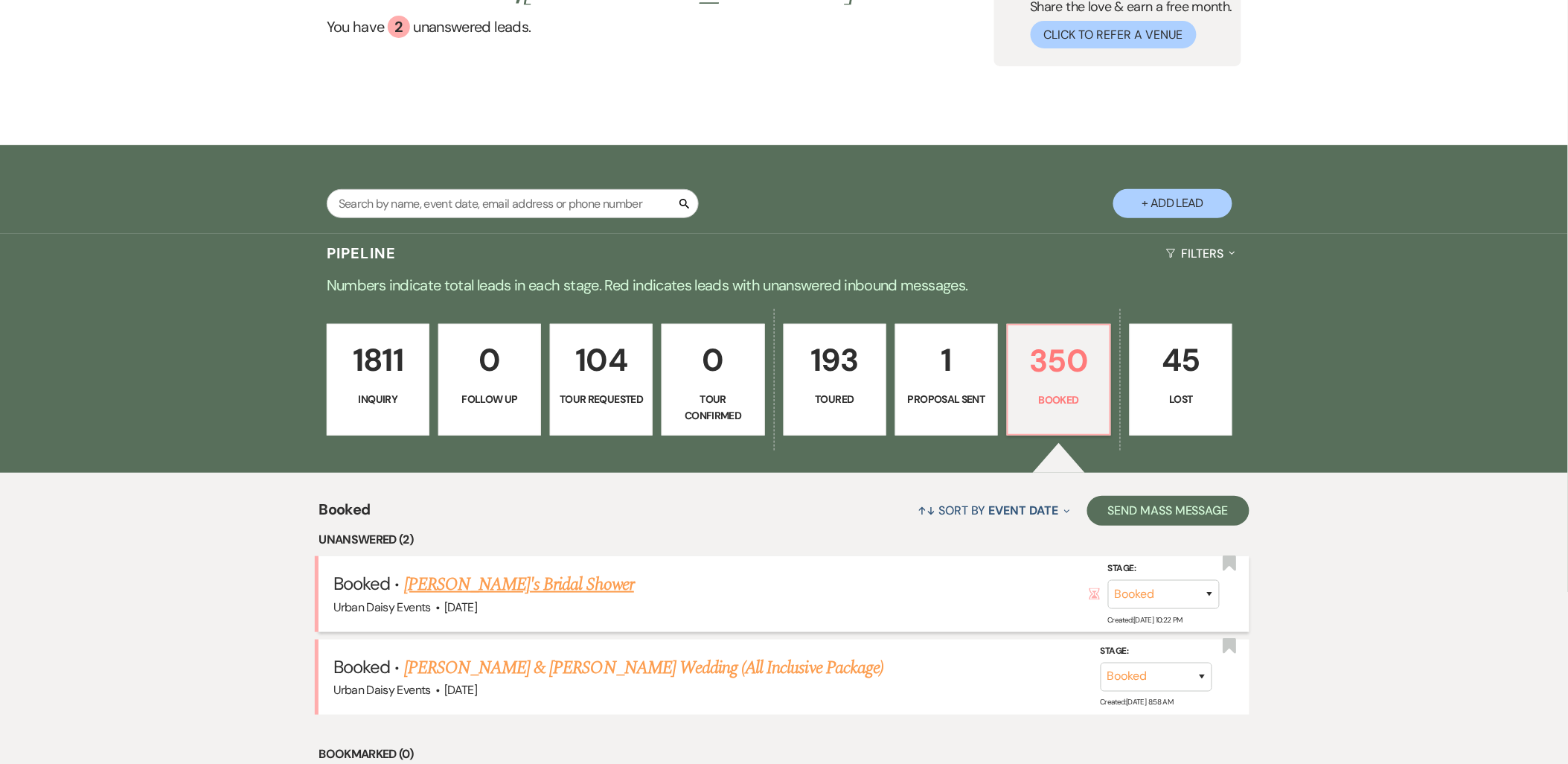
click at [465, 576] on link "[PERSON_NAME]'s Bridal Shower" at bounding box center [518, 584] width 230 height 27
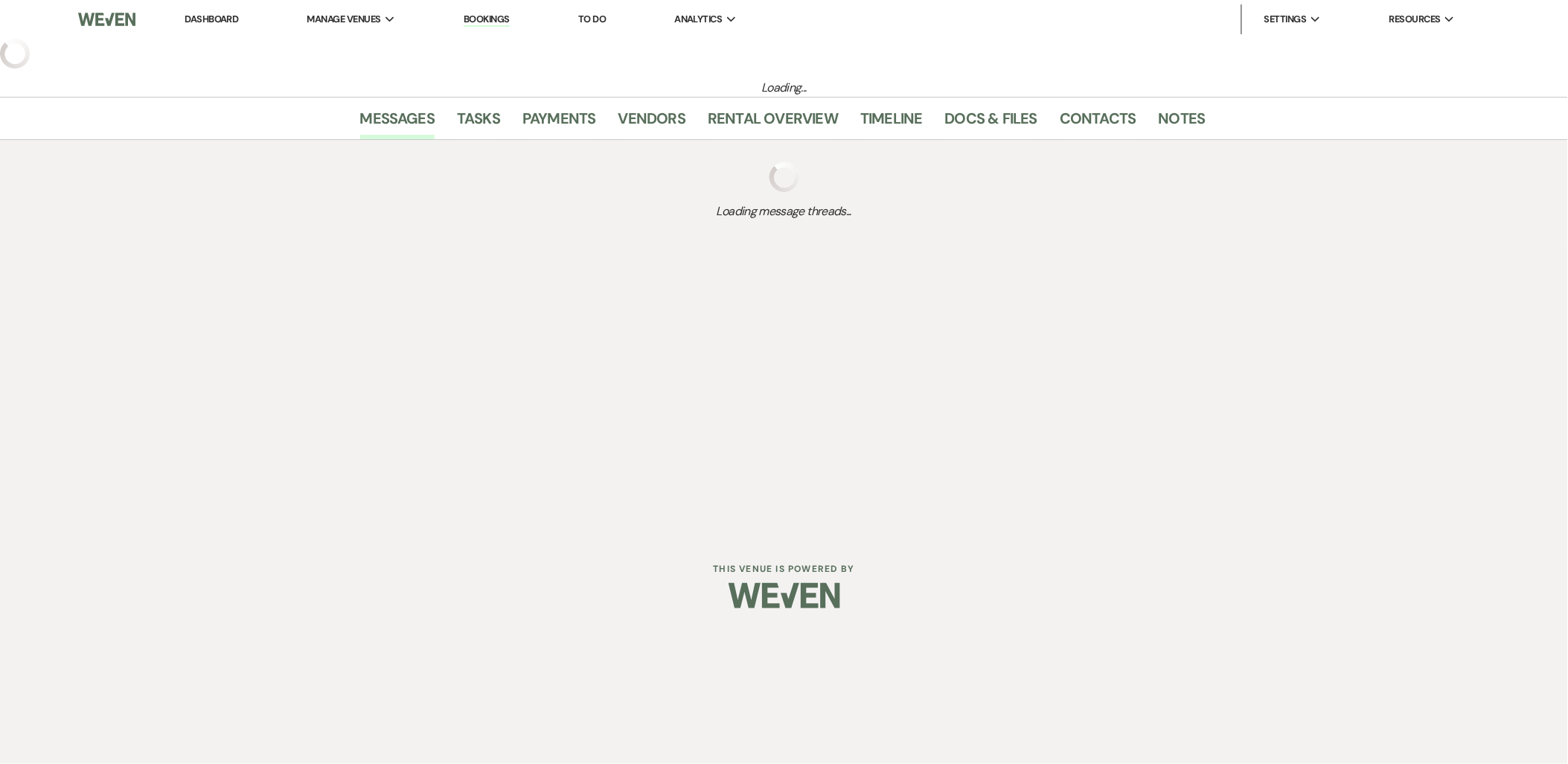
select select "12"
select select "5"
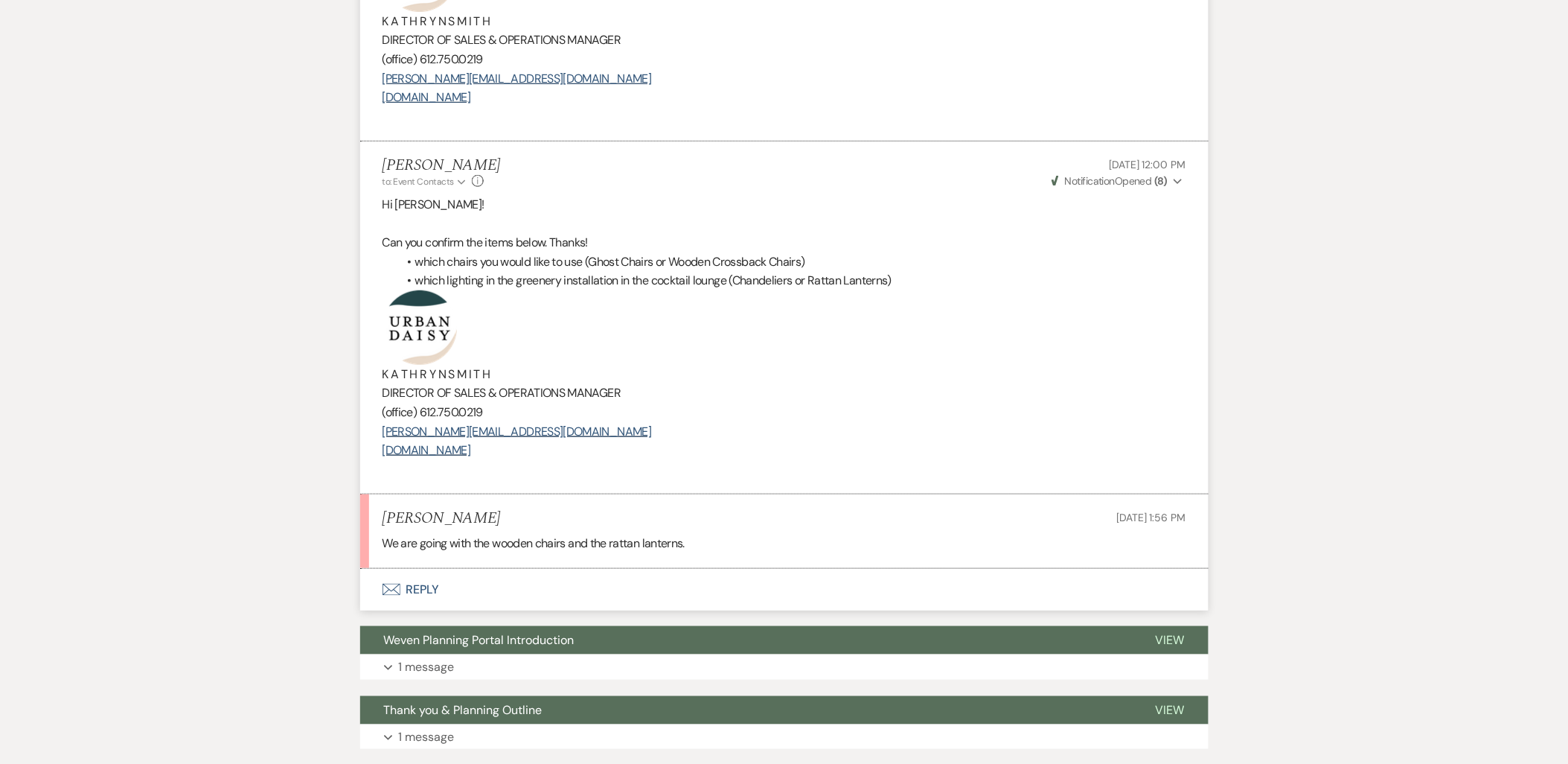
scroll to position [2233, 0]
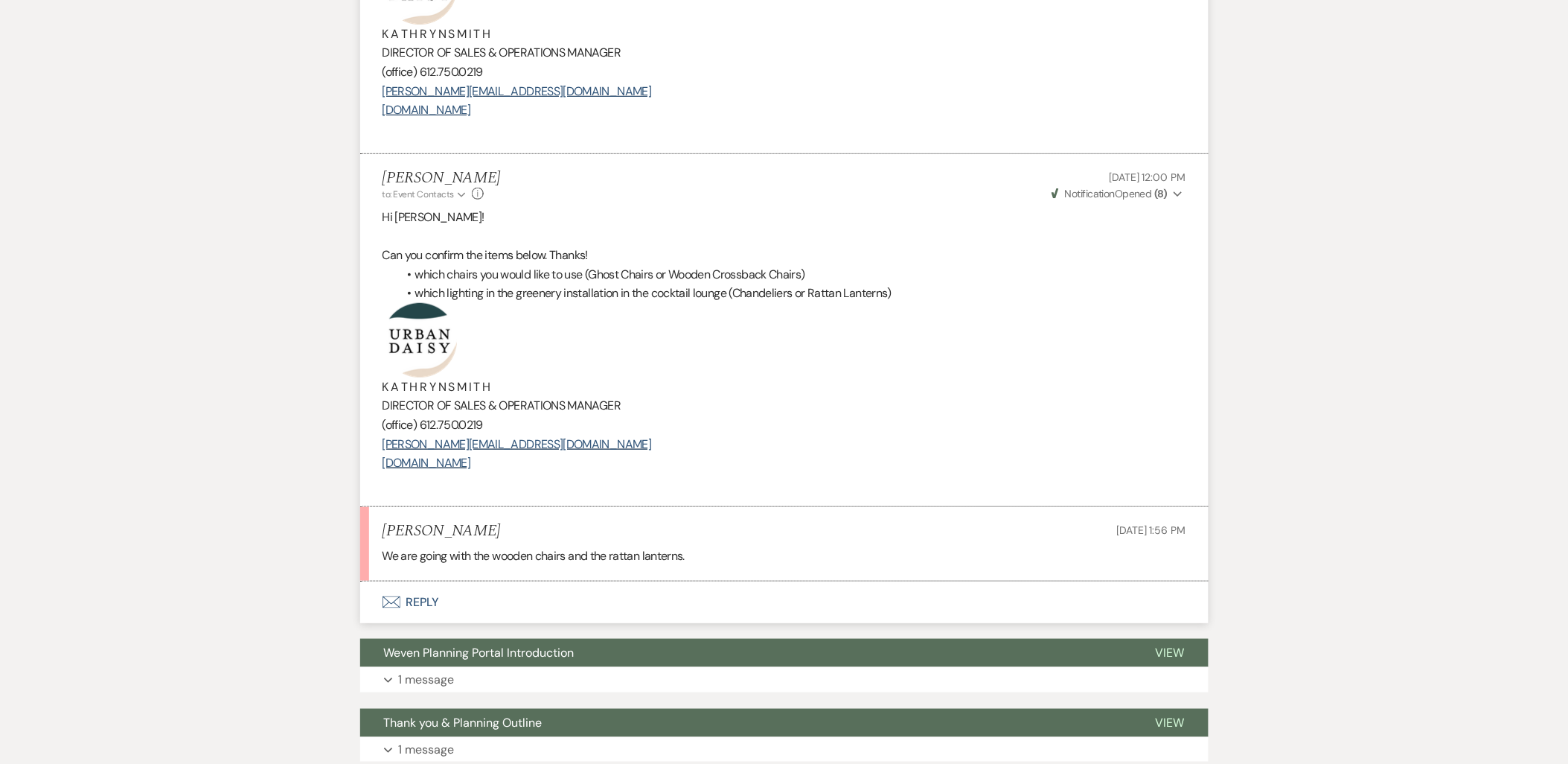
click at [400, 612] on button "Envelope Reply" at bounding box center [784, 602] width 848 height 42
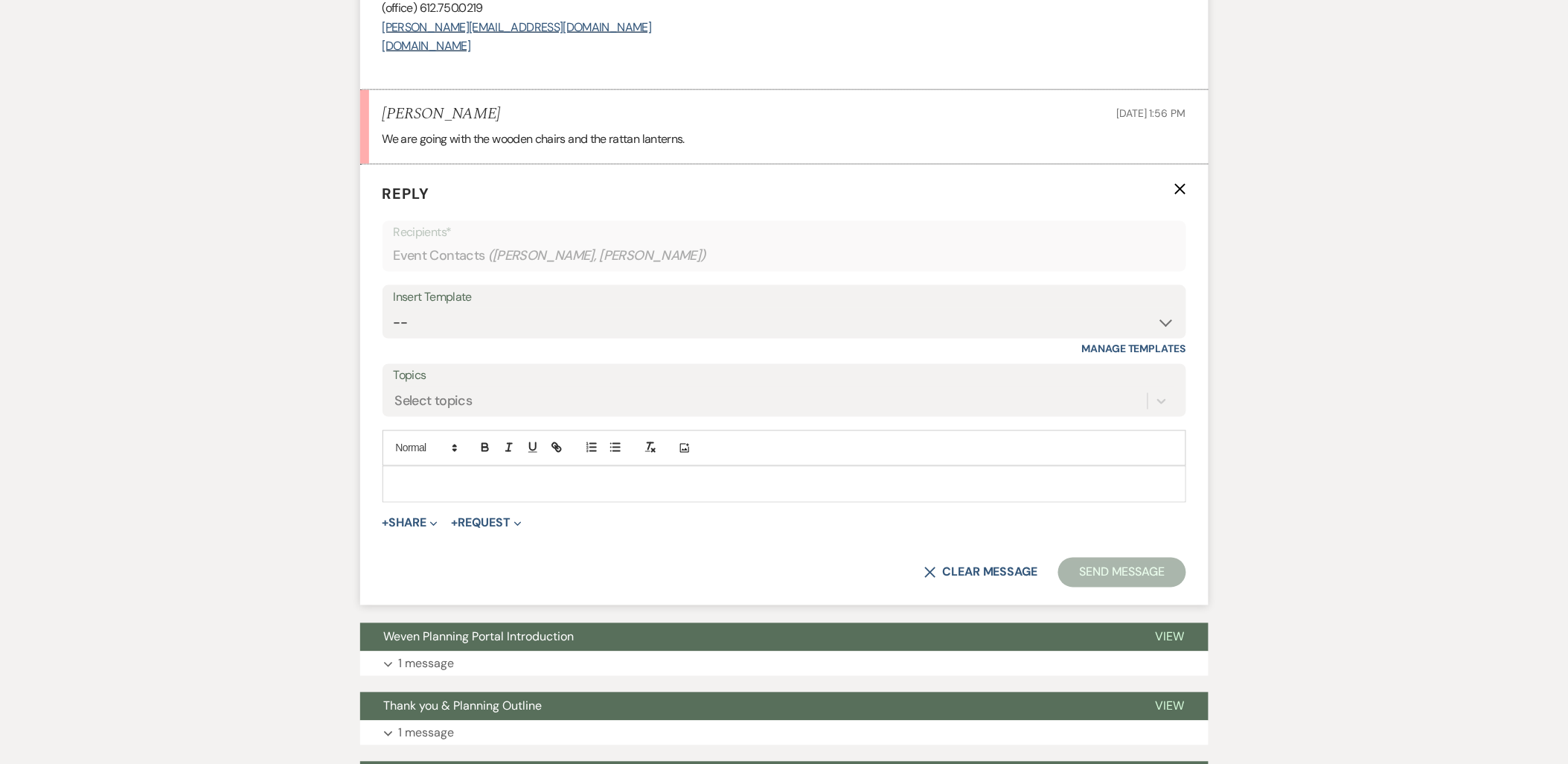
scroll to position [2653, 0]
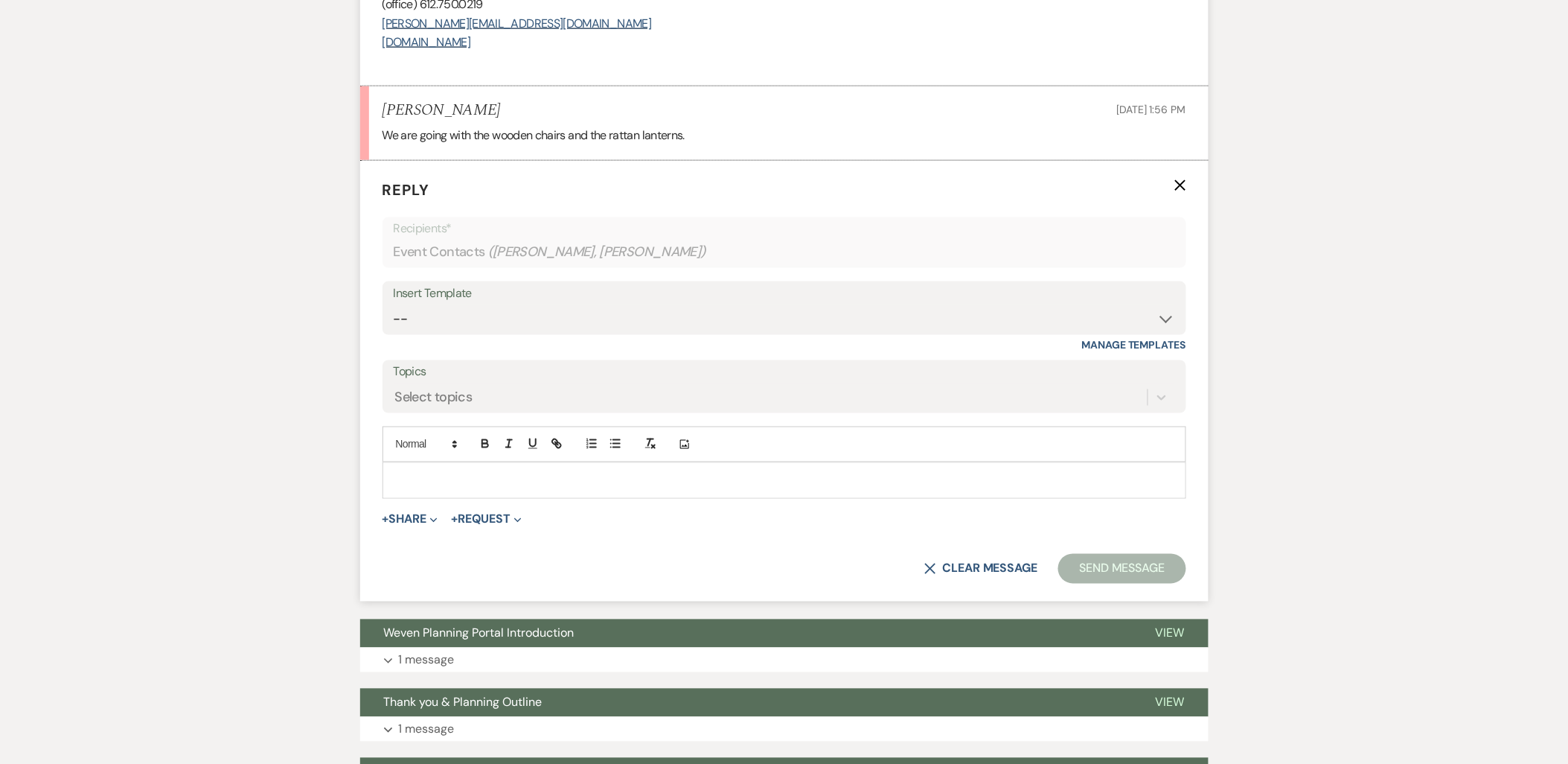
drag, startPoint x: 407, startPoint y: 494, endPoint x: 420, endPoint y: 486, distance: 15.3
click at [406, 492] on div at bounding box center [785, 480] width 802 height 34
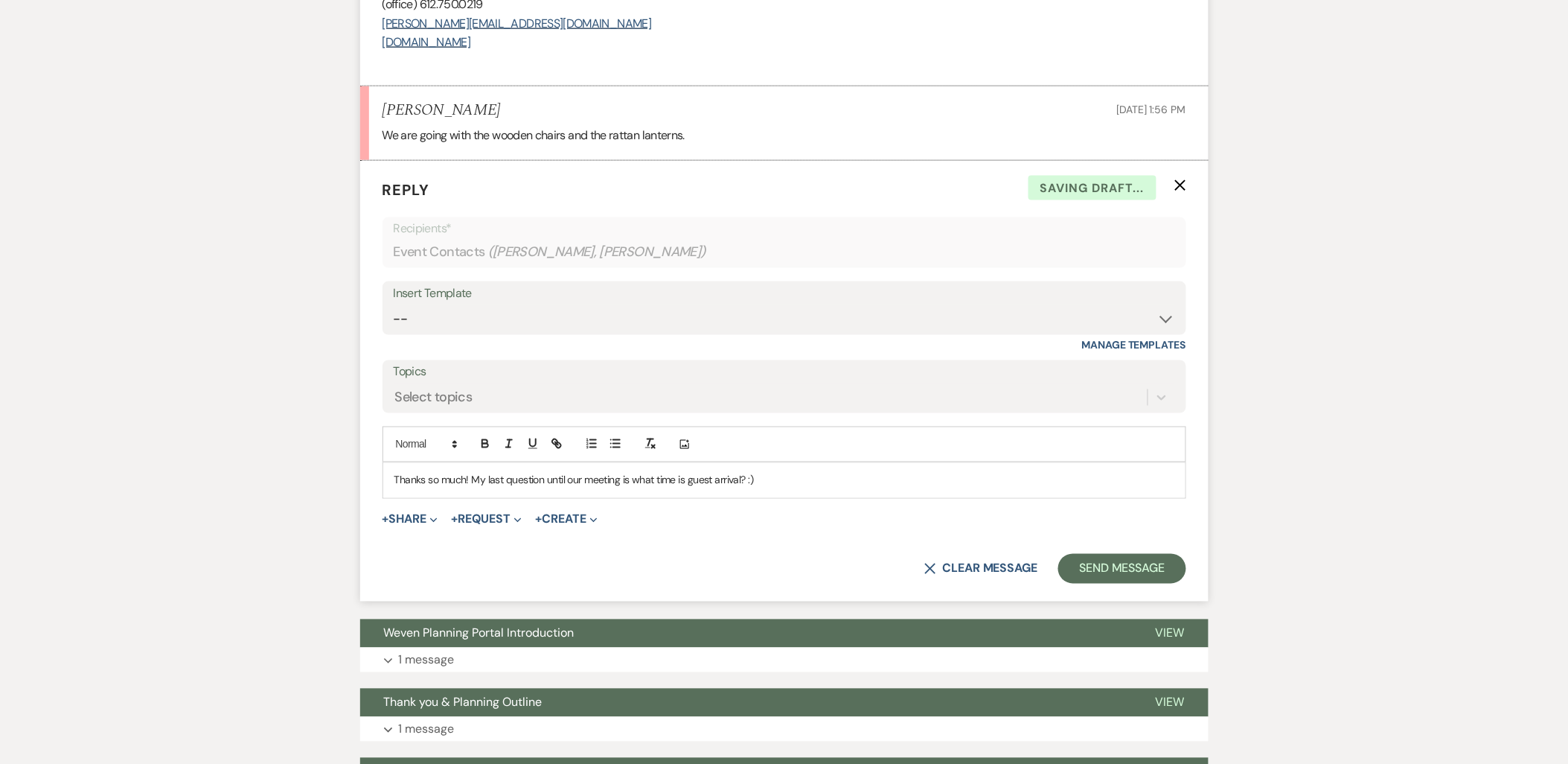
click at [1110, 593] on form "Reply X Saving draft... Recipients* Event Contacts ( Amallina Mohamed, Sahro Os…" at bounding box center [784, 380] width 848 height 441
click at [1103, 577] on button "Send Message" at bounding box center [1122, 568] width 127 height 30
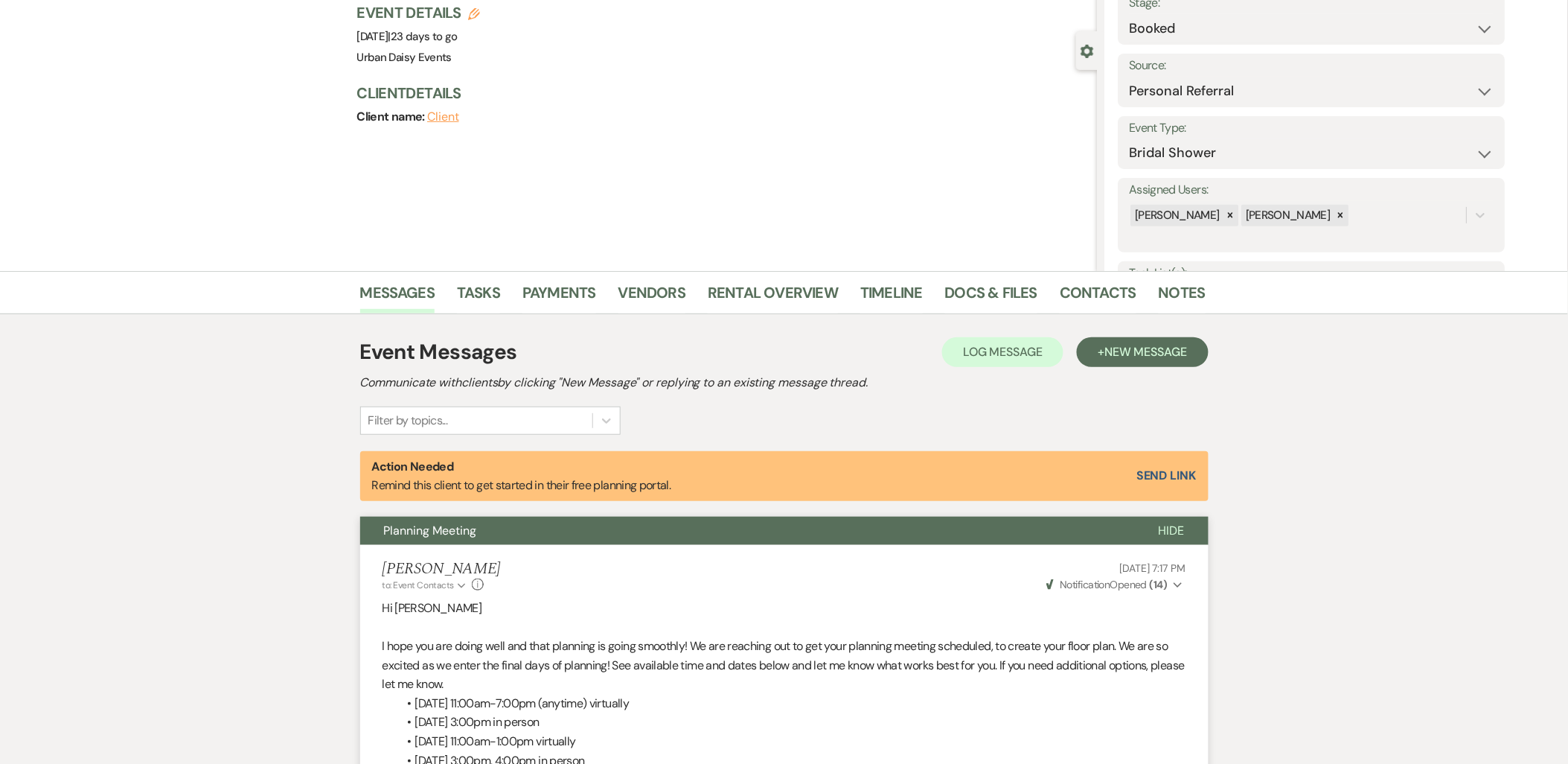
scroll to position [0, 0]
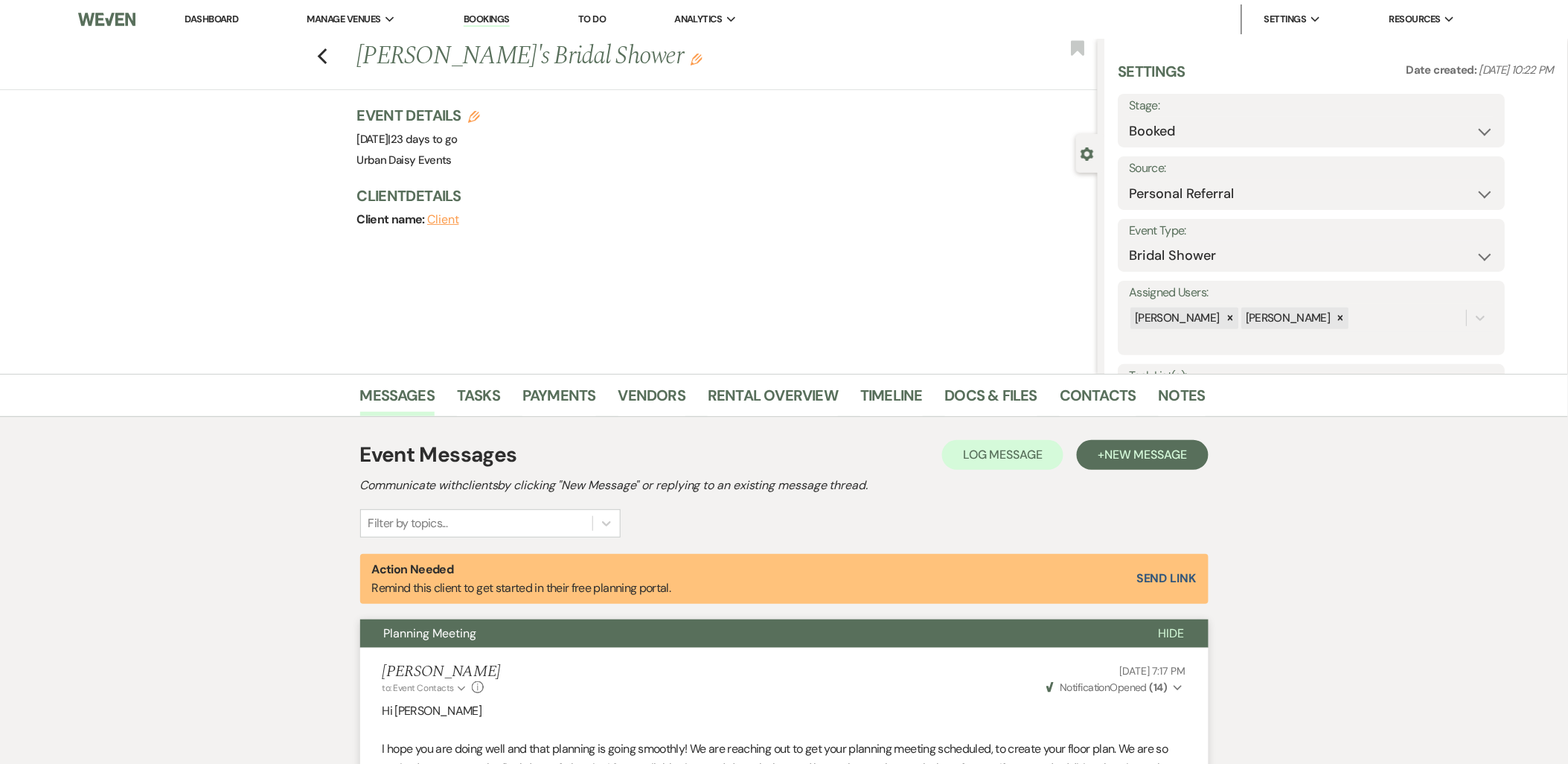
click at [194, 17] on link "Dashboard" at bounding box center [211, 18] width 53 height 13
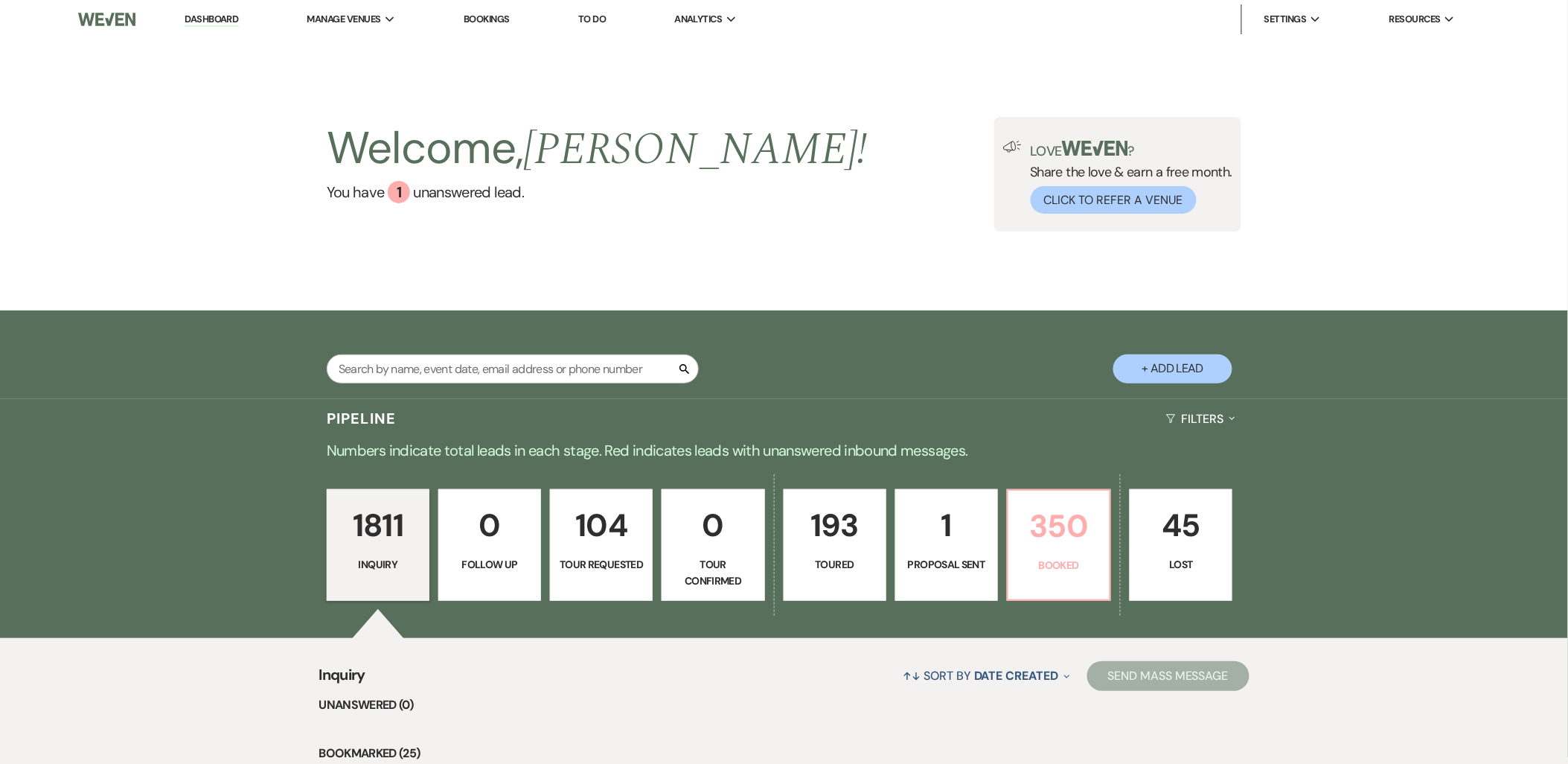
click at [1081, 574] on link "350 Booked" at bounding box center [1059, 545] width 104 height 112
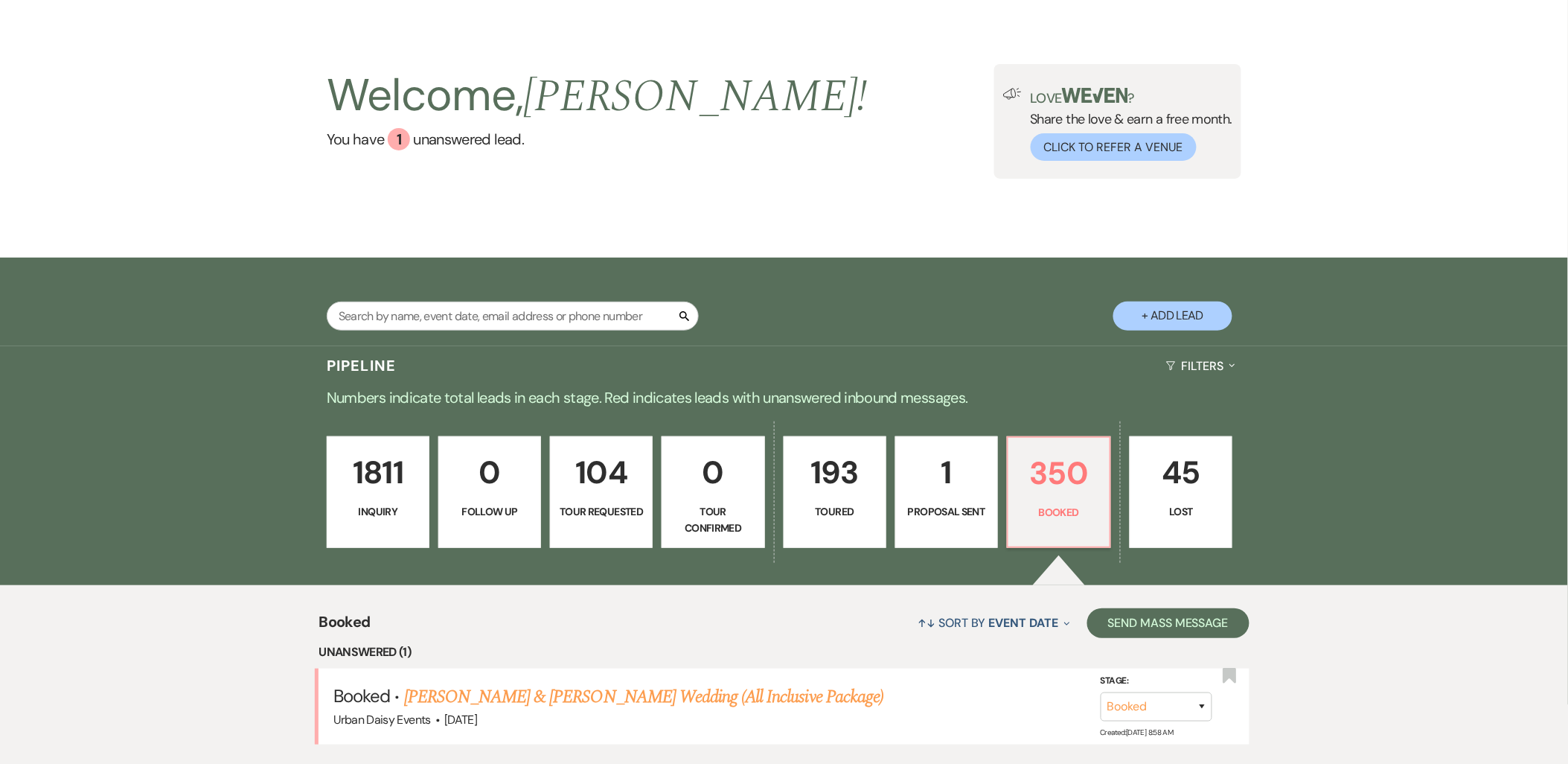
scroll to position [83, 0]
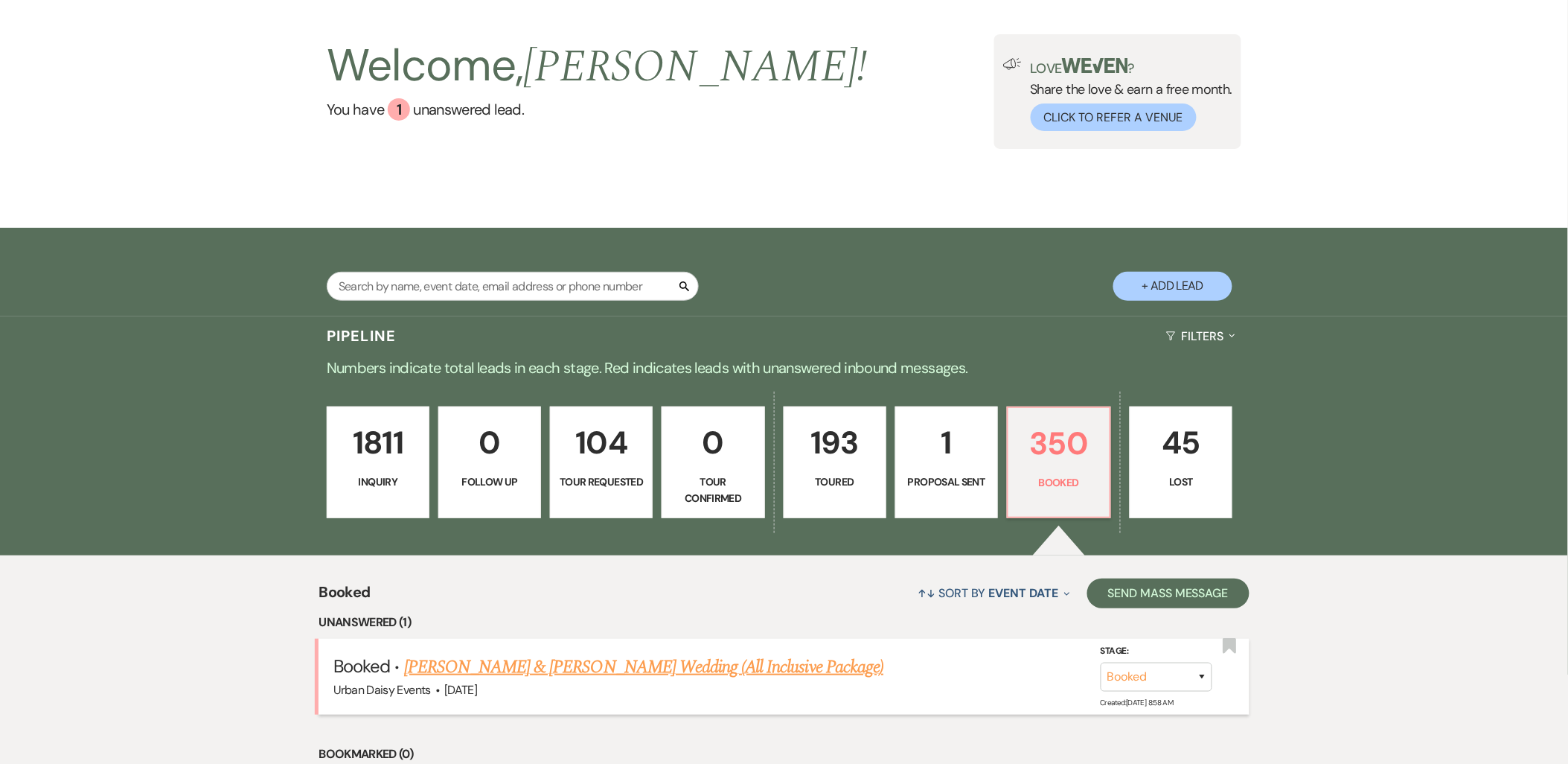
click at [709, 665] on link "[PERSON_NAME] & [PERSON_NAME] Wedding (All Inclusive Package)" at bounding box center [643, 667] width 479 height 27
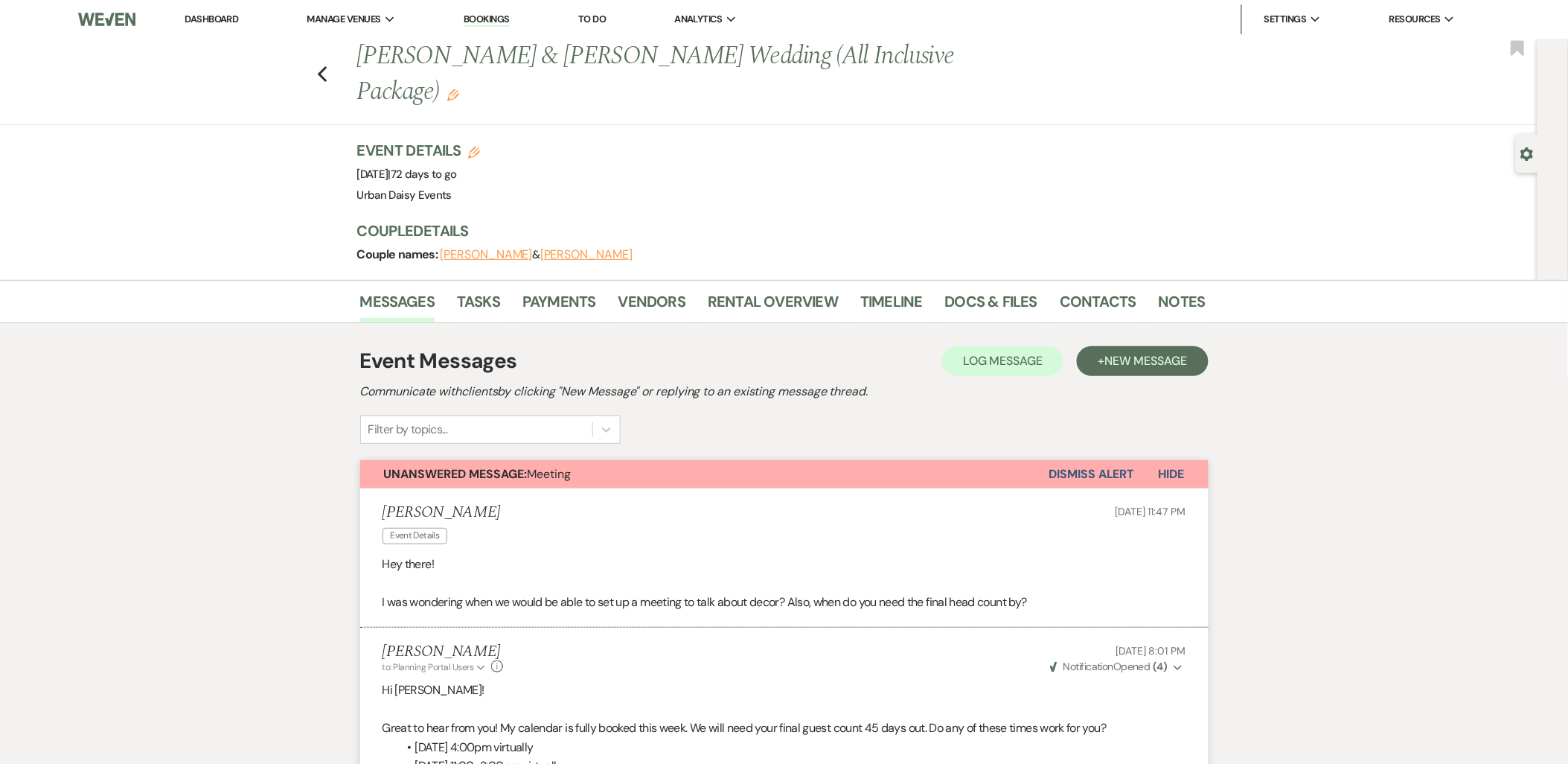
click at [232, 21] on link "Dashboard" at bounding box center [211, 18] width 53 height 13
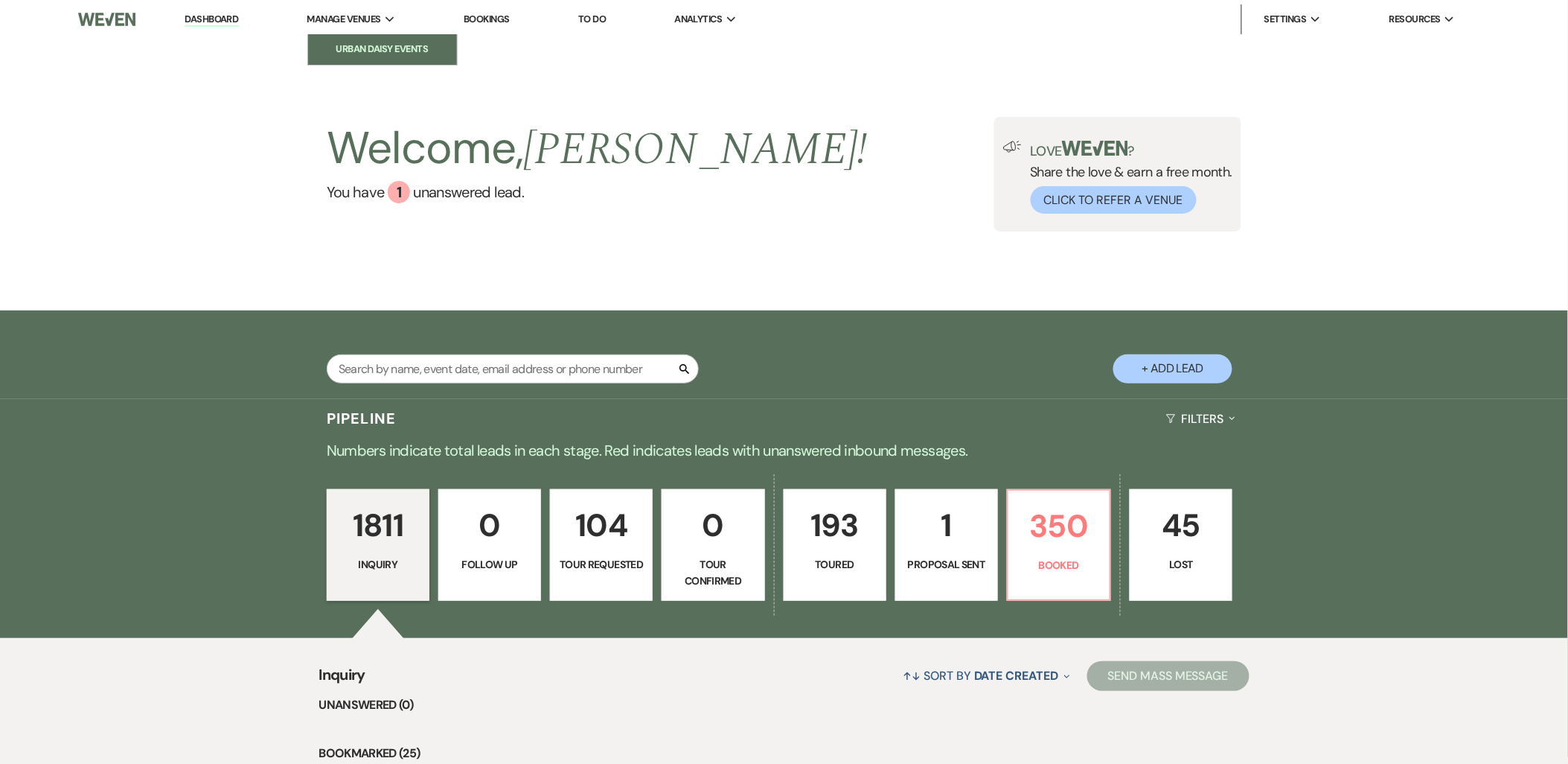
click at [377, 45] on li "Urban Daisy Events" at bounding box center [383, 49] width 134 height 15
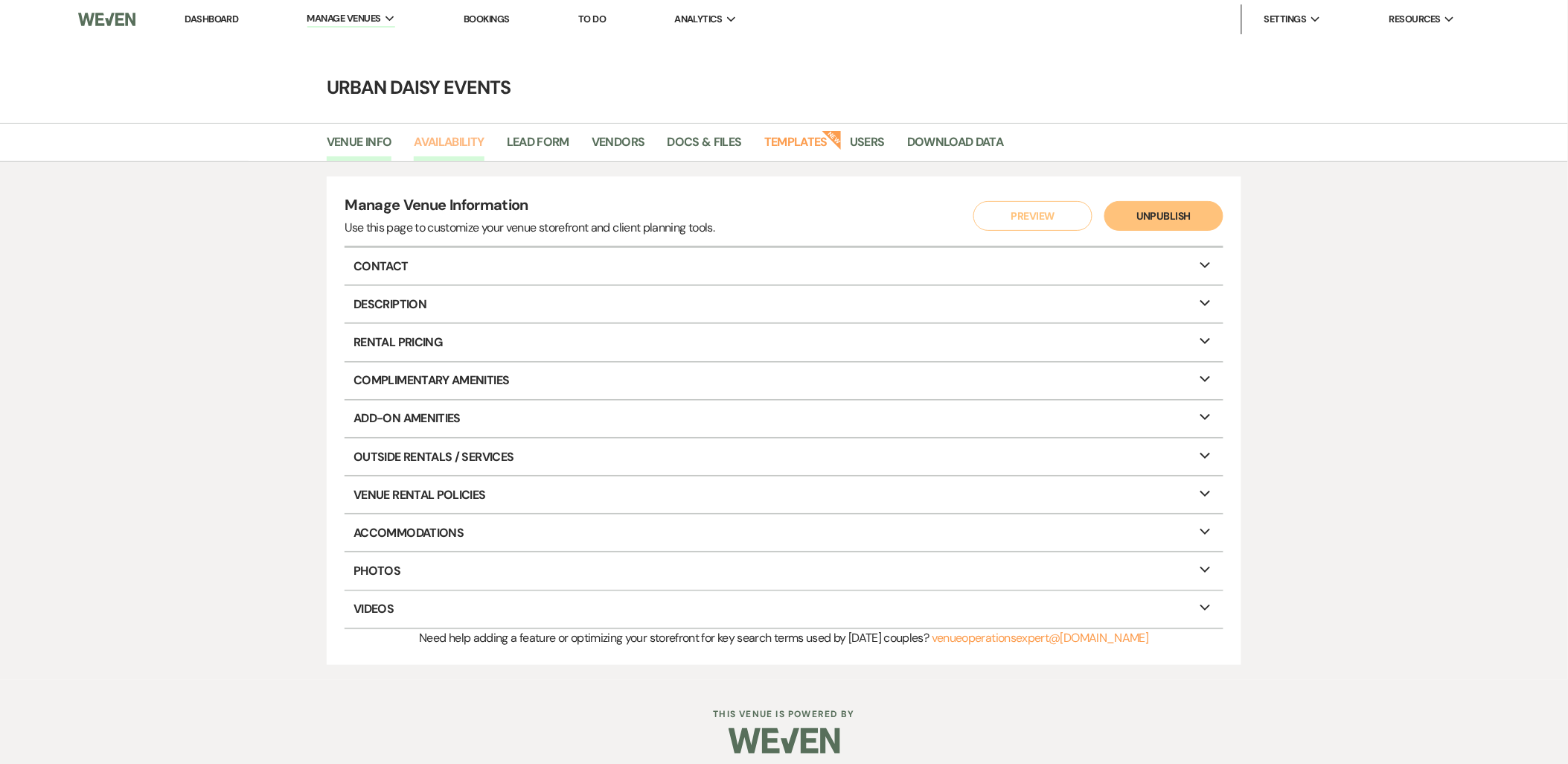
click at [438, 139] on link "Availability" at bounding box center [449, 146] width 70 height 28
select select "2"
select select "2026"
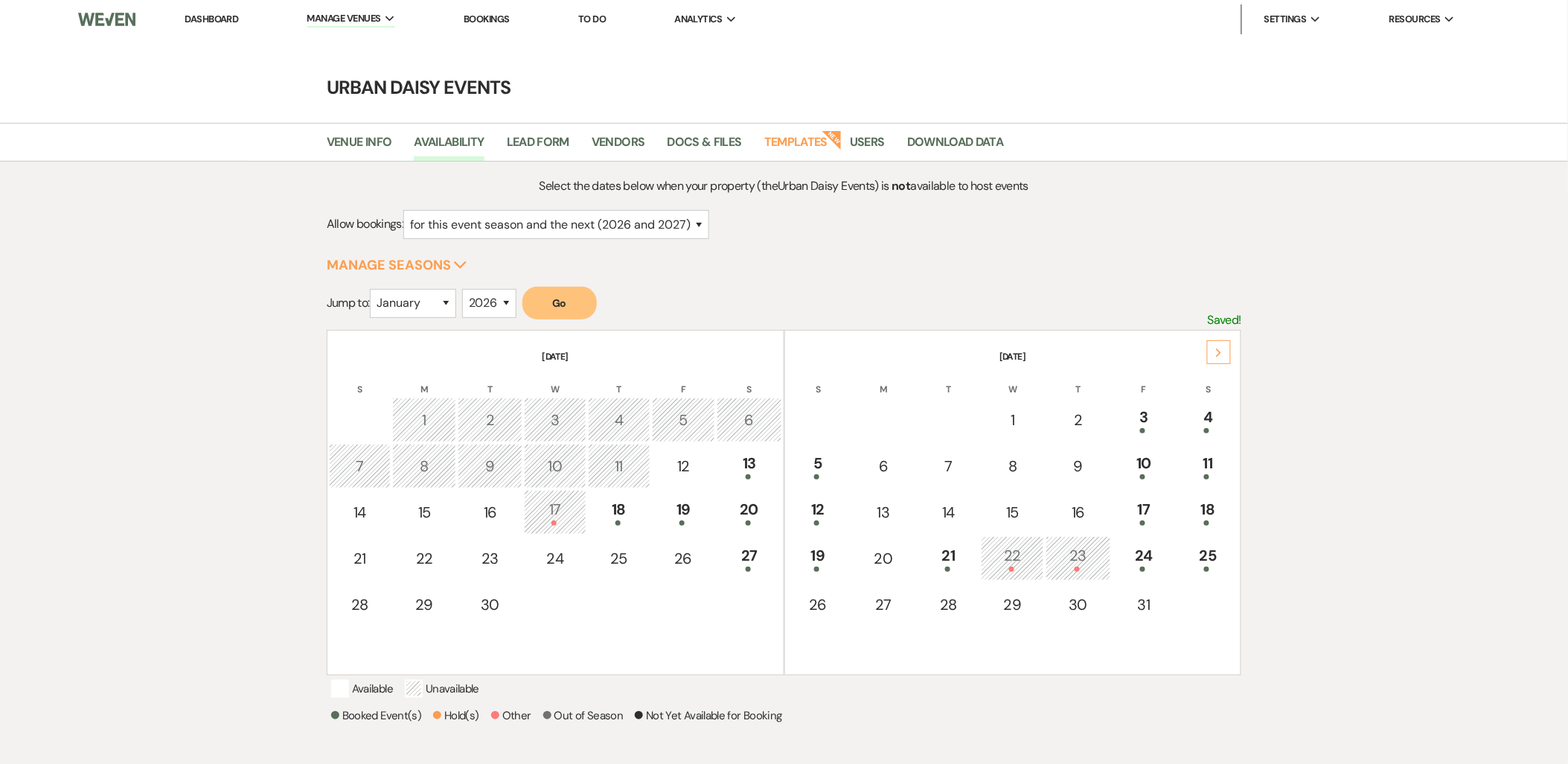
click at [1229, 352] on div "Next" at bounding box center [1219, 352] width 23 height 23
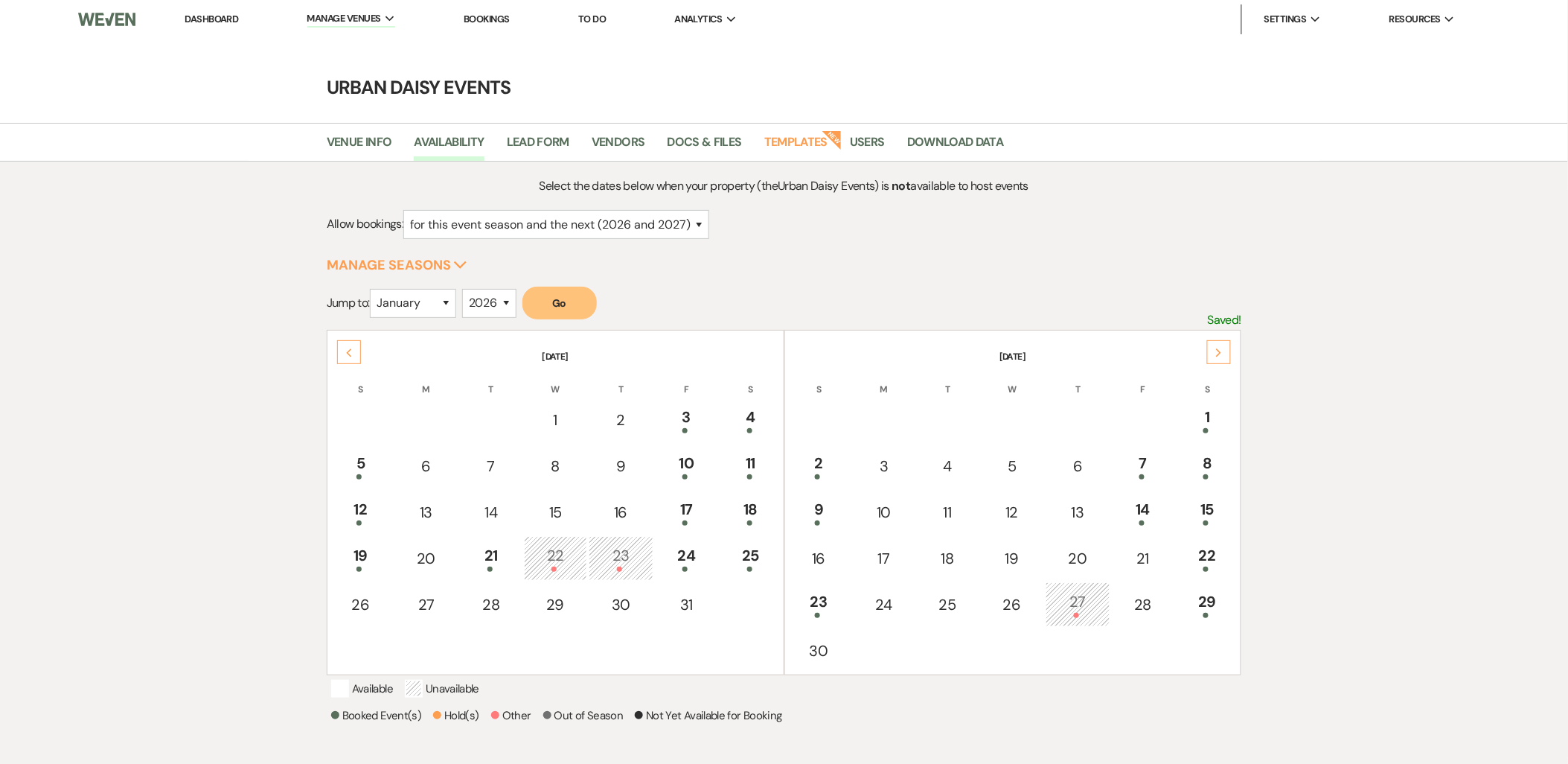
click at [1229, 352] on div "Next" at bounding box center [1219, 352] width 23 height 23
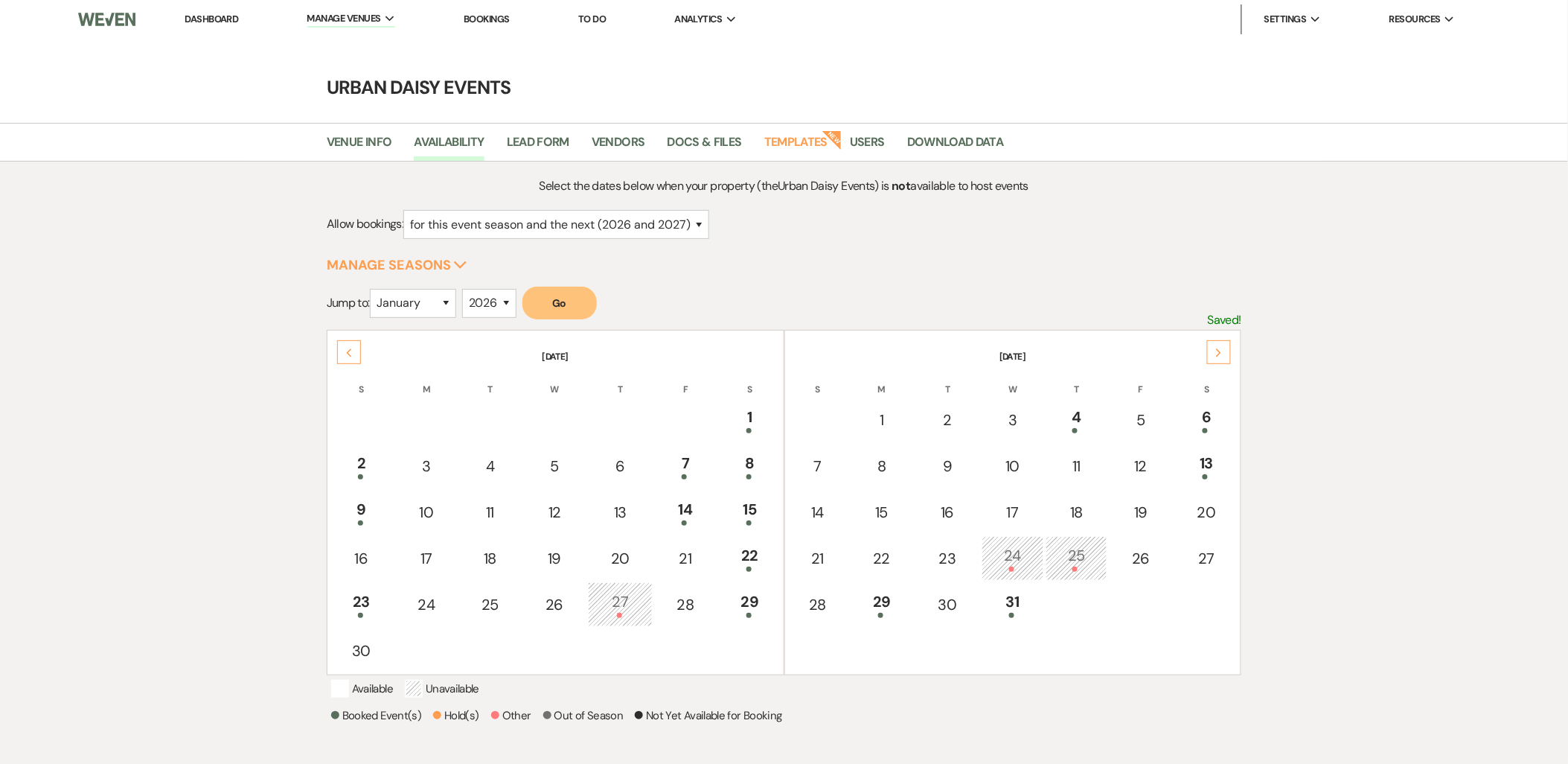
click at [1229, 352] on div "Next" at bounding box center [1219, 352] width 23 height 23
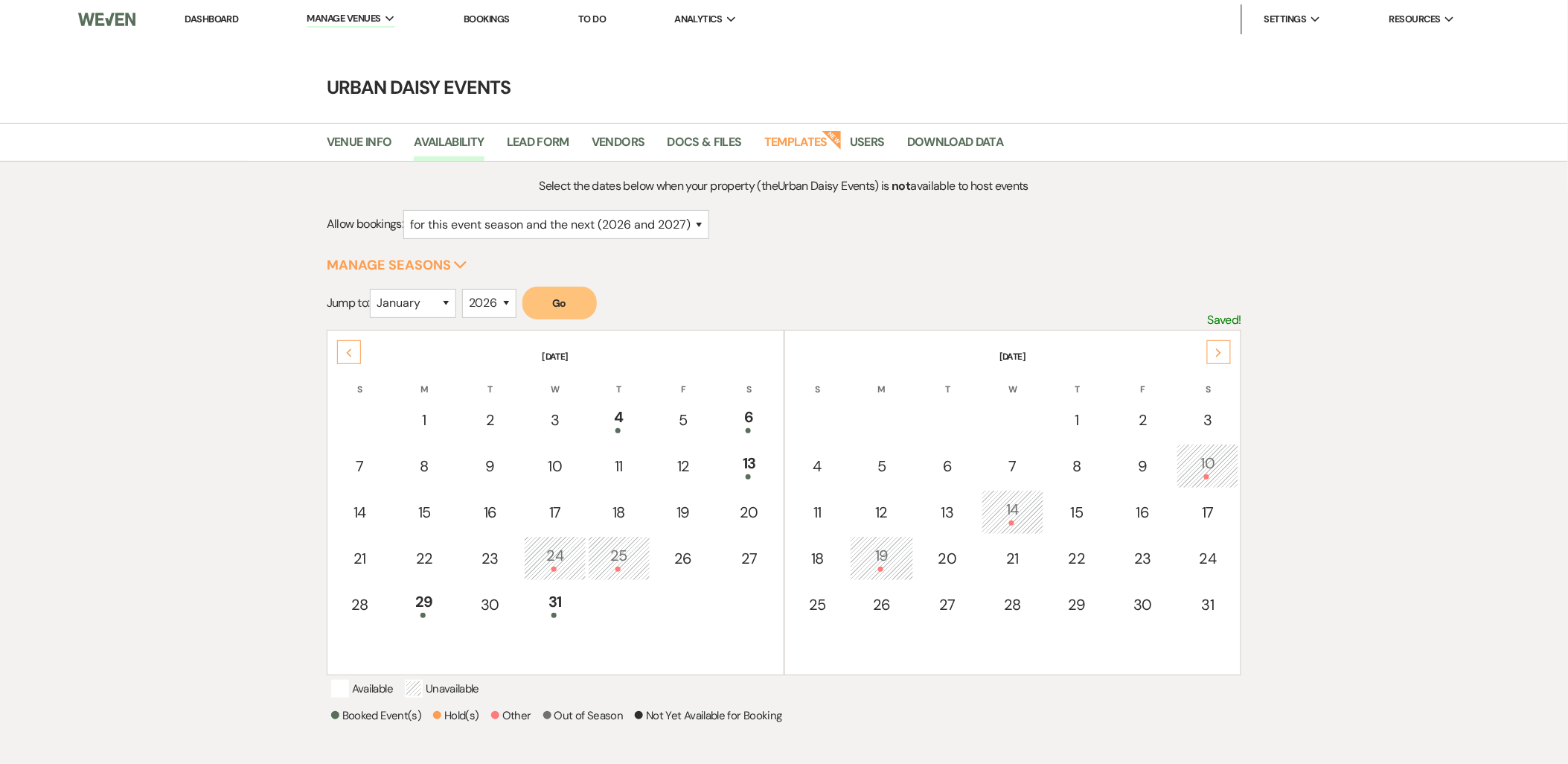
click at [1229, 352] on div "Next" at bounding box center [1219, 352] width 23 height 23
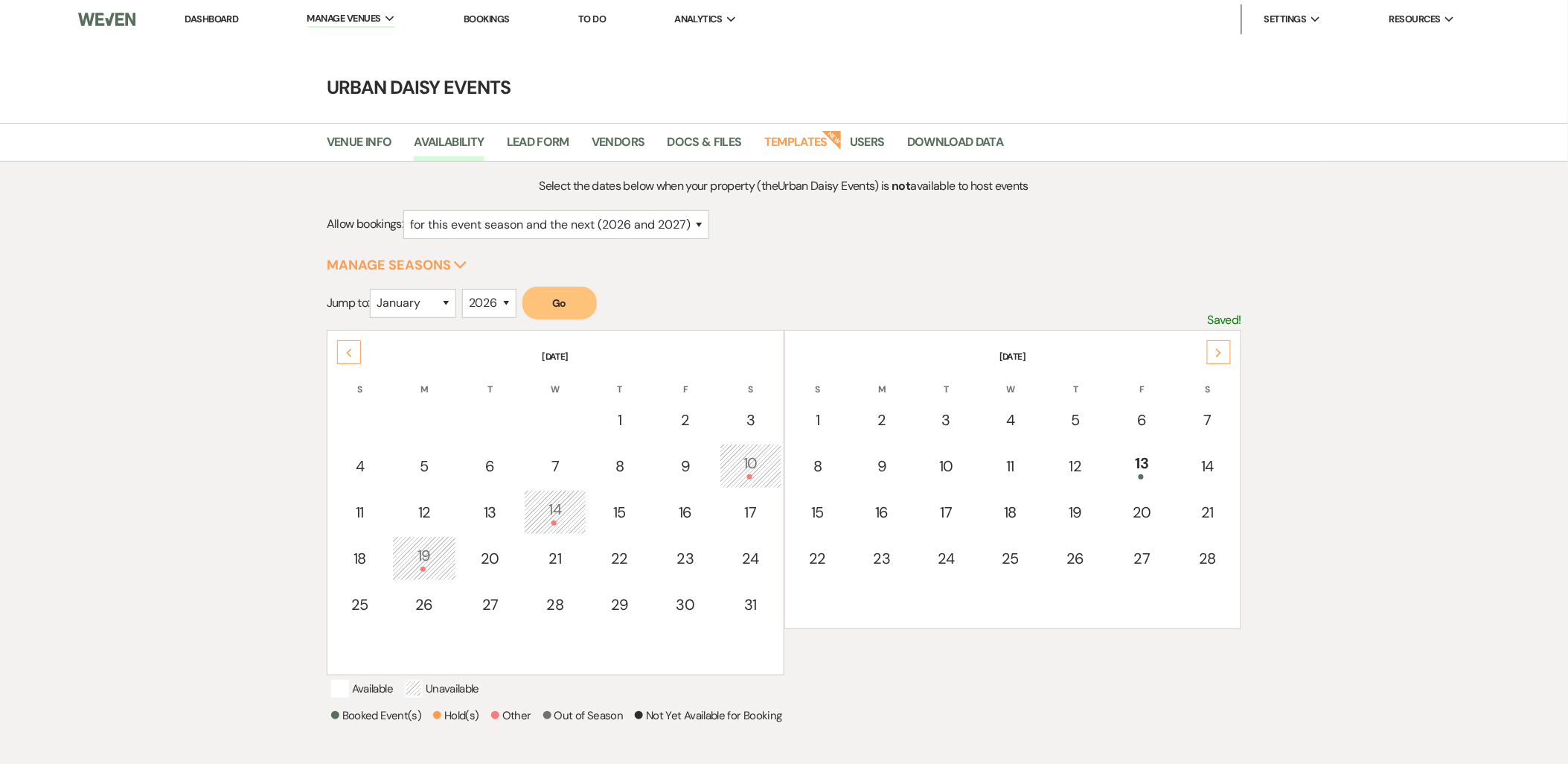
click at [1229, 352] on div "Next" at bounding box center [1219, 352] width 23 height 23
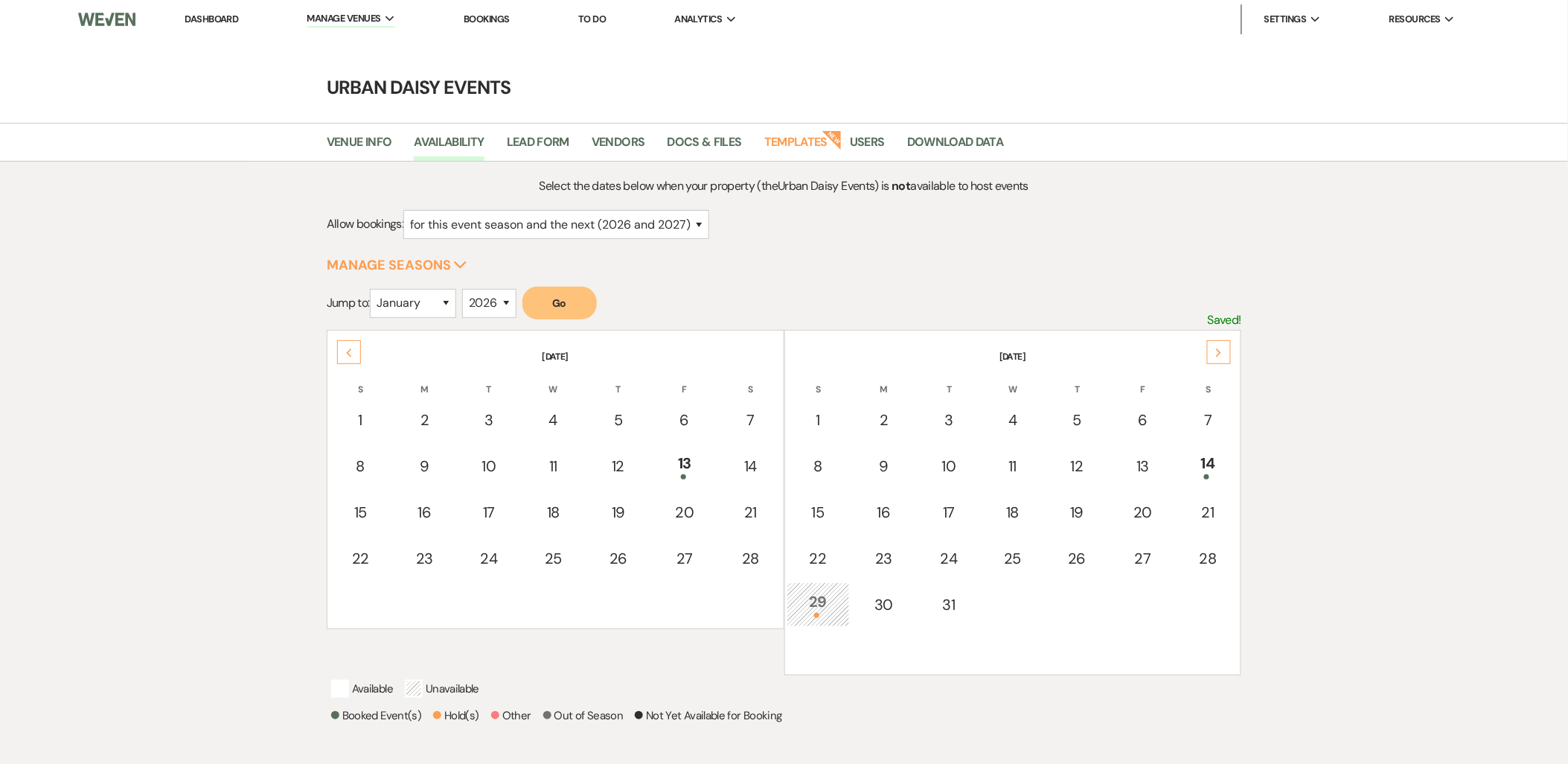
click at [360, 352] on div "Previous" at bounding box center [349, 352] width 23 height 23
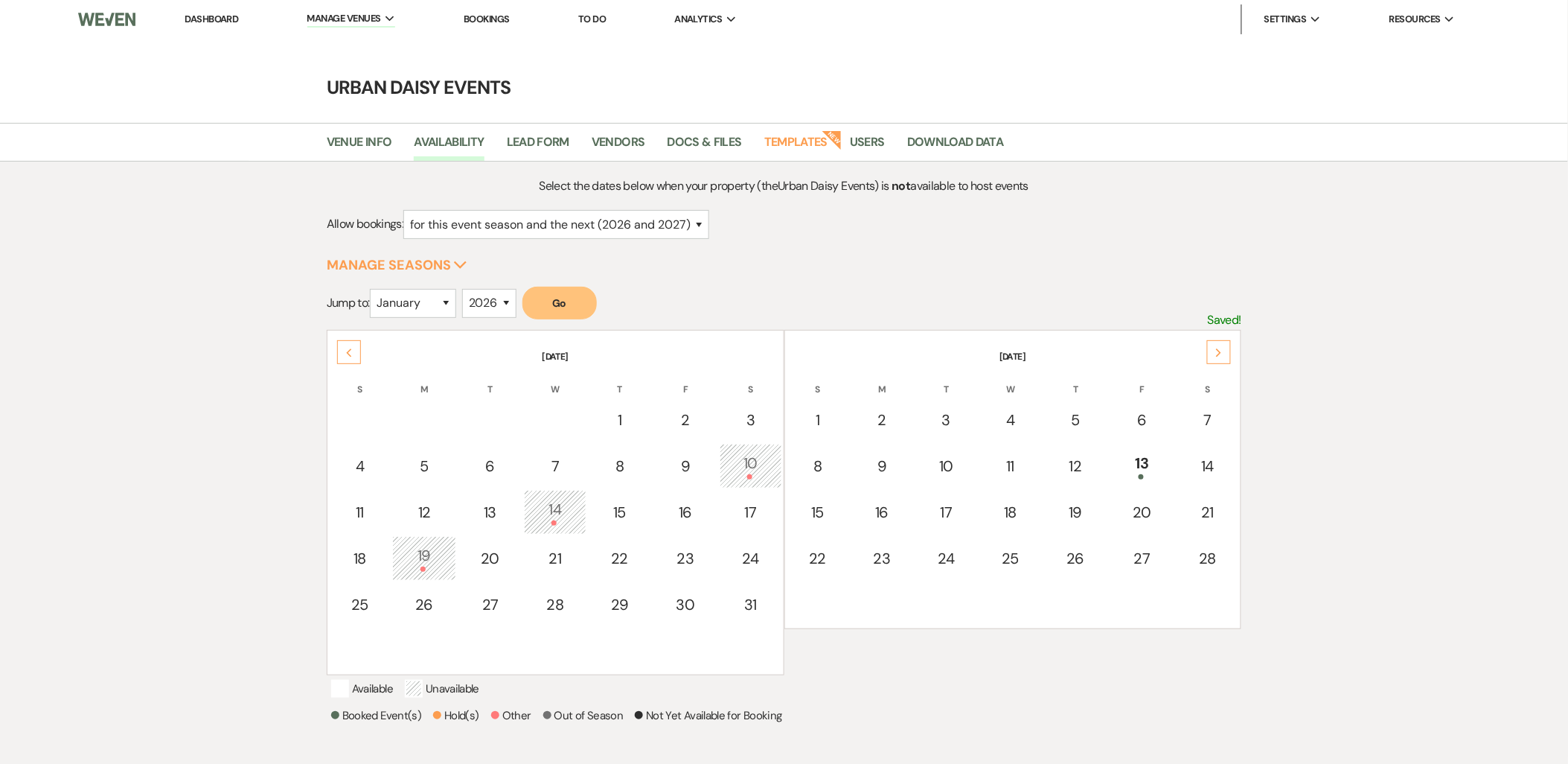
click at [360, 352] on div "Previous" at bounding box center [349, 352] width 23 height 23
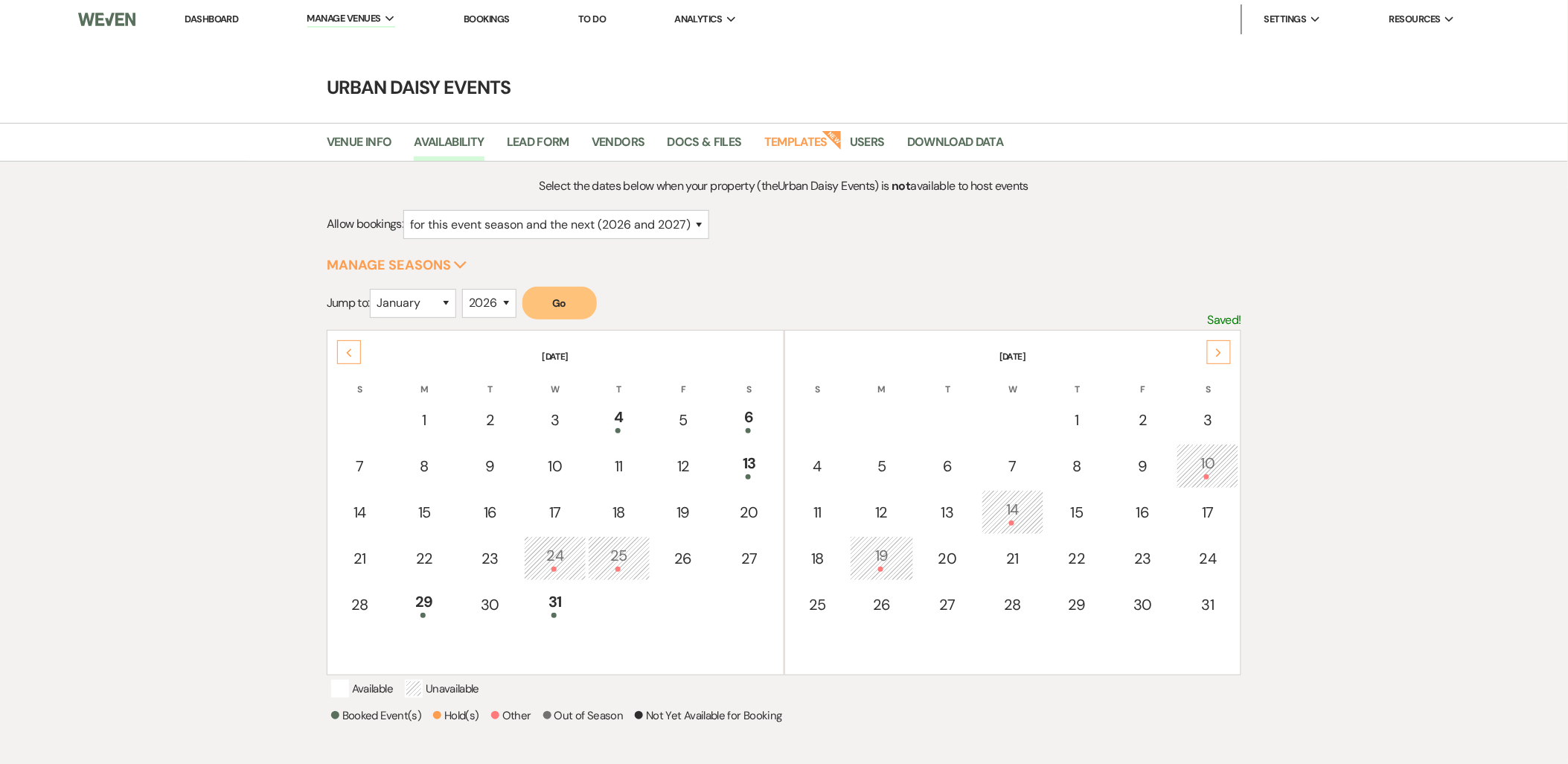
click at [360, 352] on div "Previous" at bounding box center [349, 352] width 23 height 23
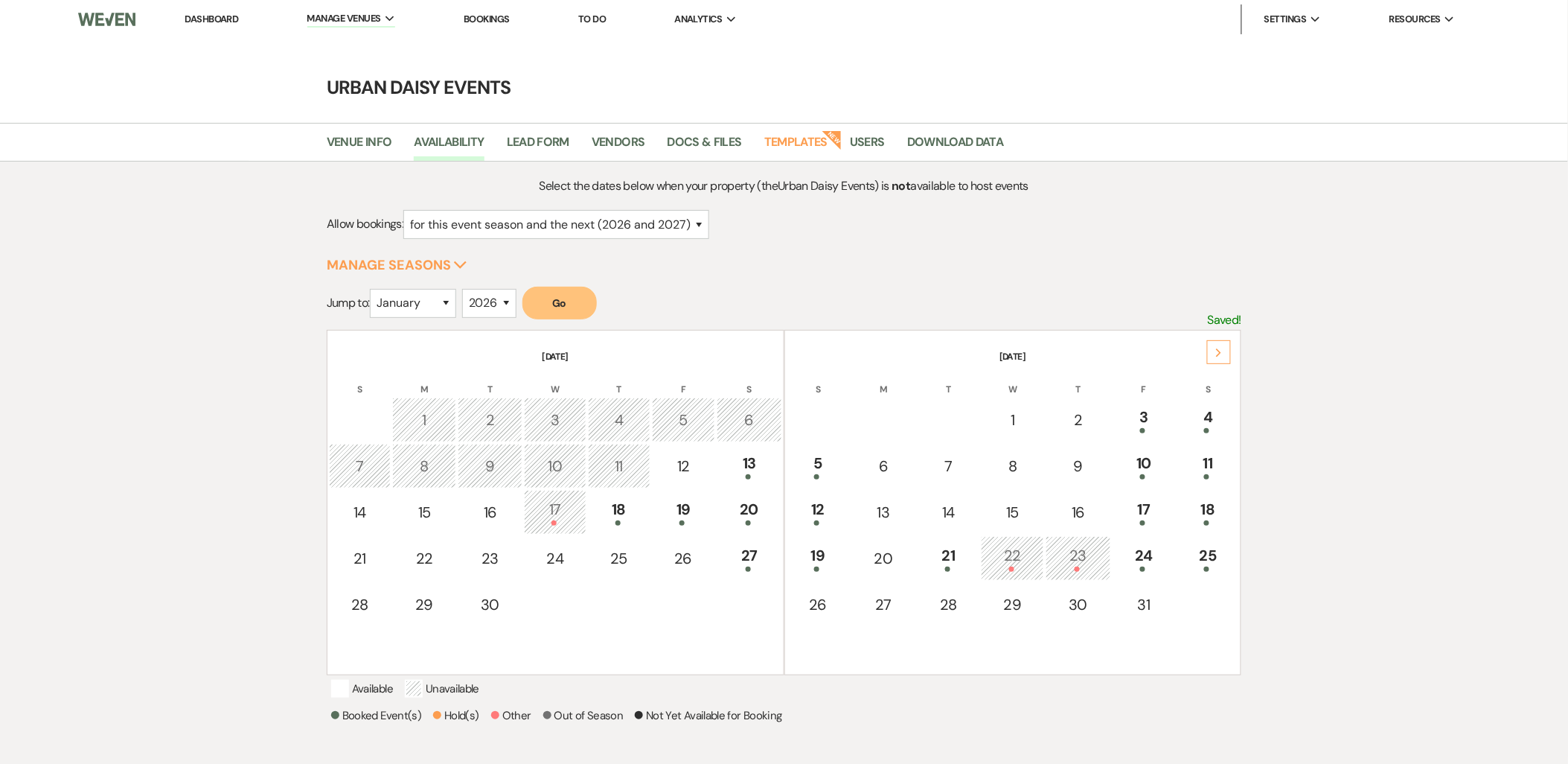
click at [360, 352] on th "September 2025" at bounding box center [556, 347] width 453 height 31
click at [359, 352] on th "September 2025" at bounding box center [556, 347] width 453 height 31
click at [730, 544] on div "27" at bounding box center [749, 558] width 48 height 28
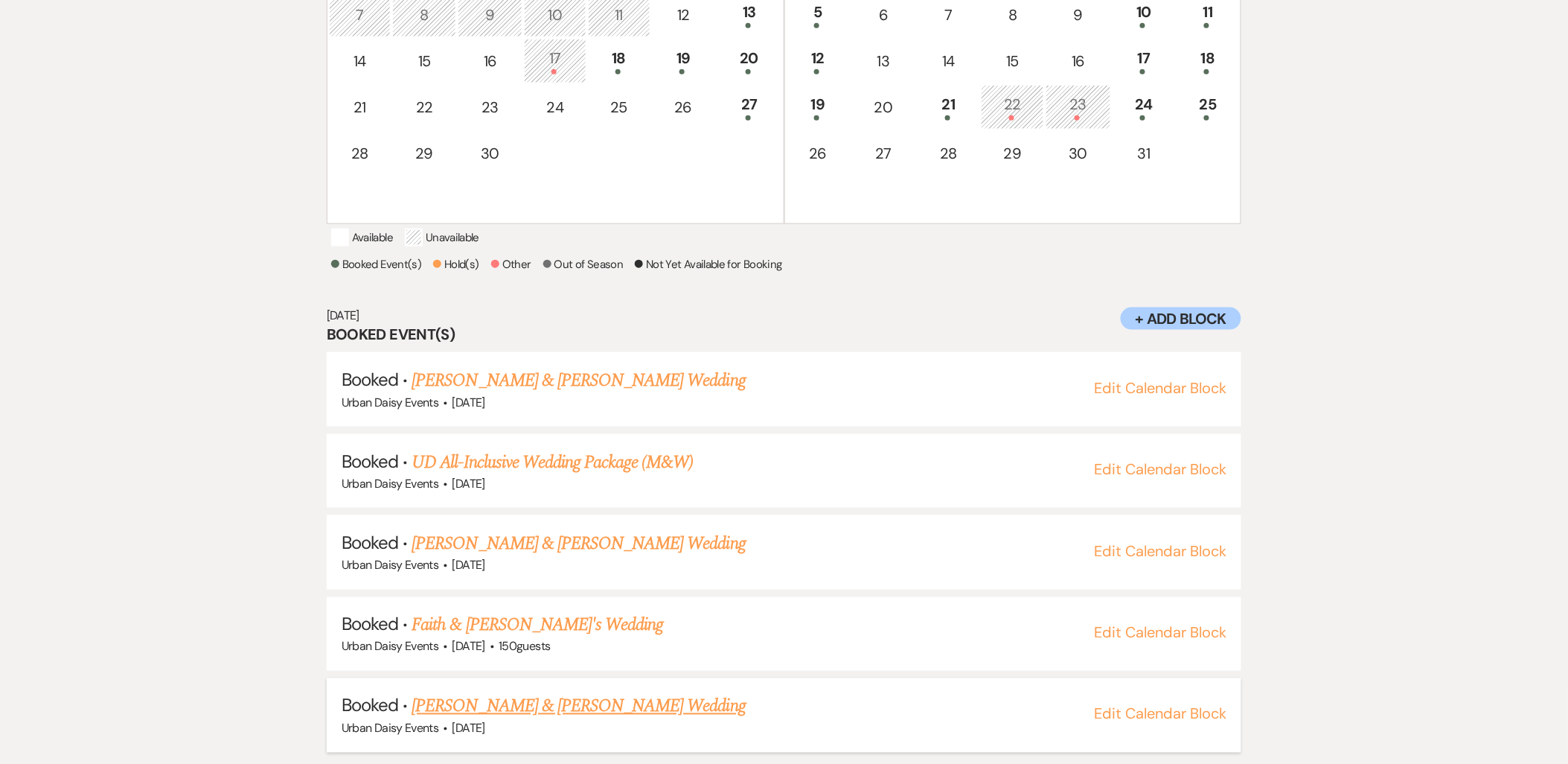
scroll to position [464, 0]
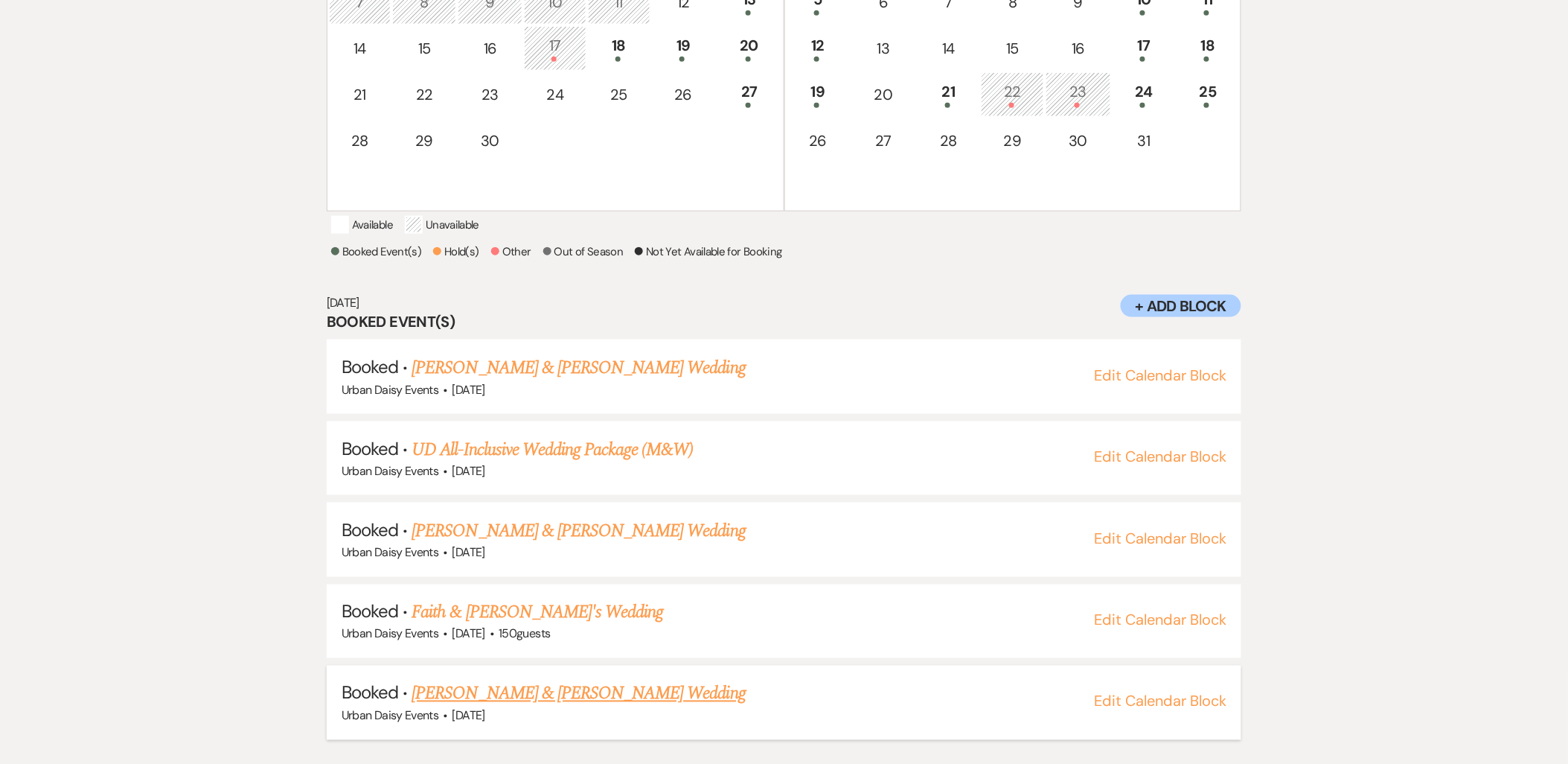
click at [500, 707] on link "[PERSON_NAME] & [PERSON_NAME] Wedding" at bounding box center [578, 694] width 333 height 27
drag, startPoint x: 496, startPoint y: 641, endPoint x: 496, endPoint y: 608, distance: 33.0
click at [486, 641] on span "[DATE]" at bounding box center [468, 634] width 33 height 16
click at [496, 608] on link "Faith & [PERSON_NAME]'s Wedding" at bounding box center [537, 613] width 252 height 27
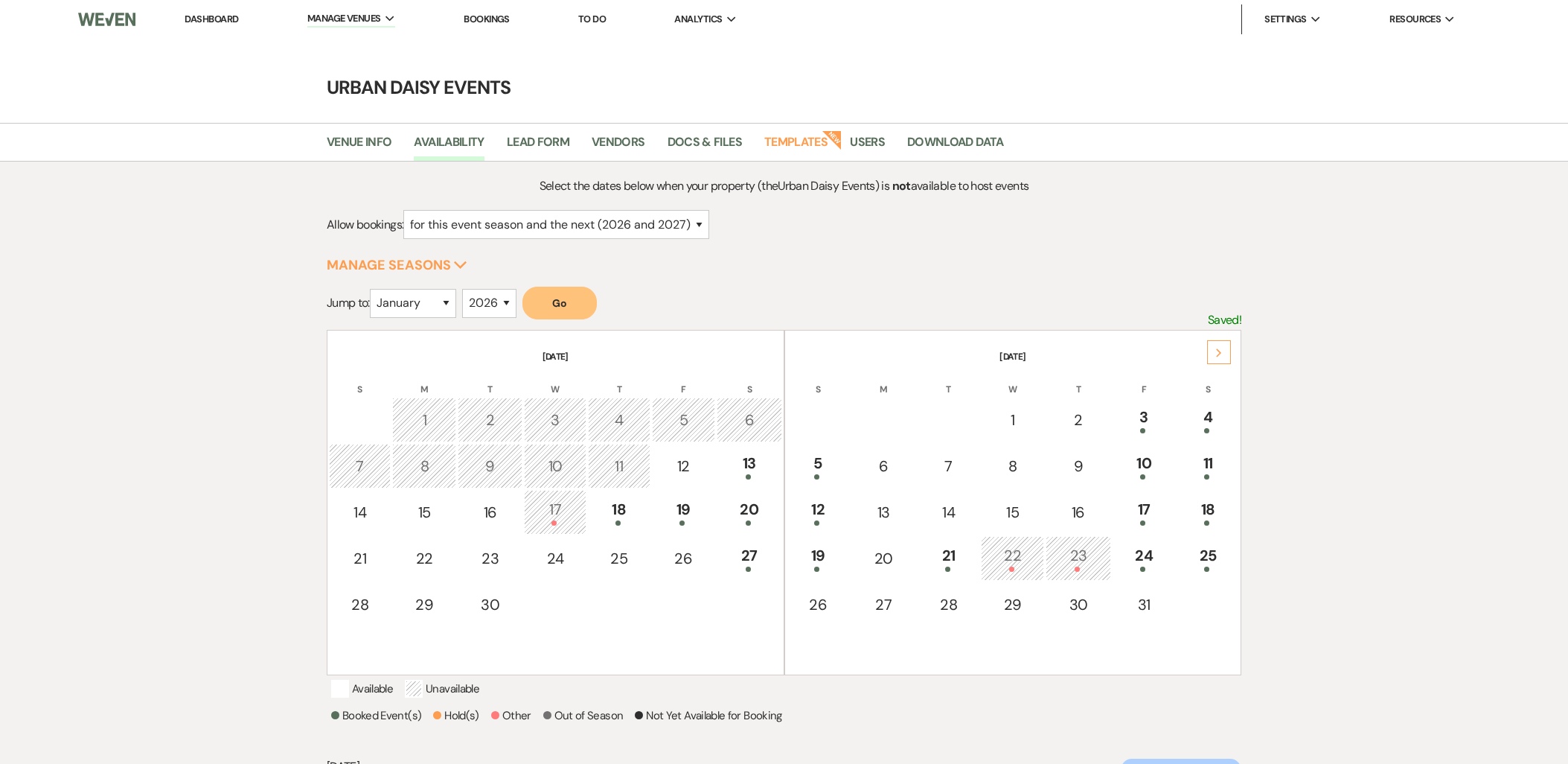
select select "2"
select select "2026"
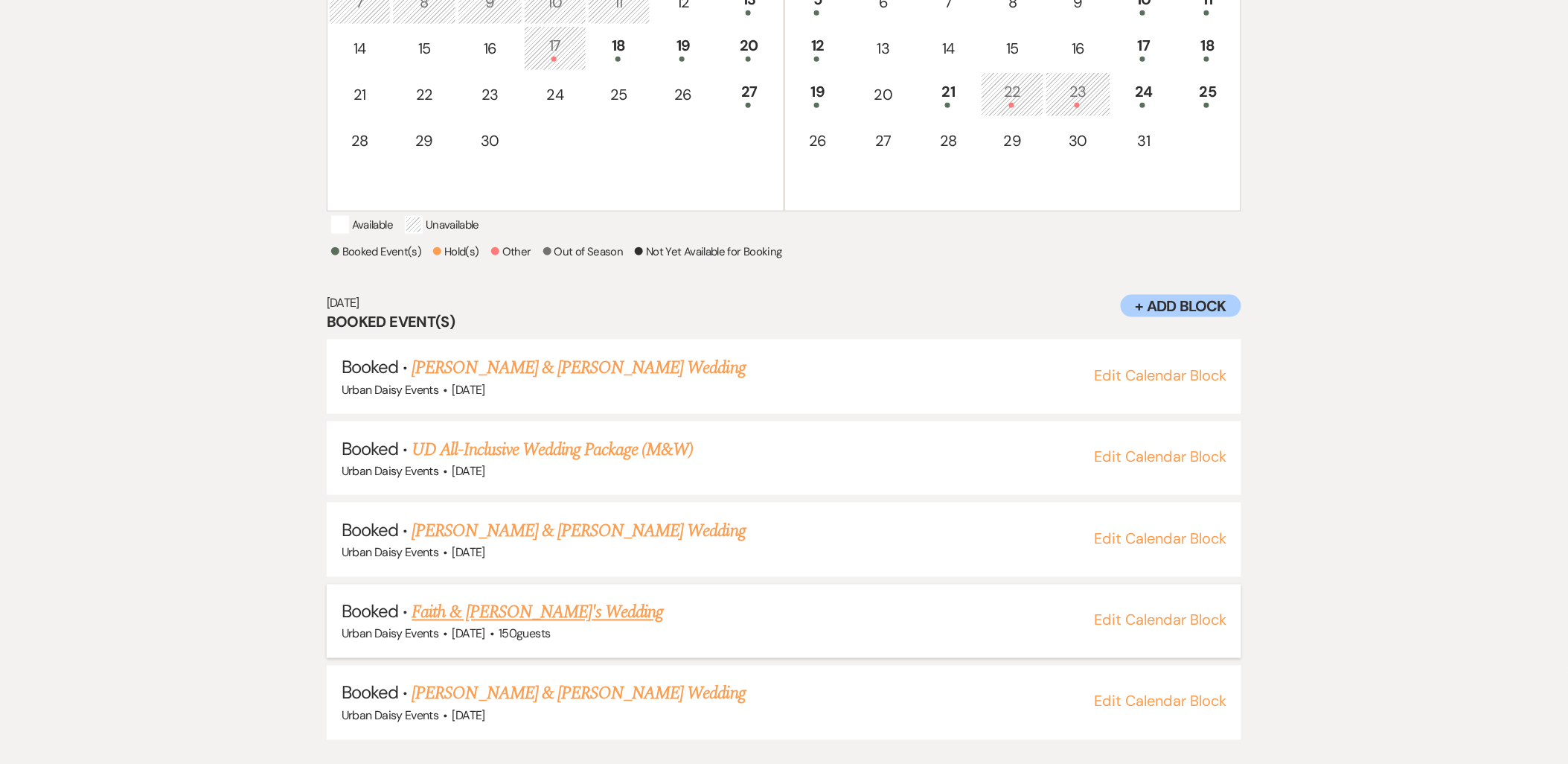
click at [504, 623] on link "Faith & [PERSON_NAME]'s Wedding" at bounding box center [537, 613] width 252 height 27
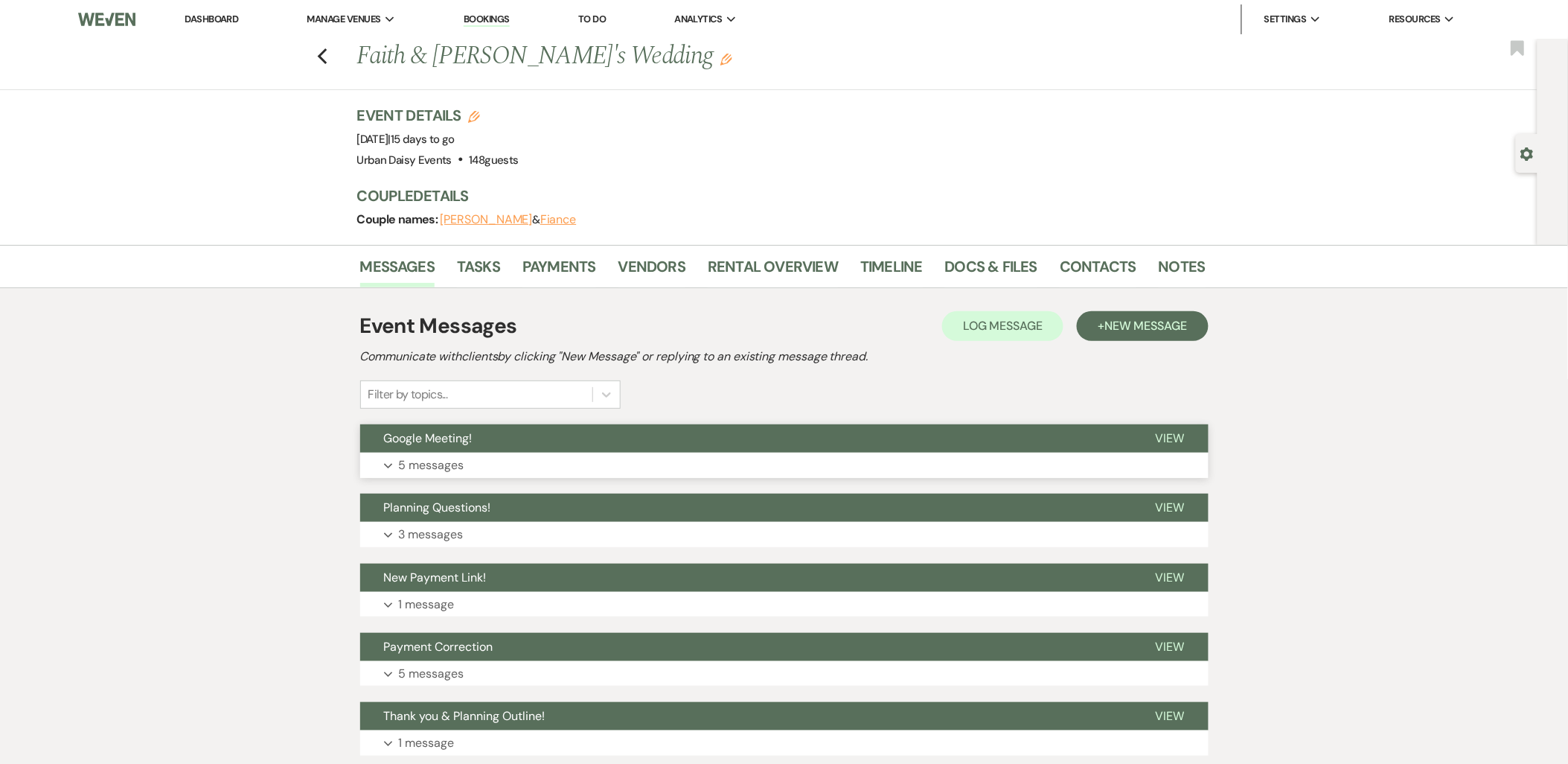
click at [530, 443] on button "Google Meeting!" at bounding box center [746, 439] width 771 height 28
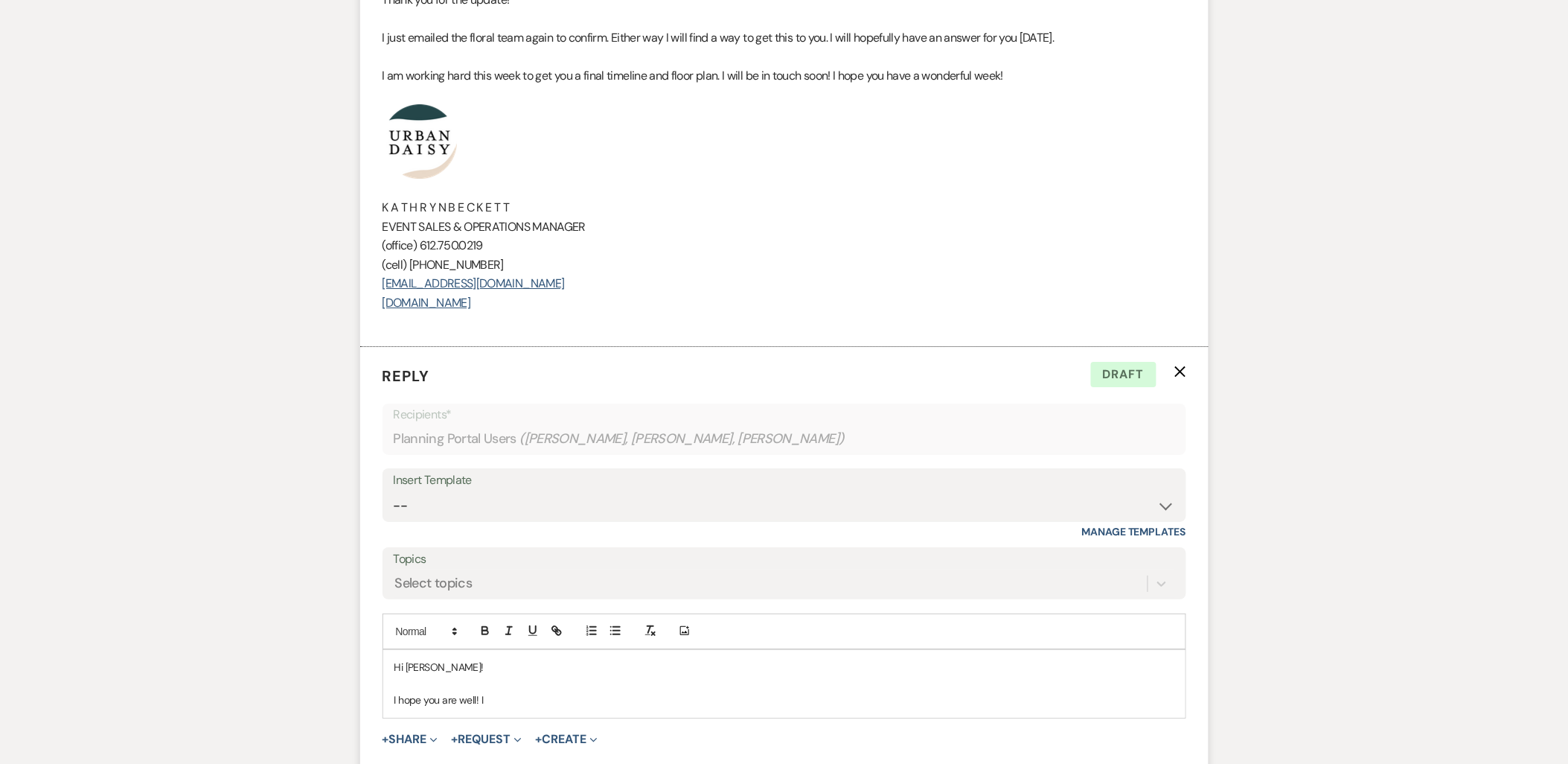
scroll to position [1828, 0]
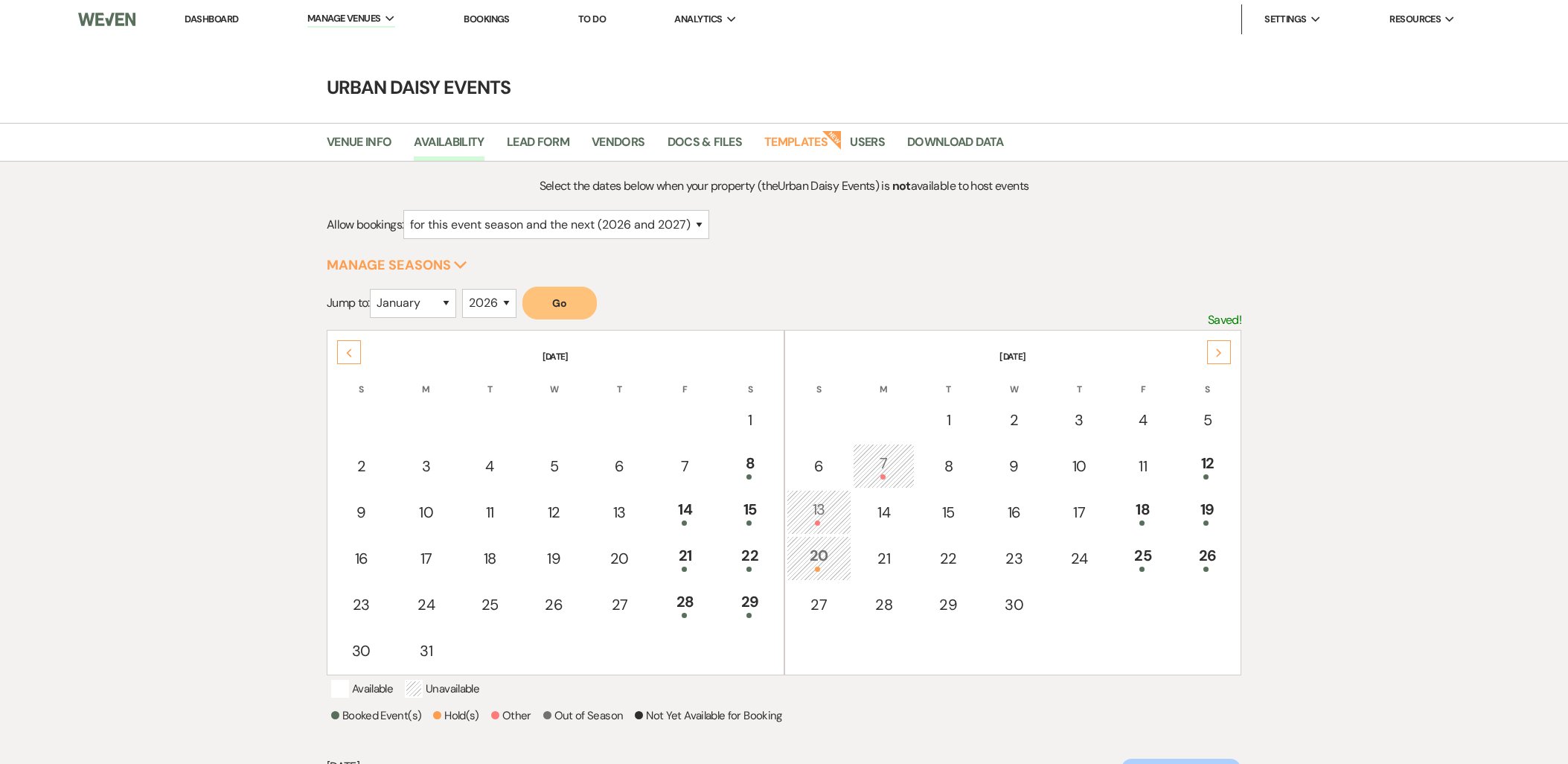
select select "2"
select select "2026"
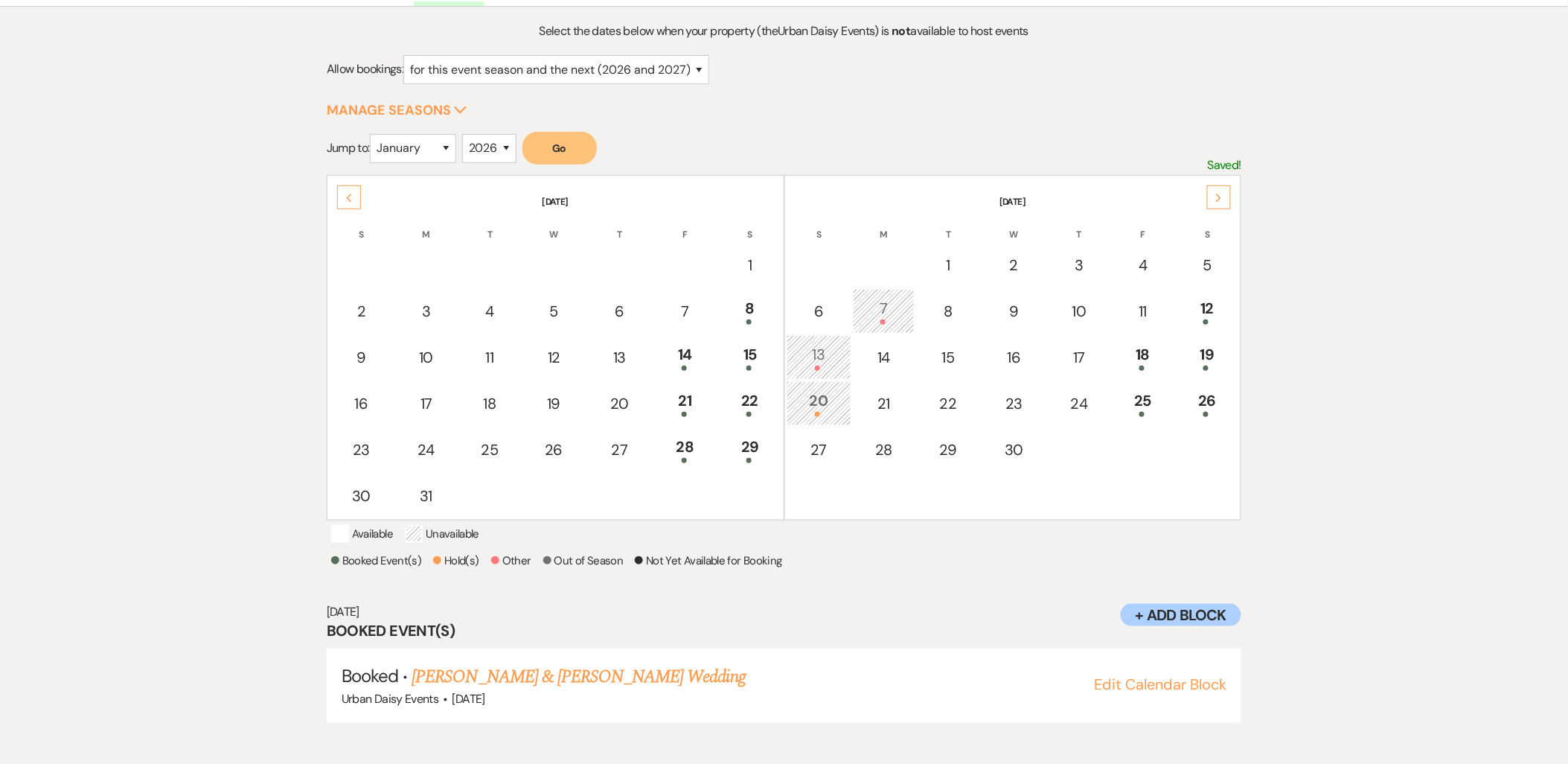
scroll to position [155, 0]
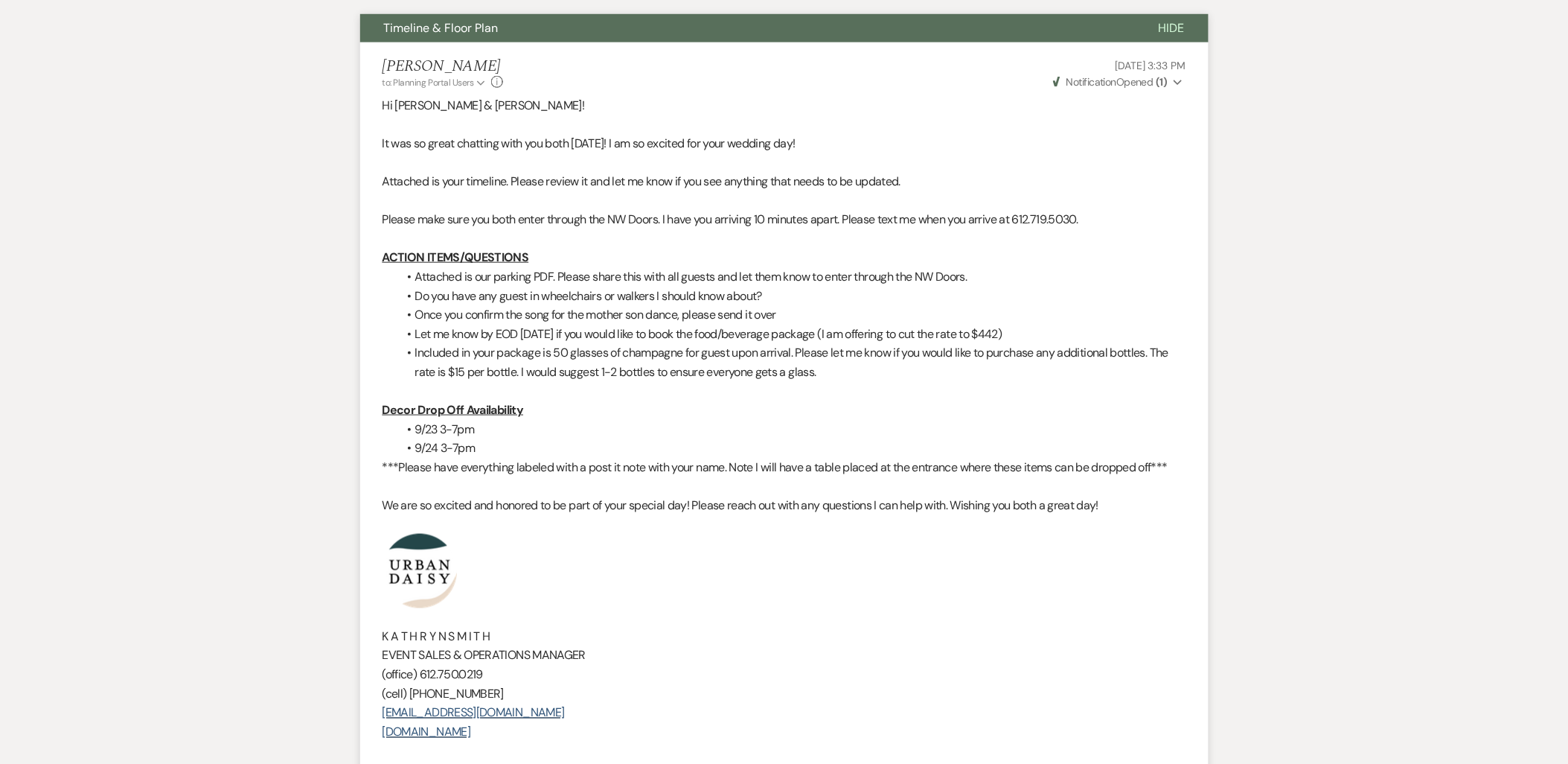
scroll to position [247, 0]
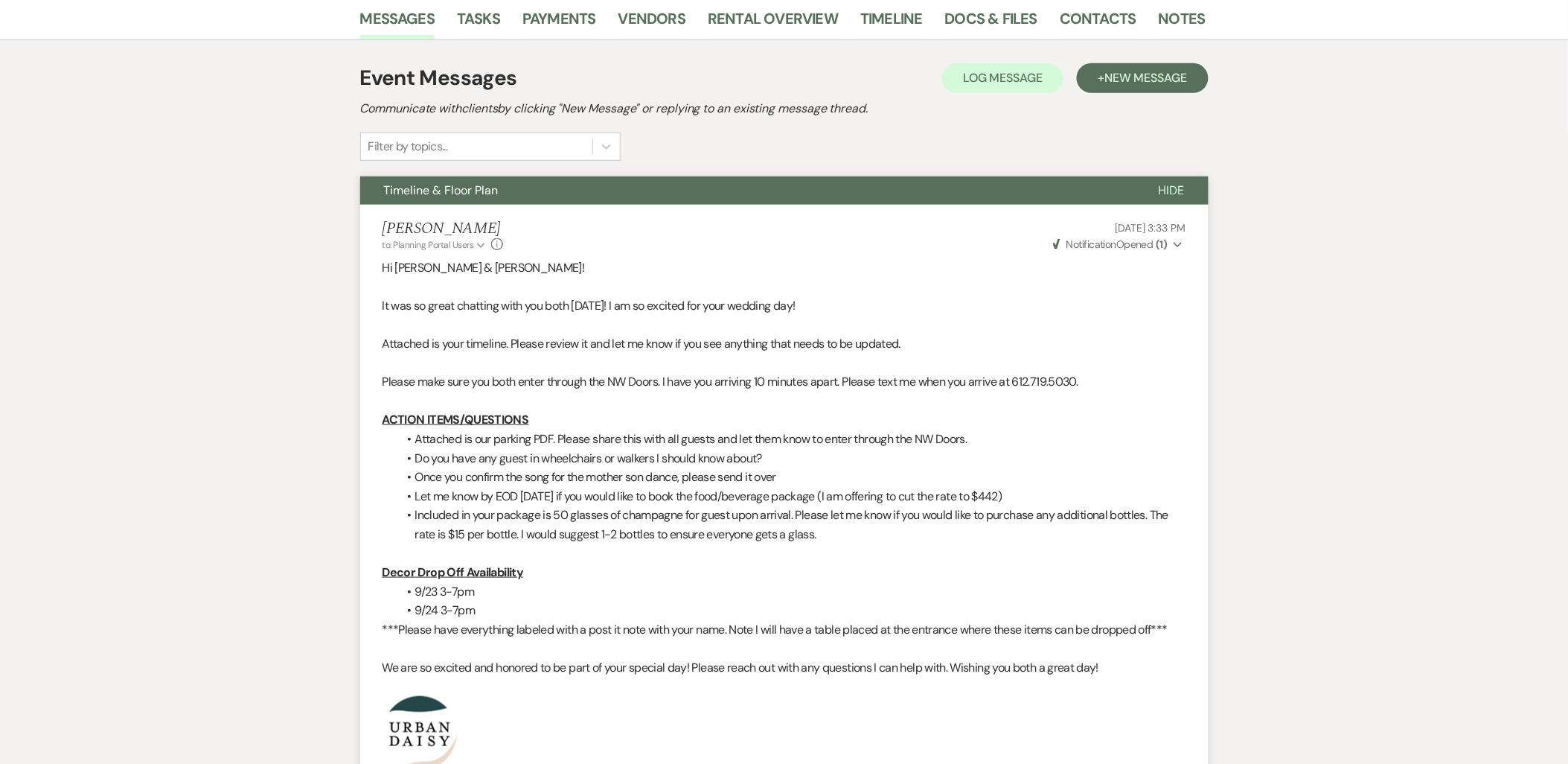
click at [1157, 247] on strong "( 1 )" at bounding box center [1161, 244] width 11 height 13
click at [1239, 293] on div "Messages Tasks Payments Vendors Rental Overview Timeline Docs & Files Contacts …" at bounding box center [784, 690] width 1568 height 1386
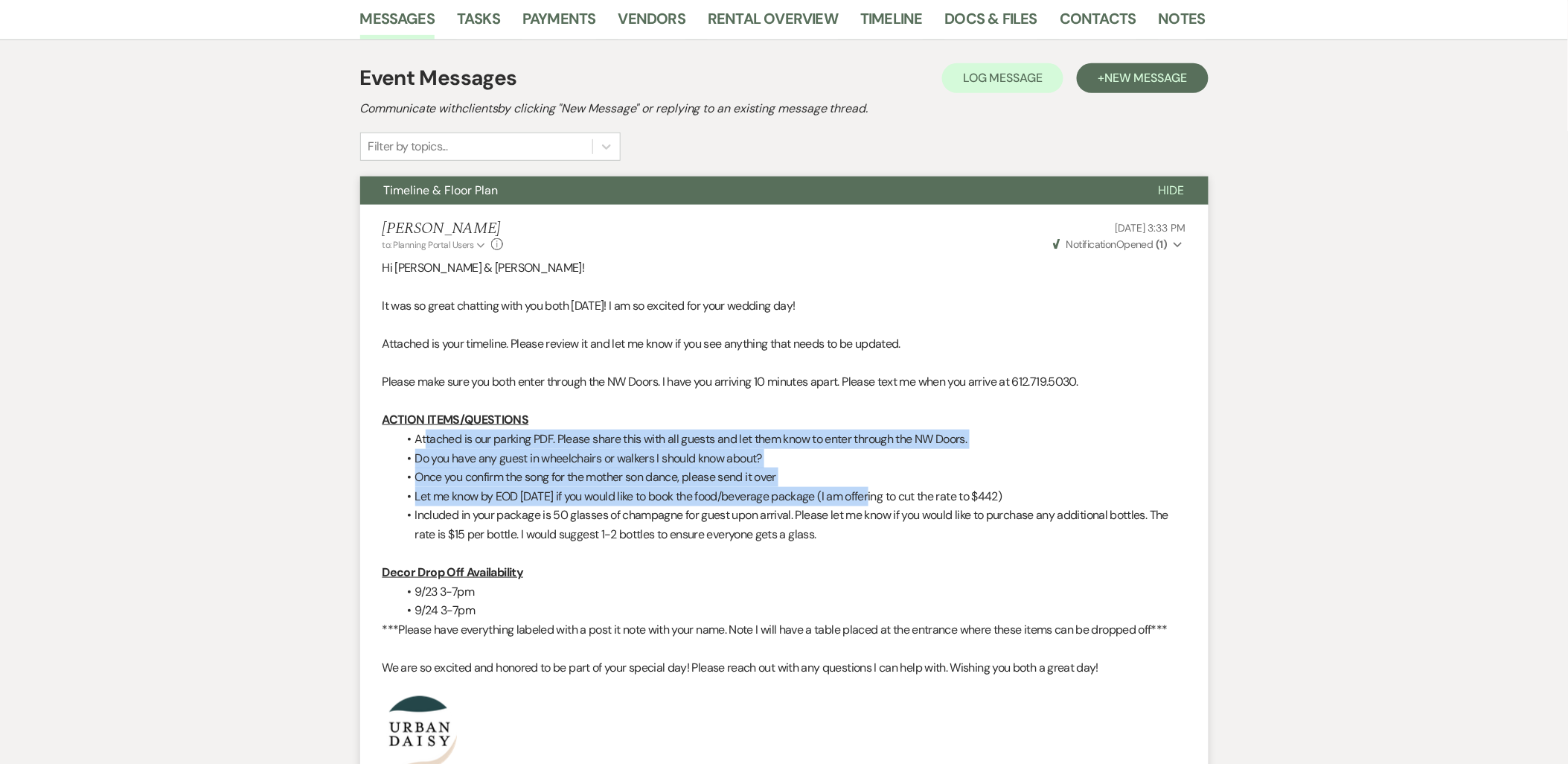
drag, startPoint x: 427, startPoint y: 441, endPoint x: 874, endPoint y: 493, distance: 450.0
click at [874, 493] on ul "Attached is our parking PDF. Please share this with all guests and let them kno…" at bounding box center [792, 486] width 789 height 115
click at [874, 493] on li "Let me know by EOD [DATE] if you would like to book the food/beverage package (…" at bounding box center [792, 496] width 789 height 19
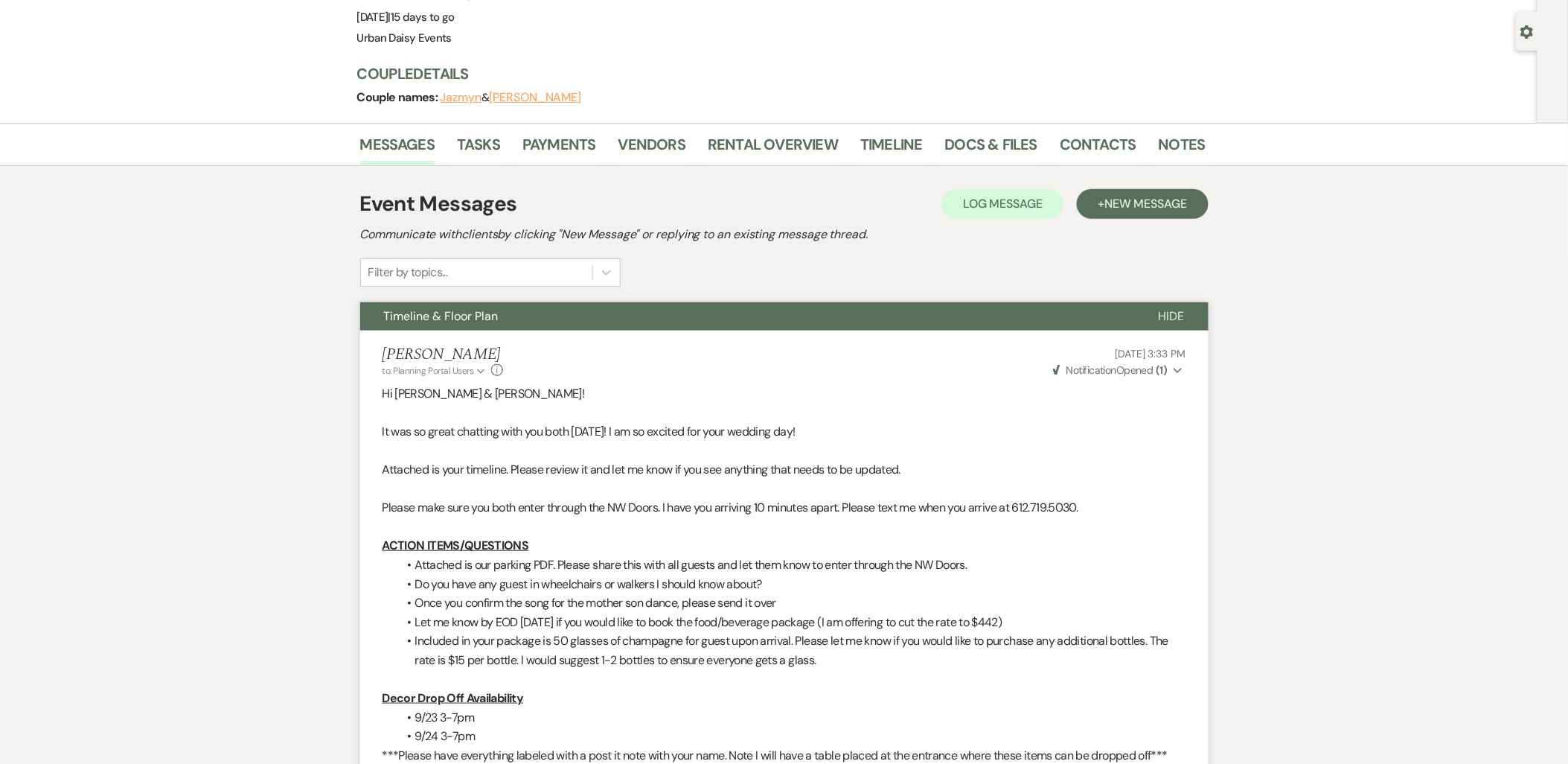
scroll to position [330, 0]
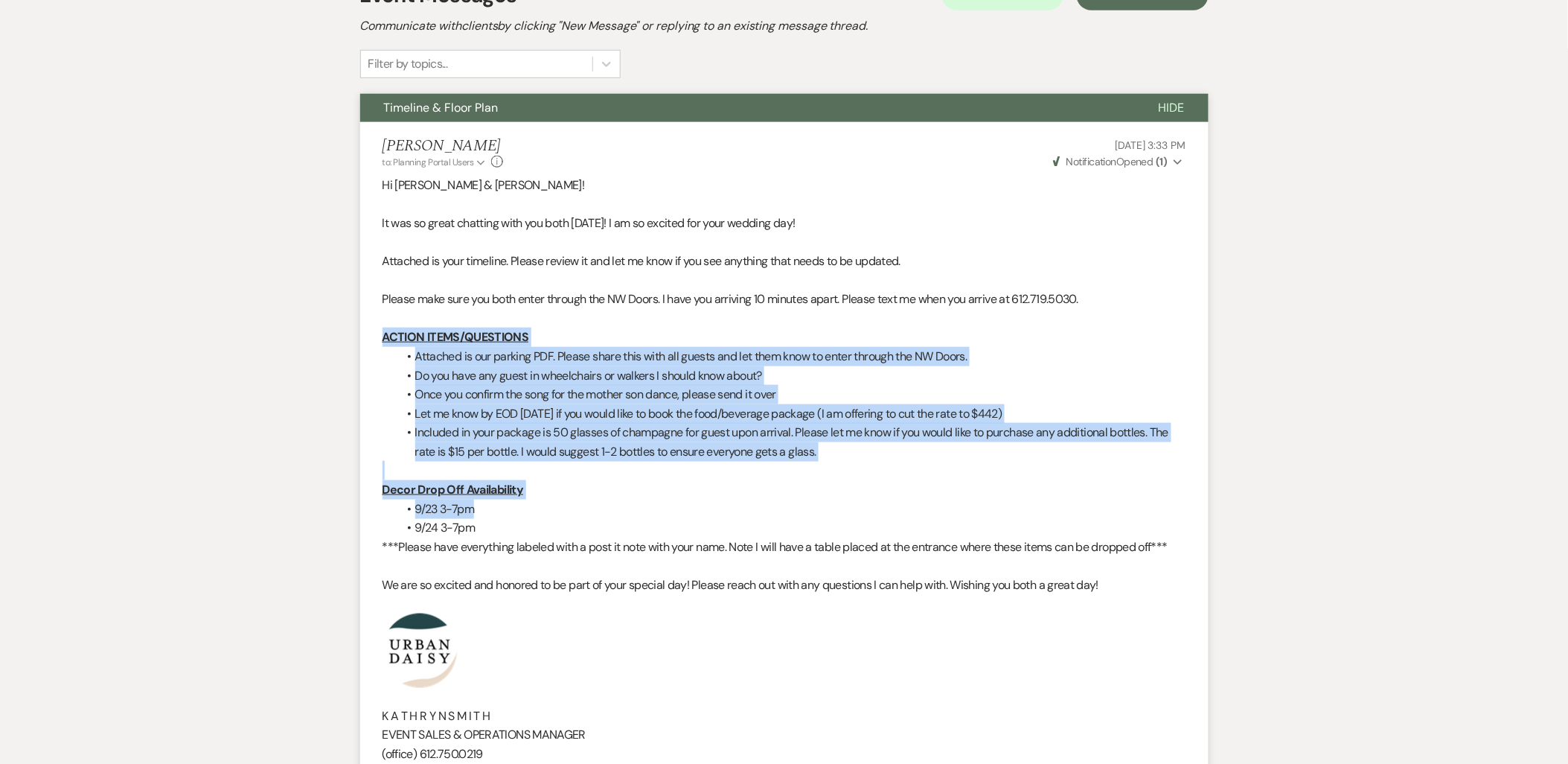
drag, startPoint x: 379, startPoint y: 337, endPoint x: 655, endPoint y: 507, distance: 324.2
click at [655, 507] on li "[PERSON_NAME] to: Planning Portal Users Expand Info [DATE] 3:33 PM Weven Check …" at bounding box center [784, 540] width 848 height 836
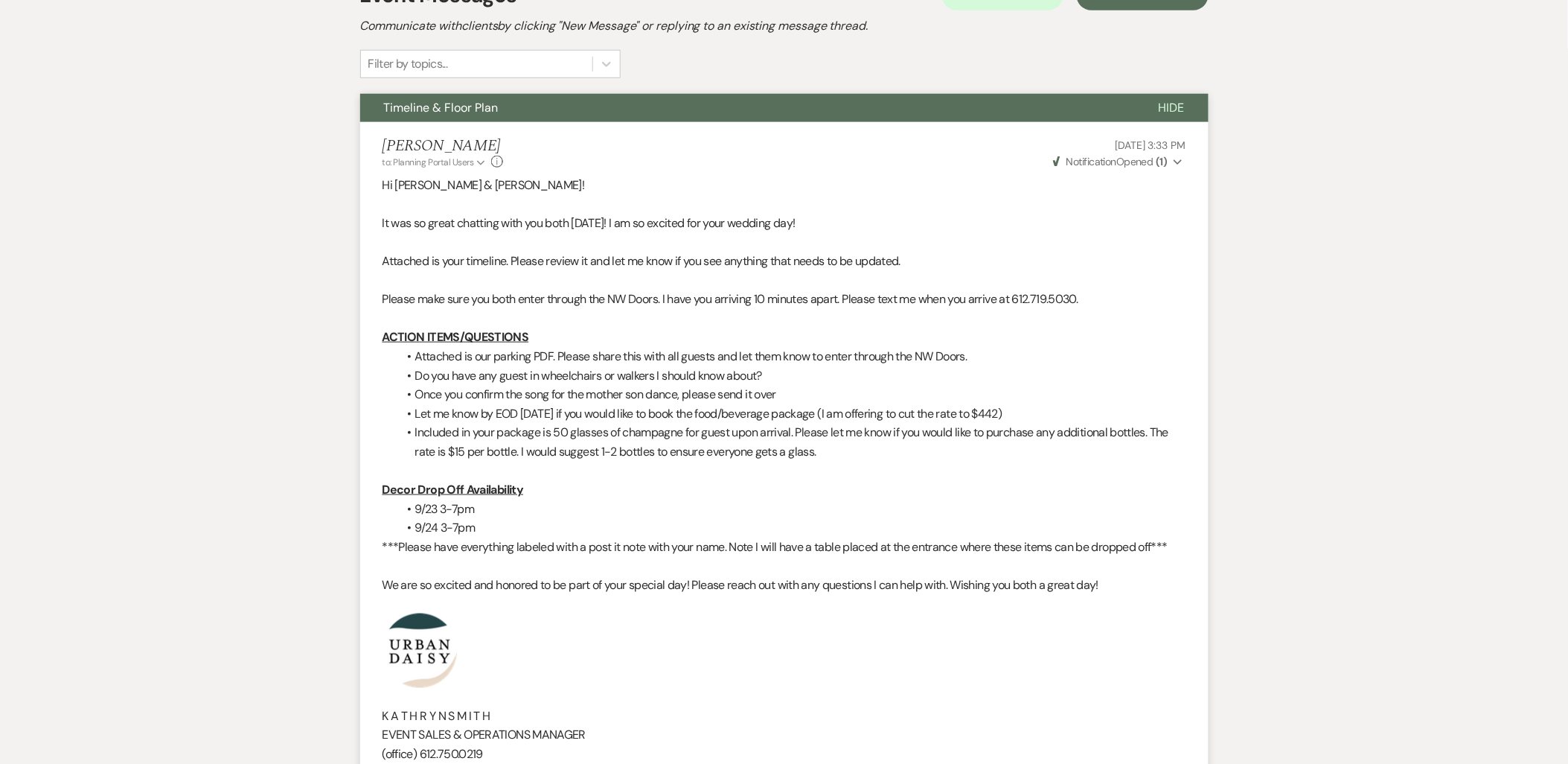
drag, startPoint x: 1341, startPoint y: 17, endPoint x: 1322, endPoint y: 19, distance: 19.1
click at [1341, 18] on div "Messages Tasks Payments Vendors Rental Overview Timeline Docs & Files Contacts …" at bounding box center [784, 608] width 1568 height 1386
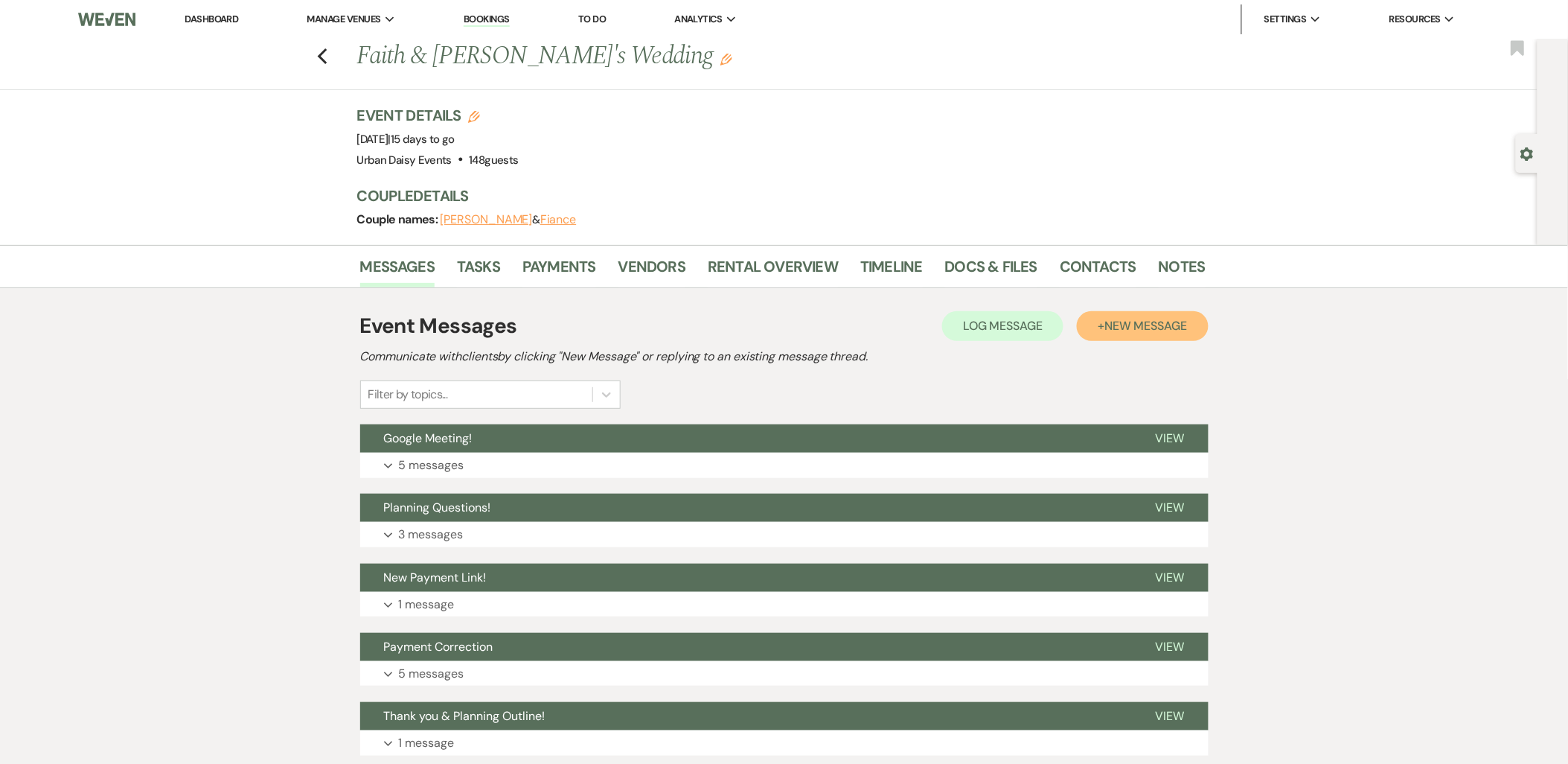
click at [1166, 338] on button "+ New Message" at bounding box center [1142, 326] width 131 height 30
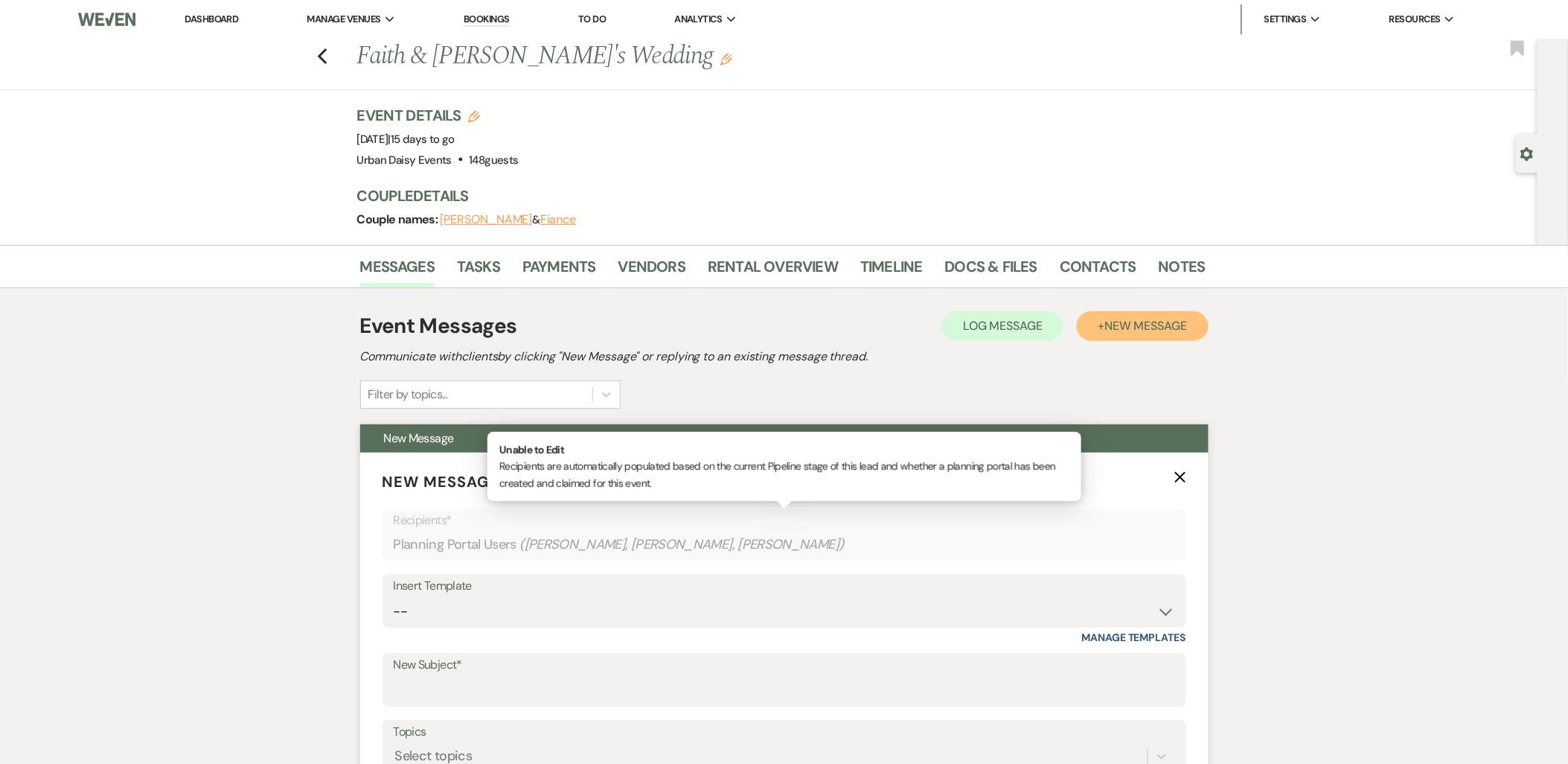
scroll to position [330, 0]
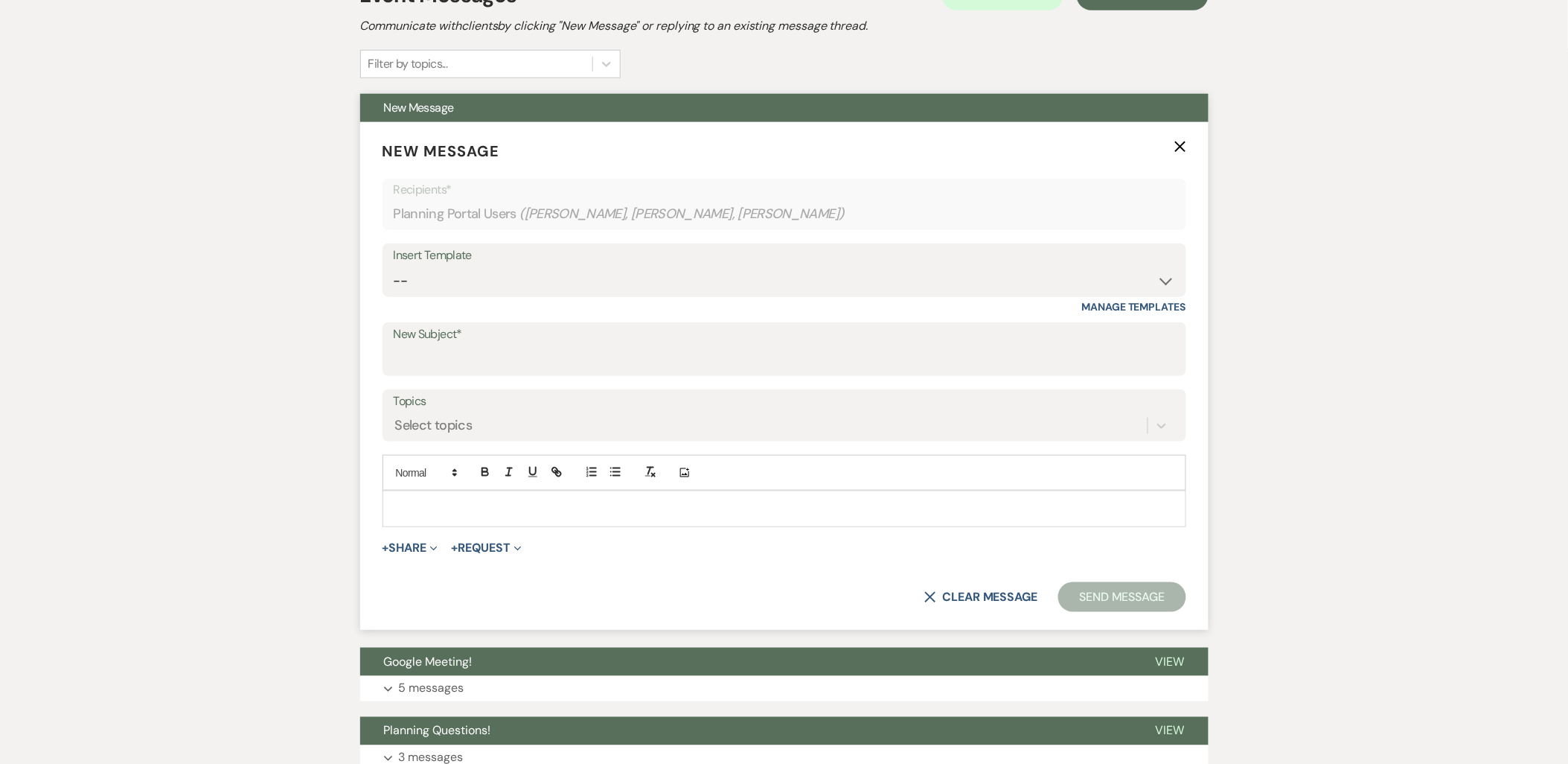
click at [451, 507] on p at bounding box center [784, 508] width 780 height 17
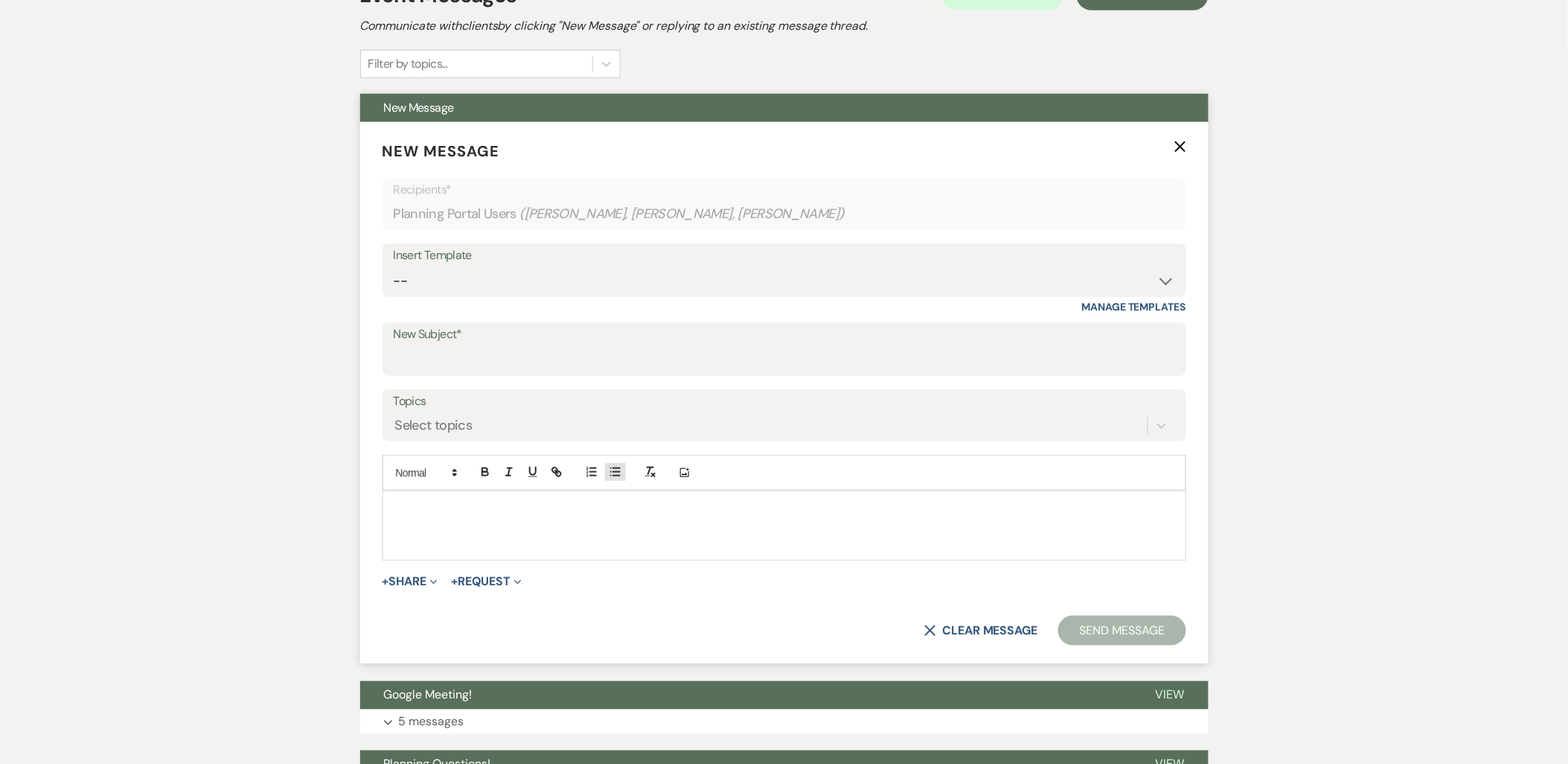
click at [622, 470] on button "button" at bounding box center [615, 471] width 21 height 18
click at [628, 473] on div "Add Photo" at bounding box center [785, 472] width 804 height 36
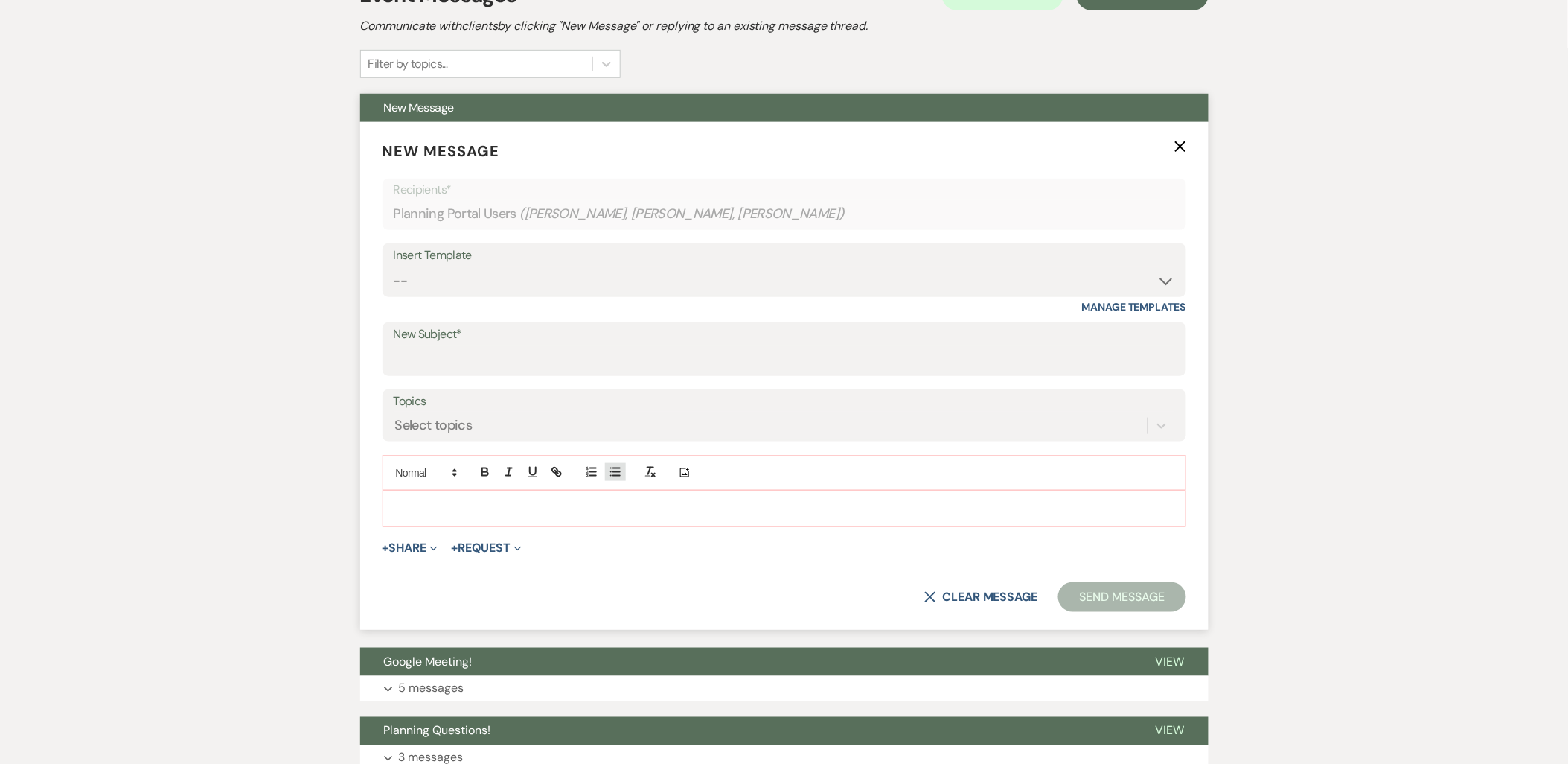
click at [614, 469] on icon "button" at bounding box center [615, 471] width 13 height 13
click at [614, 468] on line "button" at bounding box center [617, 468] width 7 height 0
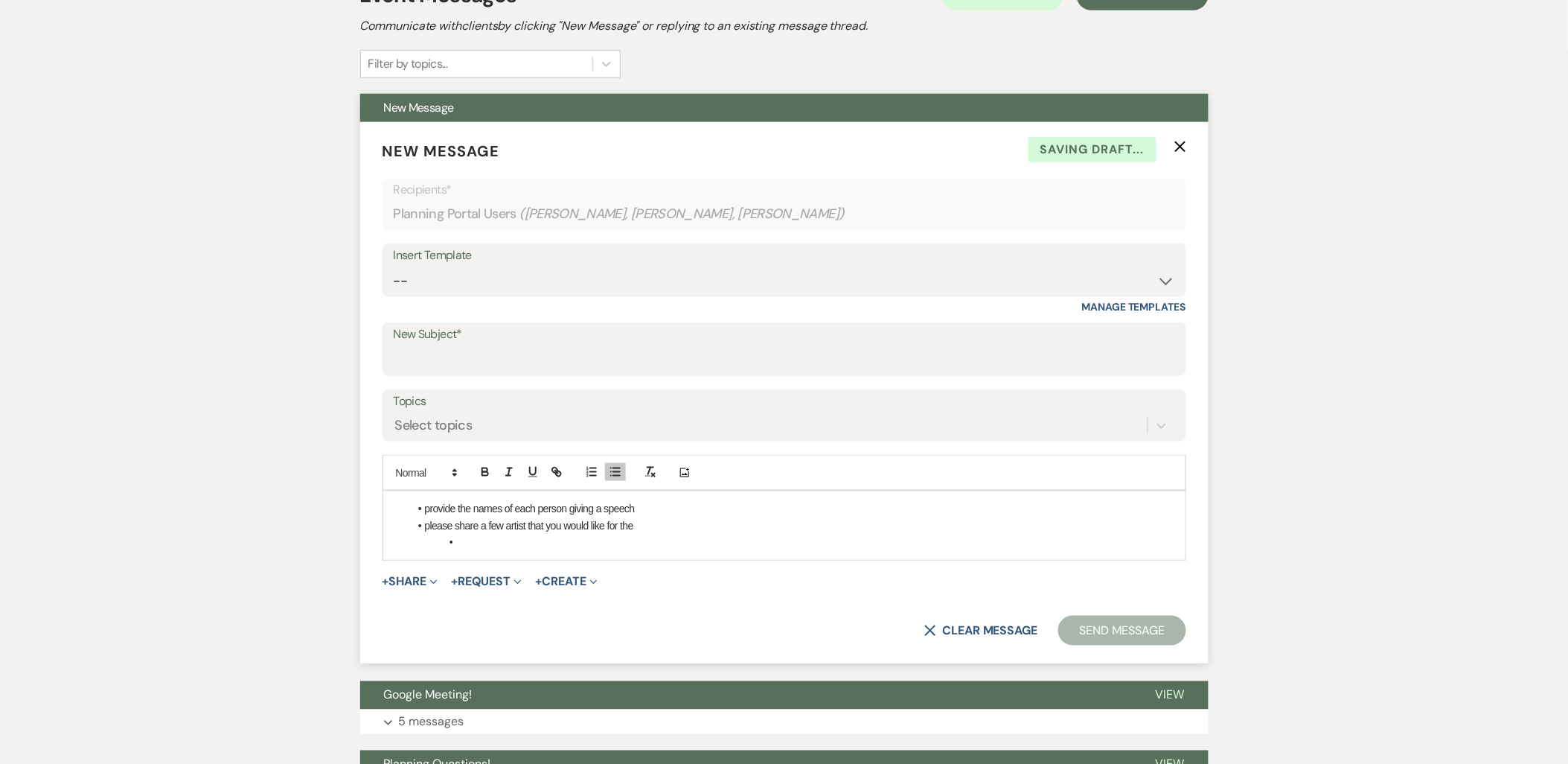
drag, startPoint x: 642, startPoint y: 526, endPoint x: 417, endPoint y: 527, distance: 225.0
click at [417, 527] on li "please share a few artist that you would like for the" at bounding box center [792, 526] width 765 height 17
click at [480, 545] on li at bounding box center [792, 542] width 765 height 17
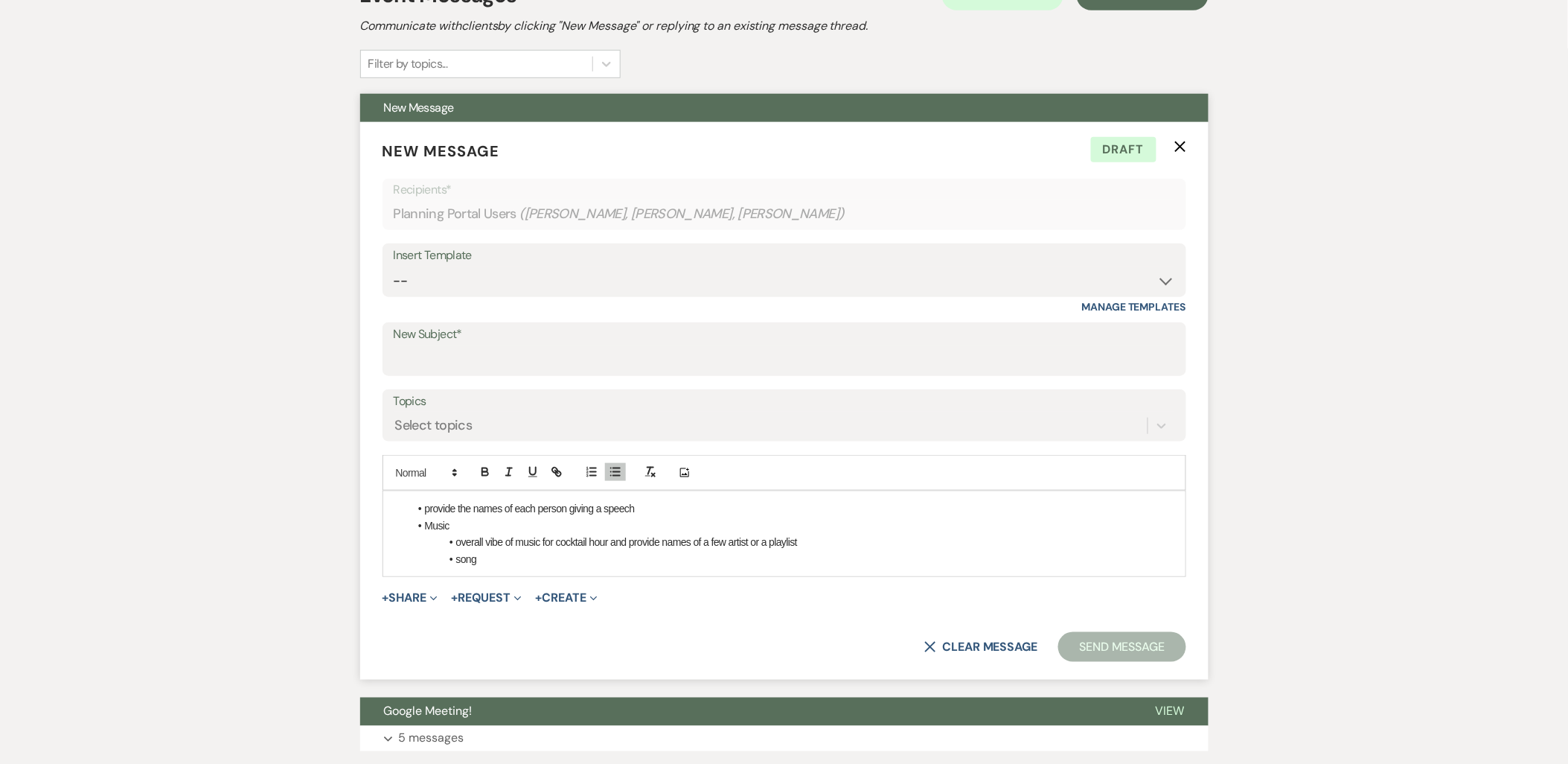
click at [648, 505] on li "provide the names of each person giving a speech" at bounding box center [792, 508] width 765 height 17
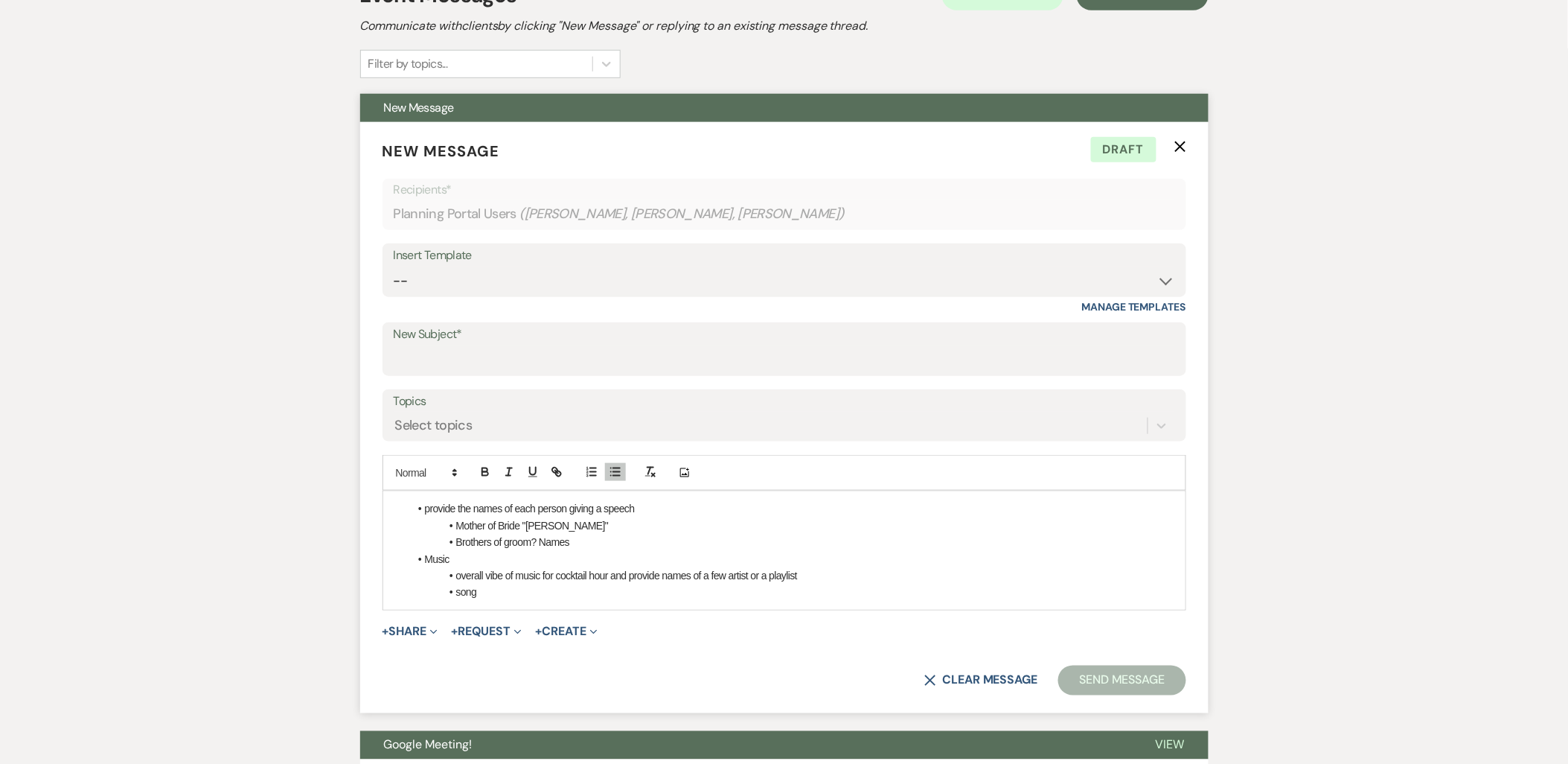
drag, startPoint x: 597, startPoint y: 537, endPoint x: 586, endPoint y: 537, distance: 11.0
click at [586, 537] on li "Brothers of groom? Names" at bounding box center [792, 542] width 765 height 17
click at [574, 539] on li "Brothers of groom? Names" at bounding box center [792, 542] width 765 height 17
click at [553, 590] on li "song" at bounding box center [792, 592] width 765 height 17
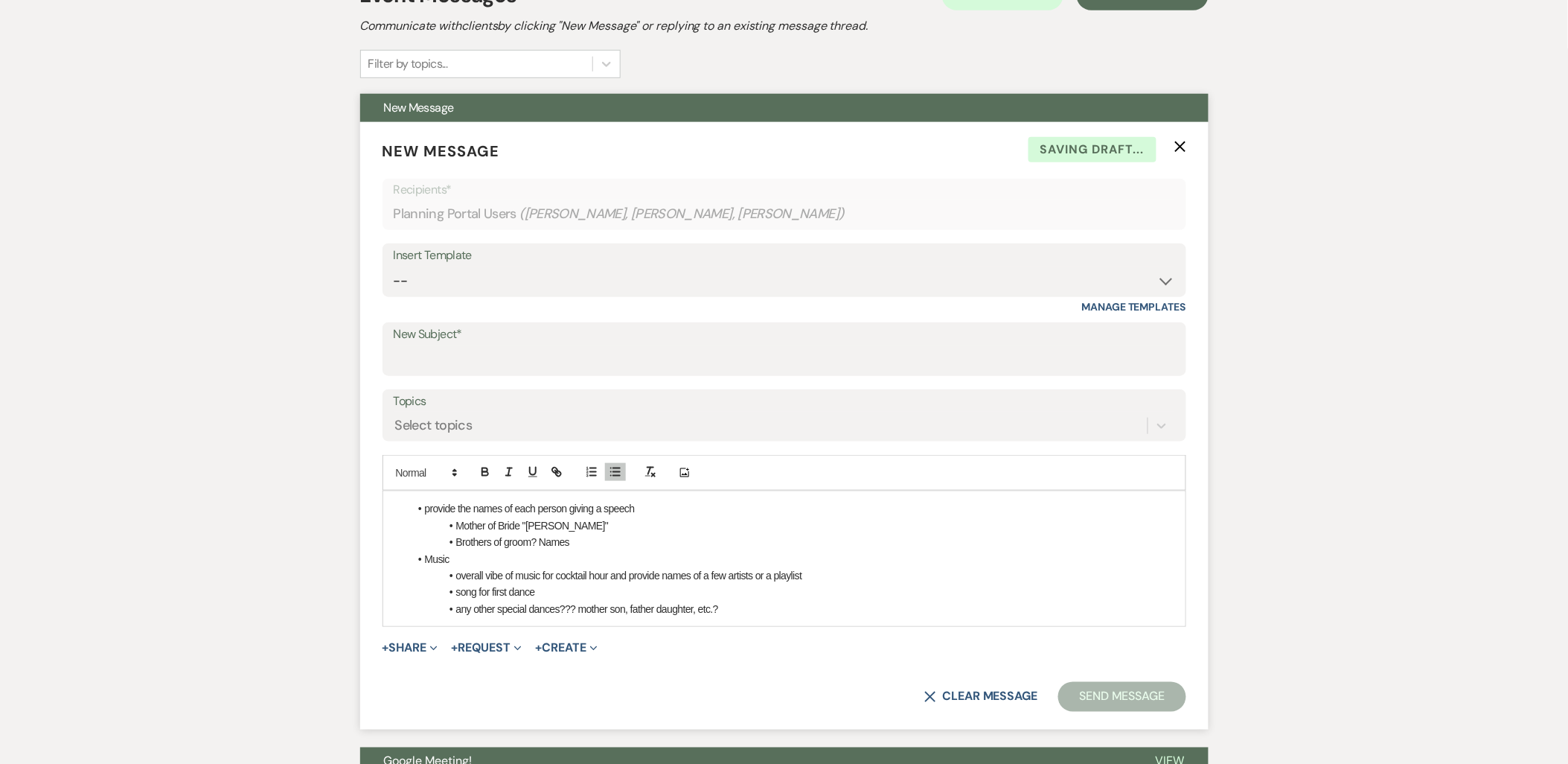
click at [761, 603] on li "any other special dances??? mother son, father daughter, etc.?" at bounding box center [792, 609] width 765 height 17
click at [396, 500] on div "provide the names of each person giving a speech Mother of Bride "Amy" Brothers…" at bounding box center [785, 558] width 802 height 135
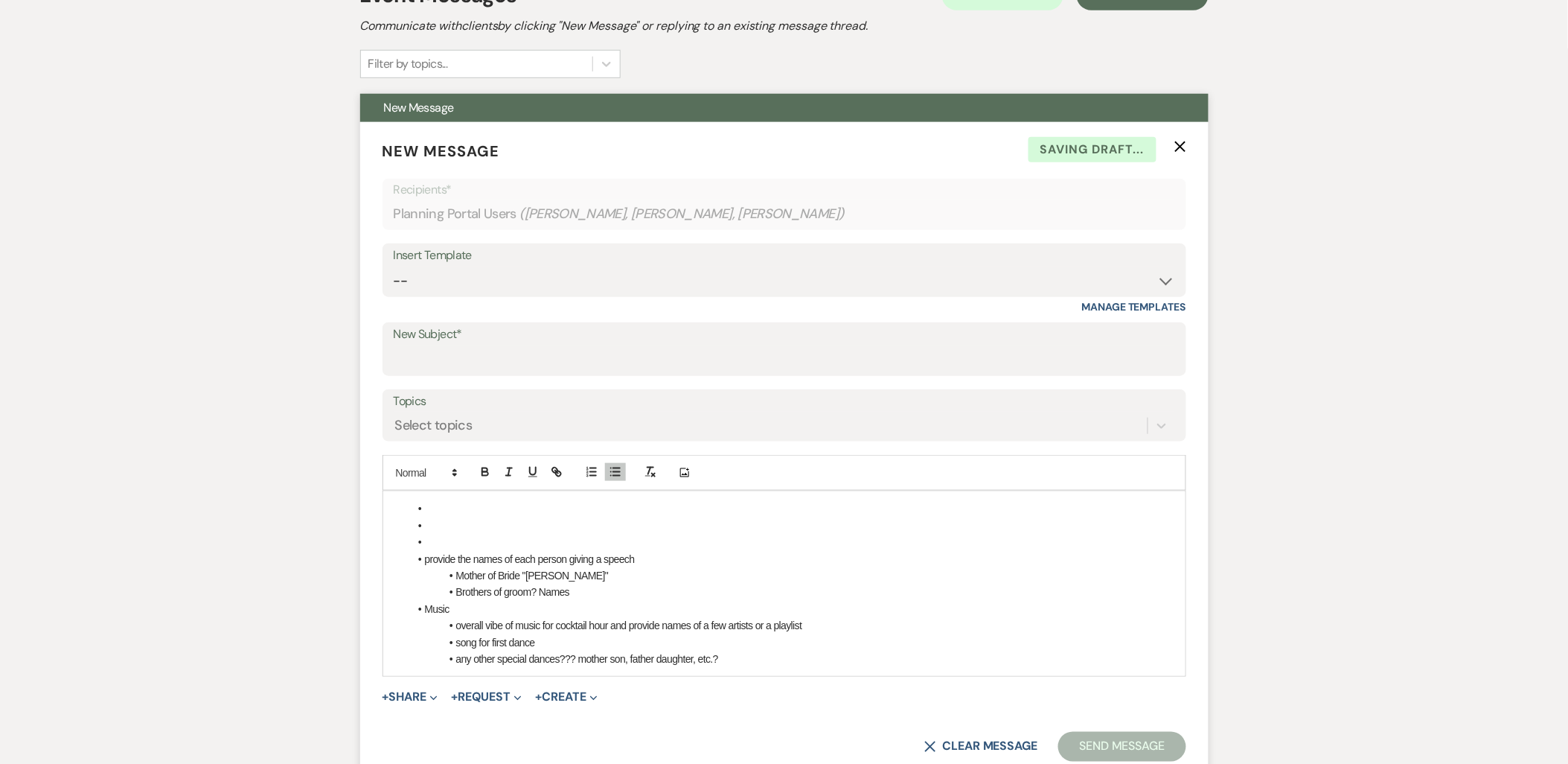
drag, startPoint x: 469, startPoint y: 525, endPoint x: 460, endPoint y: 522, distance: 9.5
click at [467, 525] on li at bounding box center [792, 526] width 765 height 17
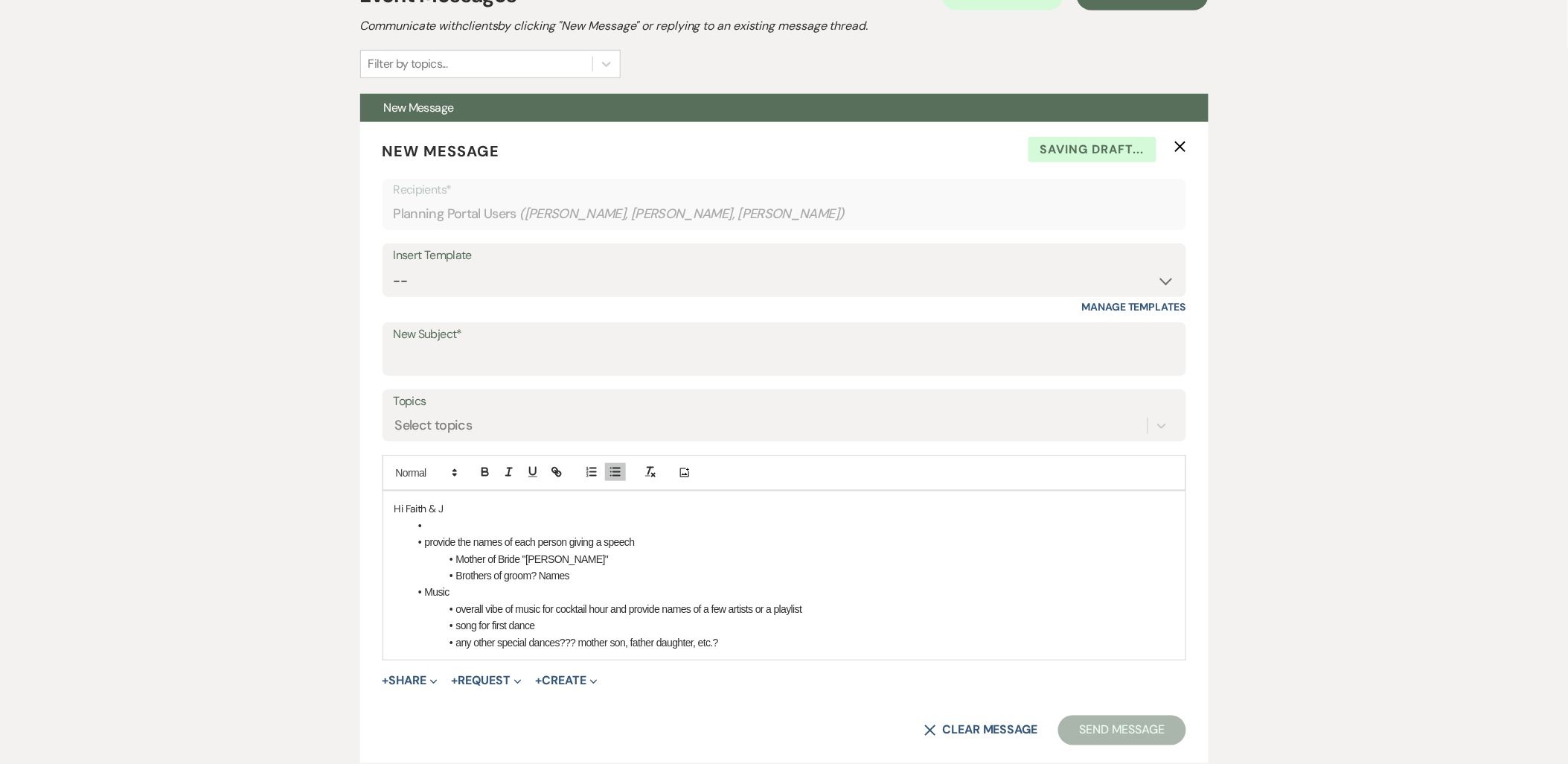
drag, startPoint x: 456, startPoint y: 522, endPoint x: 309, endPoint y: 434, distance: 171.3
click at [309, 434] on div "Messages Tasks Payments Vendors Rental Overview Timeline Docs & Files Contacts …" at bounding box center [784, 732] width 1568 height 1636
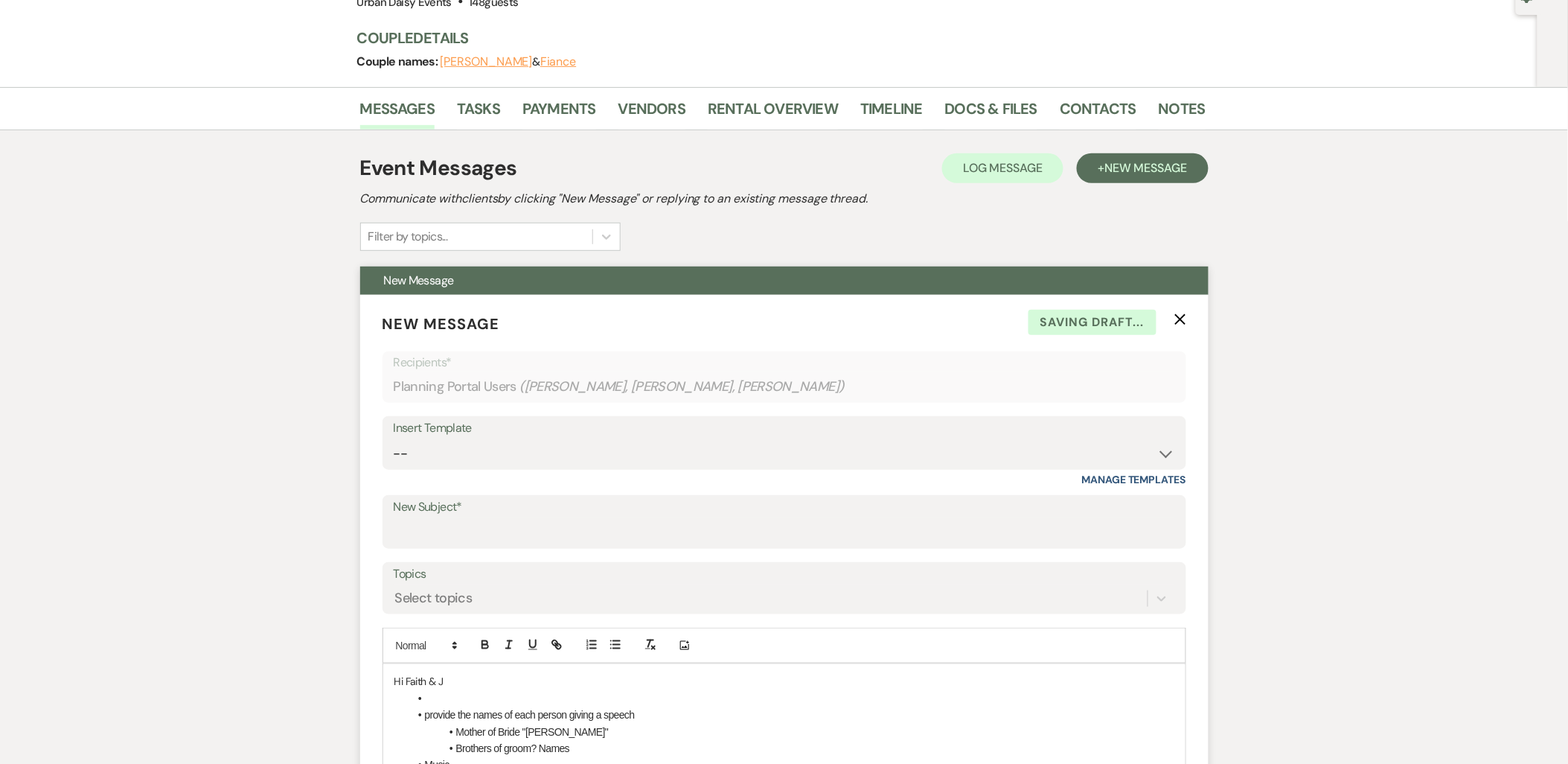
scroll to position [166, 0]
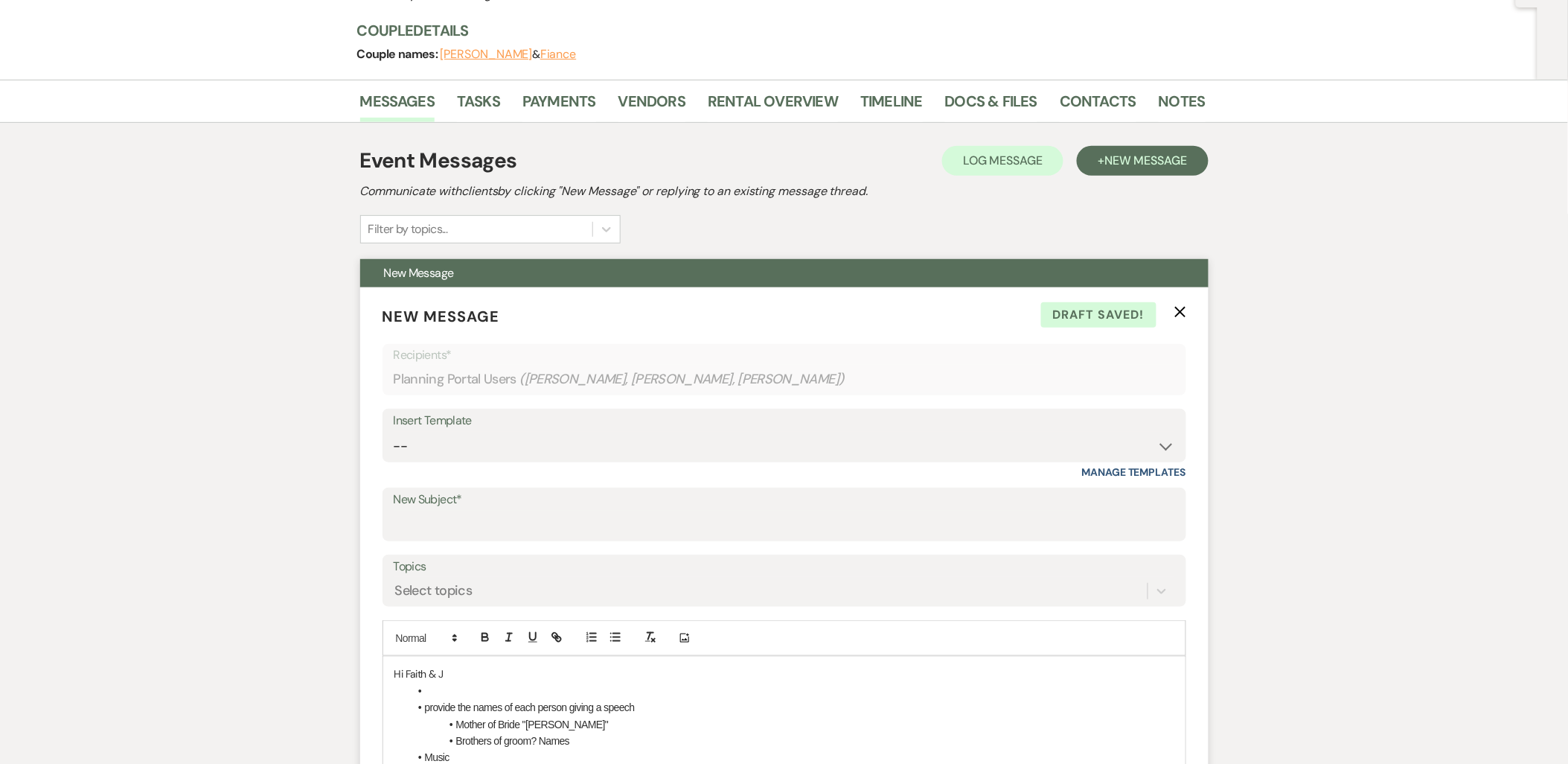
click at [456, 665] on p "Hi Faith & J" at bounding box center [784, 674] width 780 height 17
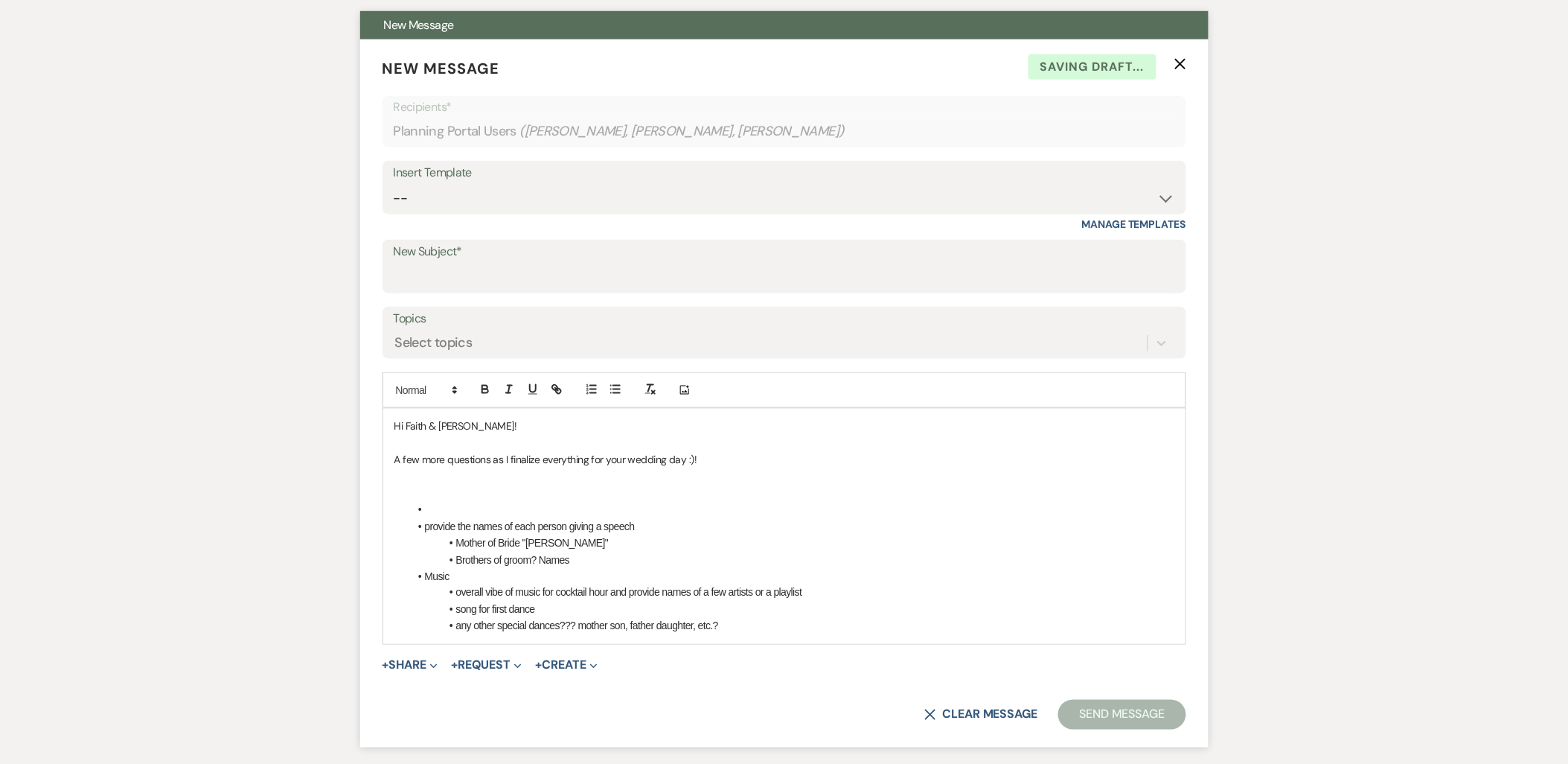
click at [448, 502] on li at bounding box center [792, 509] width 765 height 17
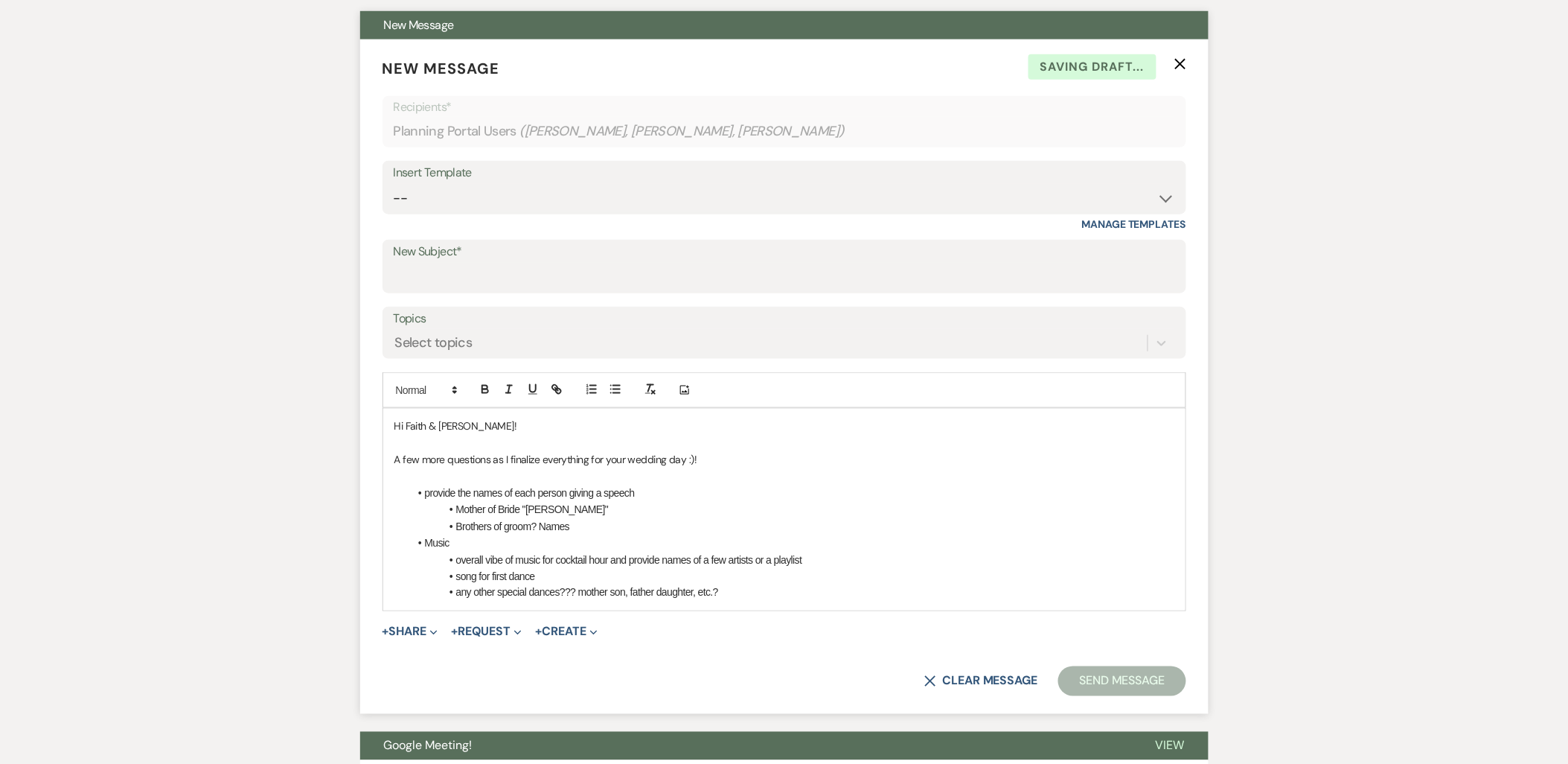
click at [649, 494] on li "provide the names of each person giving a speech" at bounding box center [792, 493] width 765 height 17
click at [622, 521] on li "Brothers of groom? Names" at bounding box center [792, 527] width 765 height 17
click at [598, 566] on li "overall vibe of music for cocktail hour and provide names of a few artists or a…" at bounding box center [792, 560] width 765 height 17
click at [682, 575] on li "song for first dance" at bounding box center [792, 576] width 765 height 17
click at [725, 589] on li "any other special dances??? mother son, father daughter, etc.?" at bounding box center [792, 593] width 765 height 17
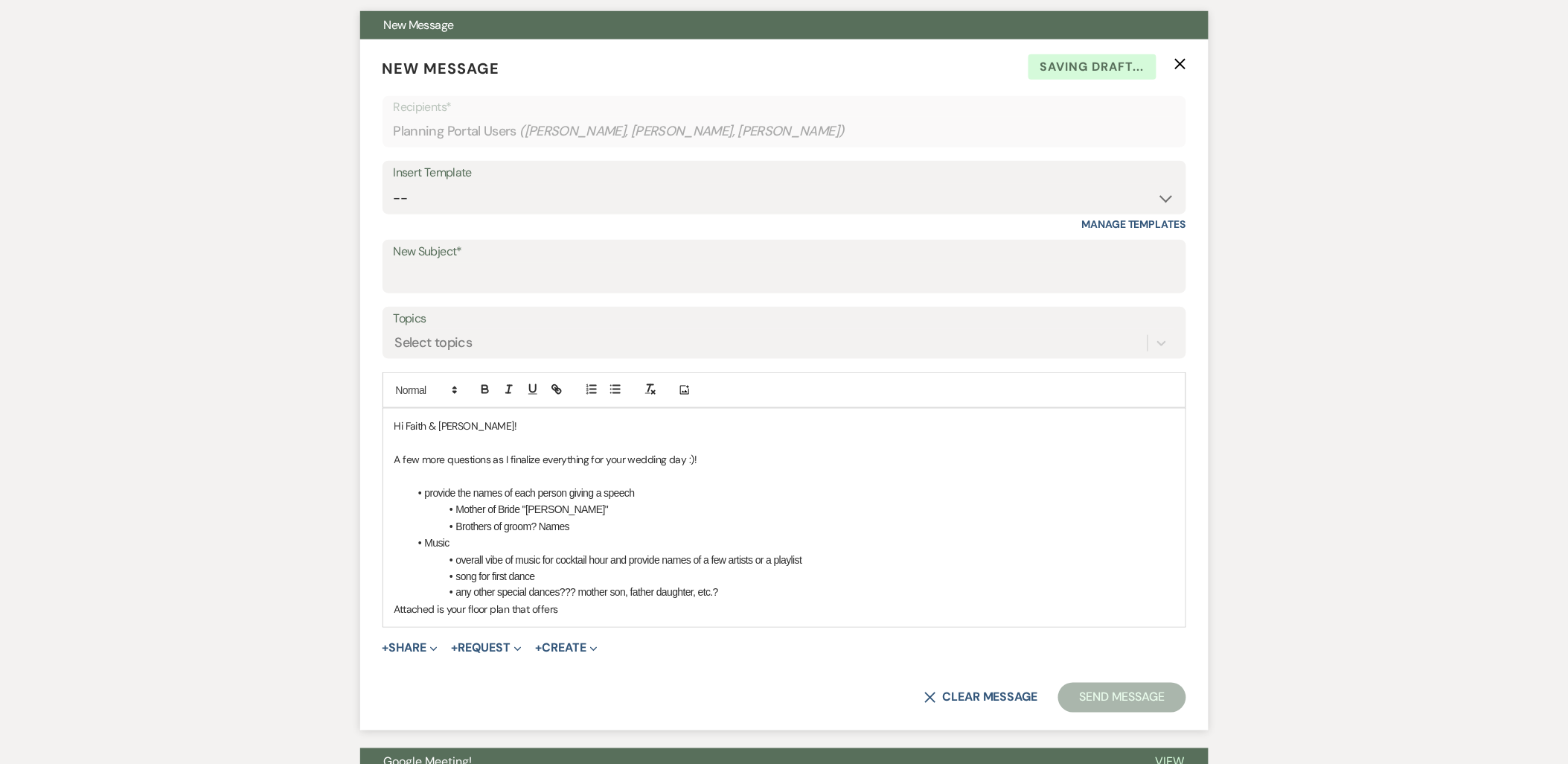
click at [385, 604] on div "Hi Faith & Jonathan! A few more questions as I finalize everything for your wed…" at bounding box center [785, 517] width 802 height 218
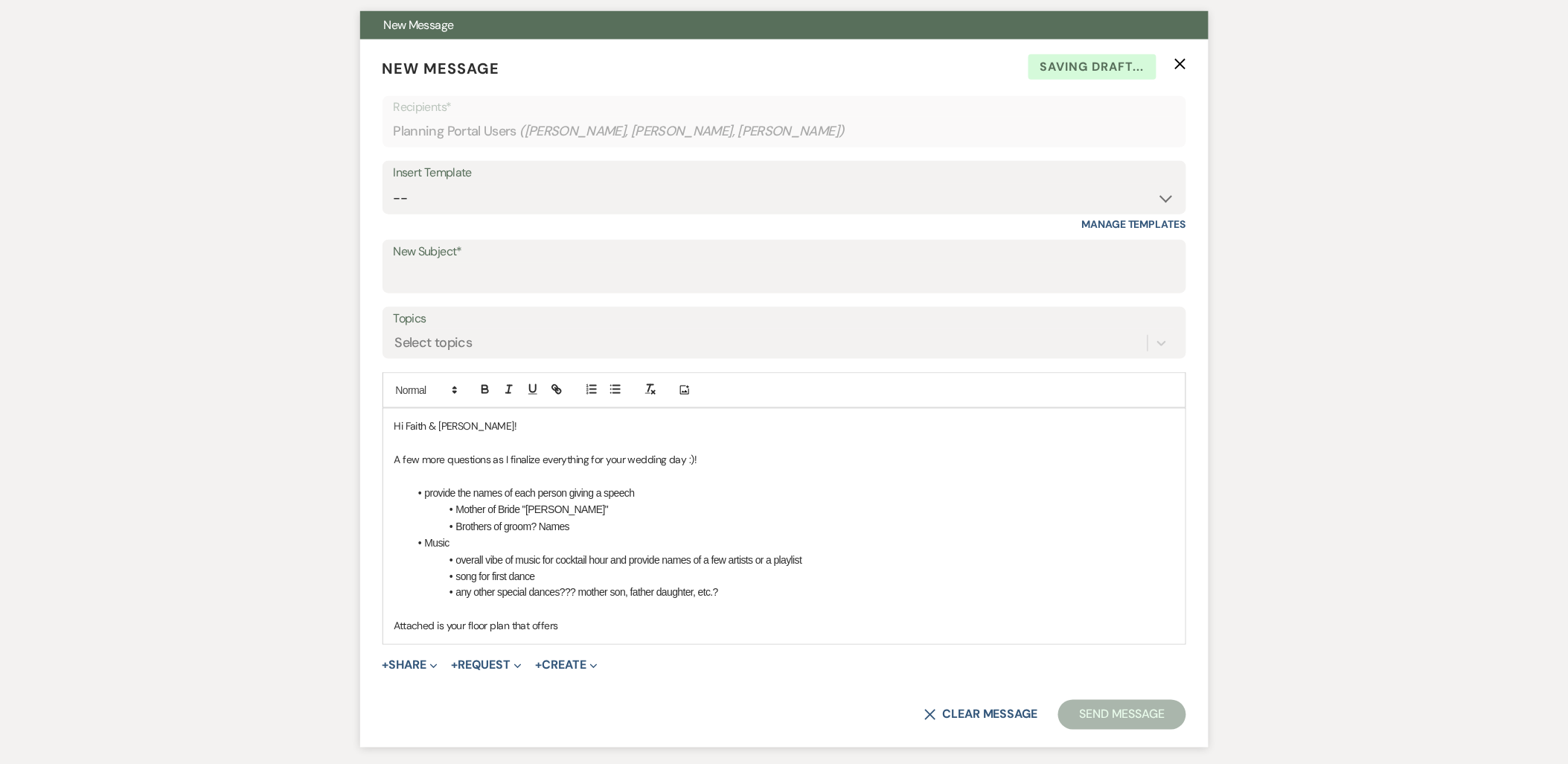
click at [573, 623] on p "Attached is your floor plan that offers" at bounding box center [784, 626] width 780 height 17
click at [1155, 626] on p "Attached is your floor plan that offers seating for 68 in cocktail hour and sea…" at bounding box center [784, 626] width 780 height 17
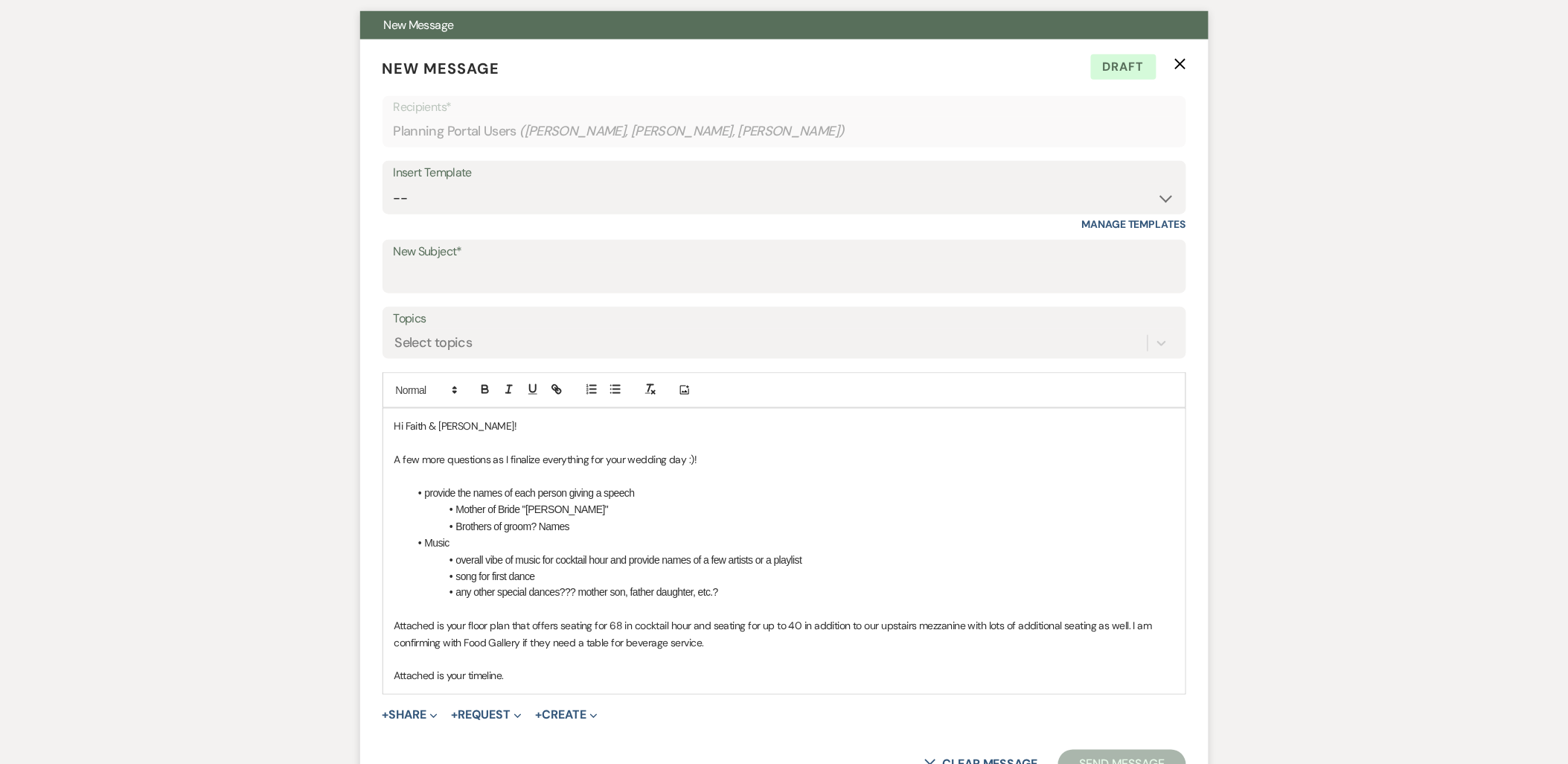
click at [486, 456] on p "A few more questions as I finalize everything for your wedding day :)!" at bounding box center [784, 460] width 780 height 17
drag, startPoint x: 480, startPoint y: 425, endPoint x: 406, endPoint y: 428, distance: 74.1
click at [406, 428] on p "Hi Faith & Jonathan!" at bounding box center [784, 425] width 780 height 17
copy p "Faith & Jonathan"
click at [580, 665] on p at bounding box center [784, 660] width 780 height 17
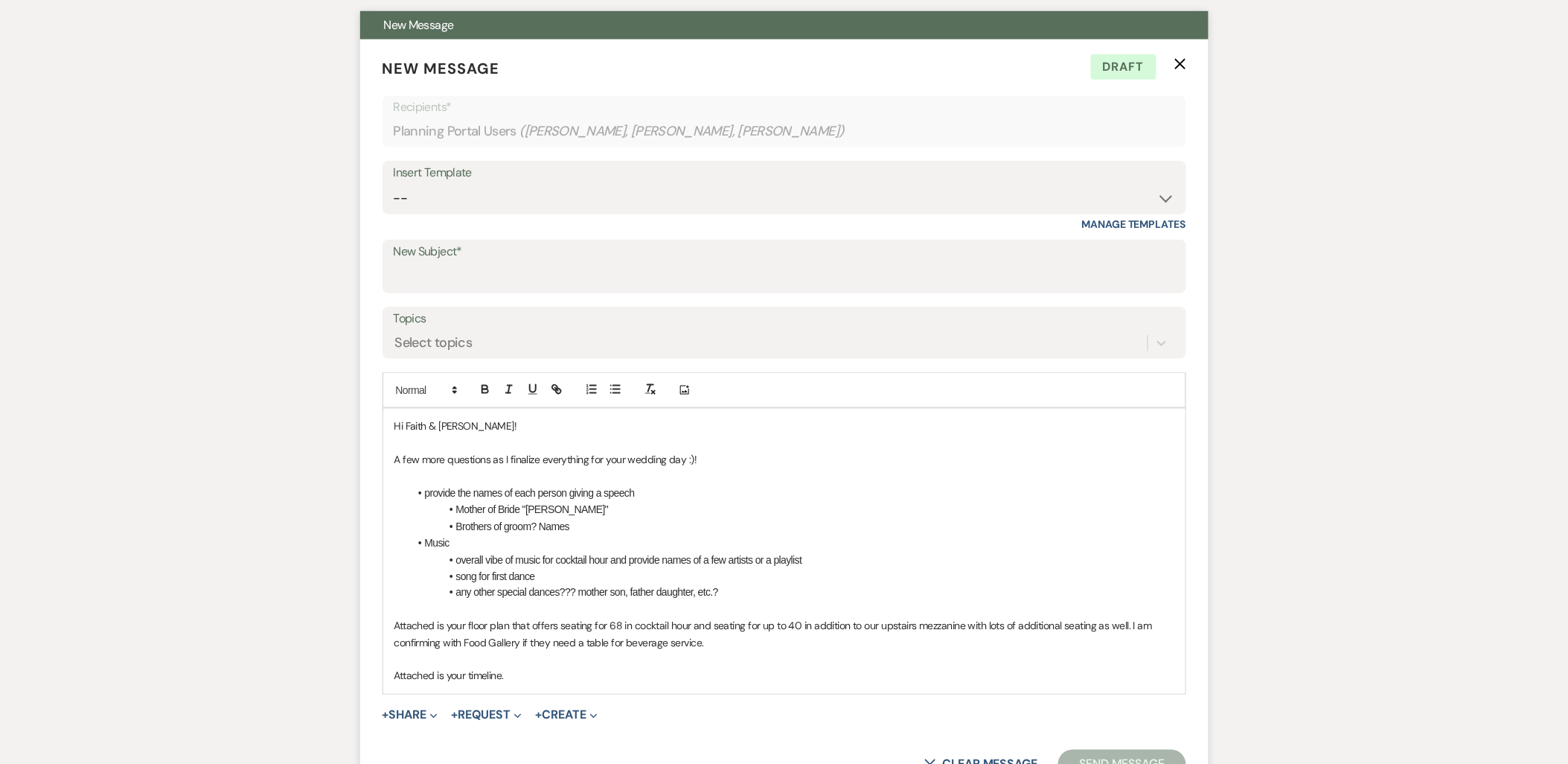
click at [562, 675] on p "Attached is your timeline." at bounding box center [784, 676] width 780 height 17
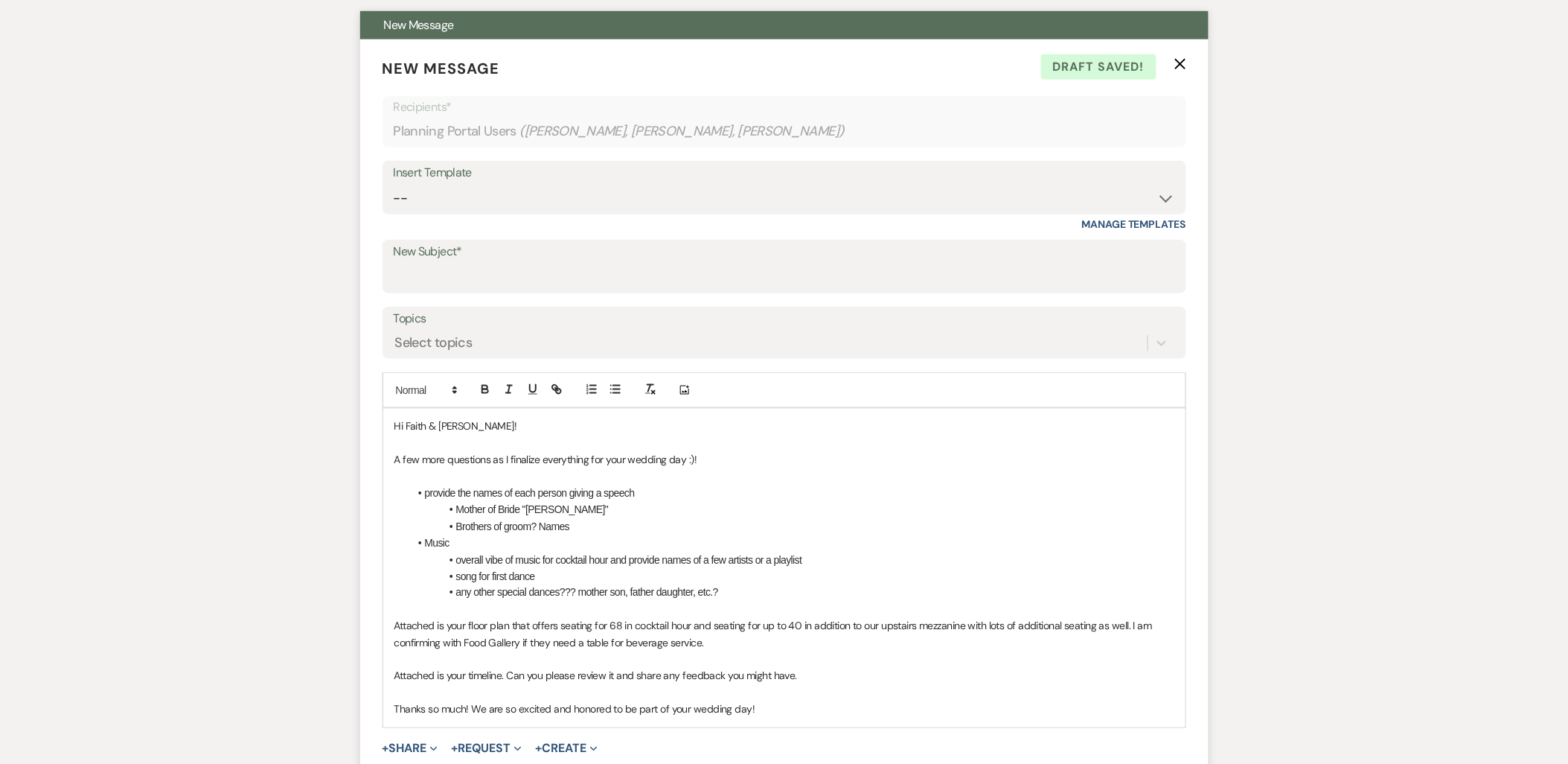
click at [486, 546] on li "Music" at bounding box center [792, 542] width 765 height 17
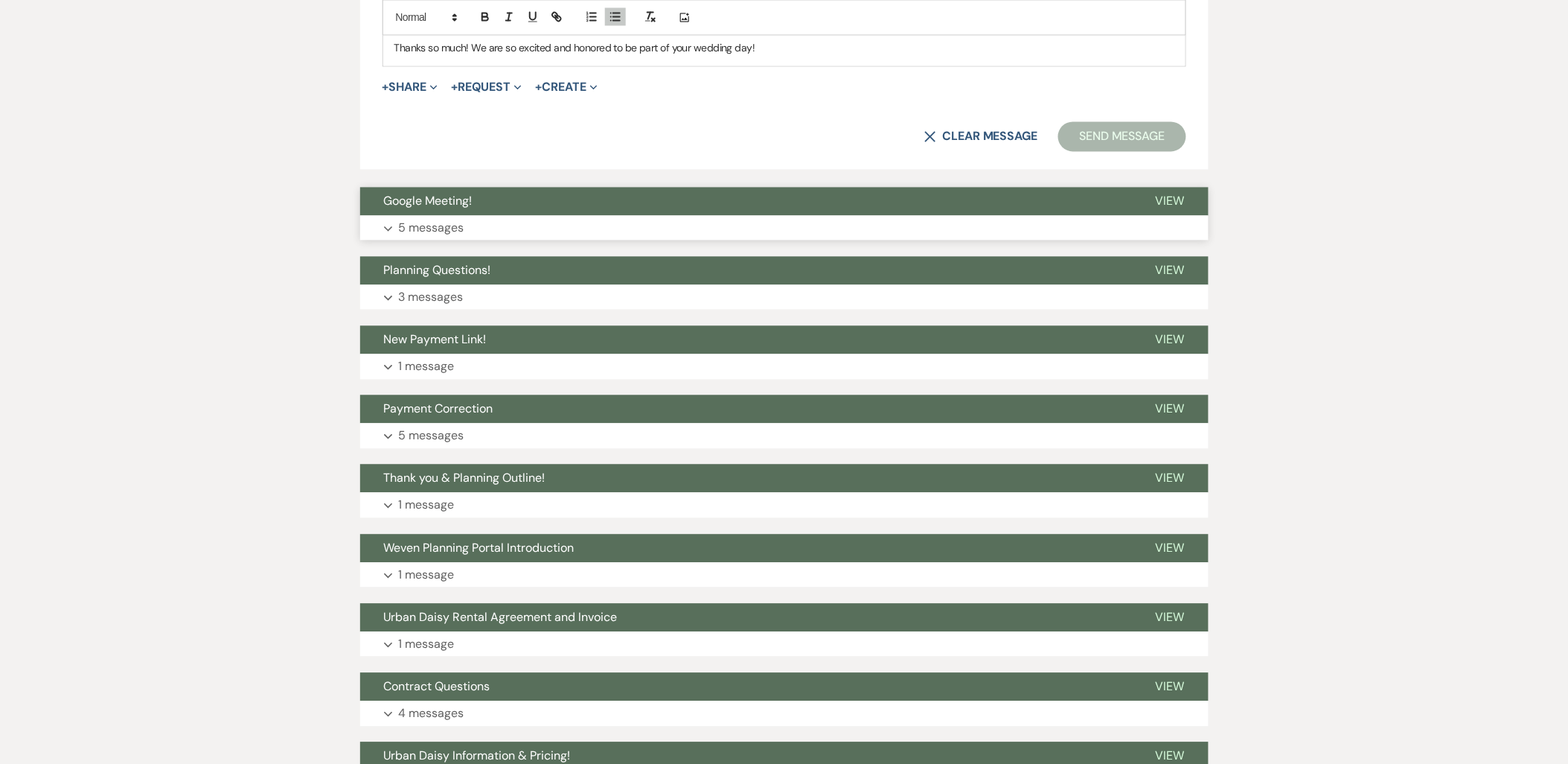
click at [481, 206] on button "Google Meeting!" at bounding box center [746, 201] width 771 height 28
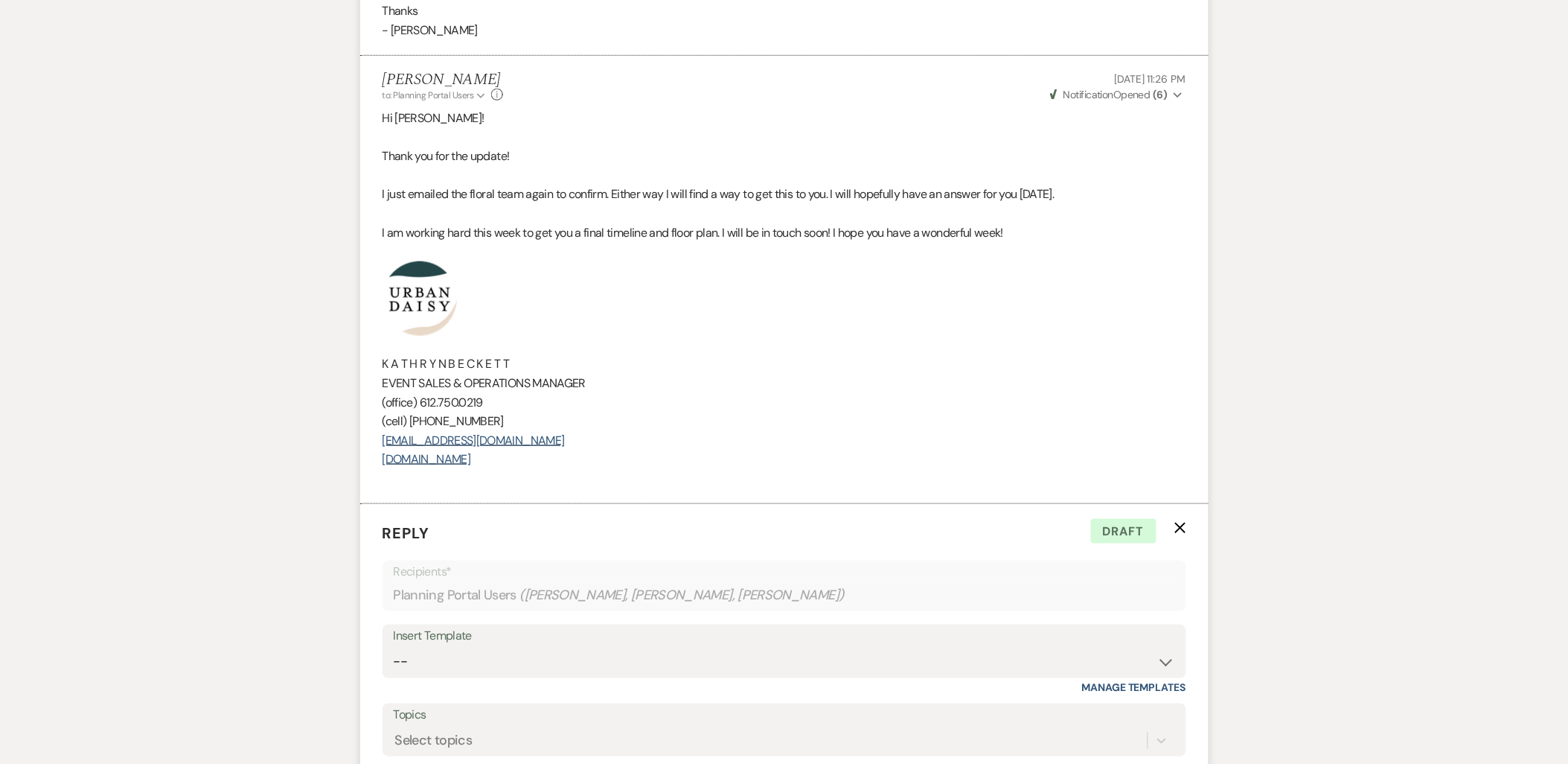
scroll to position [2252, 0]
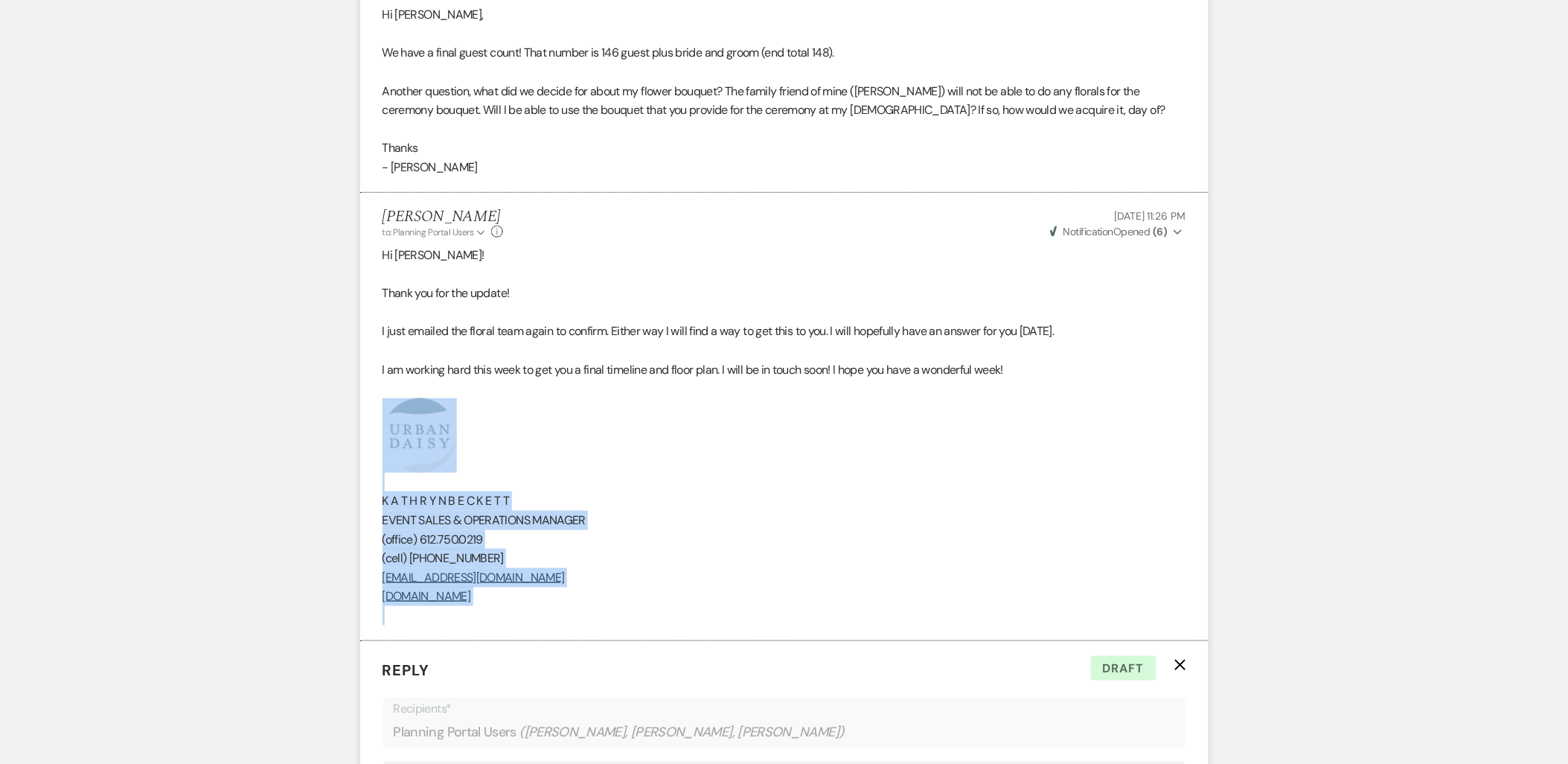
drag, startPoint x: 586, startPoint y: 608, endPoint x: 333, endPoint y: 457, distance: 294.6
copy div "K A T H R Y N B E C K E T T EVENT SALES & OPERATIONS MANAGER (office) 612.750.0…"
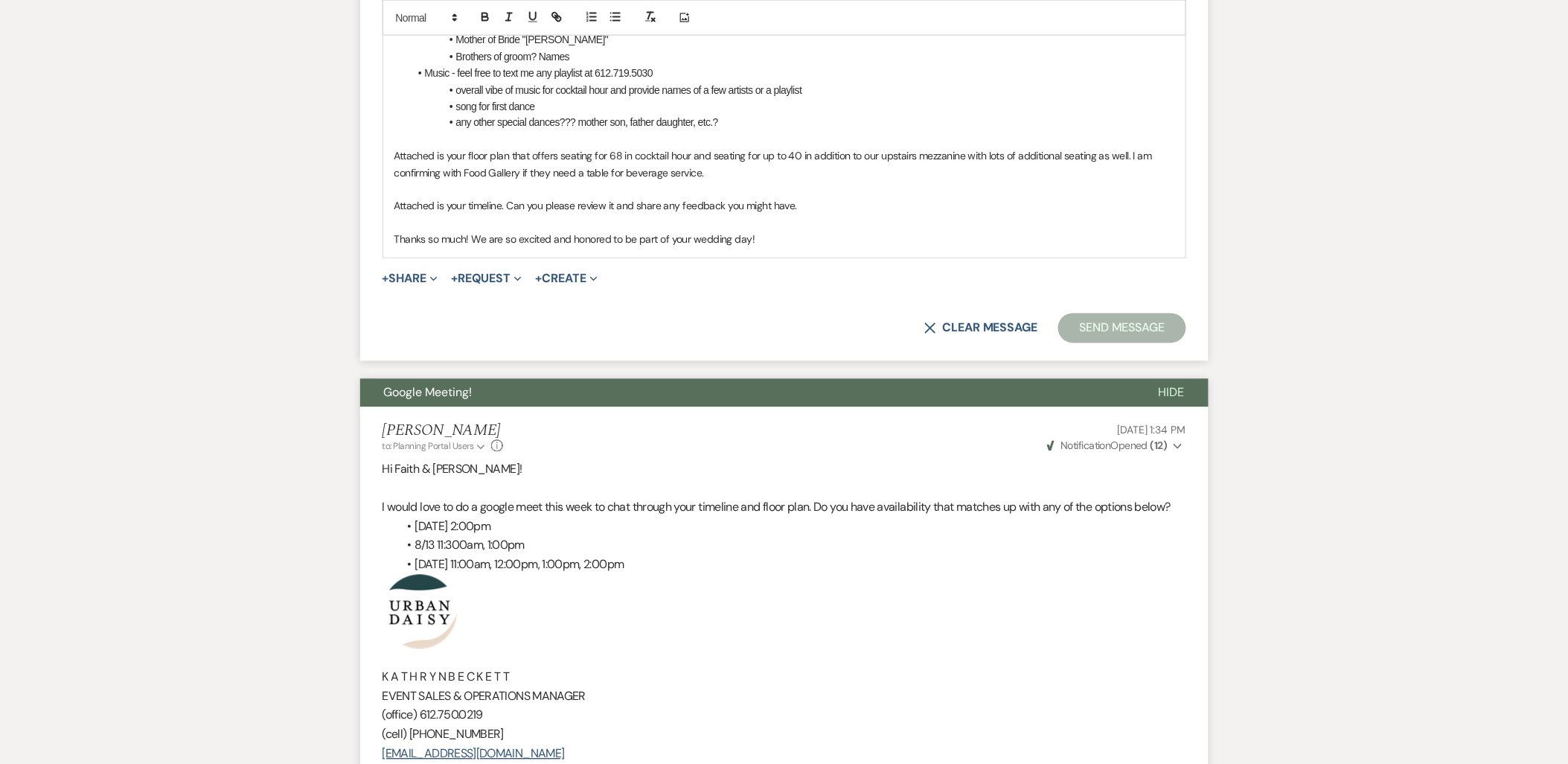
scroll to position [681, 0]
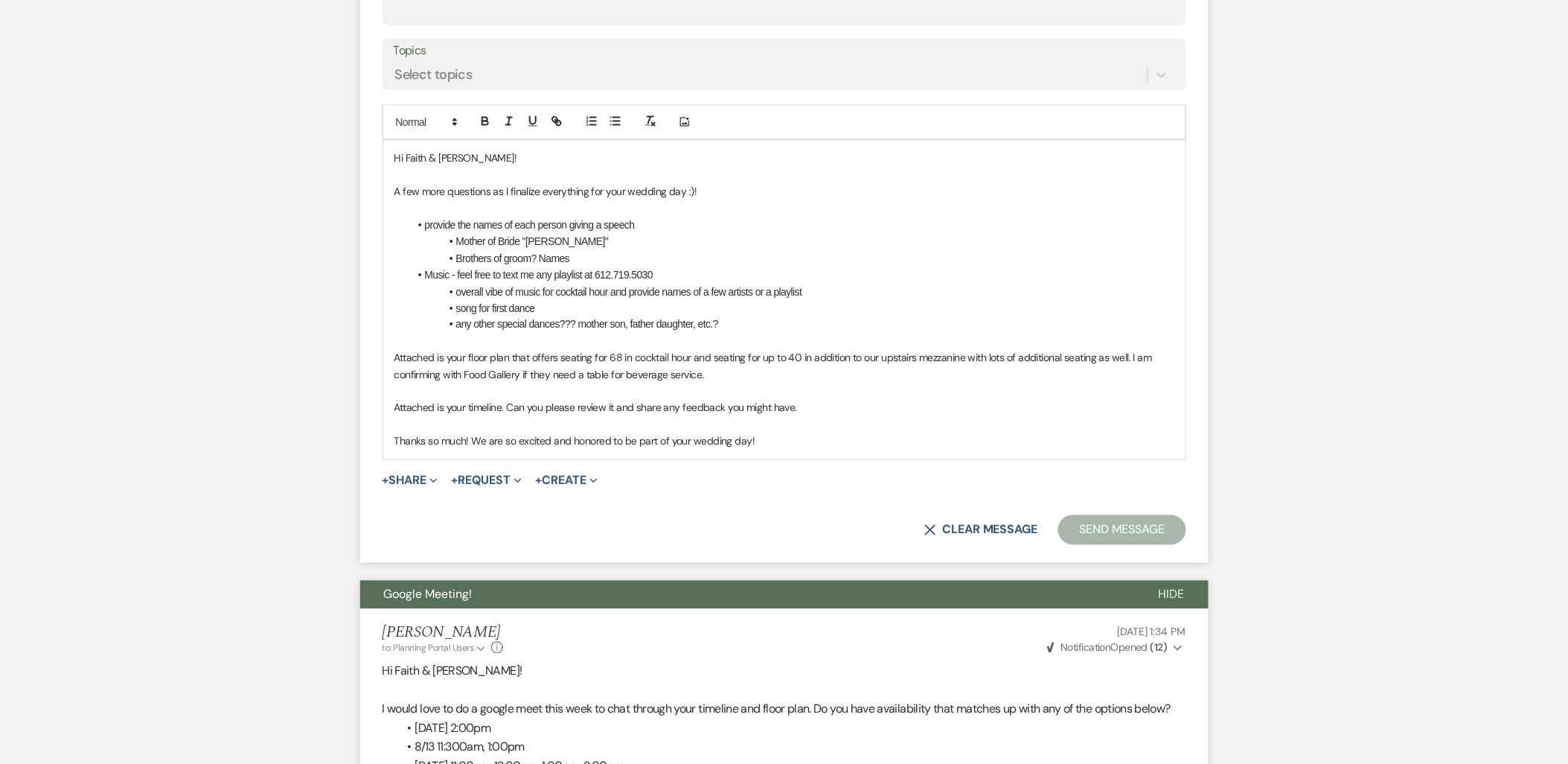
click at [832, 439] on p "Thanks so much! We are so excited and honored to be part of your wedding day!" at bounding box center [784, 441] width 780 height 17
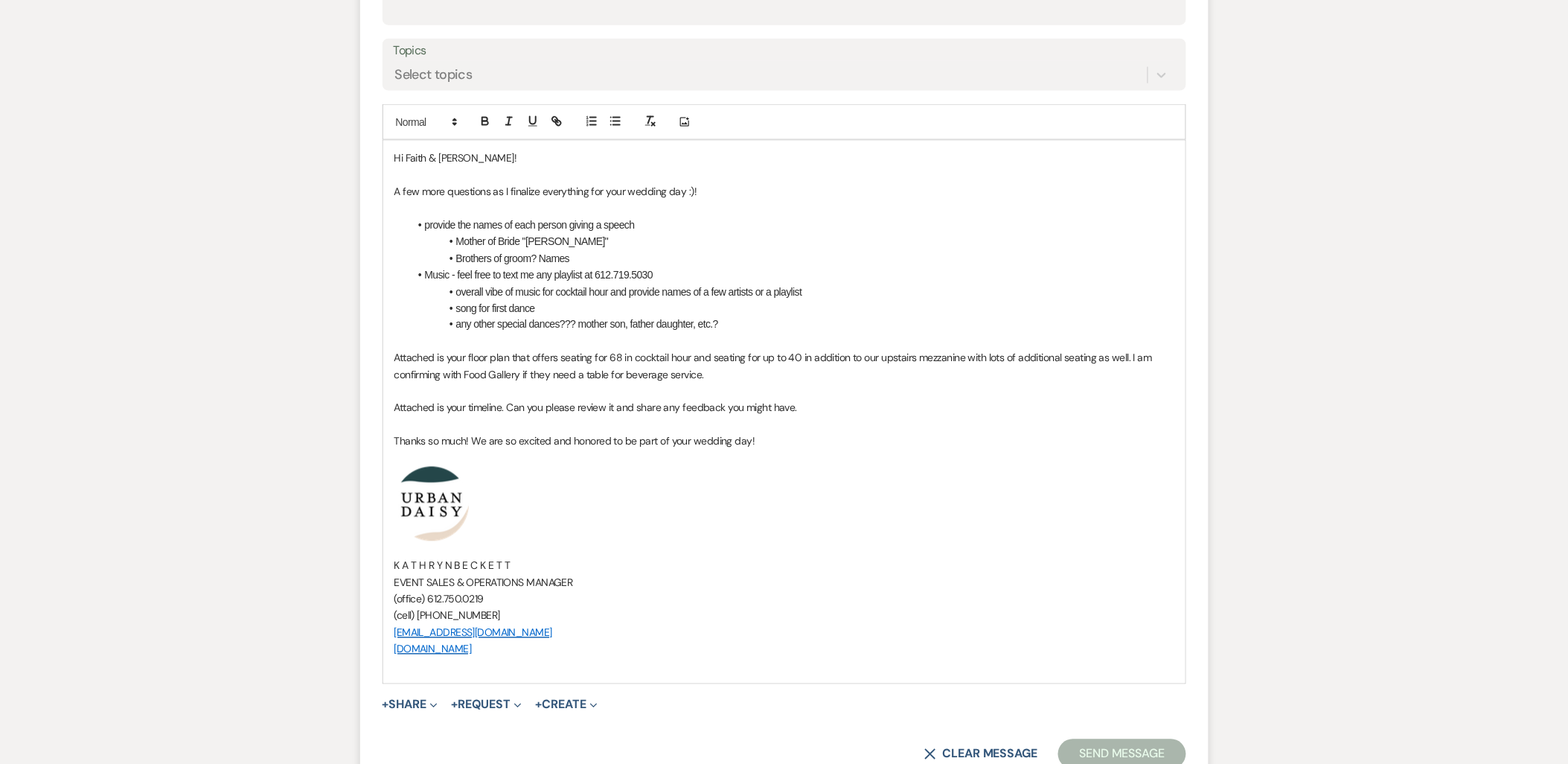
click at [726, 185] on p "A few more questions as I finalize everything for your wedding day :)!" at bounding box center [784, 191] width 780 height 17
click at [813, 408] on p "Attached is your timeline. Can you please review it and share any feedback you …" at bounding box center [784, 408] width 780 height 17
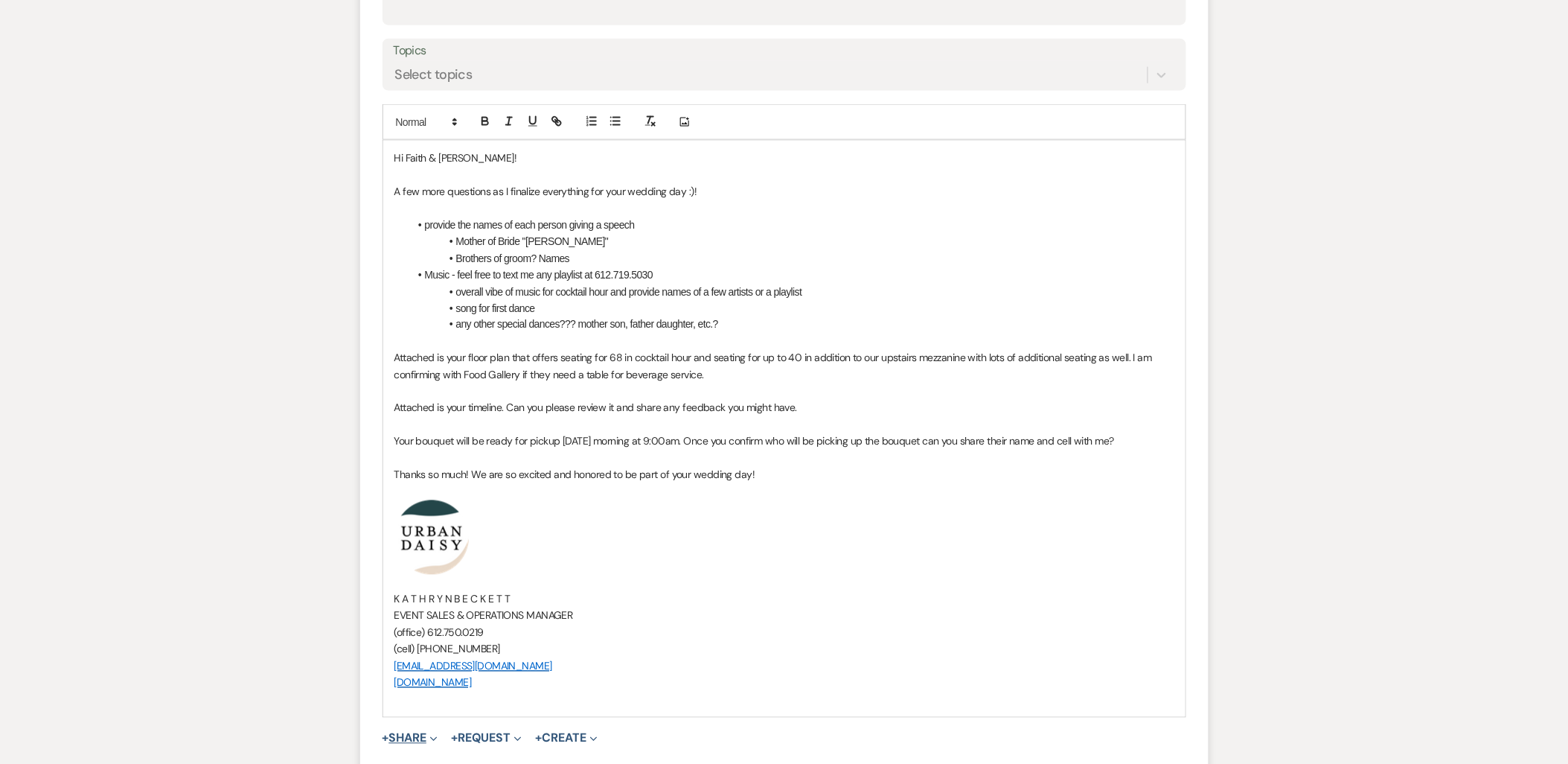
click at [403, 732] on button "+ Share Expand" at bounding box center [410, 738] width 56 height 12
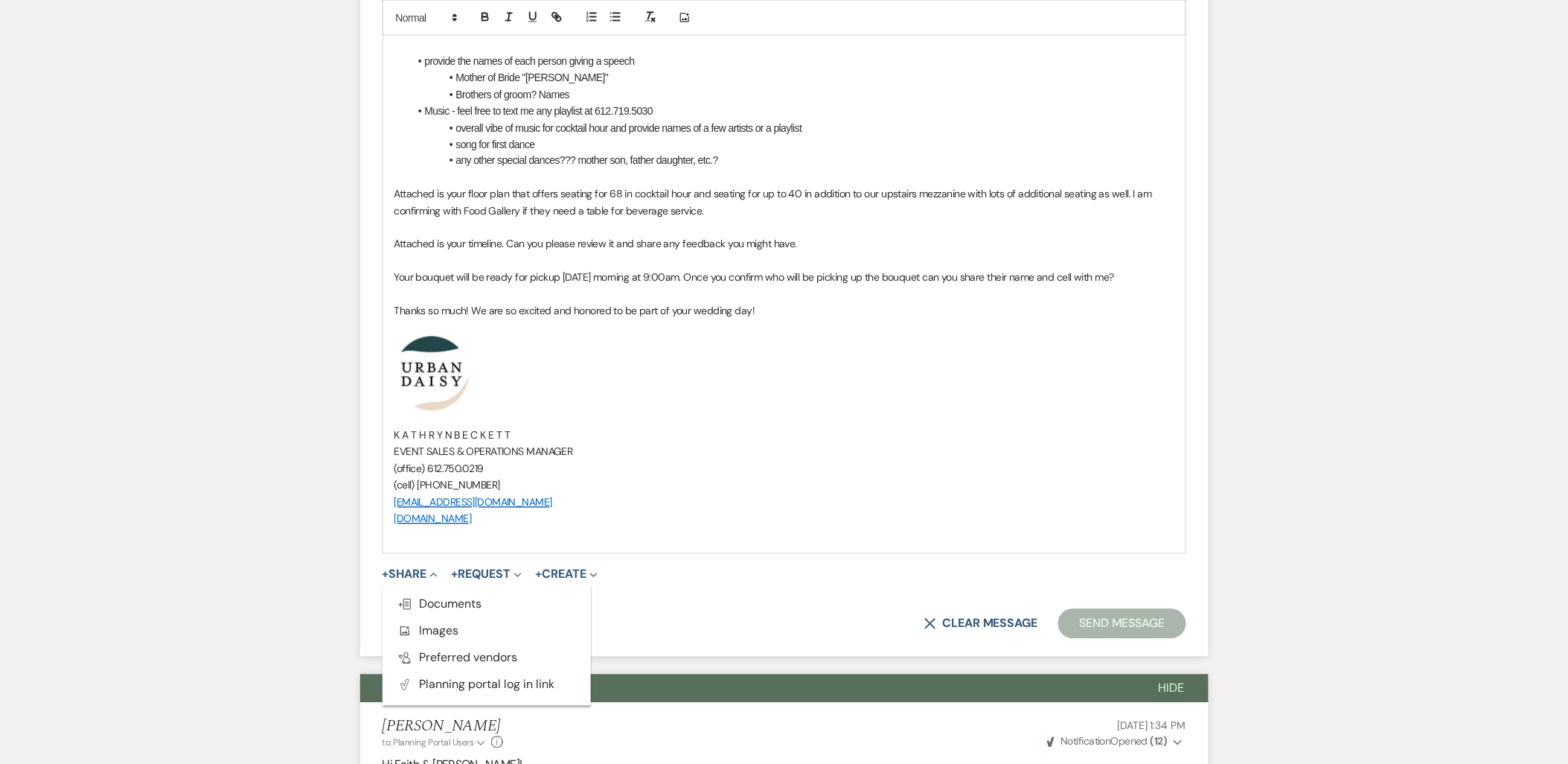
scroll to position [846, 0]
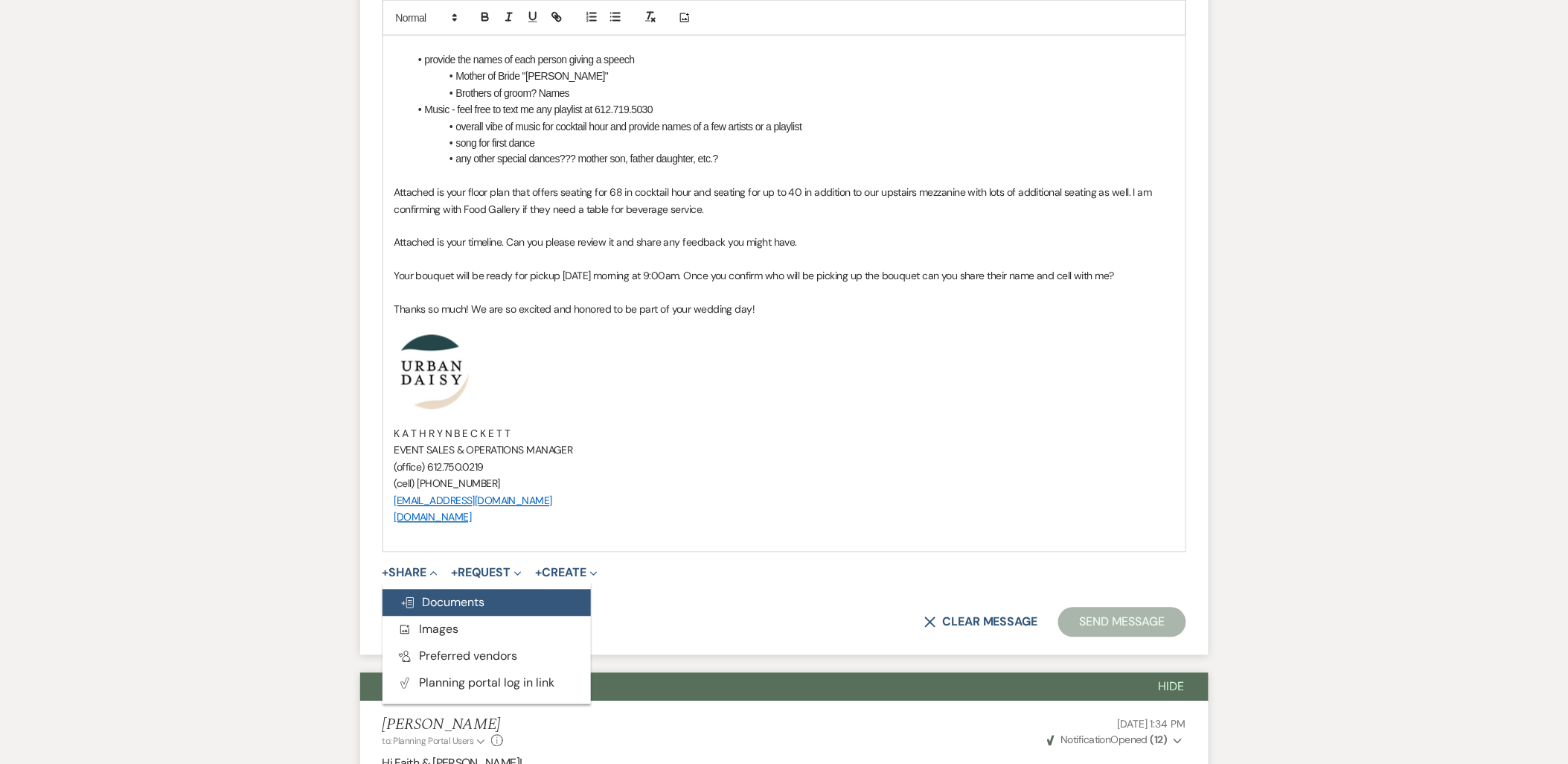
click at [431, 601] on span "Doc Upload Documents" at bounding box center [443, 602] width 85 height 16
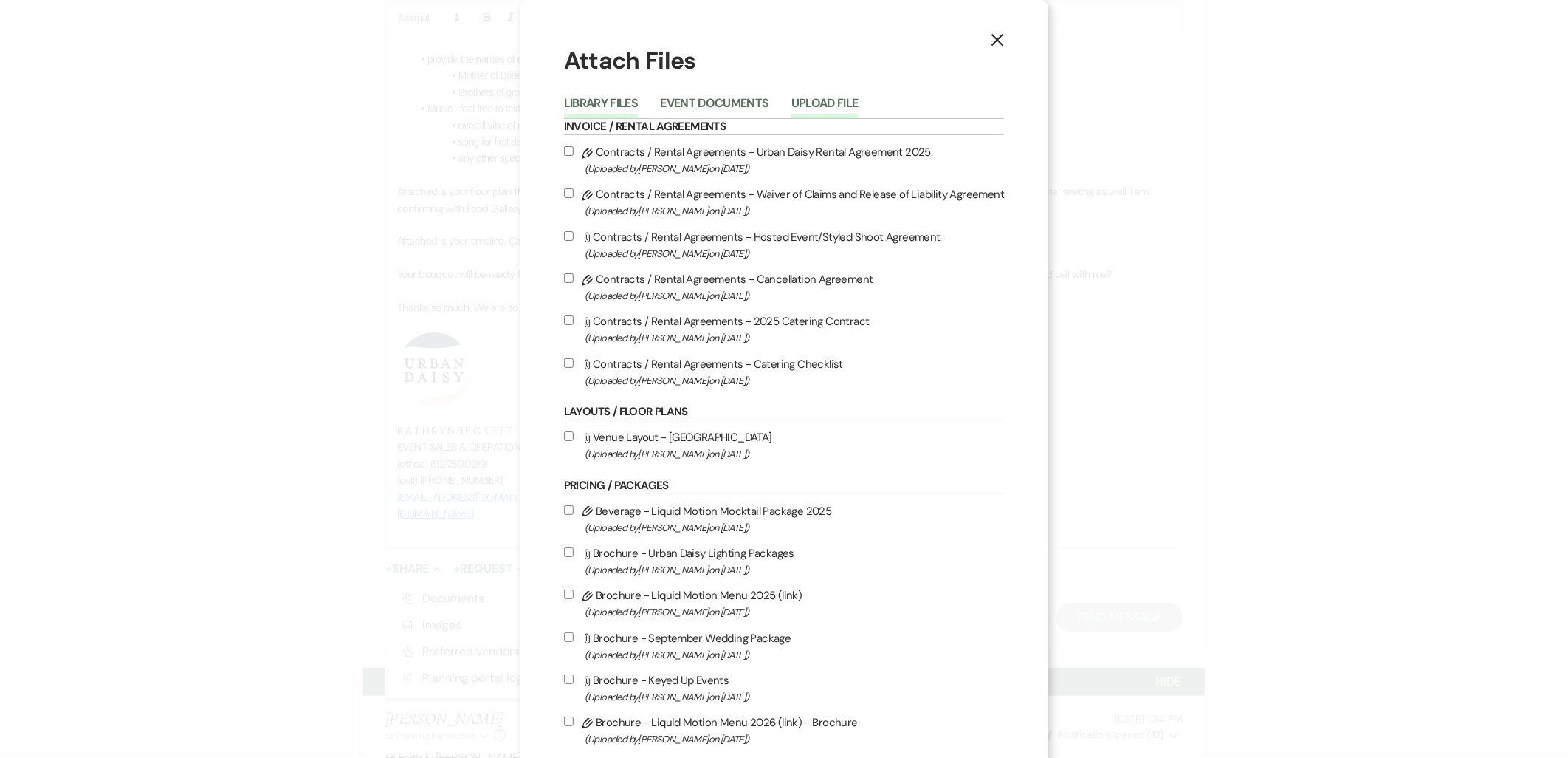
click at [828, 102] on button "Upload File" at bounding box center [824, 108] width 67 height 21
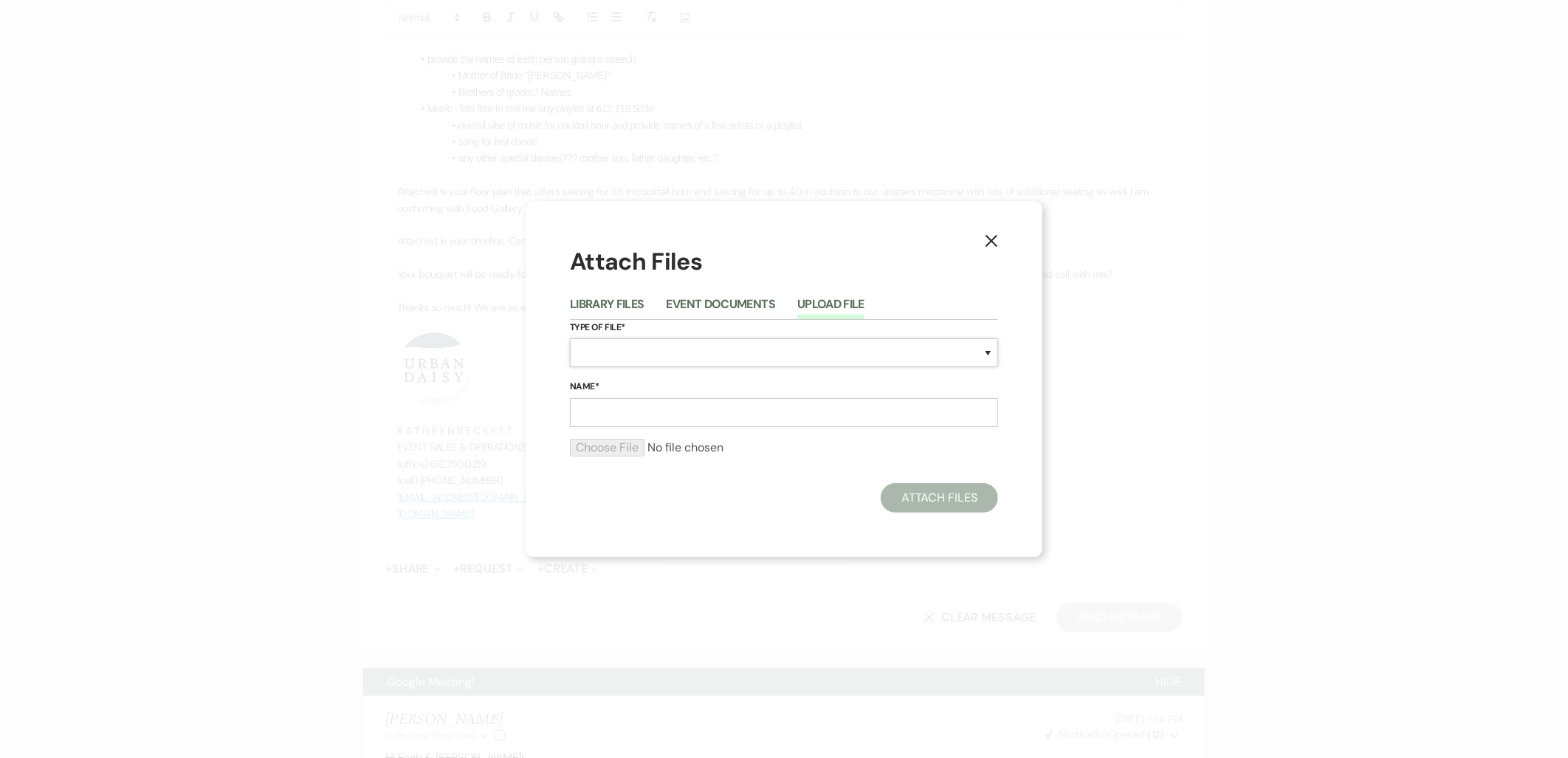
click at [623, 355] on select "Special Event Insurance Vendor Certificate of Insurance Contracts / Rental Agre…" at bounding box center [784, 352] width 428 height 29
select select "24"
click at [570, 338] on select "Special Event Insurance Vendor Certificate of Insurance Contracts / Rental Agre…" at bounding box center [784, 352] width 428 height 29
click at [655, 418] on input "Name*" at bounding box center [784, 412] width 428 height 29
type input "Floor Plan"
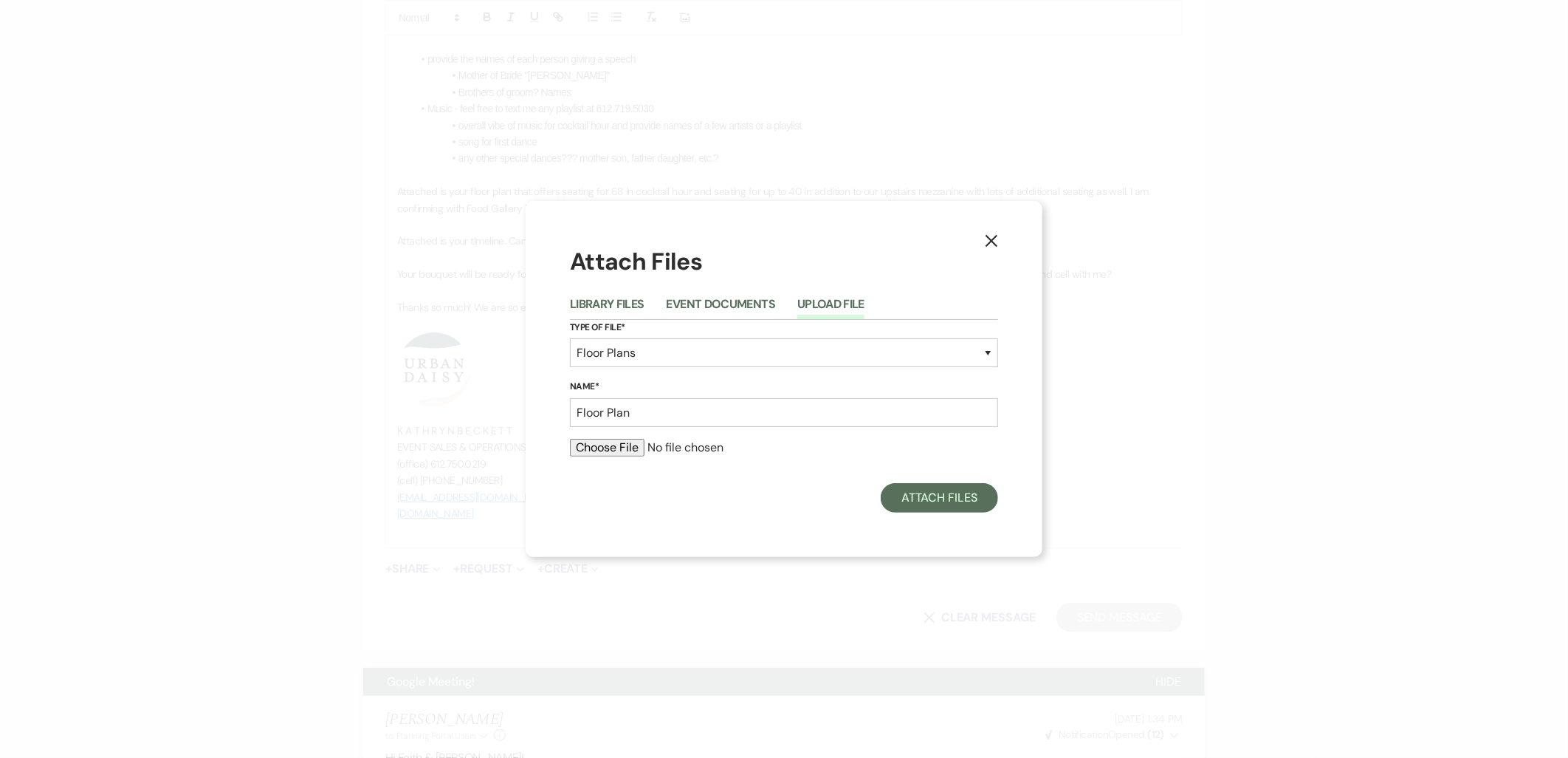
click at [583, 444] on input "file" at bounding box center [784, 447] width 428 height 17
click at [636, 444] on input "file" at bounding box center [784, 447] width 428 height 17
type input "C:\fakepath\F&J.pdf"
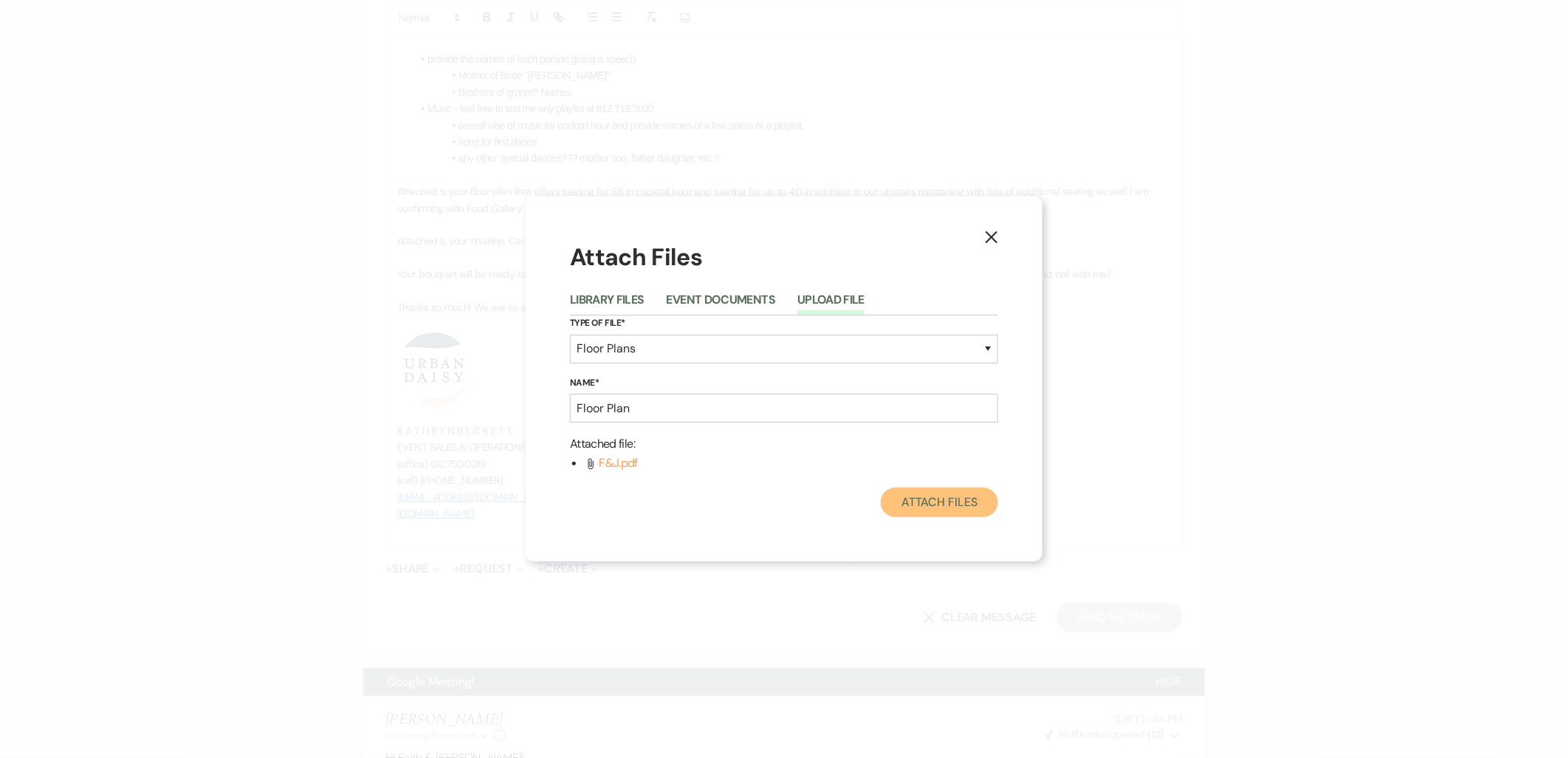
click at [936, 503] on button "Attach Files" at bounding box center [939, 503] width 118 height 30
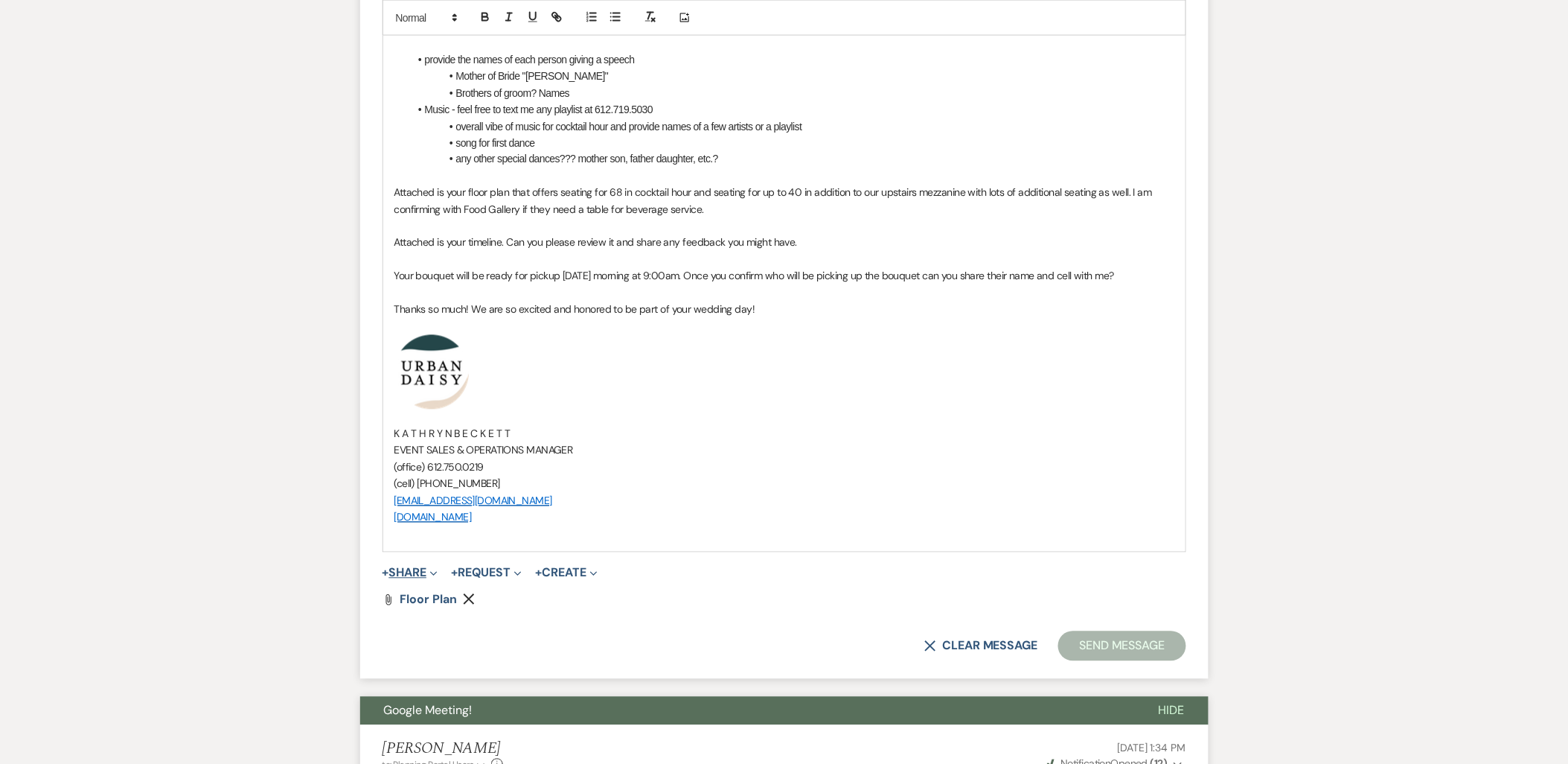
click at [397, 567] on button "+ Share Expand" at bounding box center [410, 573] width 56 height 12
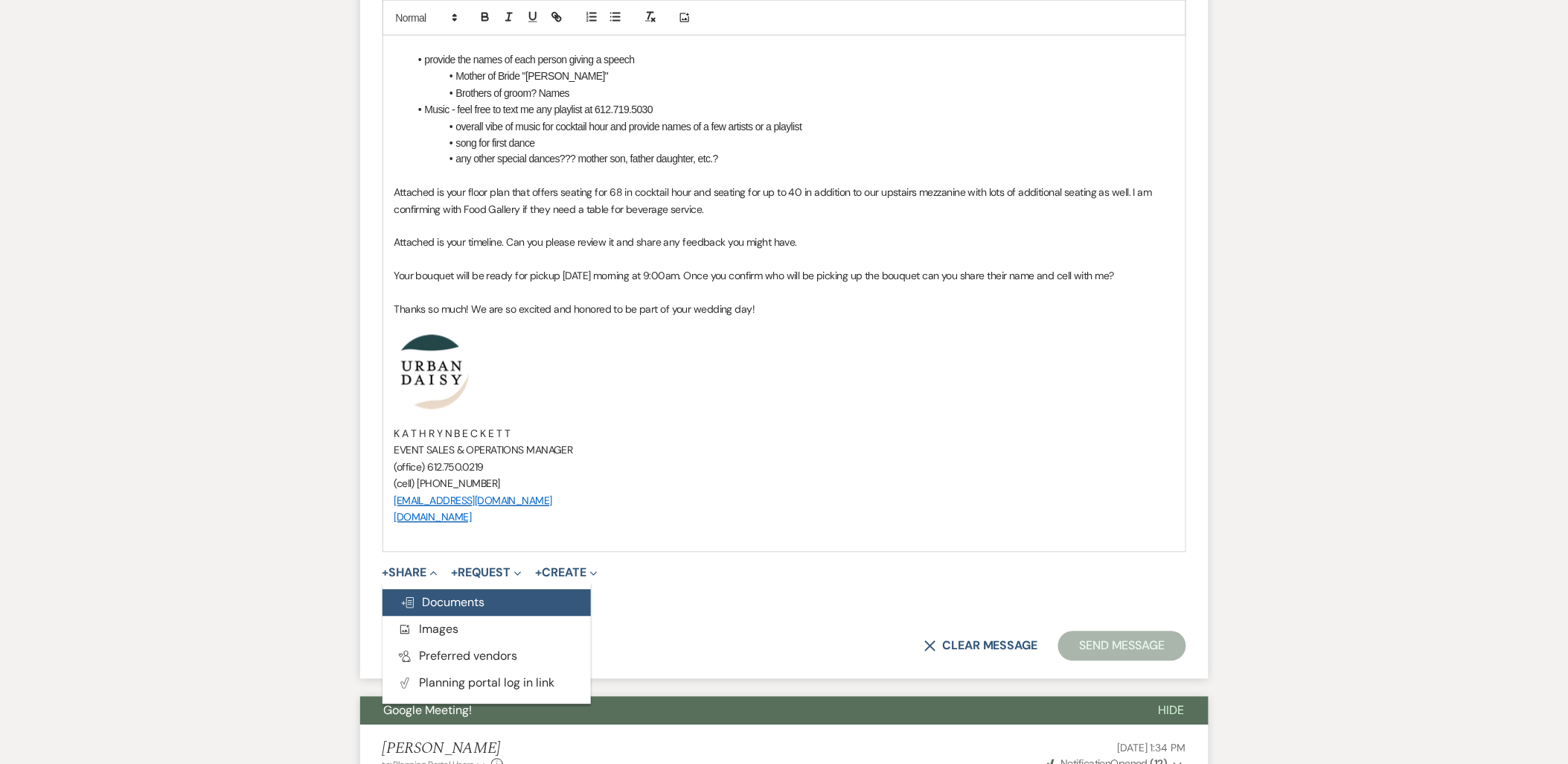
click at [404, 593] on button "Doc Upload Documents" at bounding box center [486, 603] width 208 height 27
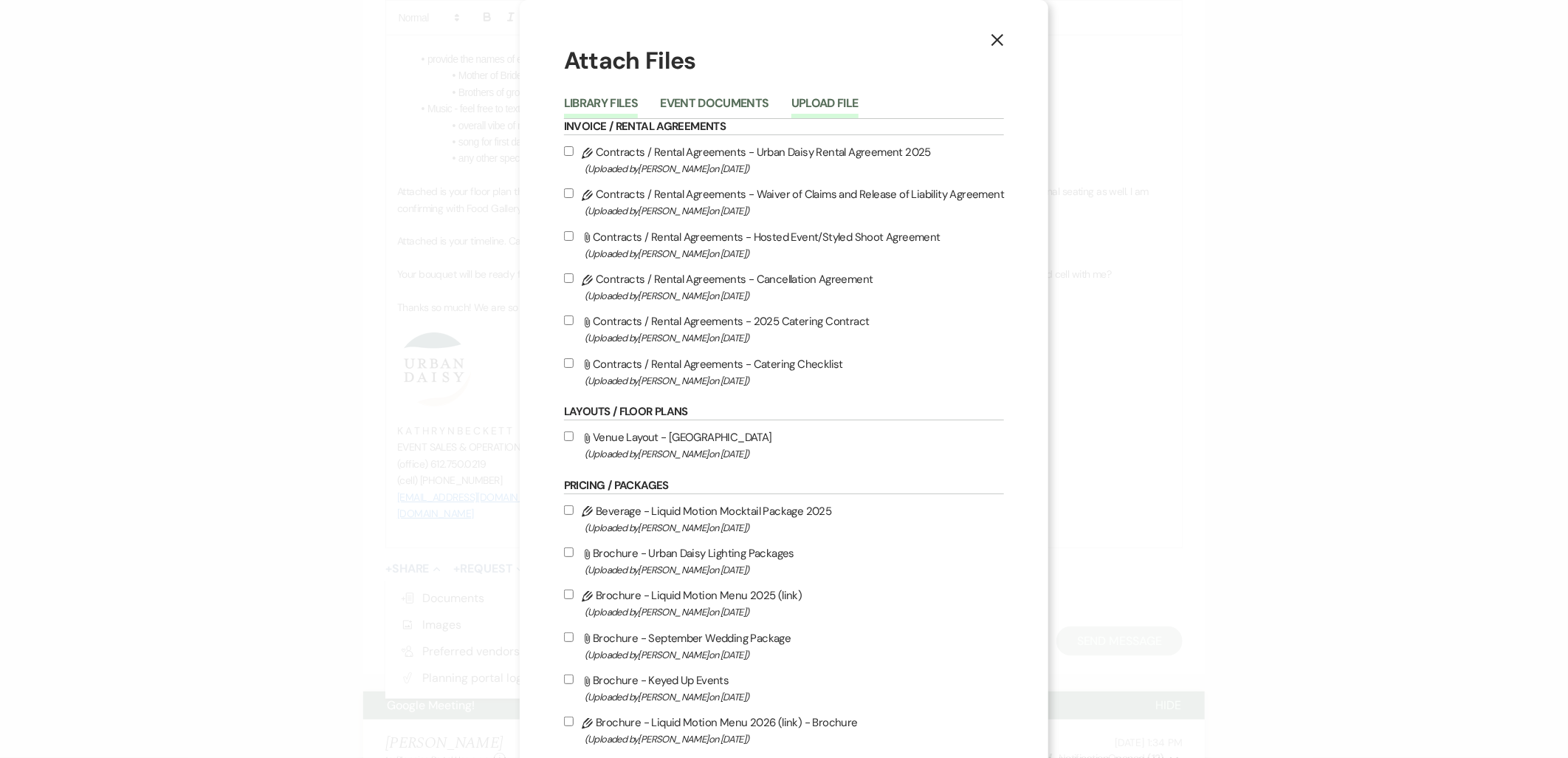
click at [847, 104] on button "Upload File" at bounding box center [824, 108] width 67 height 21
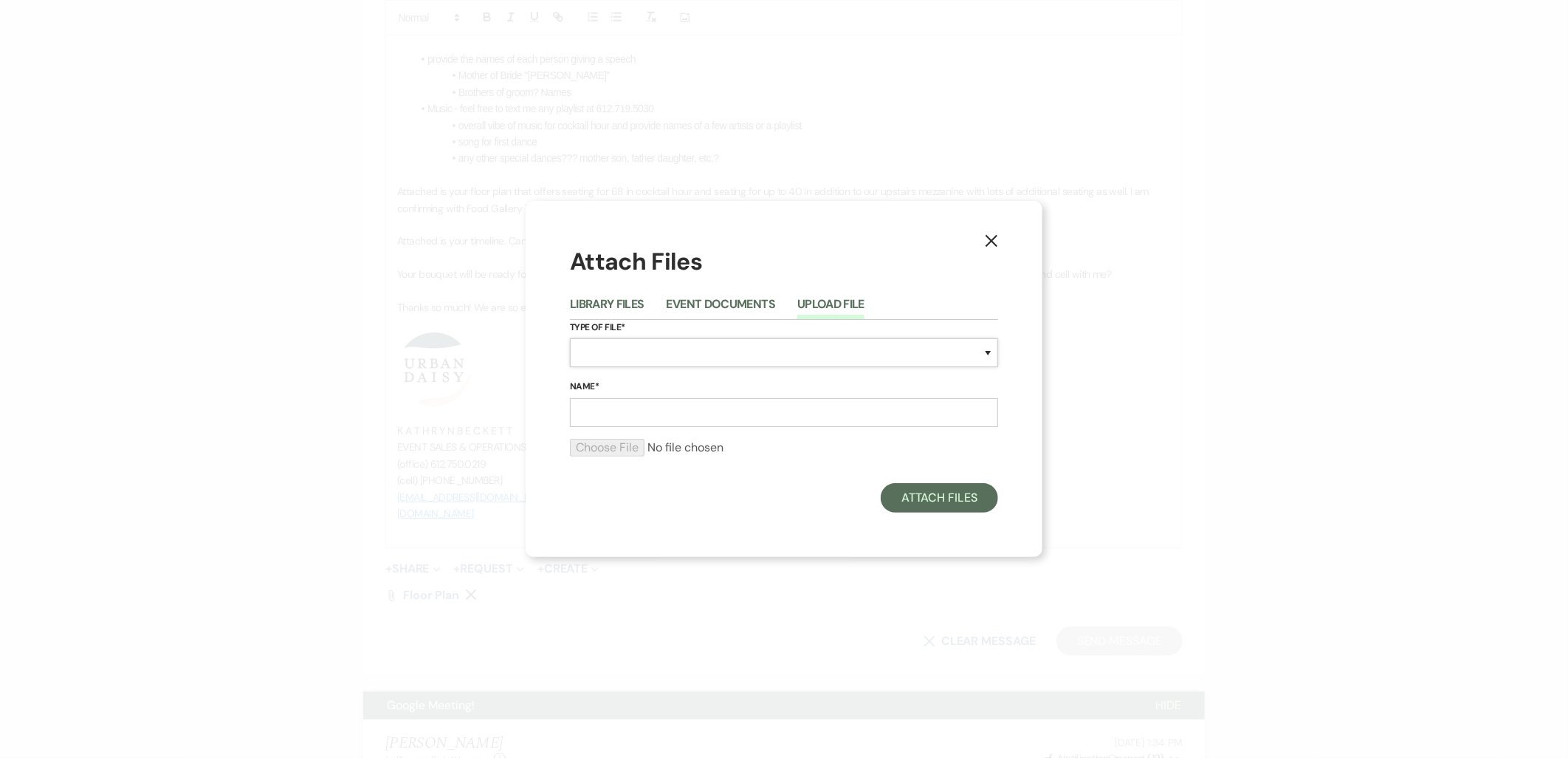
click at [650, 358] on select "Special Event Insurance Vendor Certificate of Insurance Contracts / Rental Agre…" at bounding box center [784, 352] width 428 height 29
select select "30"
click at [570, 338] on select "Special Event Insurance Vendor Certificate of Insurance Contracts / Rental Agre…" at bounding box center [784, 352] width 428 height 29
click at [666, 416] on input "Name*" at bounding box center [784, 412] width 428 height 29
type input "timeline"
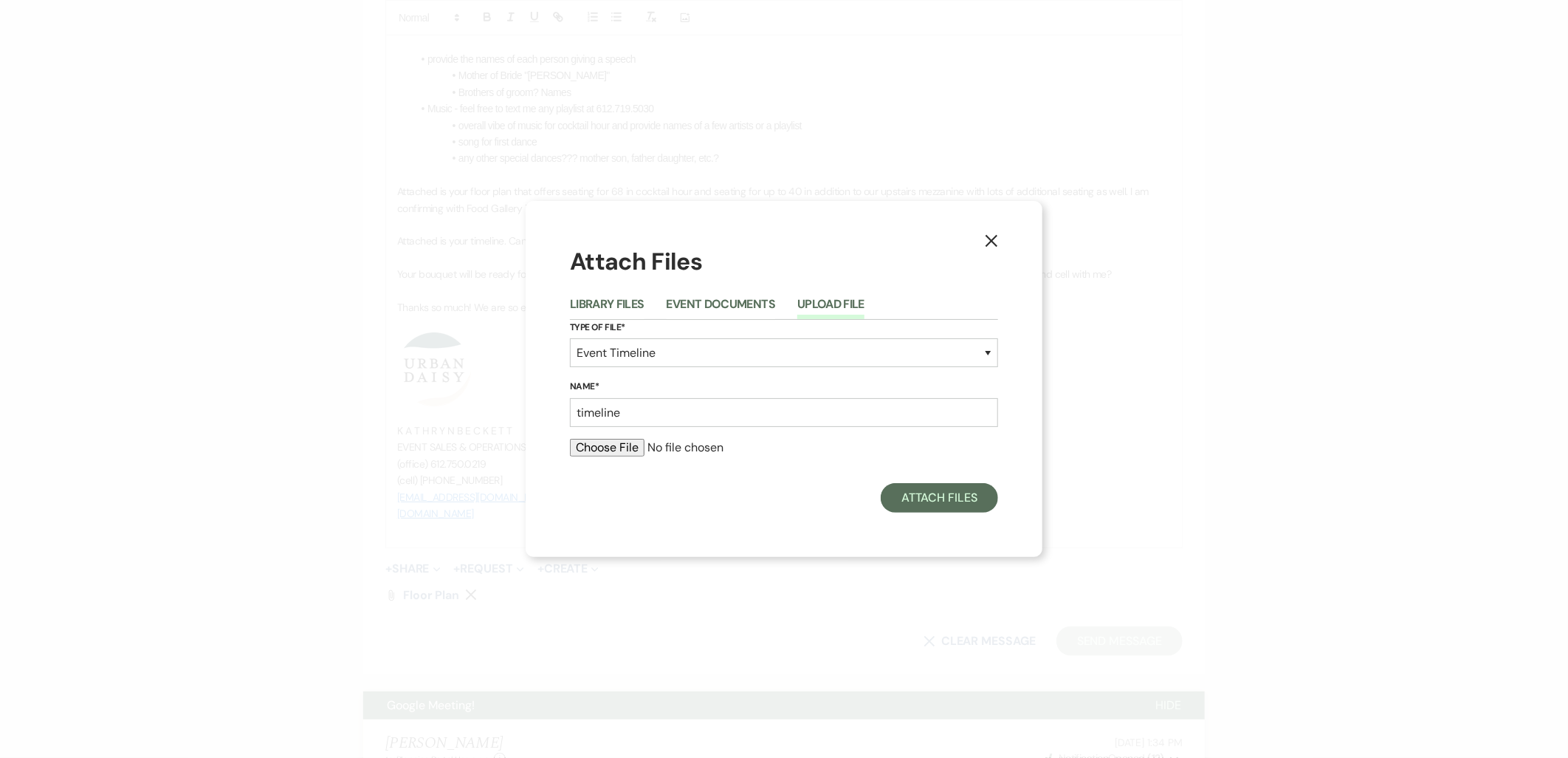
click at [609, 454] on input "file" at bounding box center [784, 447] width 428 height 17
type input "C:\fakepath\Faith ^0 Jonathan.docx"
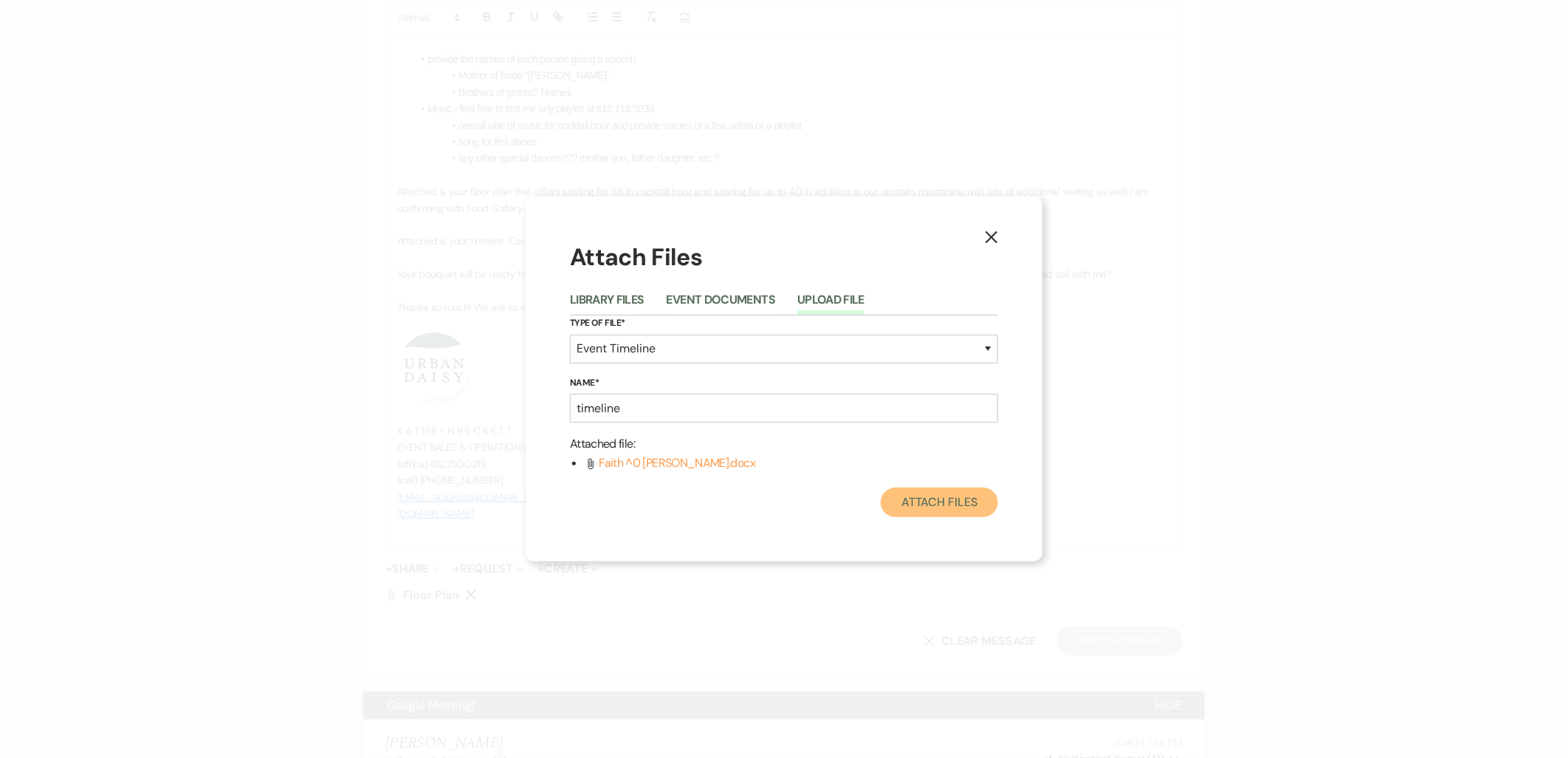
click at [899, 495] on button "Attach Files" at bounding box center [939, 503] width 118 height 30
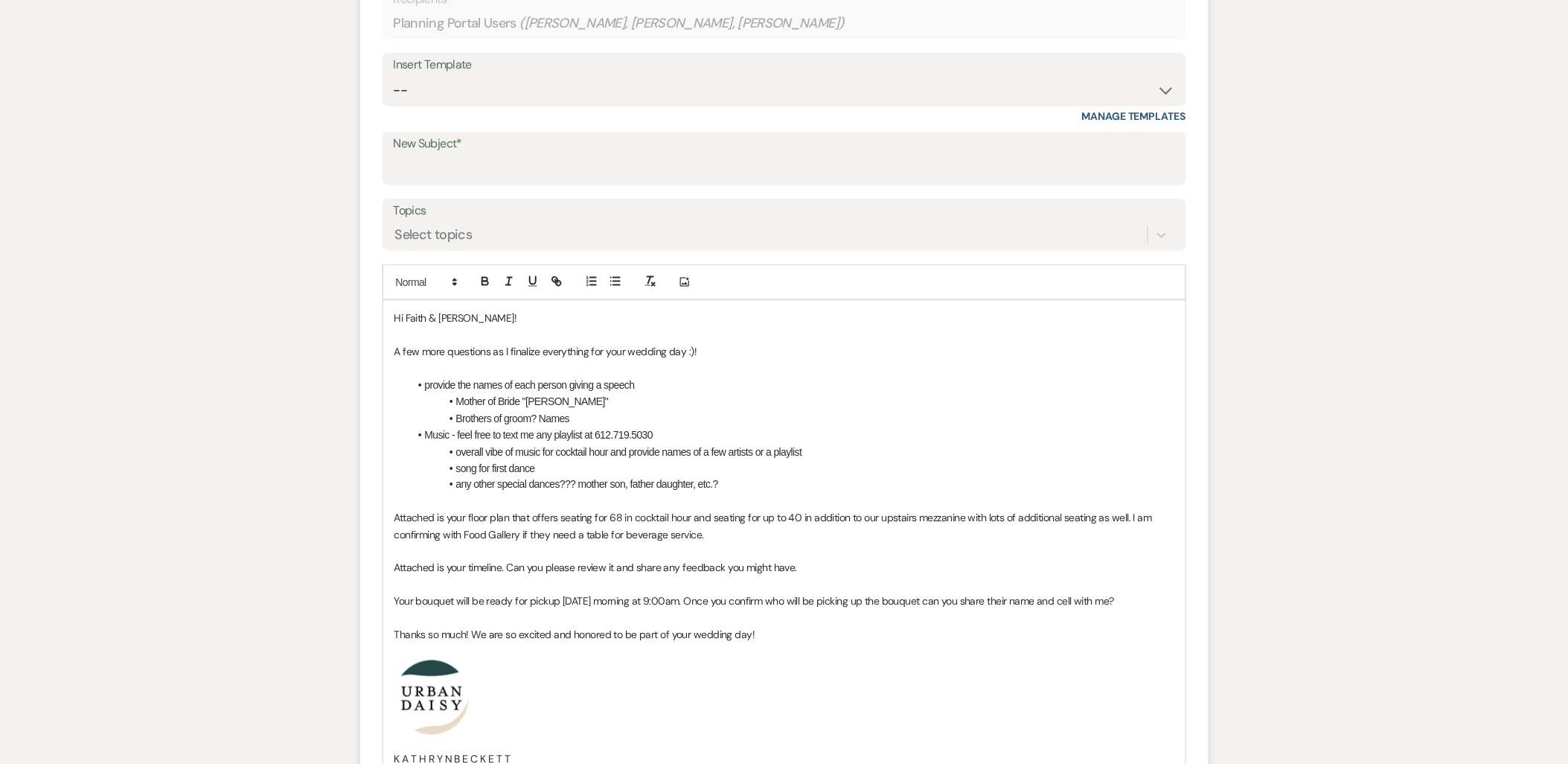
scroll to position [516, 0]
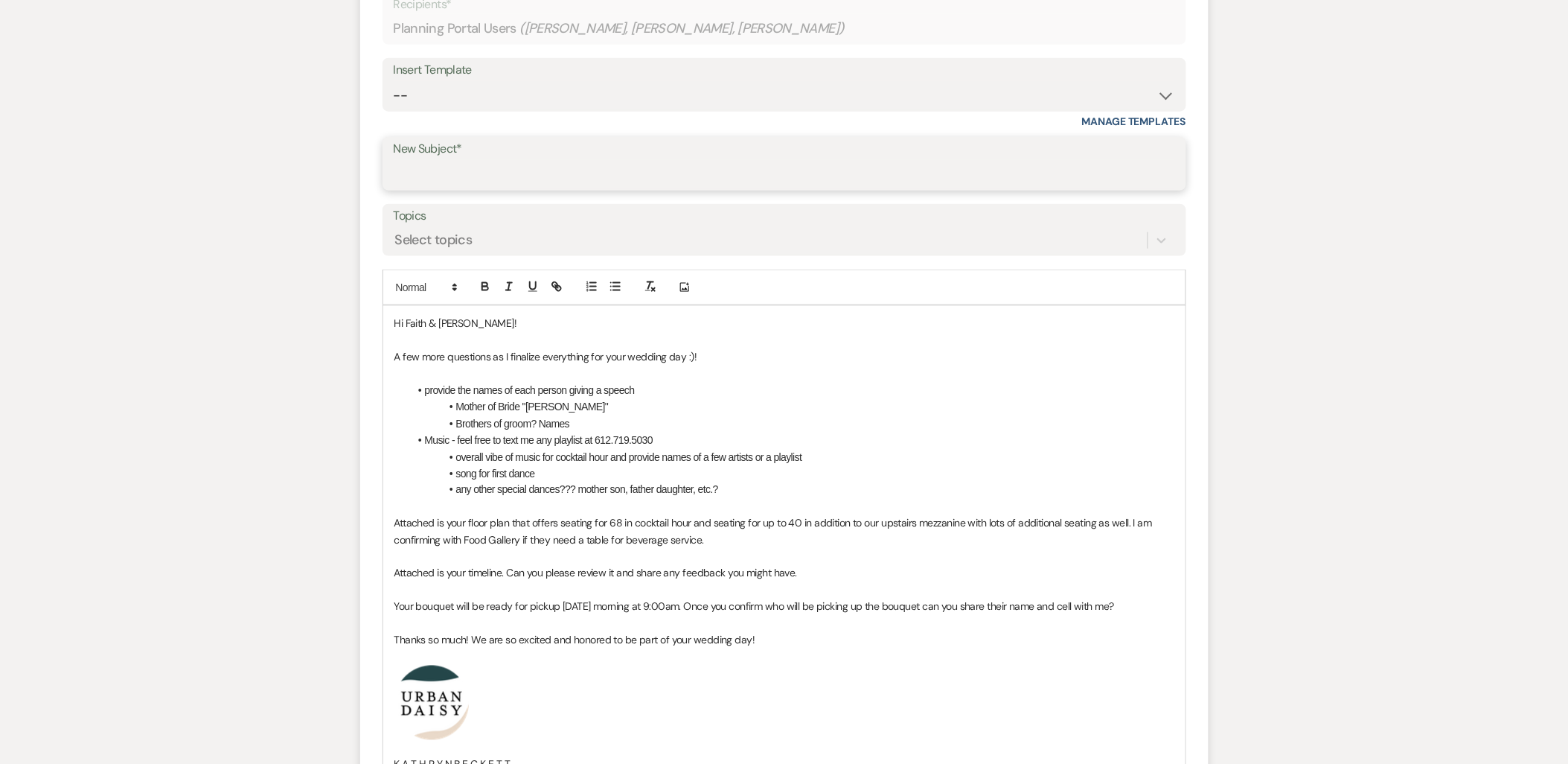
click at [634, 177] on input "New Subject*" at bounding box center [784, 174] width 781 height 29
type input "a"
type input "A"
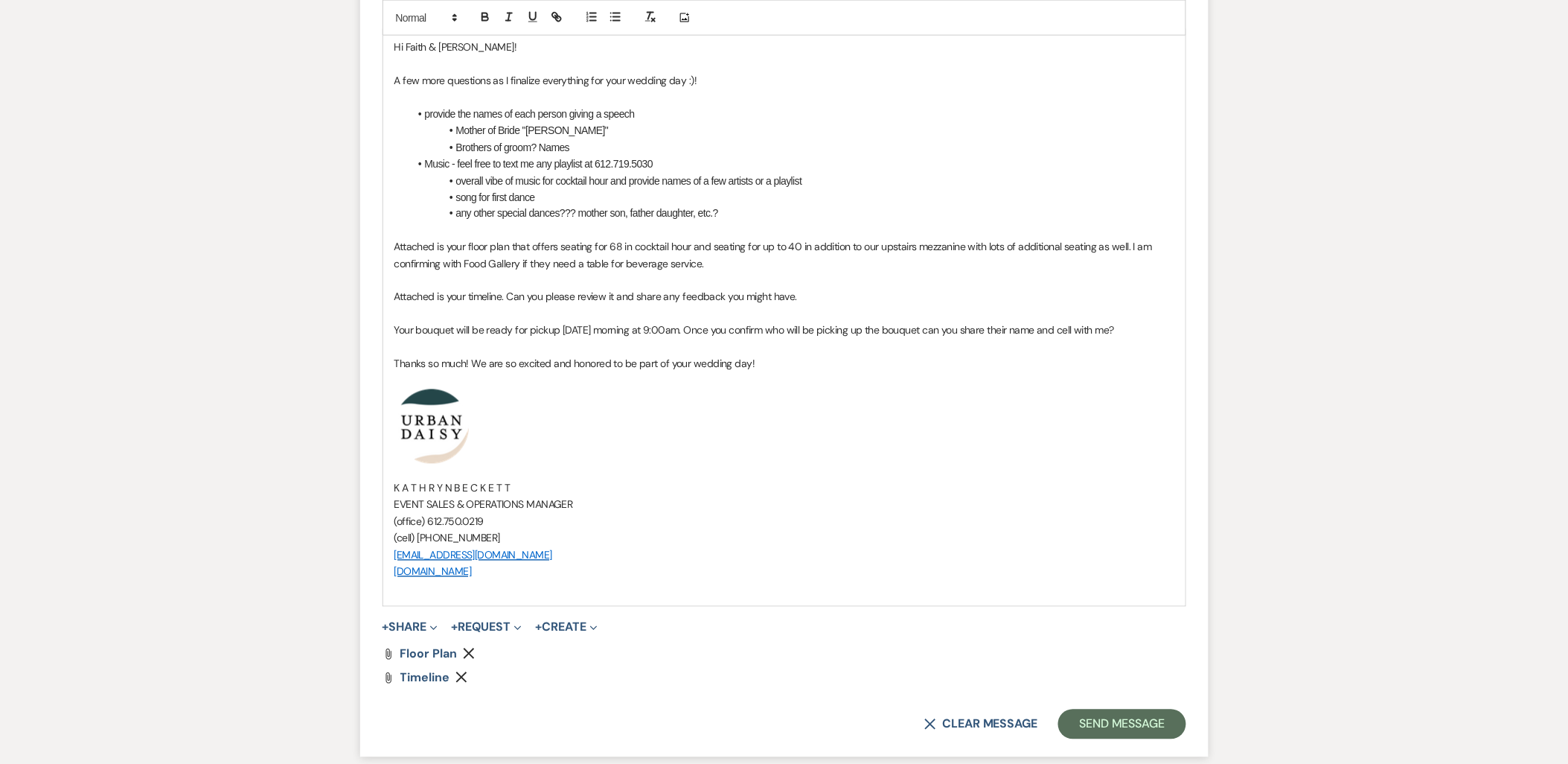
scroll to position [764, 0]
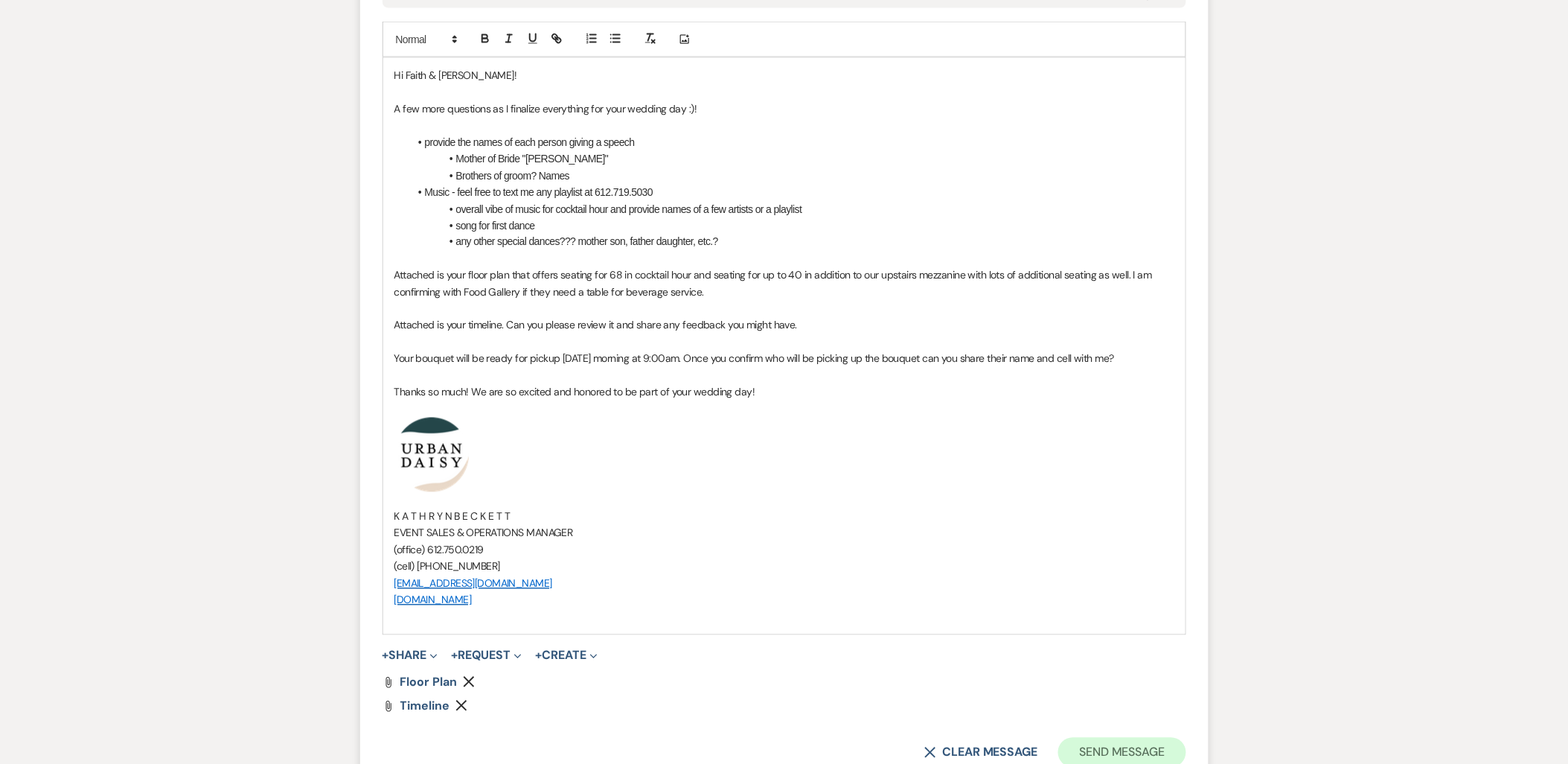
type input "A Few More Questions!"
click at [1112, 737] on button "Send Message" at bounding box center [1122, 752] width 127 height 30
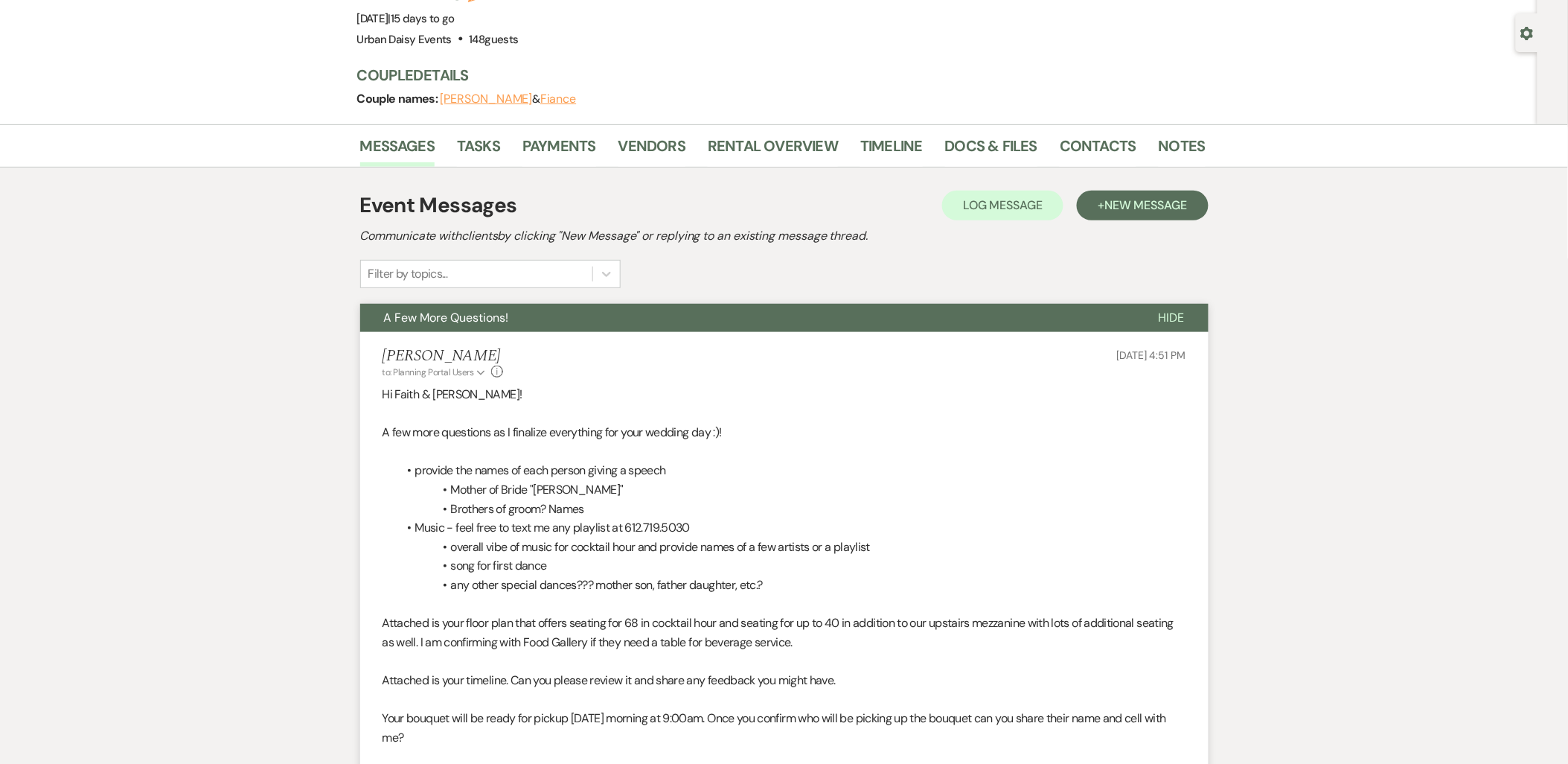
scroll to position [0, 0]
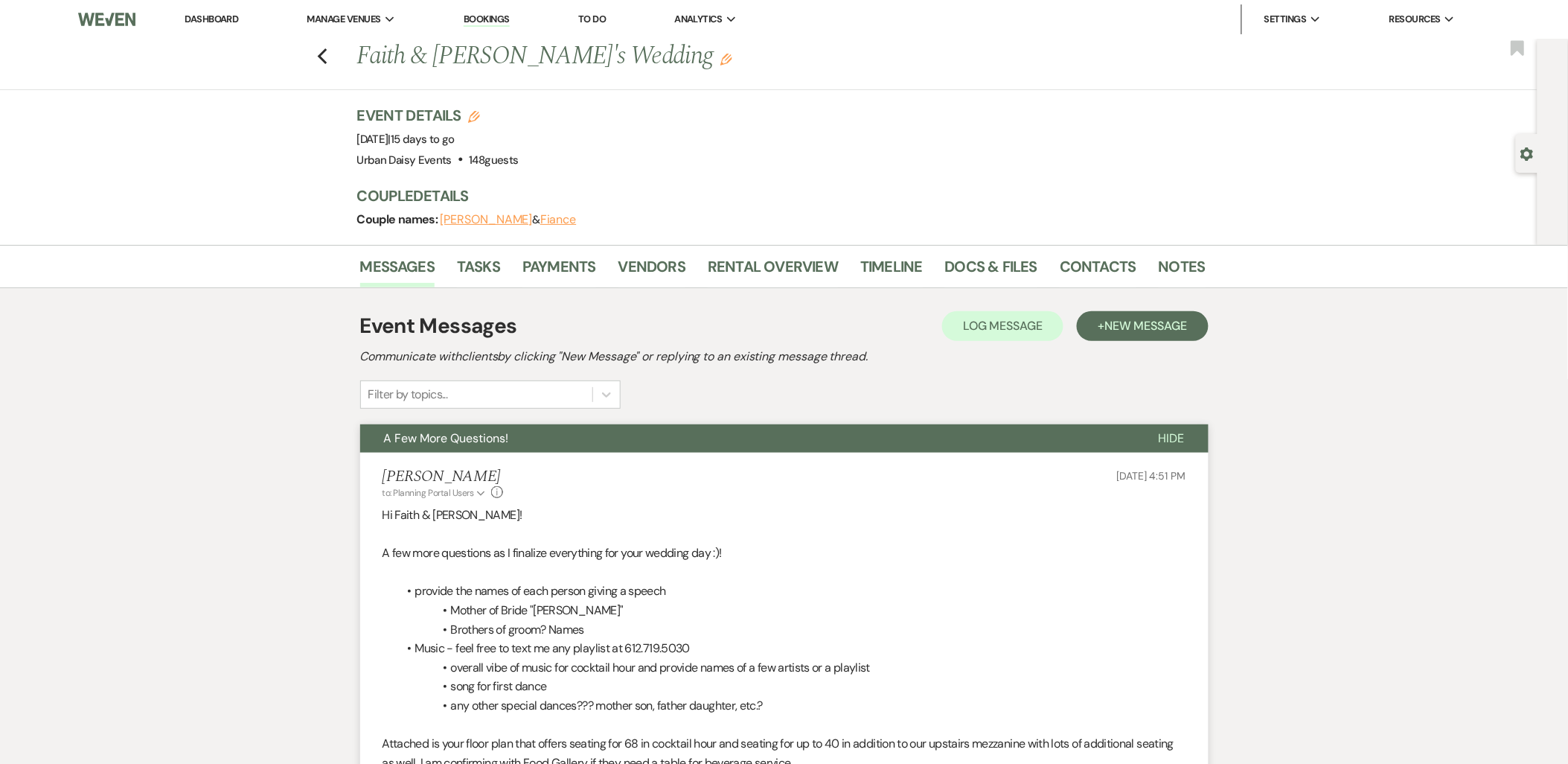
click at [234, 17] on link "Dashboard" at bounding box center [211, 18] width 53 height 13
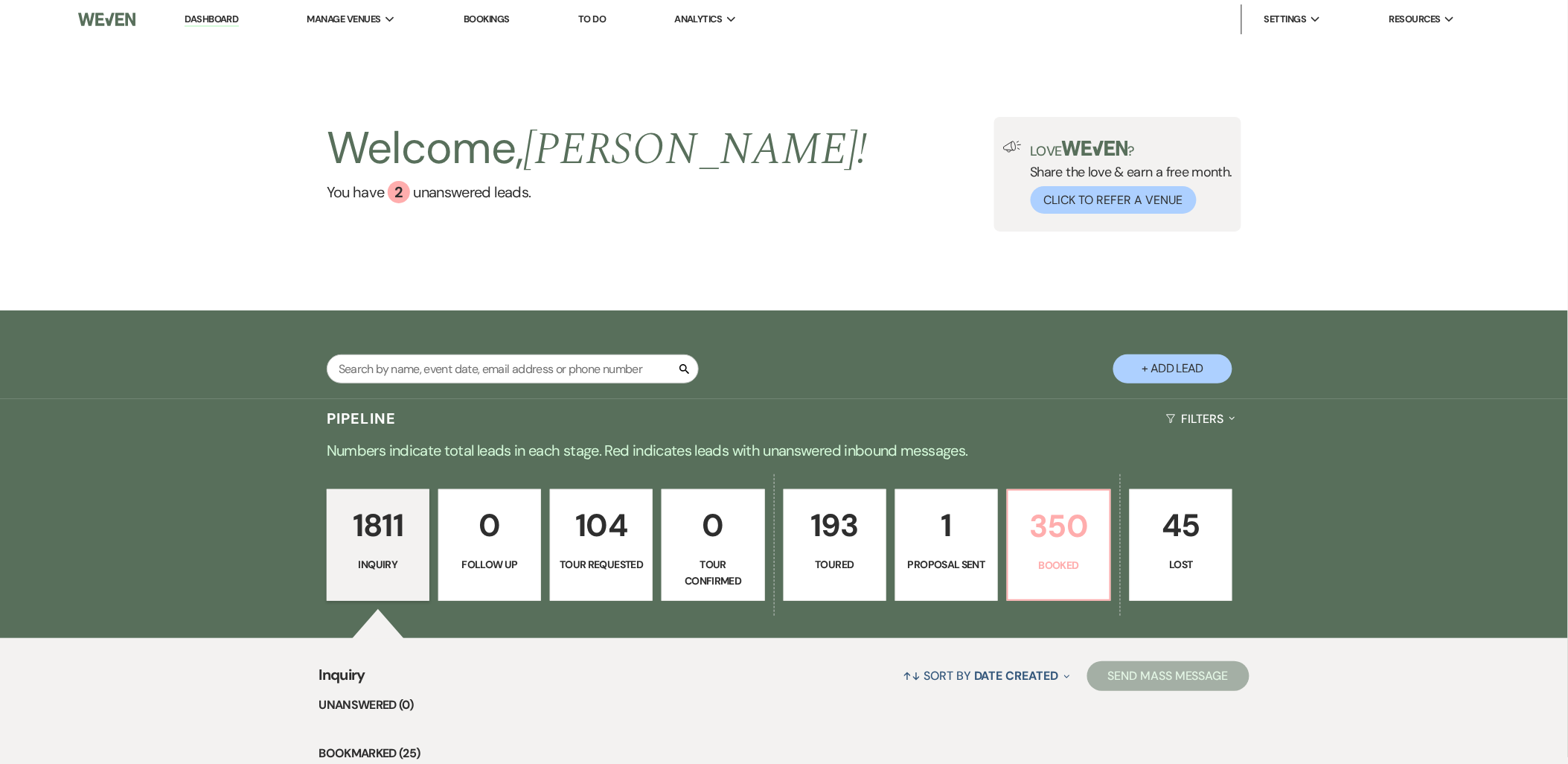
click at [1069, 526] on p "350" at bounding box center [1059, 526] width 84 height 50
click at [1046, 298] on div "Welcome, Kathryn ! You have 2 unanswered lead s . Love ? Share the love & earn …" at bounding box center [784, 174] width 1568 height 272
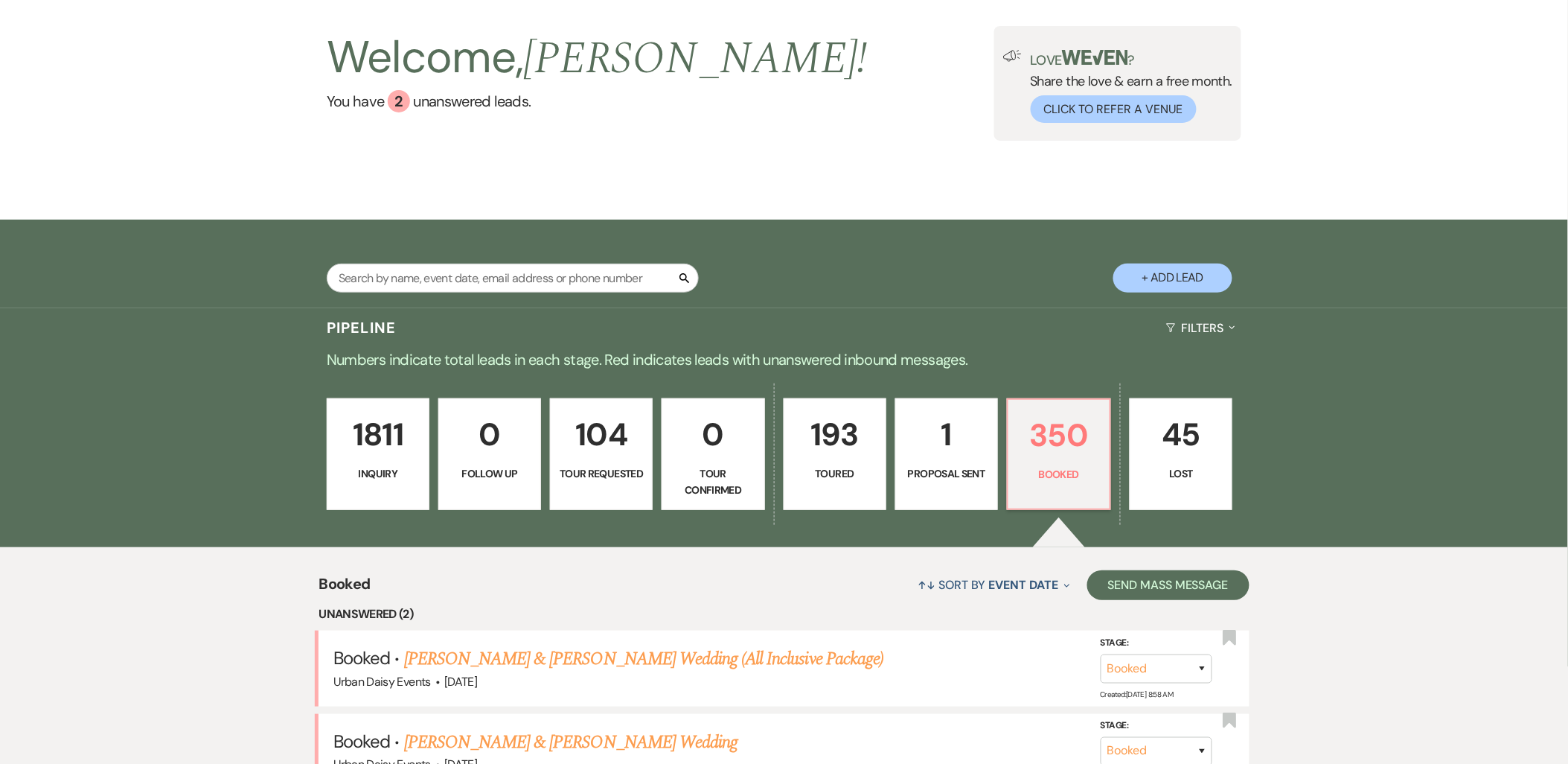
scroll to position [166, 0]
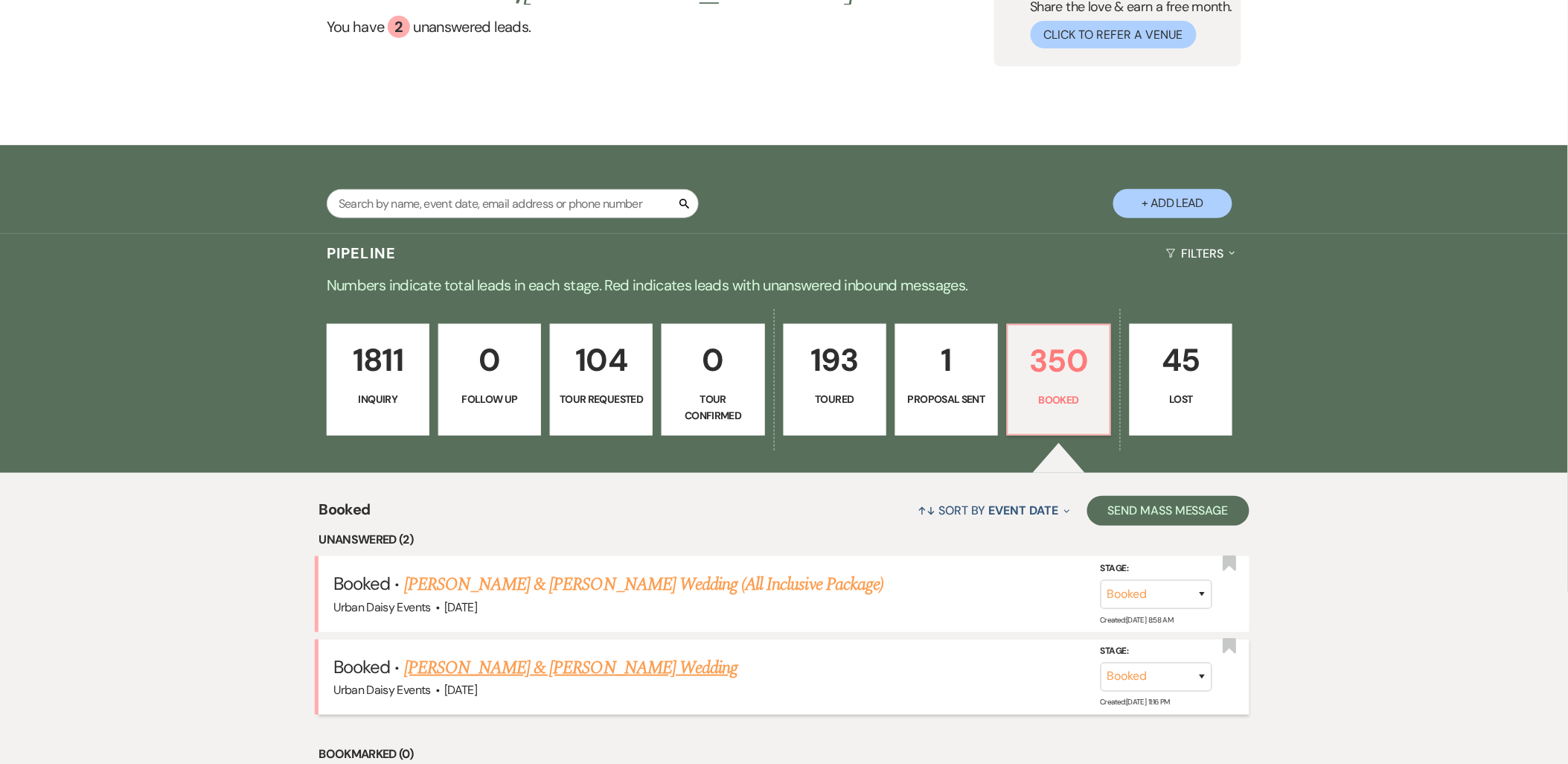
click at [519, 666] on link "[PERSON_NAME] & [PERSON_NAME] Wedding" at bounding box center [570, 668] width 333 height 27
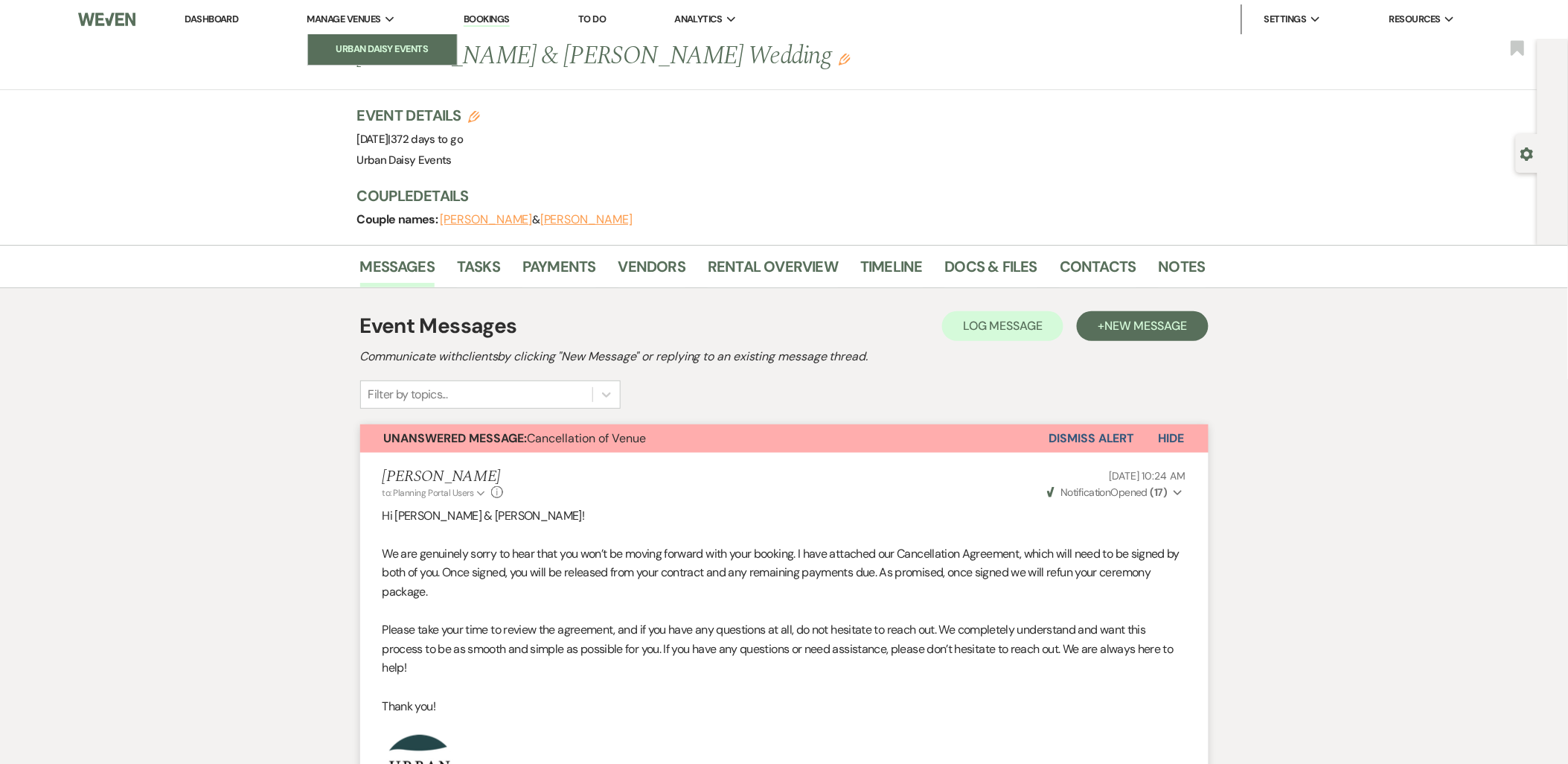
click at [323, 42] on li "Urban Daisy Events" at bounding box center [383, 49] width 134 height 15
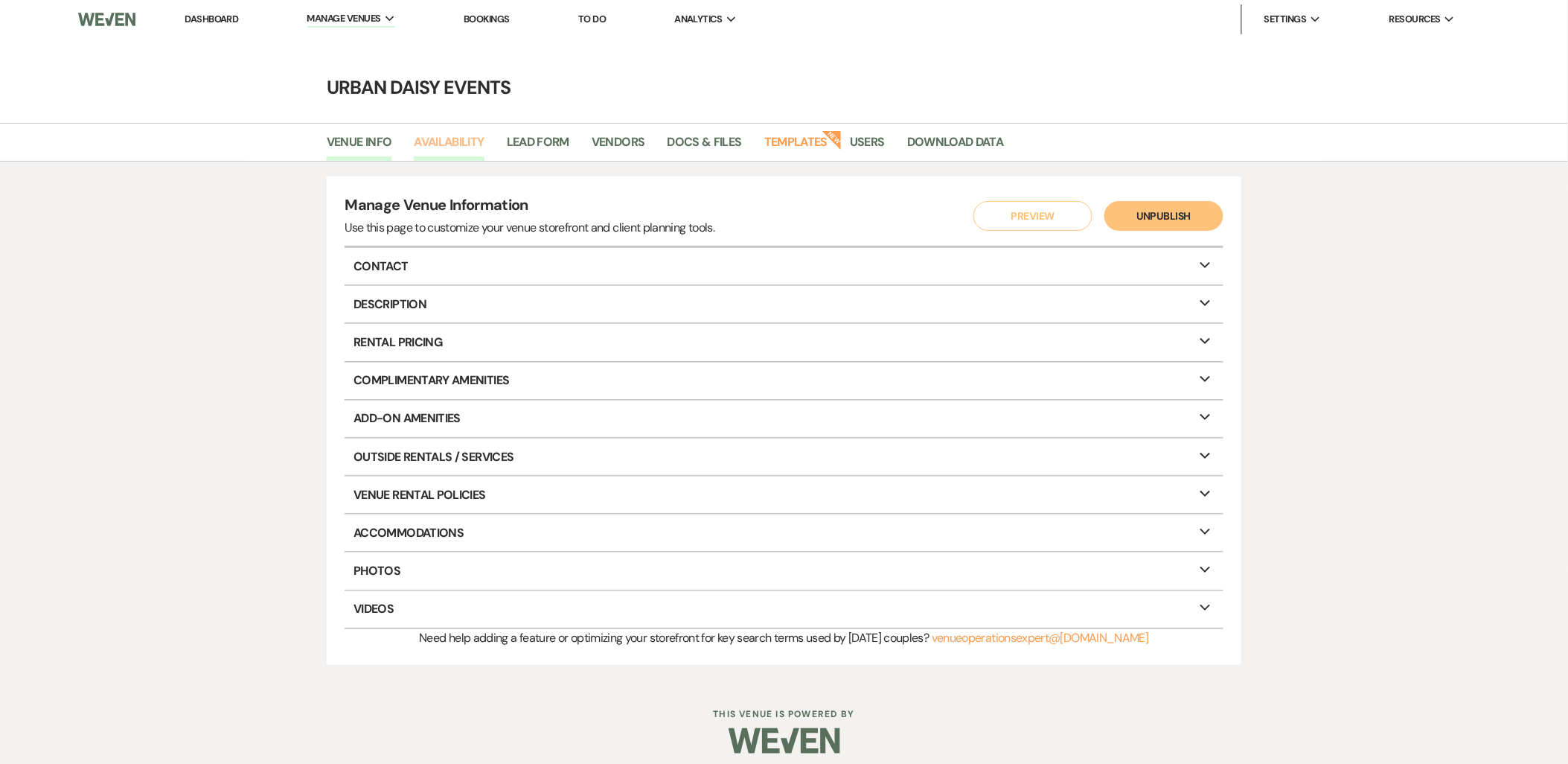
click at [425, 156] on link "Availability" at bounding box center [449, 146] width 70 height 28
select select "2"
select select "2026"
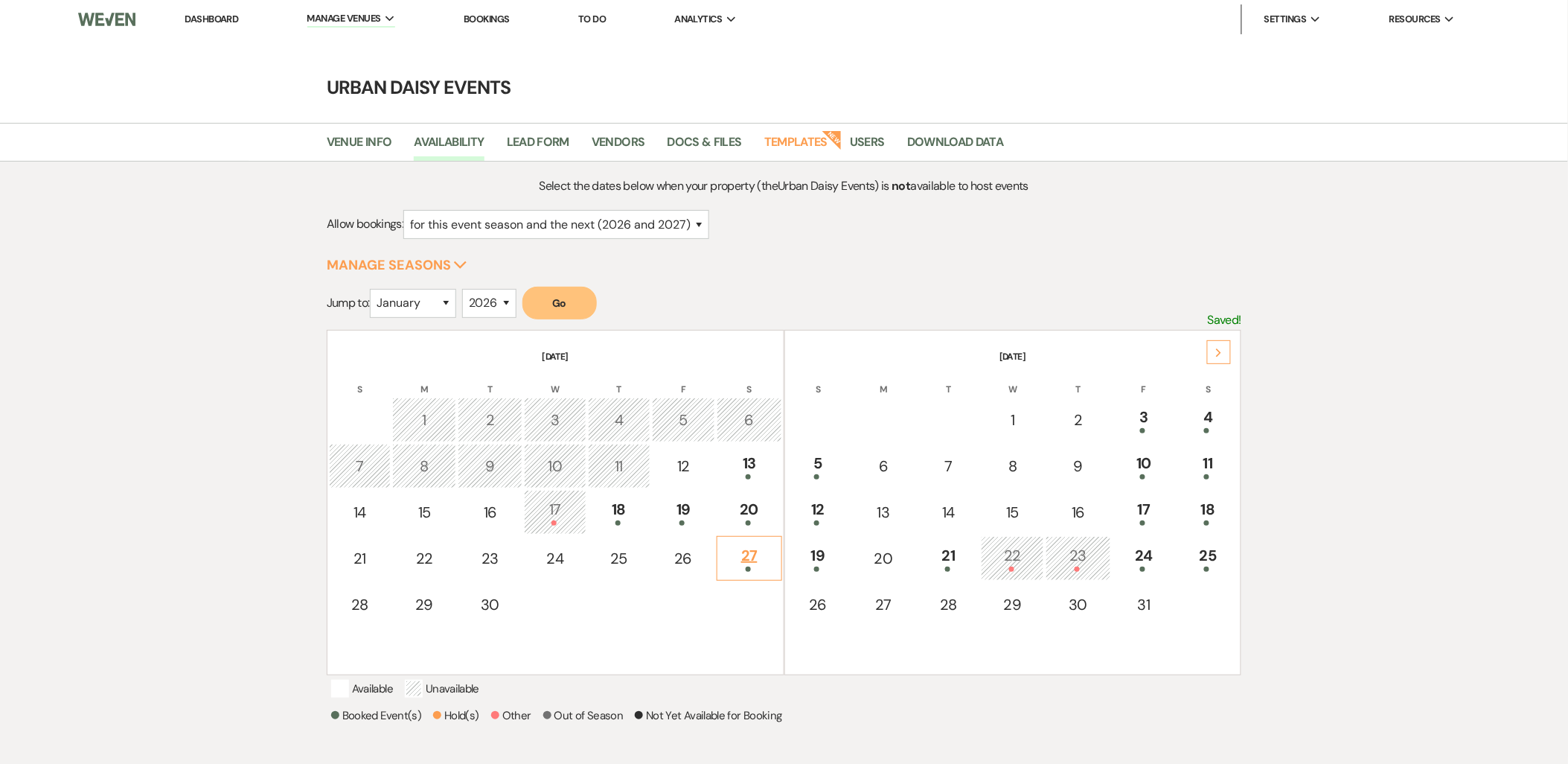
click at [757, 553] on div "27" at bounding box center [749, 558] width 48 height 28
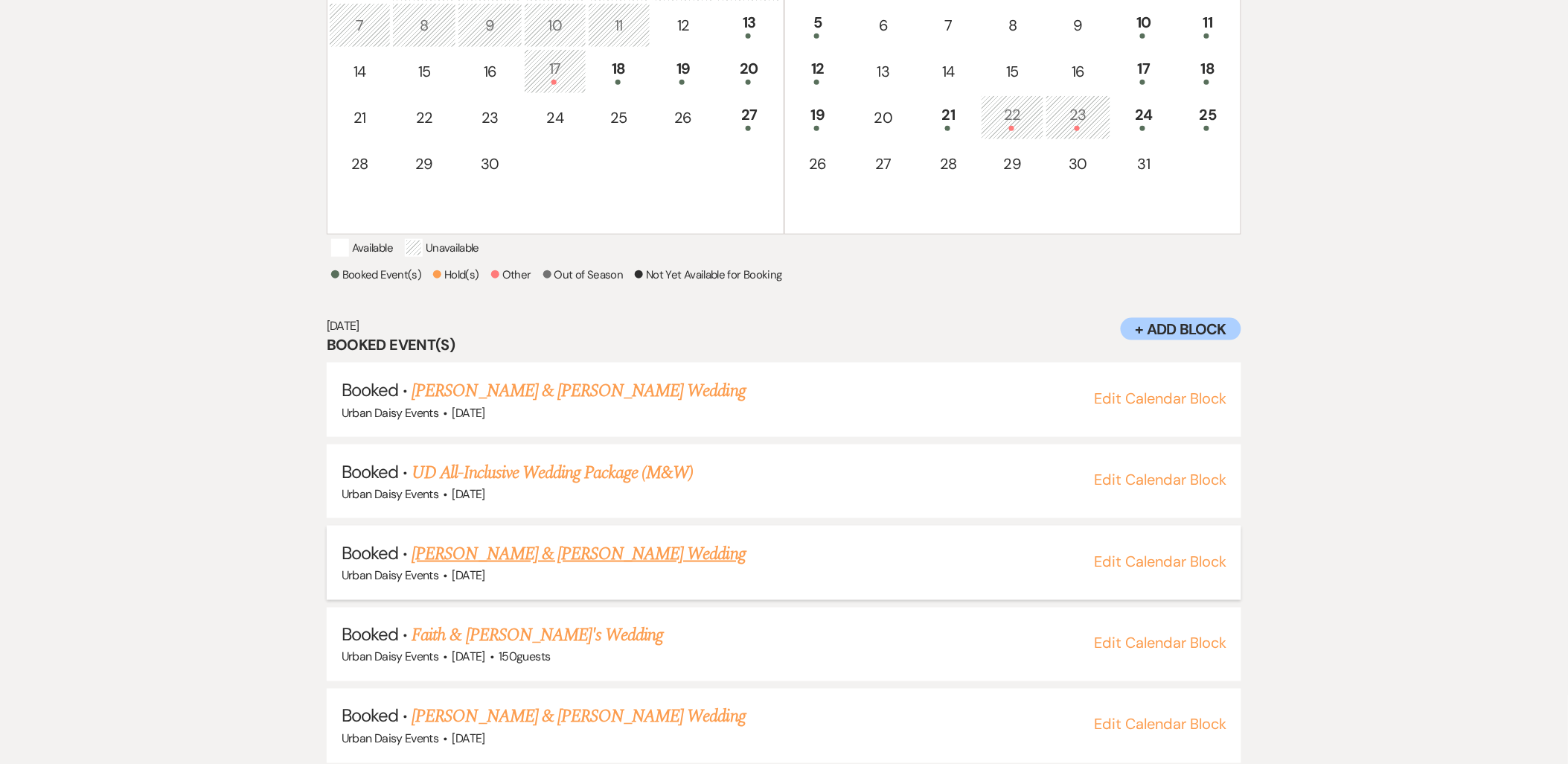
scroll to position [464, 0]
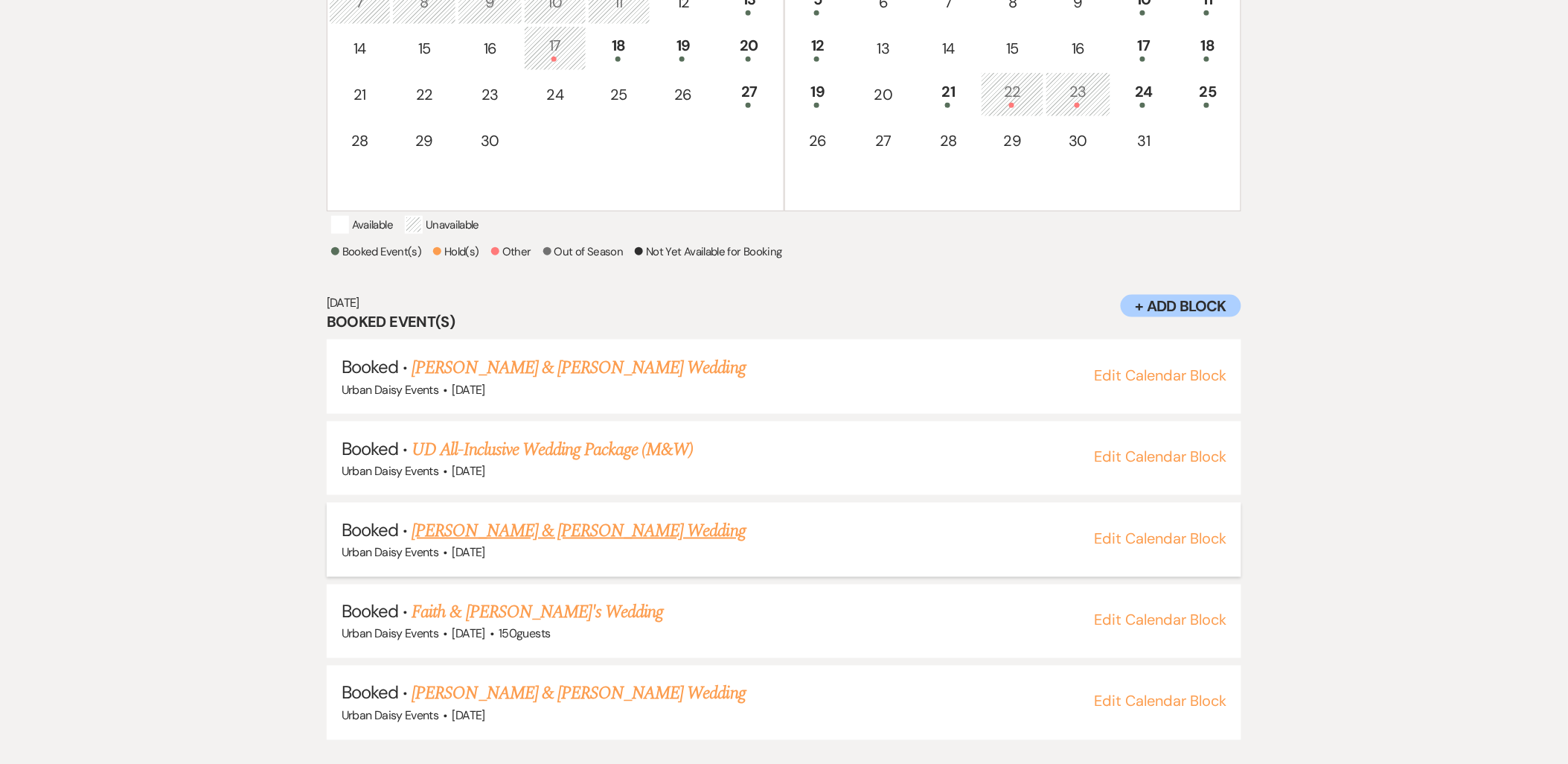
click at [510, 540] on link "[PERSON_NAME] & [PERSON_NAME] Wedding" at bounding box center [578, 531] width 333 height 27
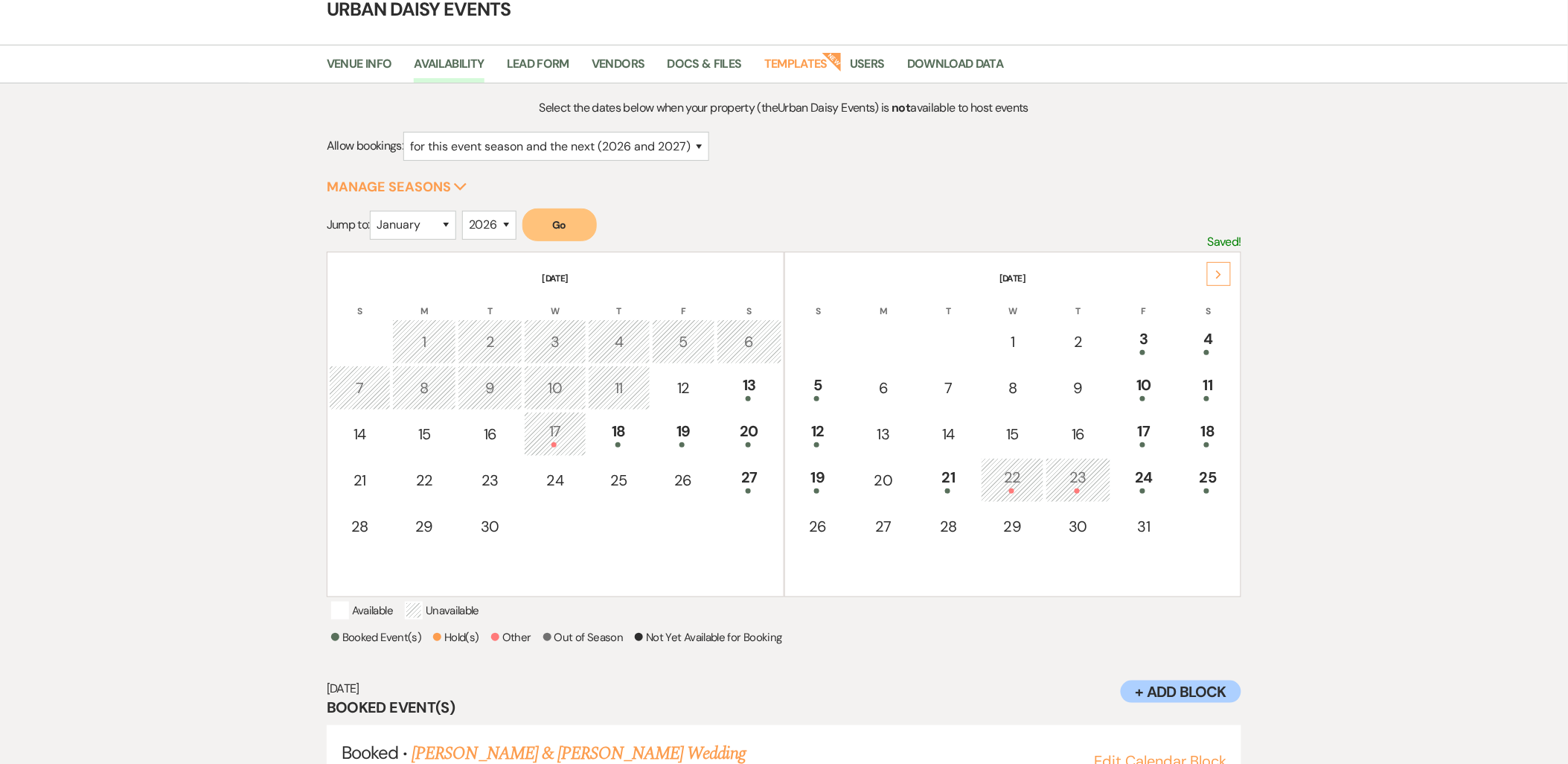
scroll to position [50, 0]
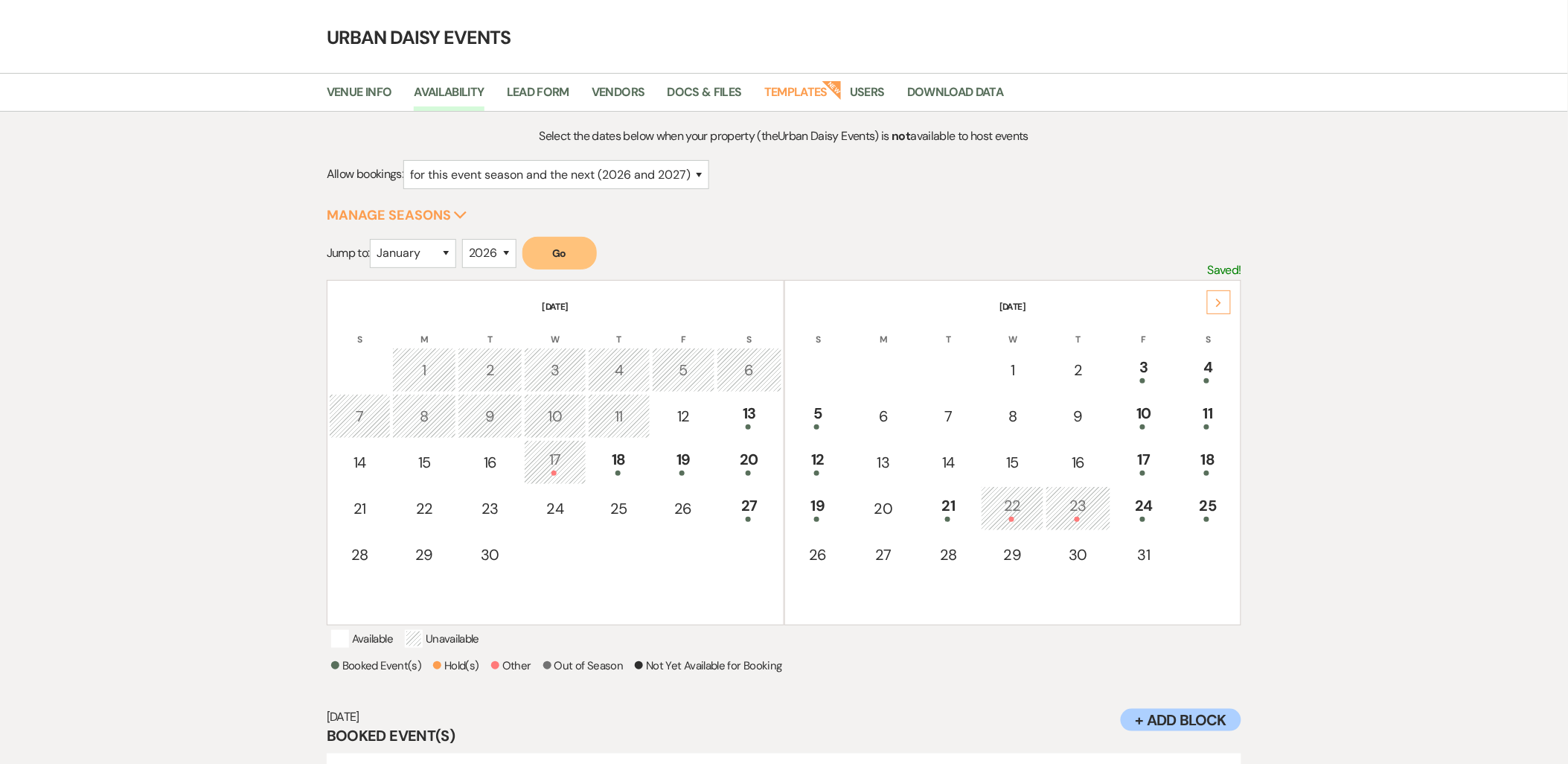
click at [1231, 299] on div "Next" at bounding box center [1219, 302] width 23 height 23
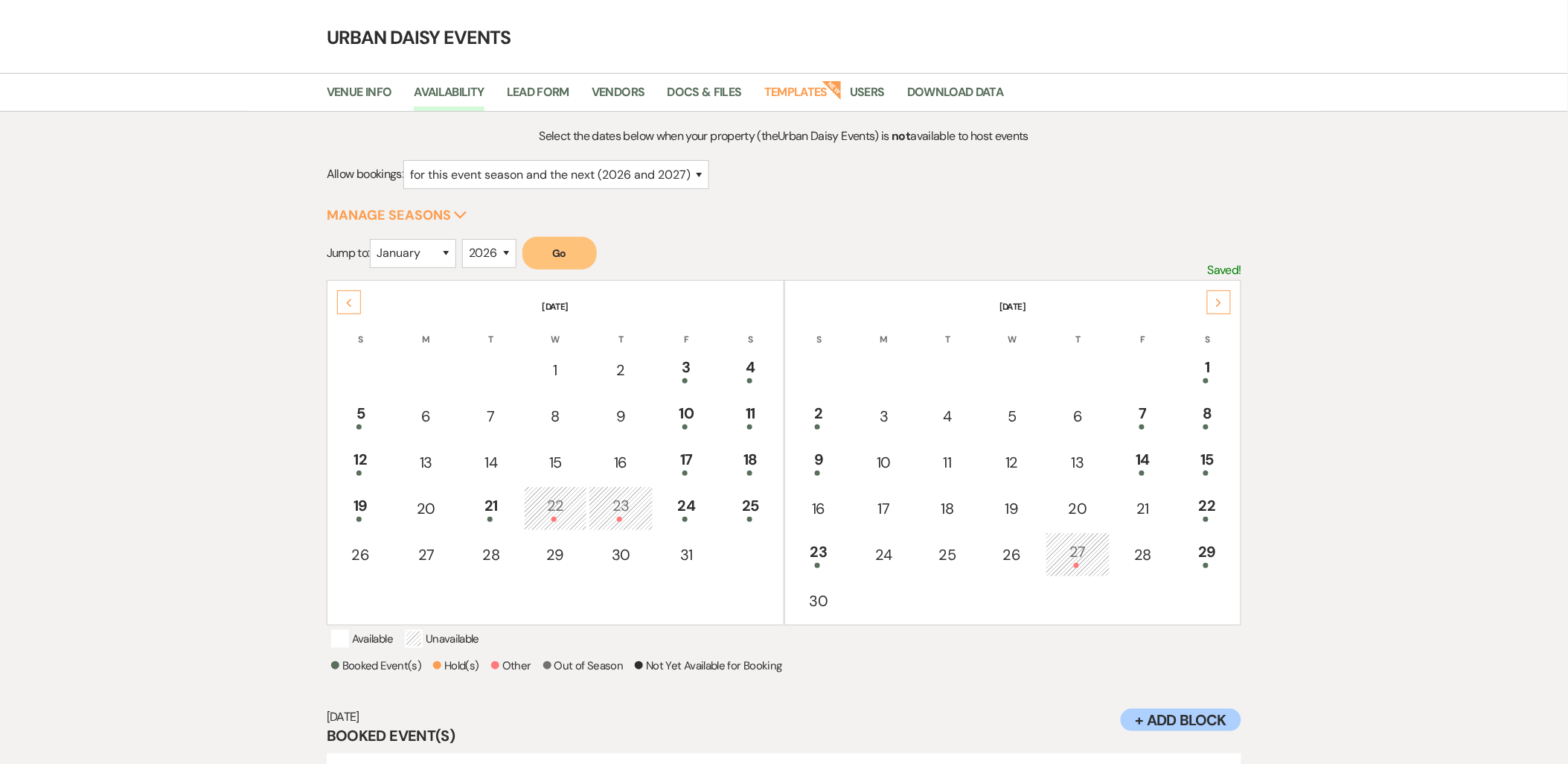
click at [1231, 299] on div "Next" at bounding box center [1219, 302] width 23 height 23
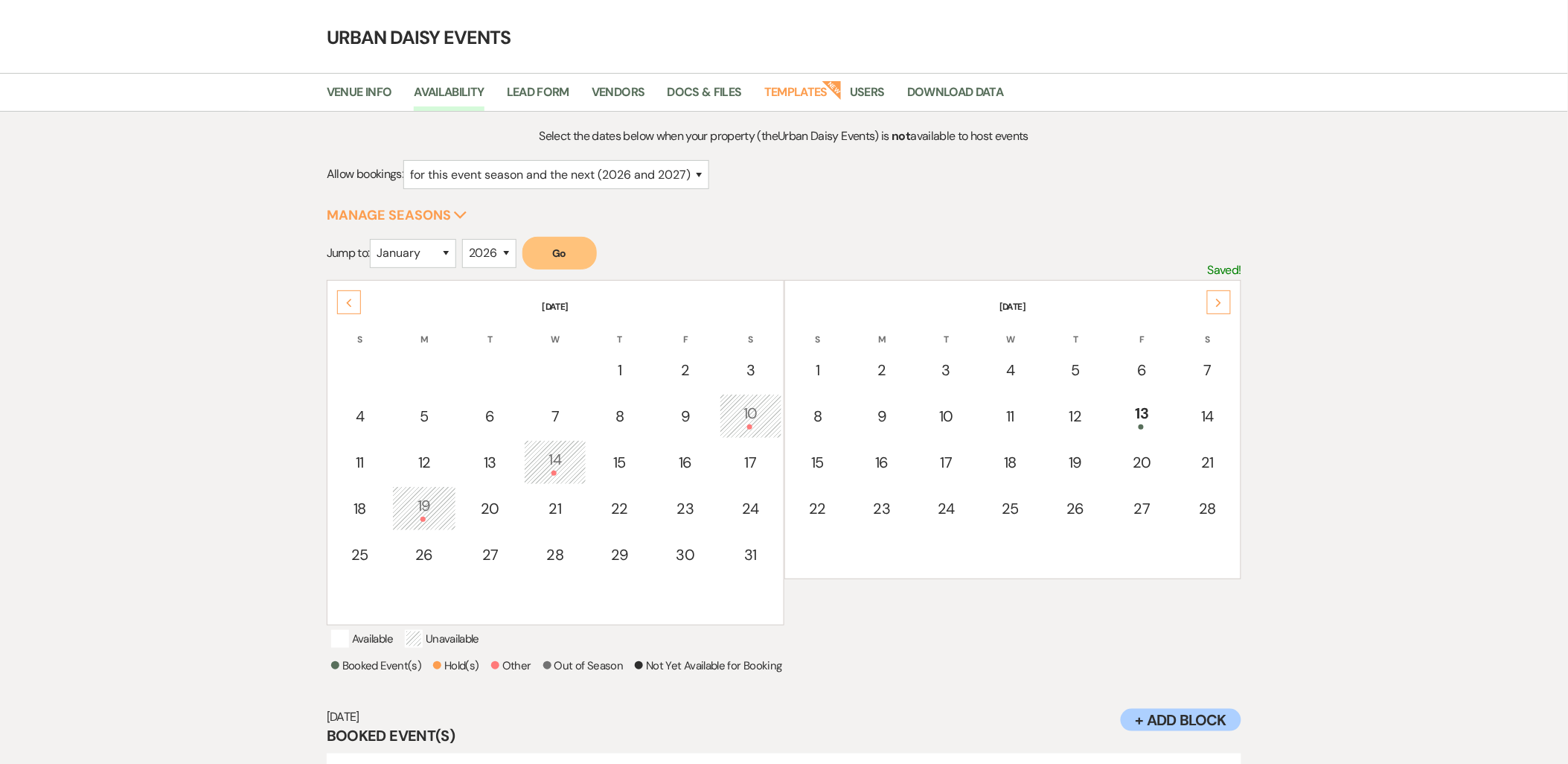
click at [1231, 299] on div "Next" at bounding box center [1219, 302] width 23 height 23
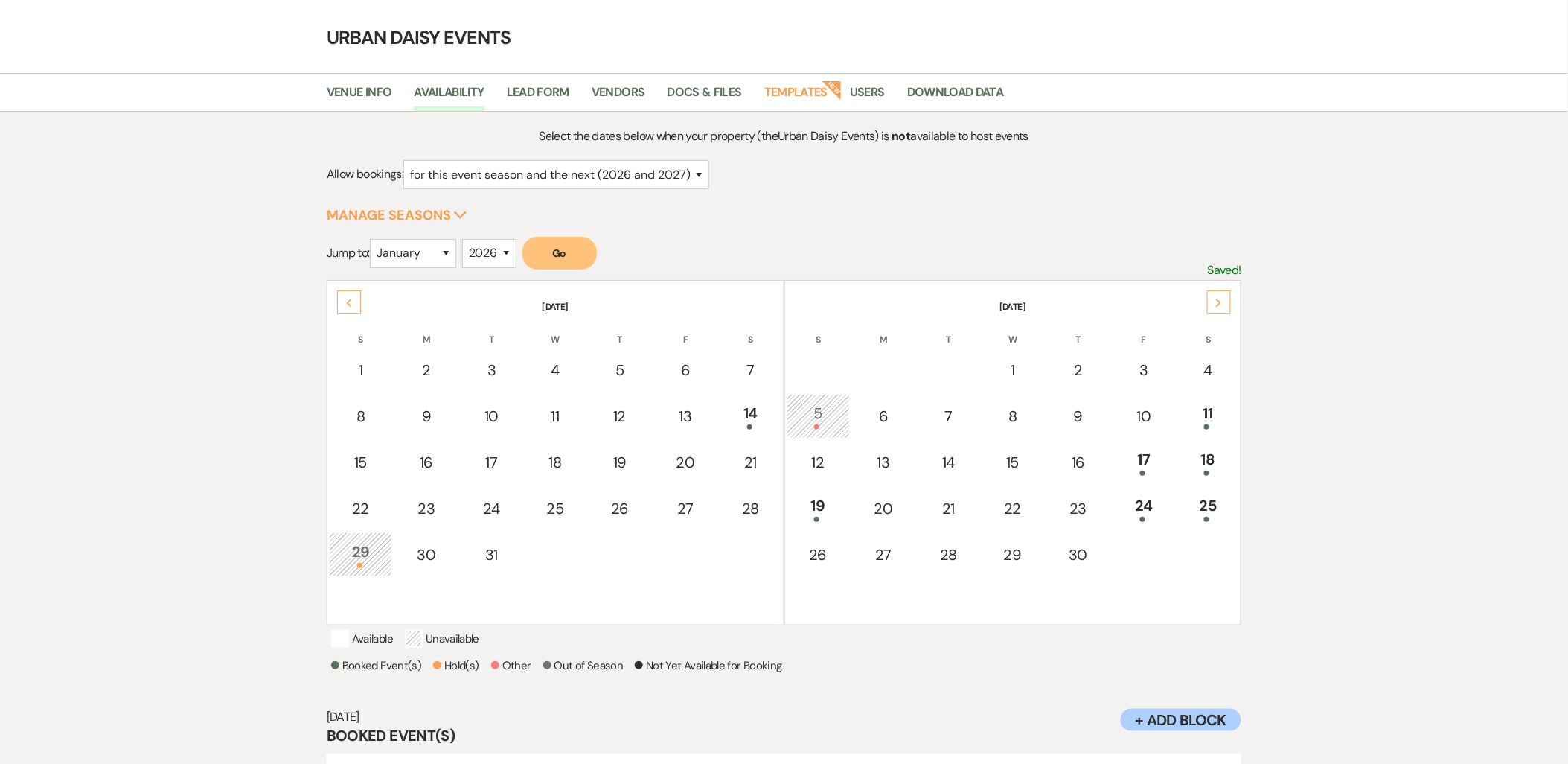
click at [1231, 299] on div "Next" at bounding box center [1219, 302] width 23 height 23
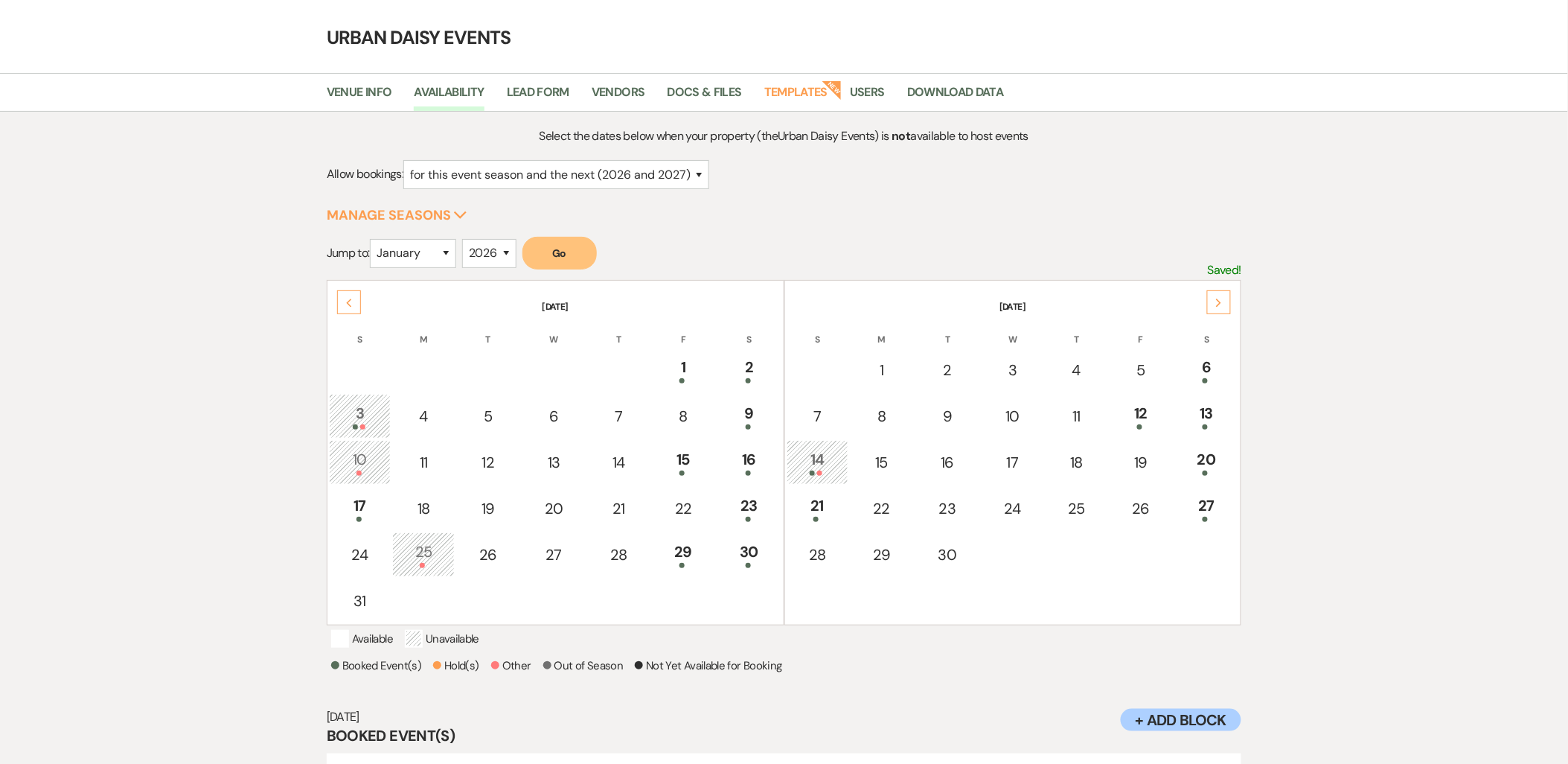
click at [1231, 299] on div "Next" at bounding box center [1219, 302] width 23 height 23
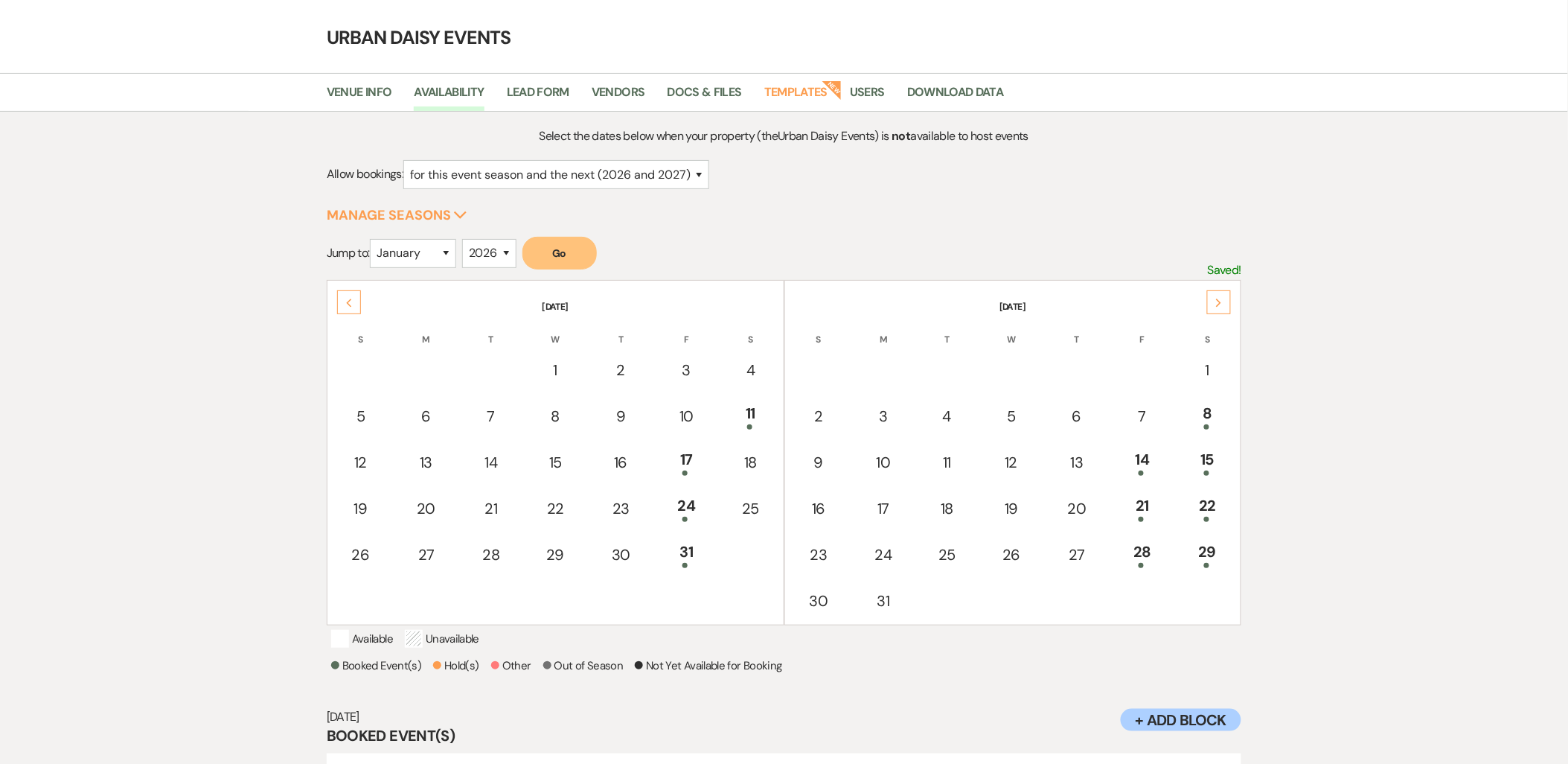
click at [1231, 299] on div "Next" at bounding box center [1219, 302] width 23 height 23
click at [1209, 494] on div "26" at bounding box center [1208, 507] width 48 height 28
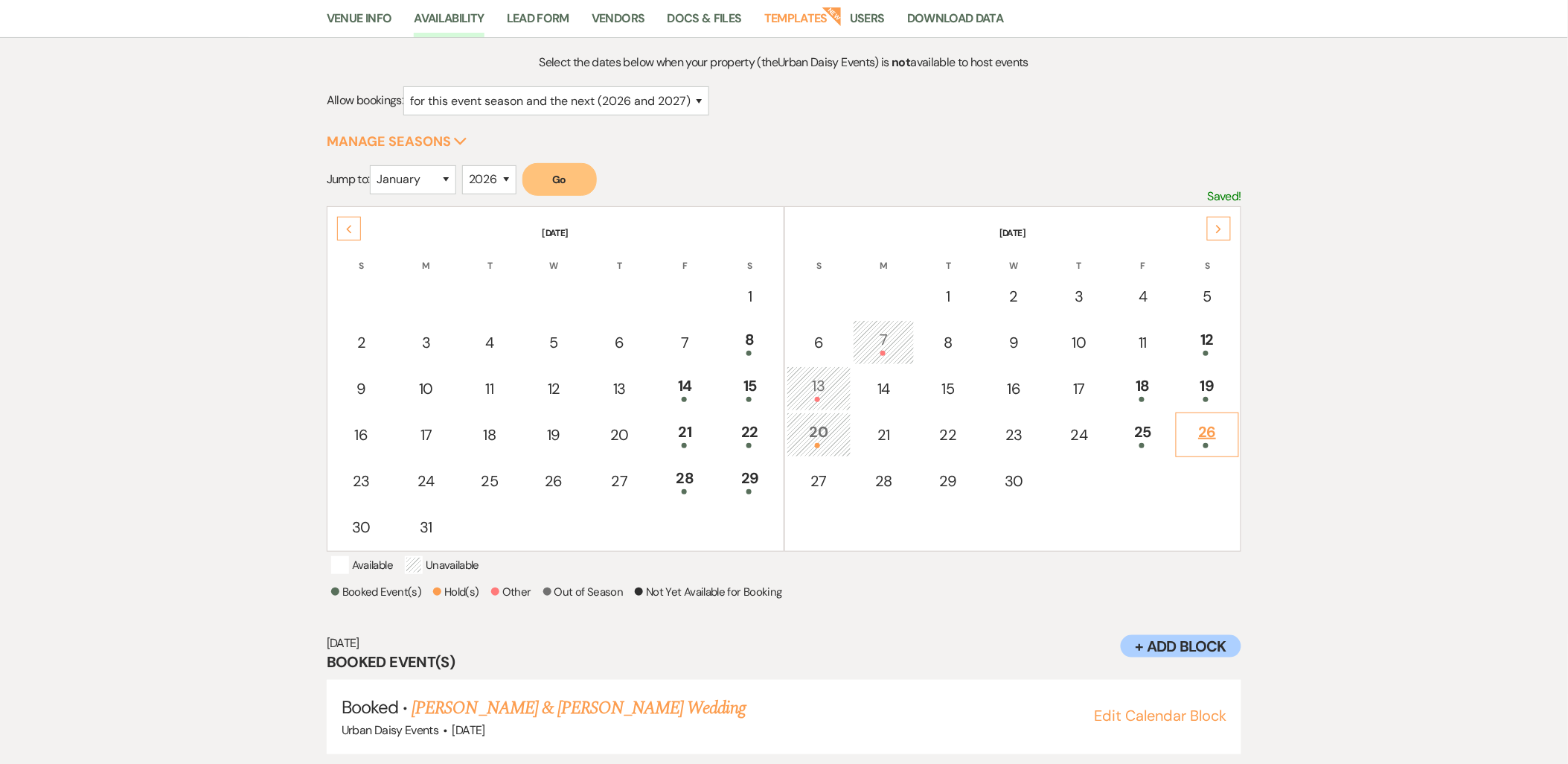
scroll to position [155, 0]
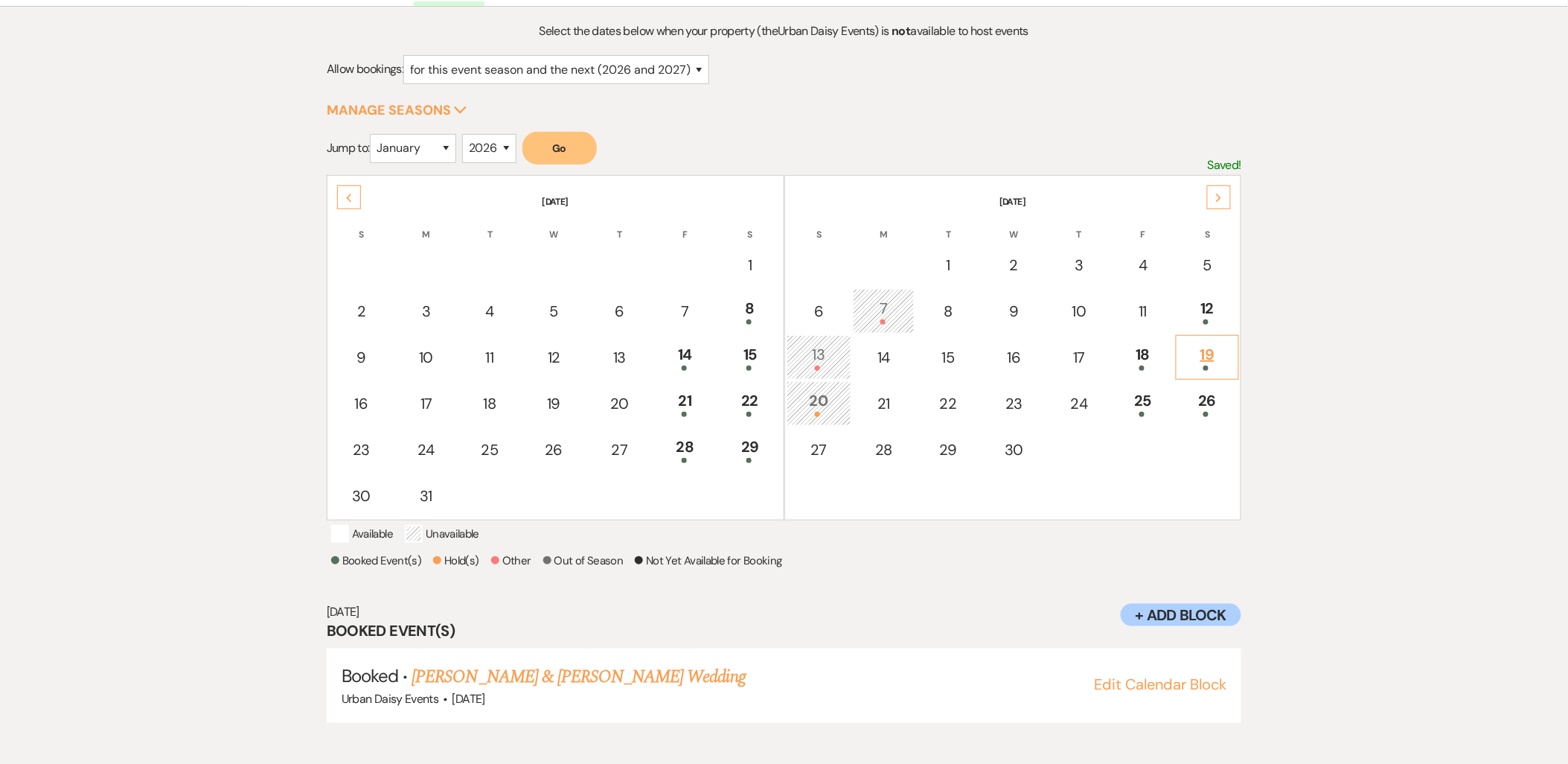
click at [1220, 354] on div "19" at bounding box center [1208, 356] width 48 height 28
click at [552, 690] on link "[PERSON_NAME] & [PERSON_NAME] Wedding" at bounding box center [578, 676] width 333 height 27
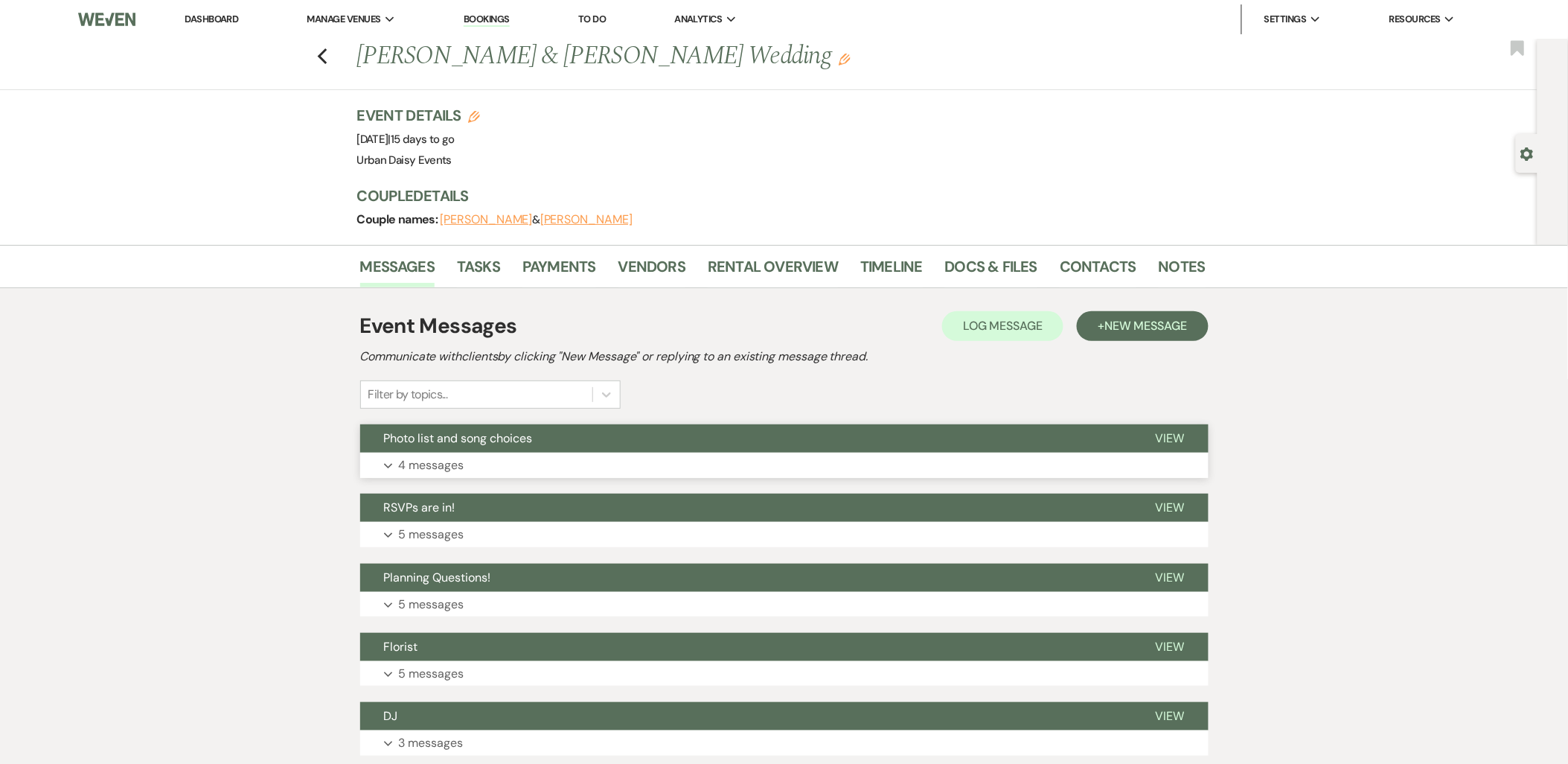
click at [640, 437] on button "Photo list and song choices" at bounding box center [746, 439] width 771 height 28
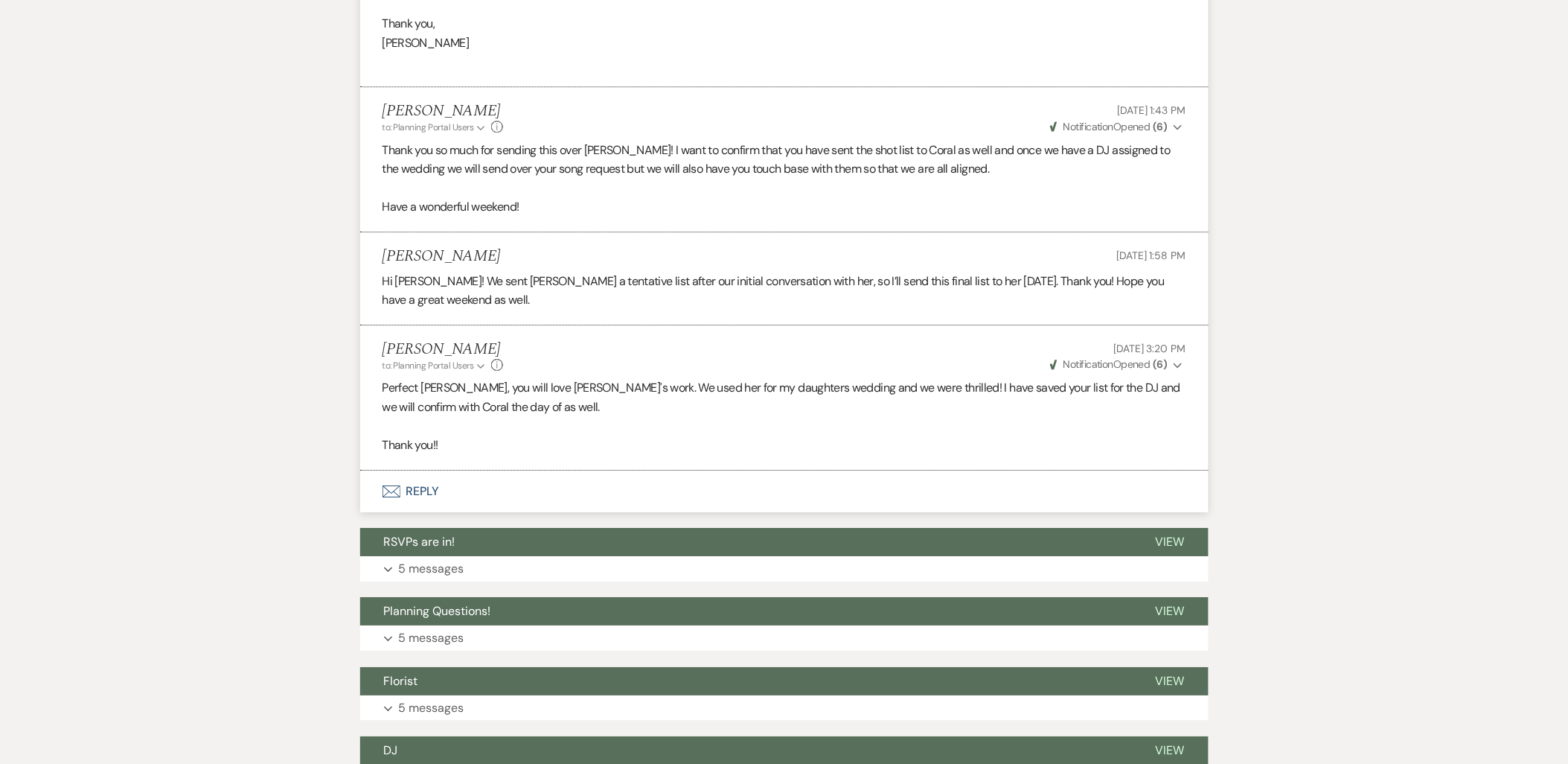
scroll to position [1653, 0]
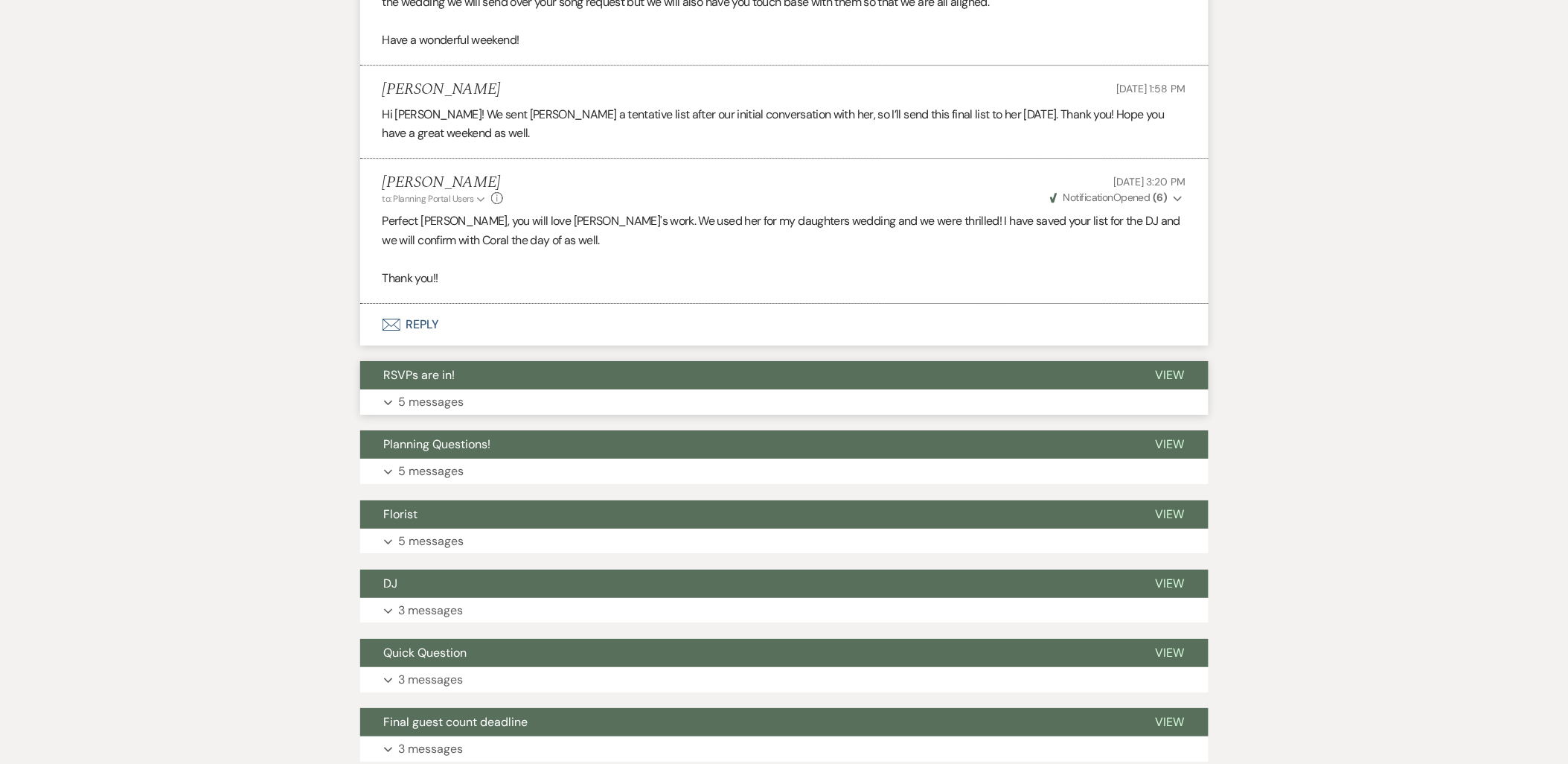
click at [523, 377] on button "RSVPs are in!" at bounding box center [746, 375] width 771 height 28
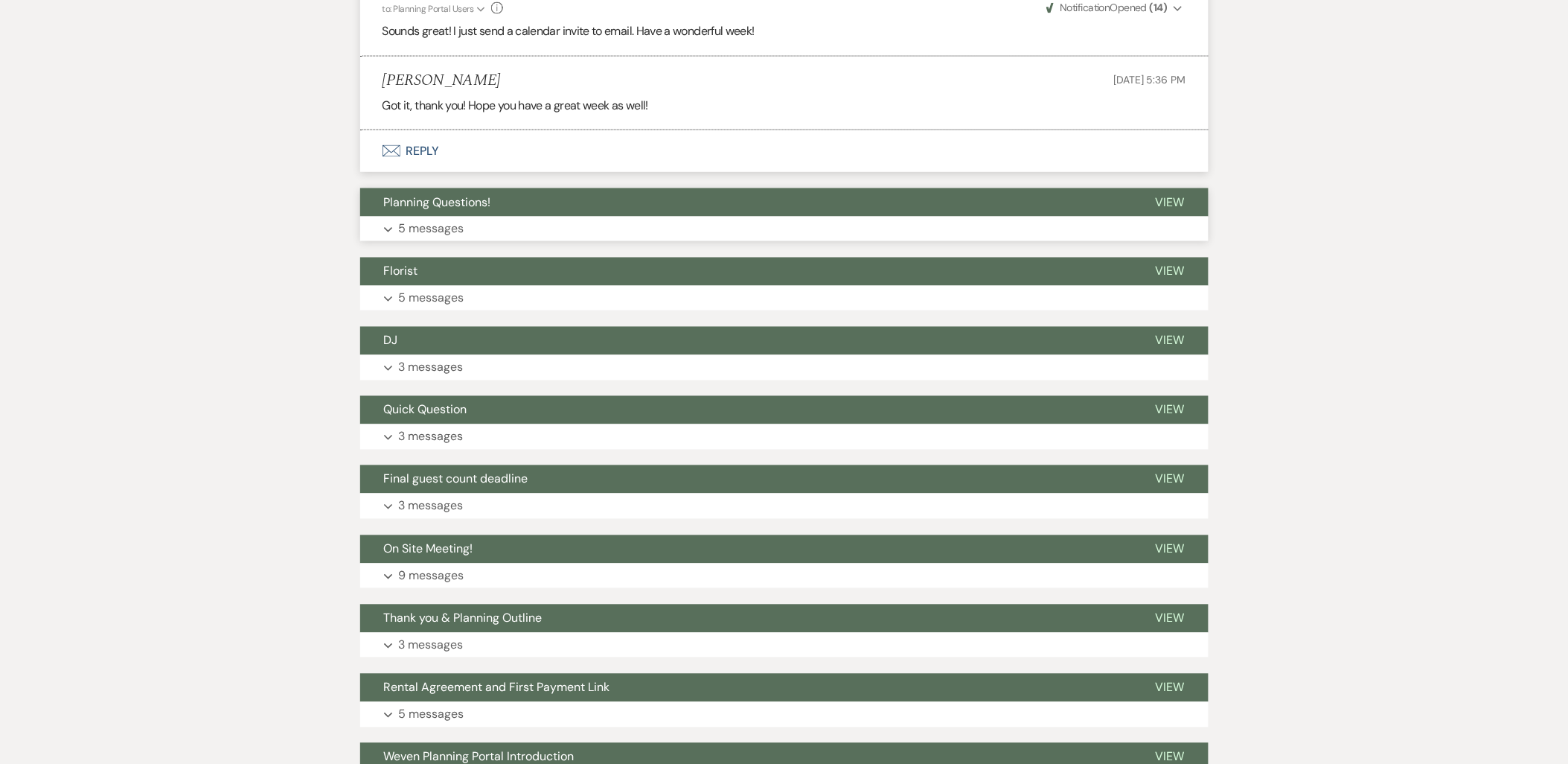
click at [508, 207] on button "Planning Questions!" at bounding box center [746, 202] width 771 height 28
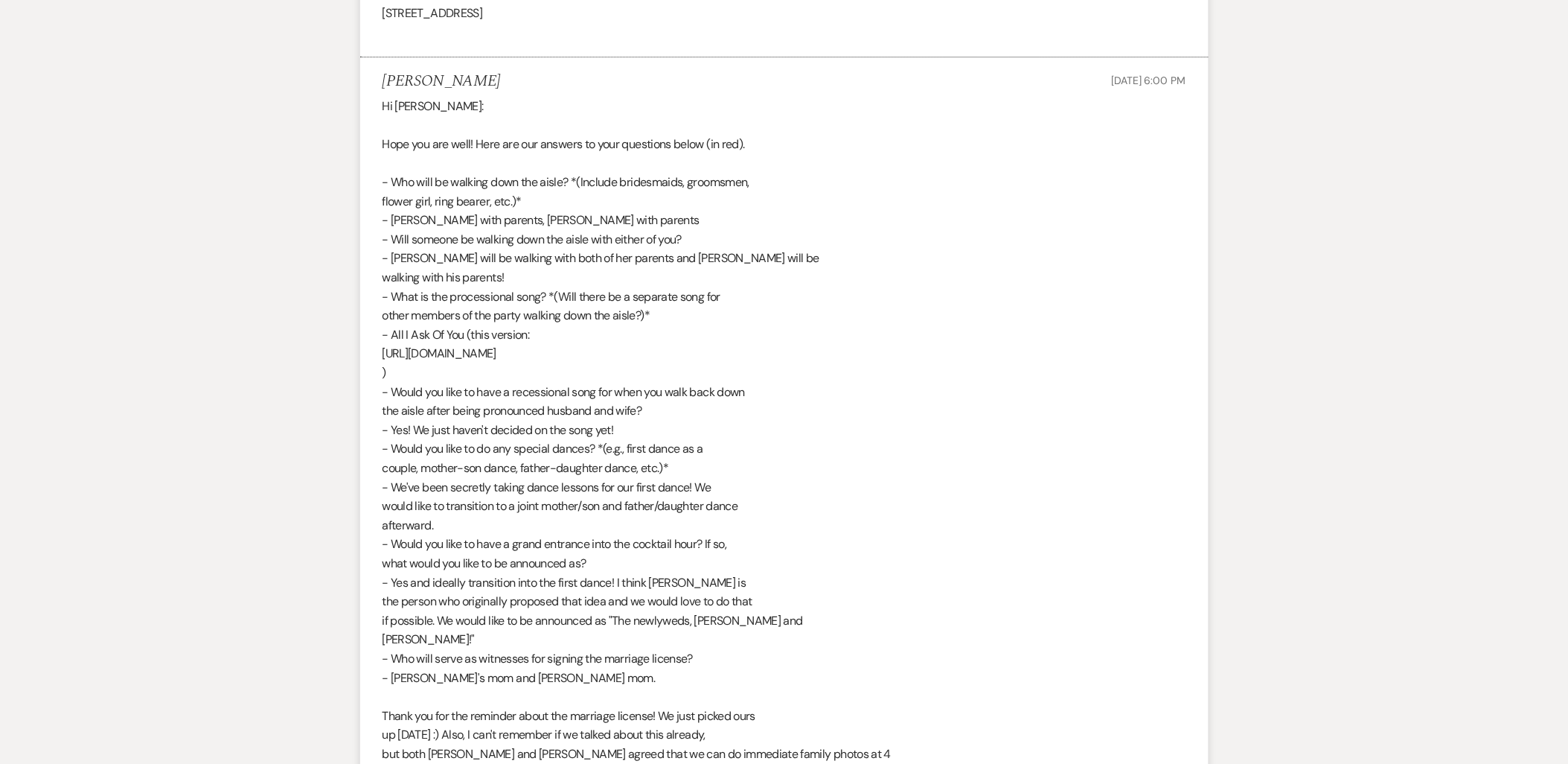
scroll to position [3558, 0]
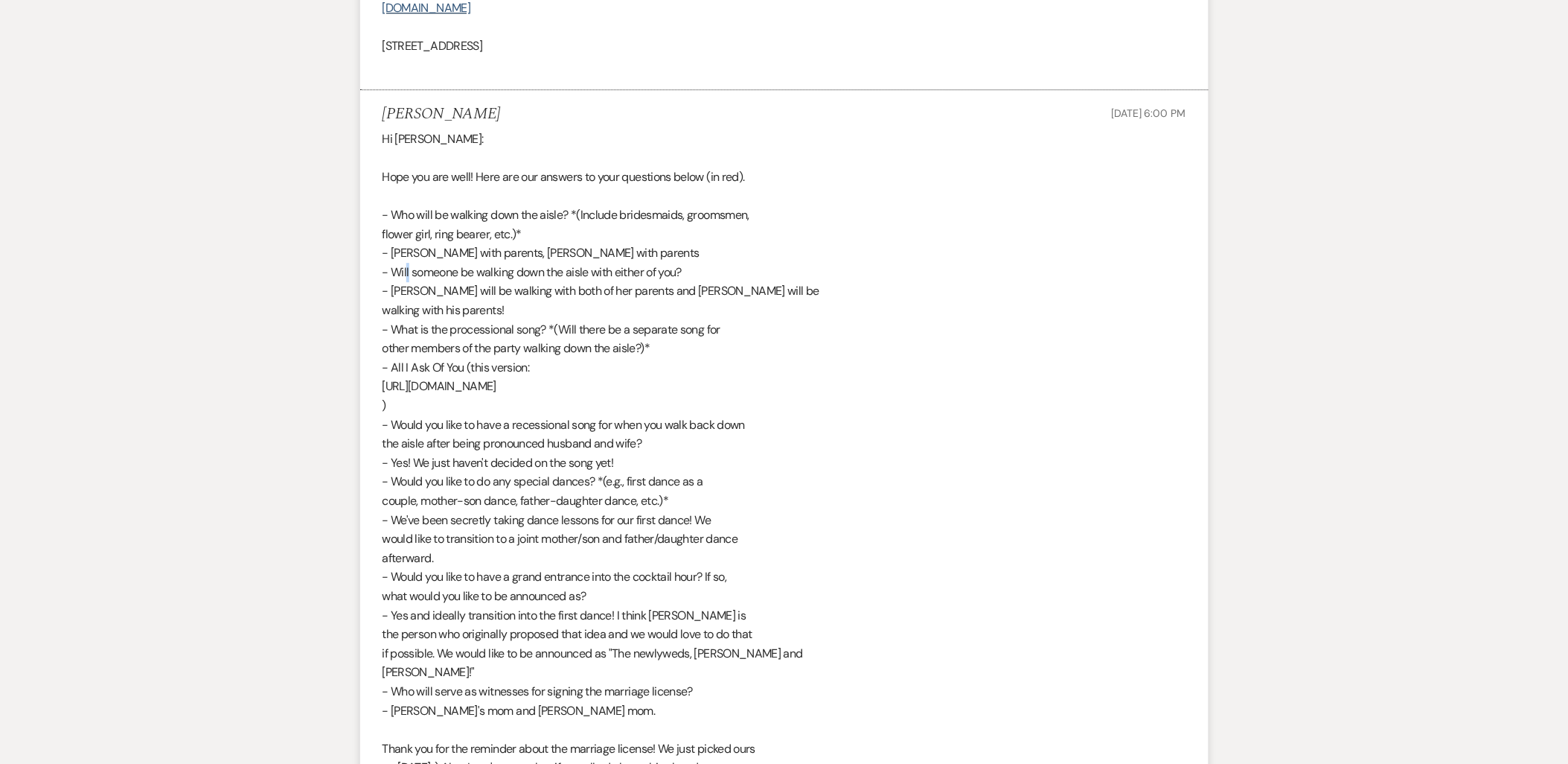
click at [398, 272] on div "Hi Kathryn: Hope you are well! Here are our answers to your questions below (in…" at bounding box center [785, 548] width 804 height 838
click at [402, 283] on div "Hi Kathryn: Hope you are well! Here are our answers to your questions below (in…" at bounding box center [785, 548] width 804 height 838
click at [390, 326] on div "Hi Kathryn: Hope you are well! Here are our answers to your questions below (in…" at bounding box center [785, 548] width 804 height 838
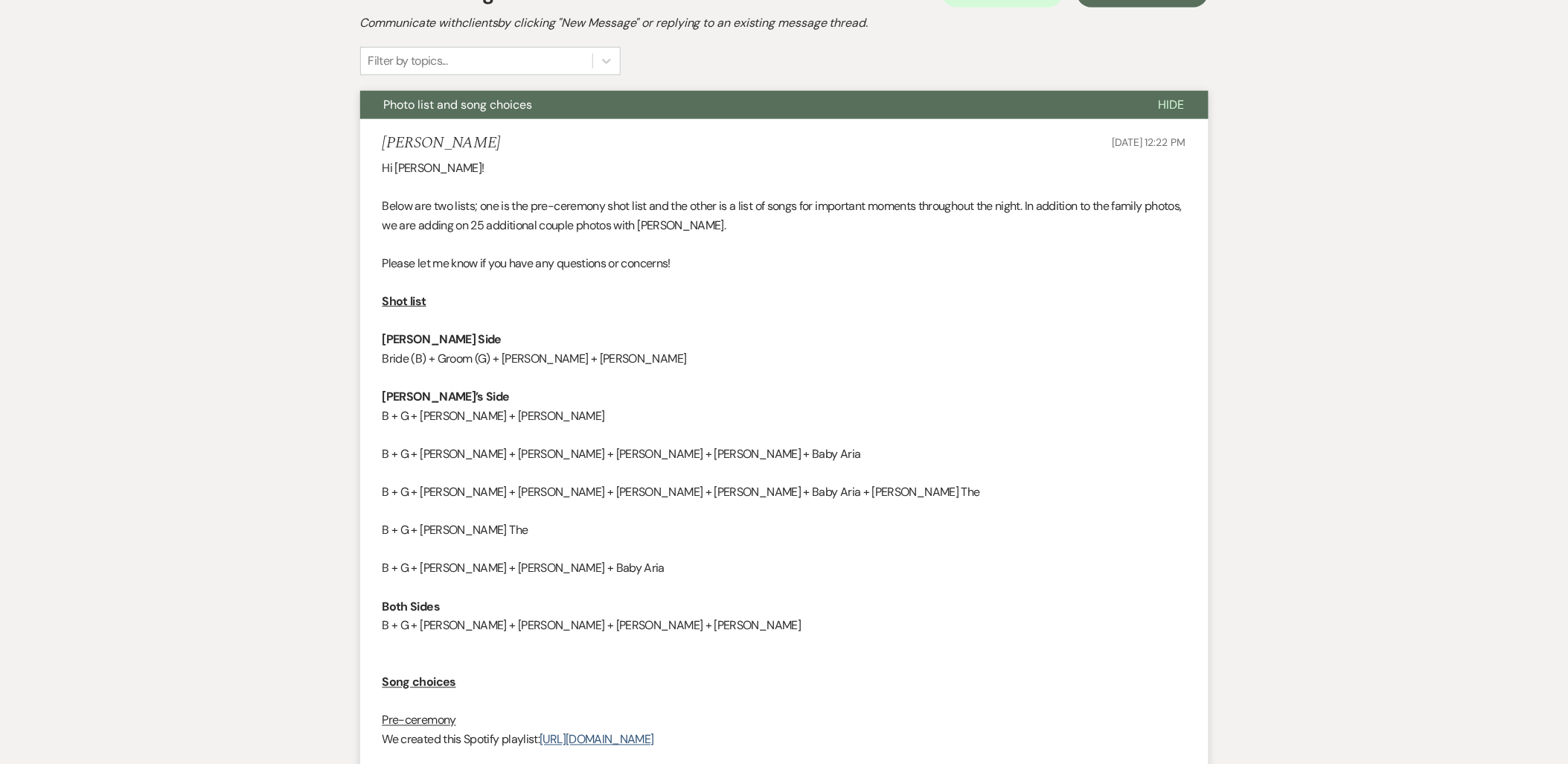
scroll to position [332, 0]
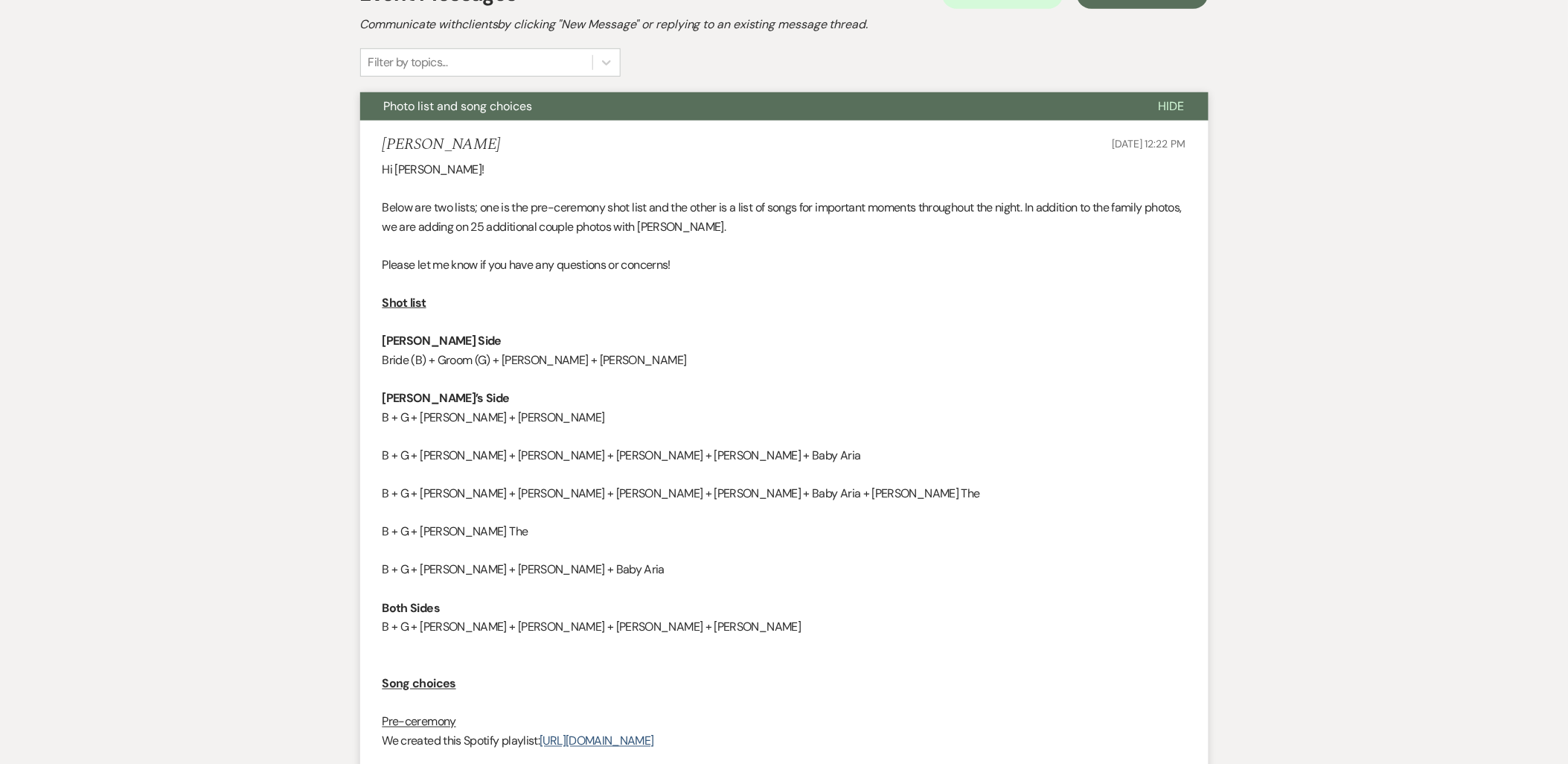
click at [383, 335] on strong "Graham’s Side" at bounding box center [442, 340] width 119 height 16
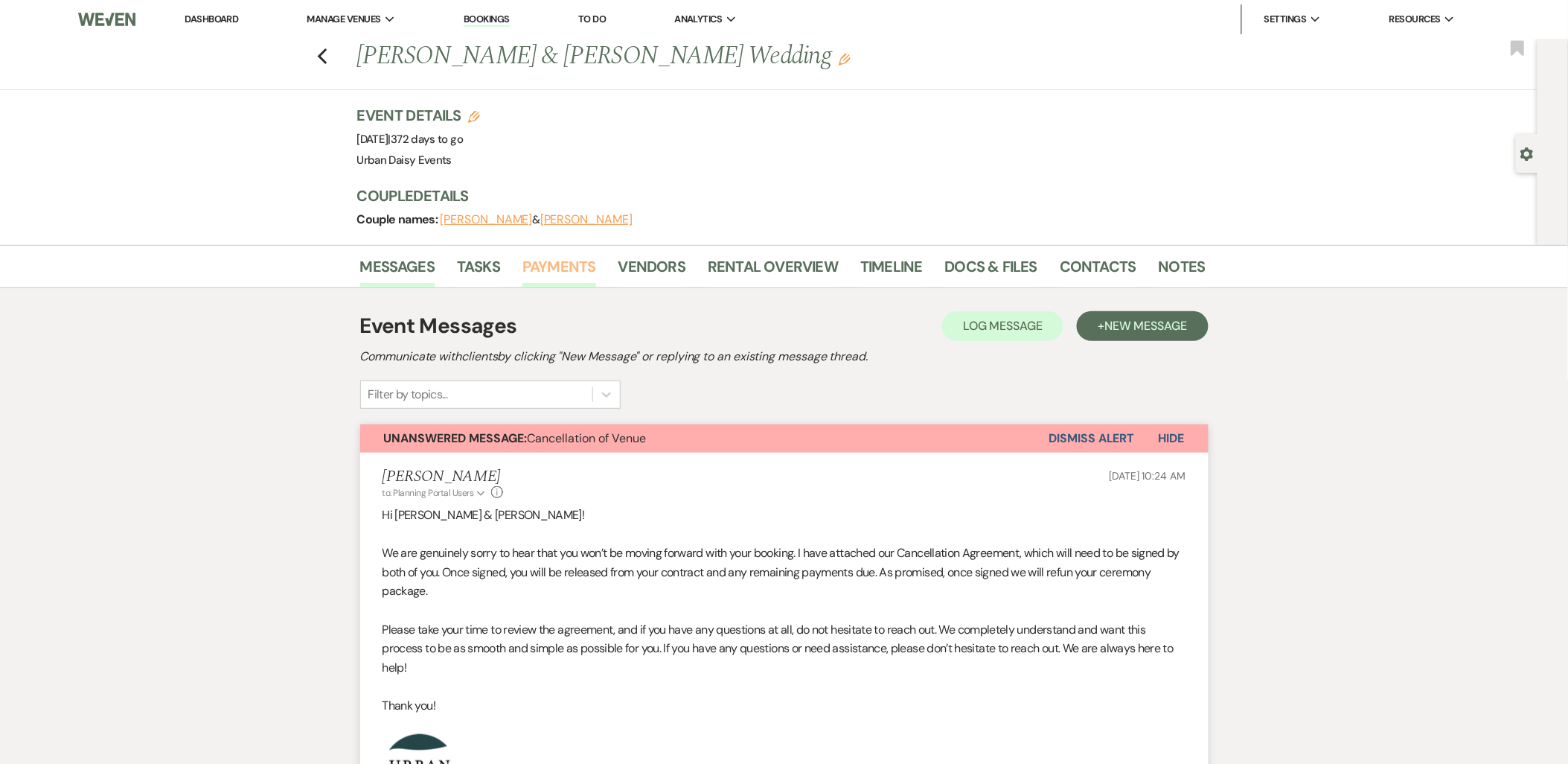
click at [567, 266] on link "Payments" at bounding box center [559, 271] width 74 height 33
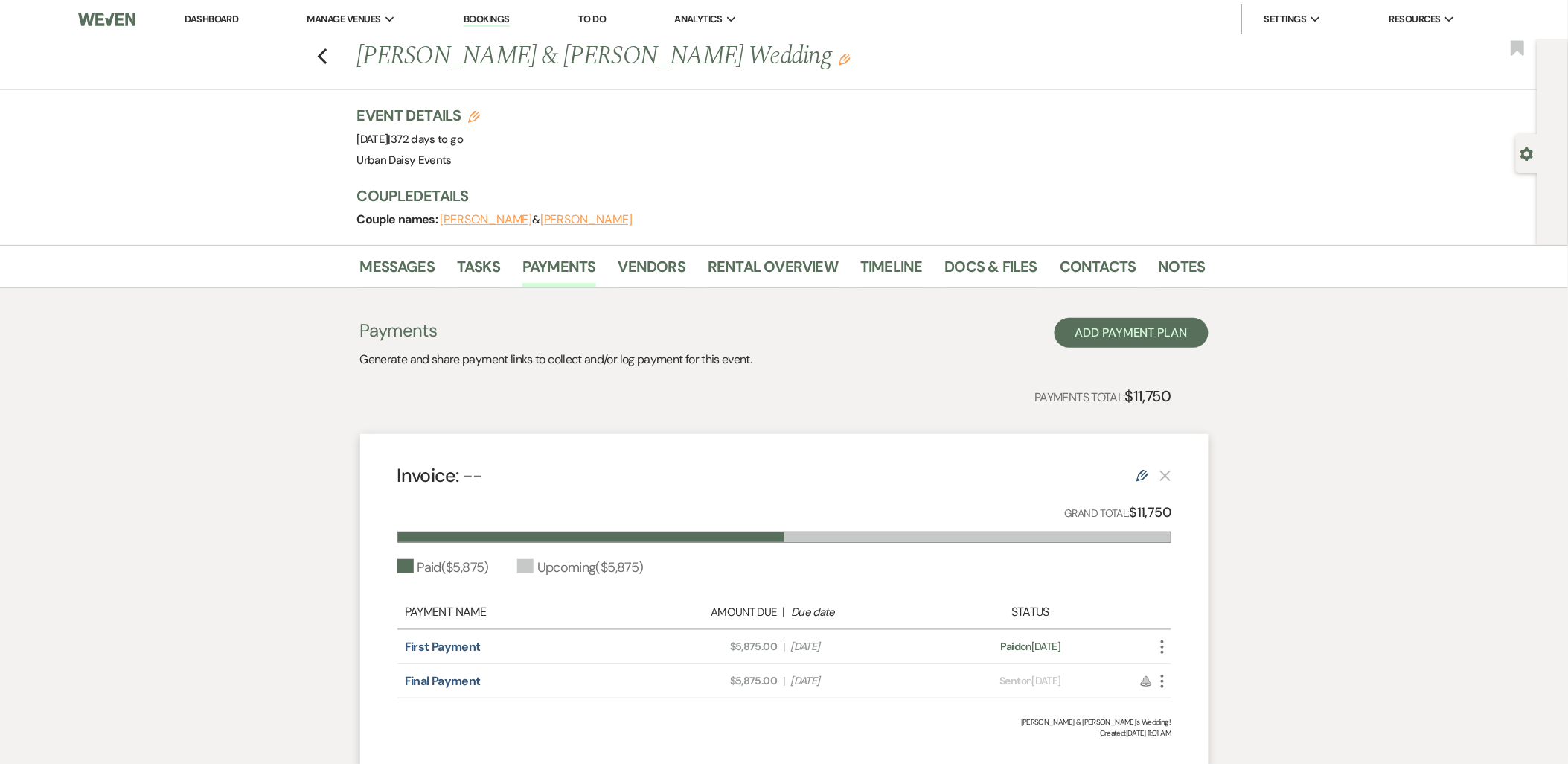
click at [195, 20] on link "Dashboard" at bounding box center [211, 18] width 53 height 13
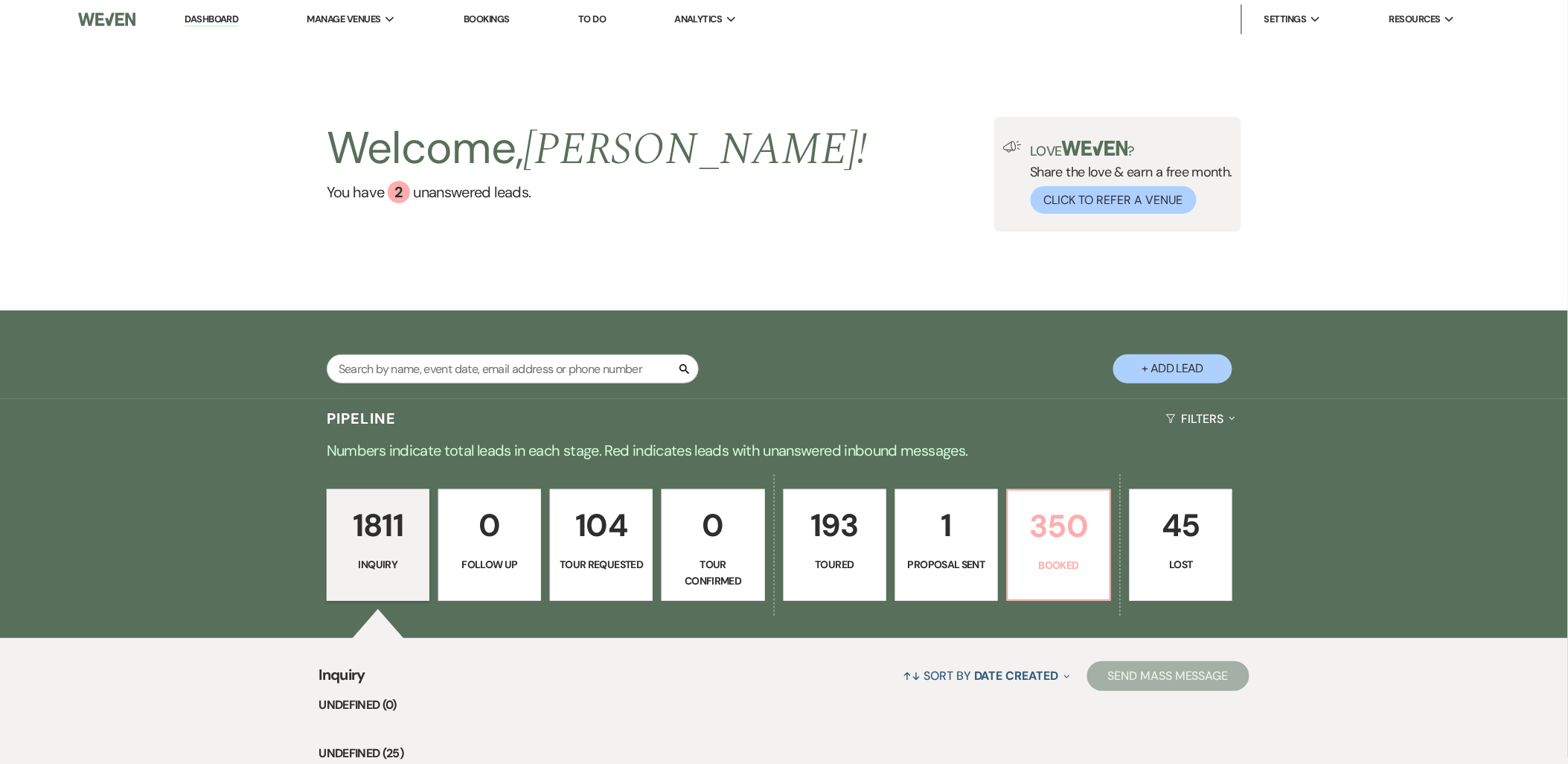
click at [1031, 540] on p "350" at bounding box center [1059, 526] width 84 height 50
